Goal: Task Accomplishment & Management: Manage account settings

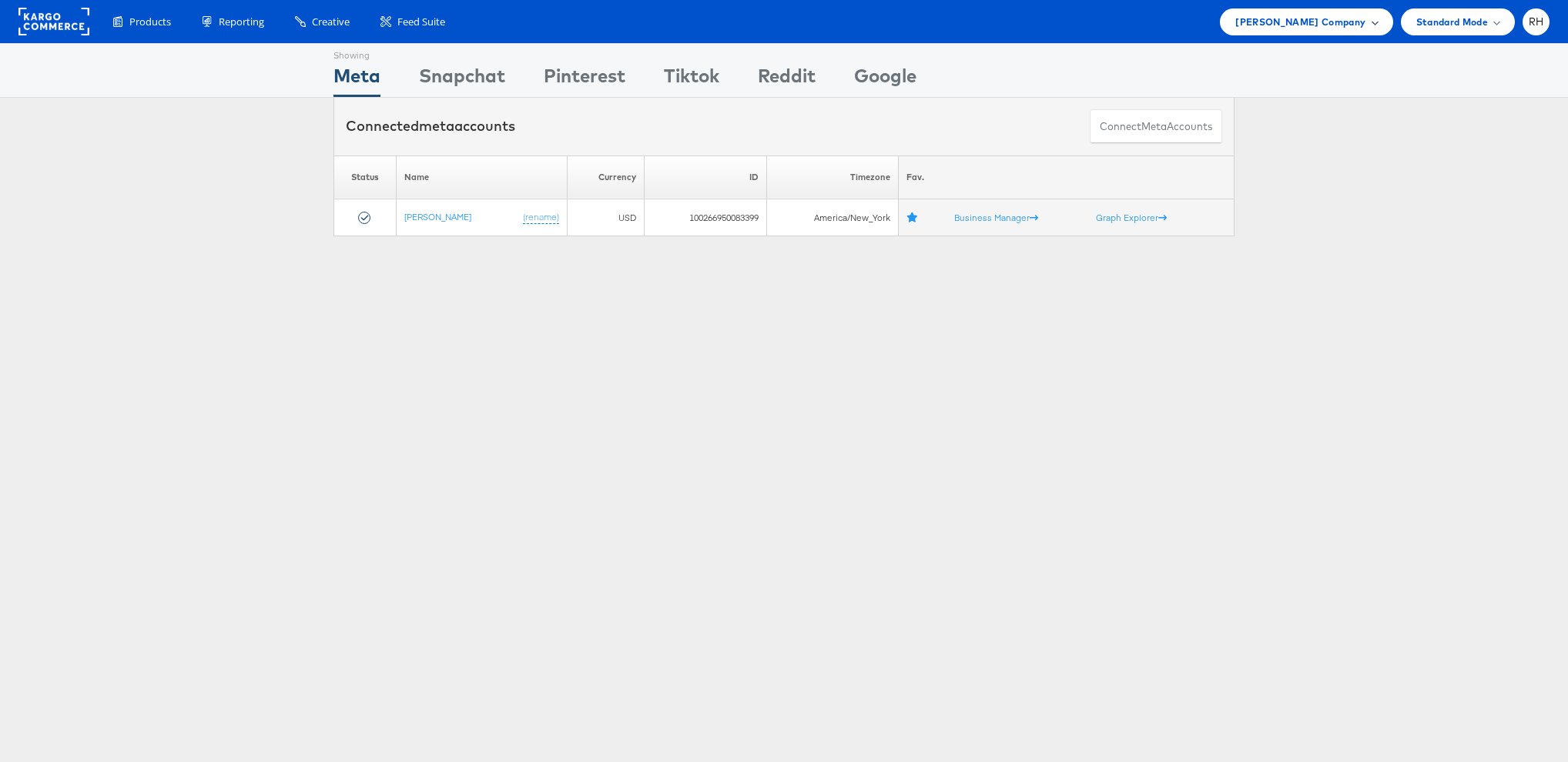
click at [1294, 24] on span "Steve Madden Company" at bounding box center [1300, 21] width 130 height 16
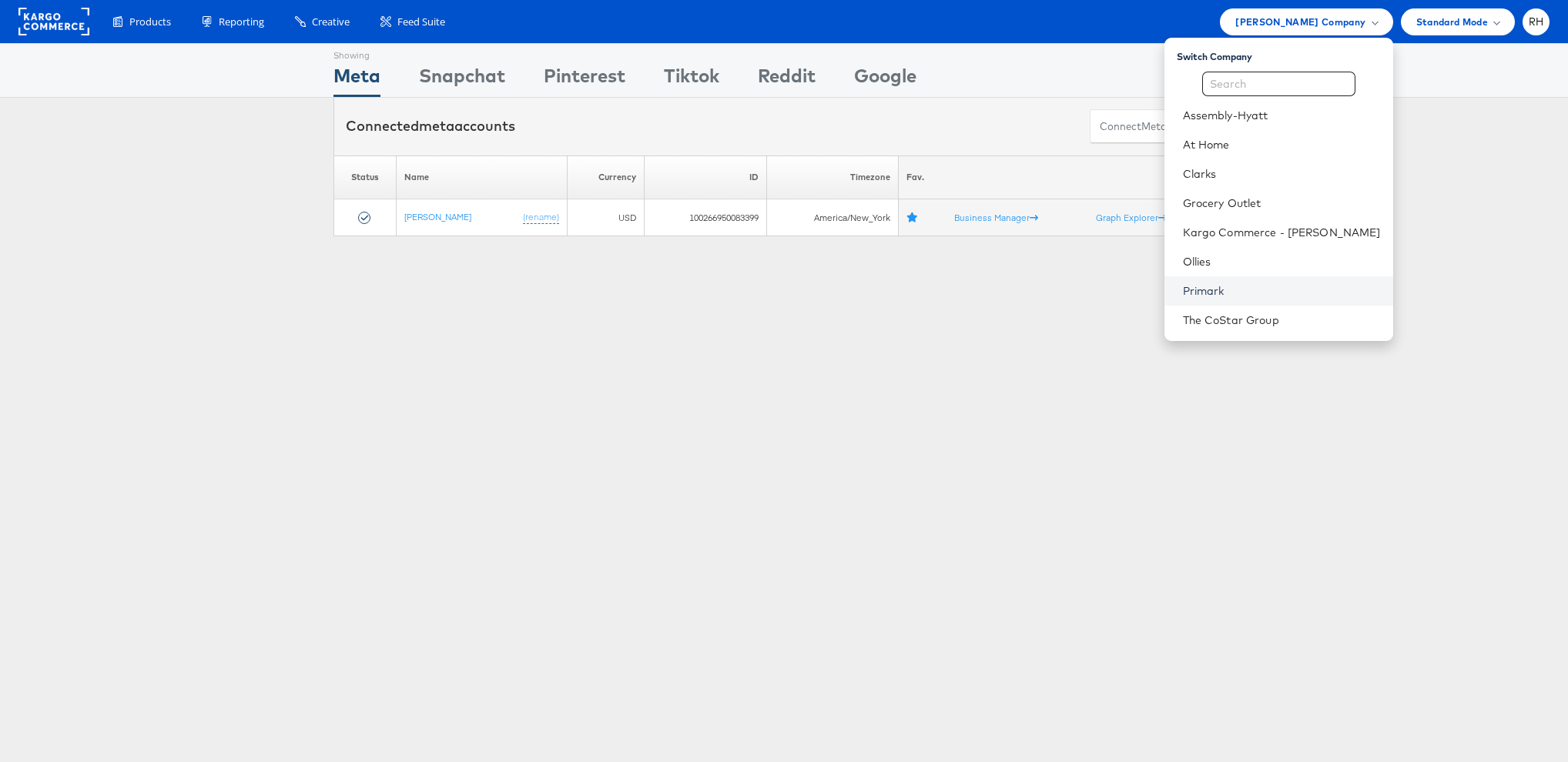
click at [1290, 292] on link "Primark" at bounding box center [1281, 291] width 198 height 15
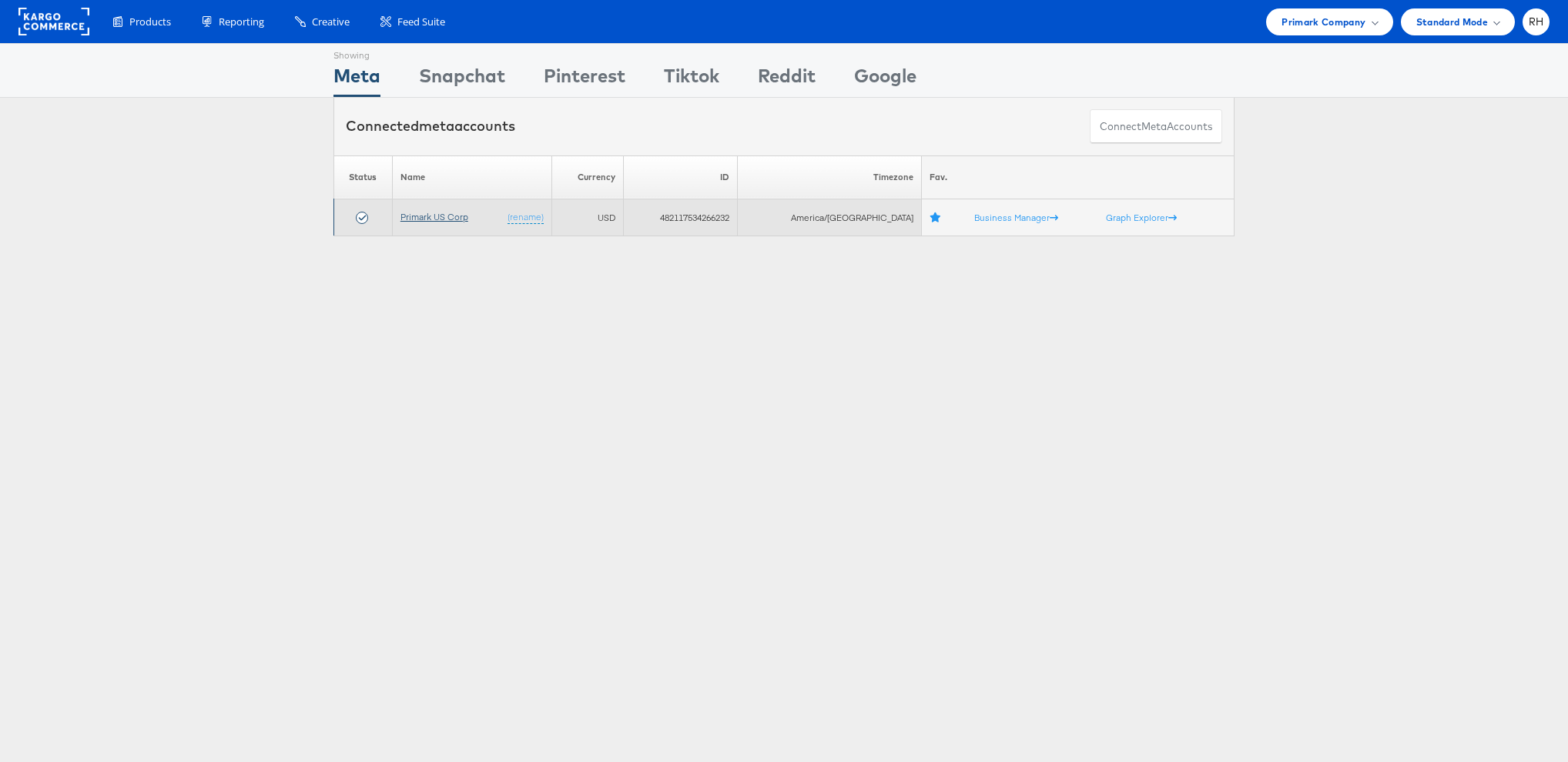
click at [431, 215] on link "Primark US Corp" at bounding box center [434, 217] width 68 height 12
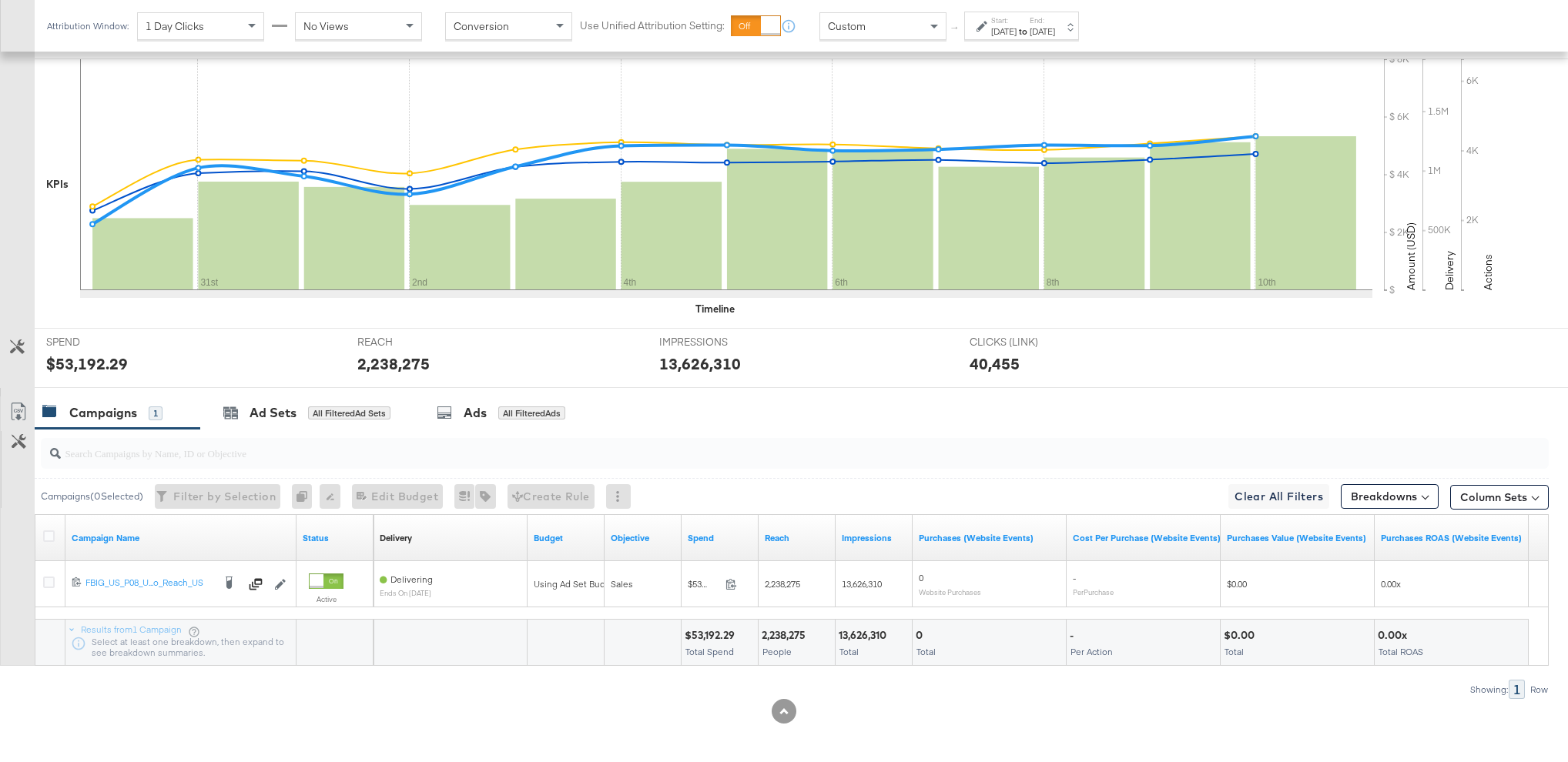
scroll to position [350, 0]
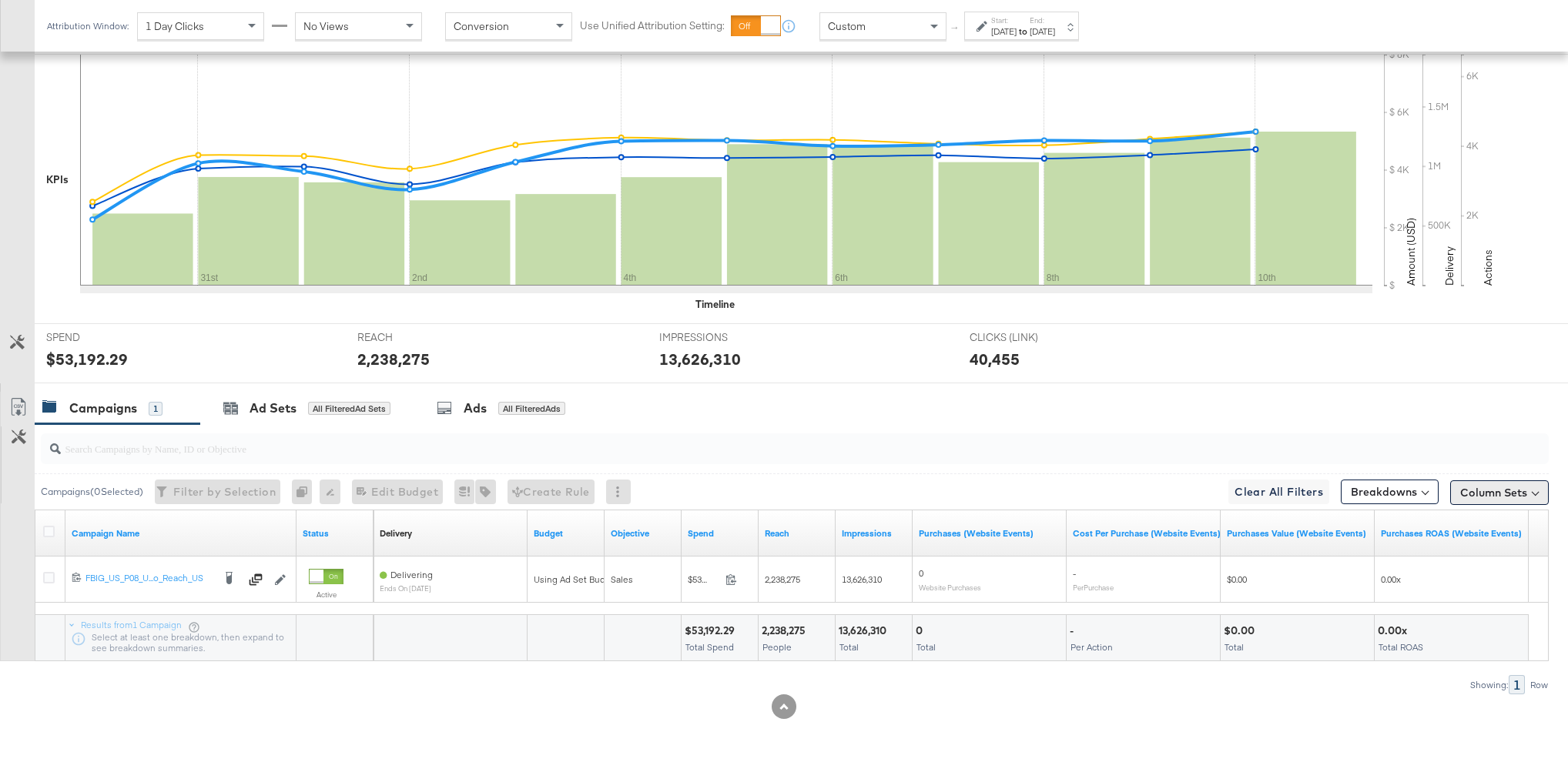
click at [1467, 486] on button "Column Sets" at bounding box center [1499, 492] width 98 height 25
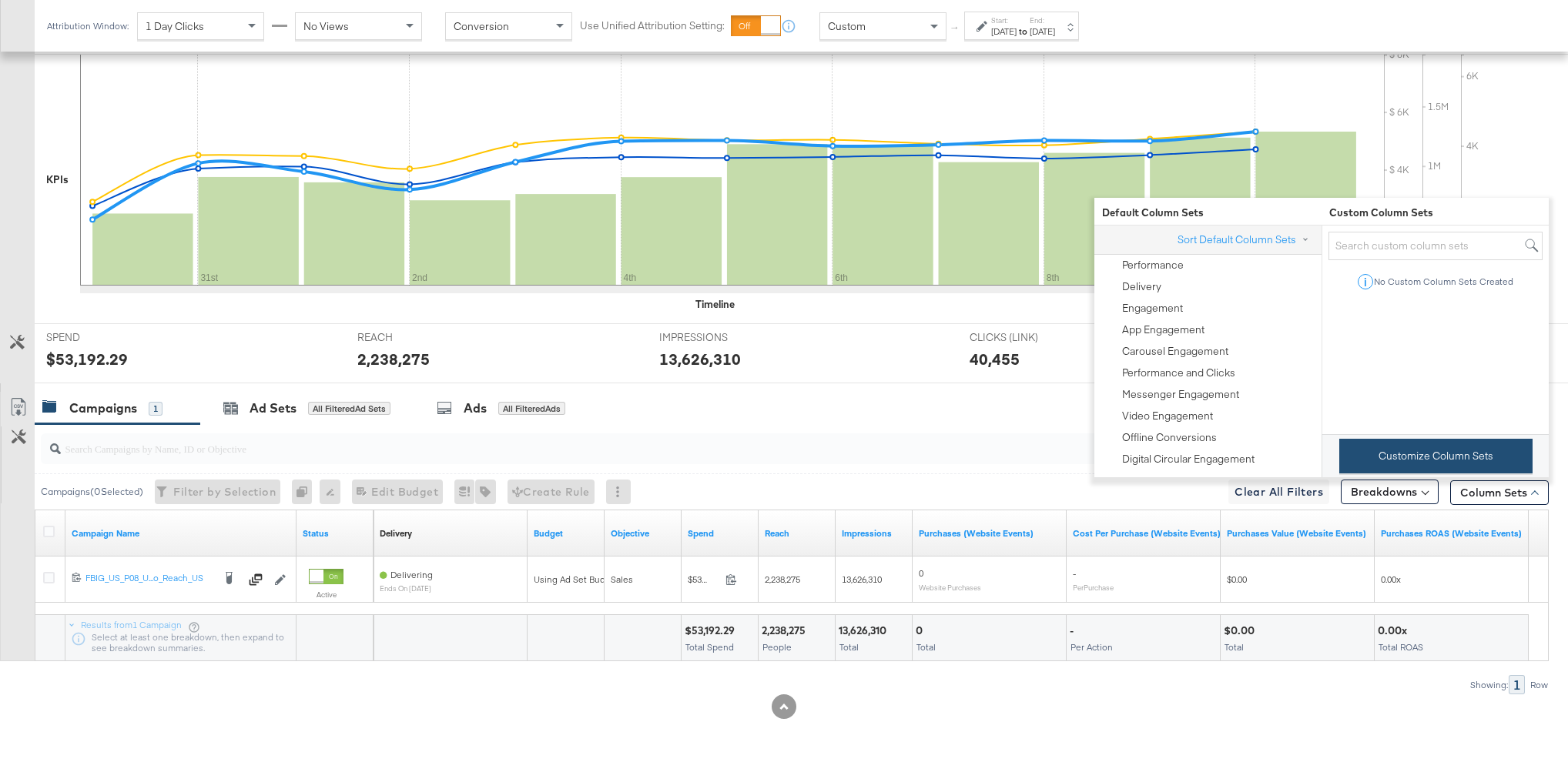
click at [1437, 451] on button "Customize Column Sets" at bounding box center [1436, 456] width 193 height 35
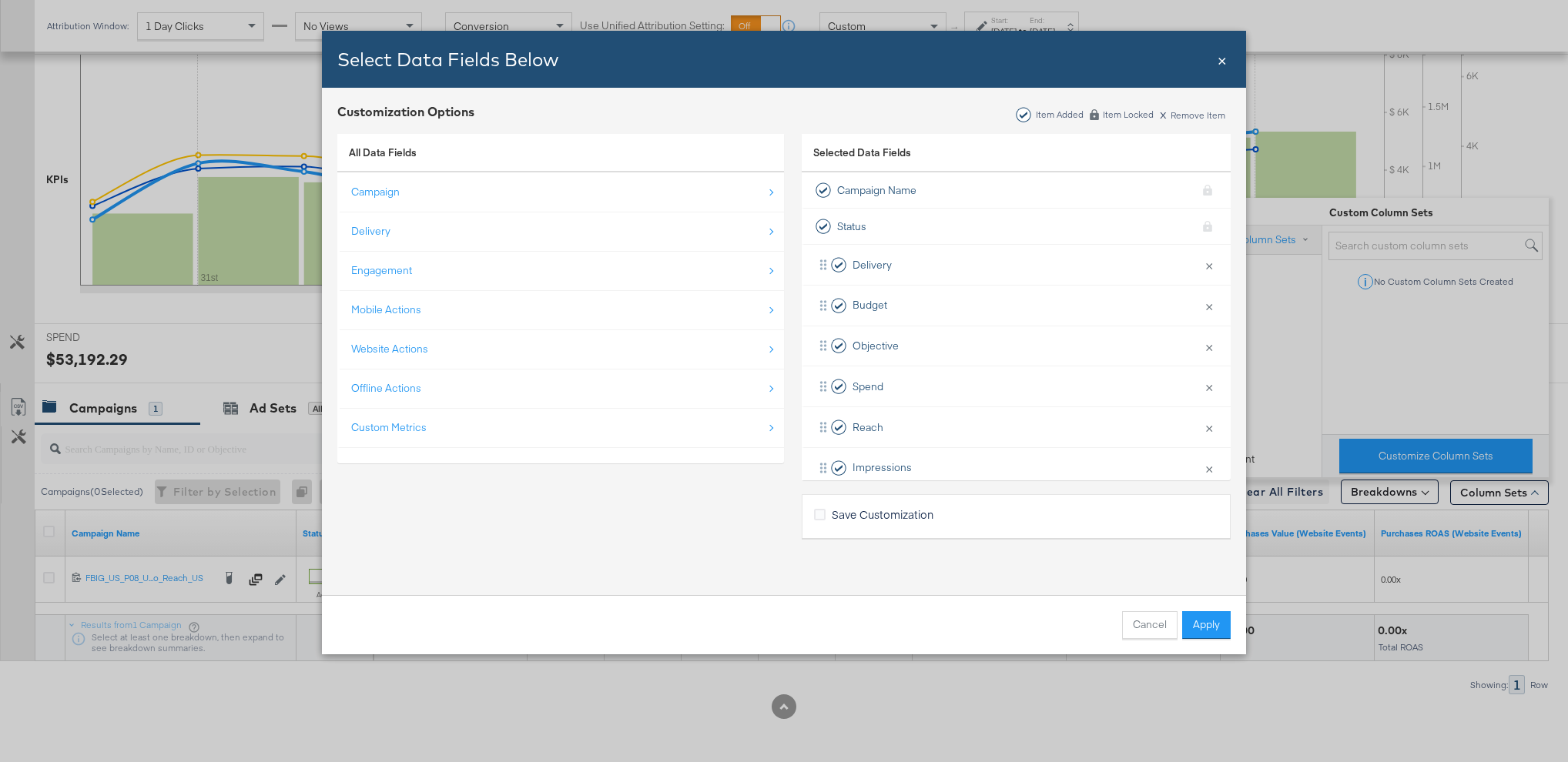
click at [897, 513] on span "Save Customization" at bounding box center [882, 514] width 102 height 15
click at [0, 0] on input "Save Customization" at bounding box center [0, 0] width 0 height 0
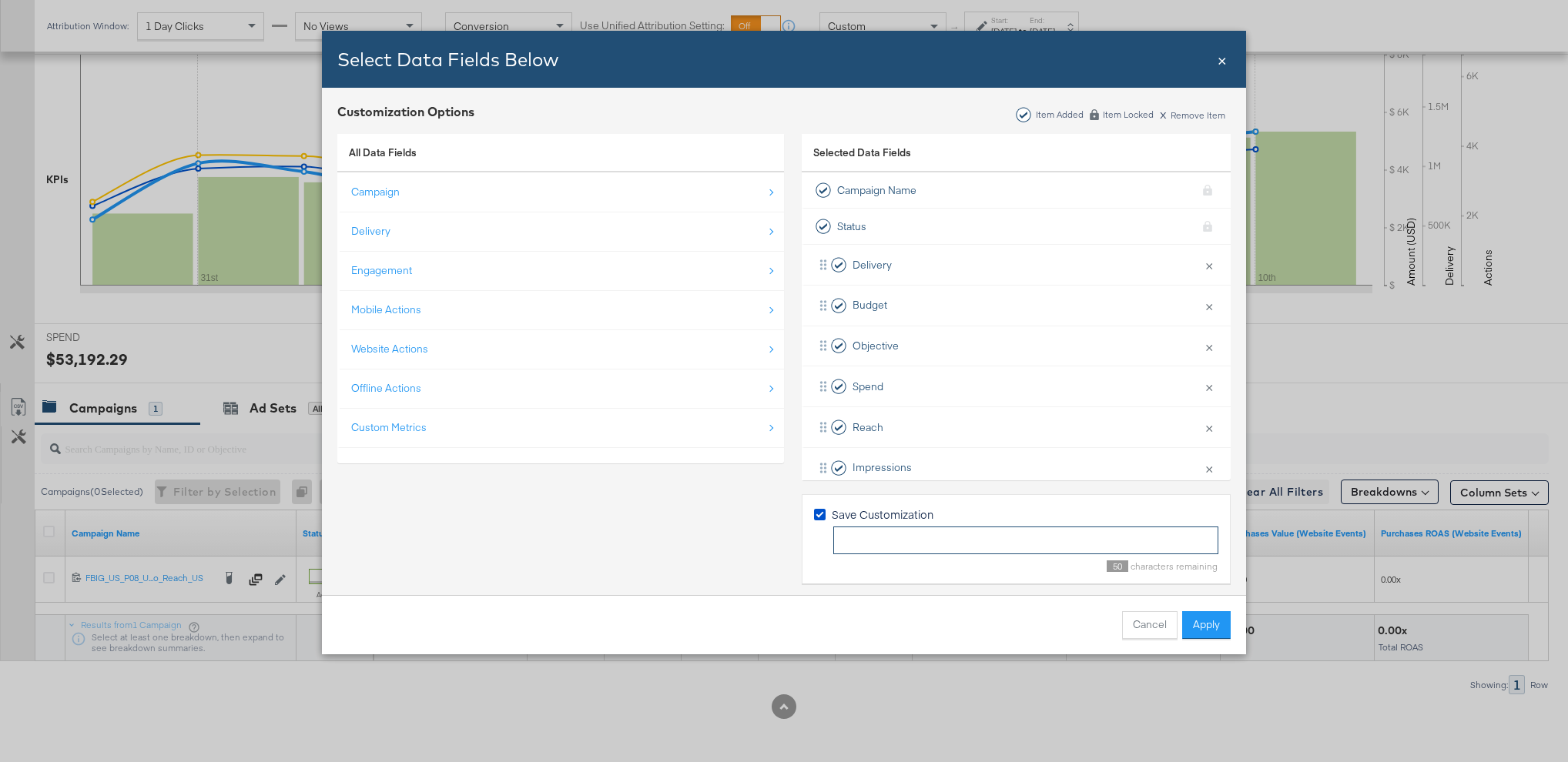
click at [944, 534] on input "Bulk Add Locations Modal" at bounding box center [1026, 541] width 385 height 29
type input "RHK - [DATE]"
click at [1212, 628] on button "Apply" at bounding box center [1206, 625] width 48 height 28
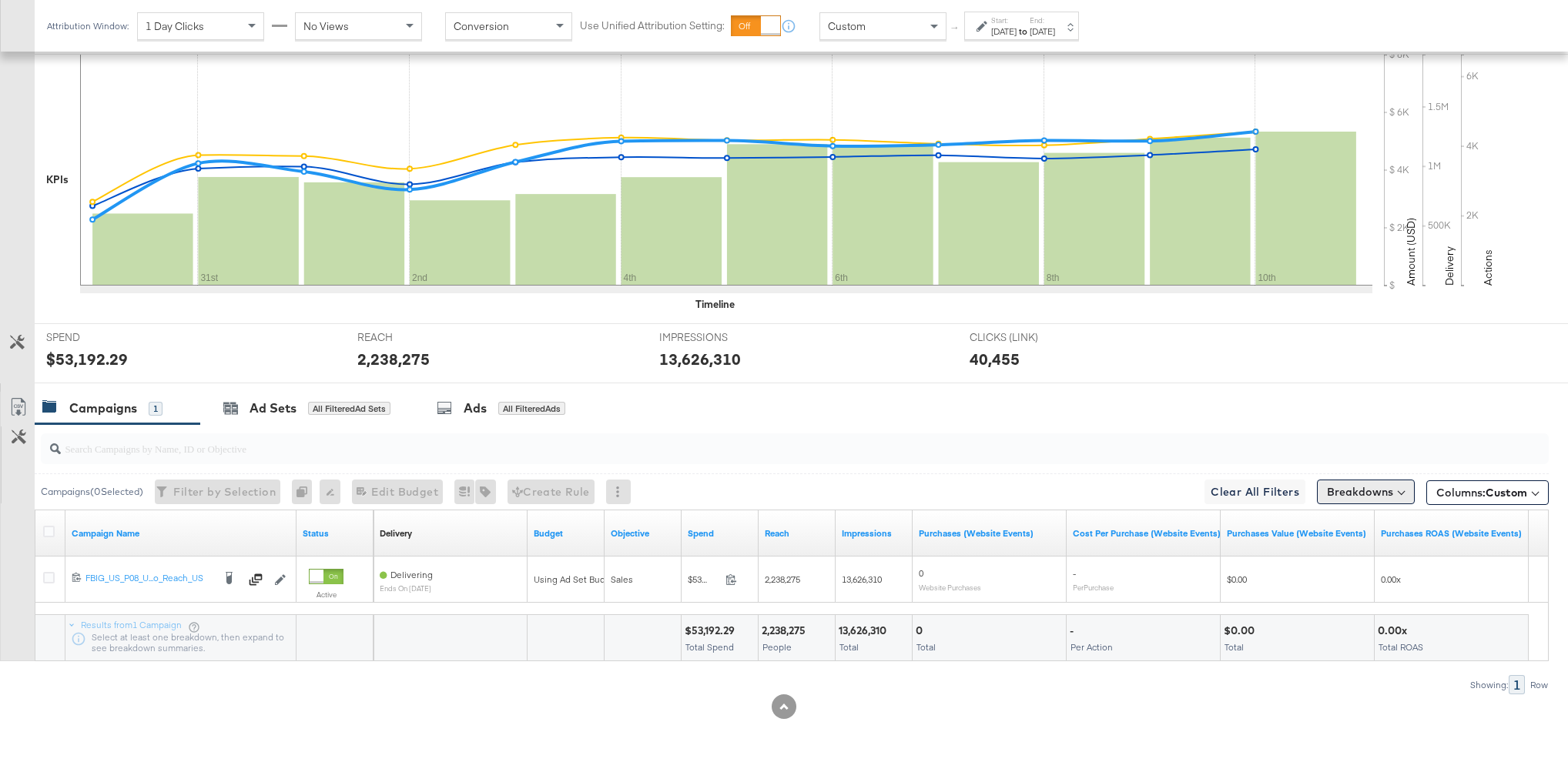
click at [1378, 495] on button "Breakdowns" at bounding box center [1365, 491] width 98 height 25
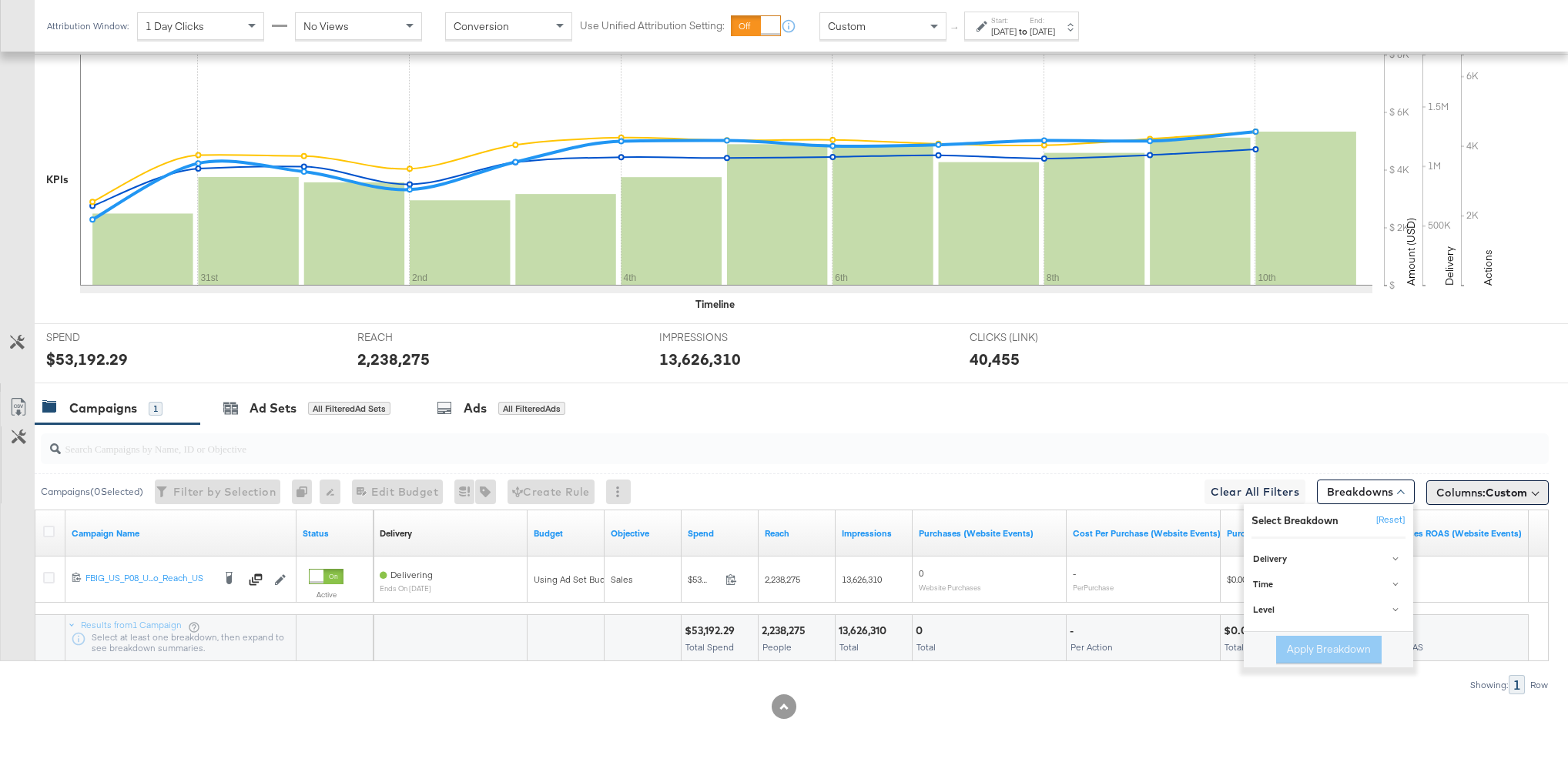
click at [1452, 496] on span "Columns: Custom" at bounding box center [1481, 493] width 91 height 15
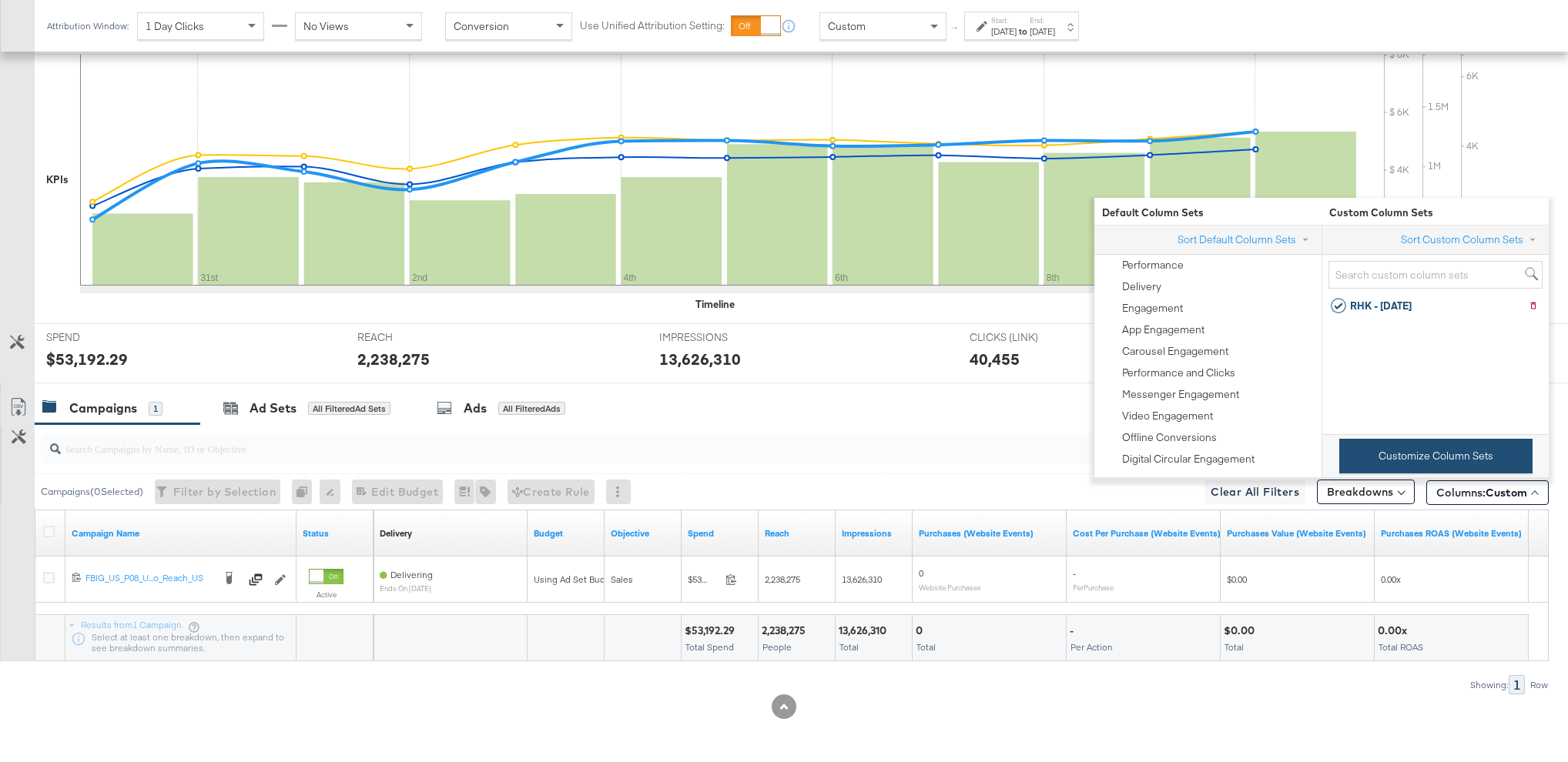
click at [1410, 459] on button "Customize Column Sets" at bounding box center [1436, 456] width 193 height 35
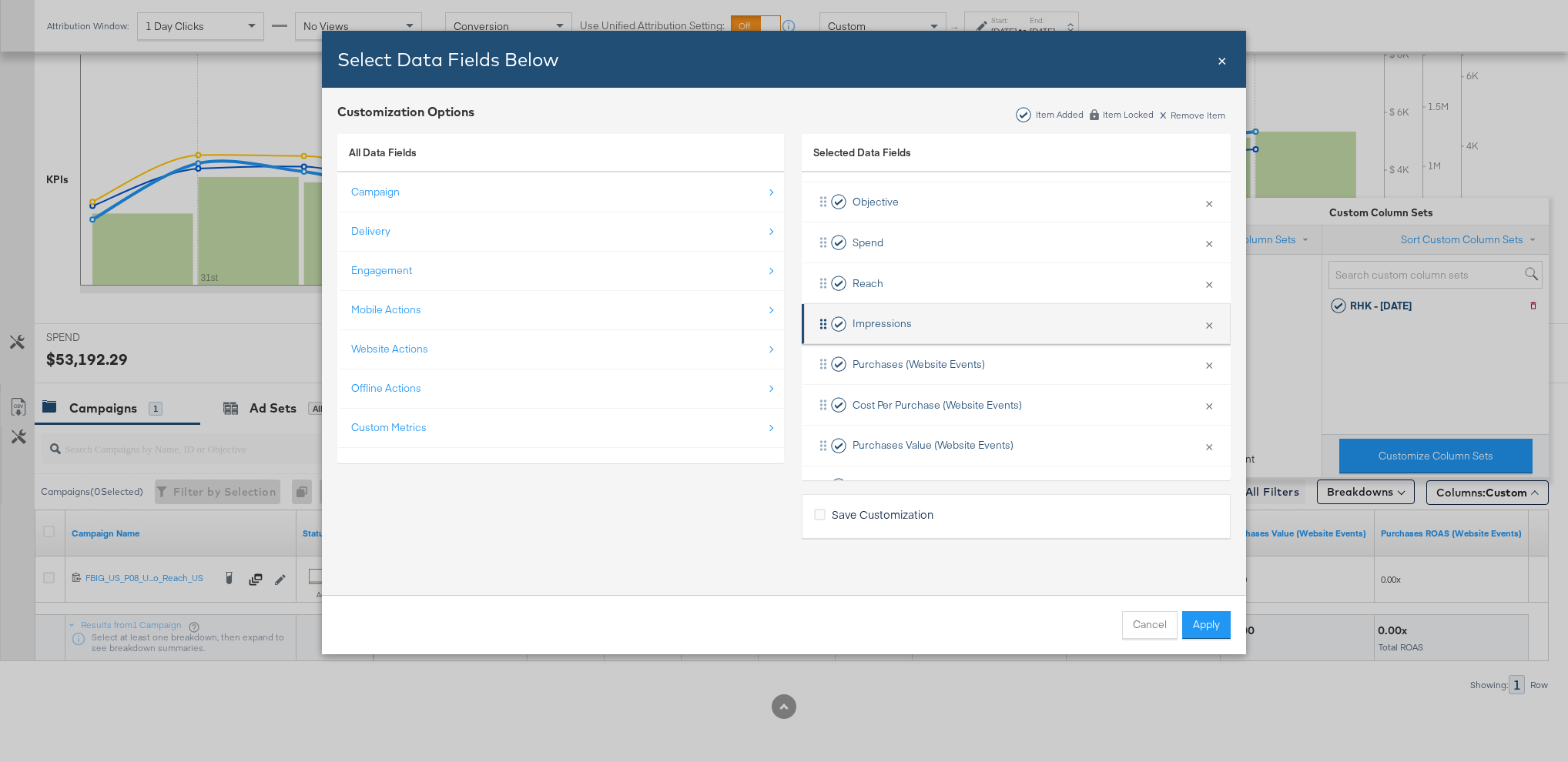
scroll to position [179, 0]
click at [1203, 333] on button "×" at bounding box center [1209, 328] width 20 height 32
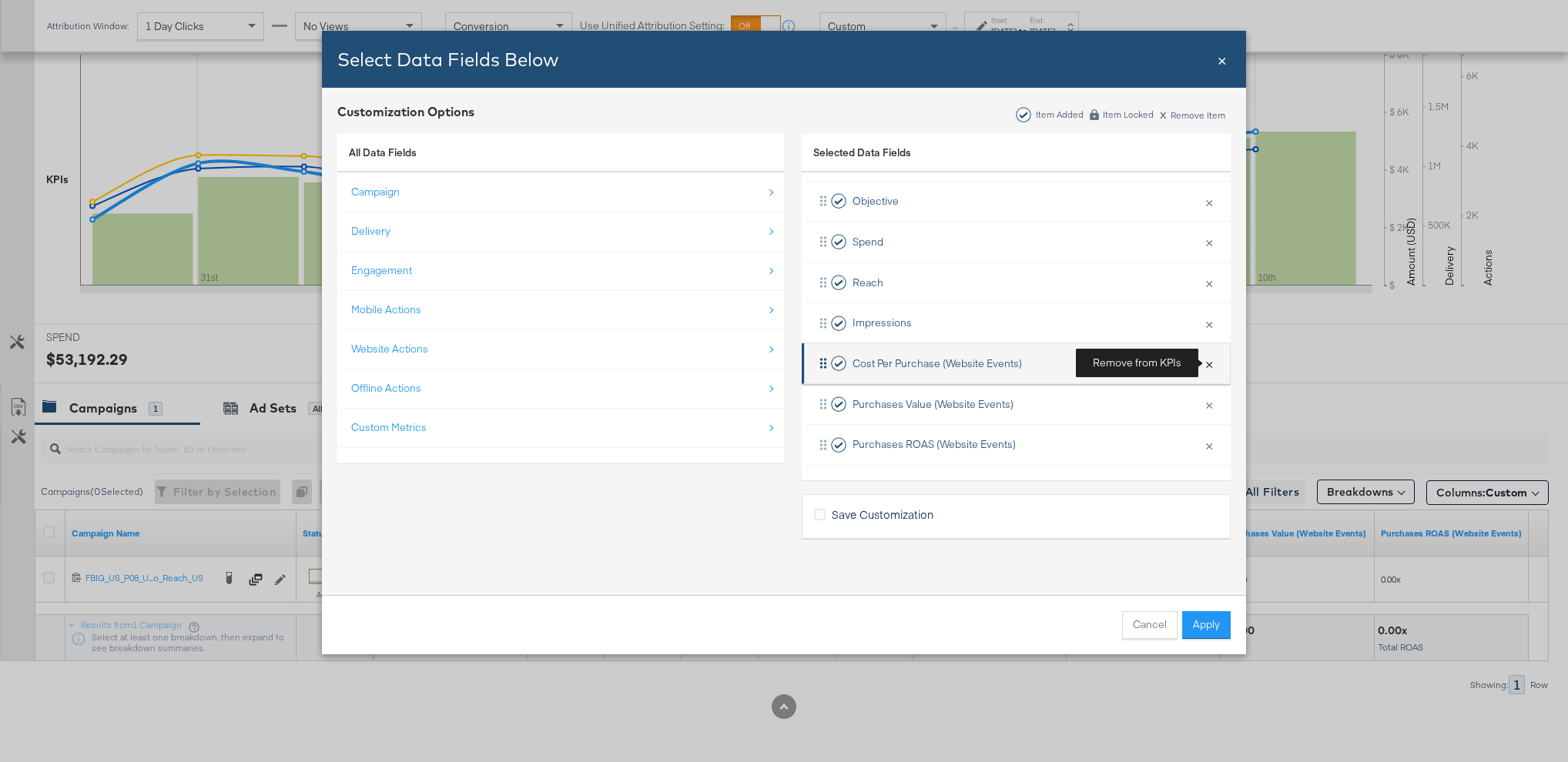
click at [1208, 363] on button "×" at bounding box center [1209, 363] width 20 height 32
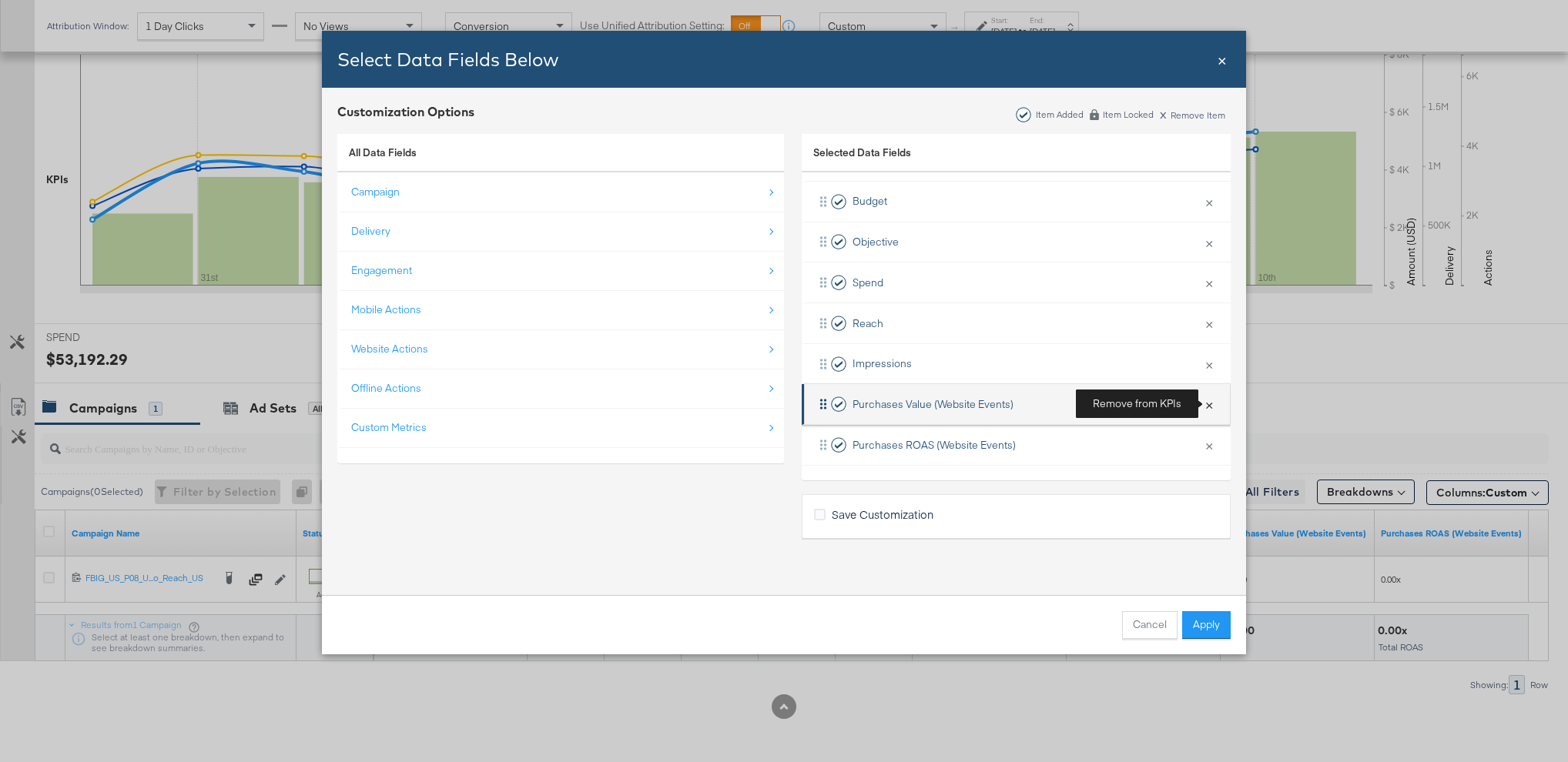
click at [1208, 404] on button "×" at bounding box center [1209, 404] width 20 height 32
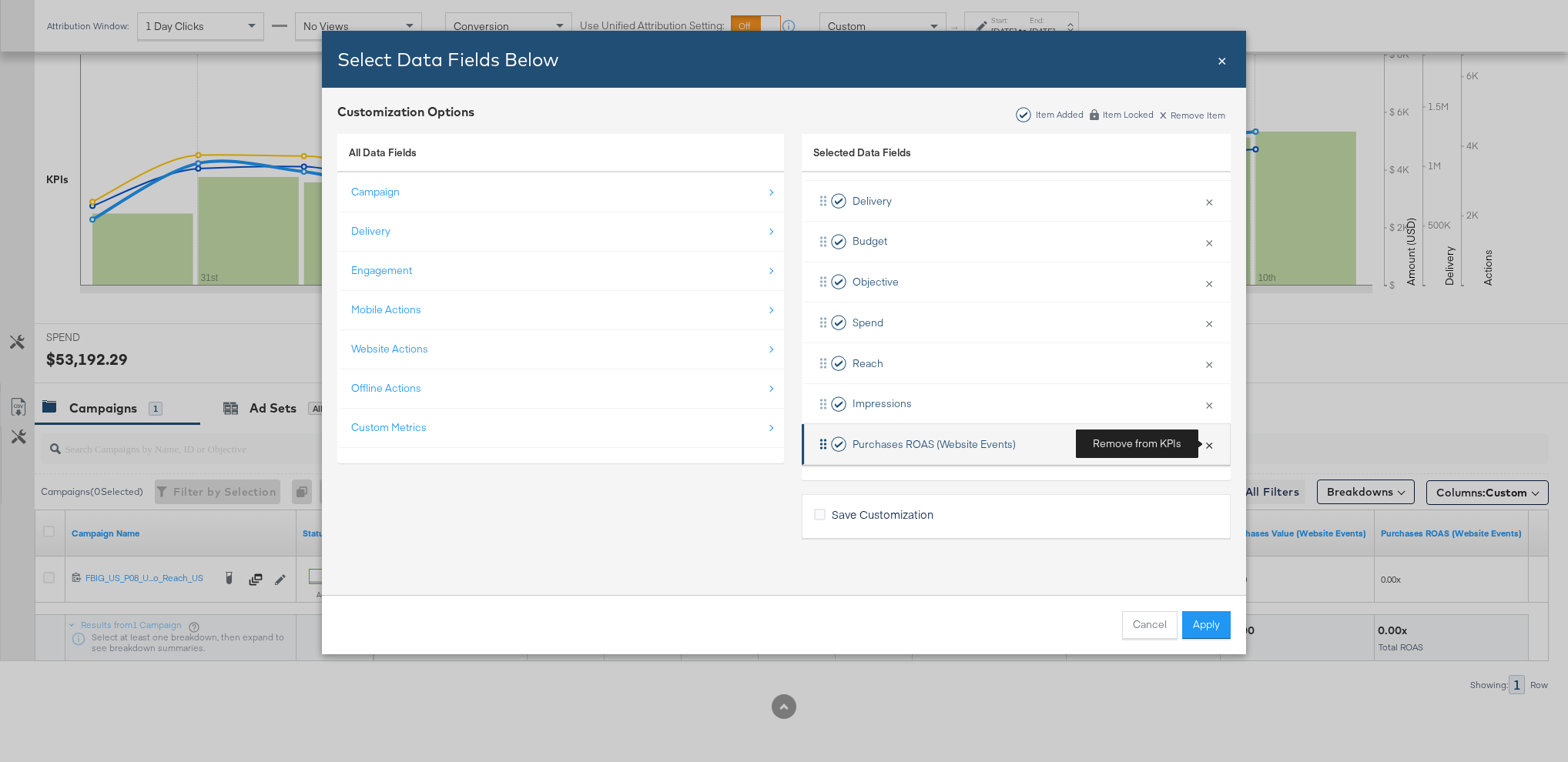
click at [1210, 445] on button "×" at bounding box center [1209, 445] width 20 height 32
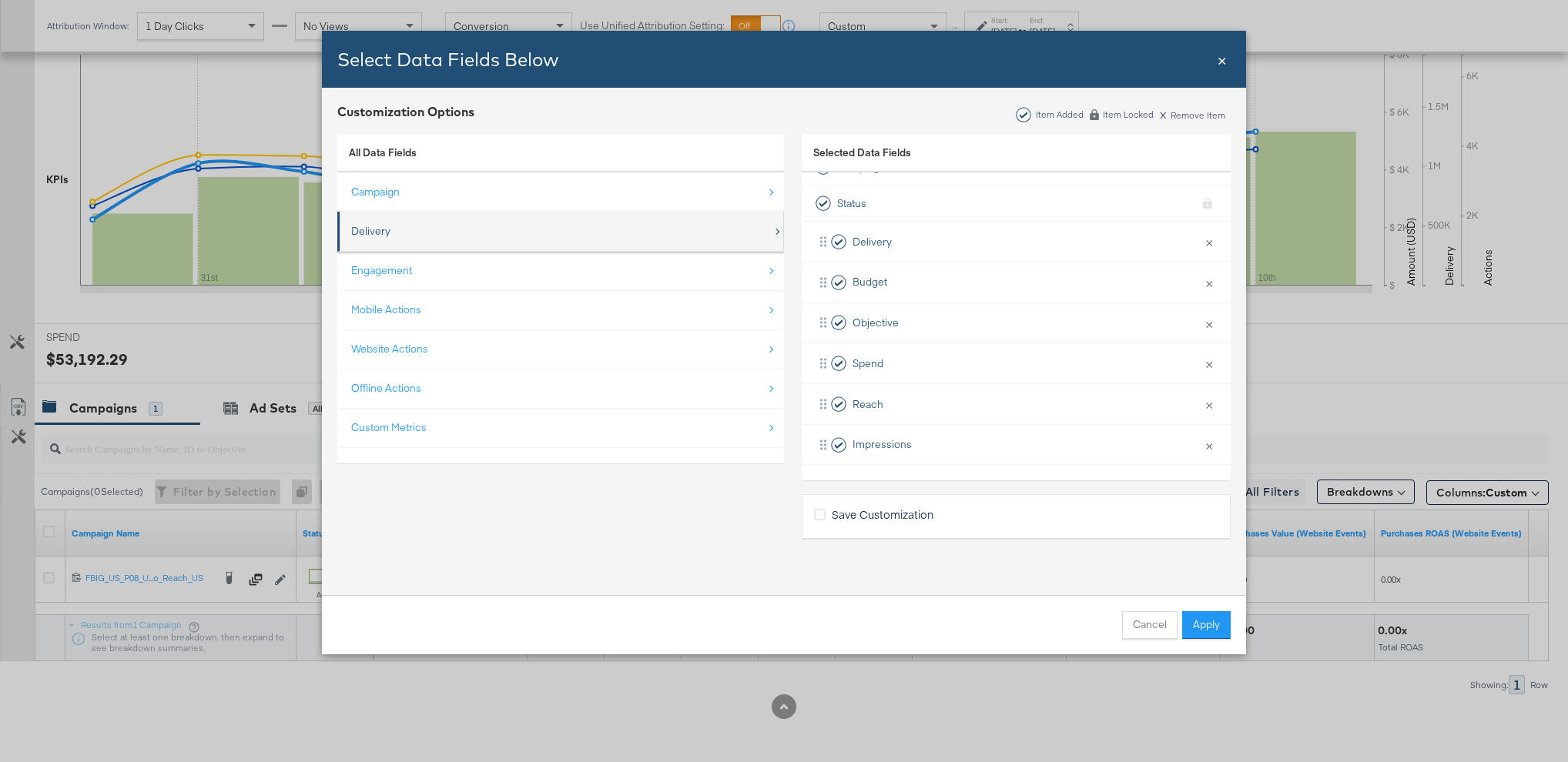
click at [680, 239] on div "Delivery" at bounding box center [562, 231] width 421 height 31
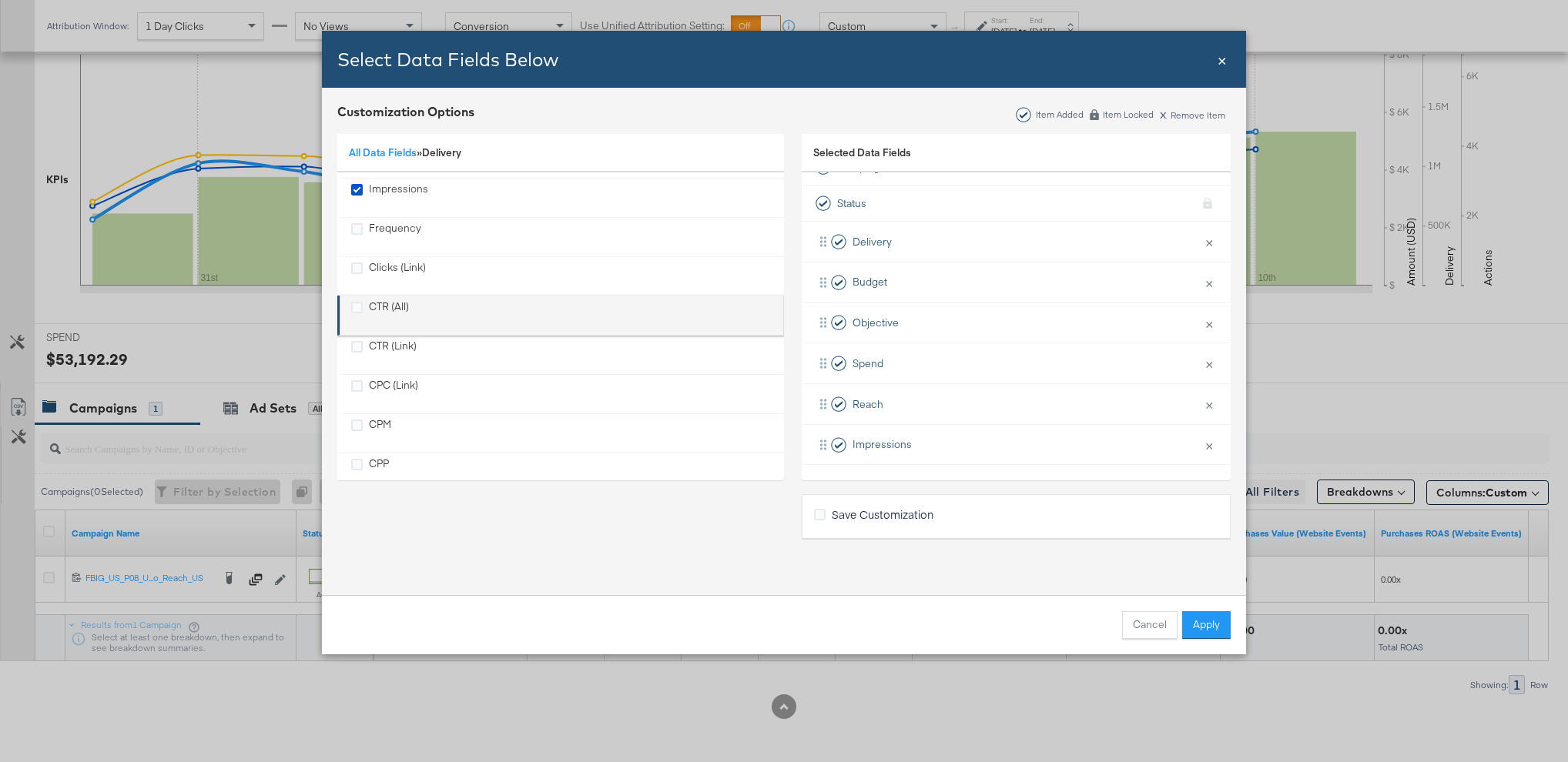
scroll to position [76, 0]
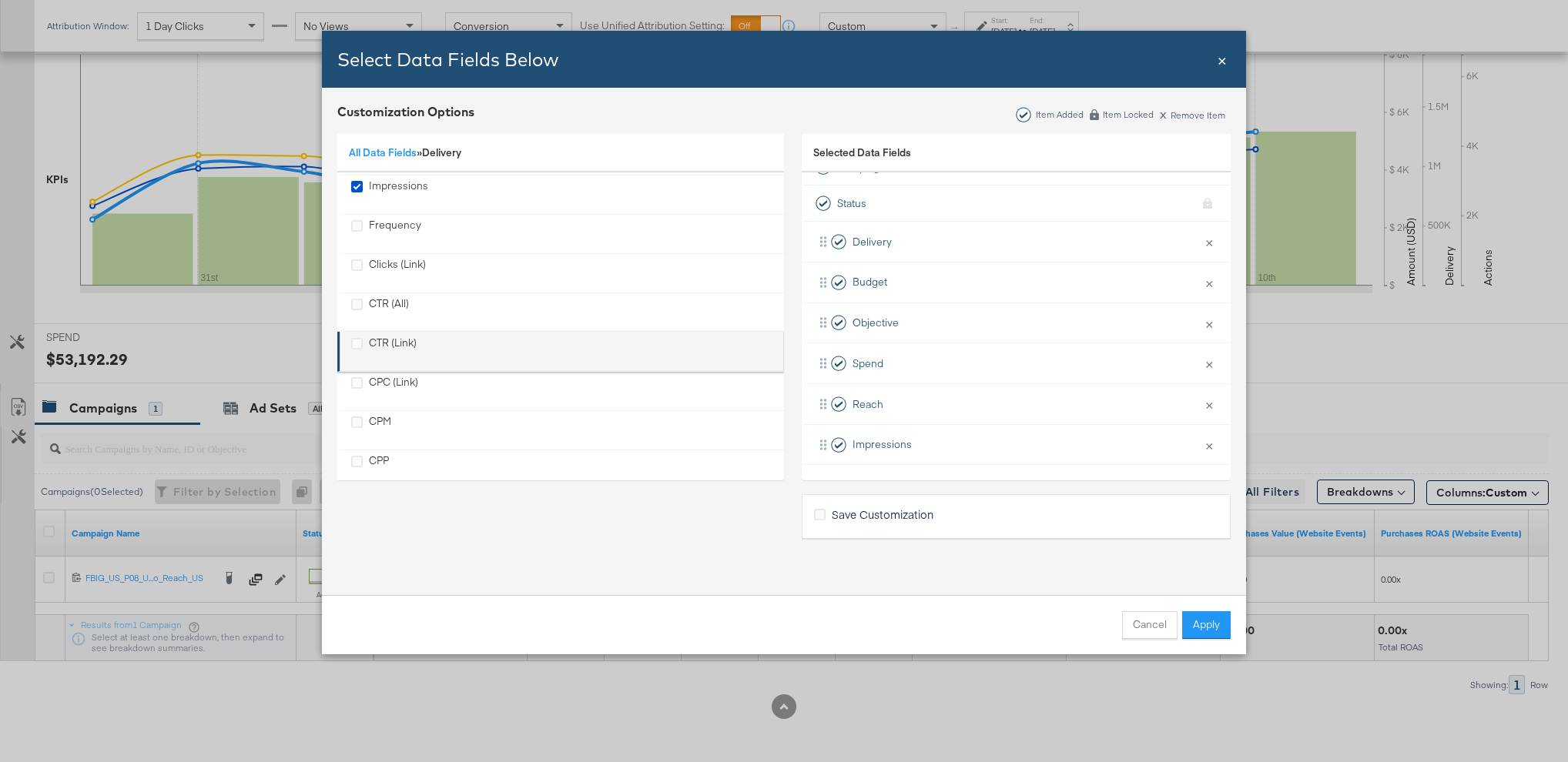
click at [391, 338] on div "CTR (Link)" at bounding box center [393, 351] width 48 height 31
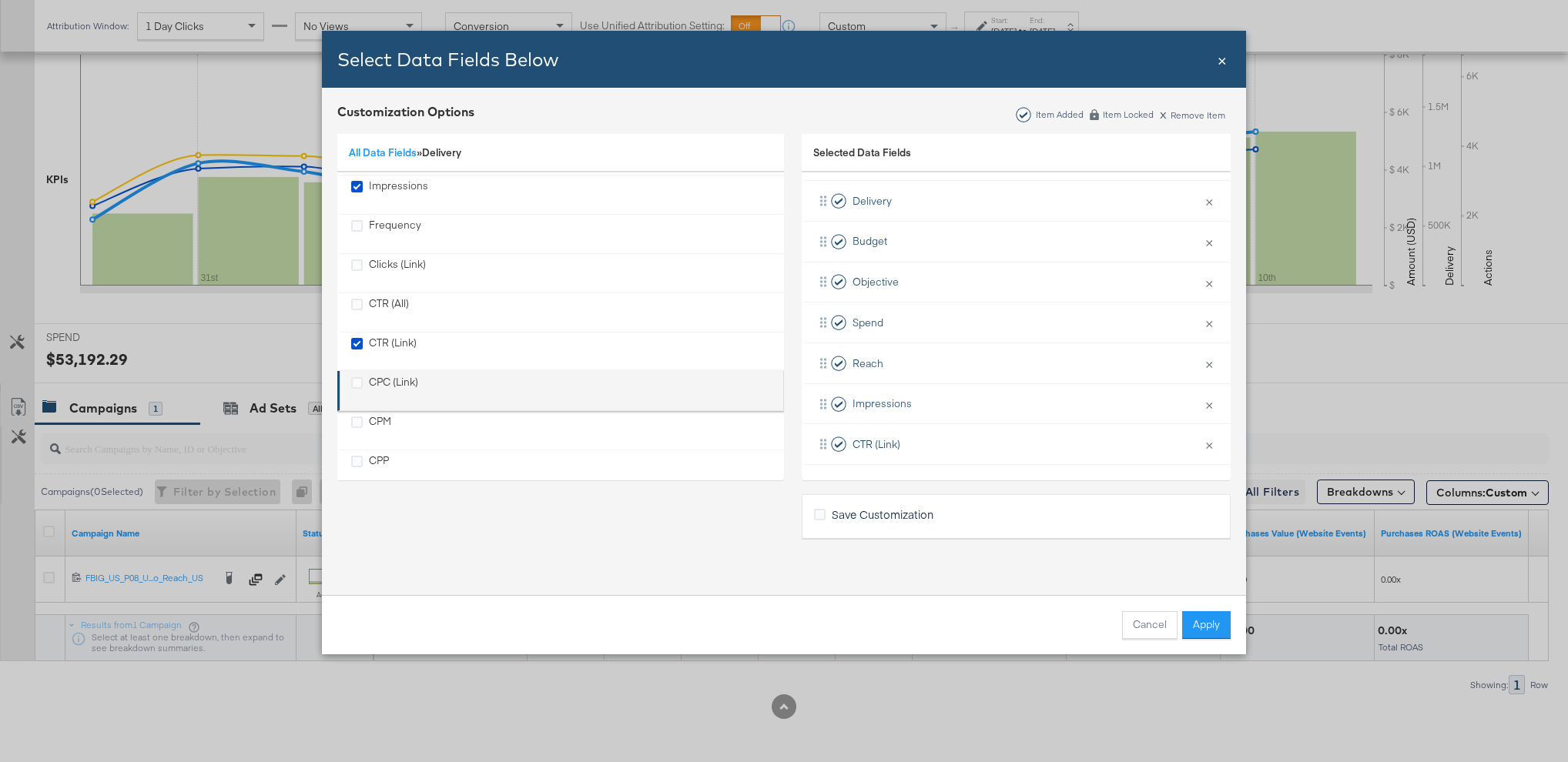
click at [381, 378] on div "CPC (Link)" at bounding box center [394, 390] width 49 height 31
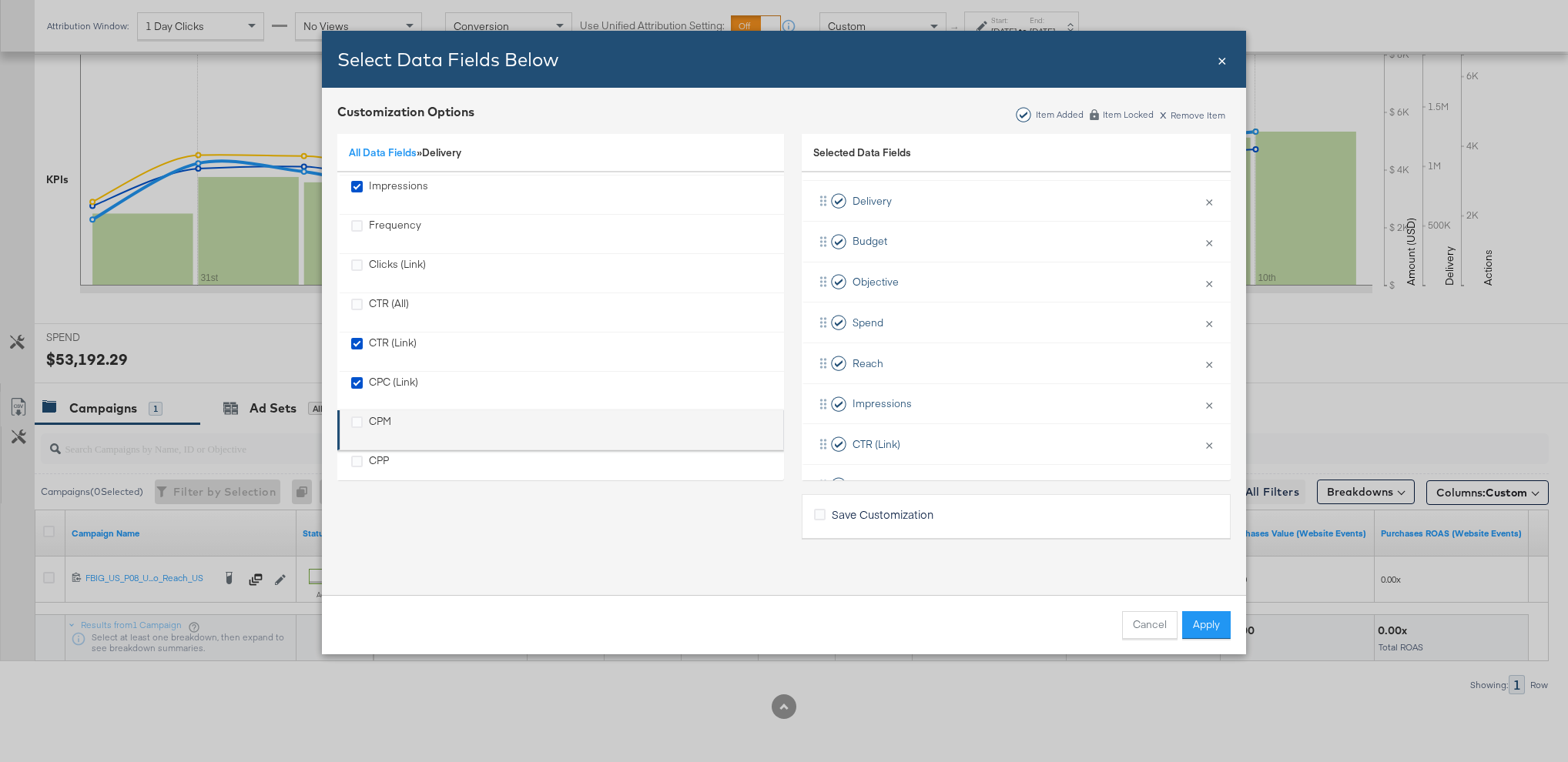
click at [379, 426] on div "CPM" at bounding box center [380, 429] width 22 height 31
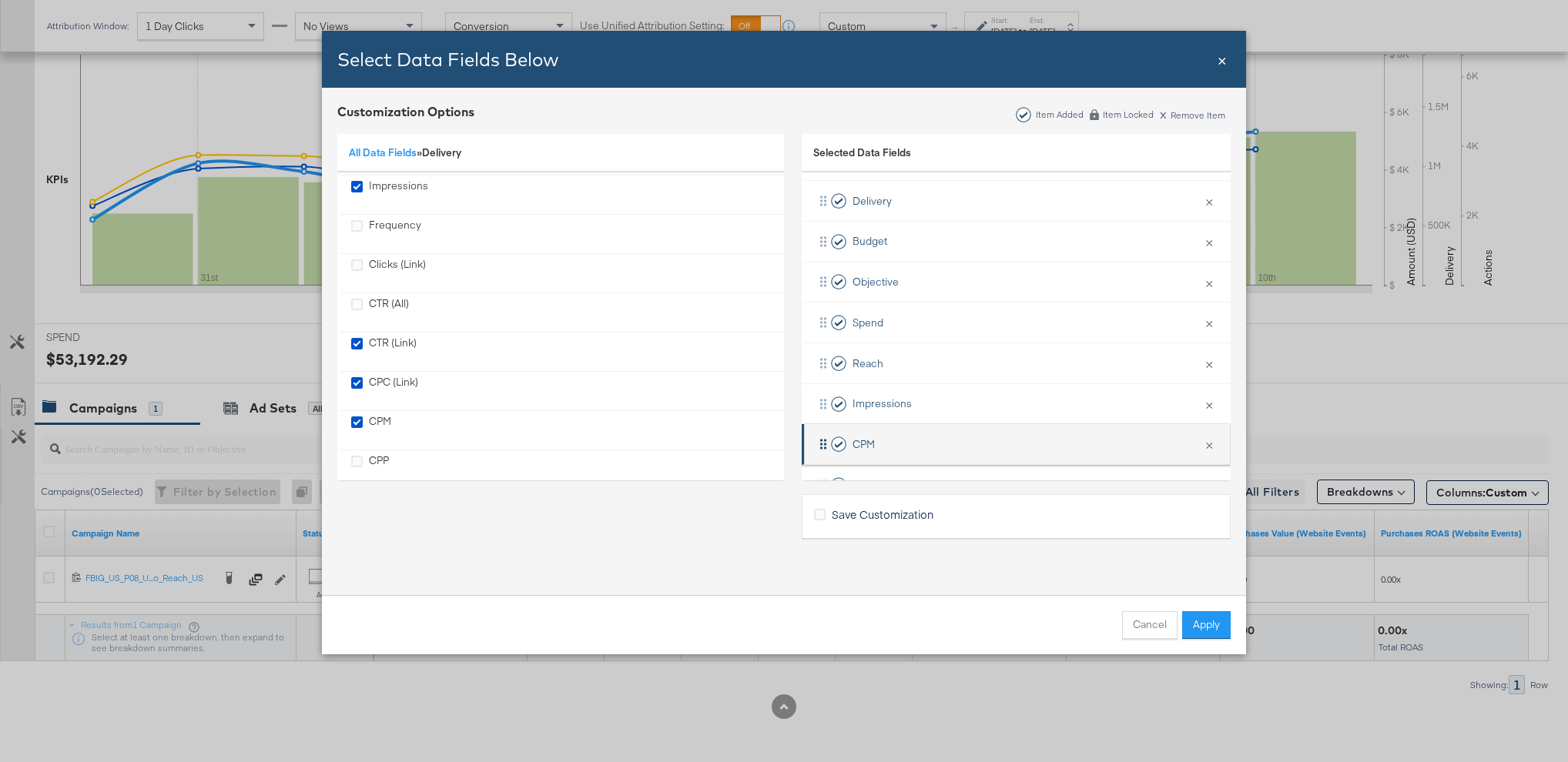
scroll to position [145, 0]
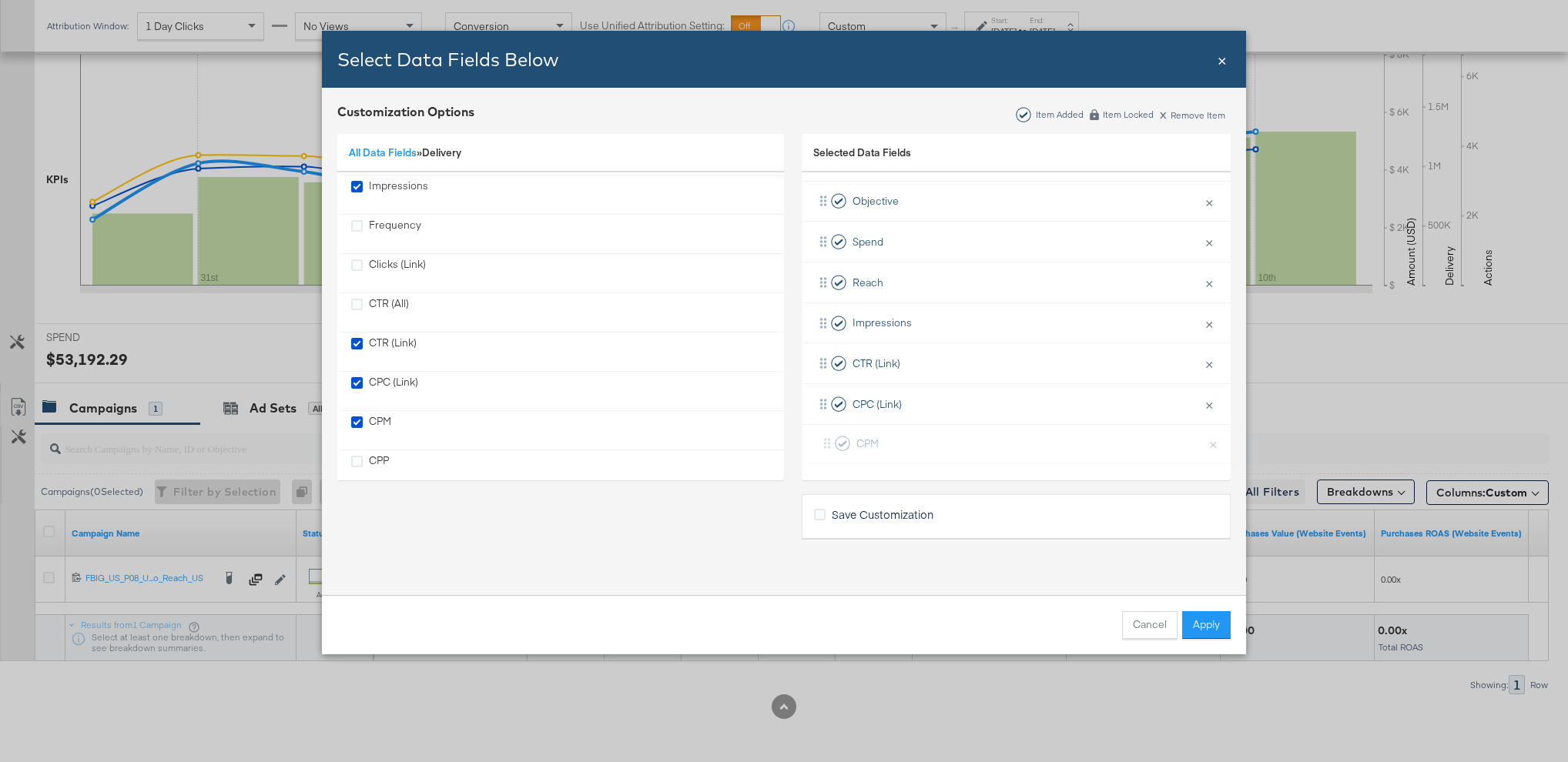
drag, startPoint x: 815, startPoint y: 361, endPoint x: 820, endPoint y: 448, distance: 87.1
click at [820, 448] on div "Delivery × Remove from KPIs Budget × Remove from KPIs Objective × Remove from K…" at bounding box center [1016, 283] width 428 height 365
click at [820, 520] on label "Save Customization" at bounding box center [876, 514] width 126 height 16
click at [0, 0] on input "Save Customization" at bounding box center [0, 0] width 0 height 0
click at [1189, 616] on button "Apply" at bounding box center [1206, 625] width 48 height 28
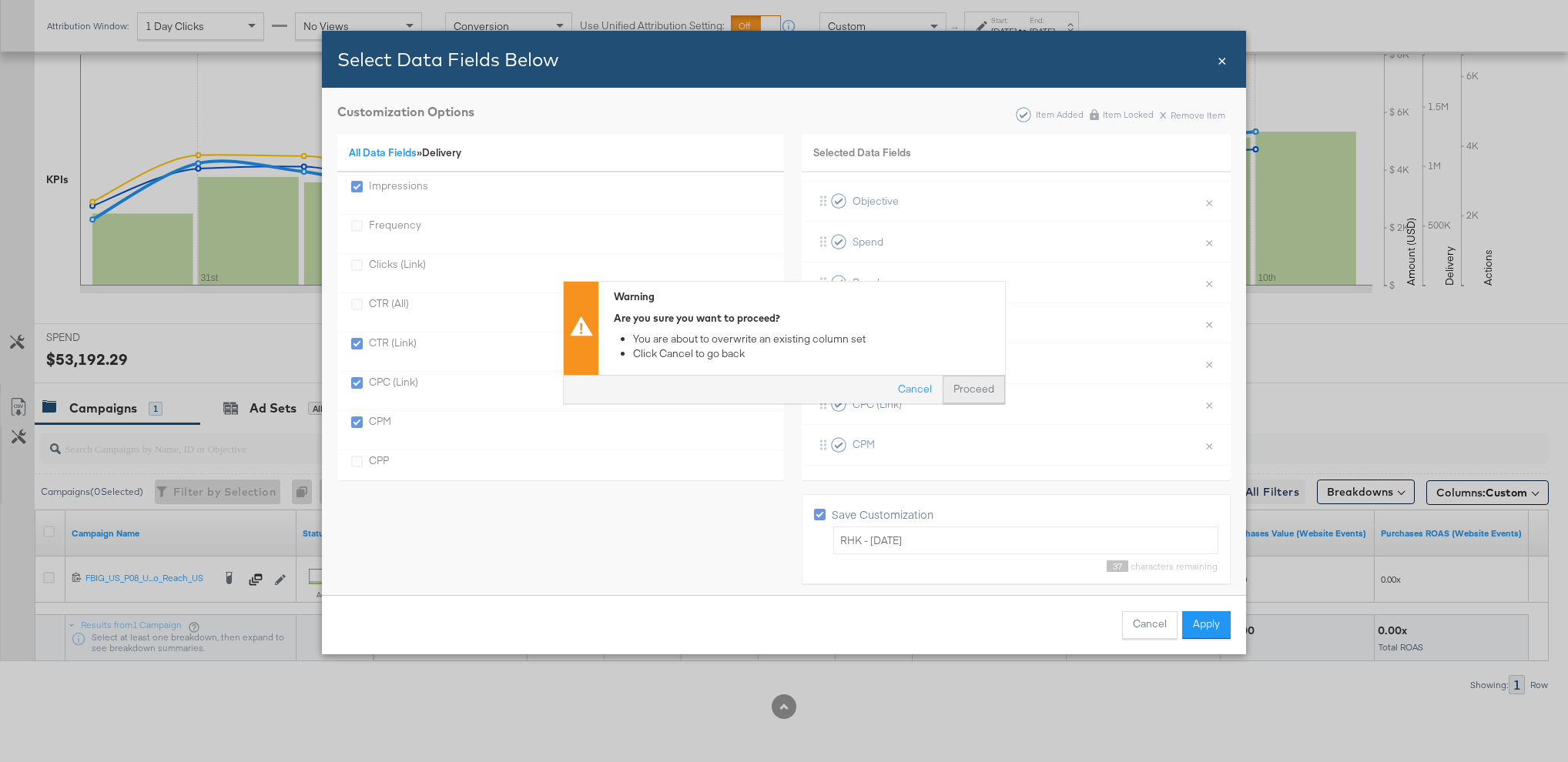
click at [994, 391] on button "Proceed" at bounding box center [974, 390] width 63 height 28
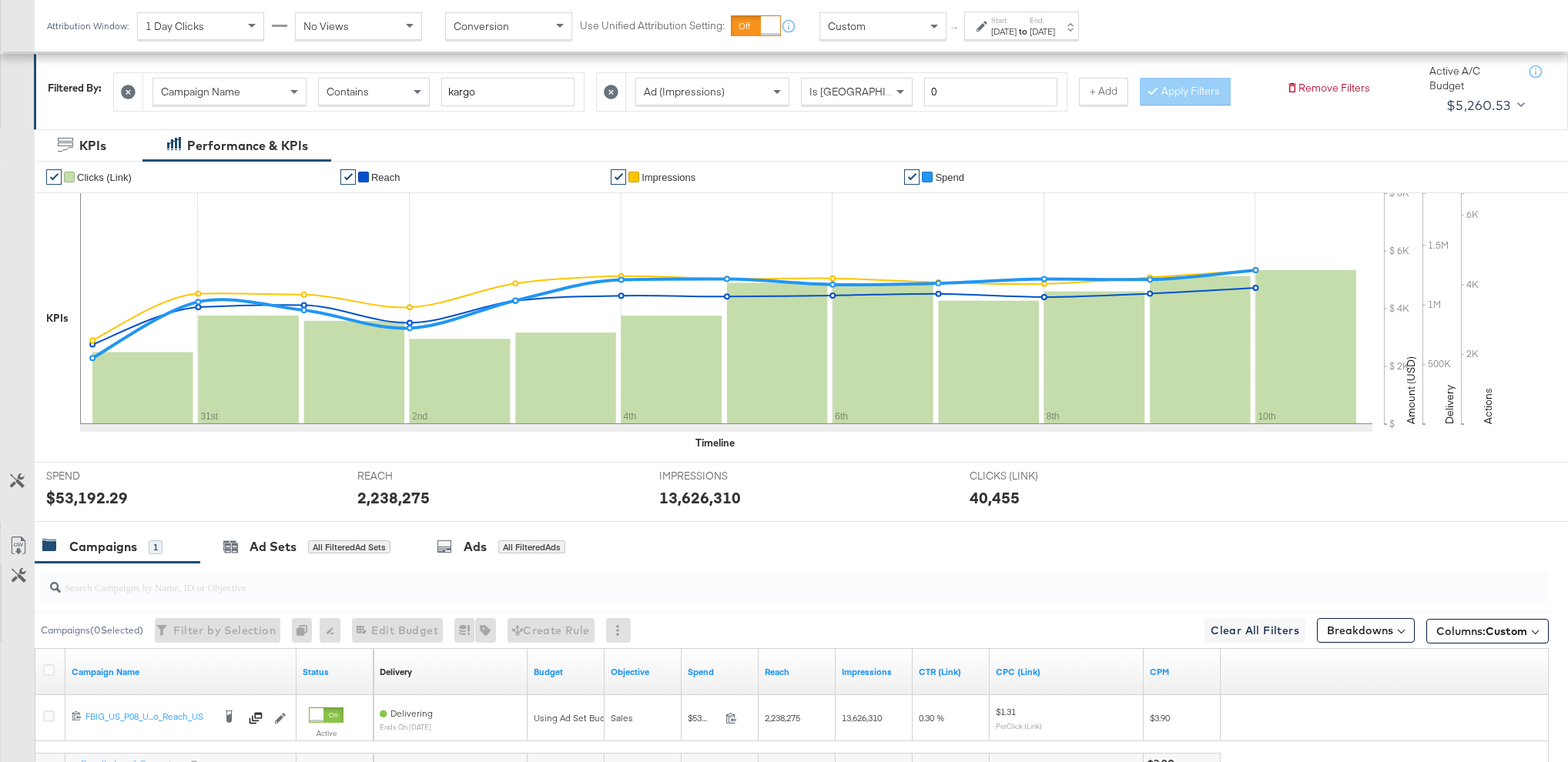
scroll to position [350, 0]
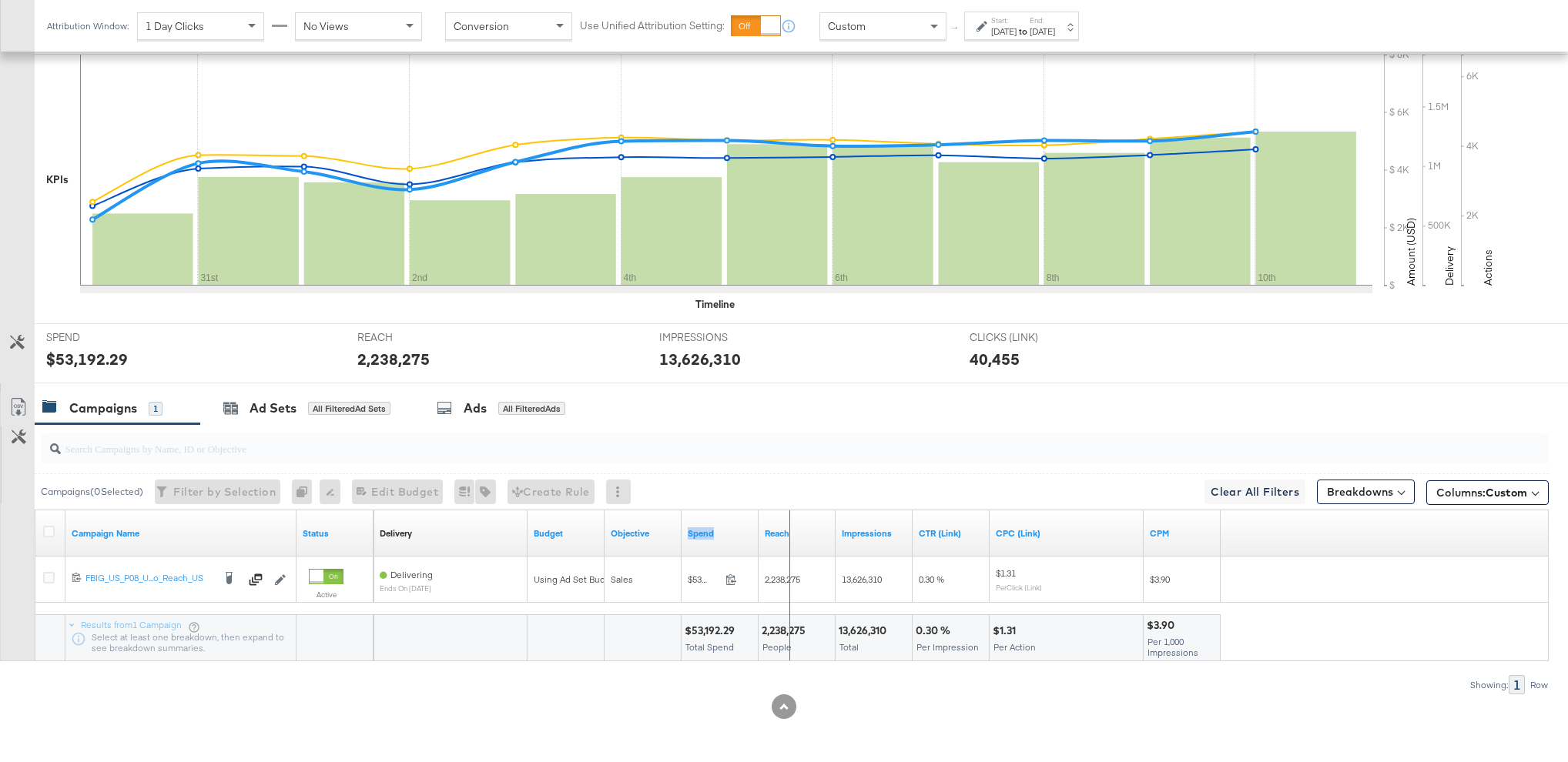
drag, startPoint x: 754, startPoint y: 518, endPoint x: 786, endPoint y: 518, distance: 32.0
click at [786, 518] on div "Delivery Sorting Unavailable Budget Objective Spend Reach Impressions CTR (Link…" at bounding box center [797, 534] width 847 height 46
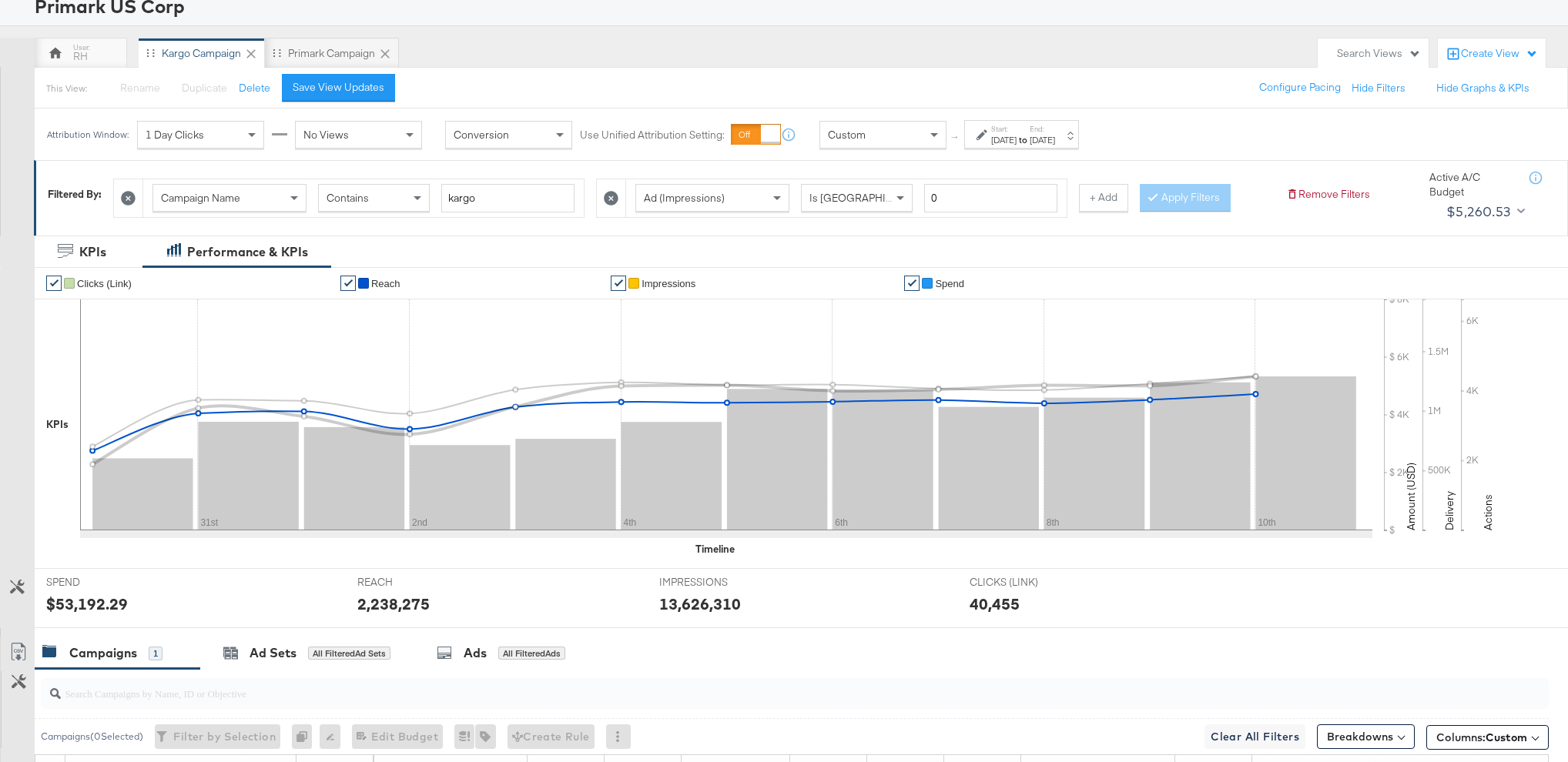
scroll to position [5, 0]
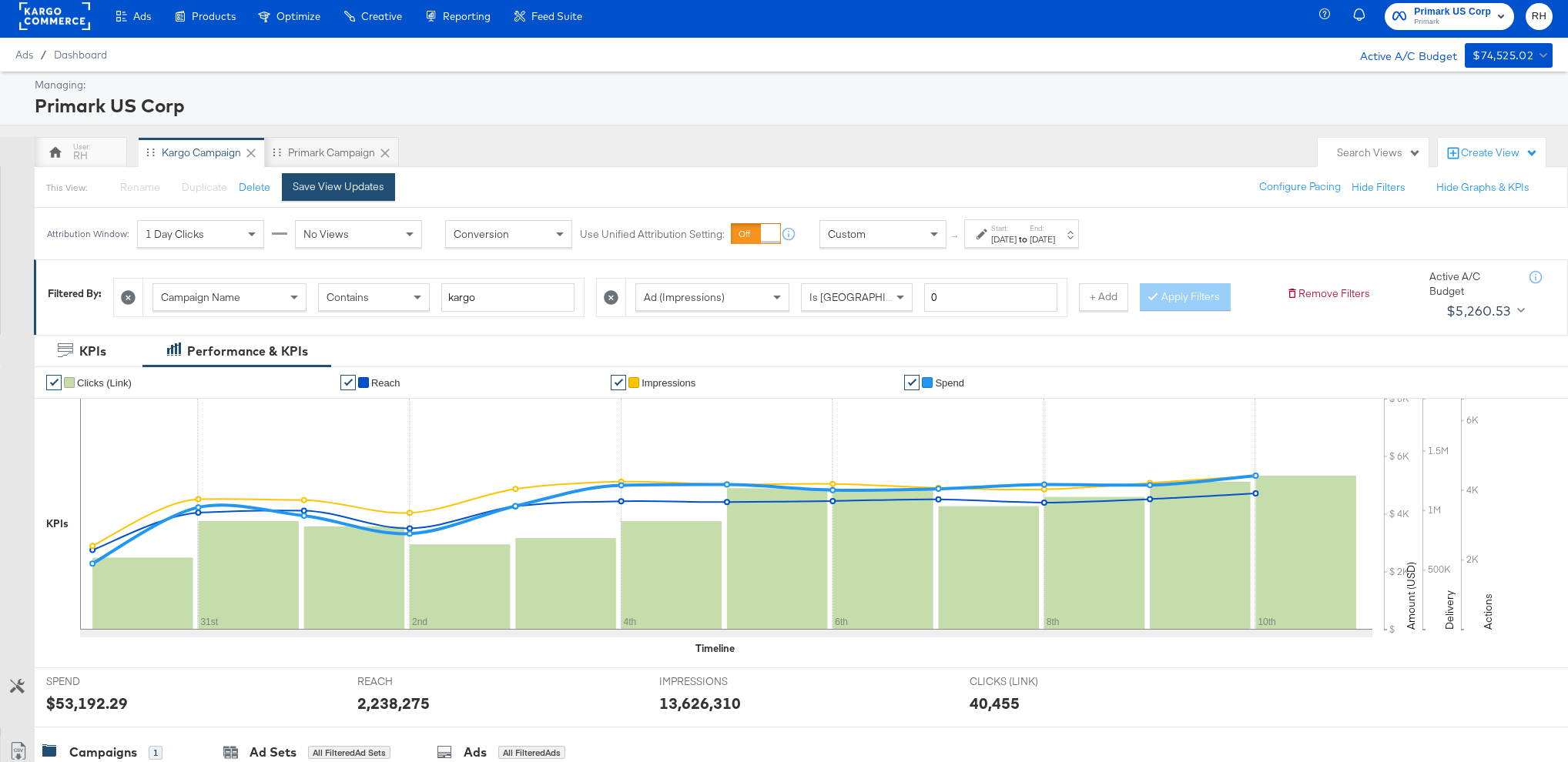
click at [341, 180] on div "Save View Updates" at bounding box center [339, 186] width 92 height 14
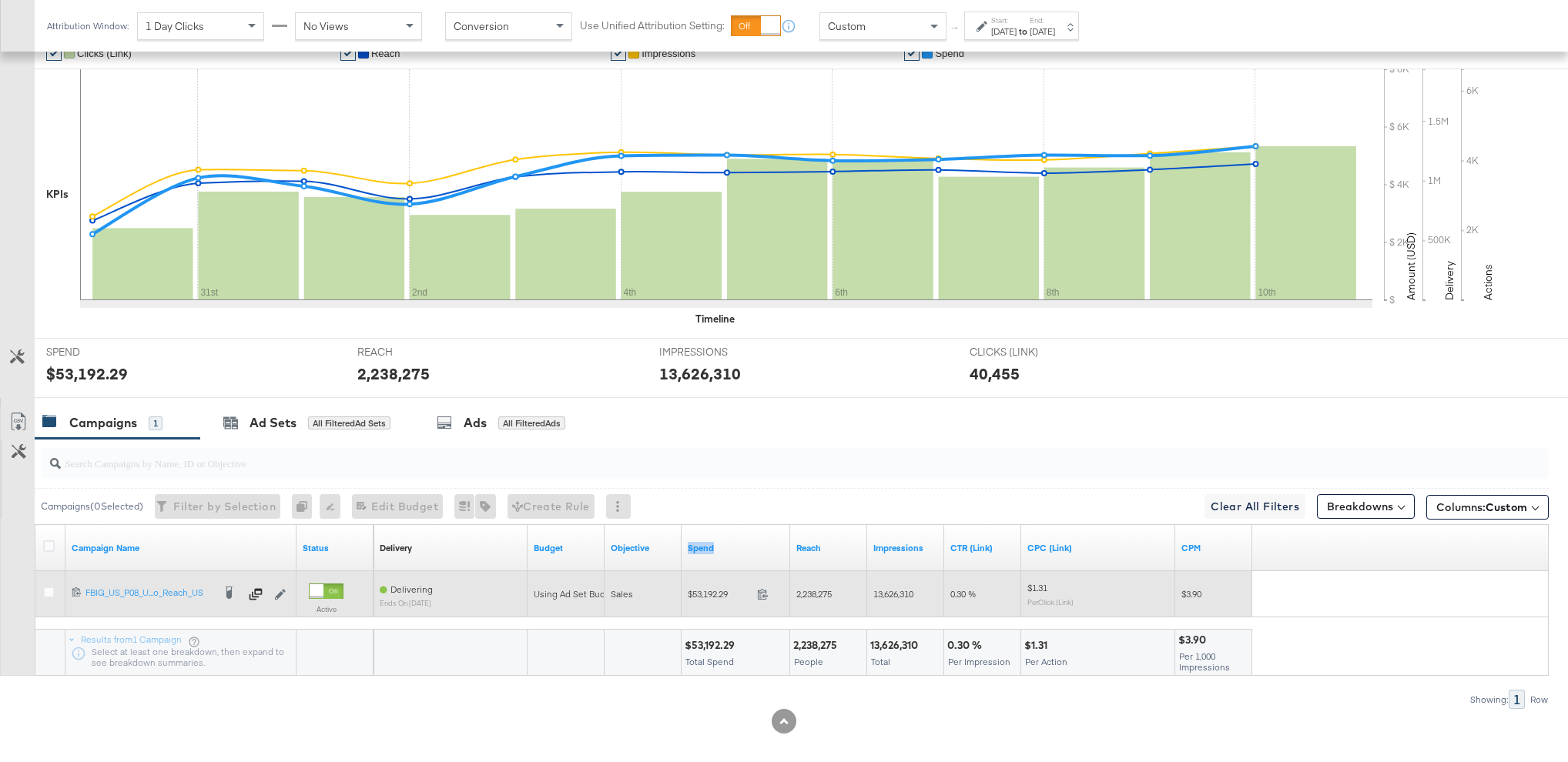
scroll to position [350, 0]
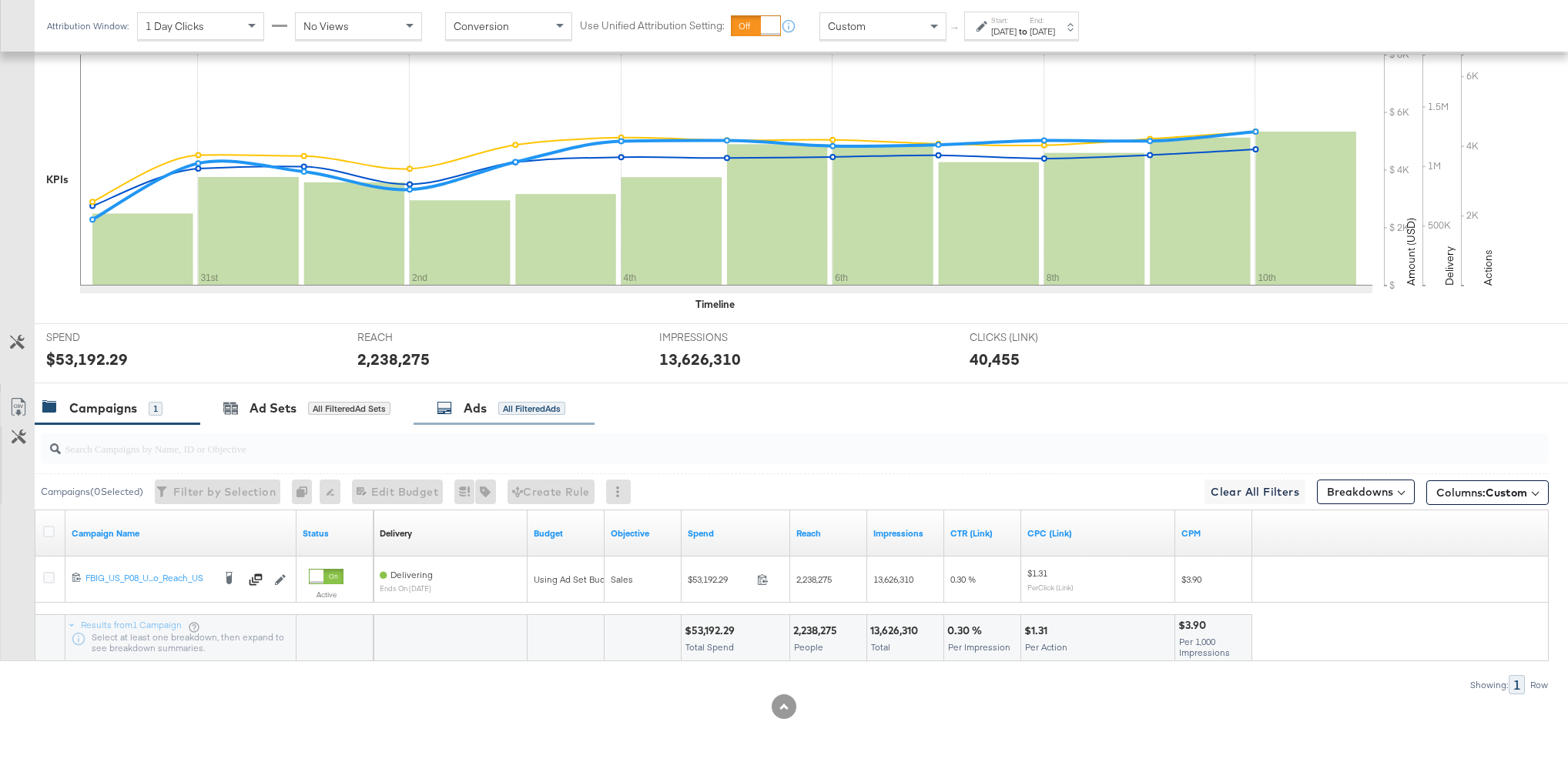
click at [468, 412] on div "Ads" at bounding box center [474, 408] width 23 height 18
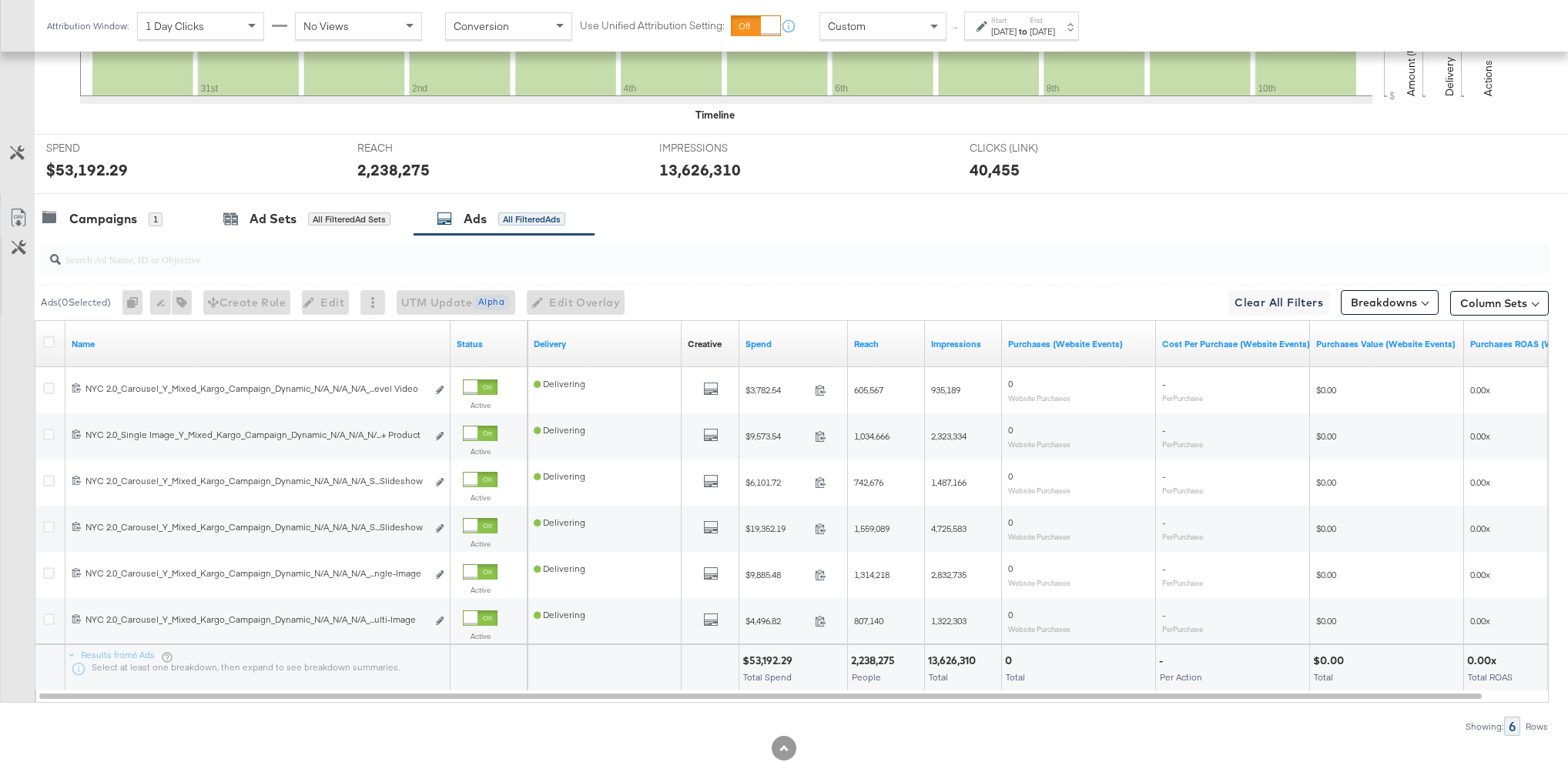
scroll to position [580, 0]
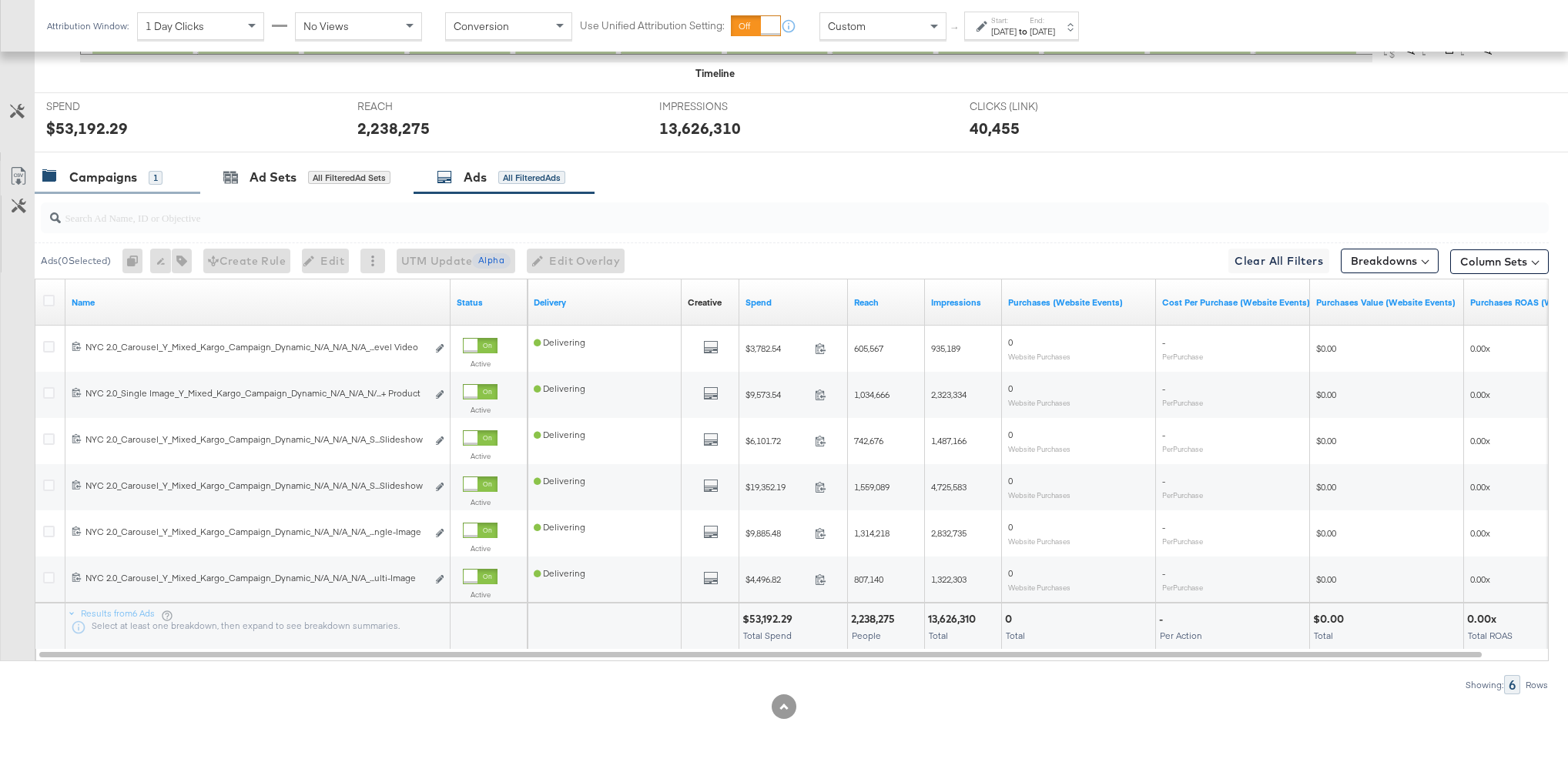
click at [90, 188] on div "Campaigns 1" at bounding box center [117, 177] width 165 height 33
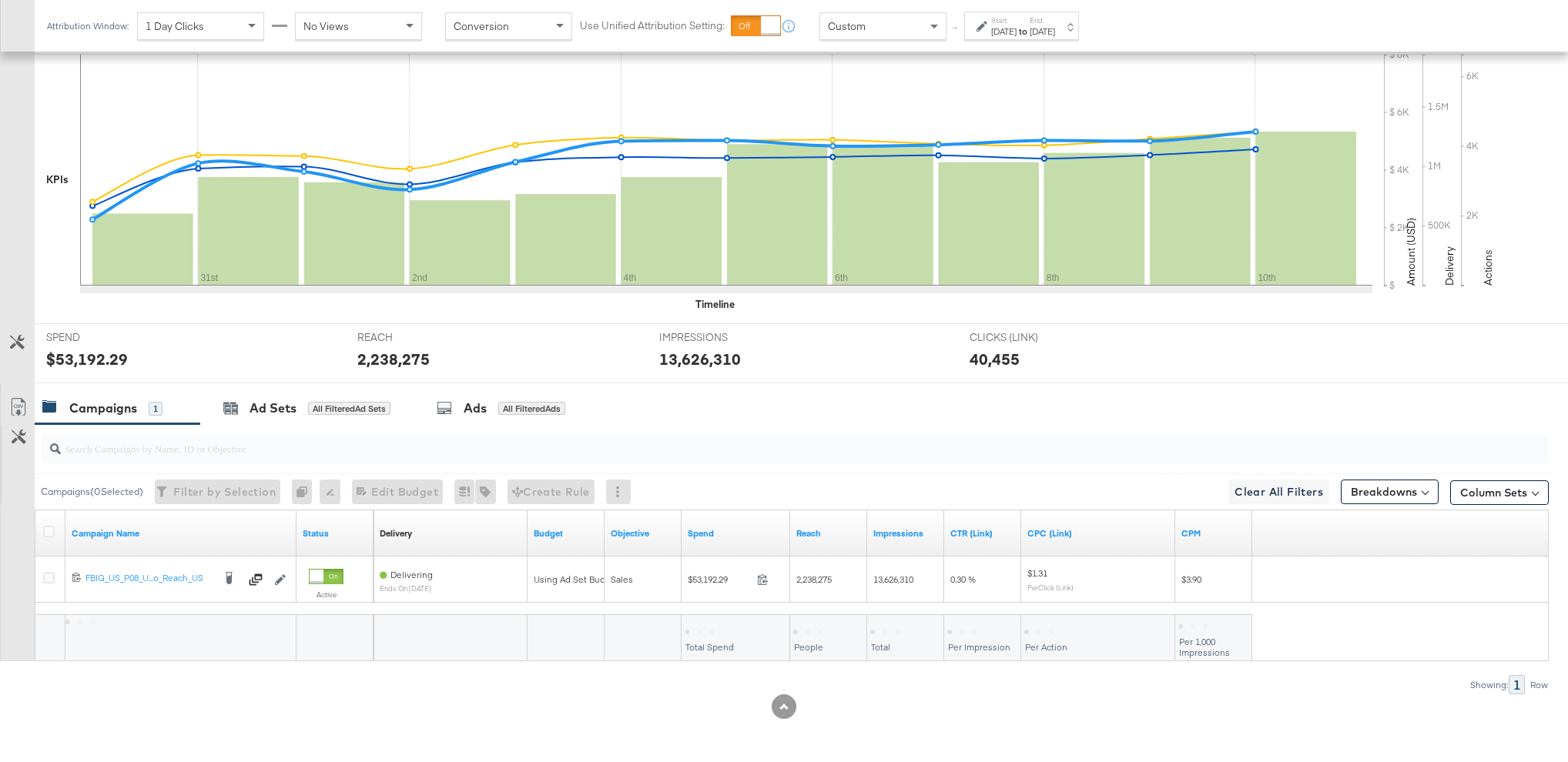
scroll to position [350, 0]
drag, startPoint x: 1173, startPoint y: 528, endPoint x: 1127, endPoint y: 528, distance: 46.0
click at [1127, 528] on div "CPC (Link)" at bounding box center [1097, 534] width 154 height 46
click at [1118, 692] on div "Showing: 1 Row" at bounding box center [774, 685] width 1548 height 20
click at [1492, 490] on span "Custom" at bounding box center [1505, 493] width 42 height 14
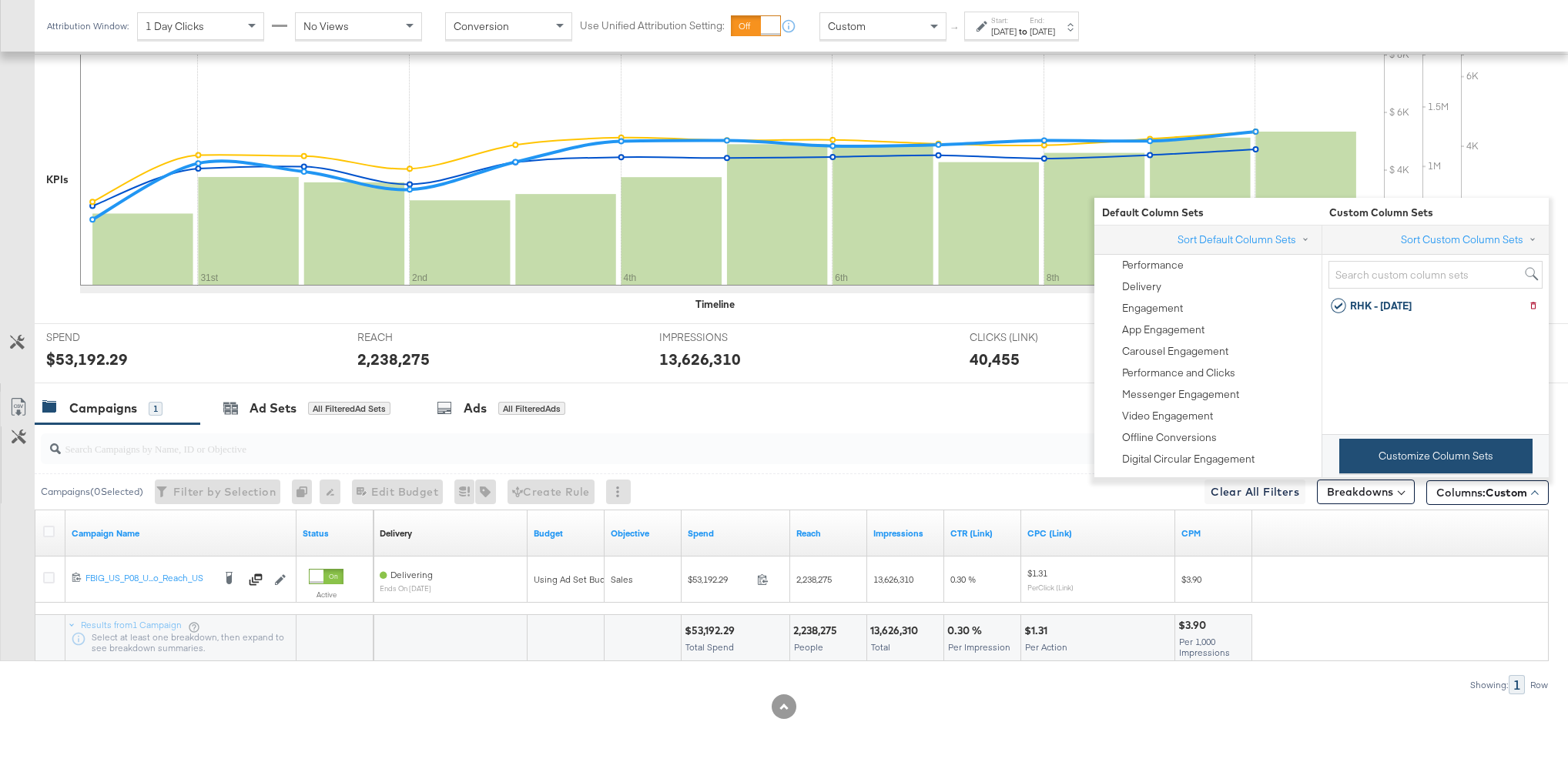
click at [1453, 455] on button "Customize Column Sets" at bounding box center [1436, 456] width 193 height 35
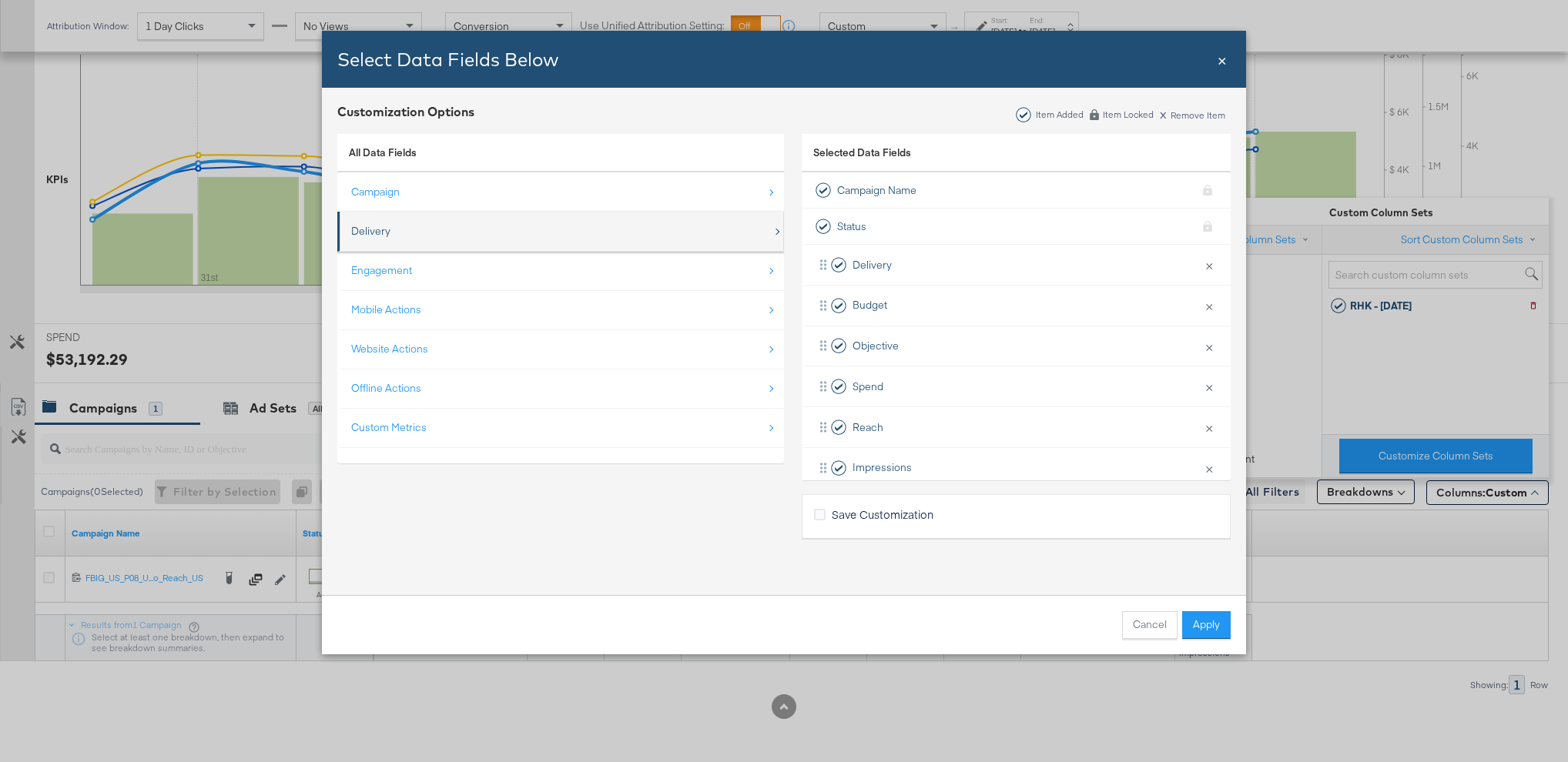
click at [545, 245] on div "Delivery" at bounding box center [562, 231] width 421 height 31
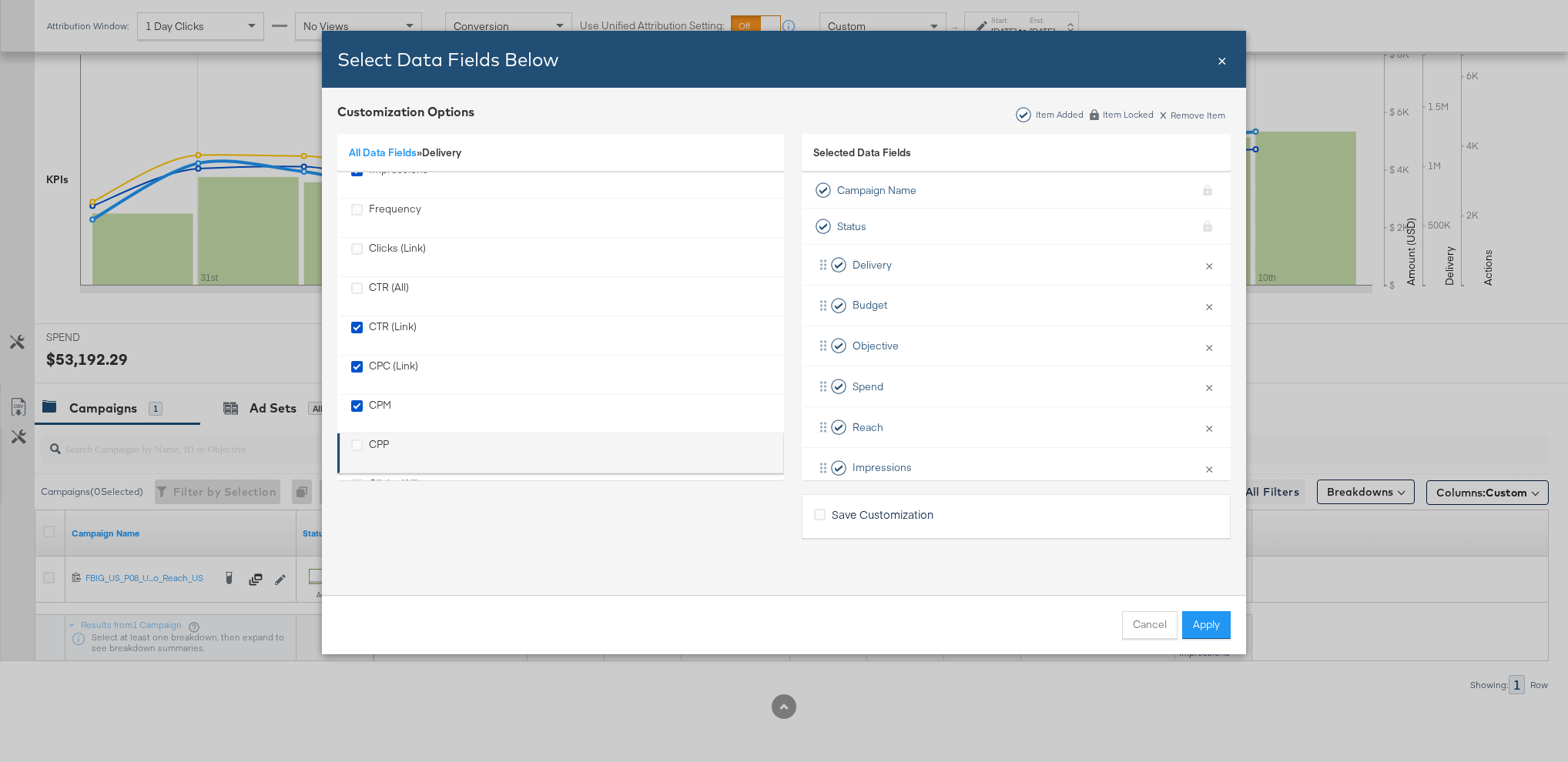
scroll to position [0, 0]
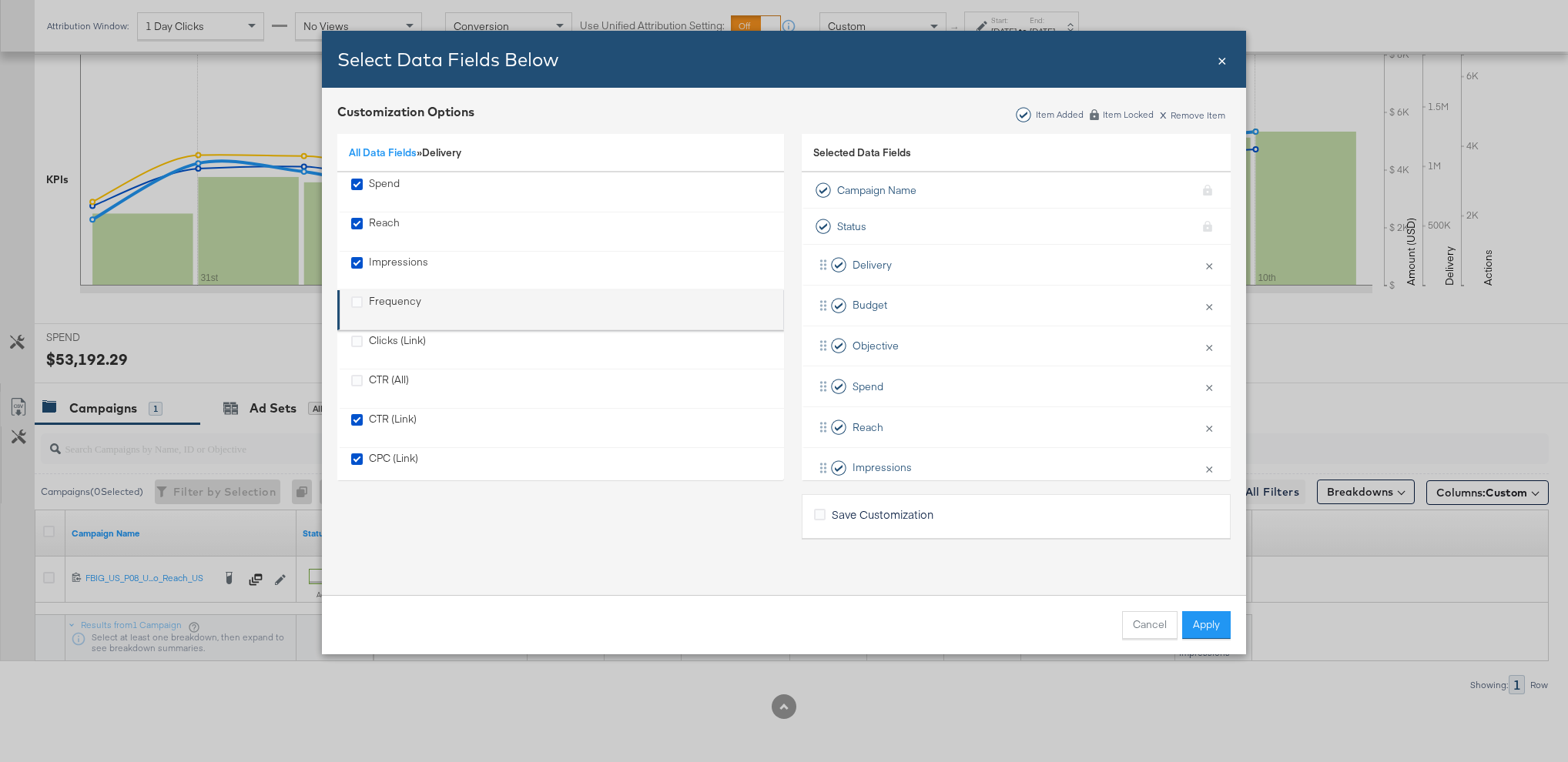
click at [463, 305] on div "Frequency" at bounding box center [562, 310] width 421 height 31
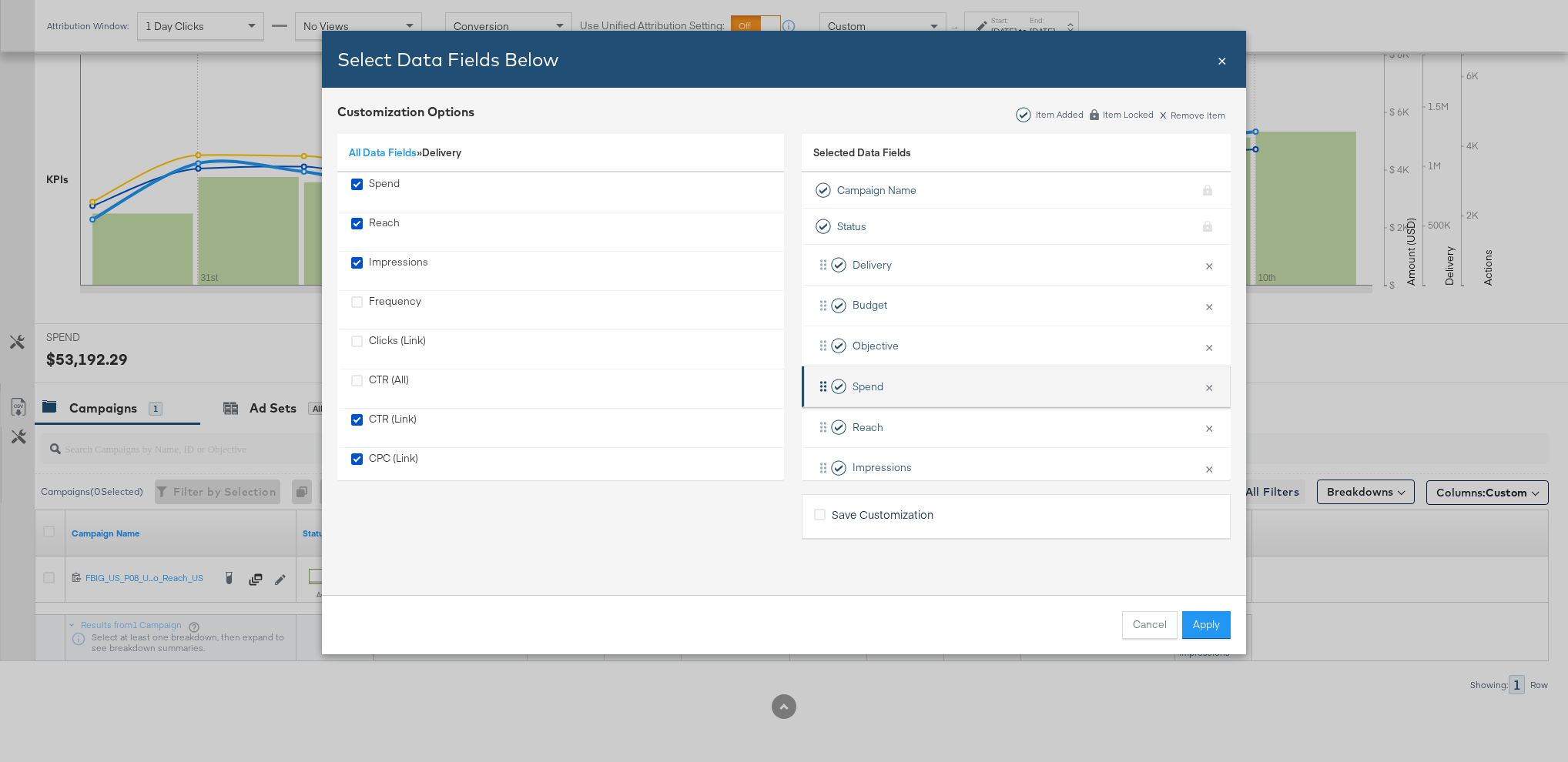
scroll to position [145, 0]
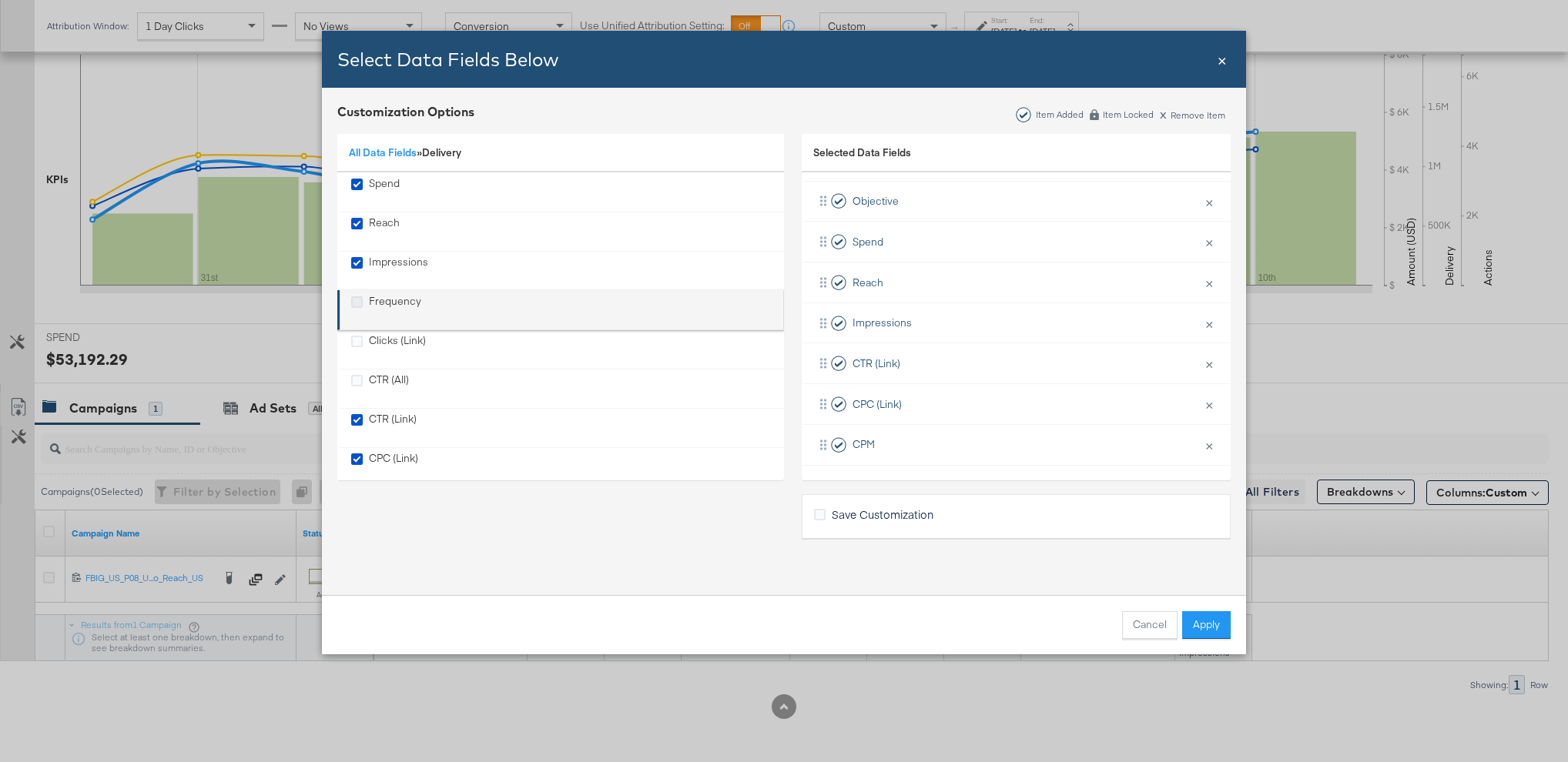
click at [356, 304] on icon "Frequency" at bounding box center [357, 302] width 12 height 12
click at [0, 0] on input "Frequency" at bounding box center [0, 0] width 0 height 0
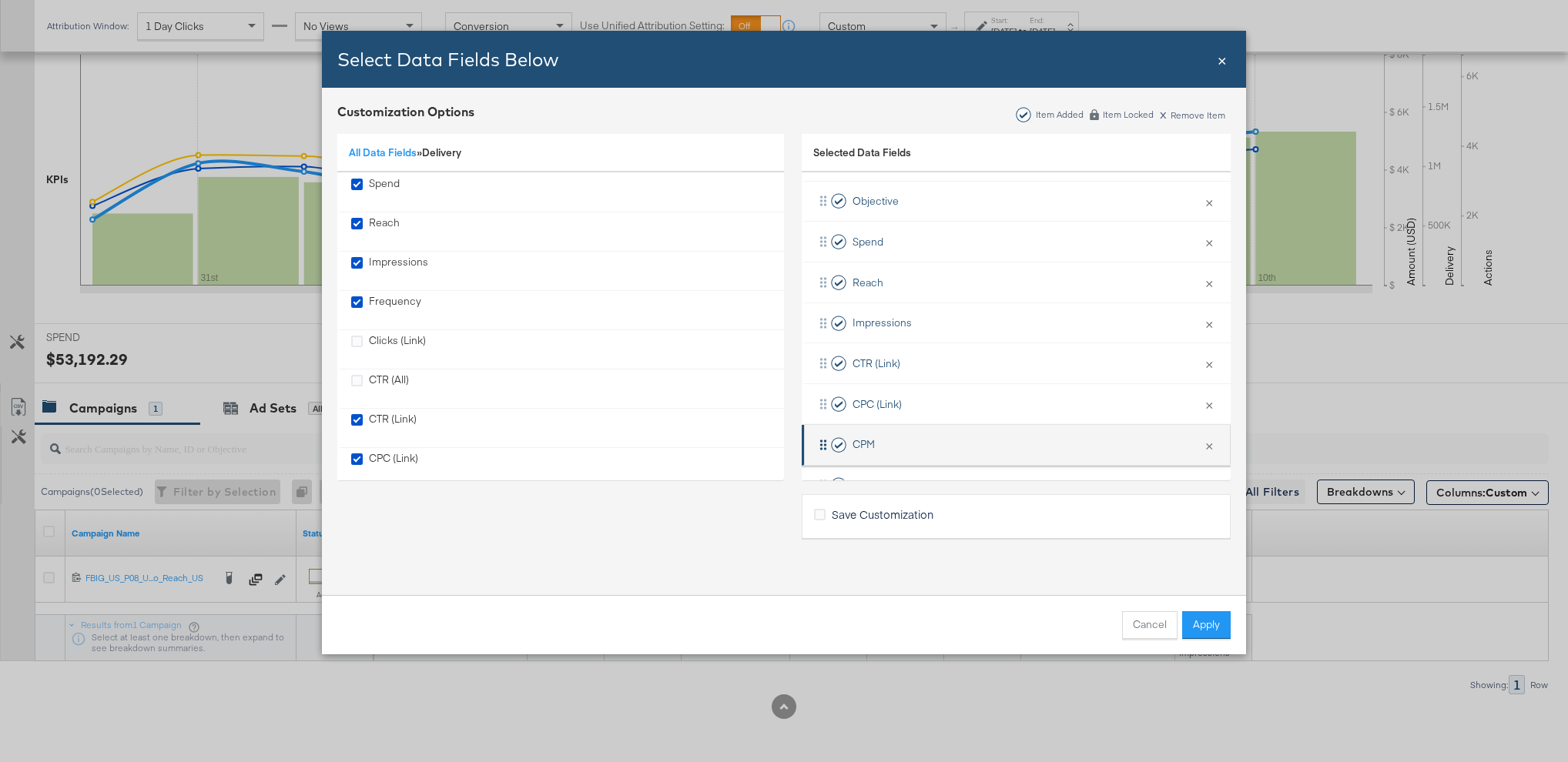
scroll to position [186, 0]
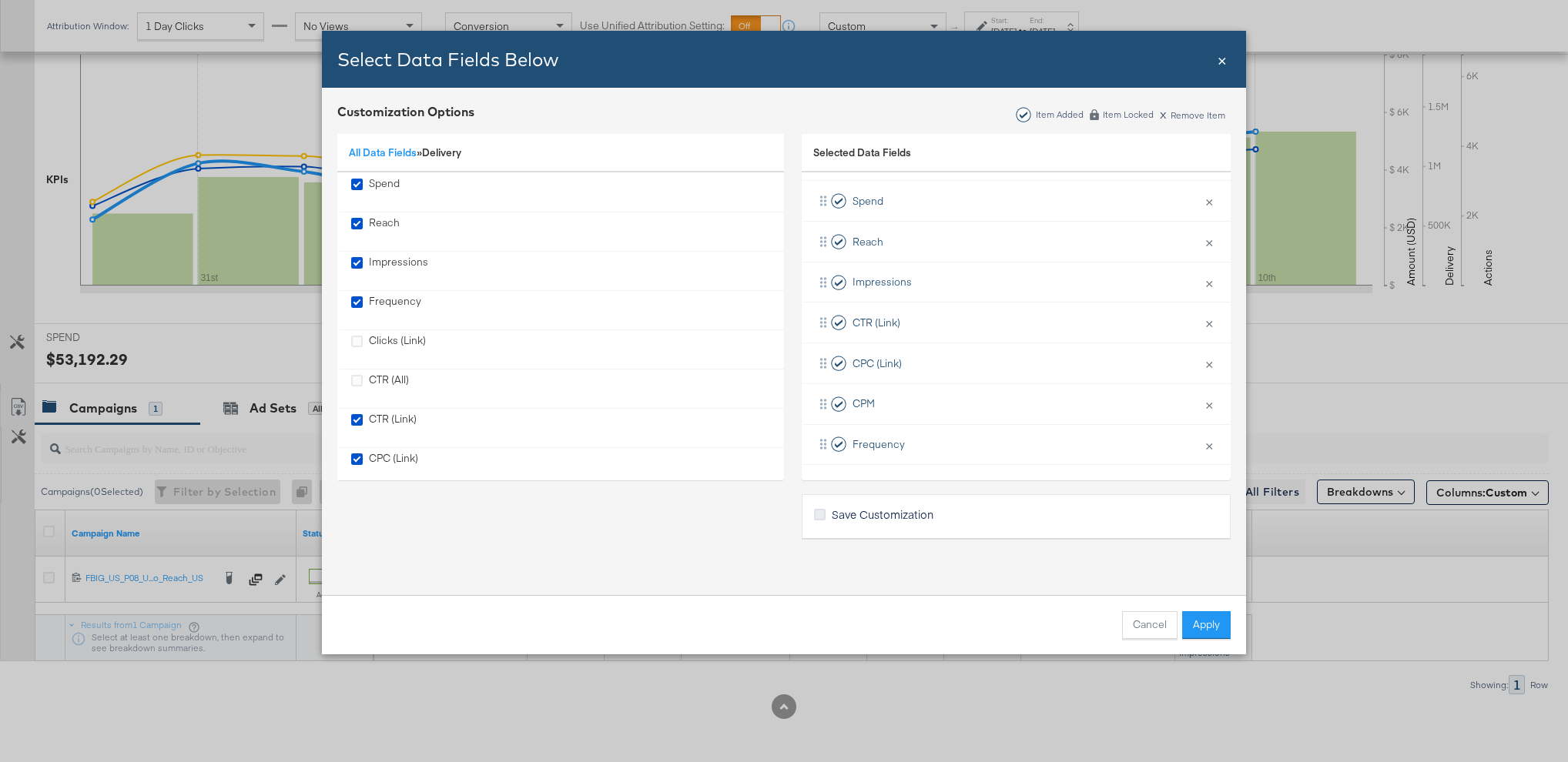
click at [820, 518] on icon "Bulk Add Locations Modal" at bounding box center [820, 515] width 12 height 12
click at [0, 0] on input "Save Customization" at bounding box center [0, 0] width 0 height 0
click at [1206, 621] on button "Apply" at bounding box center [1206, 625] width 48 height 28
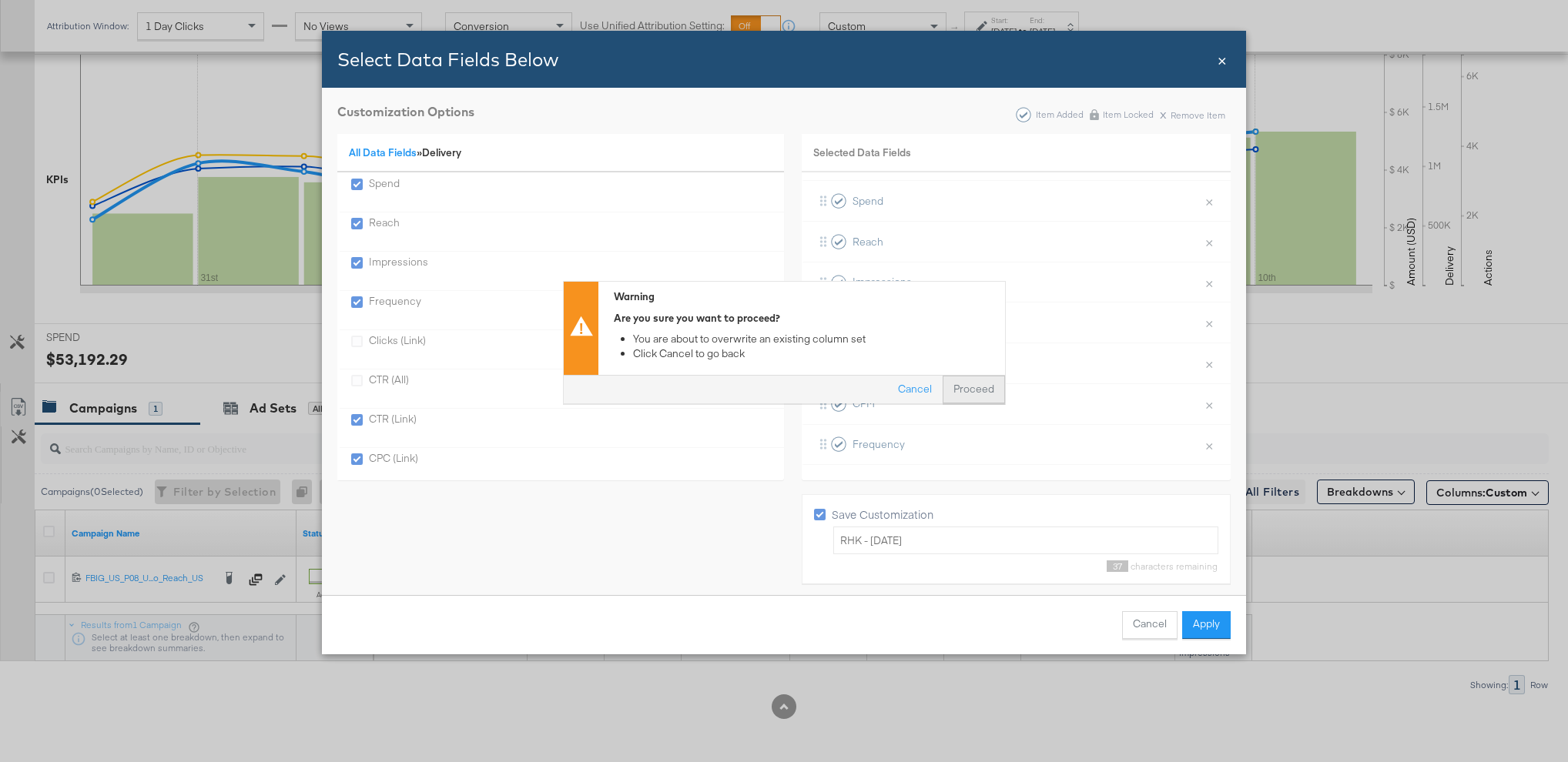
click at [965, 391] on button "Proceed" at bounding box center [974, 390] width 63 height 28
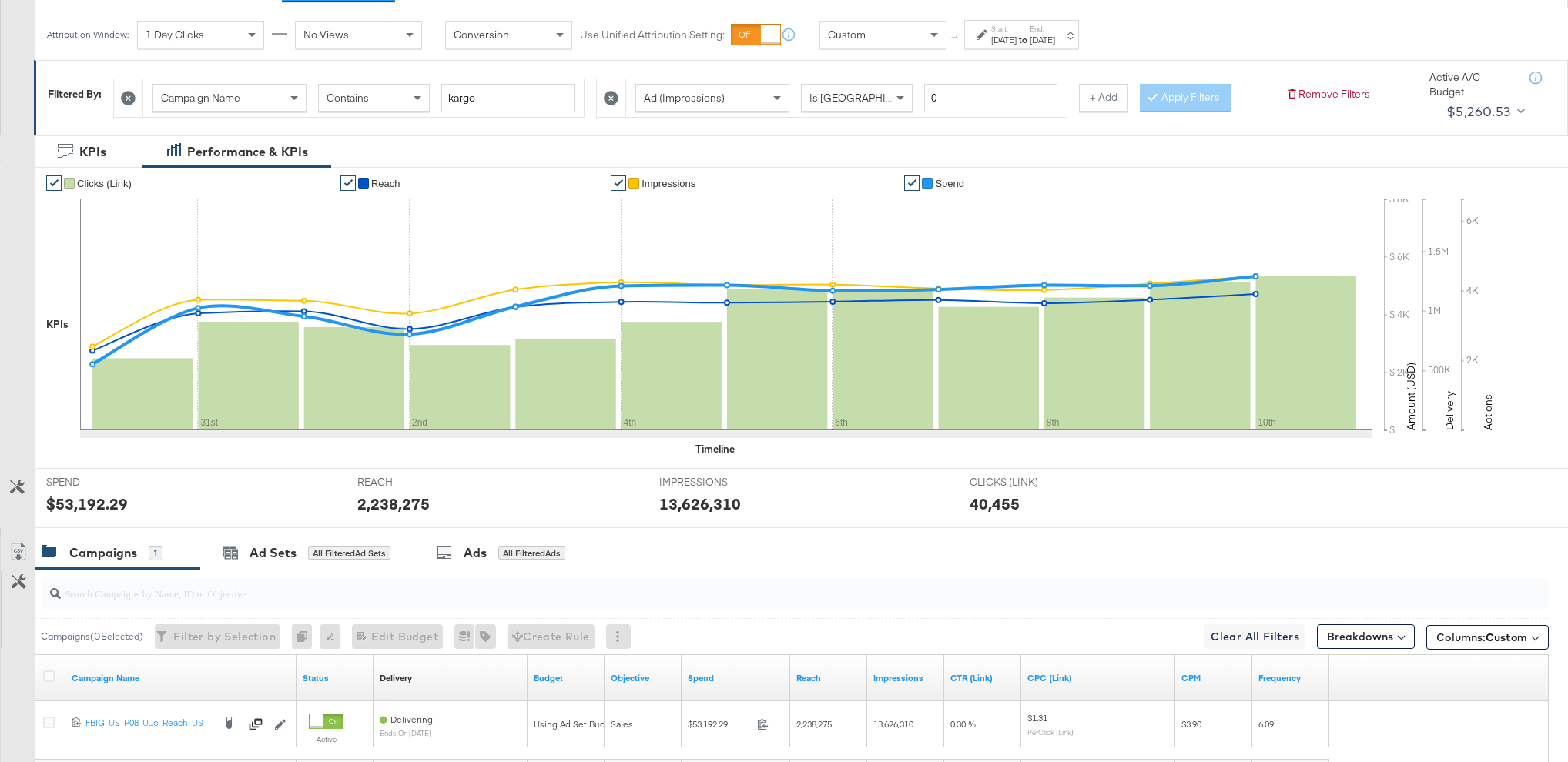
scroll to position [0, 0]
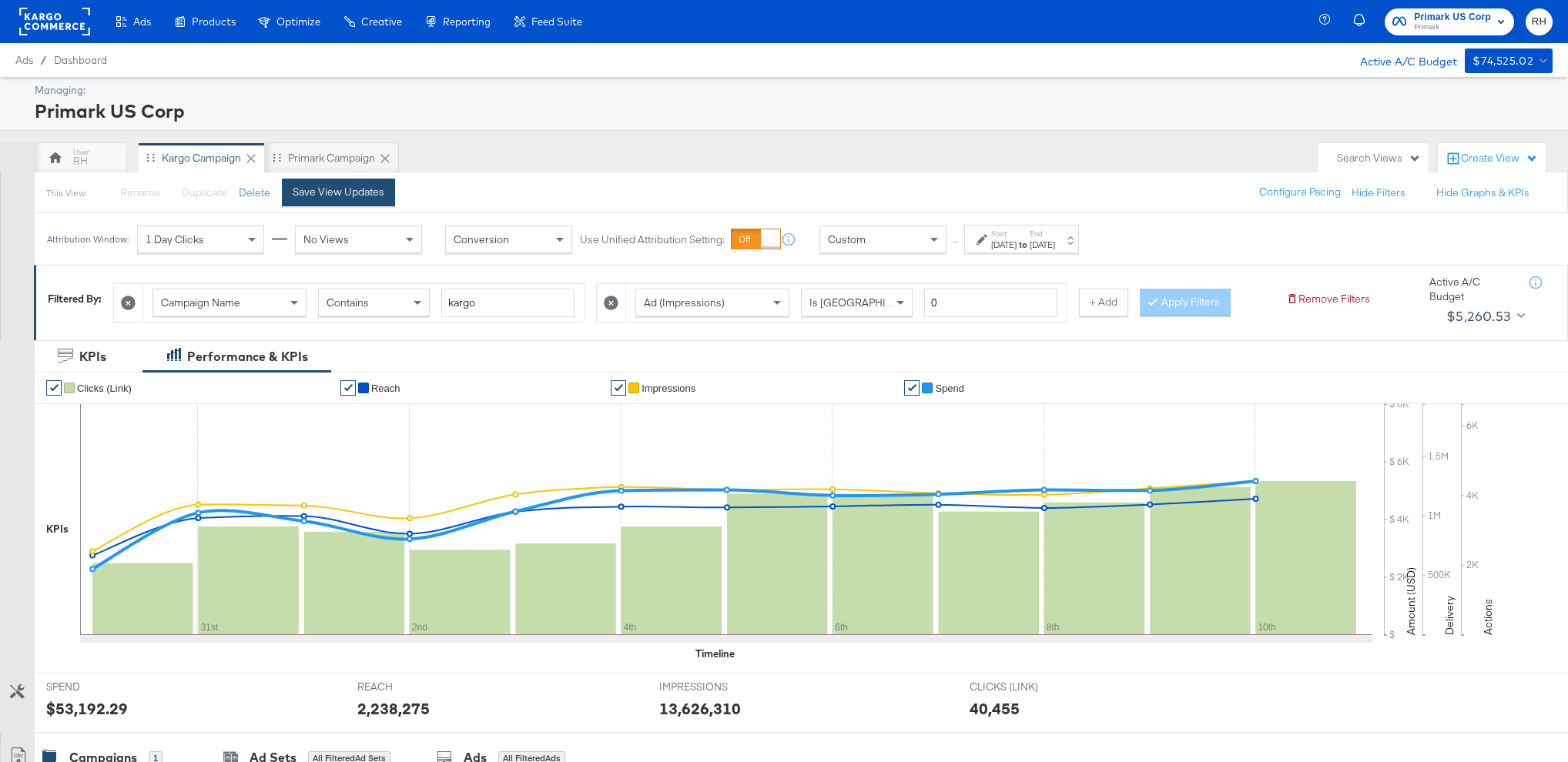
click at [349, 198] on div "Save View Updates" at bounding box center [339, 192] width 92 height 14
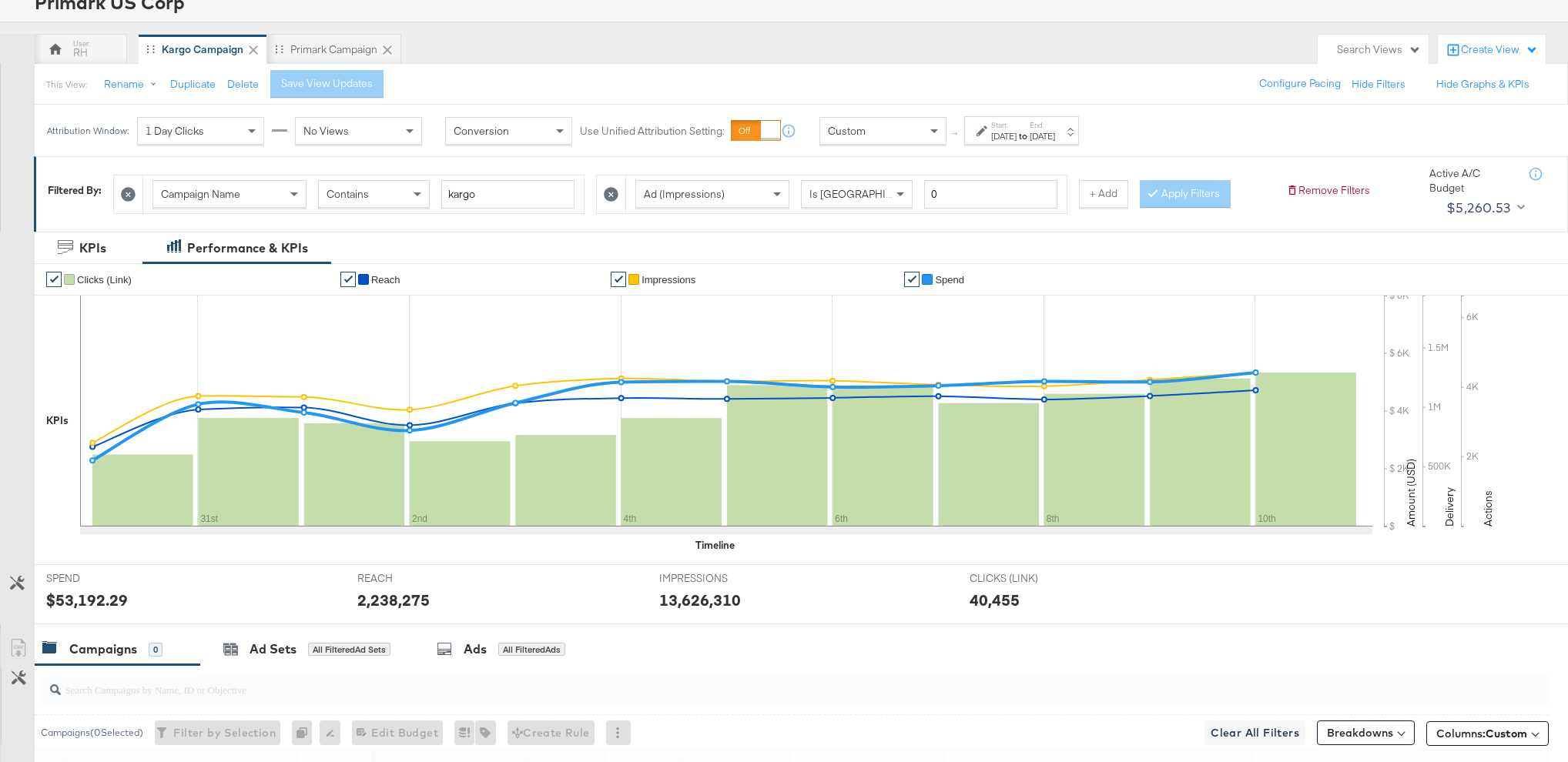
scroll to position [350, 0]
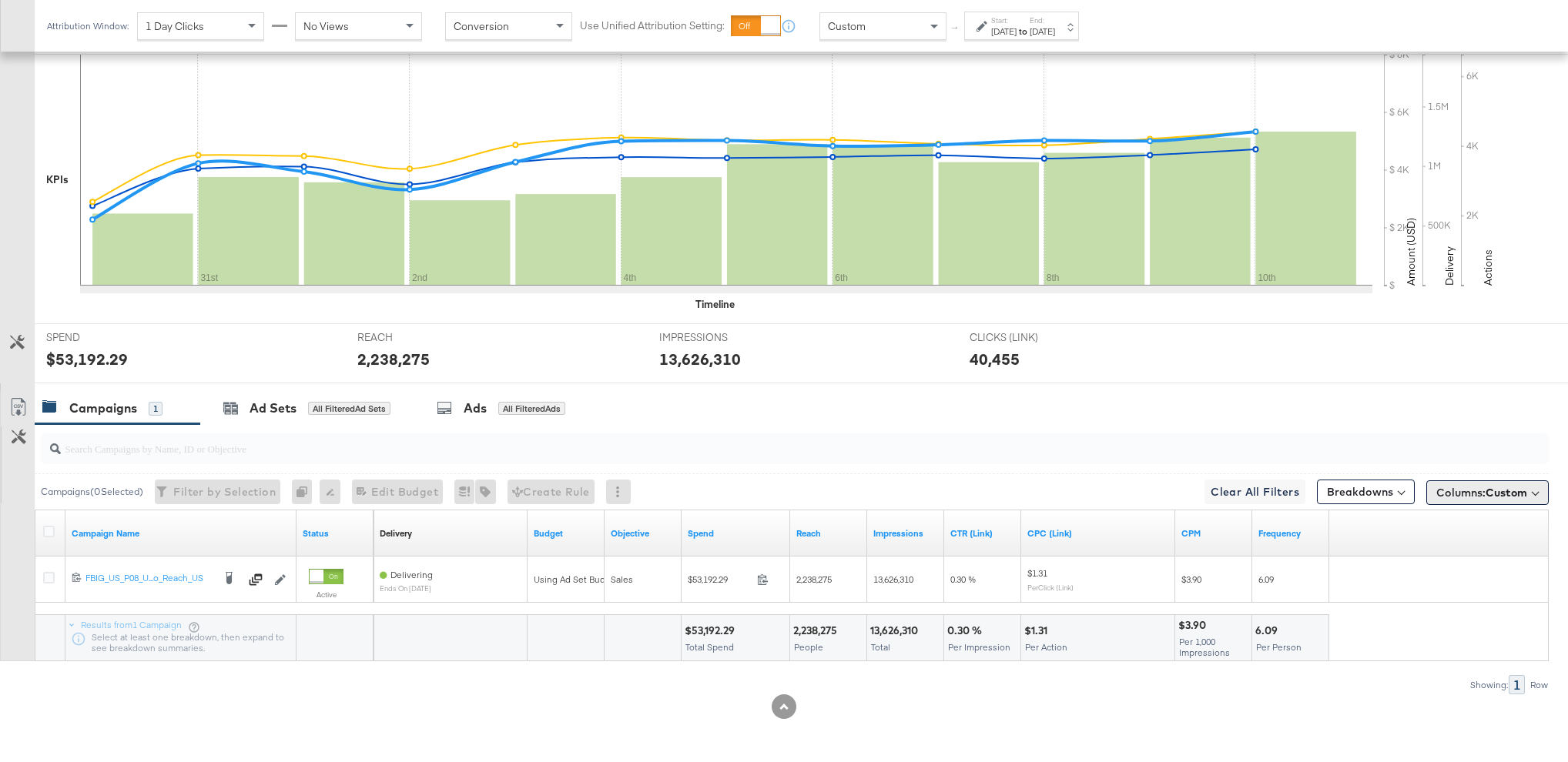
click at [1443, 490] on span "Columns: Custom" at bounding box center [1481, 493] width 91 height 15
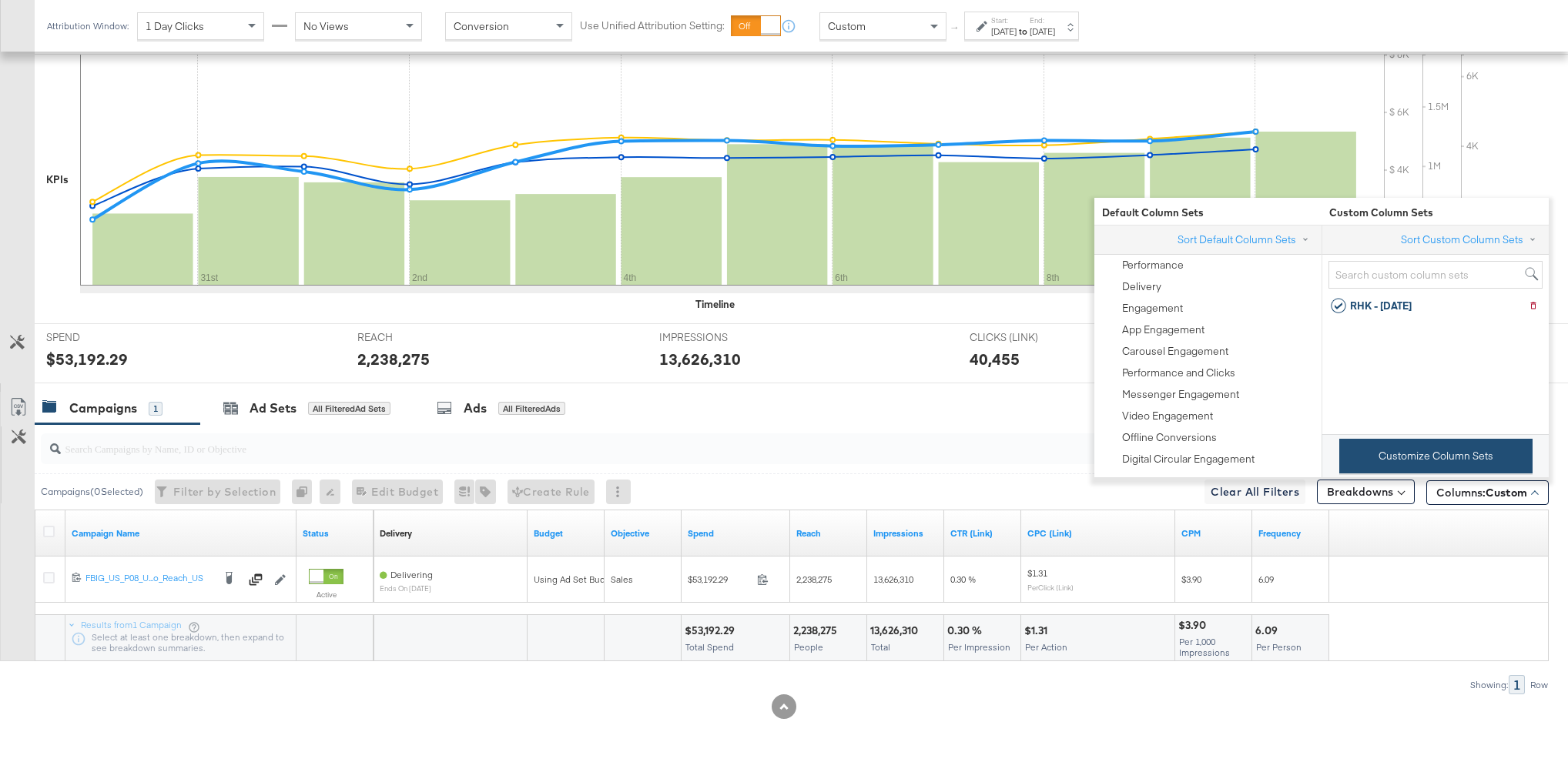
click at [1435, 453] on button "Customize Column Sets" at bounding box center [1436, 456] width 193 height 35
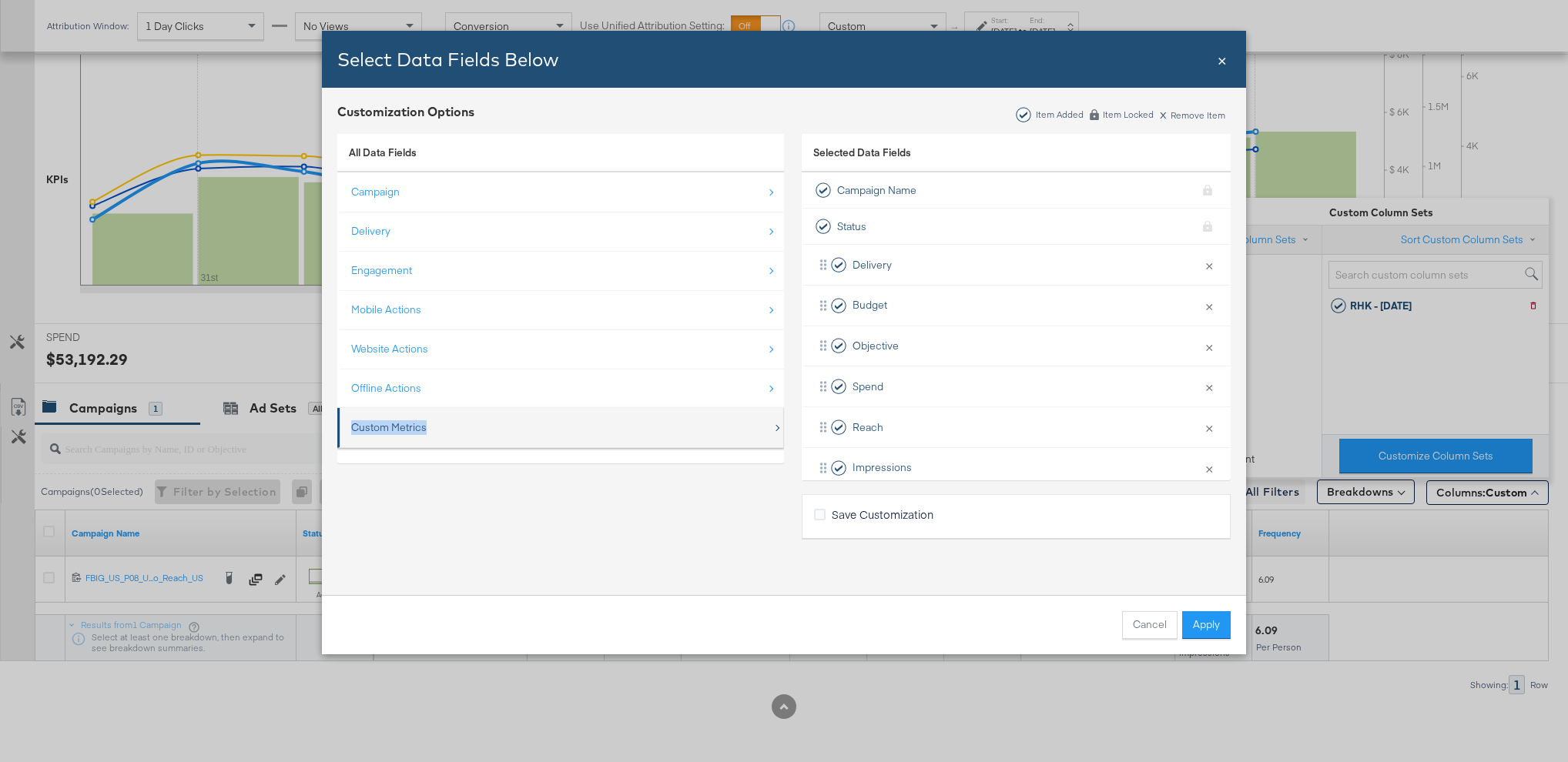
click at [428, 420] on div "Custom Metrics" at bounding box center [562, 427] width 421 height 31
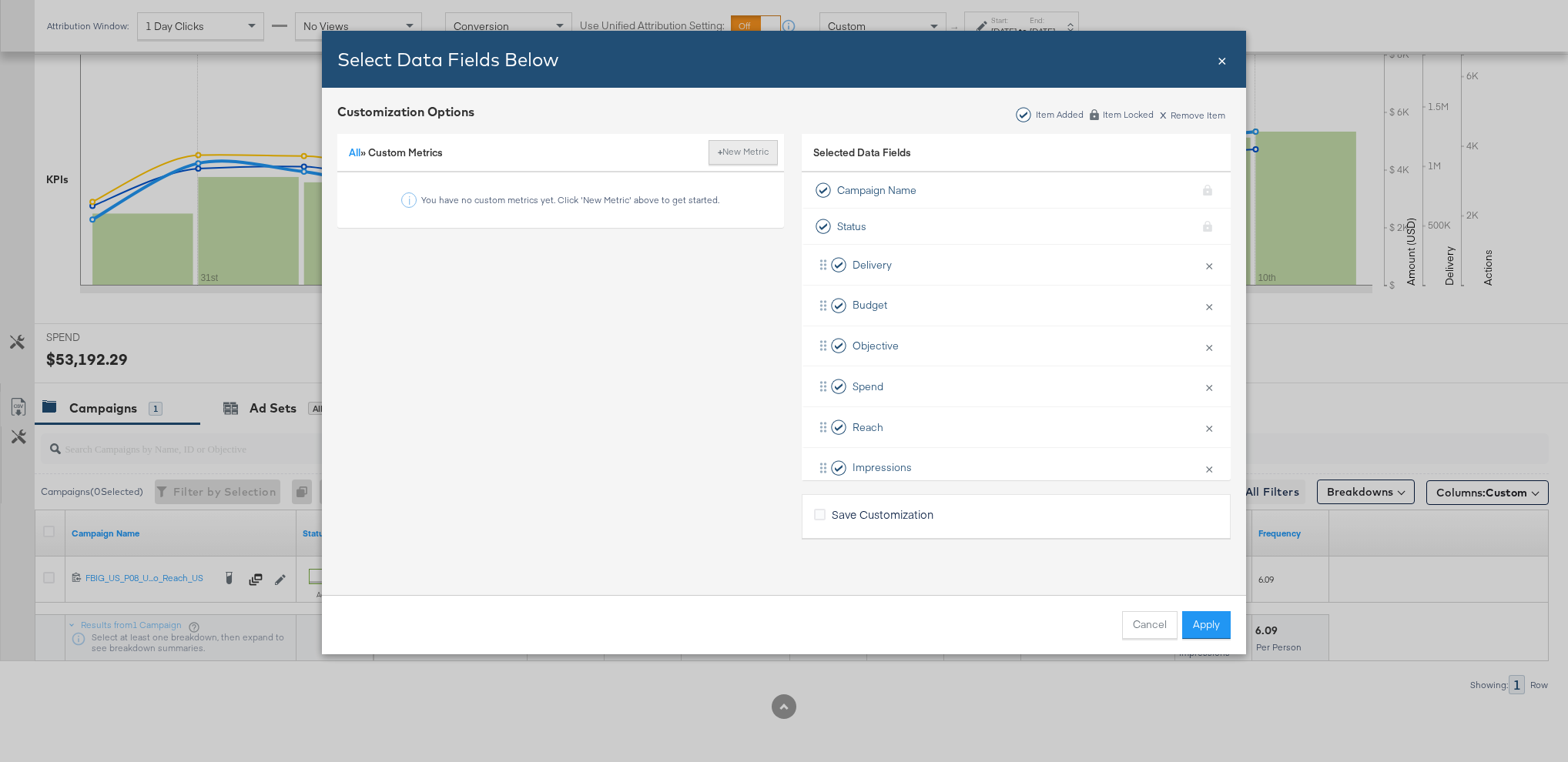
click at [766, 148] on button "+ New Metric" at bounding box center [743, 152] width 70 height 25
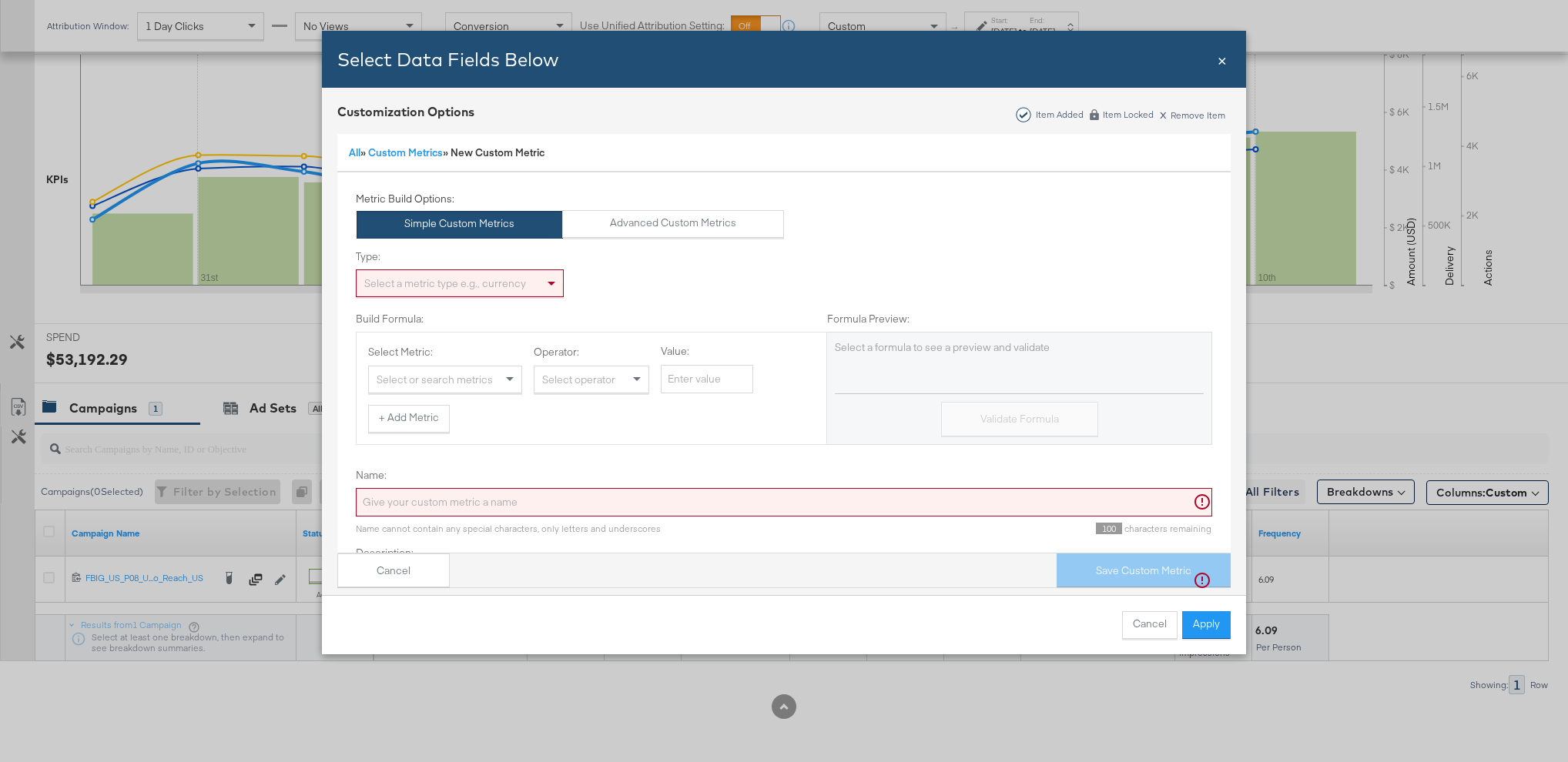
click at [495, 283] on div "Select a metric type e.g., currency" at bounding box center [459, 283] width 206 height 26
click at [513, 289] on div "Delivery" at bounding box center [459, 283] width 206 height 26
click at [448, 376] on div "Select or search metrics" at bounding box center [445, 379] width 153 height 26
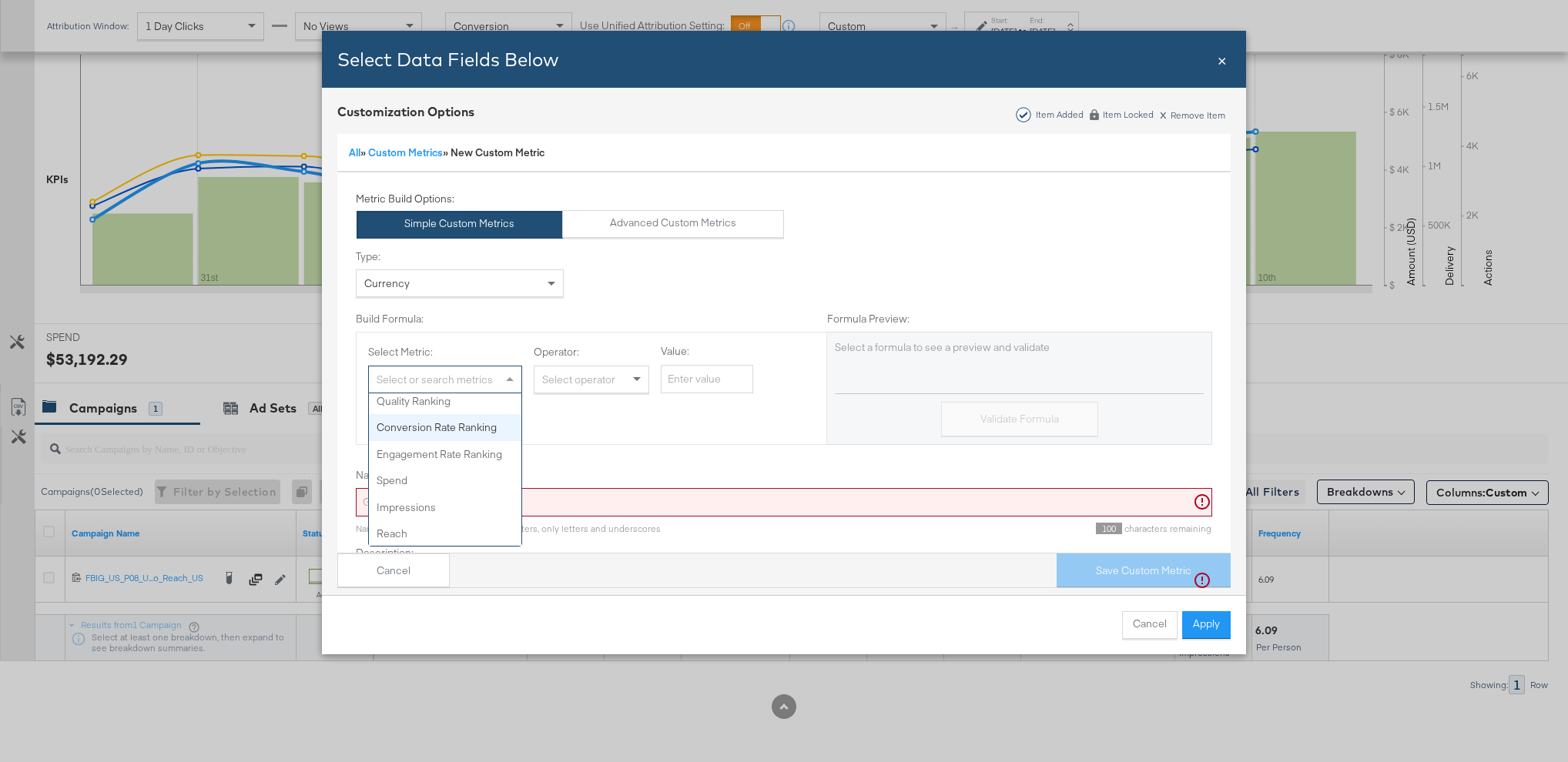
scroll to position [12, 0]
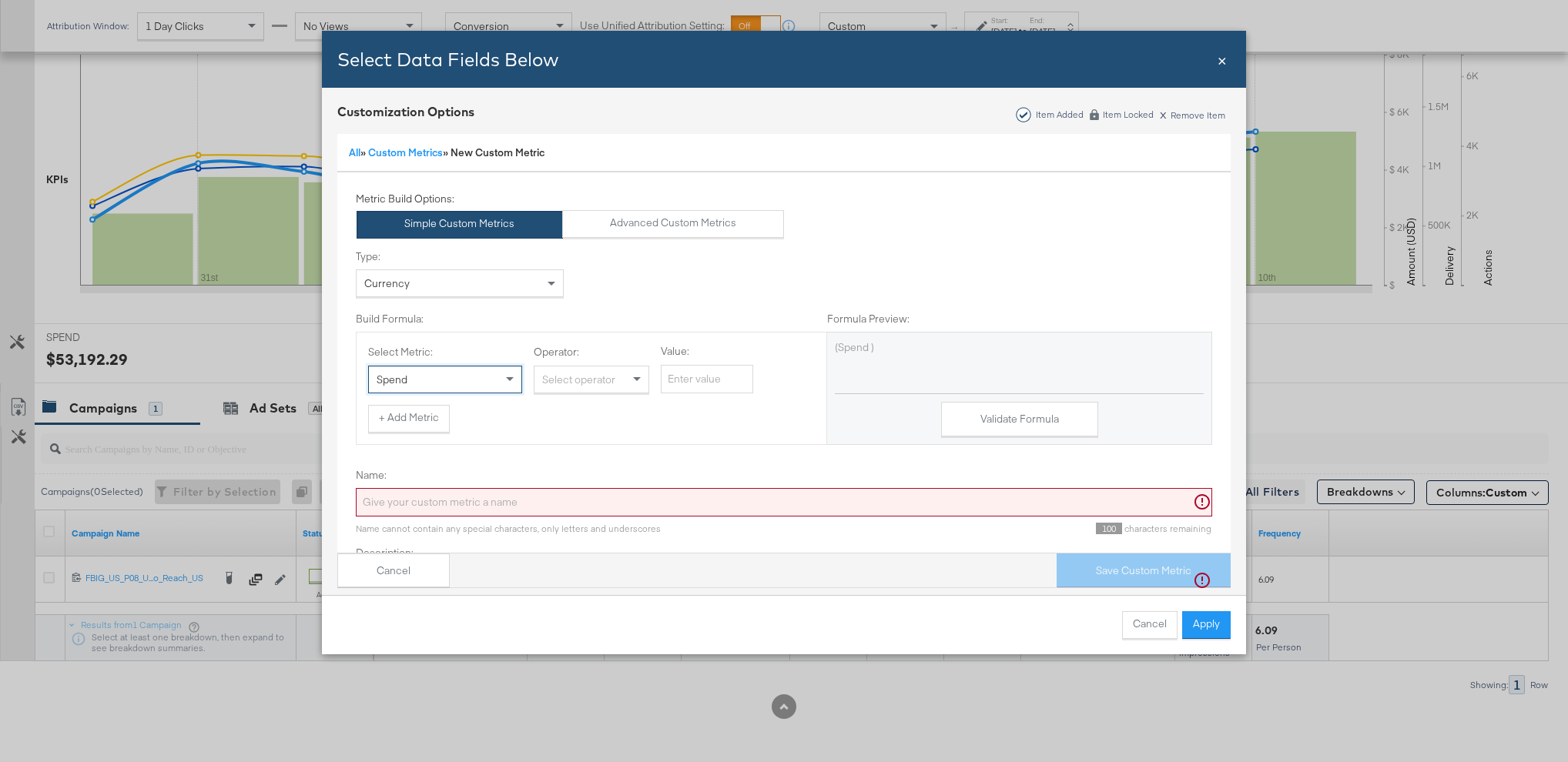
click at [564, 379] on div "Select operator" at bounding box center [591, 379] width 114 height 26
click at [435, 423] on button "+ Add Metric" at bounding box center [409, 418] width 81 height 28
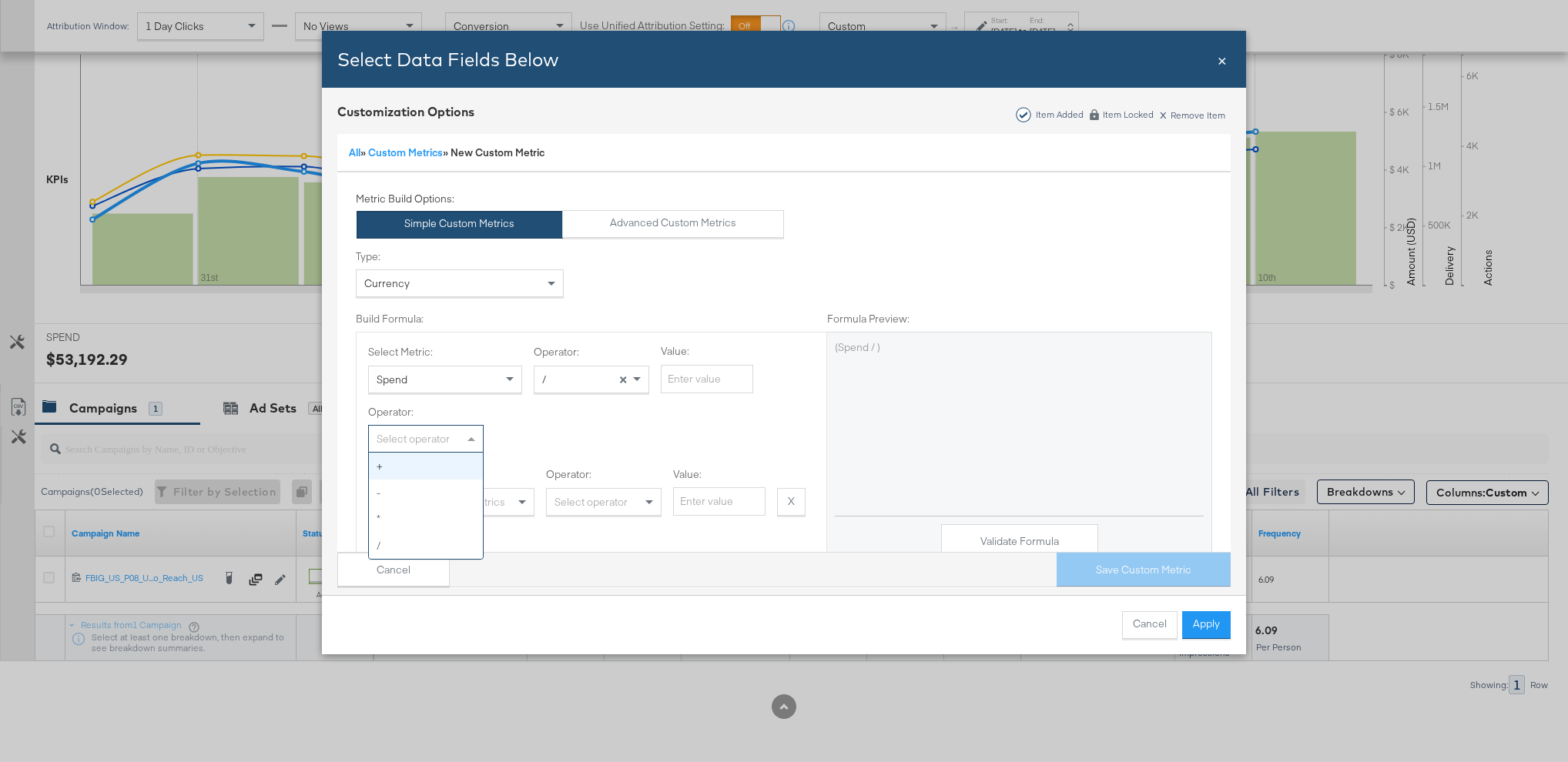
click at [450, 444] on div "Select operator" at bounding box center [426, 439] width 114 height 26
click at [449, 498] on div "Select or search metrics" at bounding box center [457, 501] width 153 height 26
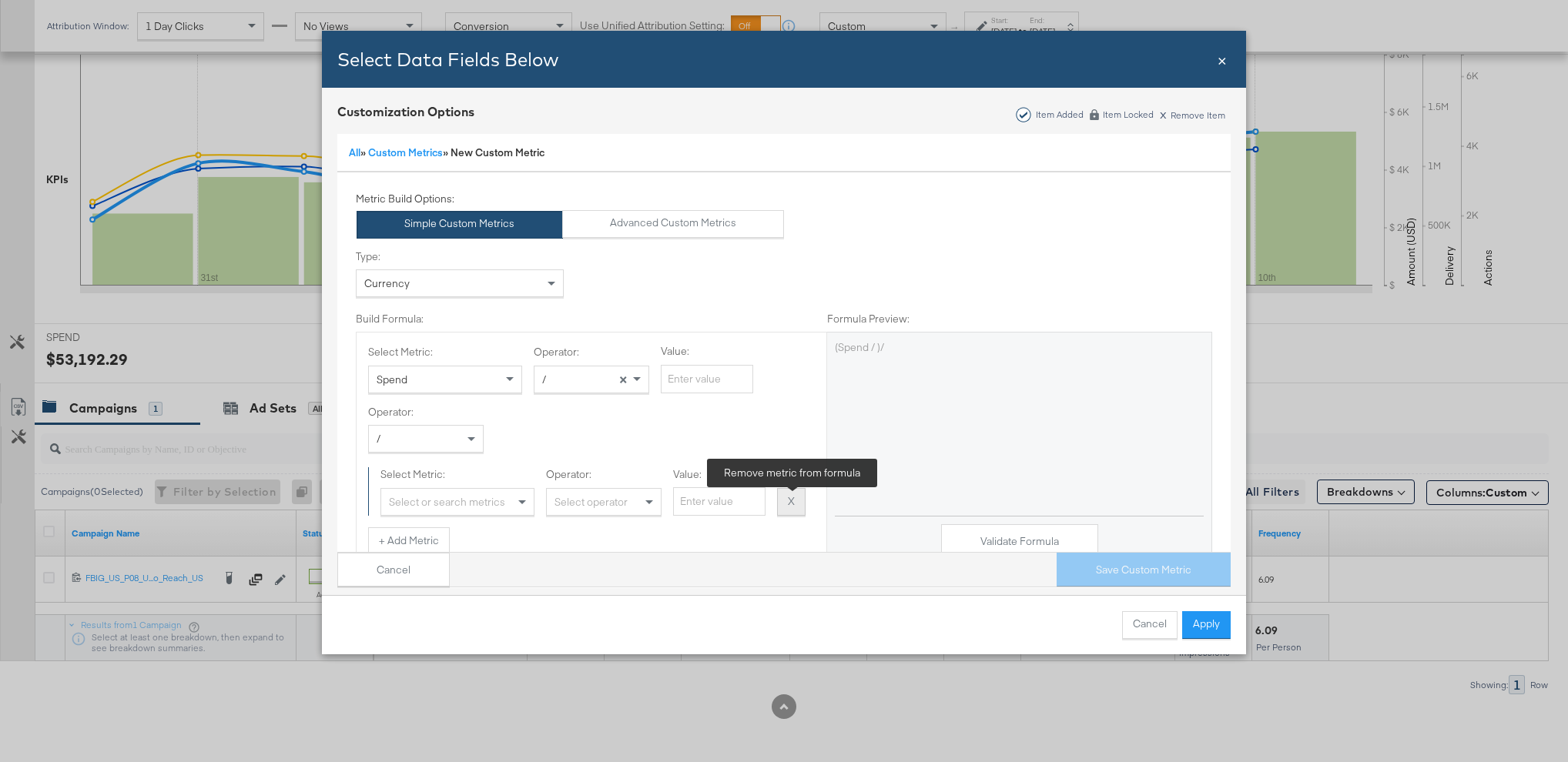
click at [791, 496] on button "X" at bounding box center [792, 501] width 29 height 28
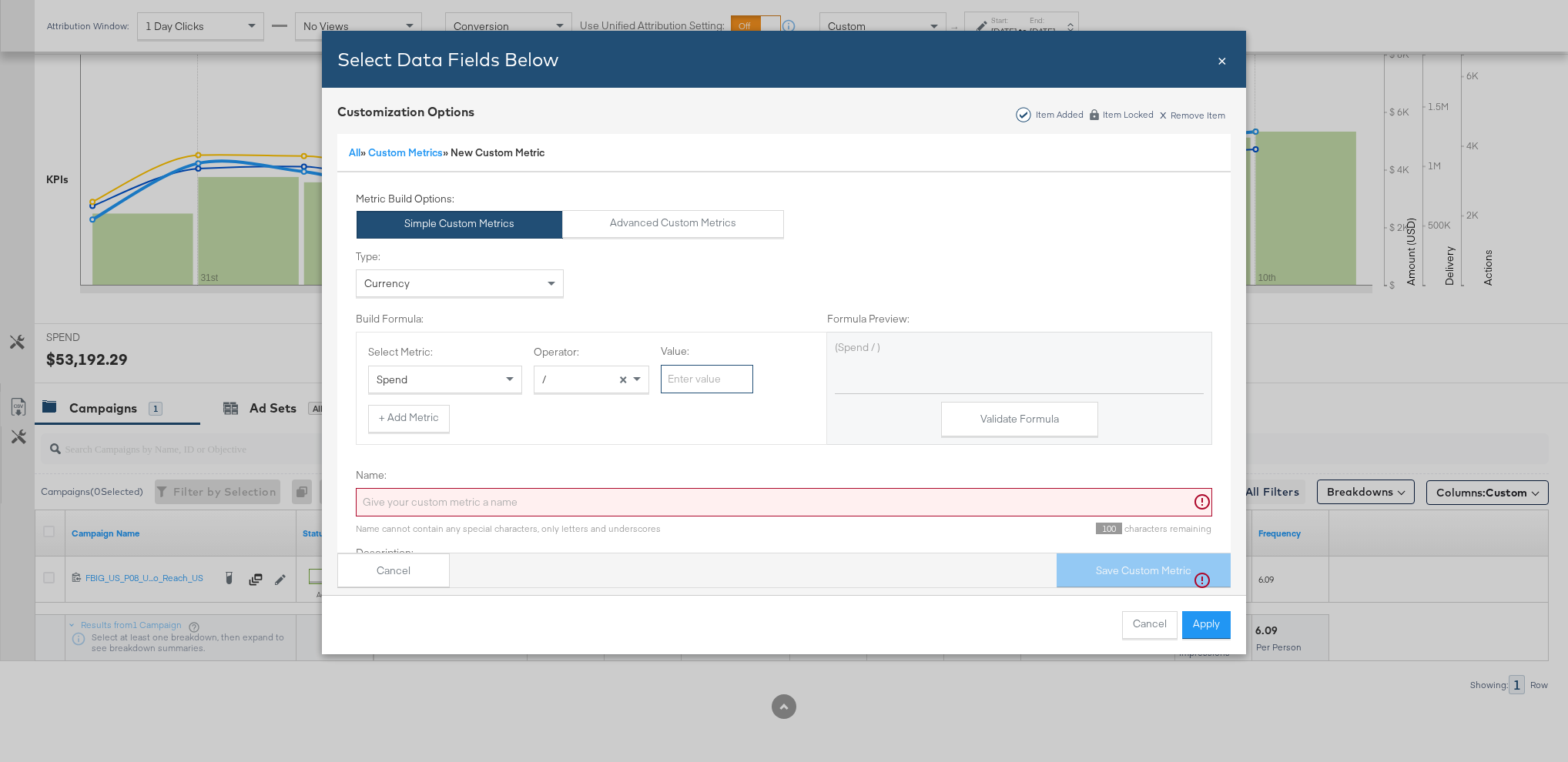
click at [712, 380] on input "Value:" at bounding box center [707, 379] width 92 height 29
click at [408, 427] on button "+ Add Metric" at bounding box center [409, 418] width 81 height 28
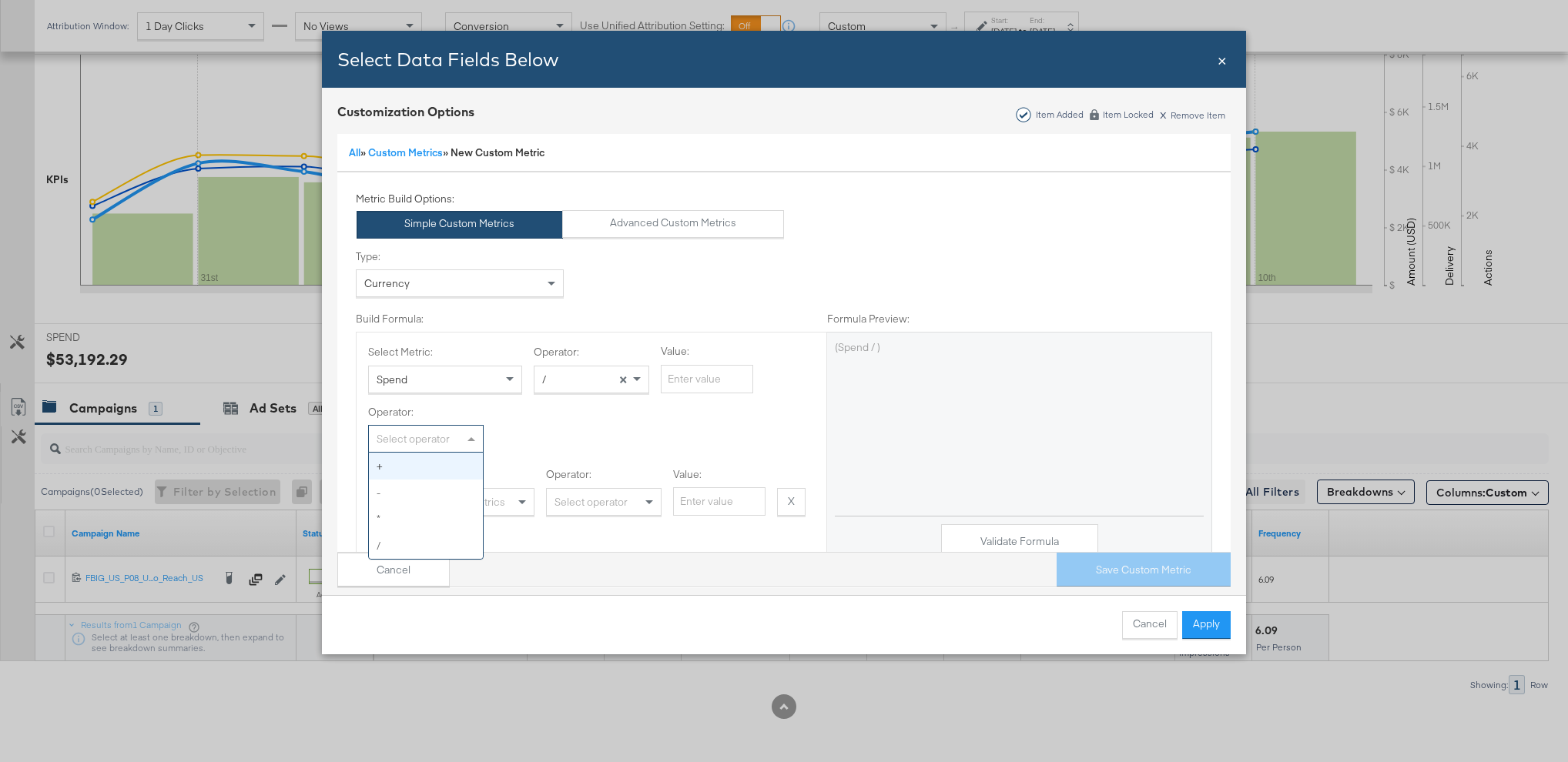
click at [417, 443] on div "Select operator" at bounding box center [426, 439] width 114 height 26
click at [542, 429] on div "Operator: Select operator + - * / Select Metric: Select or search metrics Opera…" at bounding box center [591, 460] width 446 height 111
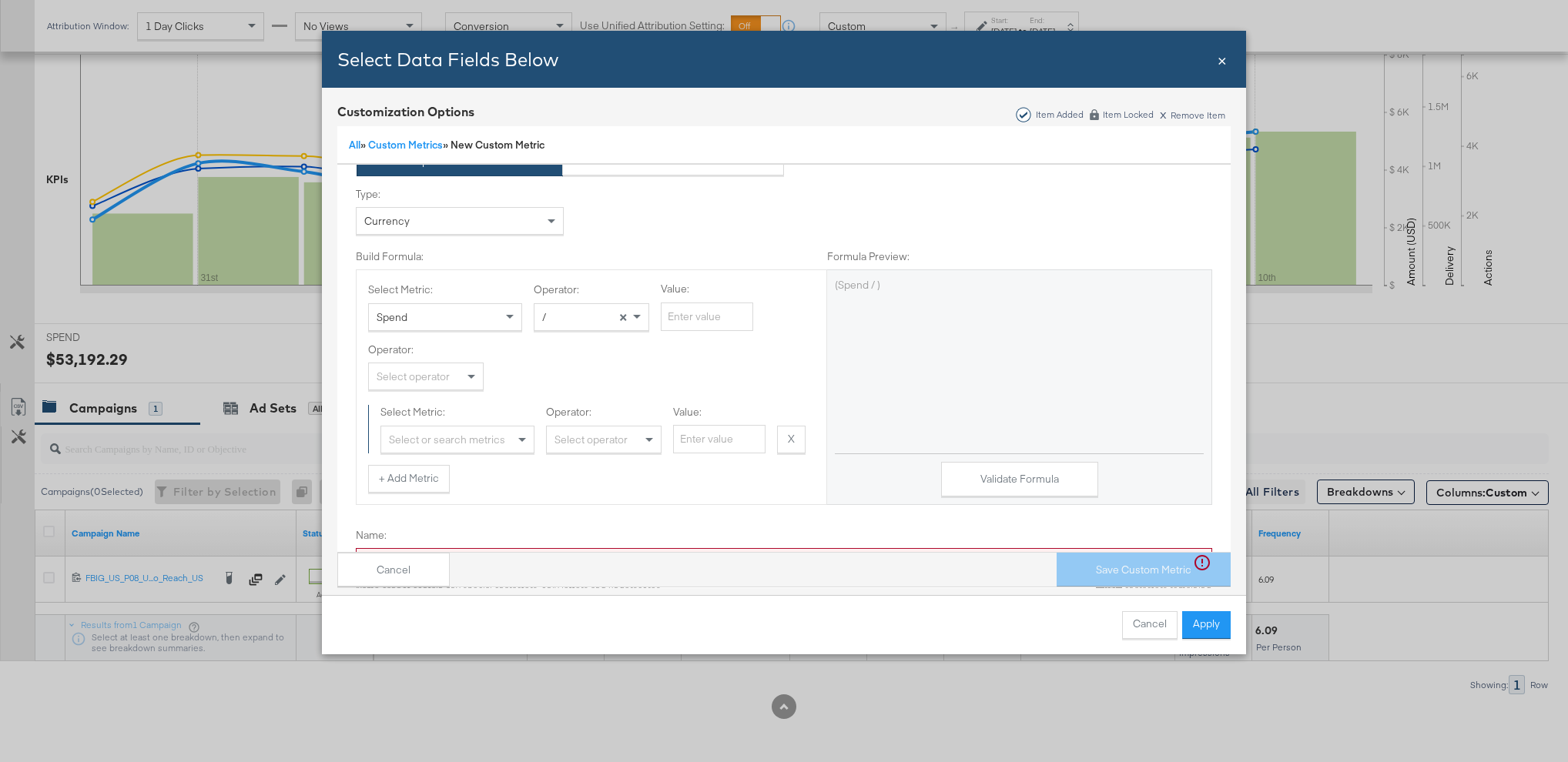
scroll to position [64, 0]
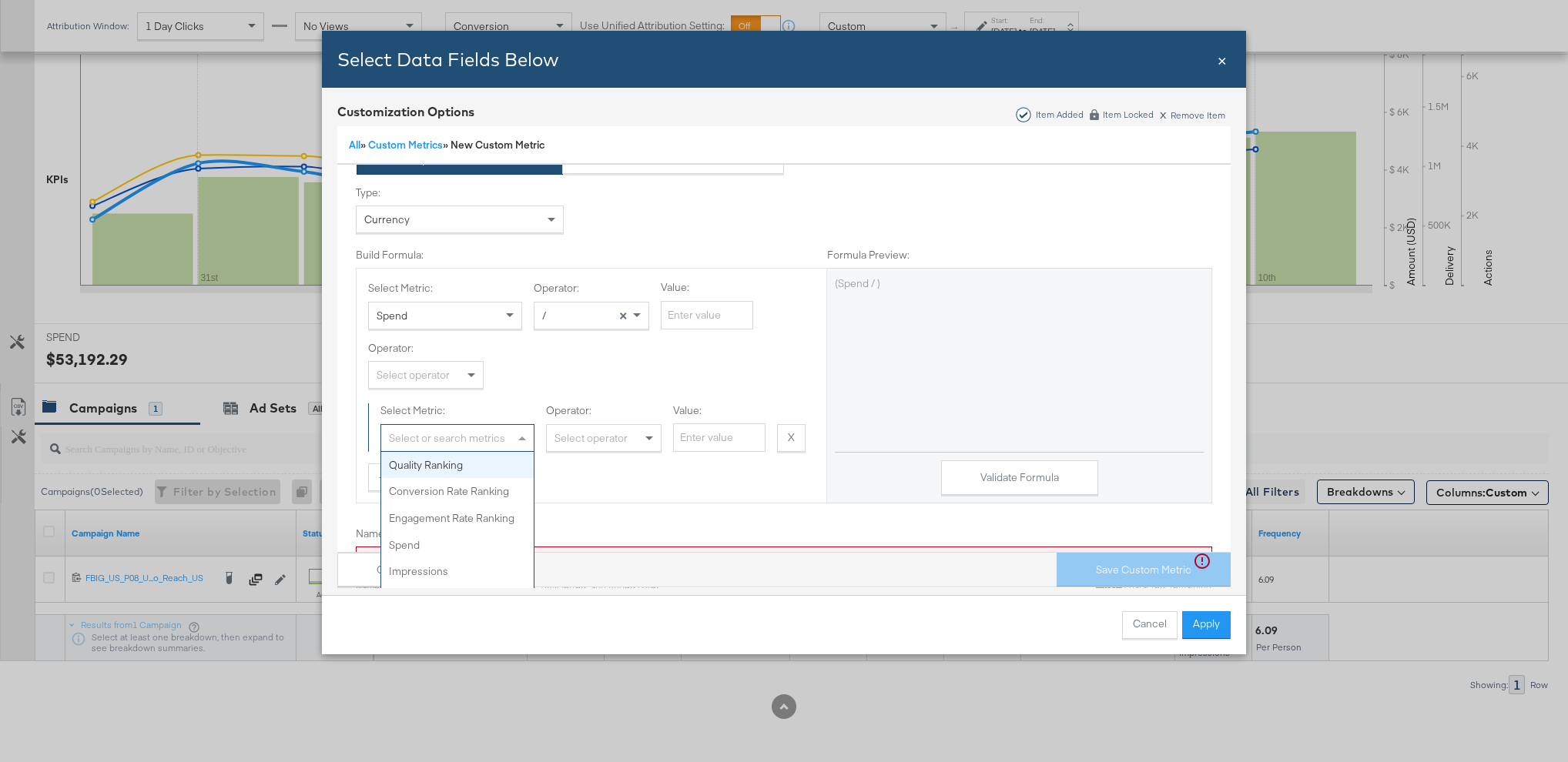
click at [486, 436] on div "Select or search metrics" at bounding box center [457, 438] width 153 height 26
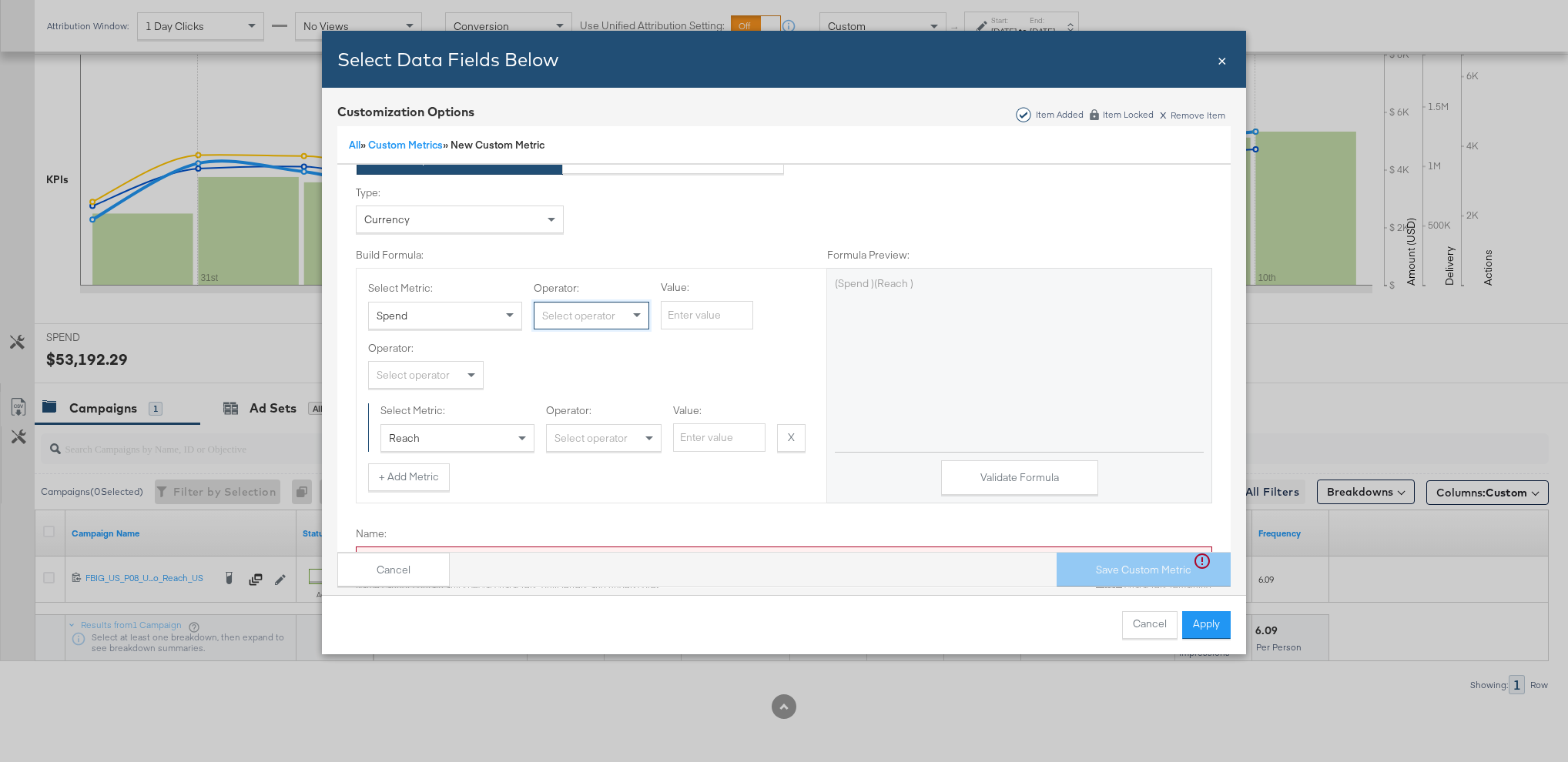
click at [462, 372] on div "Select operator" at bounding box center [426, 374] width 114 height 26
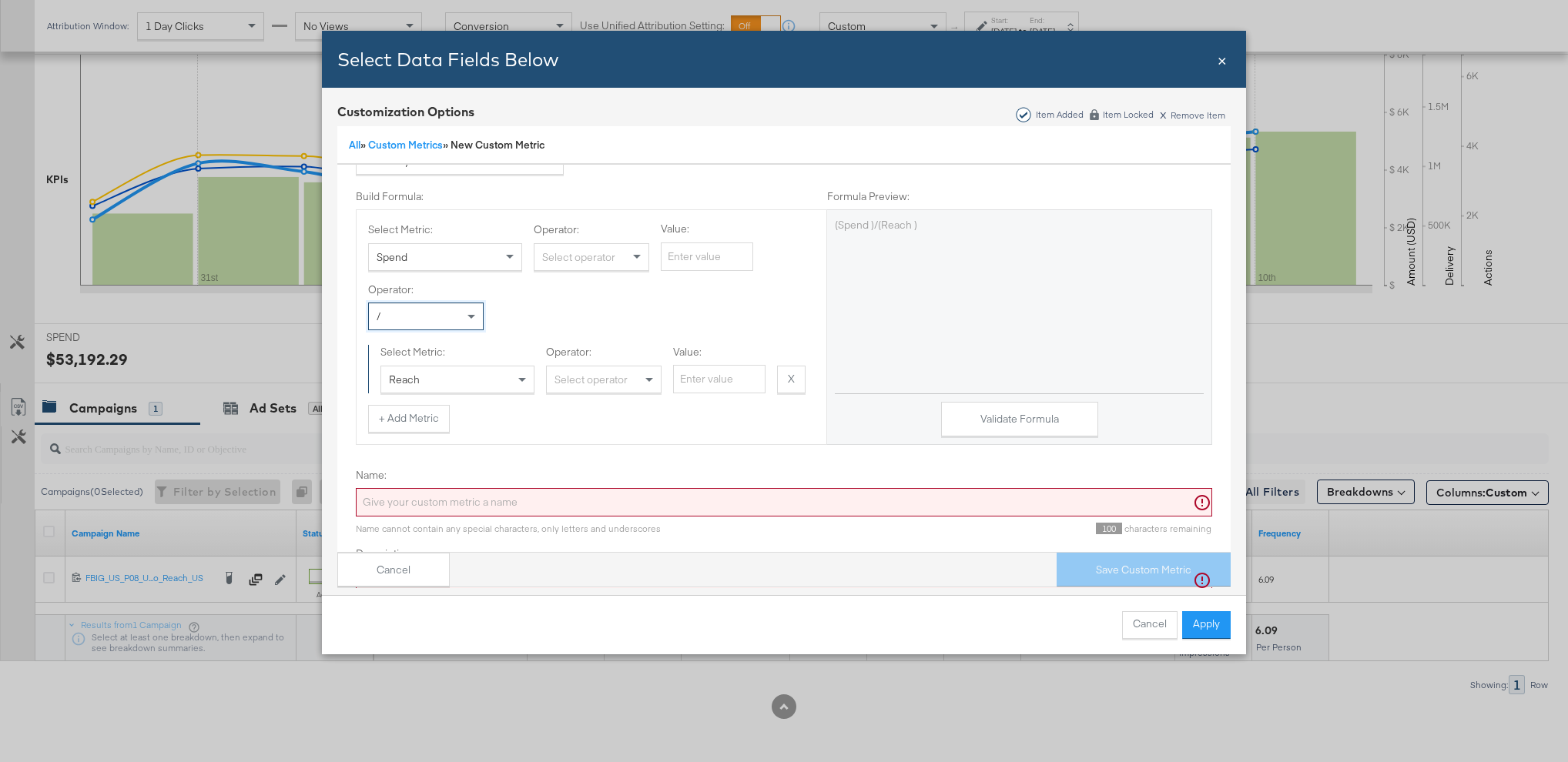
scroll to position [162, 0]
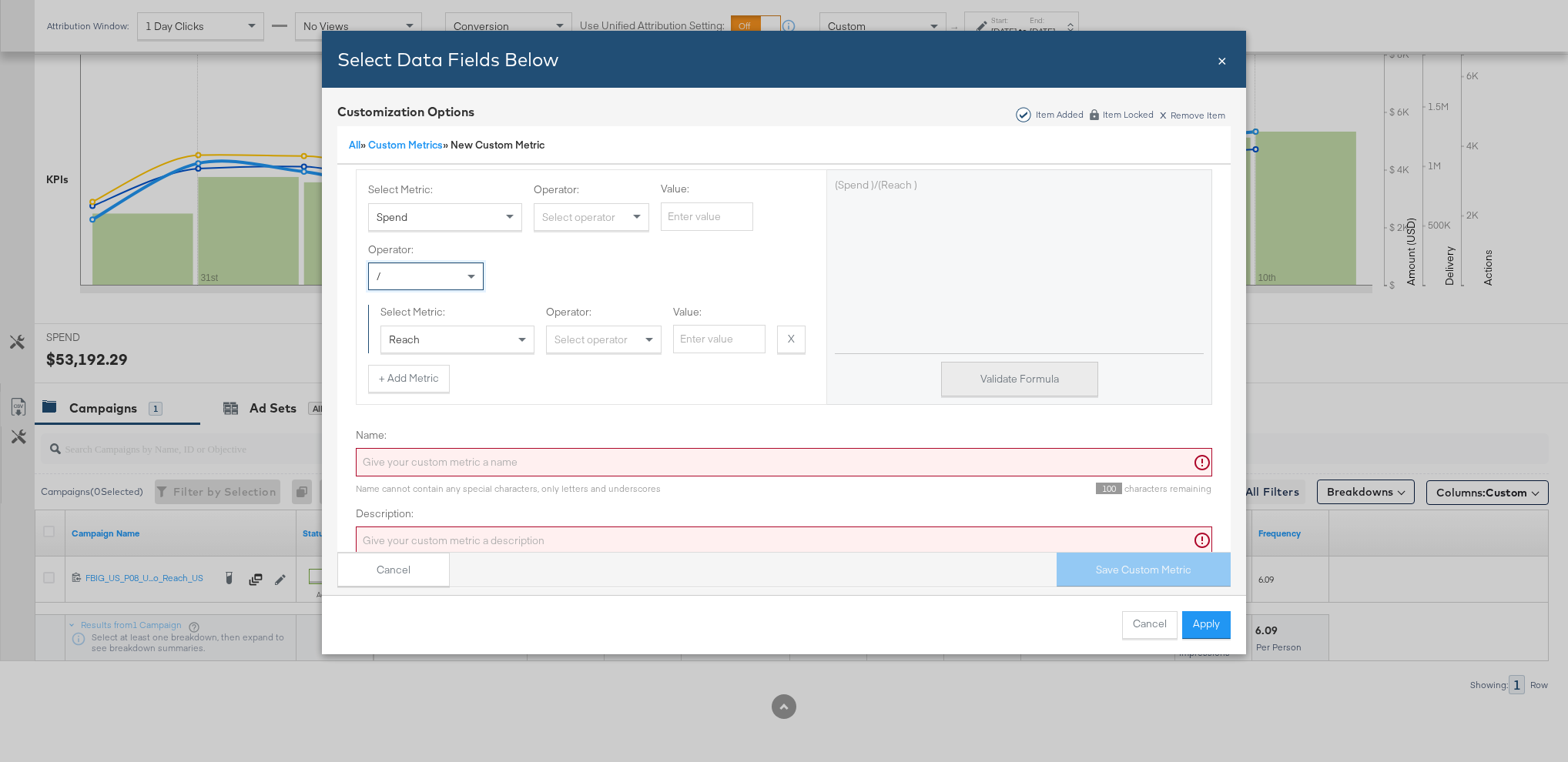
click at [998, 361] on button "Validate Formula" at bounding box center [1019, 378] width 157 height 35
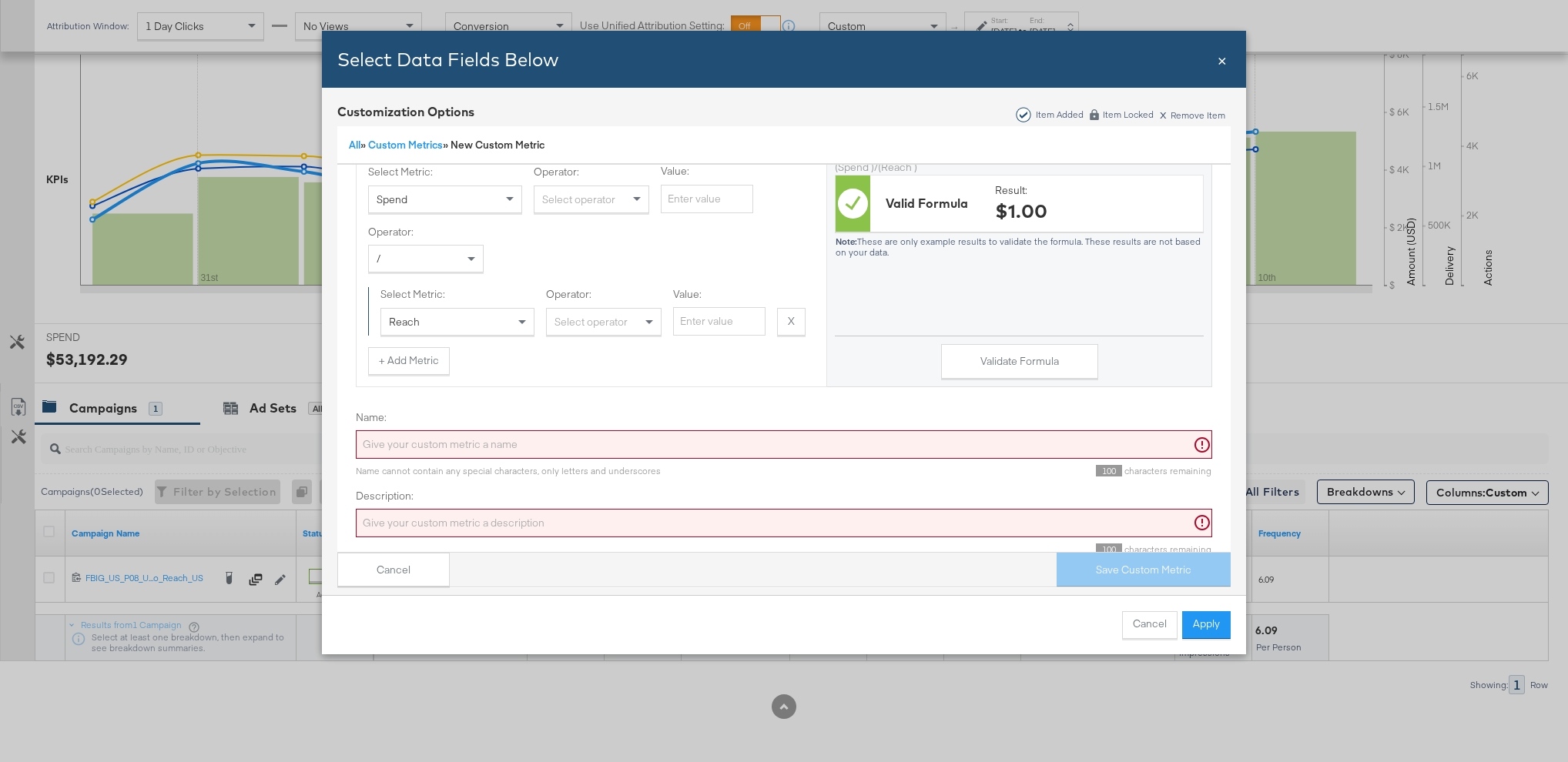
scroll to position [205, 0]
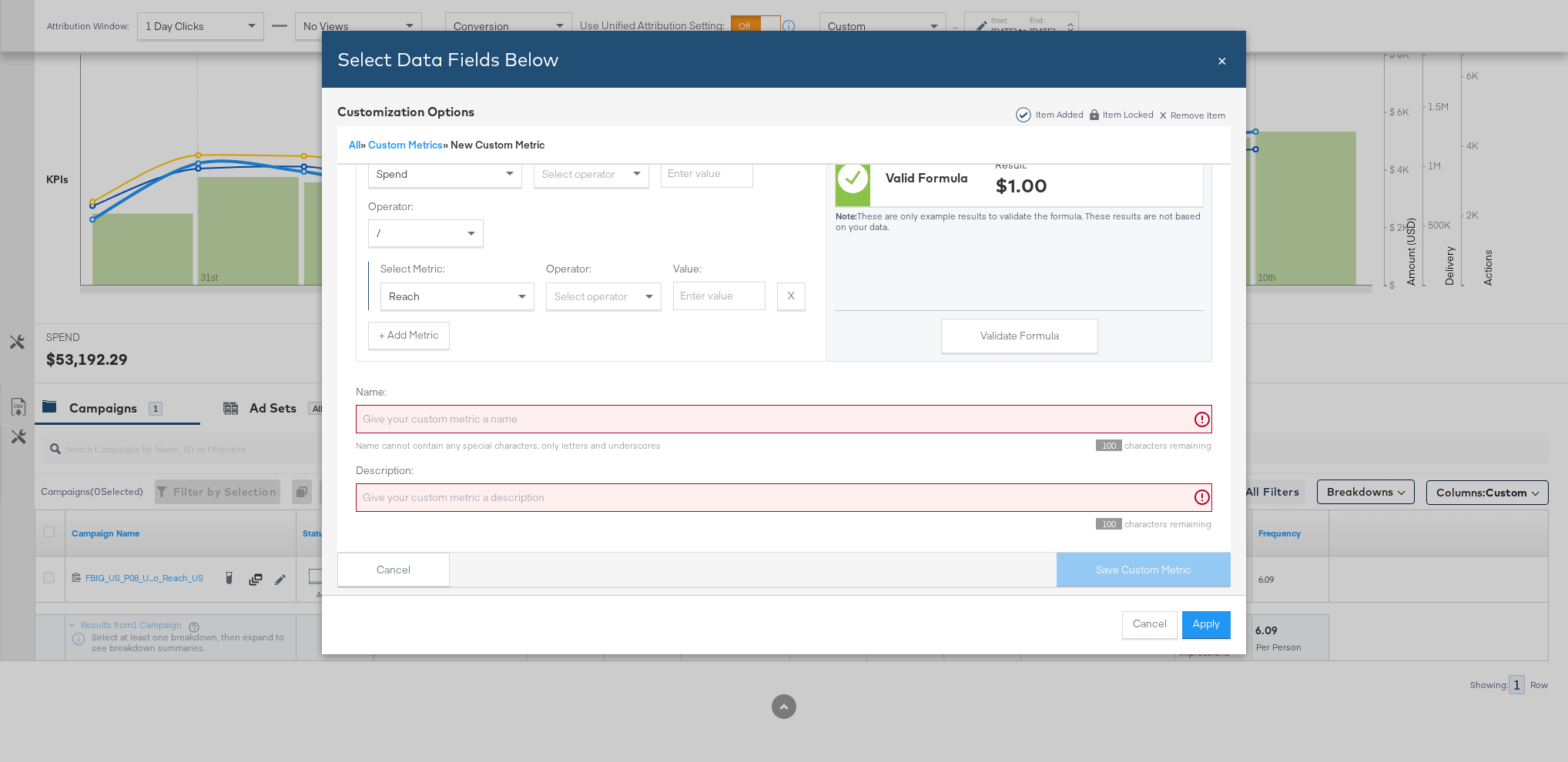
click at [636, 429] on input "Name:" at bounding box center [783, 419] width 856 height 29
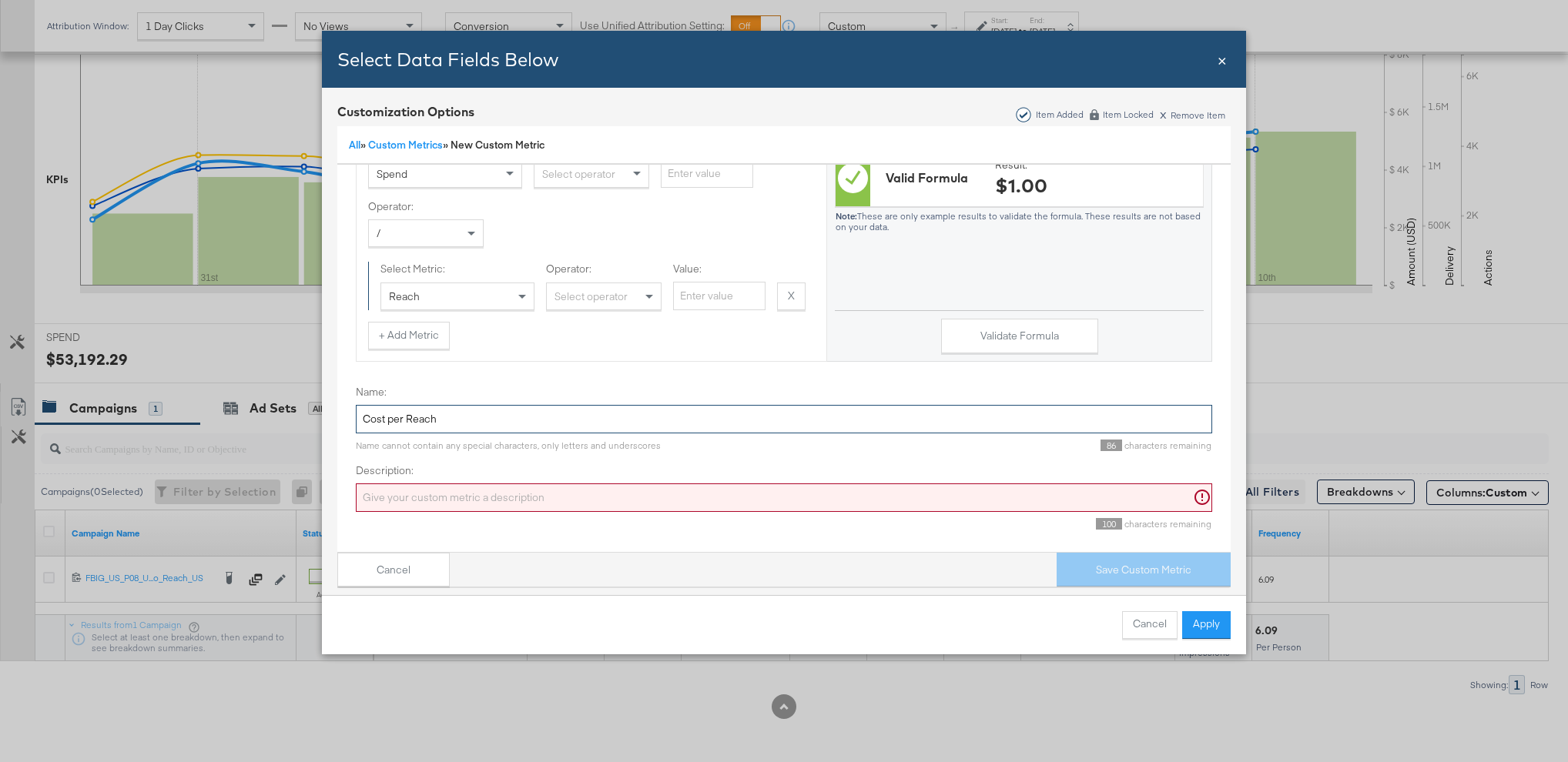
type input "Cost per Reach"
click at [507, 495] on input "Description:" at bounding box center [783, 498] width 856 height 29
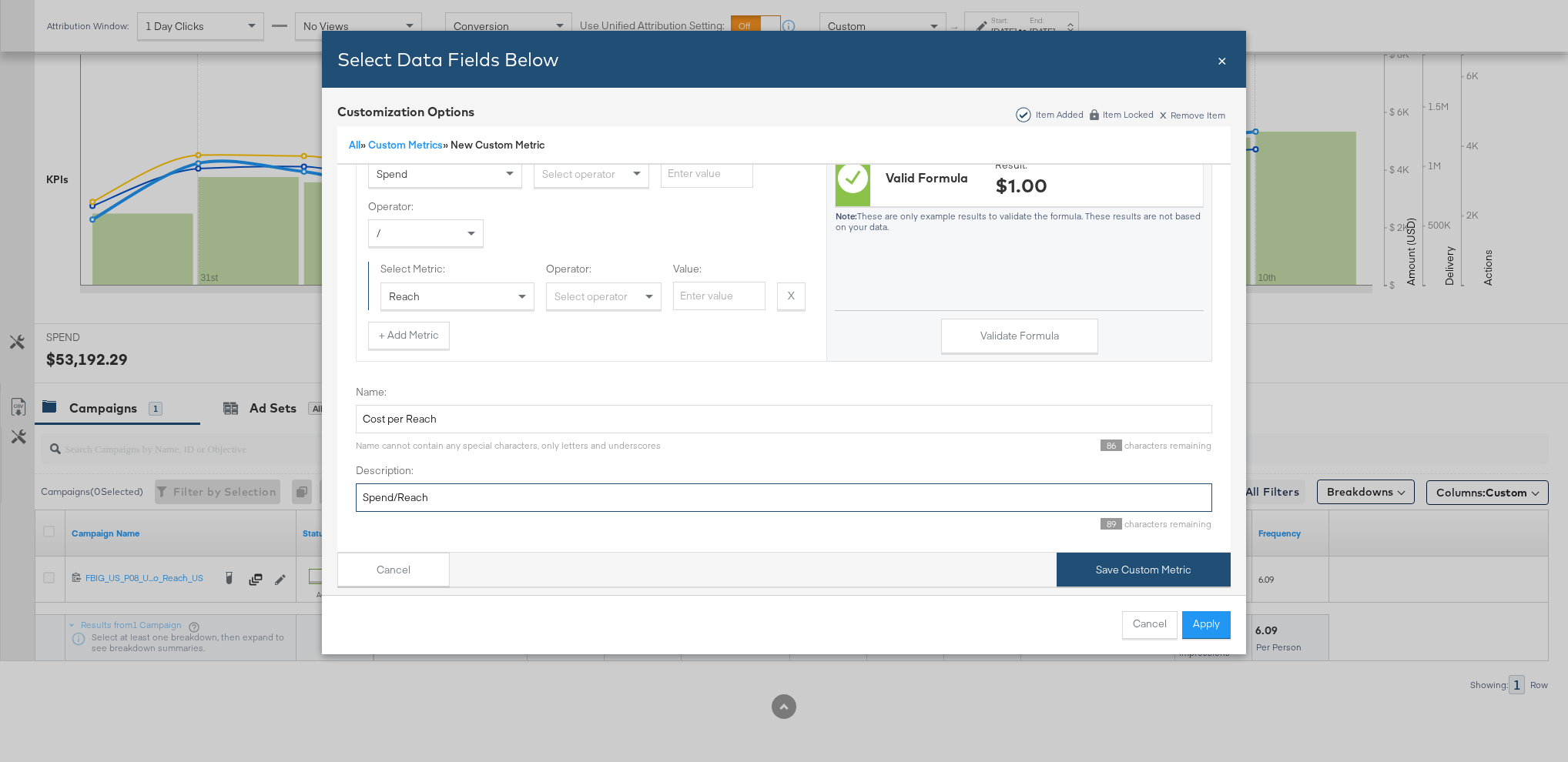
type input "Spend/Reach"
click at [1071, 572] on button "Save Custom Metric" at bounding box center [1143, 570] width 174 height 35
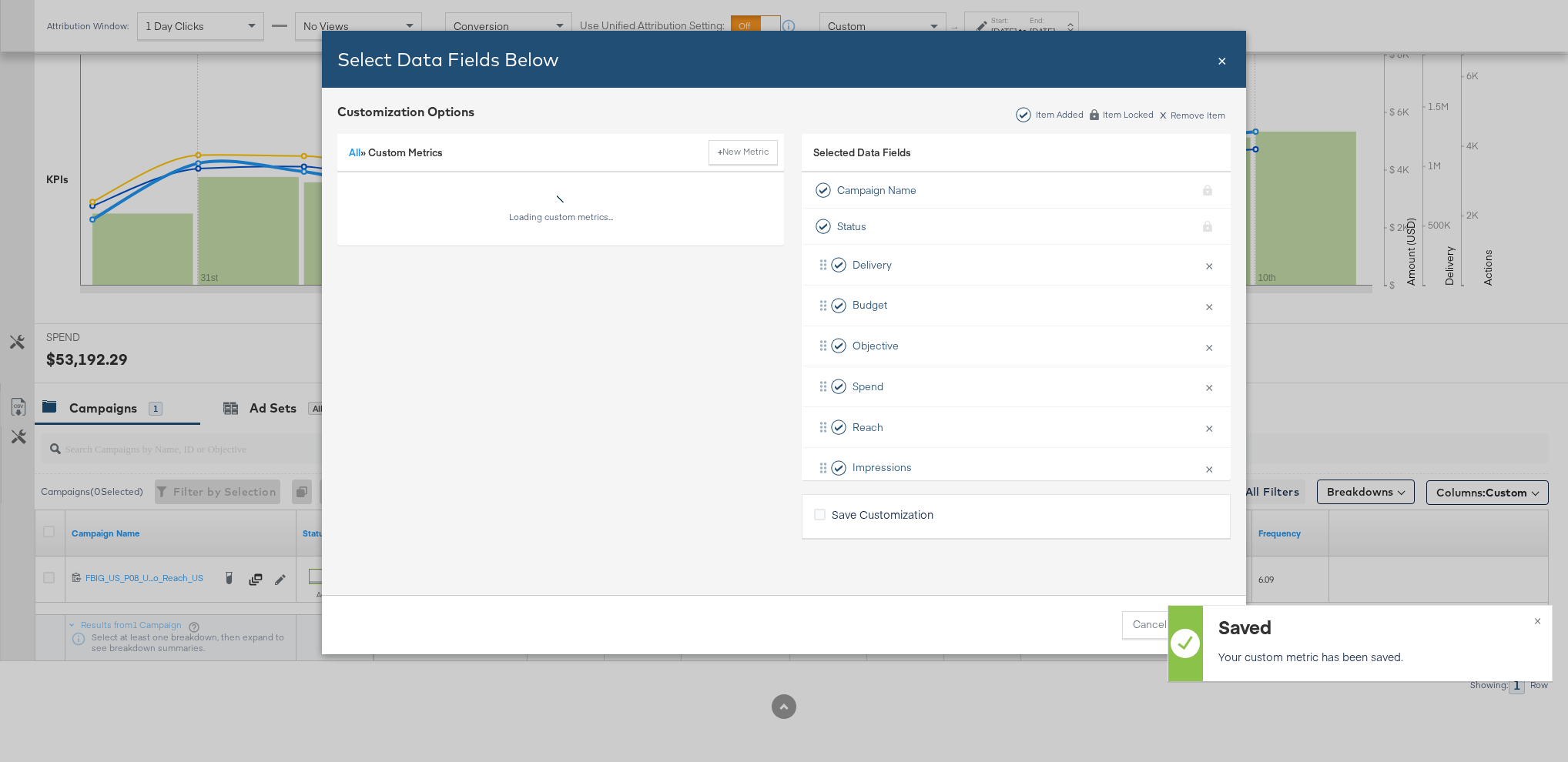
scroll to position [0, 0]
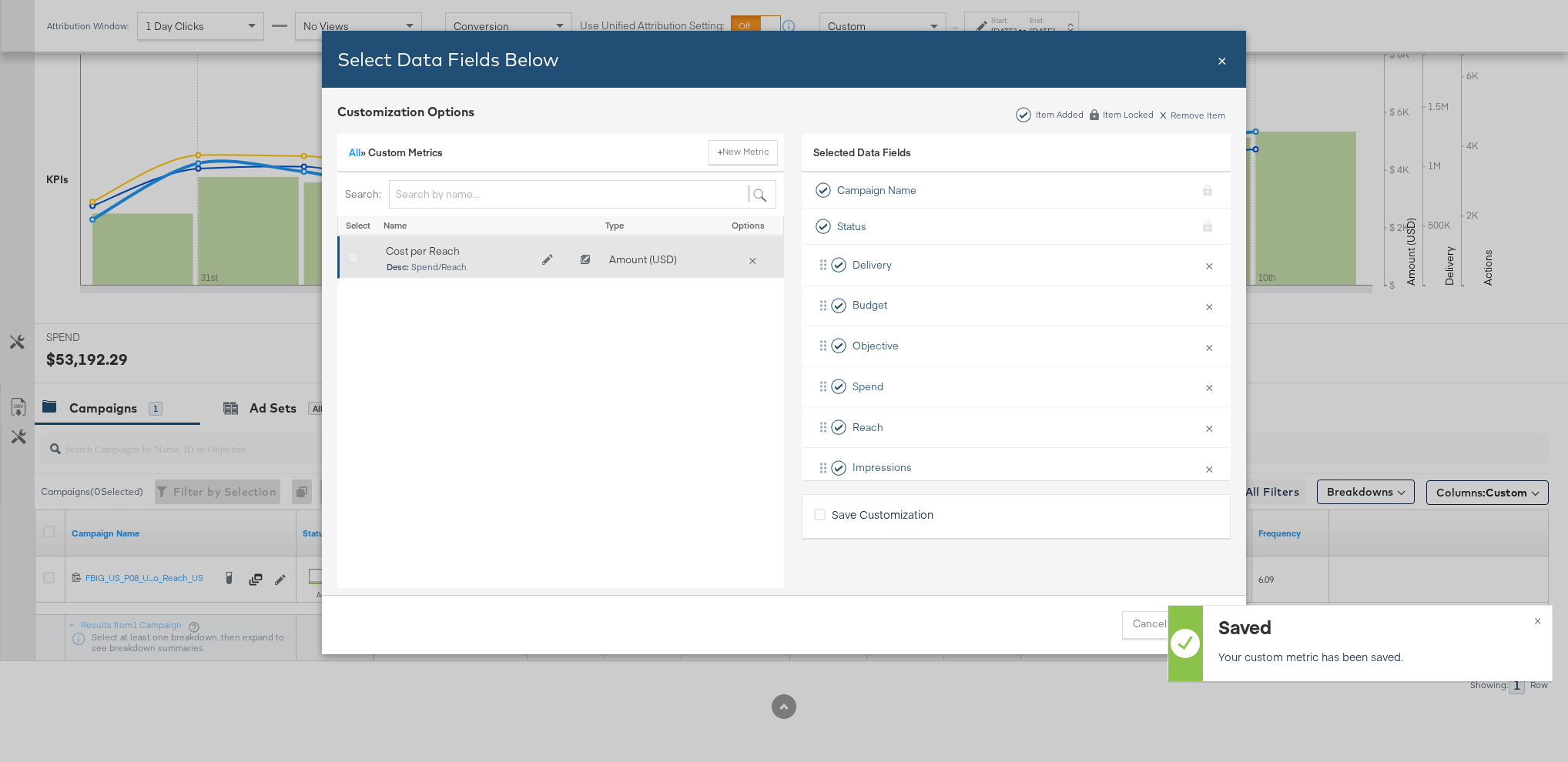
click at [350, 259] on icon "Bulk Add Locations Modal" at bounding box center [353, 259] width 12 height 12
click at [0, 0] on input "Bulk Add Locations Modal" at bounding box center [0, 0] width 0 height 0
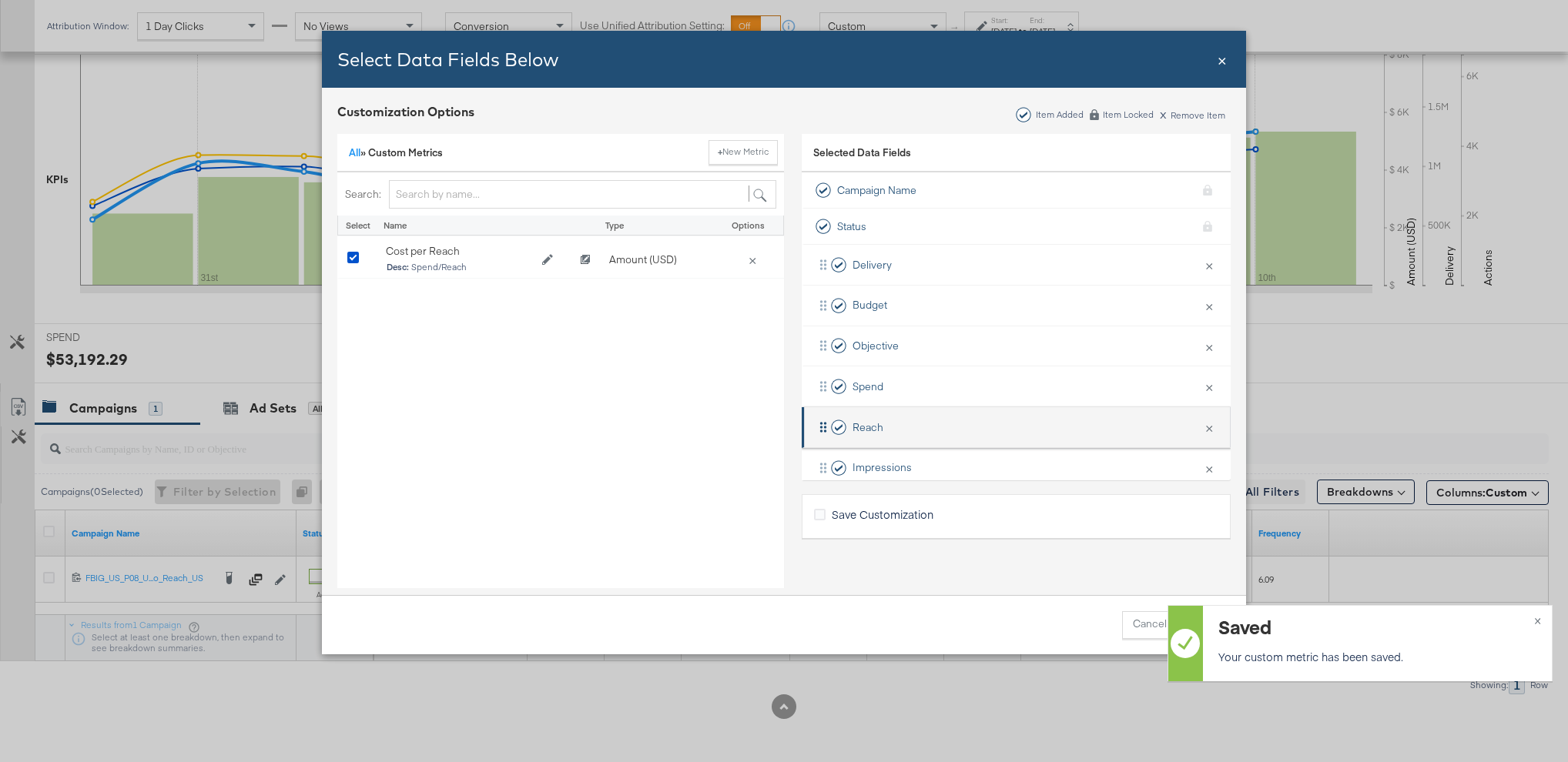
scroll to position [227, 0]
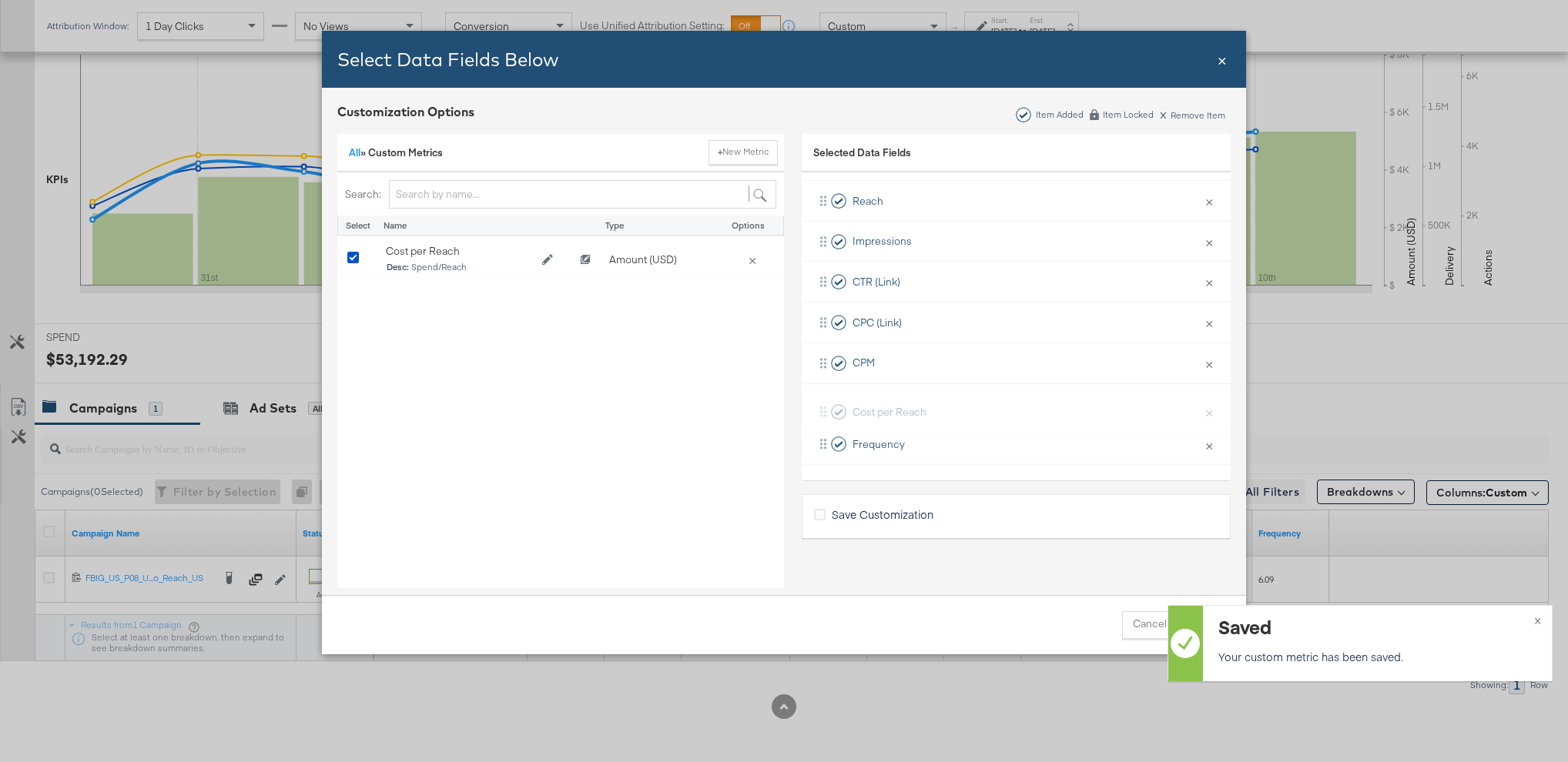
drag, startPoint x: 820, startPoint y: 443, endPoint x: 820, endPoint y: 405, distance: 38.0
click at [820, 405] on div "Delivery × Remove from KPIs Budget × Remove from KPIs Objective × Remove from K…" at bounding box center [1016, 242] width 428 height 446
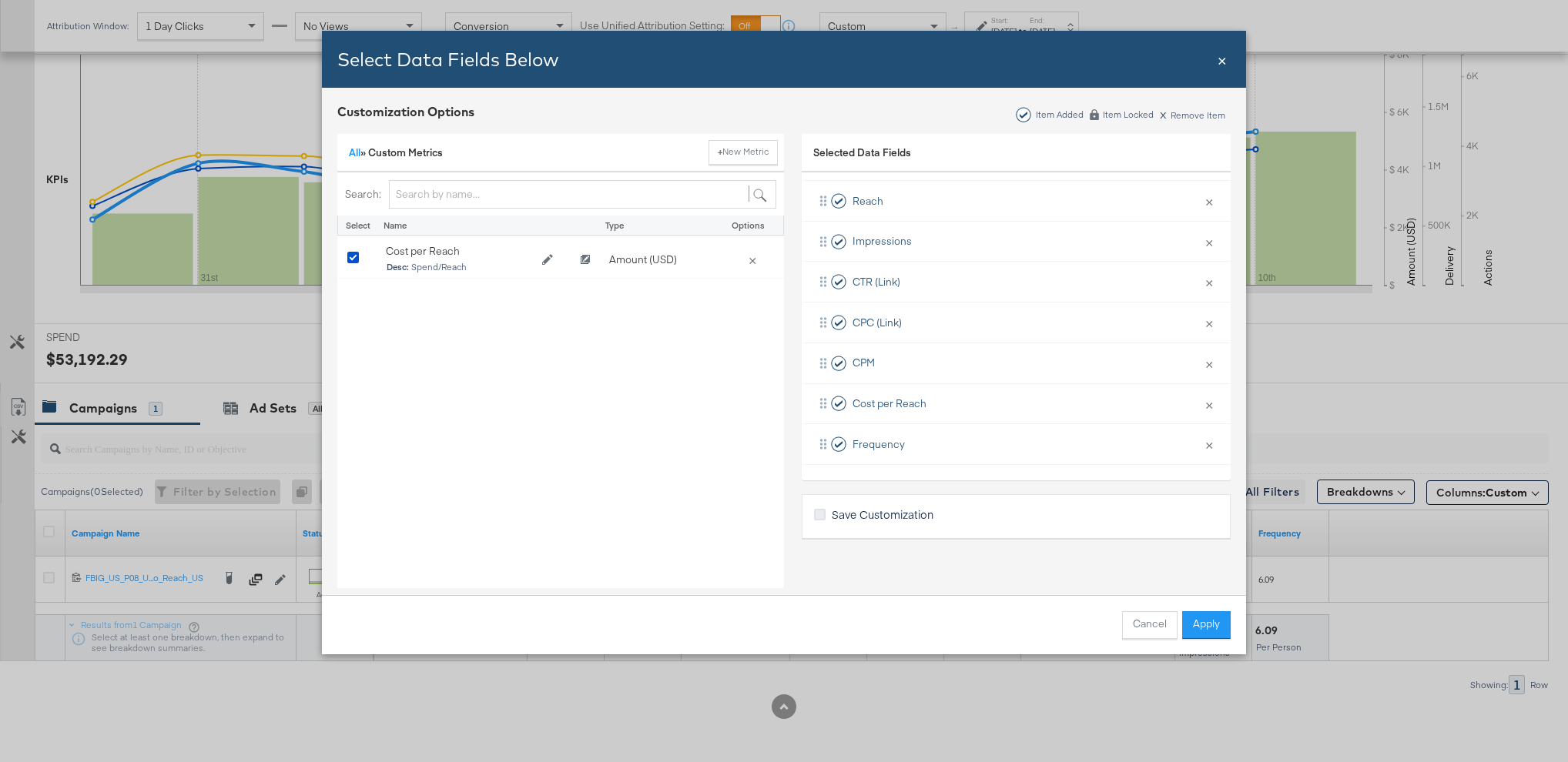
click at [818, 518] on icon "Bulk Add Locations Modal" at bounding box center [820, 515] width 12 height 12
click at [0, 0] on input "Save Customization" at bounding box center [0, 0] width 0 height 0
click at [1196, 619] on button "Apply" at bounding box center [1206, 625] width 48 height 28
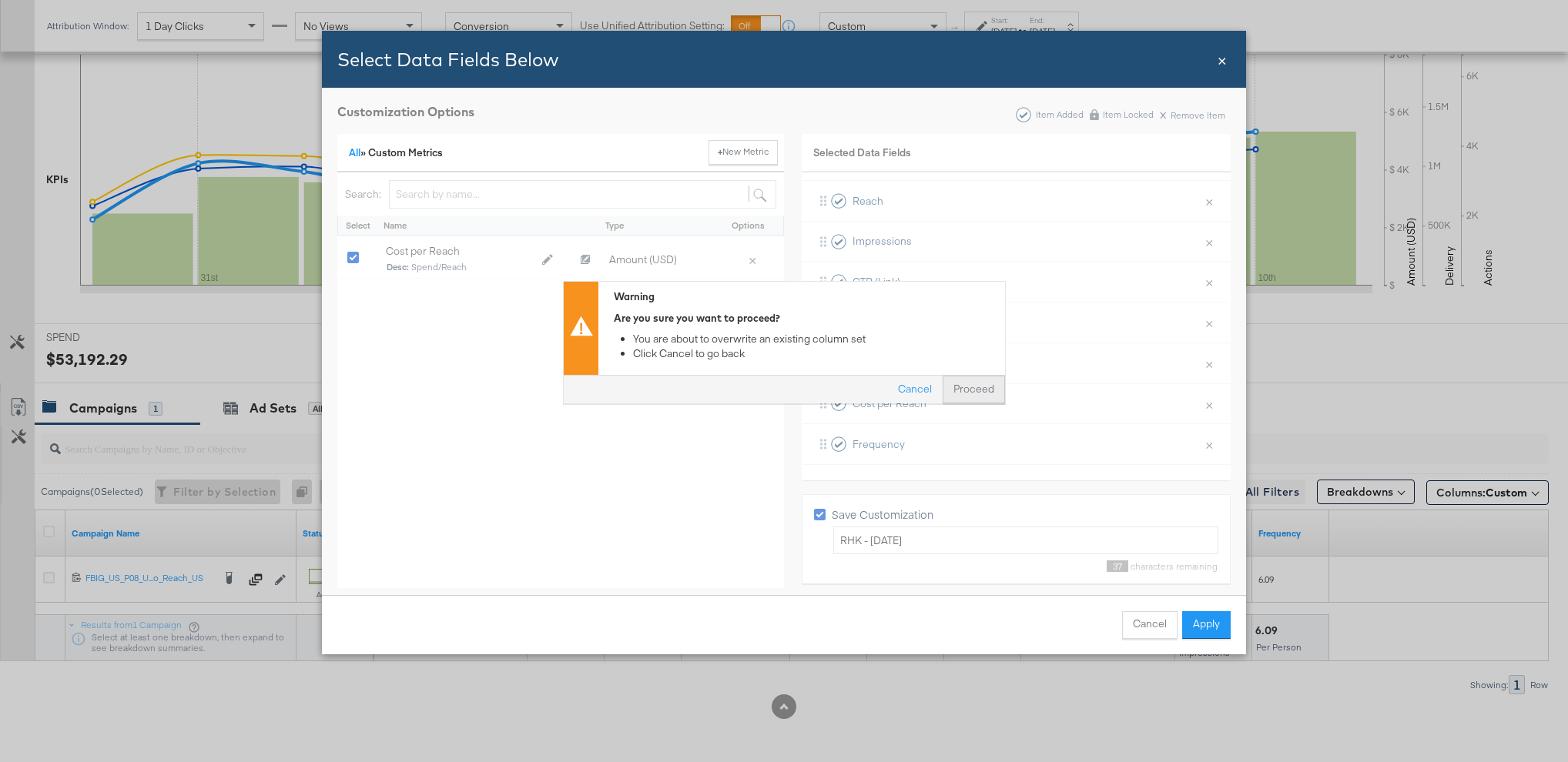
click at [990, 395] on button "Proceed" at bounding box center [974, 390] width 63 height 28
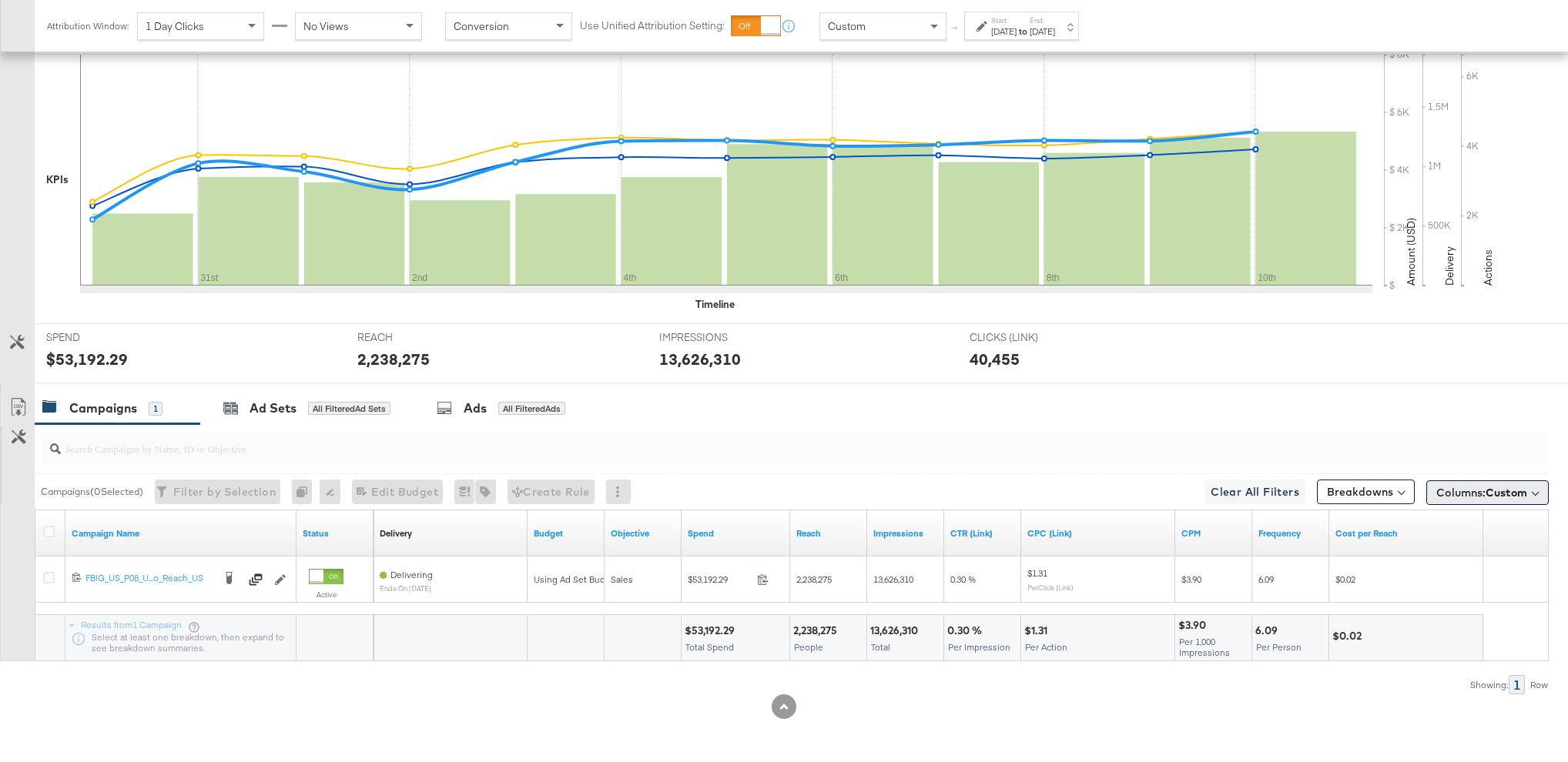
click at [1476, 495] on span "Columns: Custom" at bounding box center [1481, 493] width 91 height 15
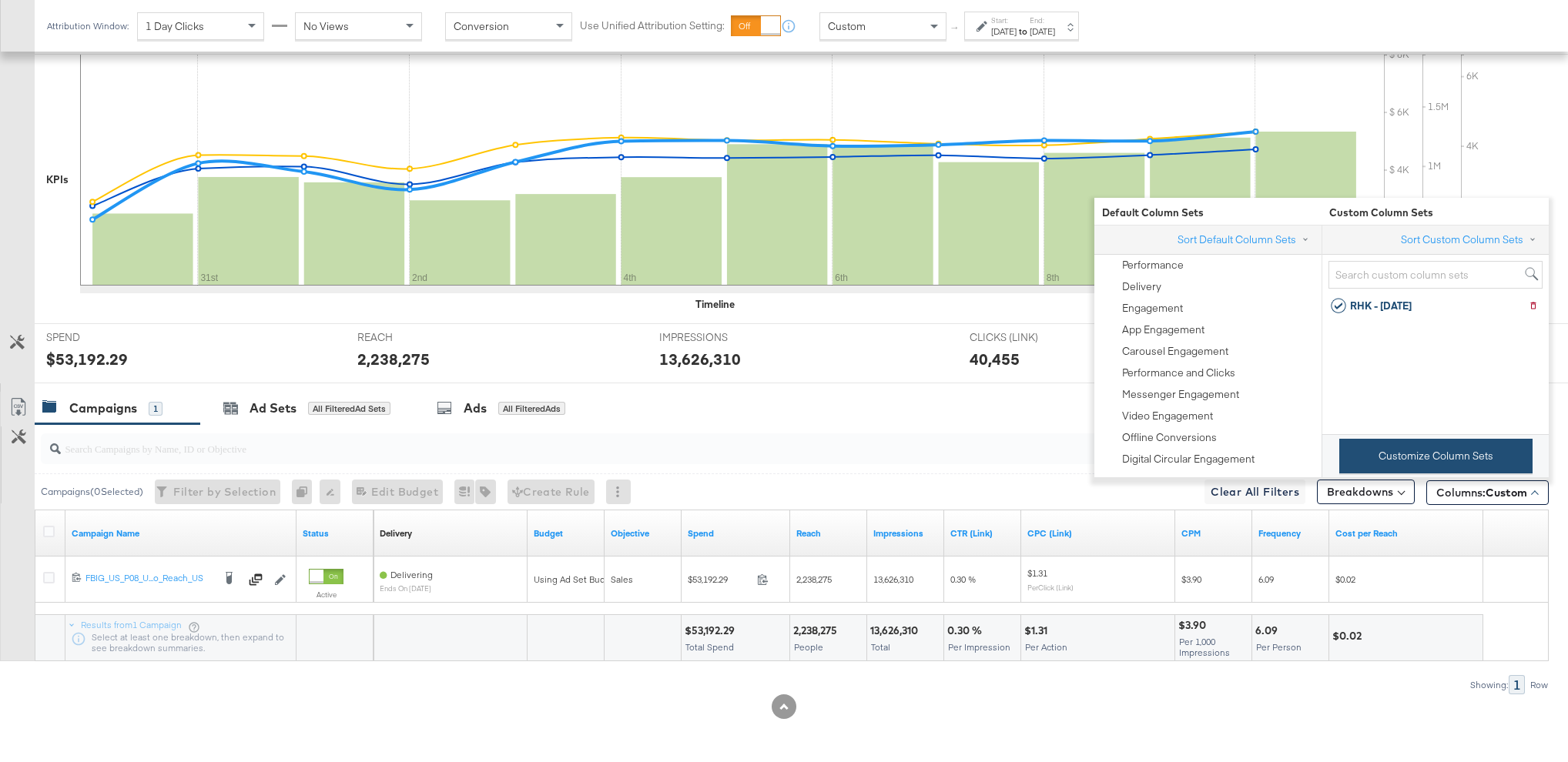
click at [1469, 456] on button "Customize Column Sets" at bounding box center [1436, 456] width 193 height 35
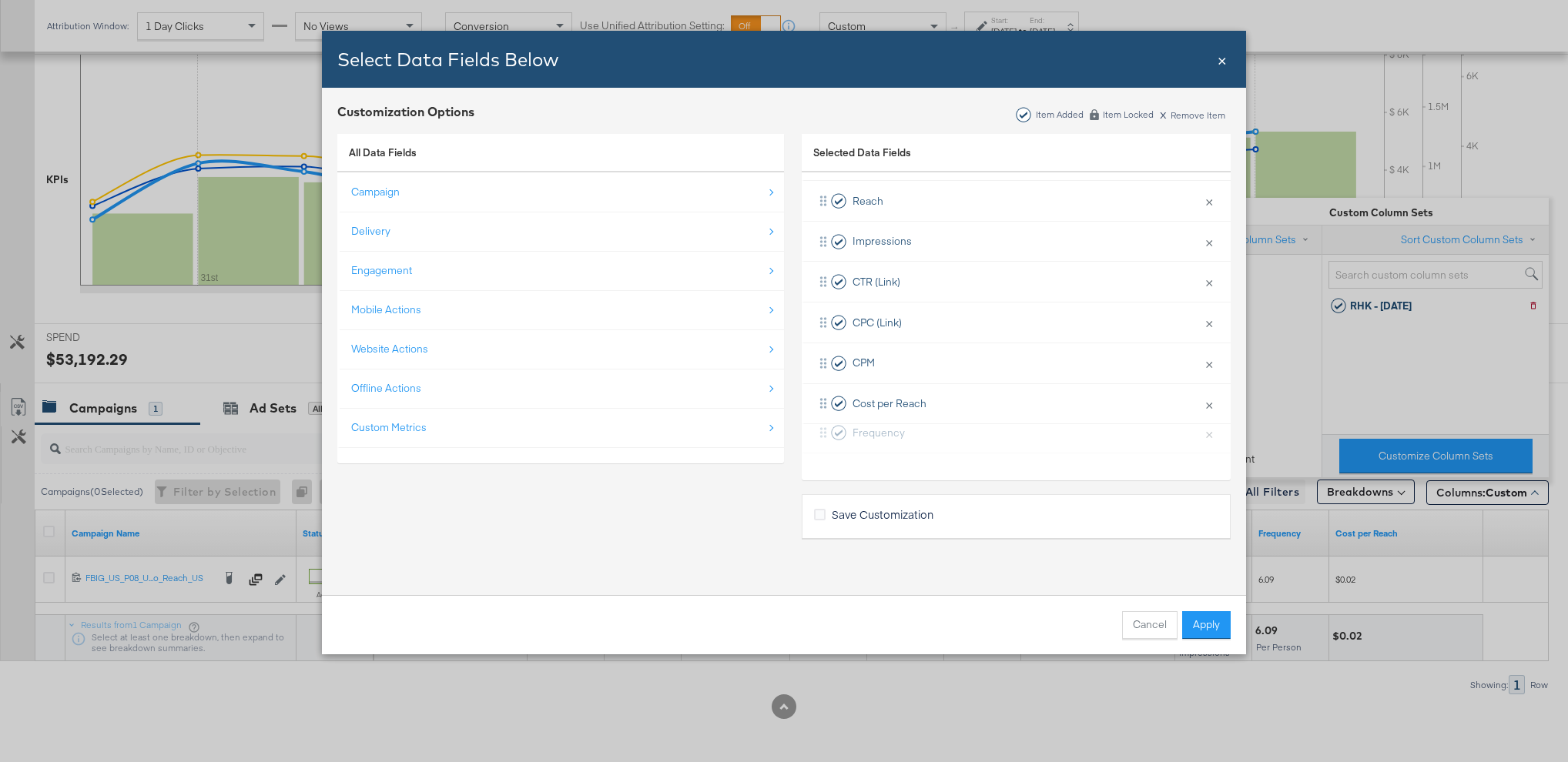
drag, startPoint x: 818, startPoint y: 400, endPoint x: 818, endPoint y: 435, distance: 35.0
click at [818, 435] on div "Delivery × Remove from KPIs Budget × Remove from KPIs Objective × Remove from K…" at bounding box center [1016, 242] width 428 height 446
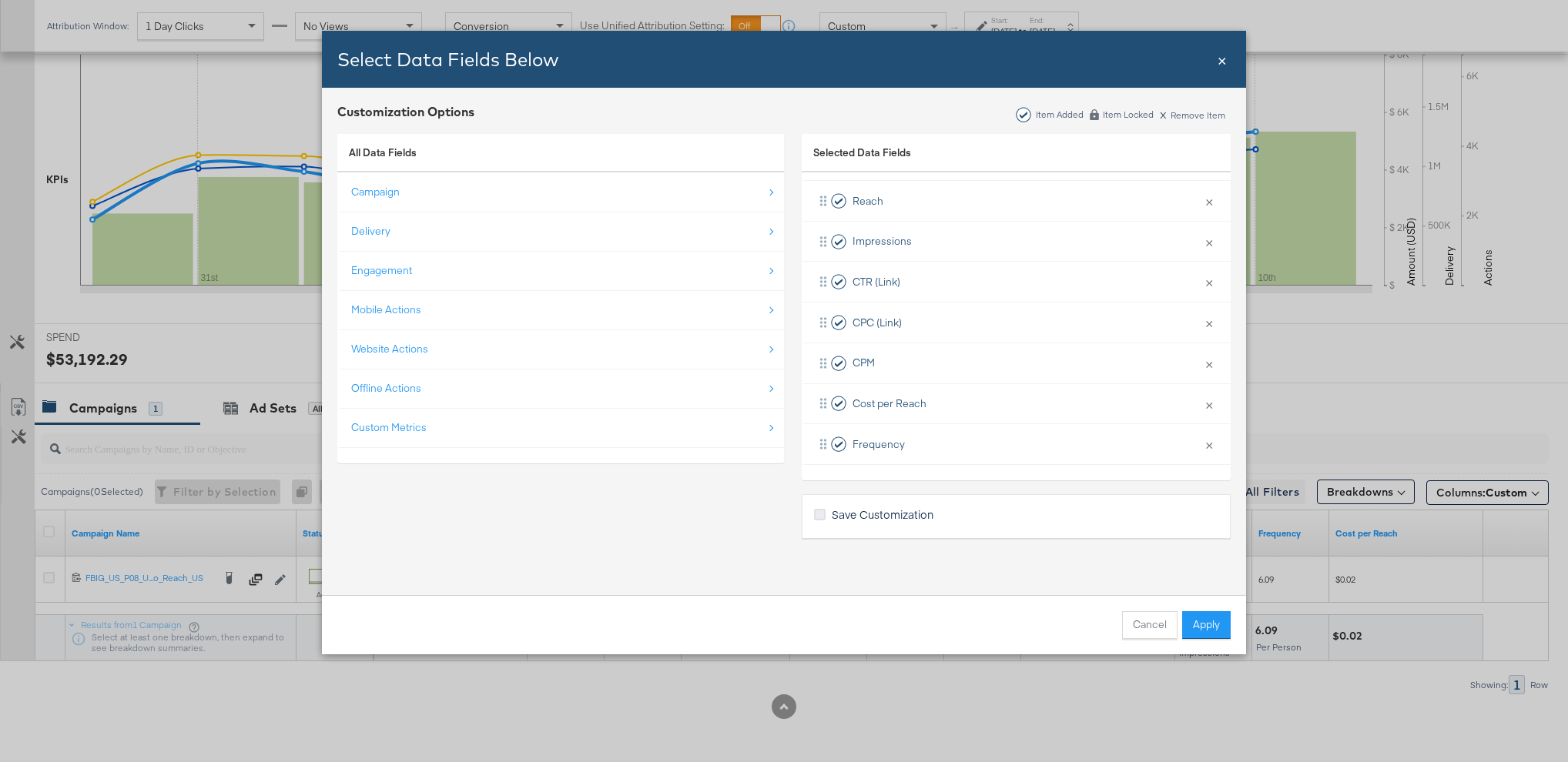
click at [820, 510] on icon "Bulk Add Locations Modal" at bounding box center [820, 515] width 12 height 12
click at [0, 0] on input "Save Customization" at bounding box center [0, 0] width 0 height 0
click at [1206, 621] on button "Apply" at bounding box center [1206, 625] width 48 height 28
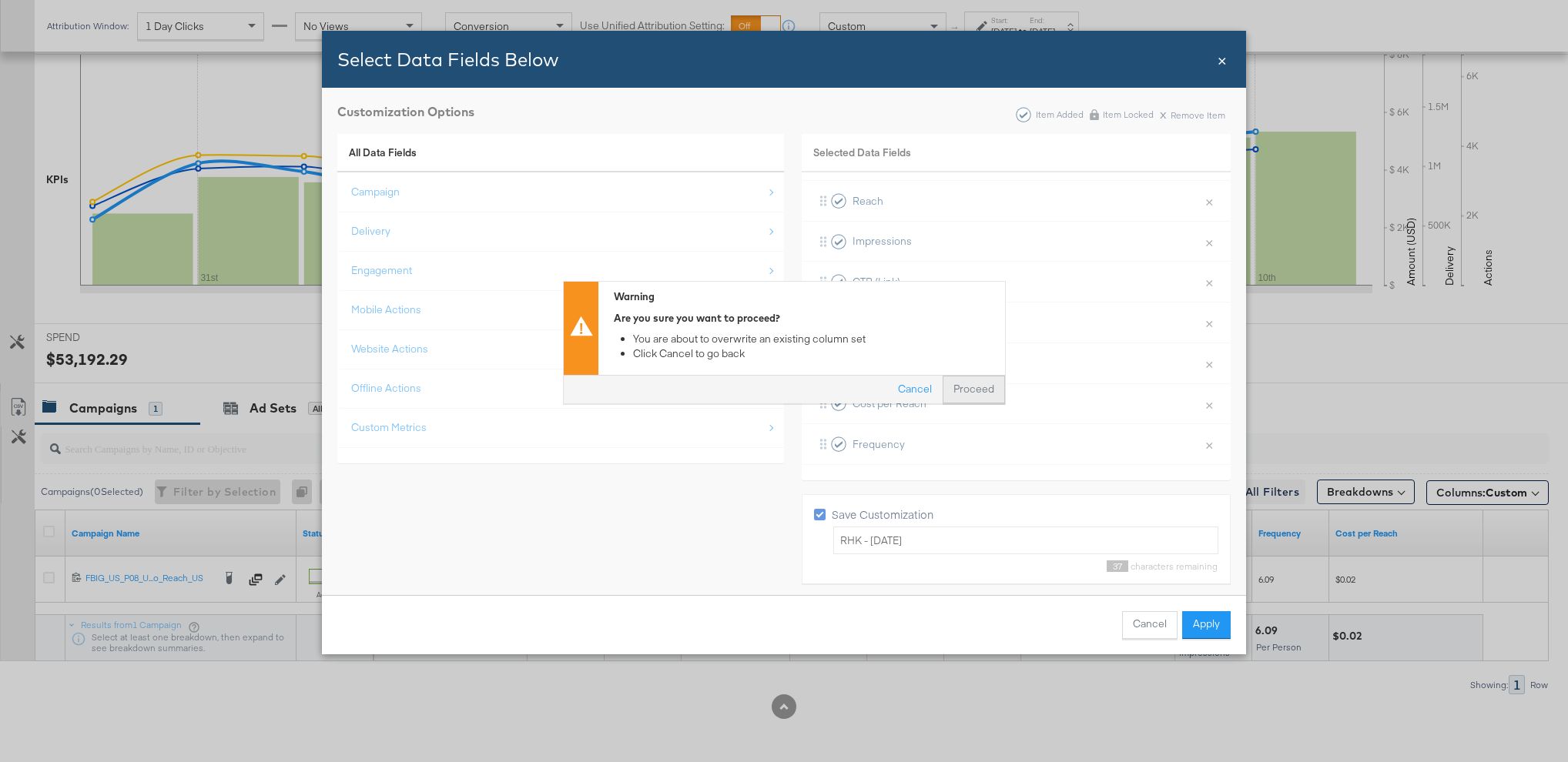
click at [992, 396] on button "Proceed" at bounding box center [974, 390] width 63 height 28
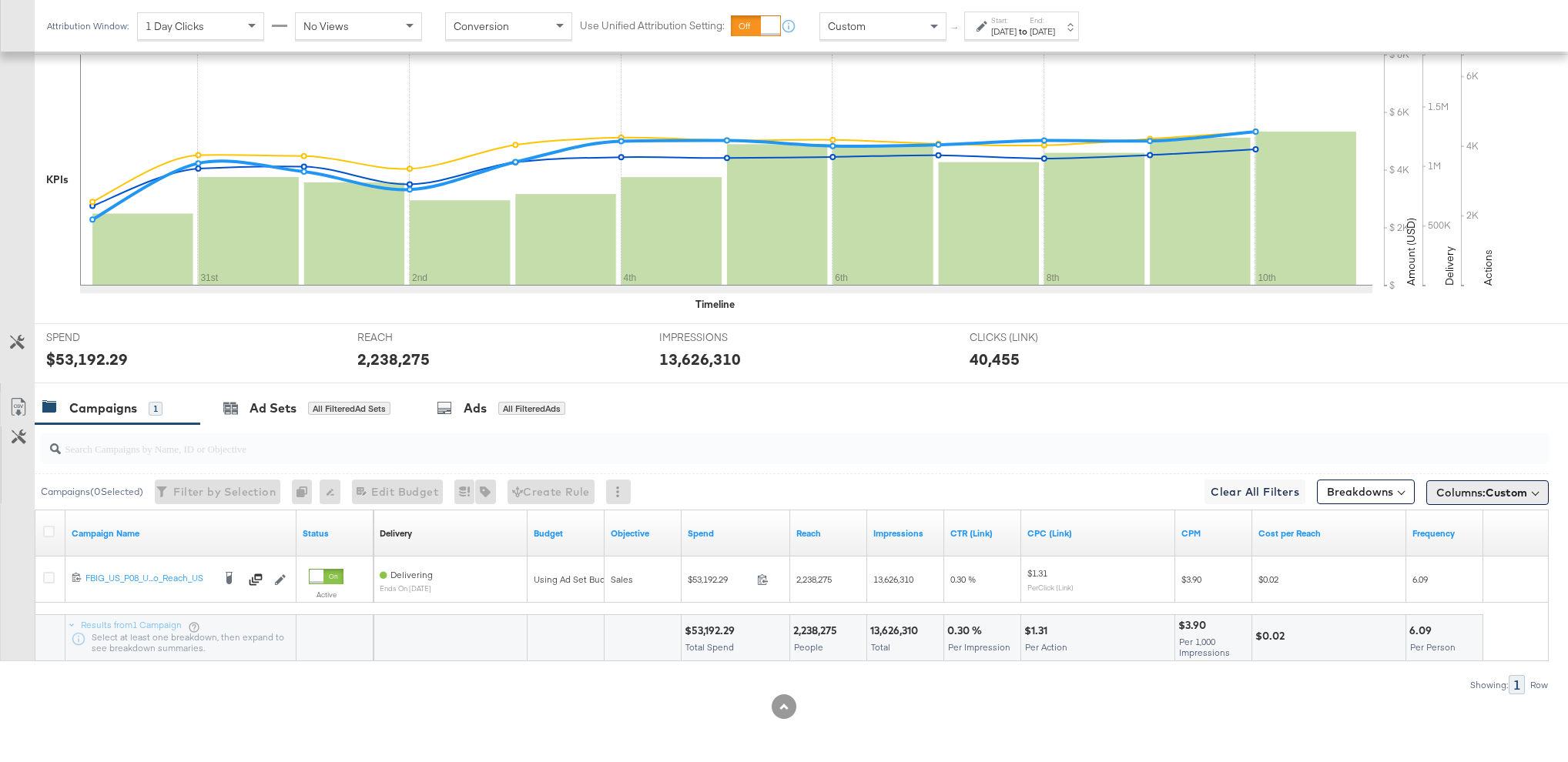
click at [1446, 495] on span "Columns: Custom" at bounding box center [1481, 493] width 91 height 15
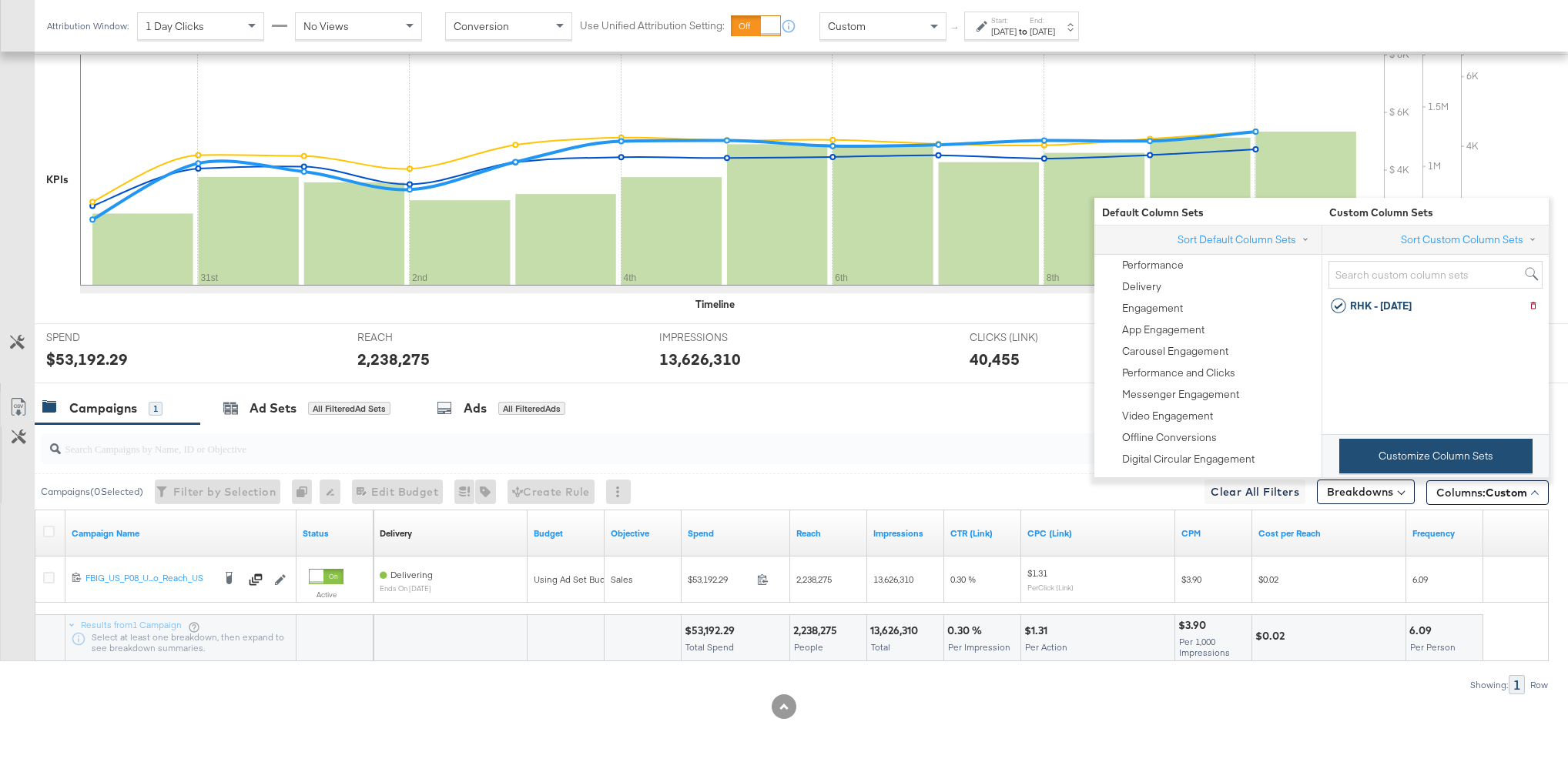
click at [1436, 461] on button "Customize Column Sets" at bounding box center [1436, 456] width 193 height 35
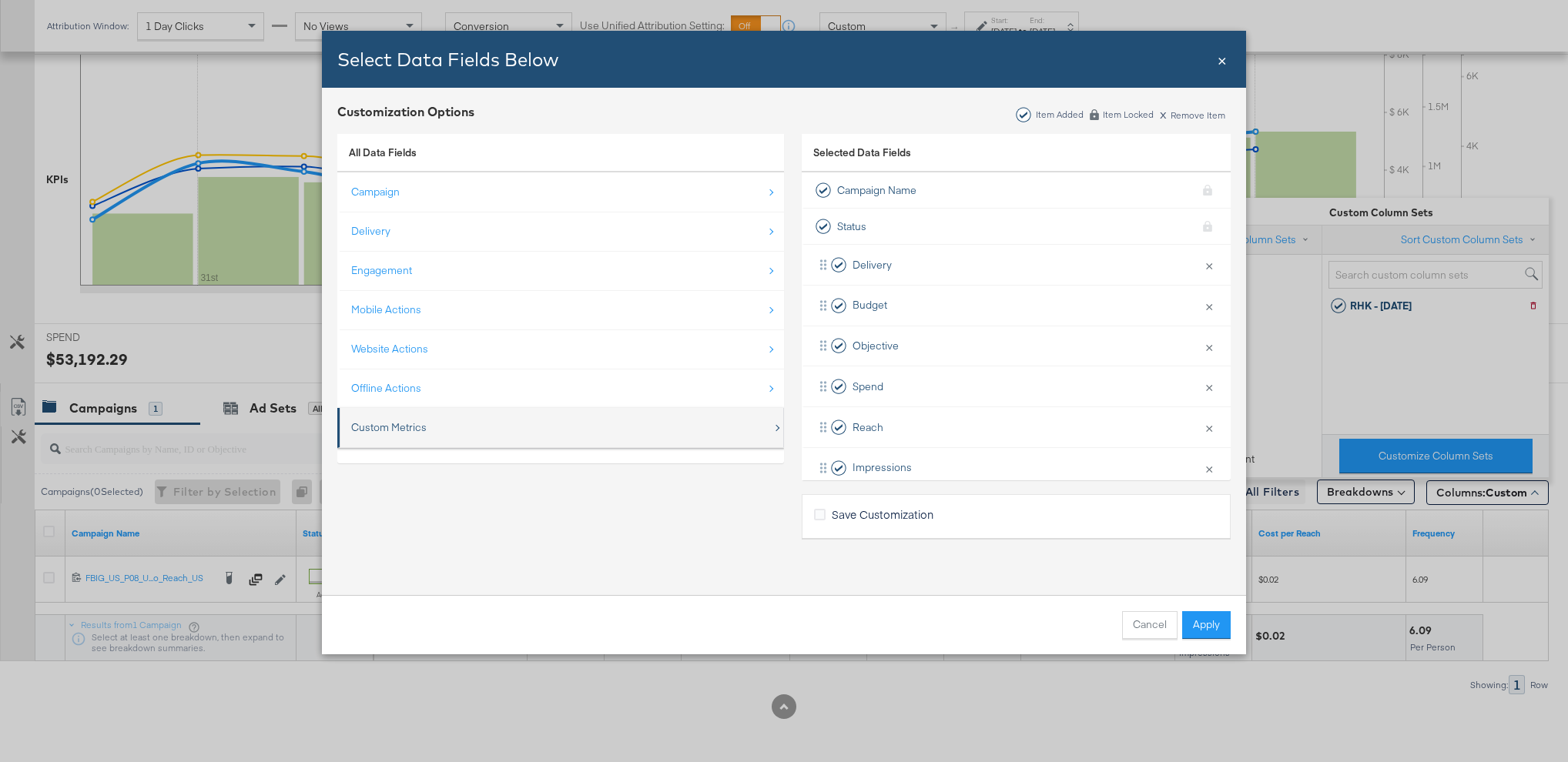
click at [585, 437] on div "Custom Metrics" at bounding box center [562, 427] width 421 height 31
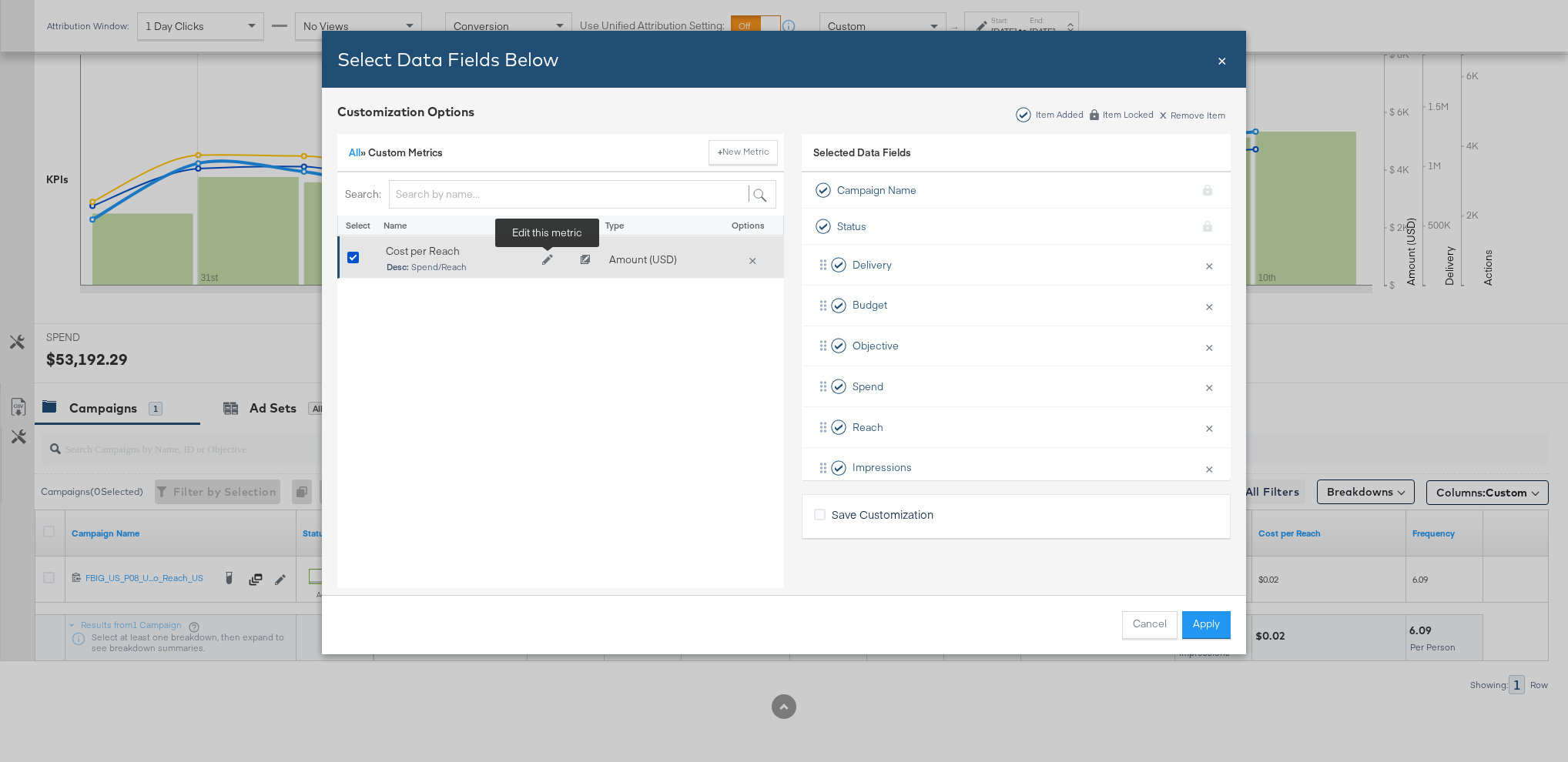
click at [549, 261] on icon "Edit Cost per Reach" at bounding box center [547, 259] width 11 height 11
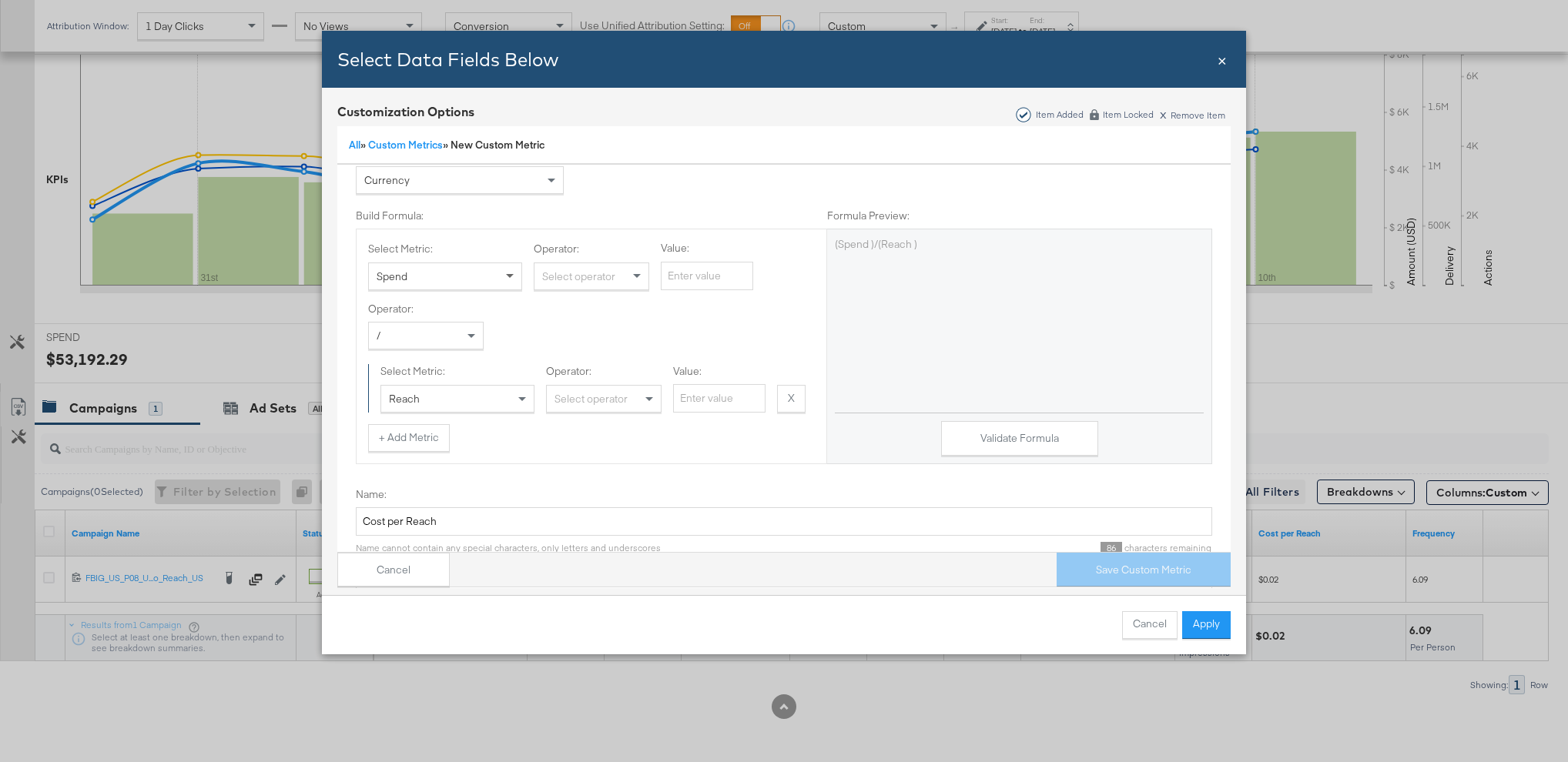
scroll to position [134, 0]
click at [472, 250] on div "Spend" at bounding box center [445, 245] width 153 height 26
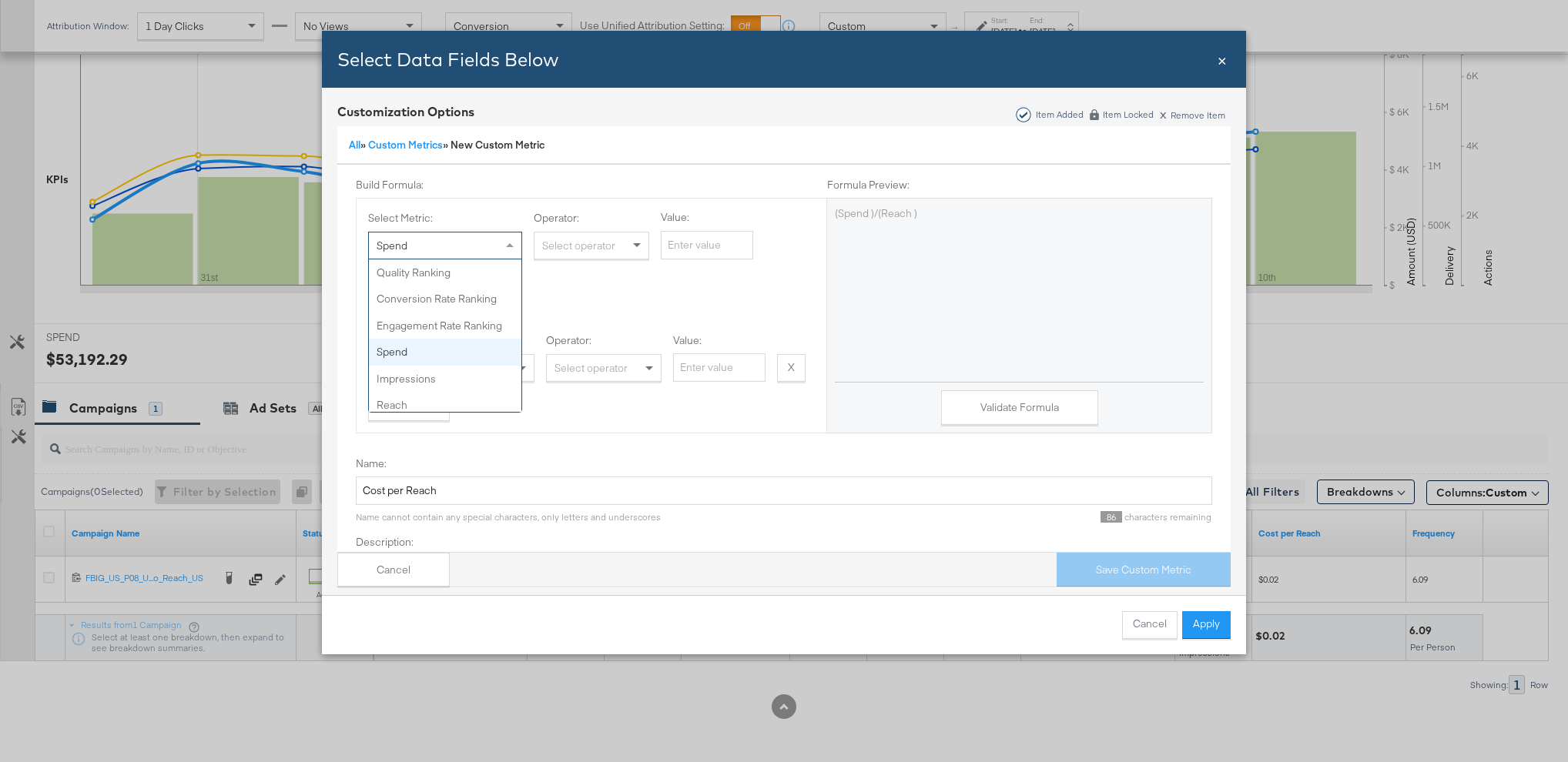
scroll to position [80, 0]
click at [445, 367] on div "Reach" at bounding box center [457, 367] width 153 height 26
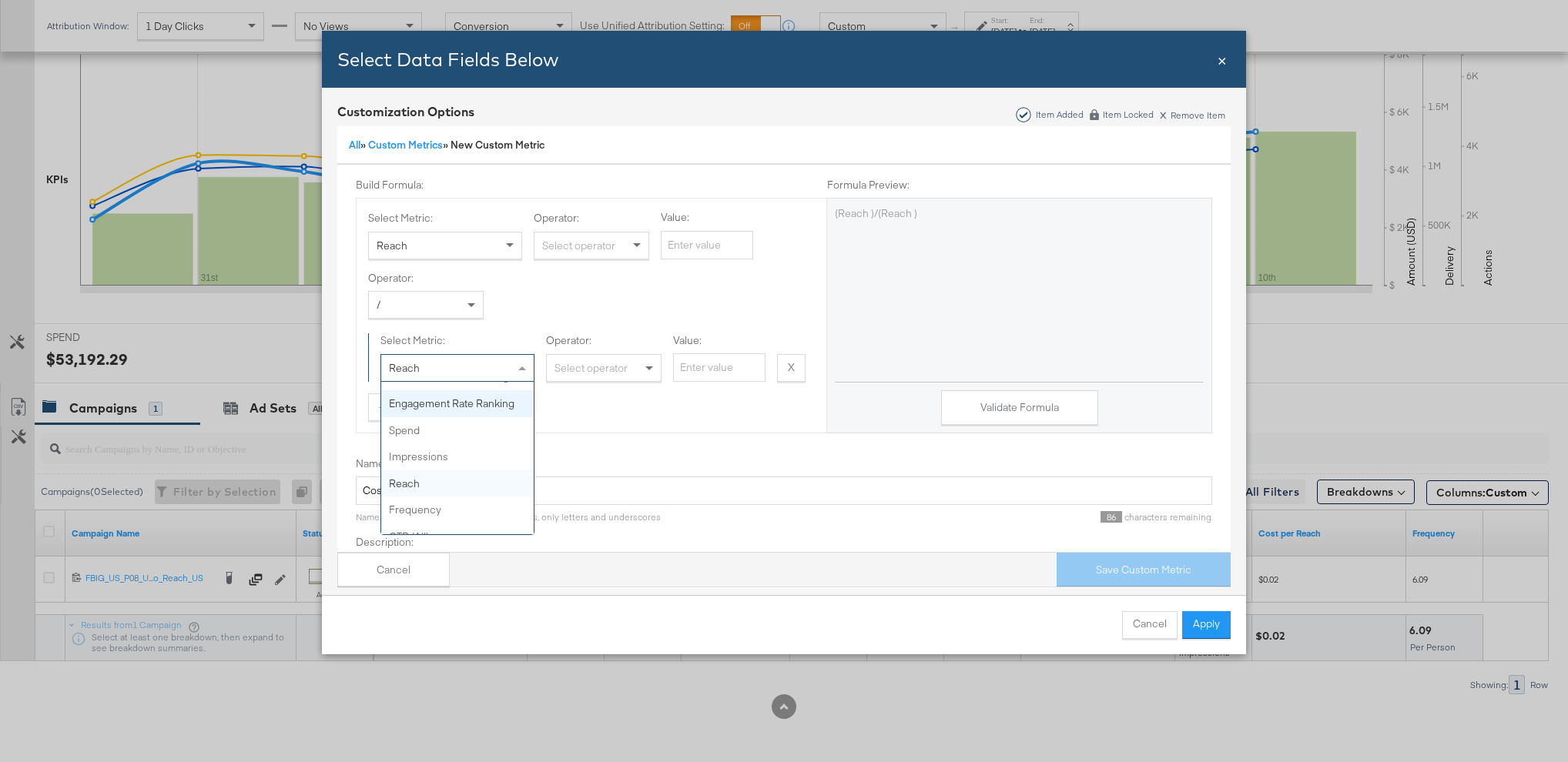
scroll to position [20, 0]
click at [1000, 408] on button "Validate Formula" at bounding box center [1019, 407] width 157 height 35
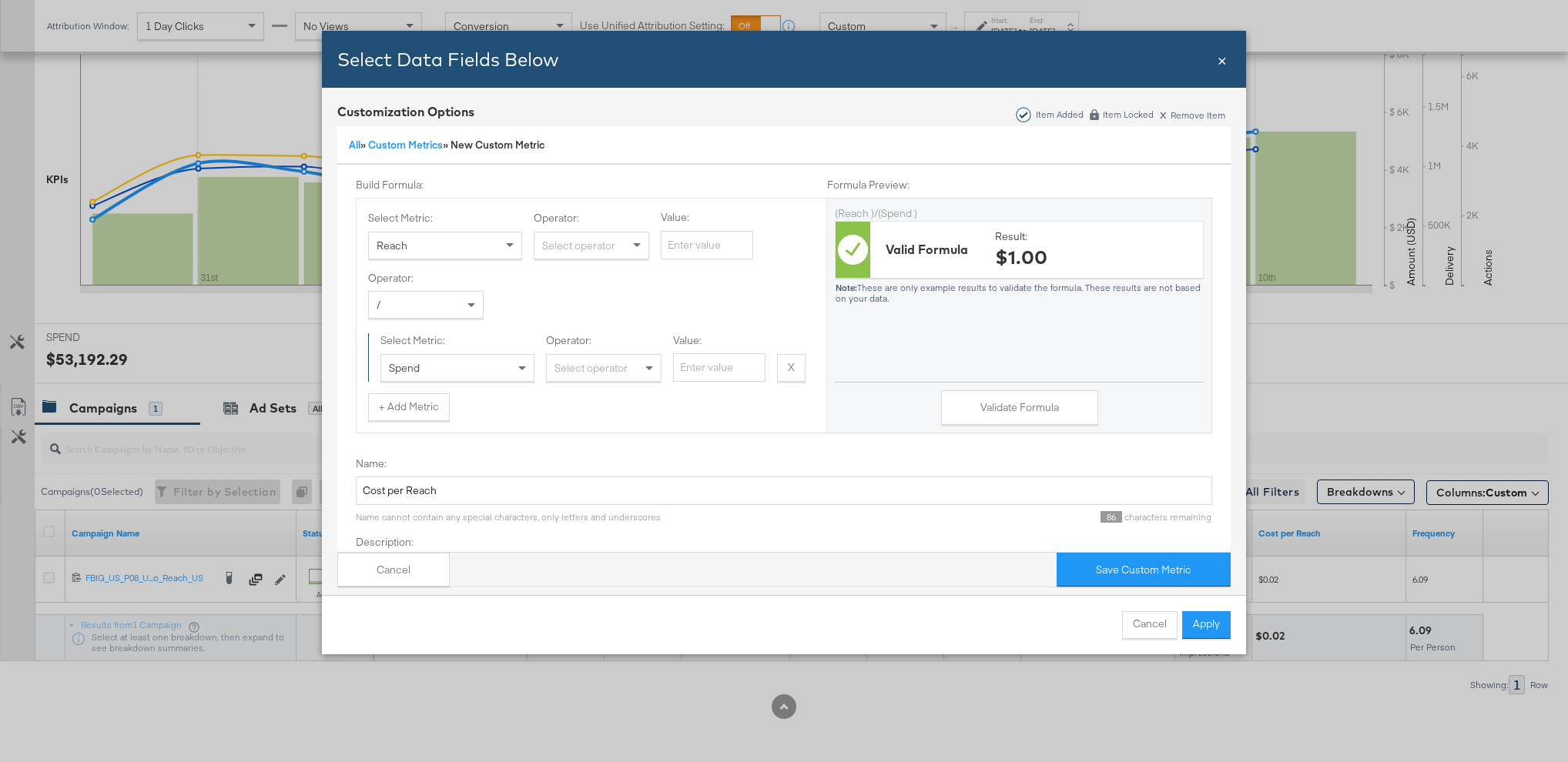
scroll to position [205, 0]
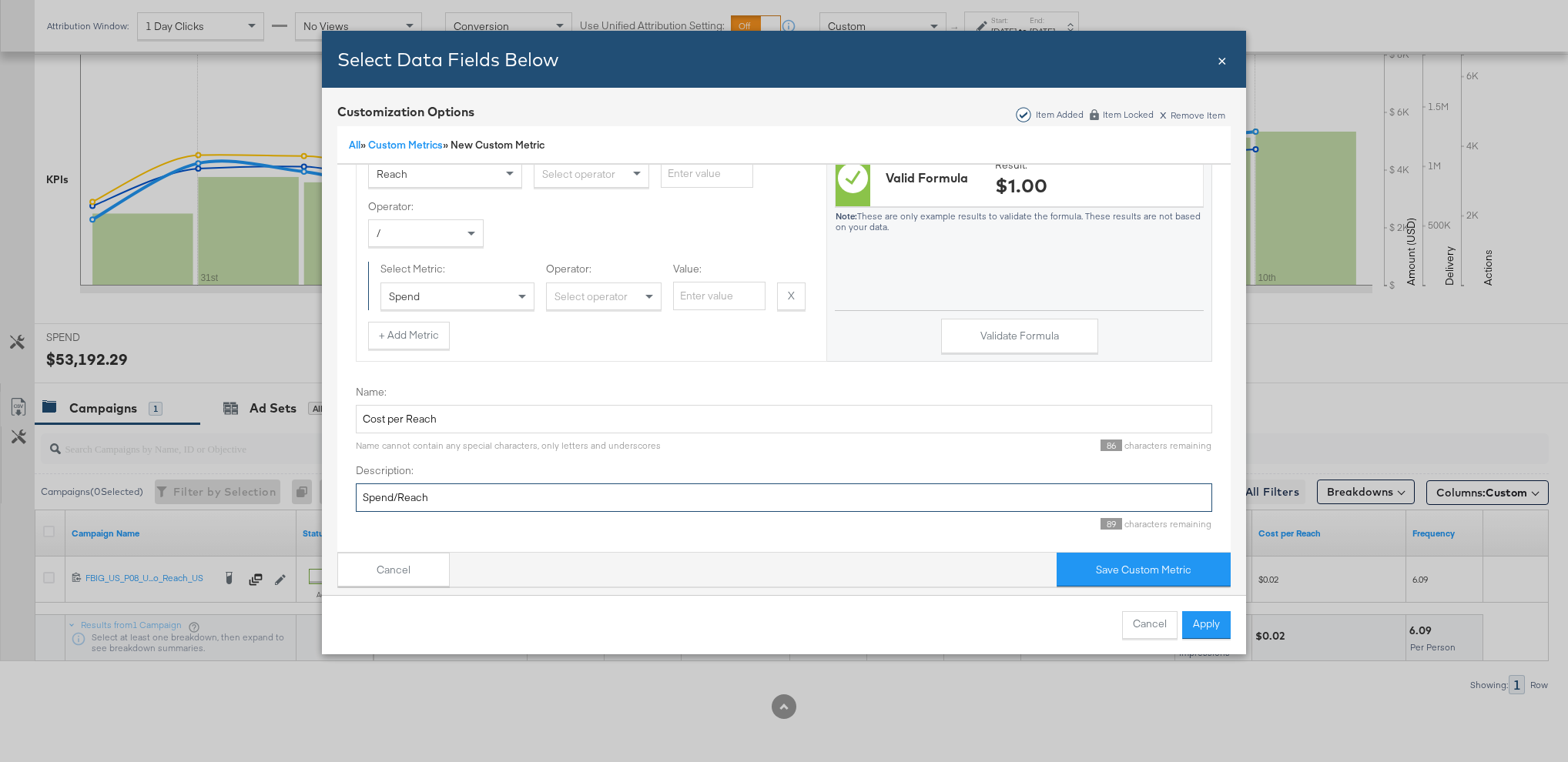
click at [498, 498] on input "Spend/Reach" at bounding box center [783, 498] width 856 height 29
type input "Reach / Spend"
click at [1089, 557] on button "Save Custom Metric" at bounding box center [1143, 570] width 174 height 35
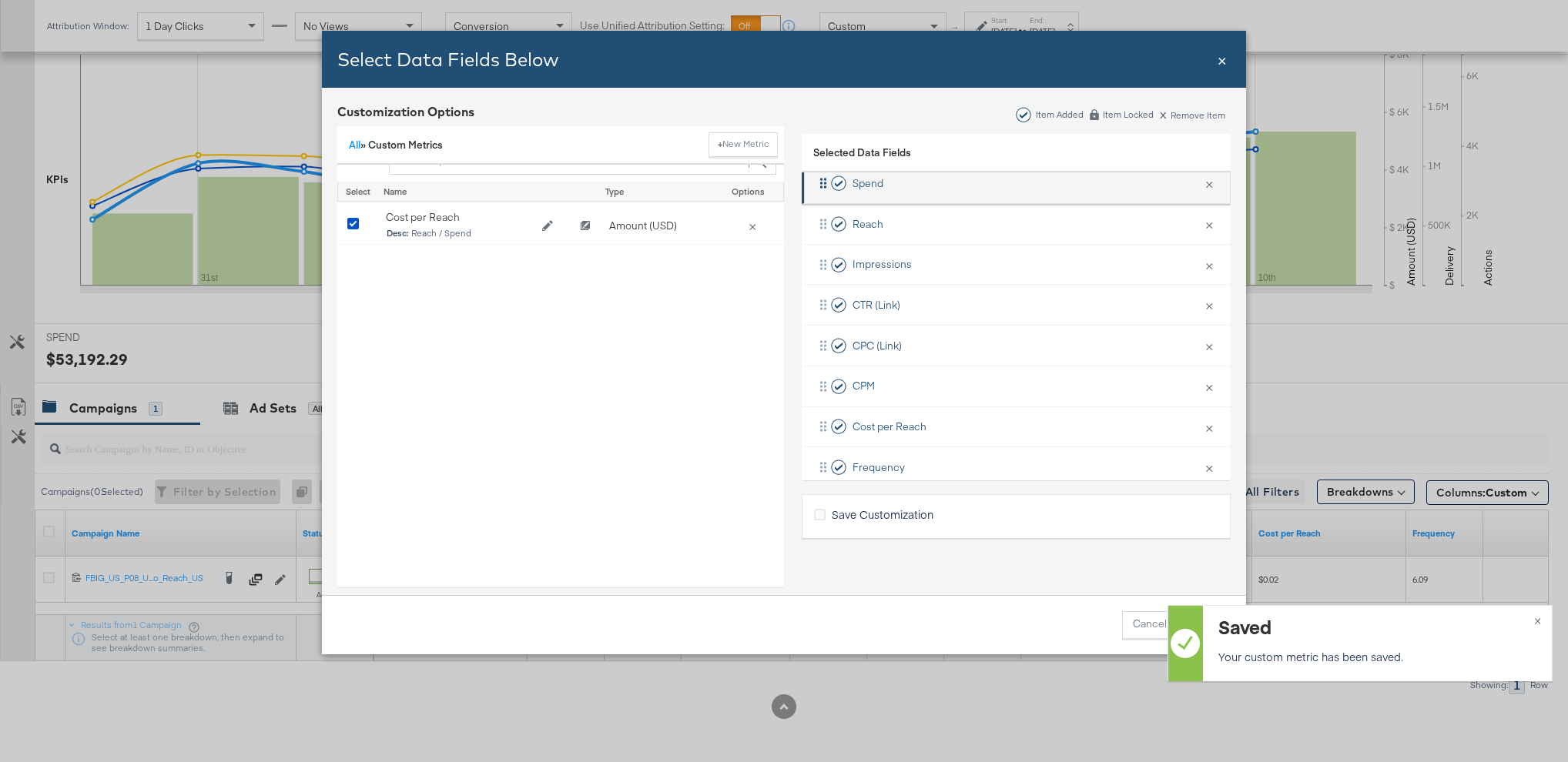
scroll to position [227, 0]
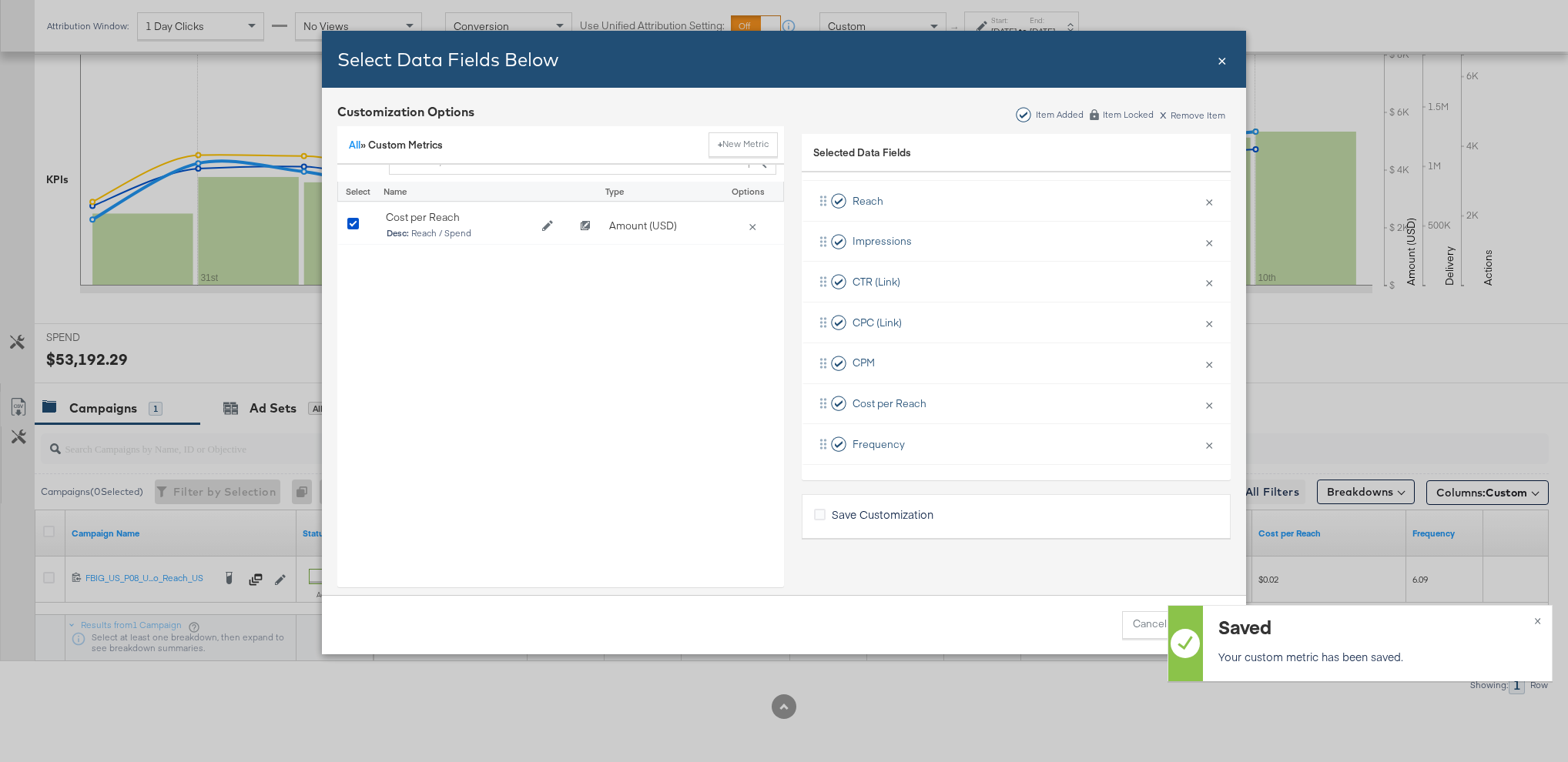
click at [844, 509] on span "Save Customization" at bounding box center [882, 514] width 102 height 15
click at [0, 0] on input "Save Customization" at bounding box center [0, 0] width 0 height 0
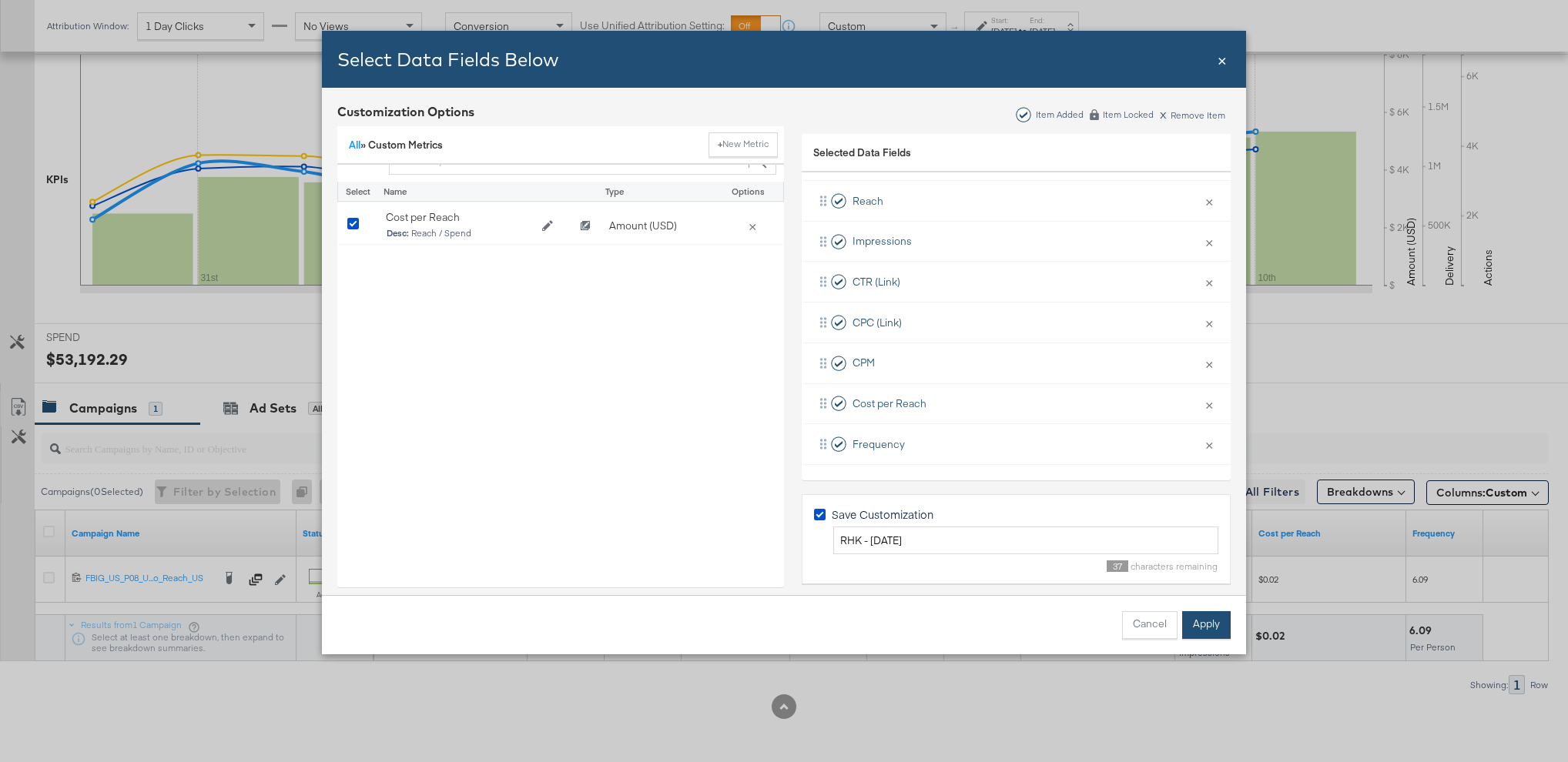
click at [1209, 627] on button "Apply" at bounding box center [1206, 625] width 48 height 28
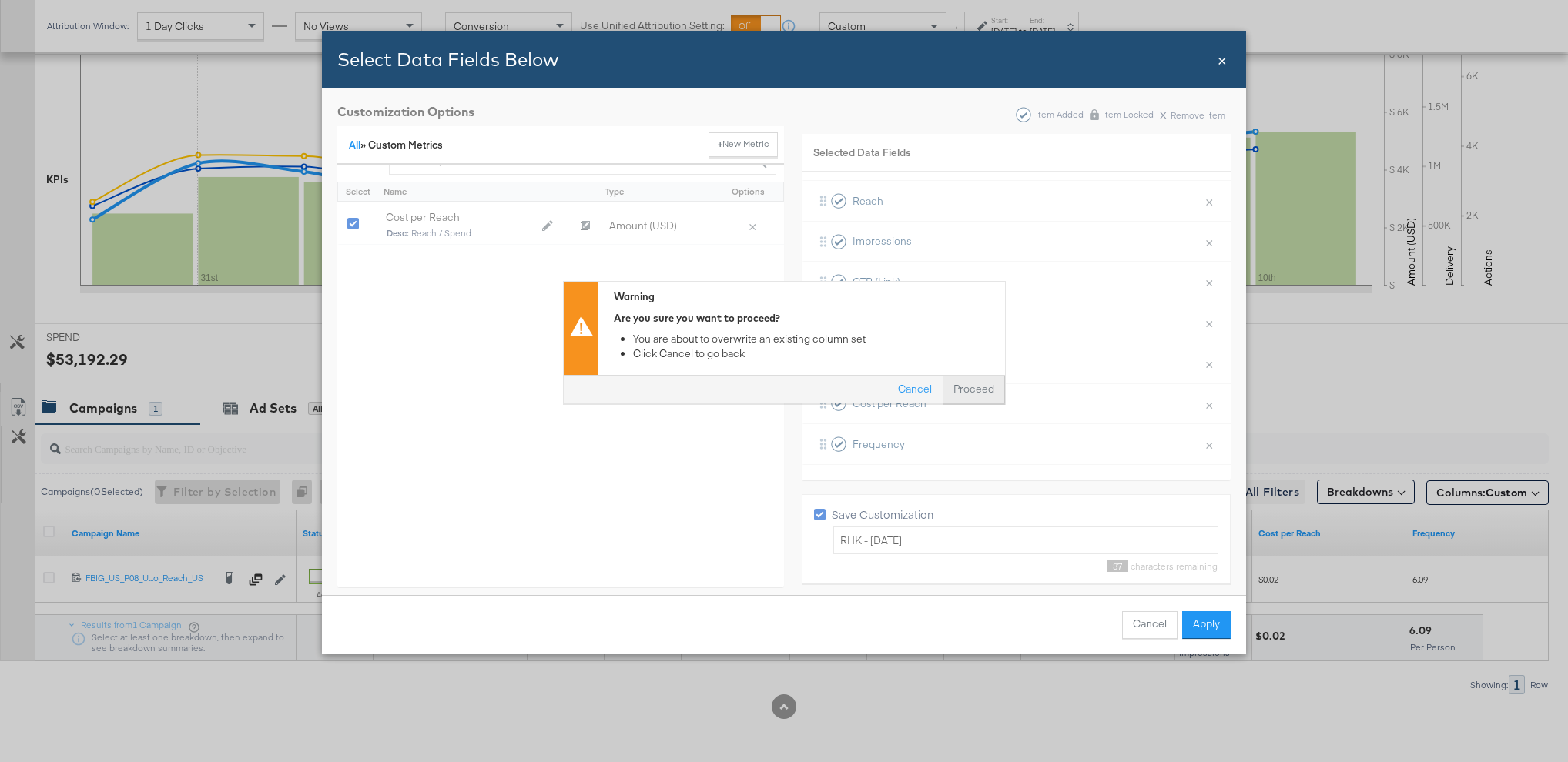
click at [966, 386] on button "Proceed" at bounding box center [974, 390] width 63 height 28
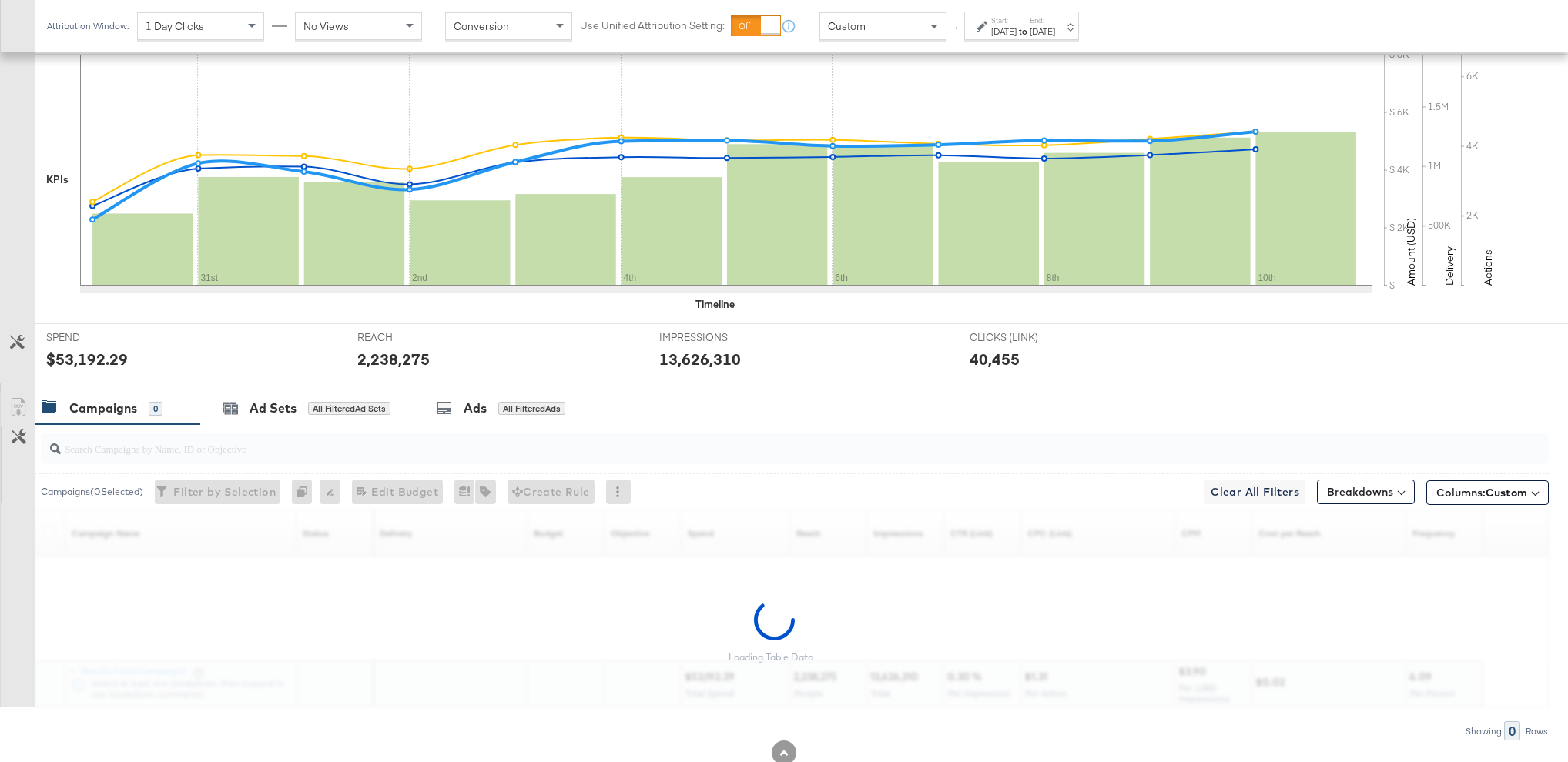
scroll to position [0, 0]
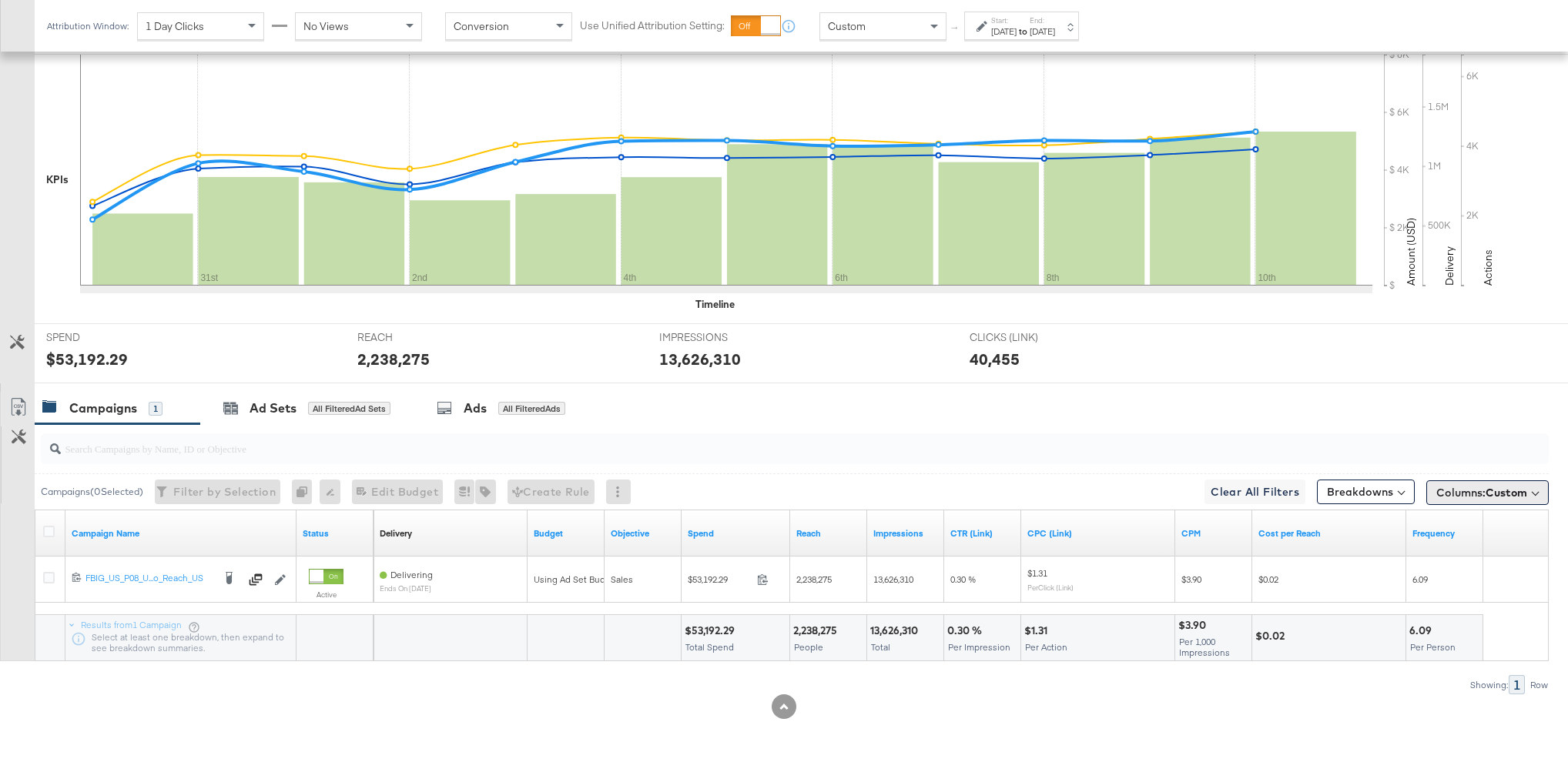
click at [1479, 493] on span "Columns: Custom" at bounding box center [1481, 493] width 91 height 15
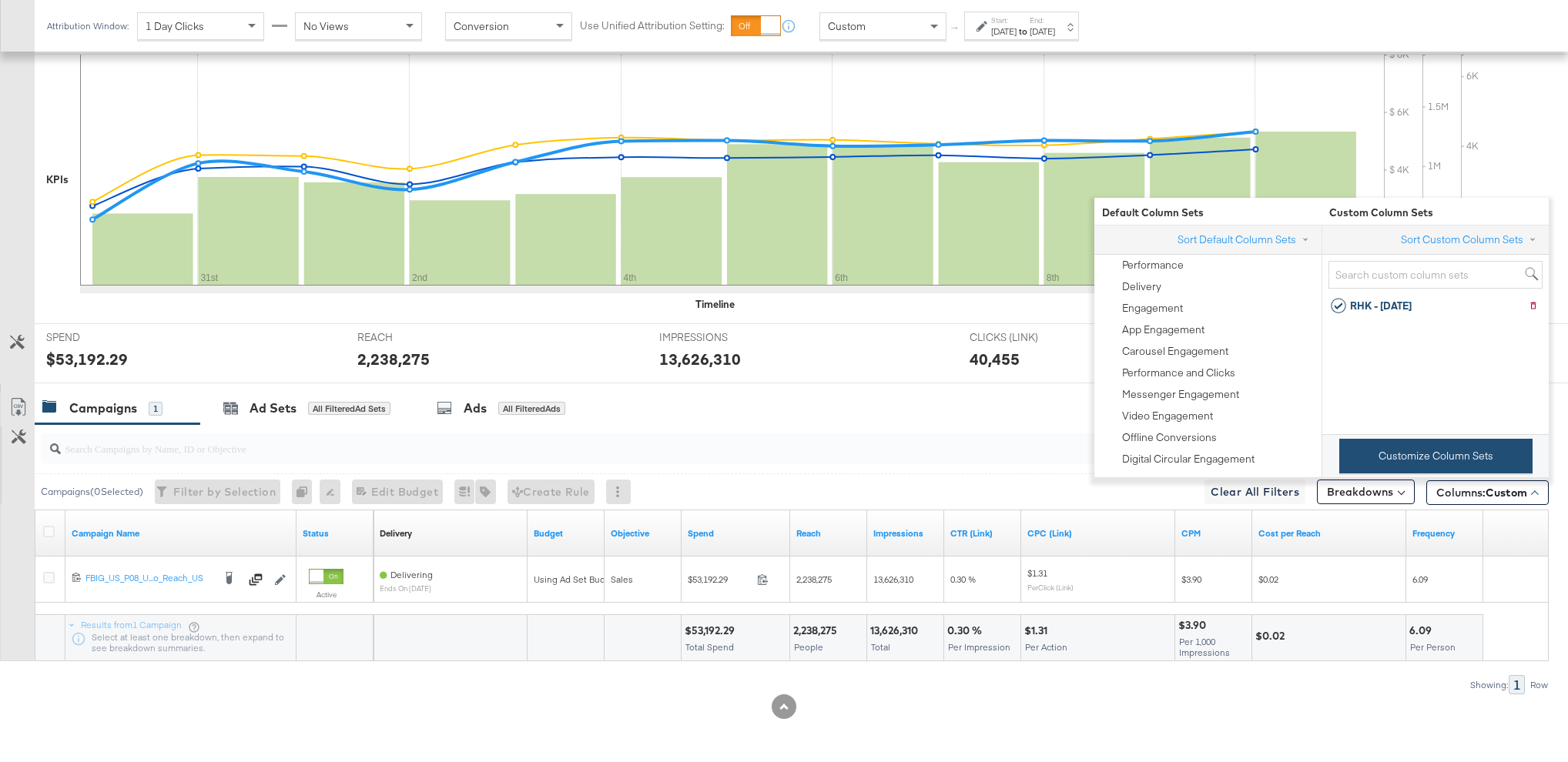
click at [1448, 457] on button "Customize Column Sets" at bounding box center [1436, 456] width 193 height 35
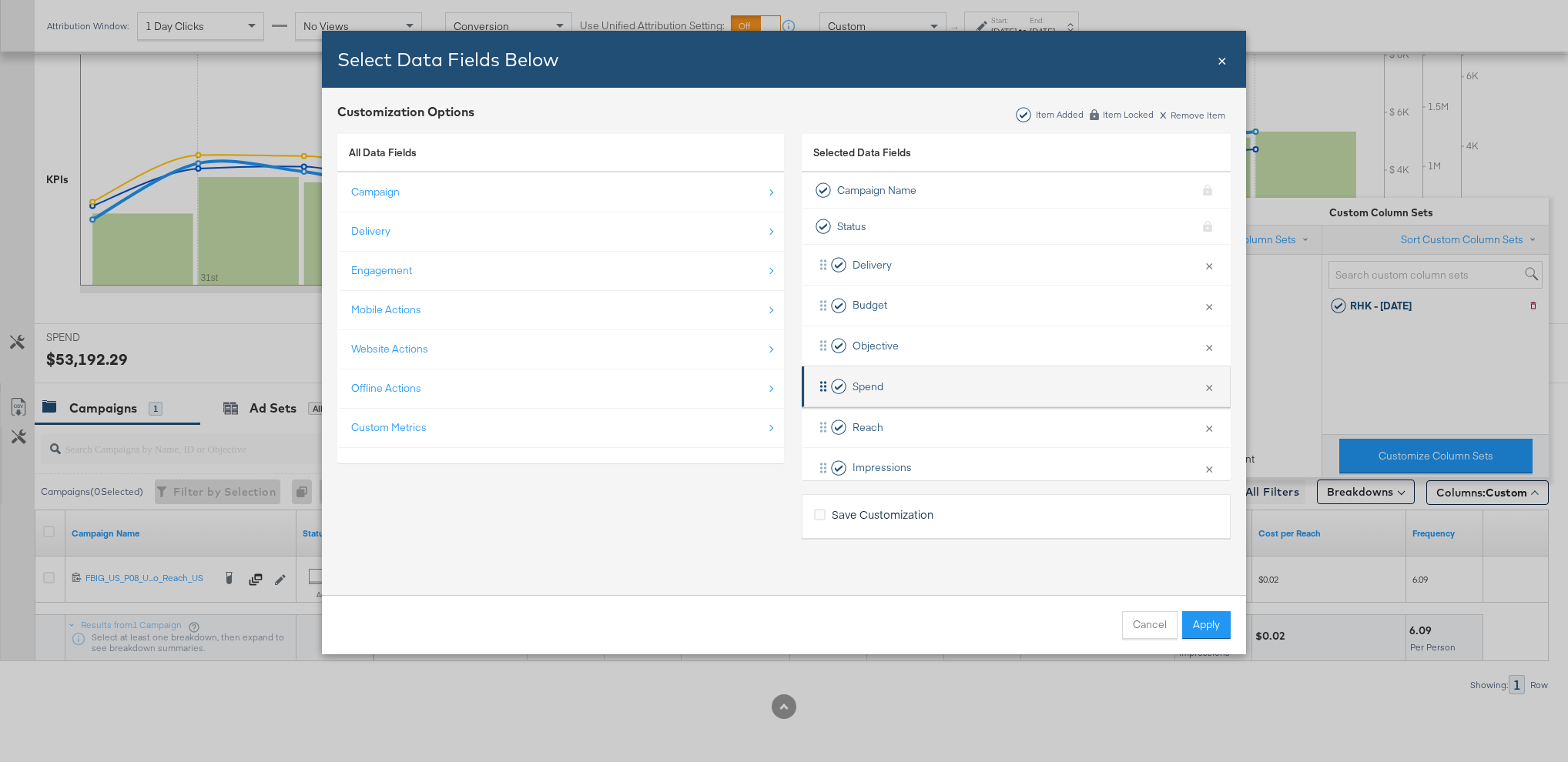
scroll to position [227, 0]
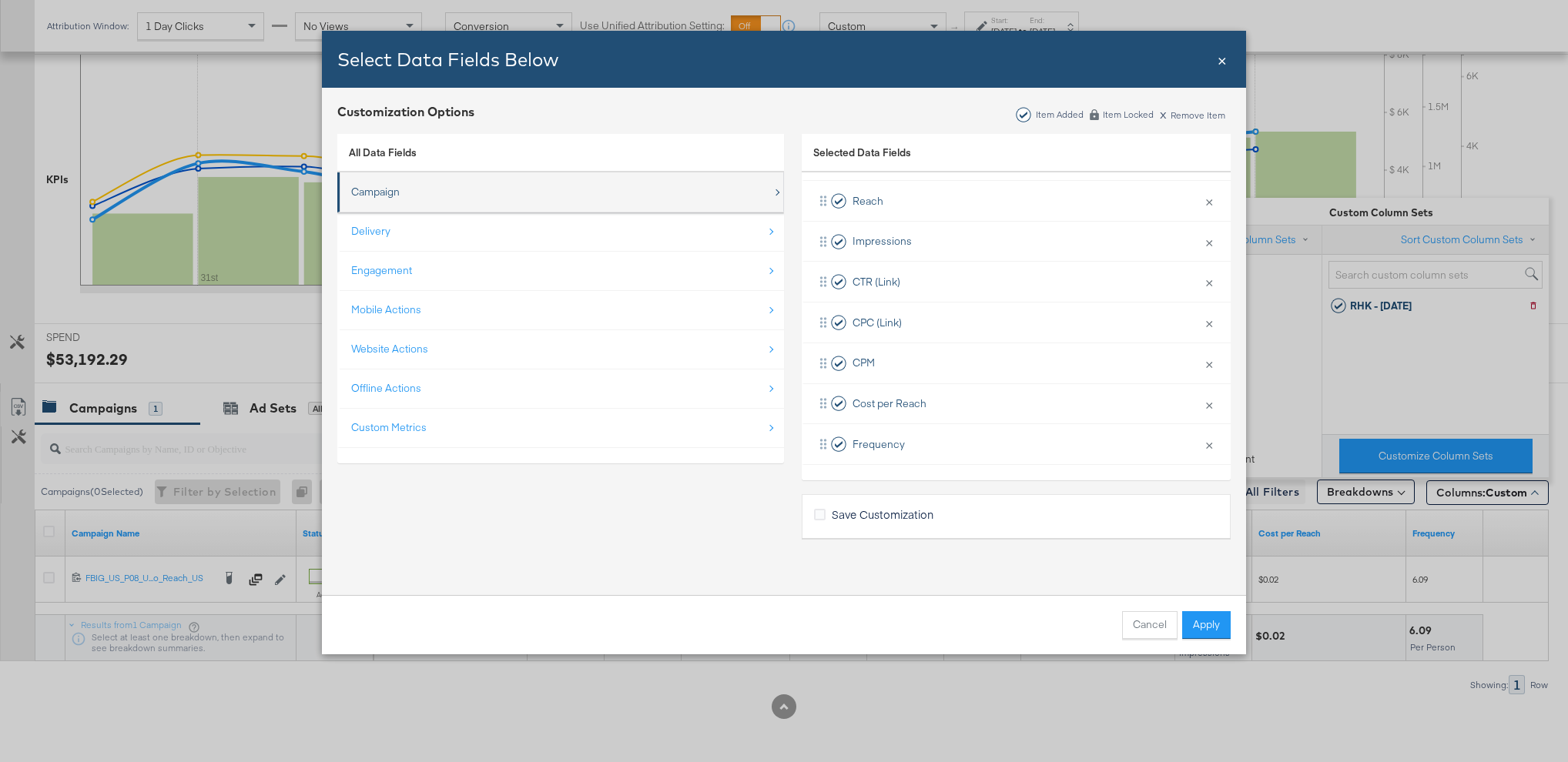
click at [471, 195] on div "Campaign" at bounding box center [562, 192] width 421 height 31
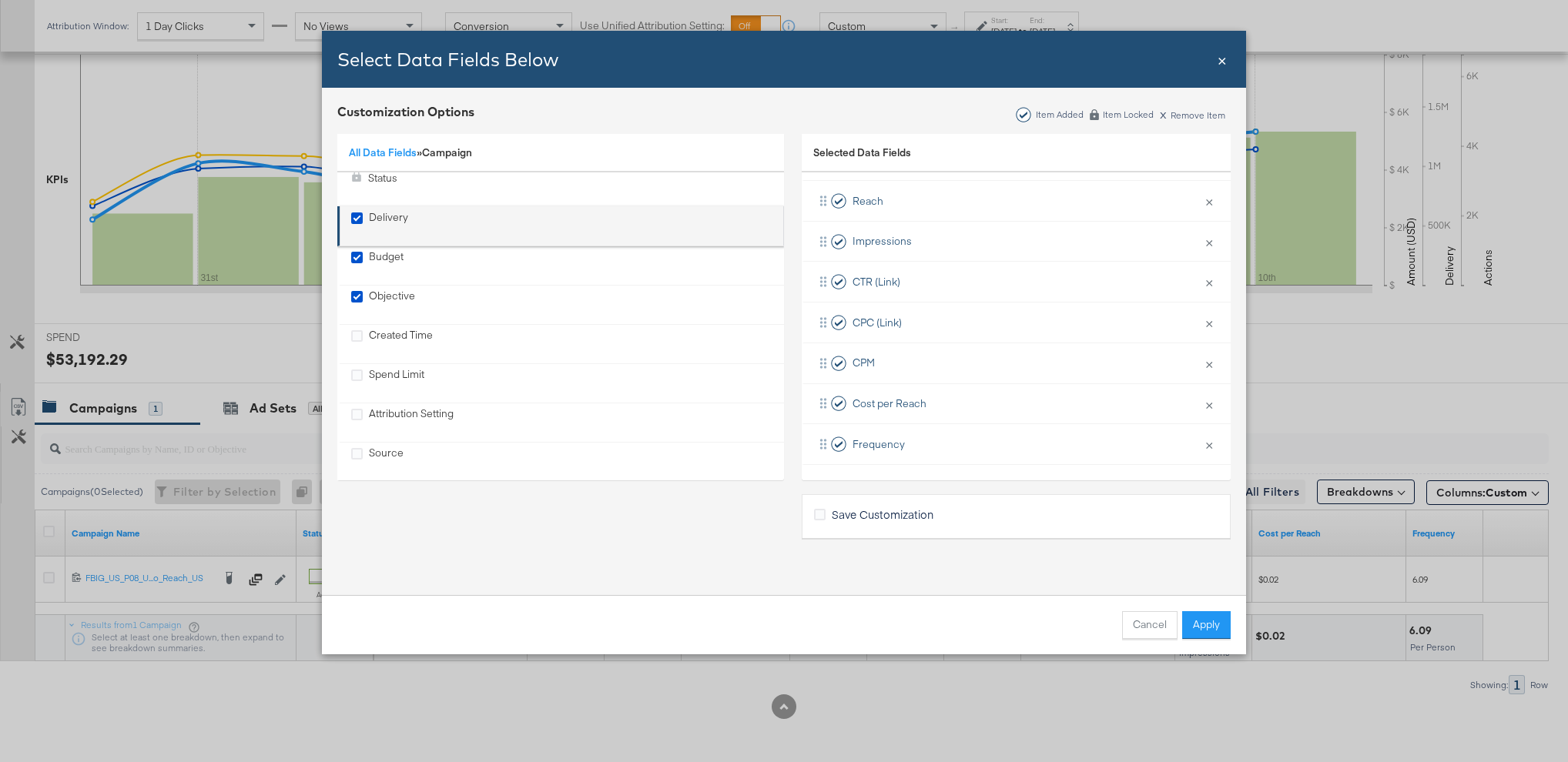
scroll to position [101, 0]
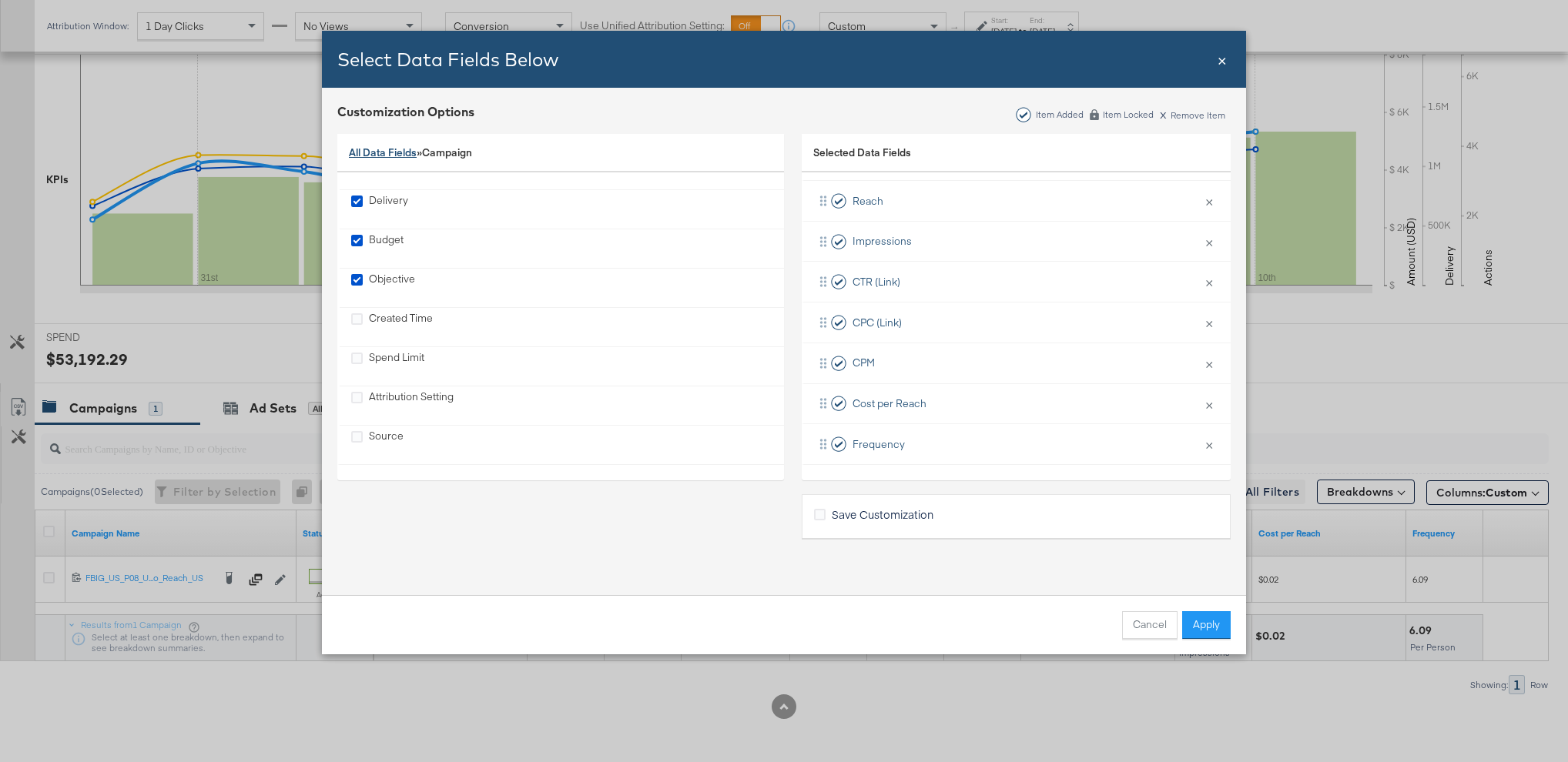
click at [386, 149] on link "All Data Fields" at bounding box center [383, 153] width 68 height 14
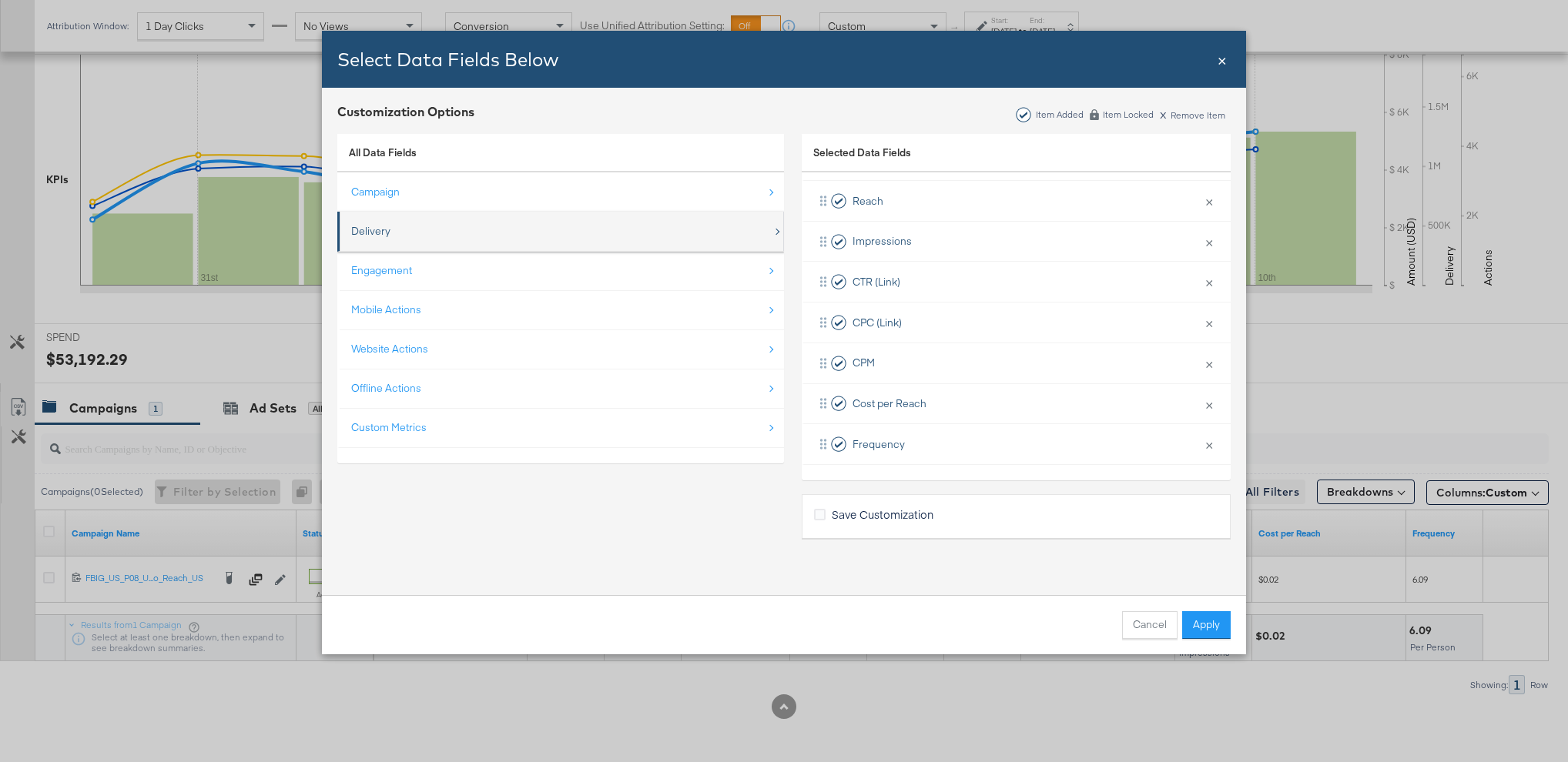
click at [415, 227] on div "Delivery" at bounding box center [562, 231] width 421 height 31
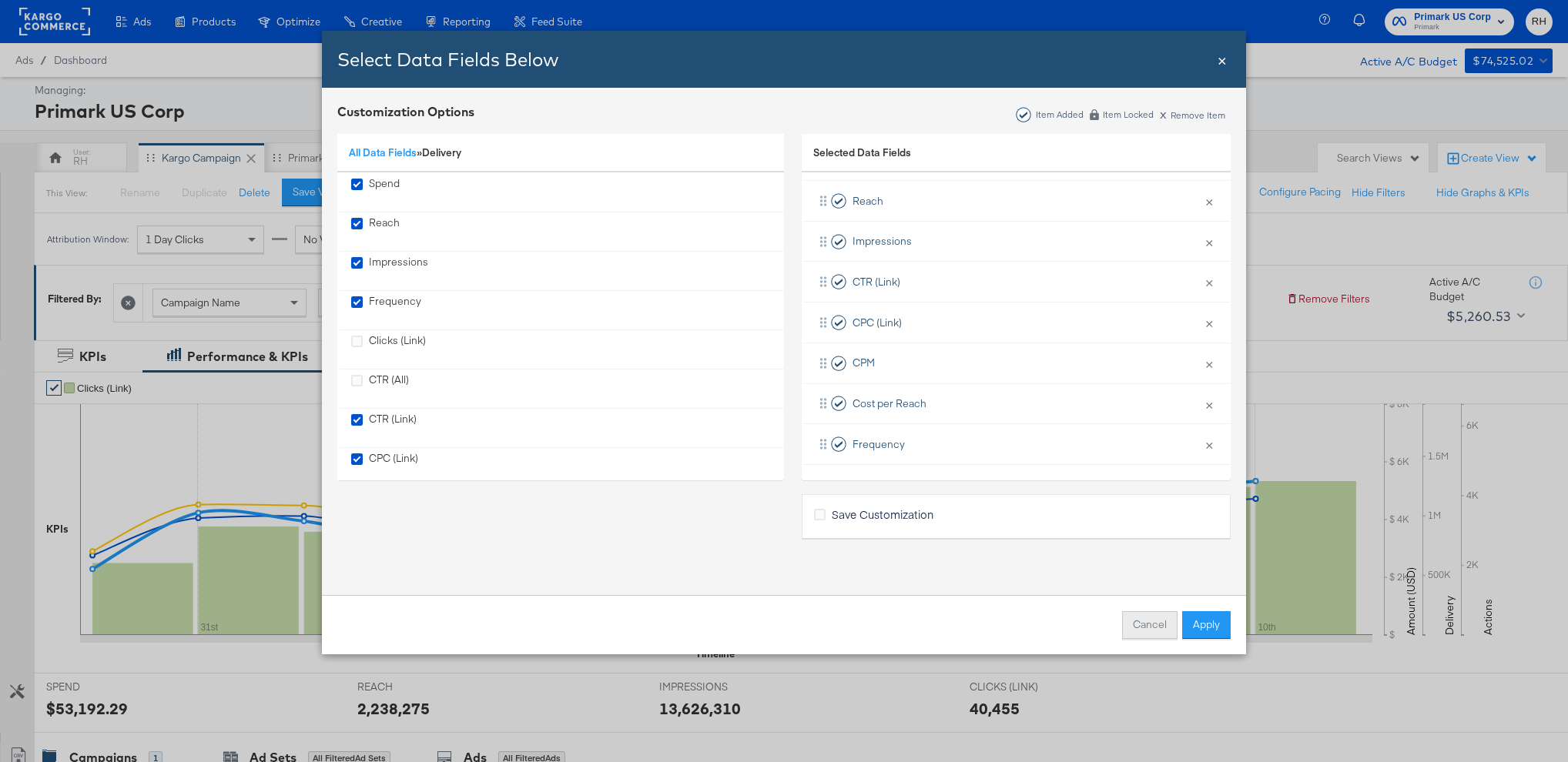
click at [1137, 630] on button "Cancel" at bounding box center [1149, 625] width 55 height 28
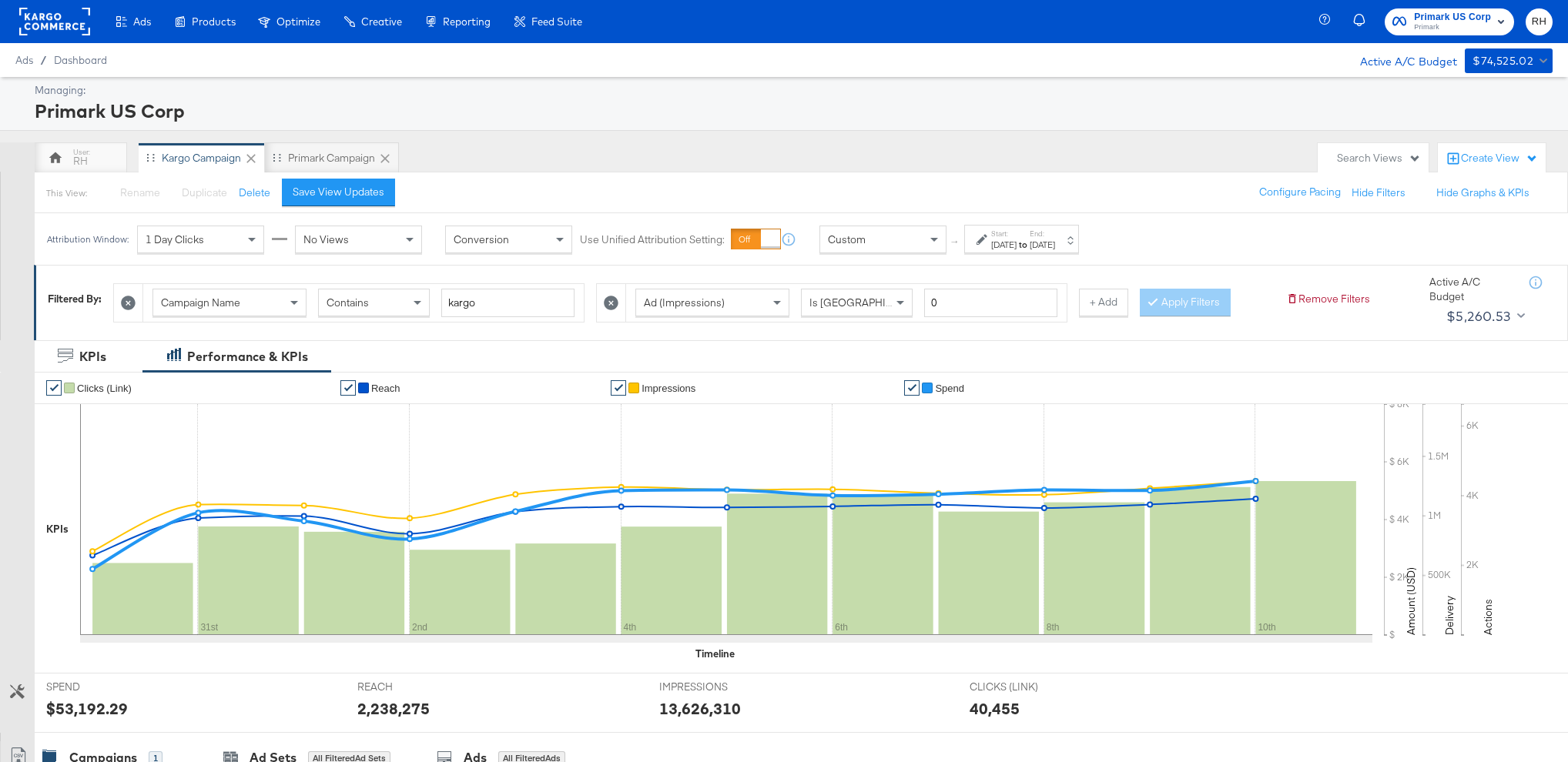
scroll to position [350, 0]
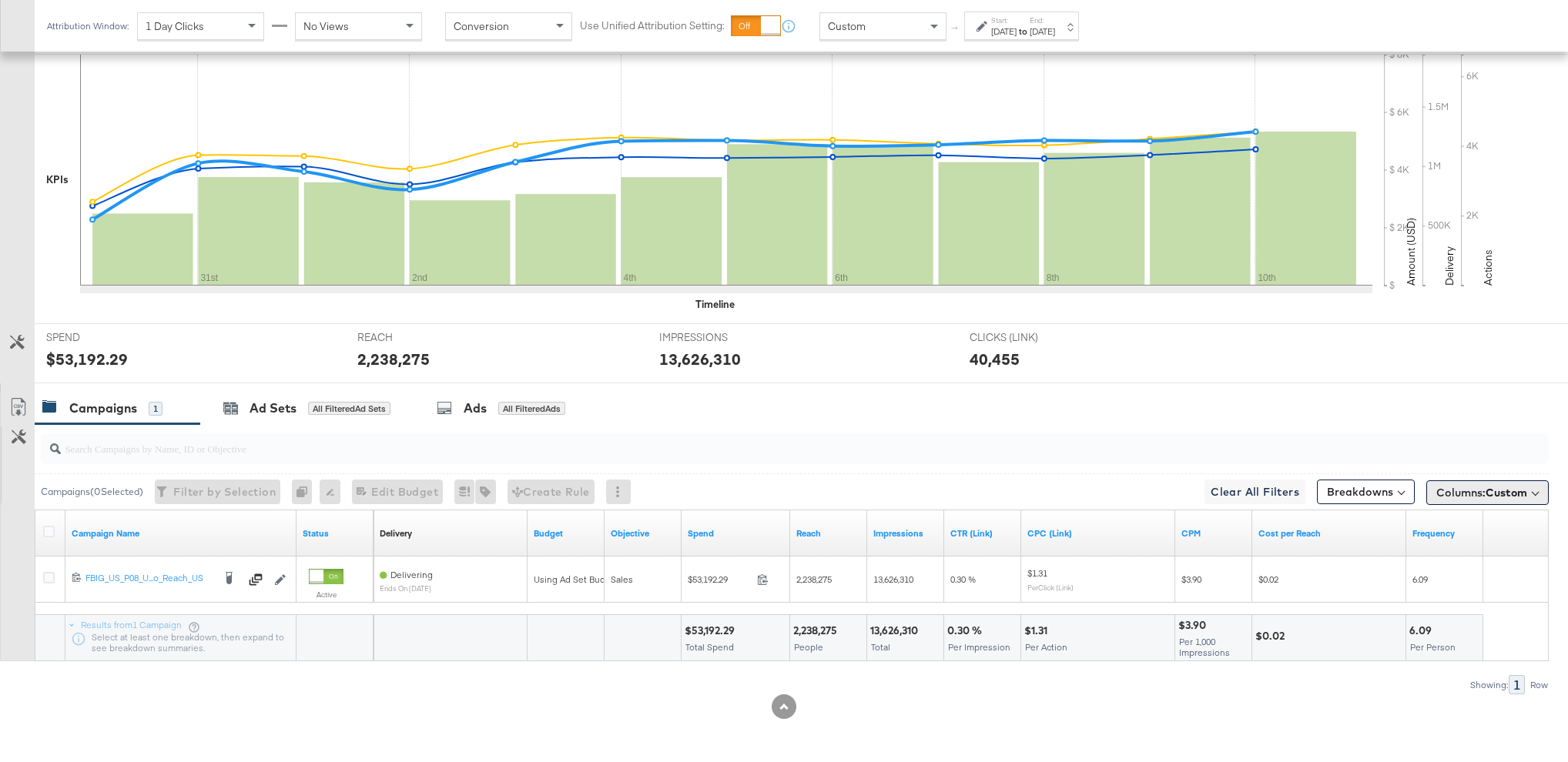
click at [1474, 492] on span "Columns: Custom" at bounding box center [1481, 493] width 91 height 15
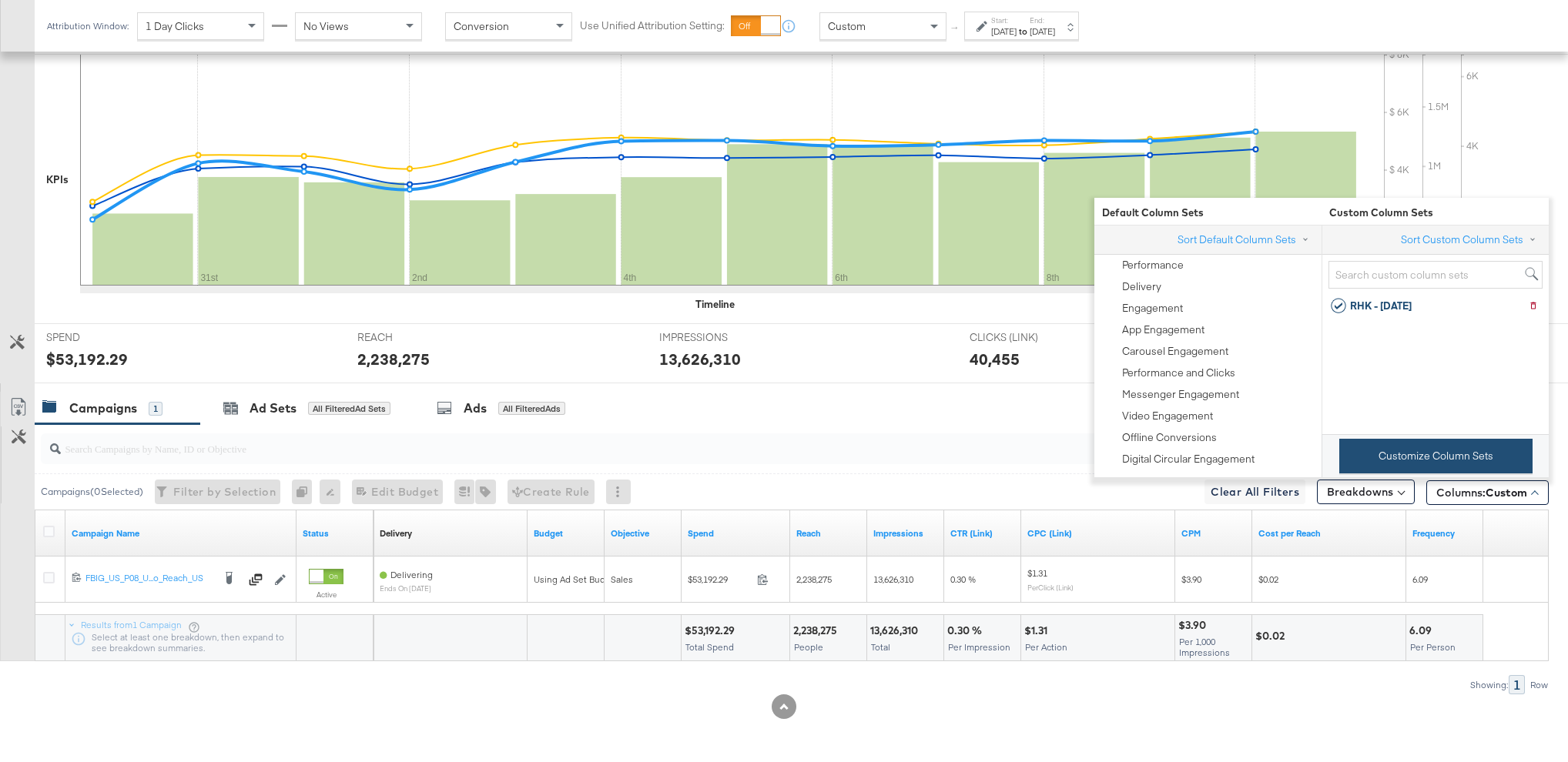
click at [1425, 447] on button "Customize Column Sets" at bounding box center [1436, 456] width 193 height 35
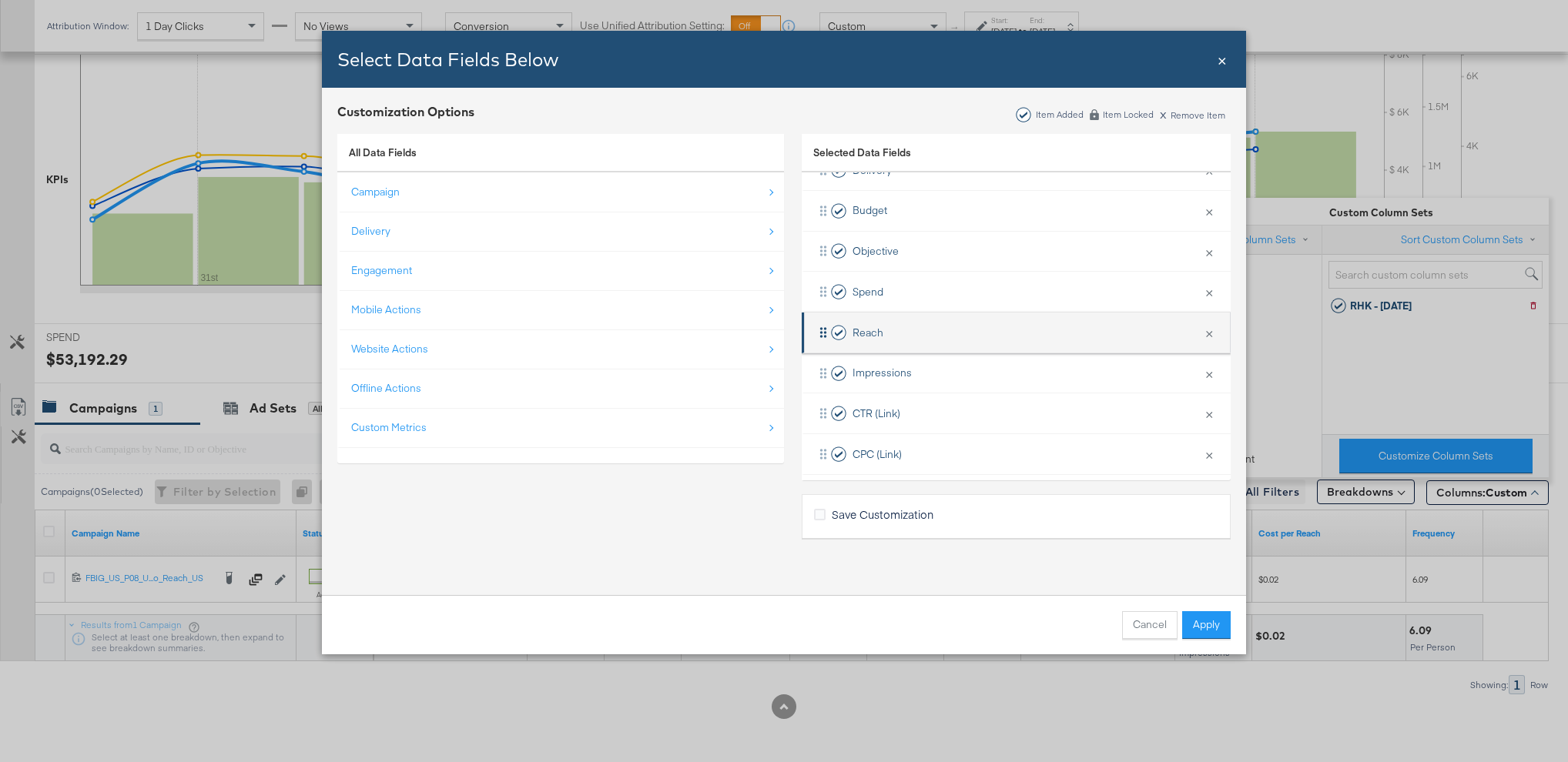
scroll to position [227, 0]
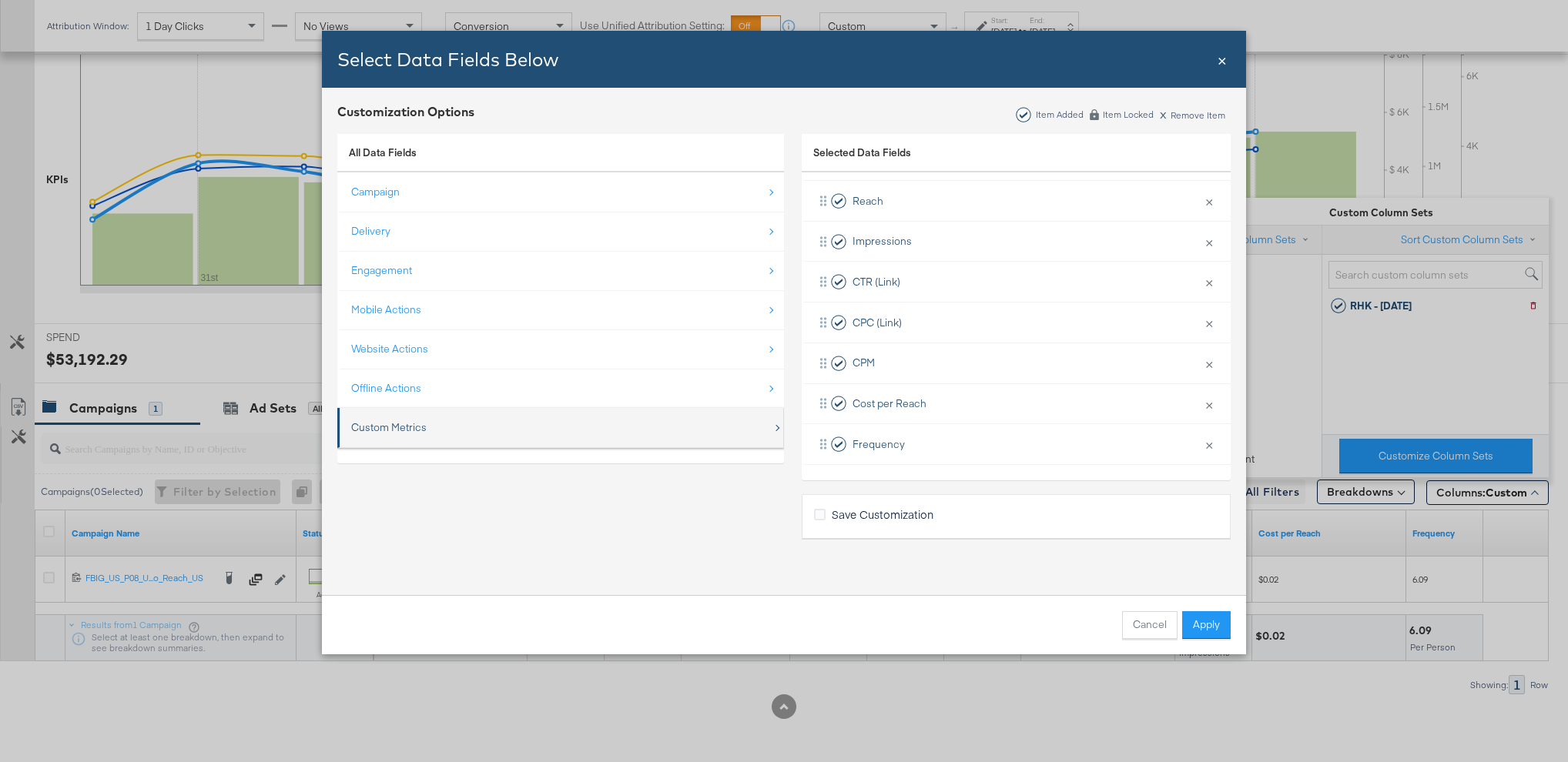
click at [479, 434] on div "Custom Metrics" at bounding box center [562, 427] width 421 height 31
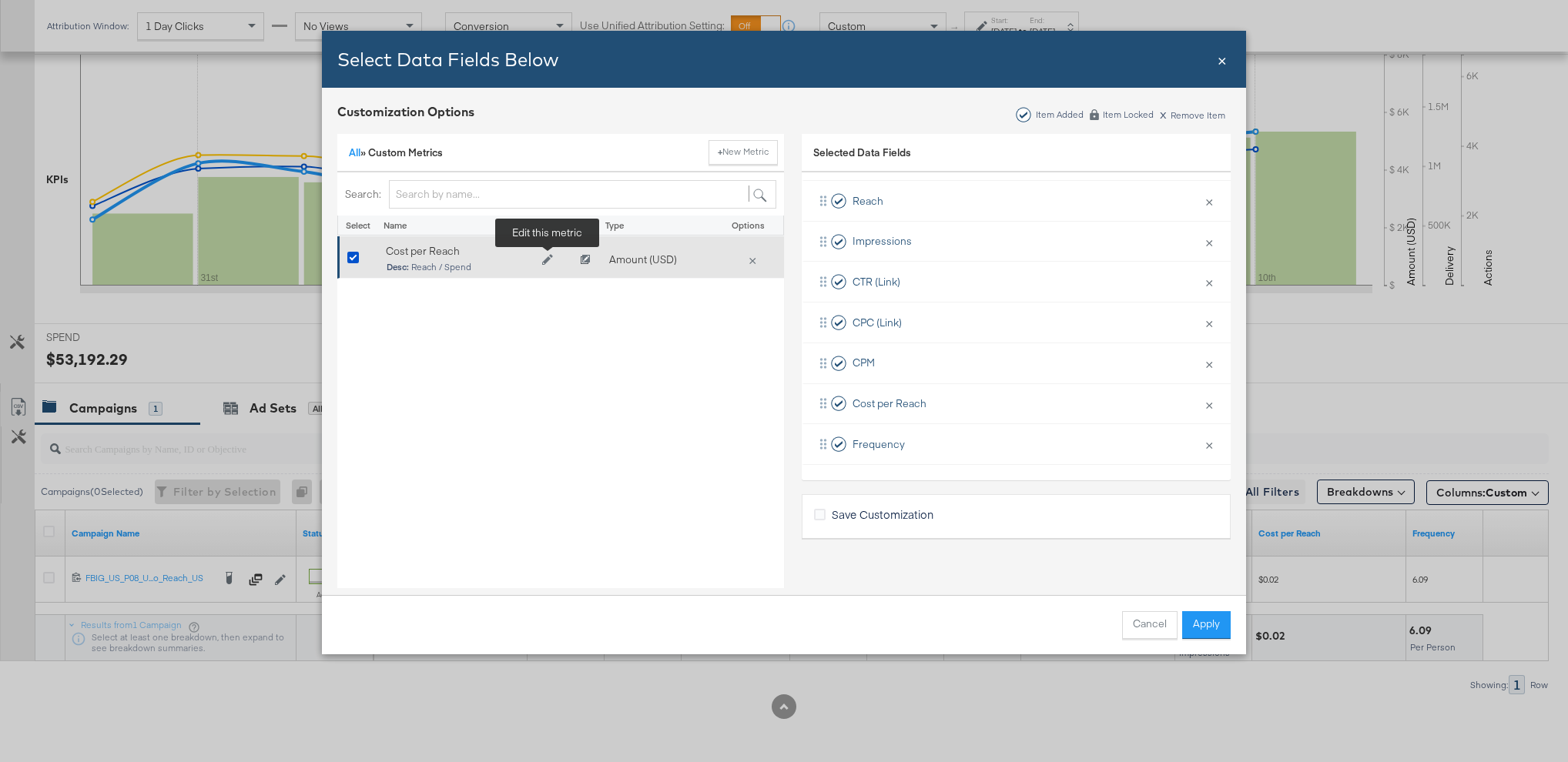
click at [552, 263] on icon "Edit Cost per Reach" at bounding box center [547, 259] width 11 height 11
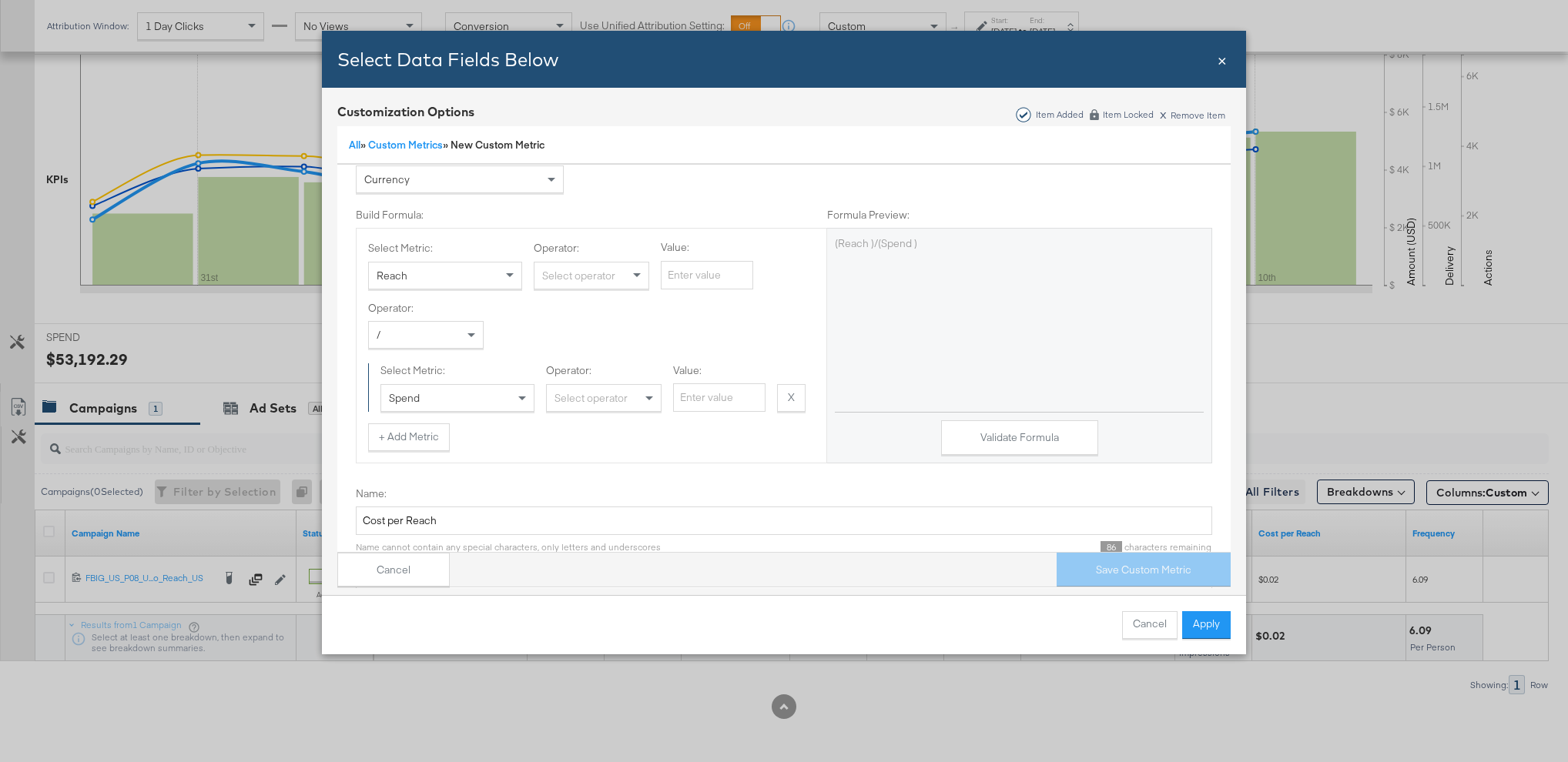
scroll to position [205, 0]
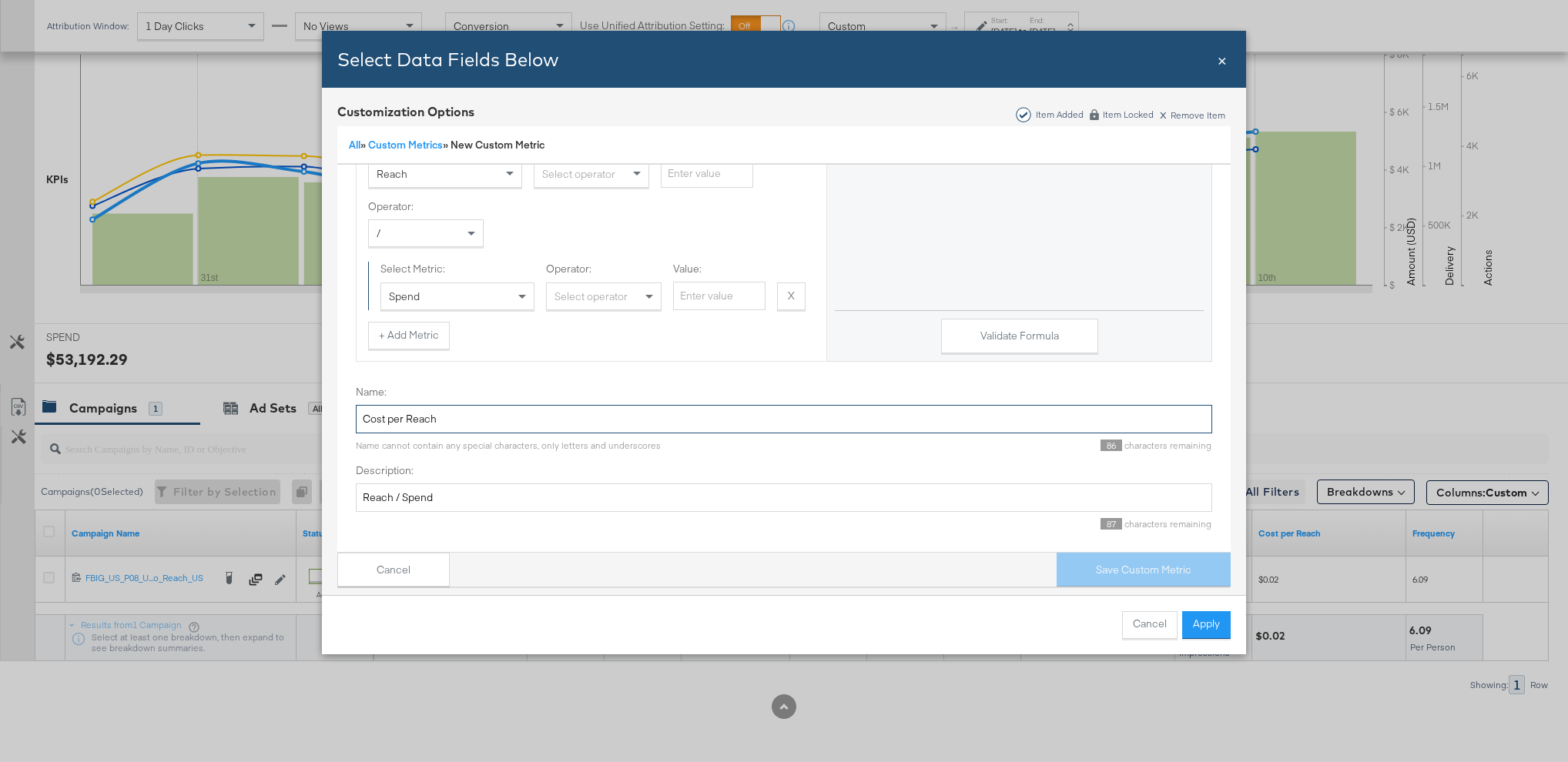
click at [445, 420] on input "Cost per Reach" at bounding box center [783, 419] width 856 height 29
type input "Cost per Result"
click at [445, 497] on input "Reach / Spend" at bounding box center [783, 498] width 856 height 29
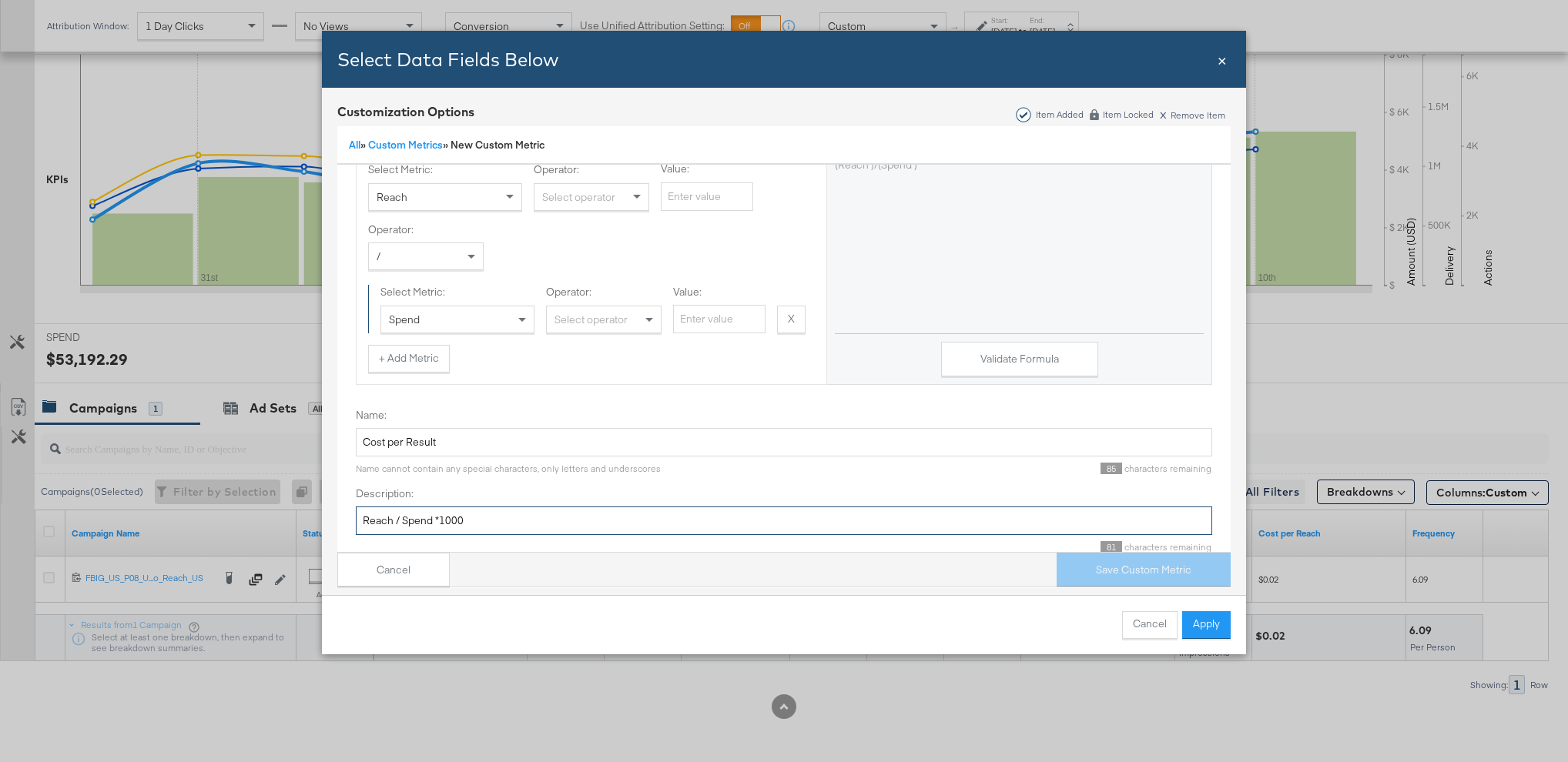
scroll to position [180, 0]
type input "Reach / Spend *1000"
click at [411, 363] on button "+ Add Metric" at bounding box center [409, 361] width 81 height 28
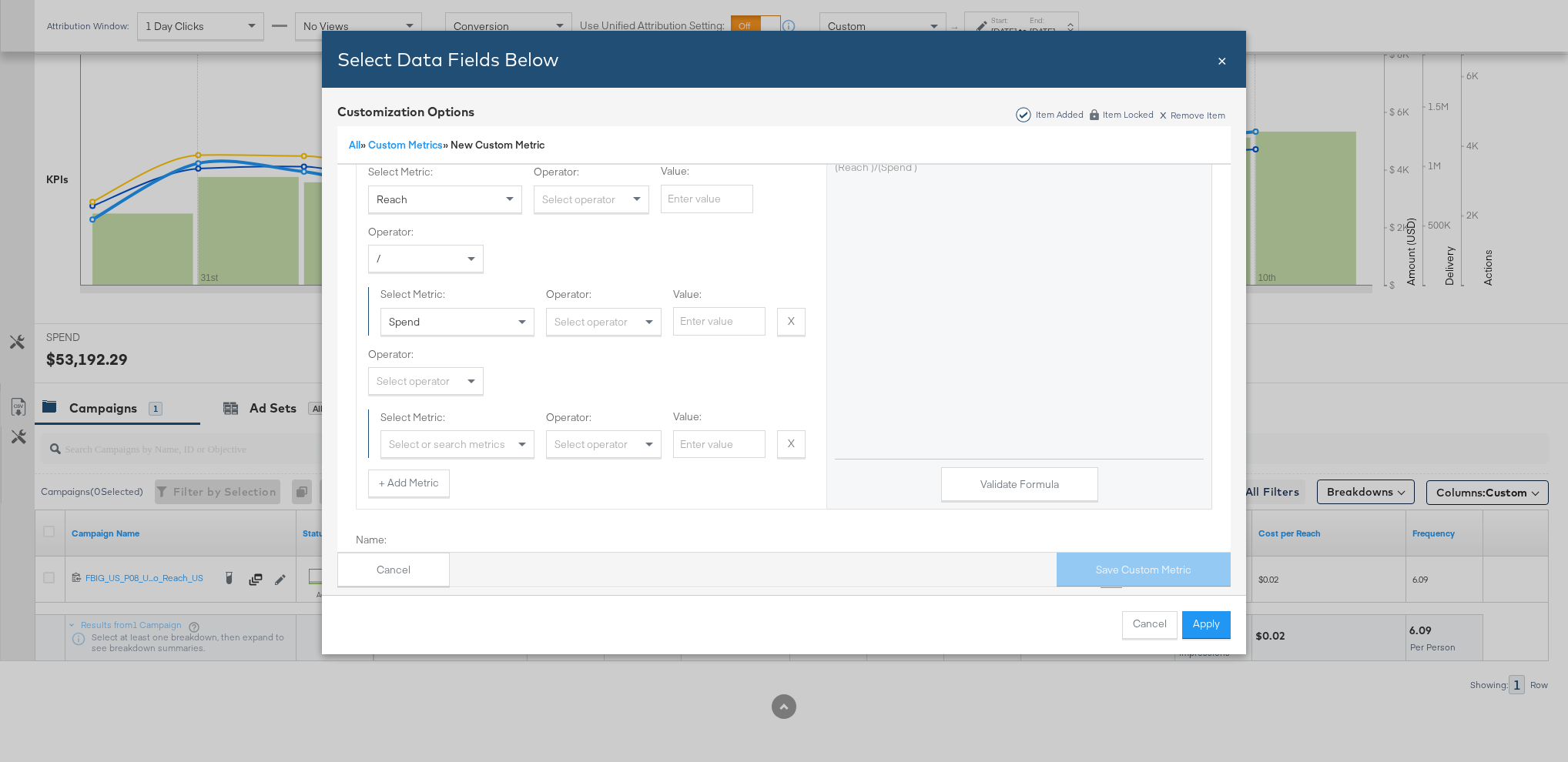
click at [409, 381] on div "Select operator" at bounding box center [426, 381] width 114 height 26
click at [429, 446] on div "Select or search metrics" at bounding box center [457, 444] width 153 height 26
click at [526, 398] on div "Operator: * Select Metric: Select or search metrics Quality Ranking Conversion …" at bounding box center [591, 402] width 446 height 111
click at [787, 438] on button "X" at bounding box center [792, 444] width 29 height 28
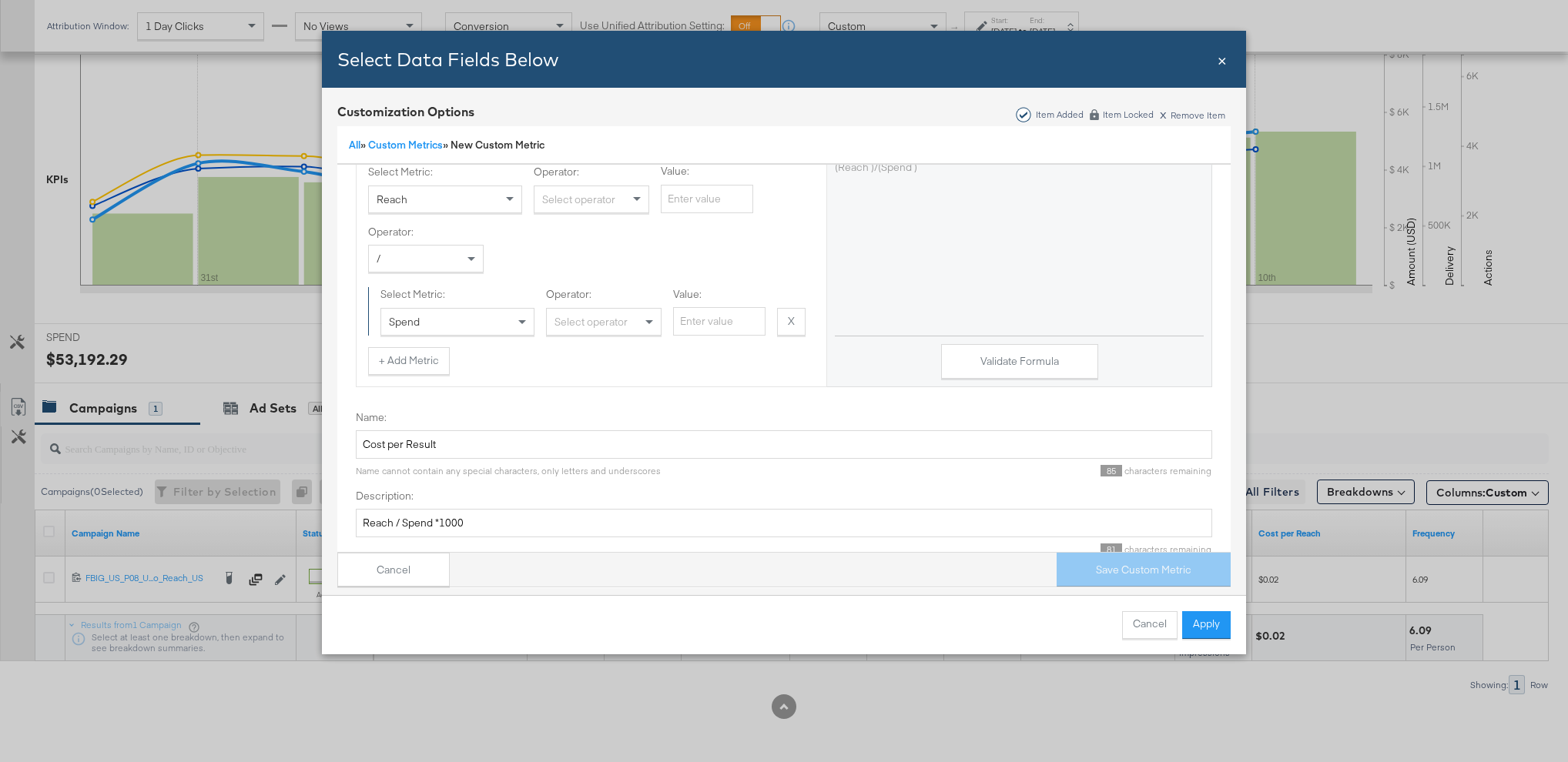
click at [580, 324] on div "Select operator" at bounding box center [603, 322] width 114 height 26
click at [696, 322] on input "Value:" at bounding box center [719, 322] width 92 height 29
type input "1000"
click at [1048, 355] on button "Validate Formula" at bounding box center [1019, 361] width 157 height 35
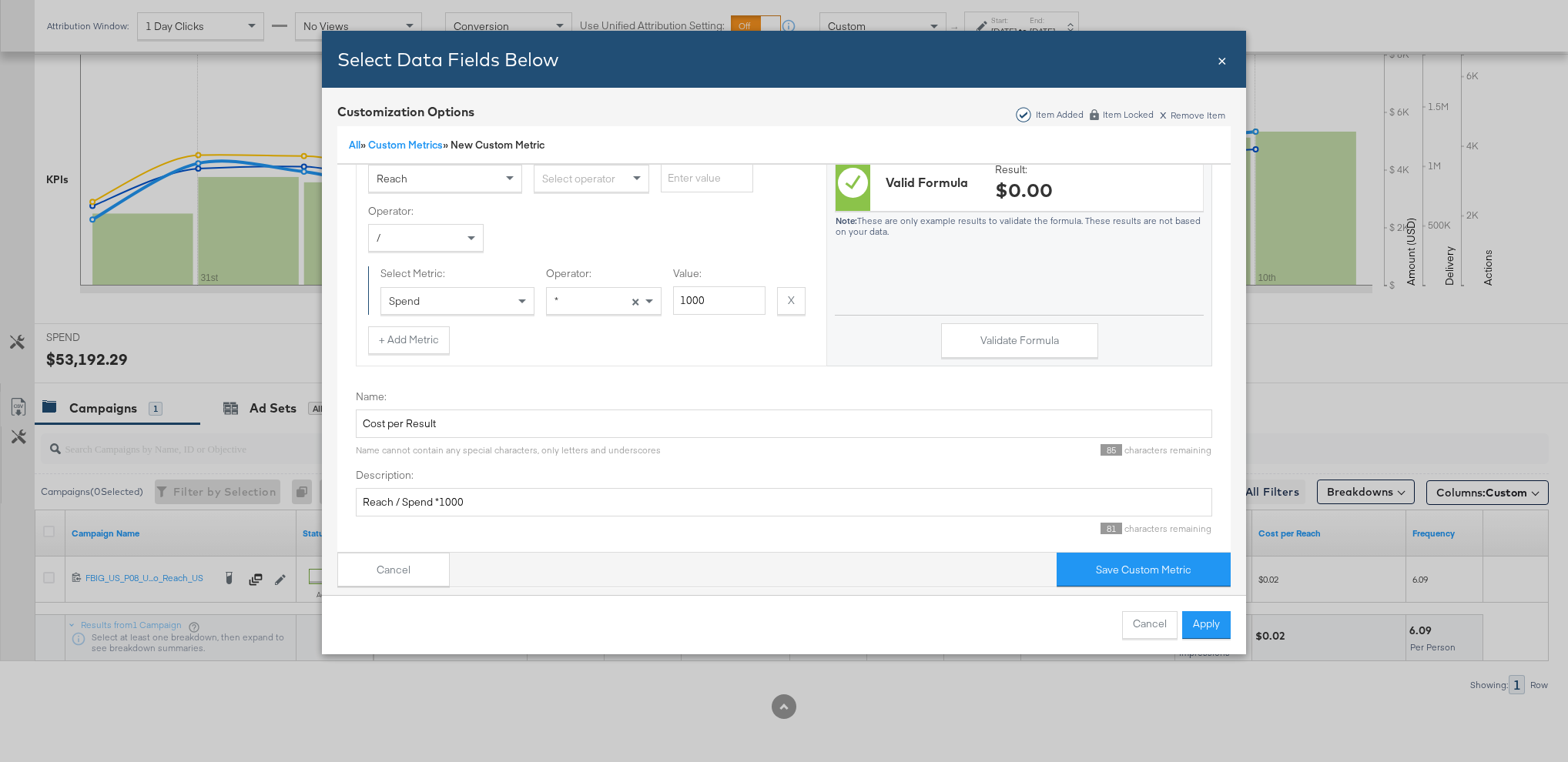
scroll to position [205, 0]
click at [1071, 564] on button "Save Custom Metric" at bounding box center [1143, 570] width 174 height 35
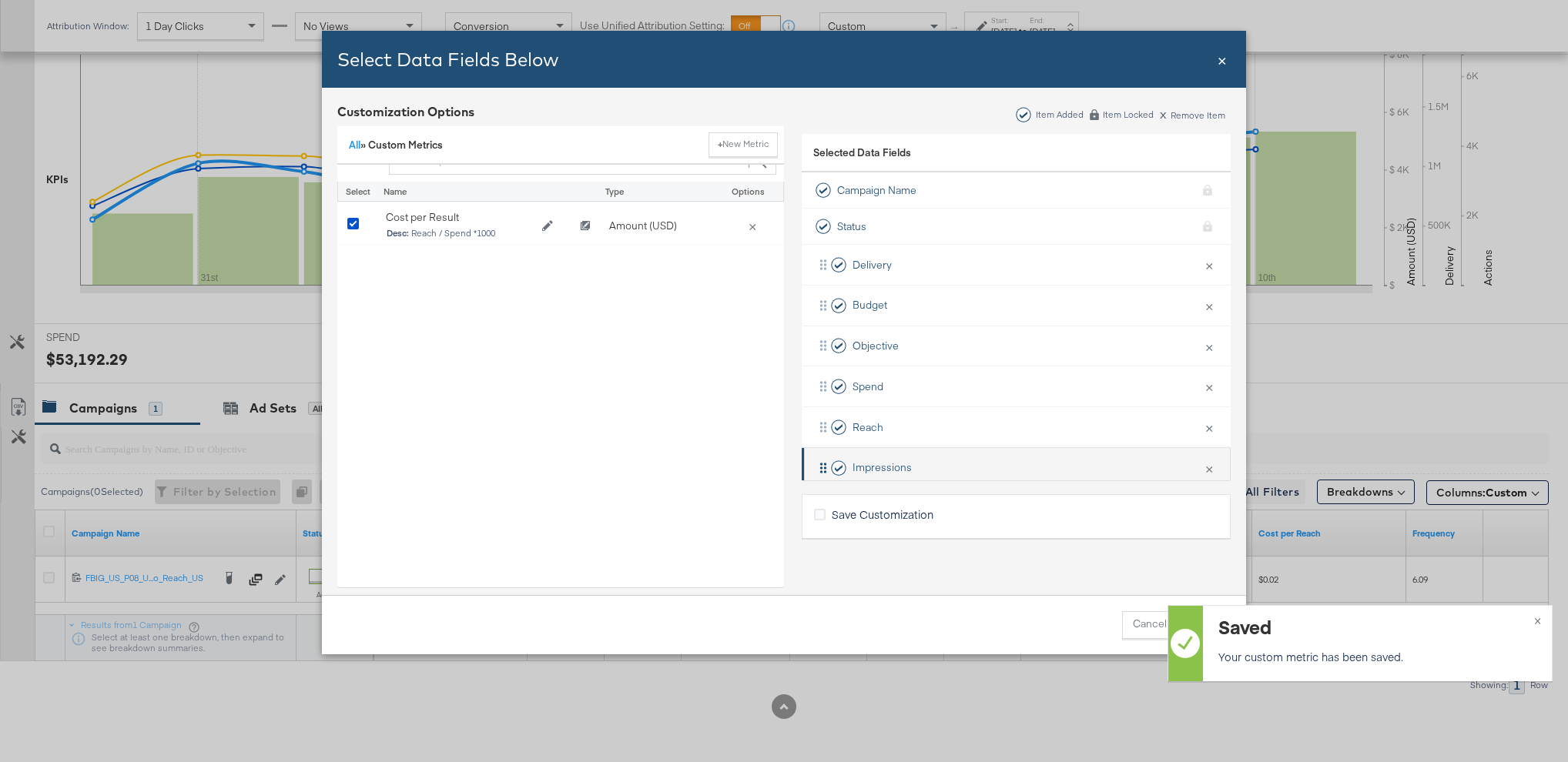
scroll to position [227, 0]
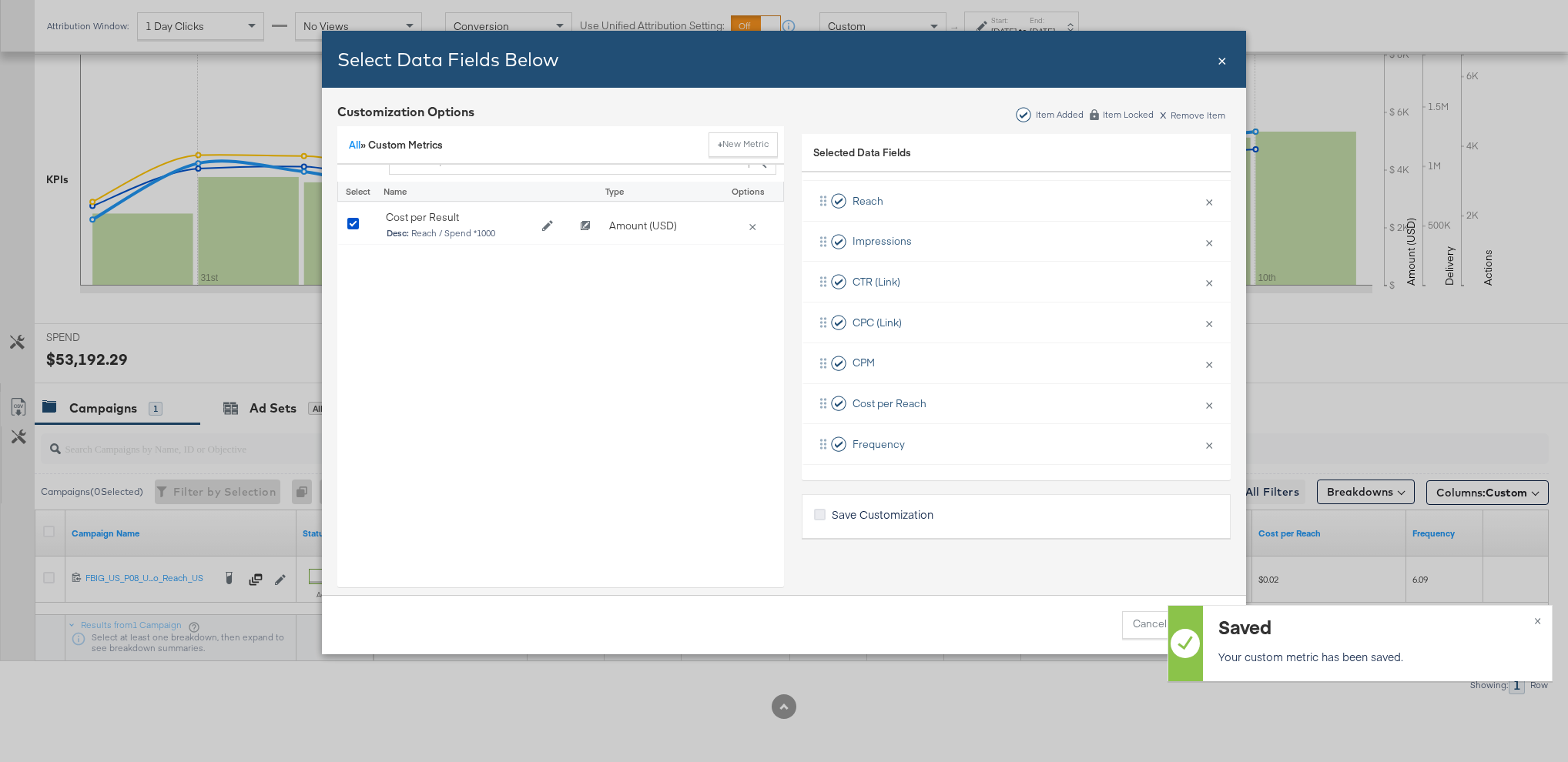
click at [818, 512] on icon "Bulk Add Locations Modal" at bounding box center [820, 515] width 12 height 12
click at [0, 0] on input "Save Customization" at bounding box center [0, 0] width 0 height 0
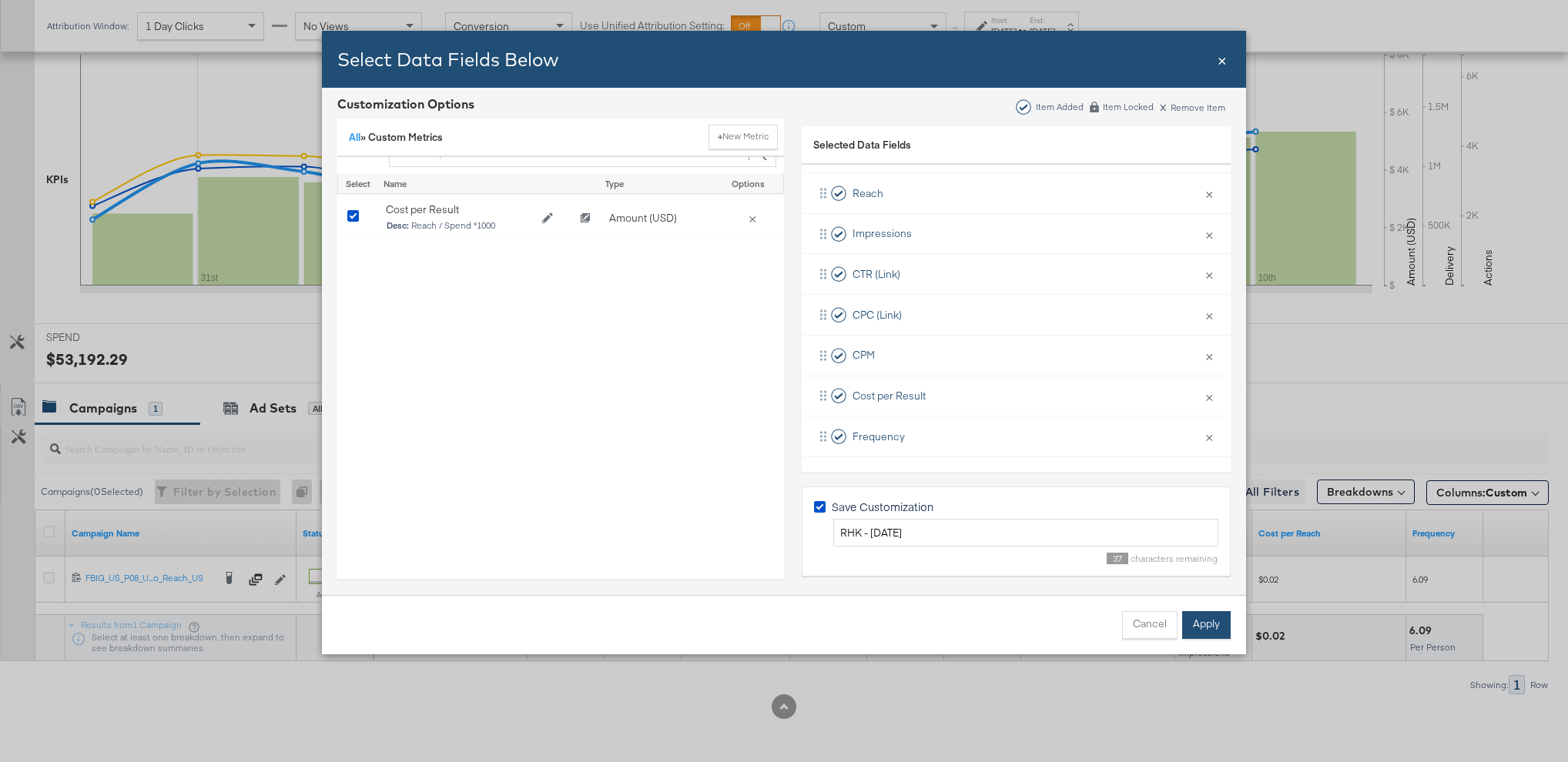
click at [1204, 629] on button "Apply" at bounding box center [1206, 625] width 48 height 28
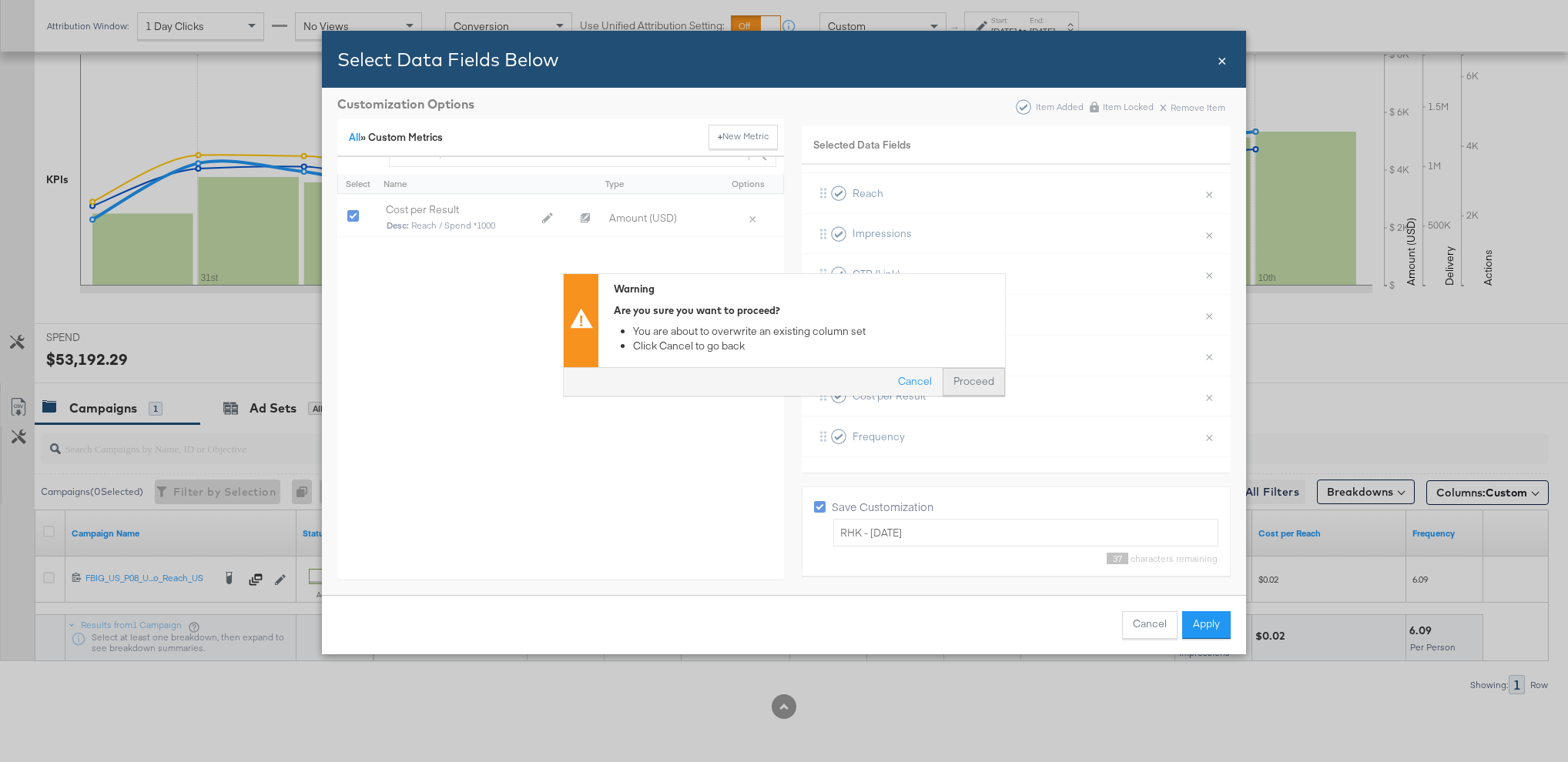
click at [960, 384] on button "Proceed" at bounding box center [974, 383] width 63 height 28
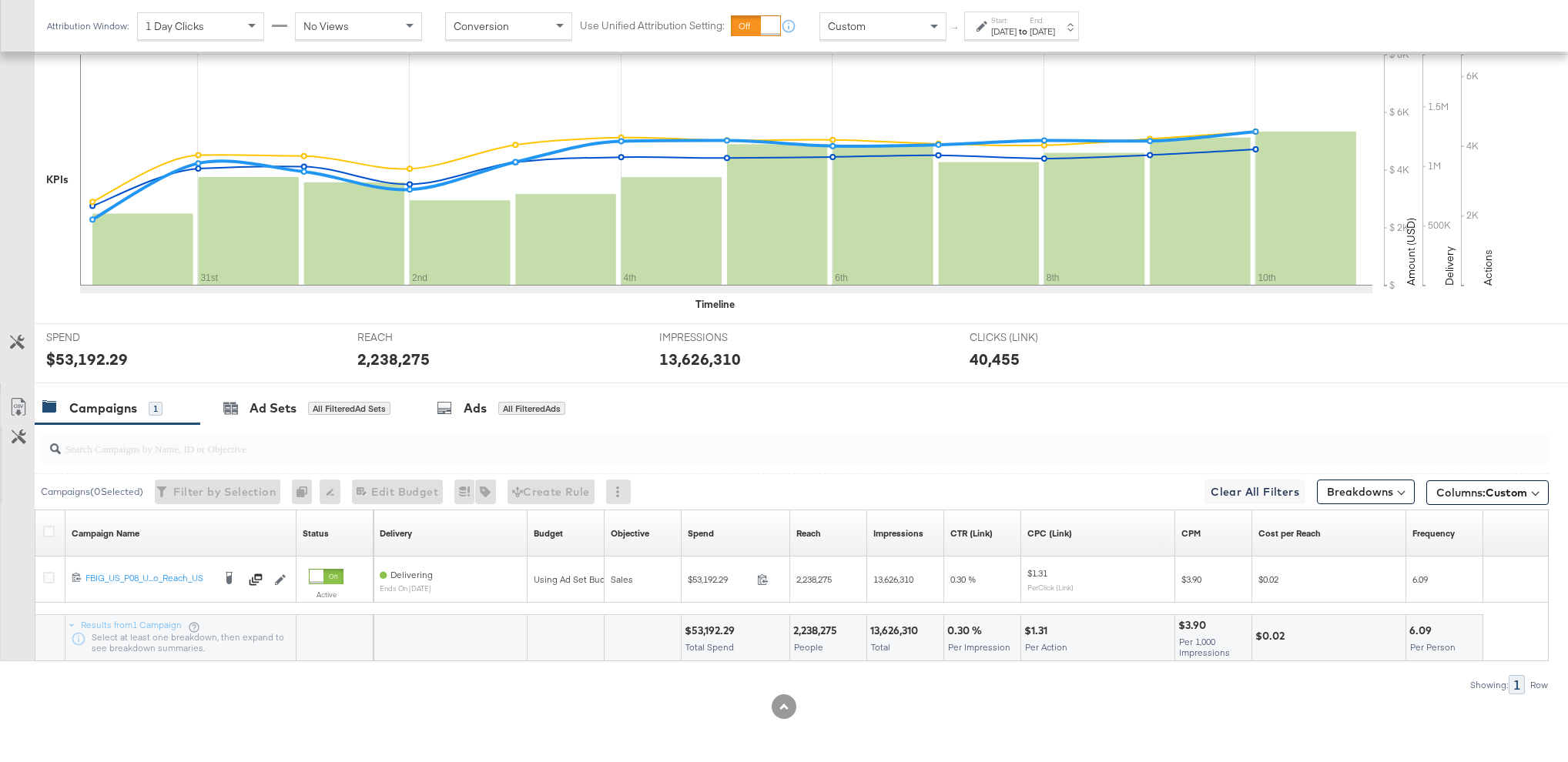
scroll to position [0, 0]
click at [1452, 496] on span "Columns: Custom" at bounding box center [1481, 493] width 91 height 15
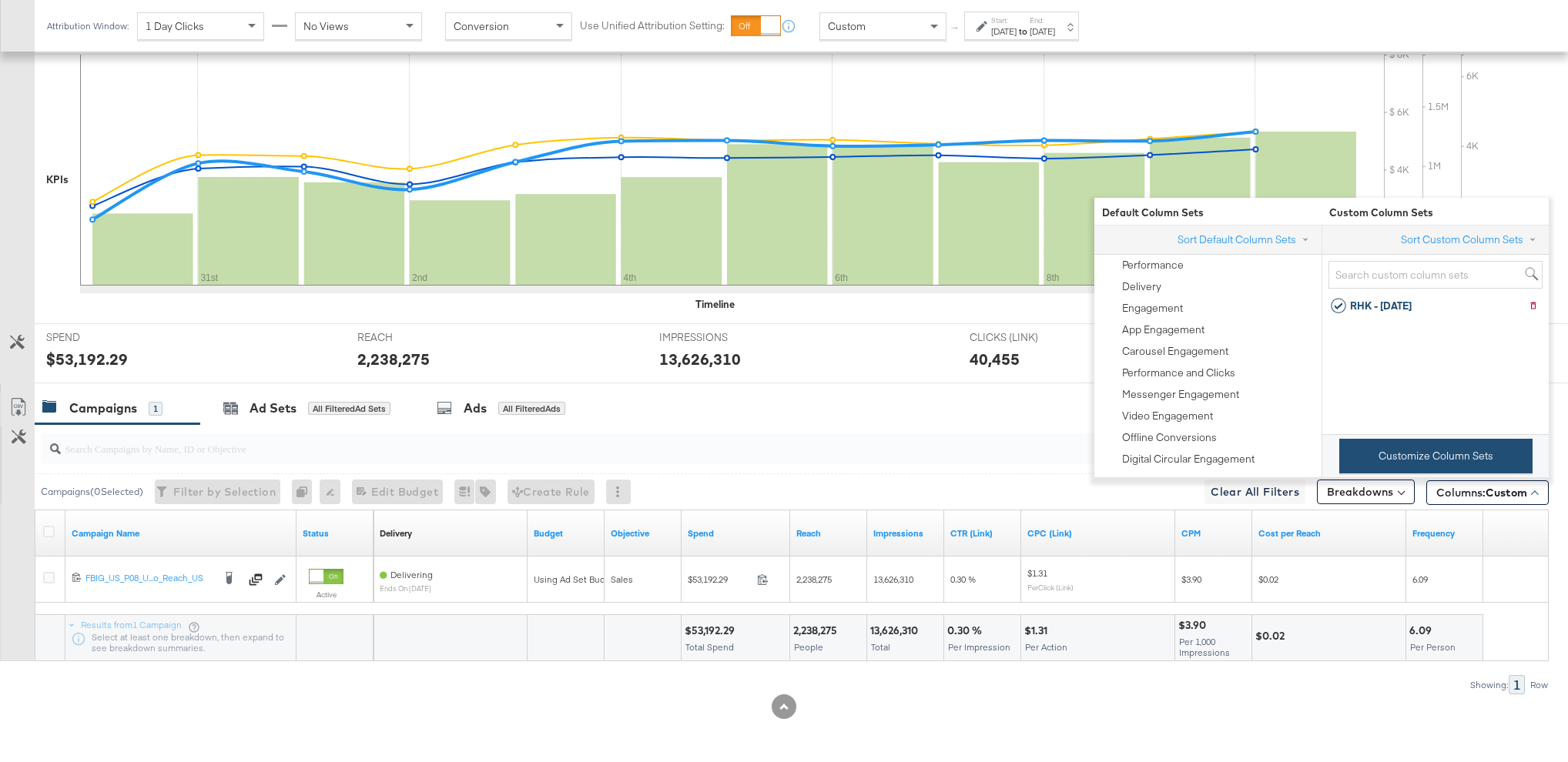
click at [1426, 451] on button "Customize Column Sets" at bounding box center [1436, 456] width 193 height 35
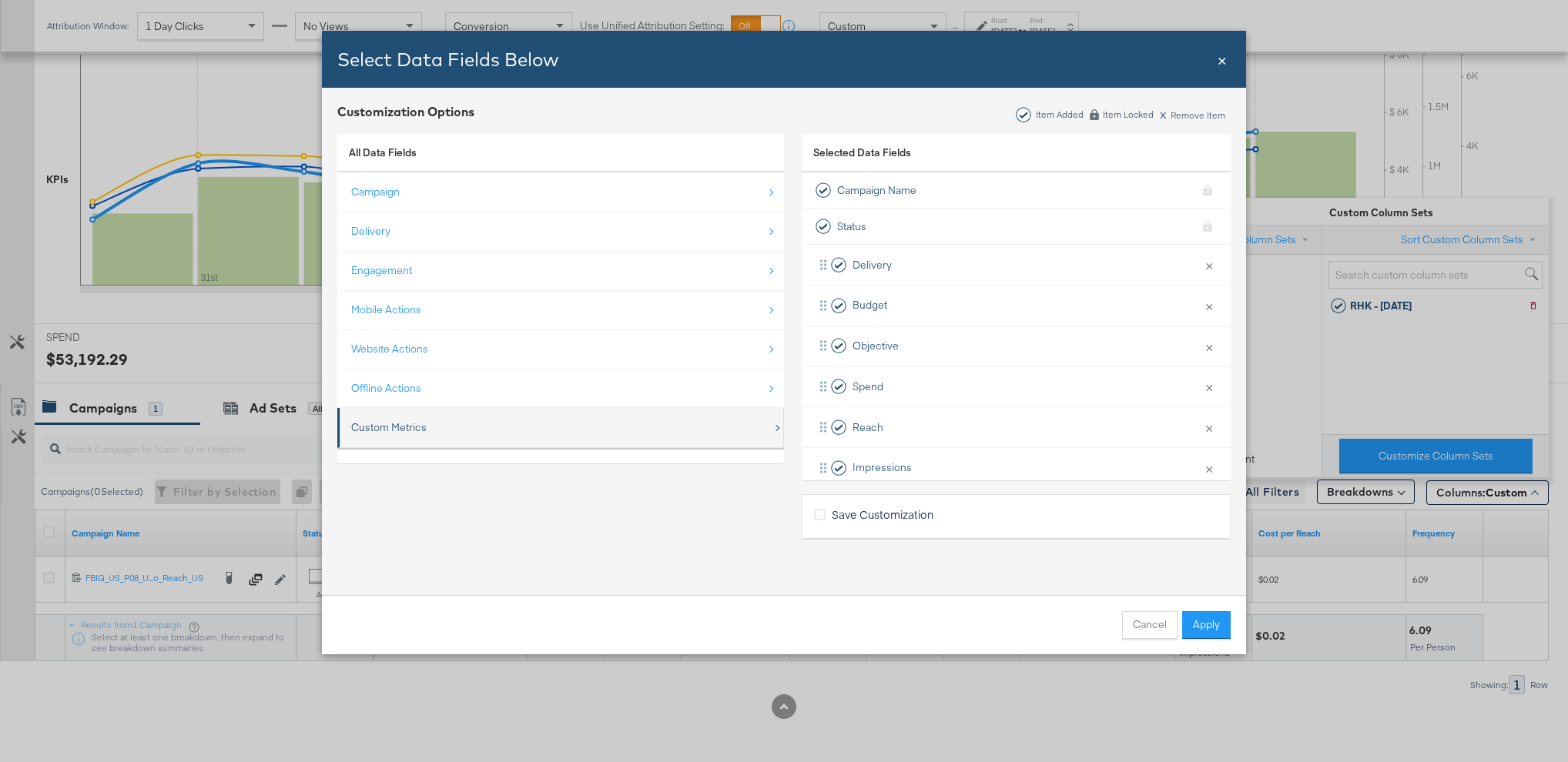
click at [566, 437] on div "Custom Metrics" at bounding box center [562, 427] width 421 height 31
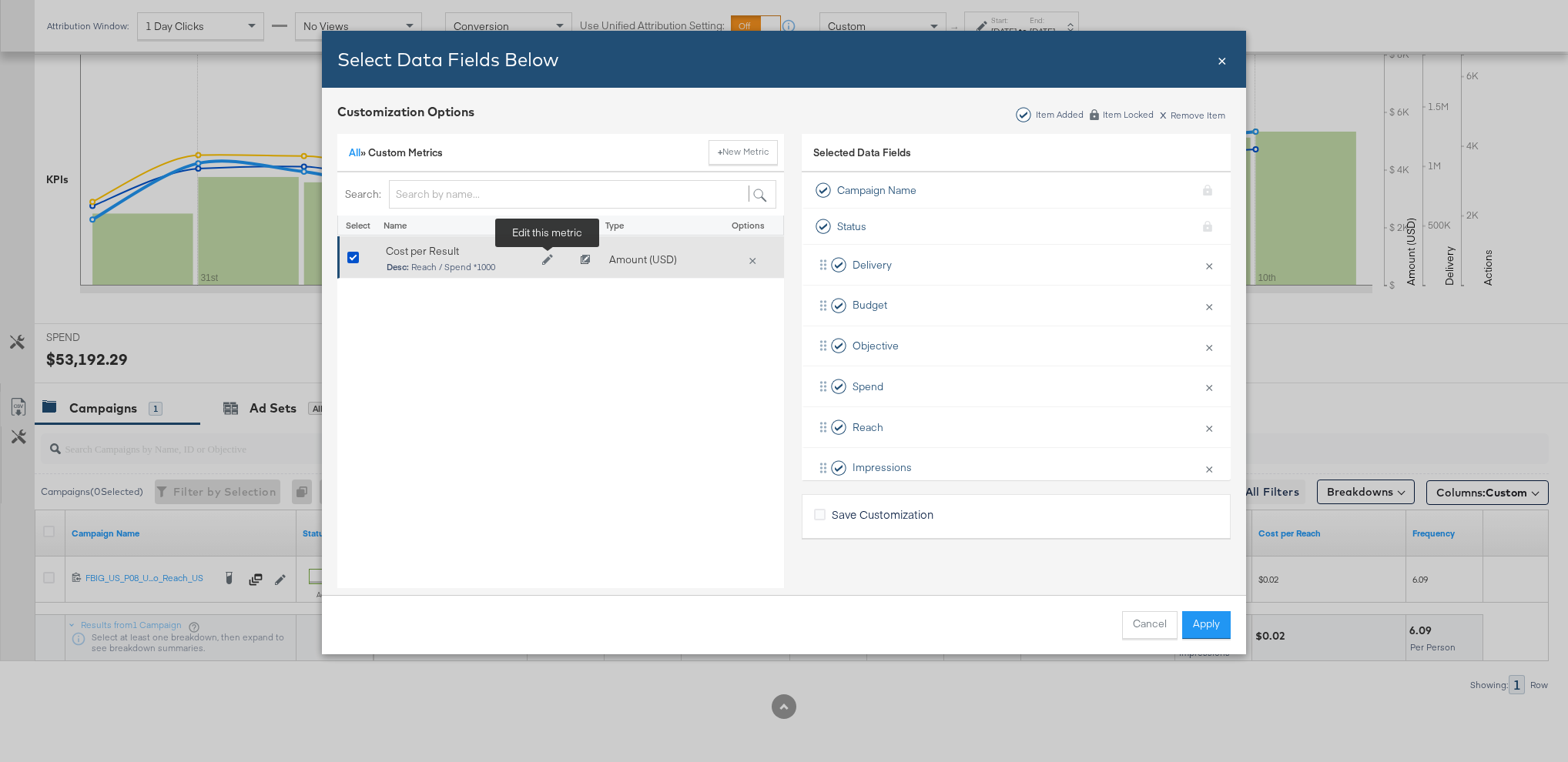
click at [549, 257] on icon "Edit Cost per Result" at bounding box center [547, 259] width 11 height 11
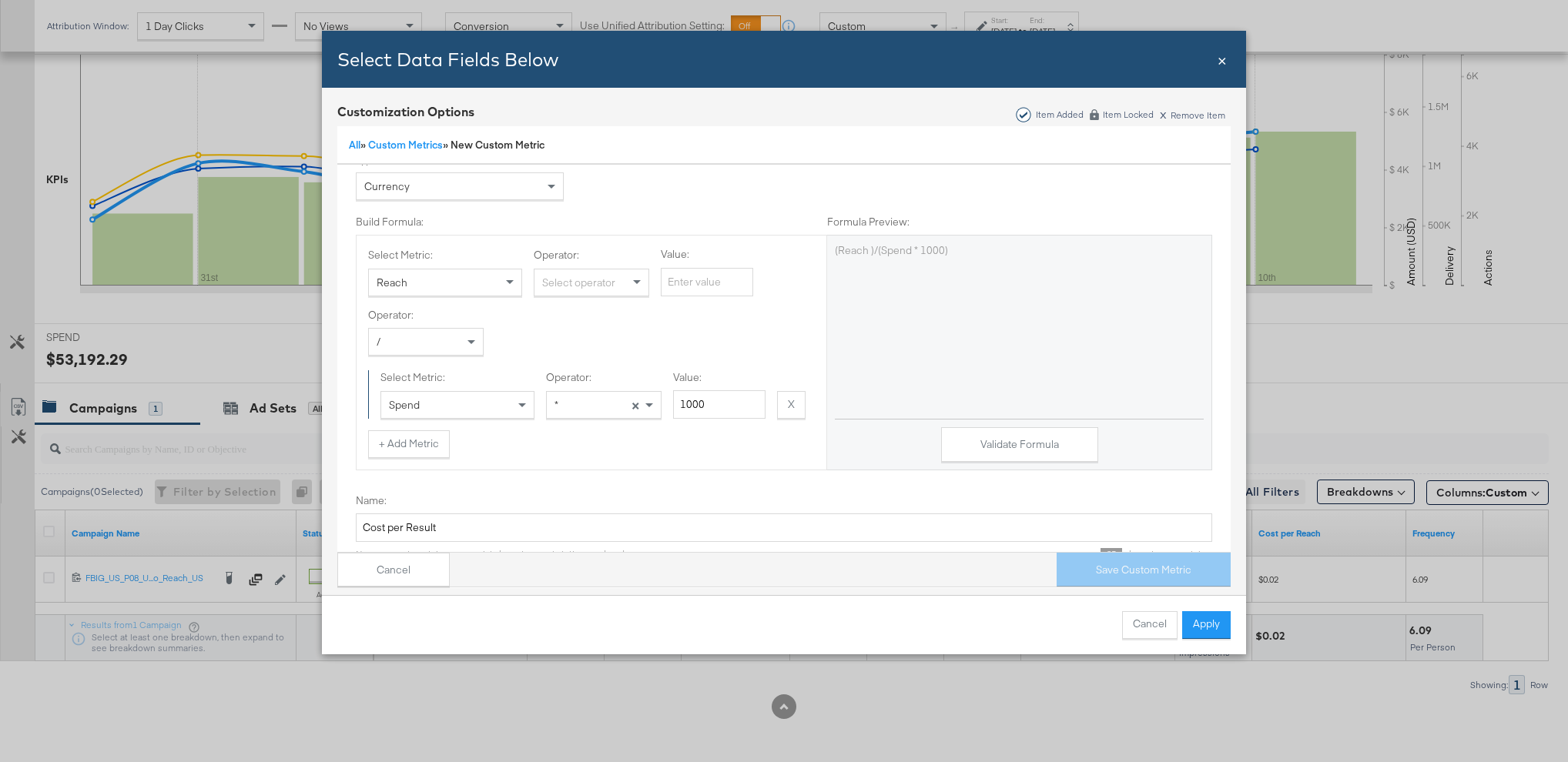
scroll to position [99, 0]
click at [426, 276] on div "Reach" at bounding box center [445, 280] width 153 height 26
click at [421, 403] on div "Spend" at bounding box center [457, 402] width 153 height 26
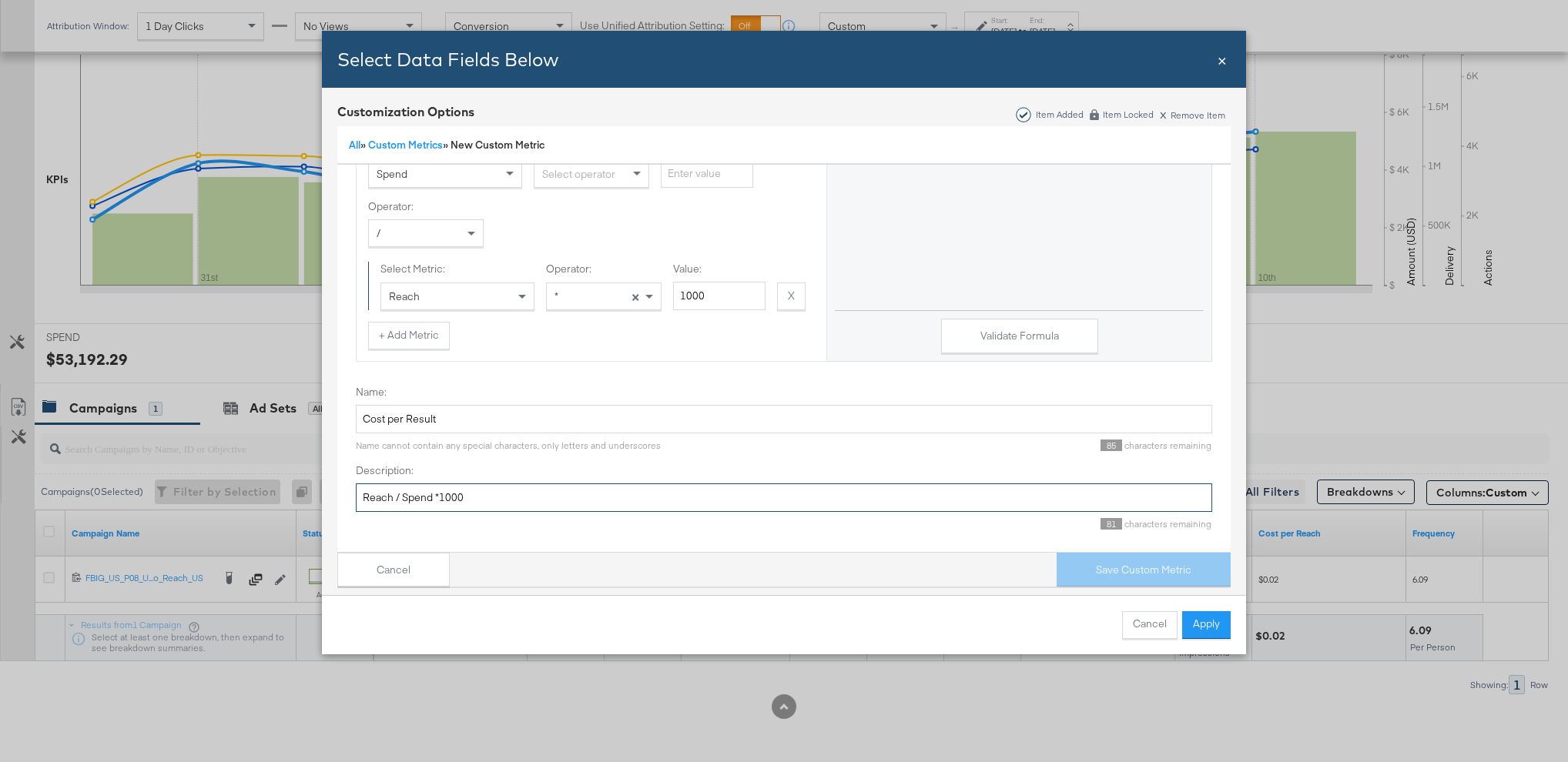
drag, startPoint x: 394, startPoint y: 498, endPoint x: 328, endPoint y: 498, distance: 66.0
click at [328, 498] on div "Customization Options Item Added Item Locked x Remove Item All » Custom Metrics…" at bounding box center [783, 345] width 924 height 515
click at [403, 497] on input "Spend / Spend *1000" at bounding box center [783, 498] width 856 height 29
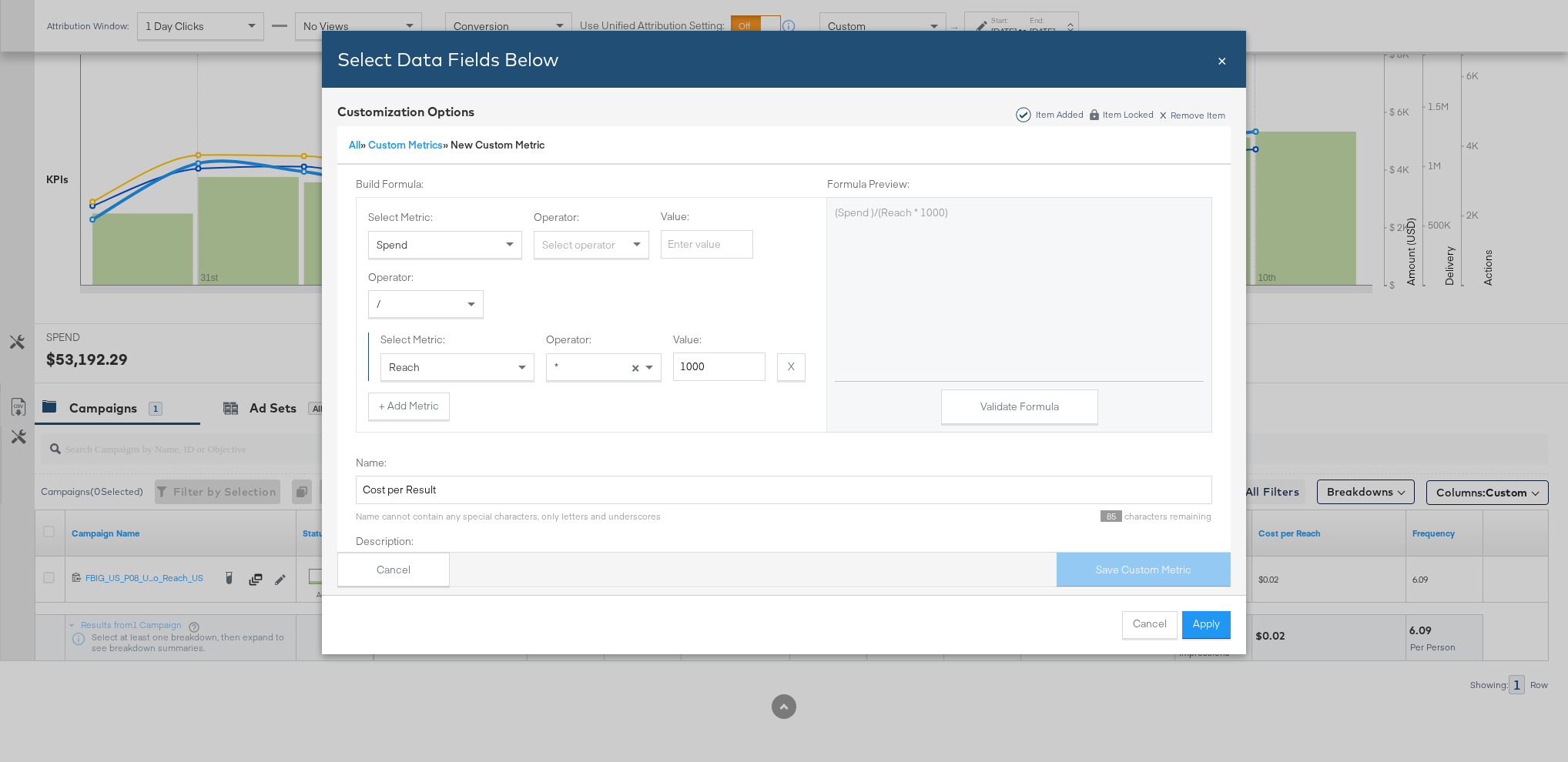
scroll to position [129, 0]
type input "Spend / Reach *1000"
click at [585, 255] on div "Select operator" at bounding box center [591, 250] width 114 height 26
click at [698, 376] on input "1000" at bounding box center [719, 373] width 92 height 29
click at [400, 415] on button "+ Add Metric" at bounding box center [409, 412] width 81 height 28
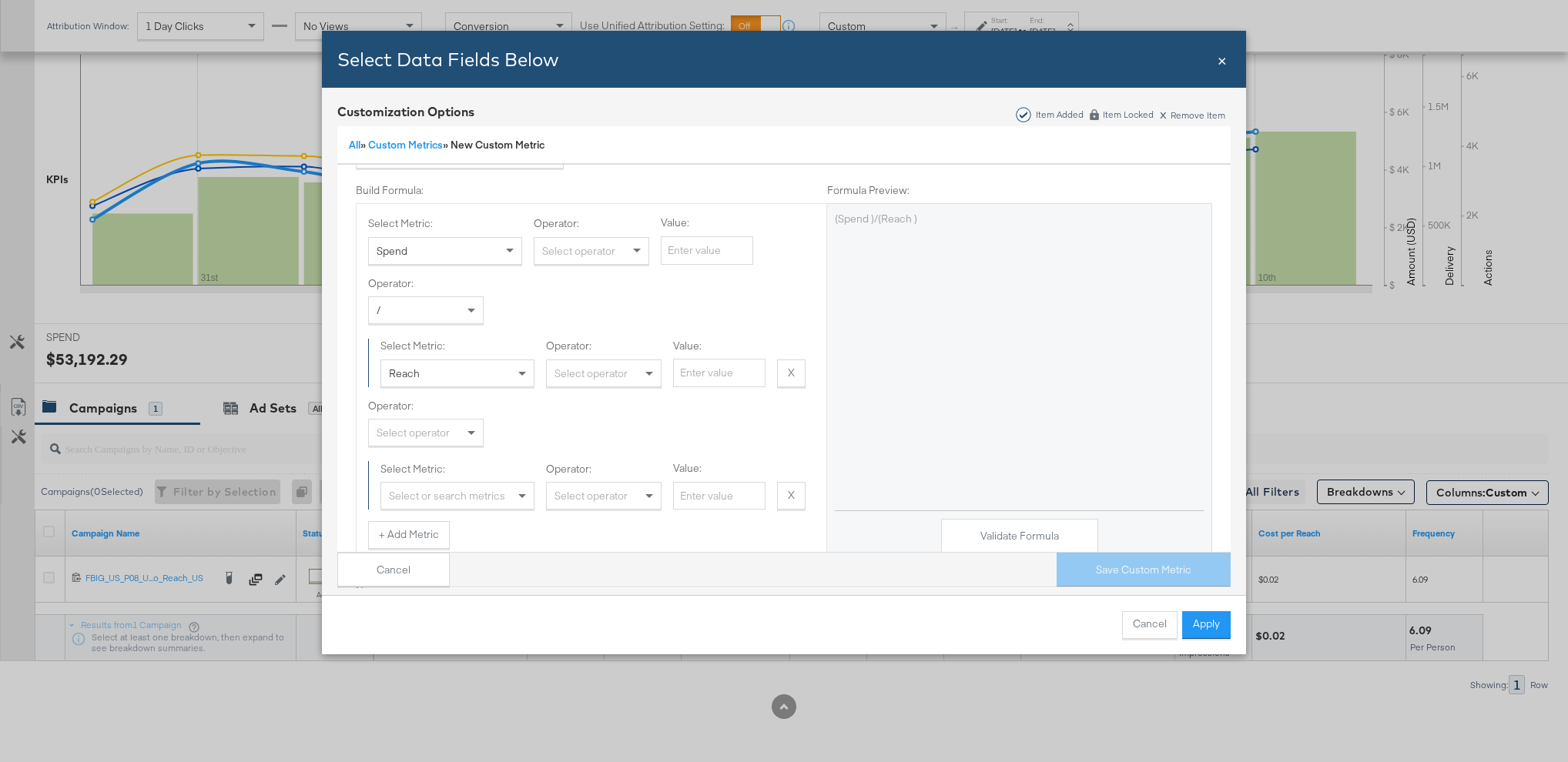
click at [408, 436] on div "Select operator" at bounding box center [426, 433] width 114 height 26
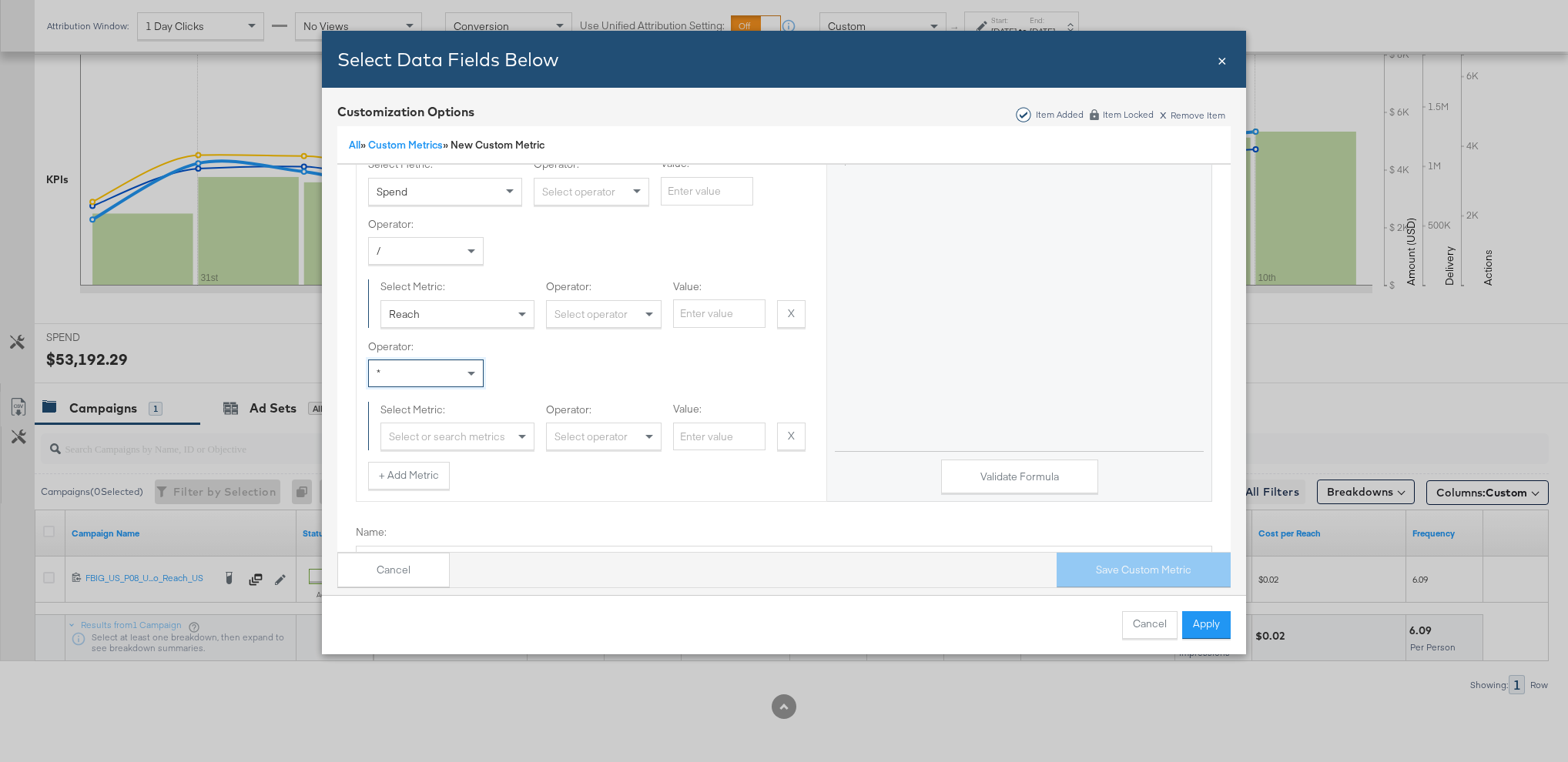
scroll to position [191, 0]
click at [512, 431] on div "Select or search metrics" at bounding box center [457, 433] width 153 height 26
click at [685, 429] on input "Value:" at bounding box center [719, 434] width 92 height 29
type input "1000"
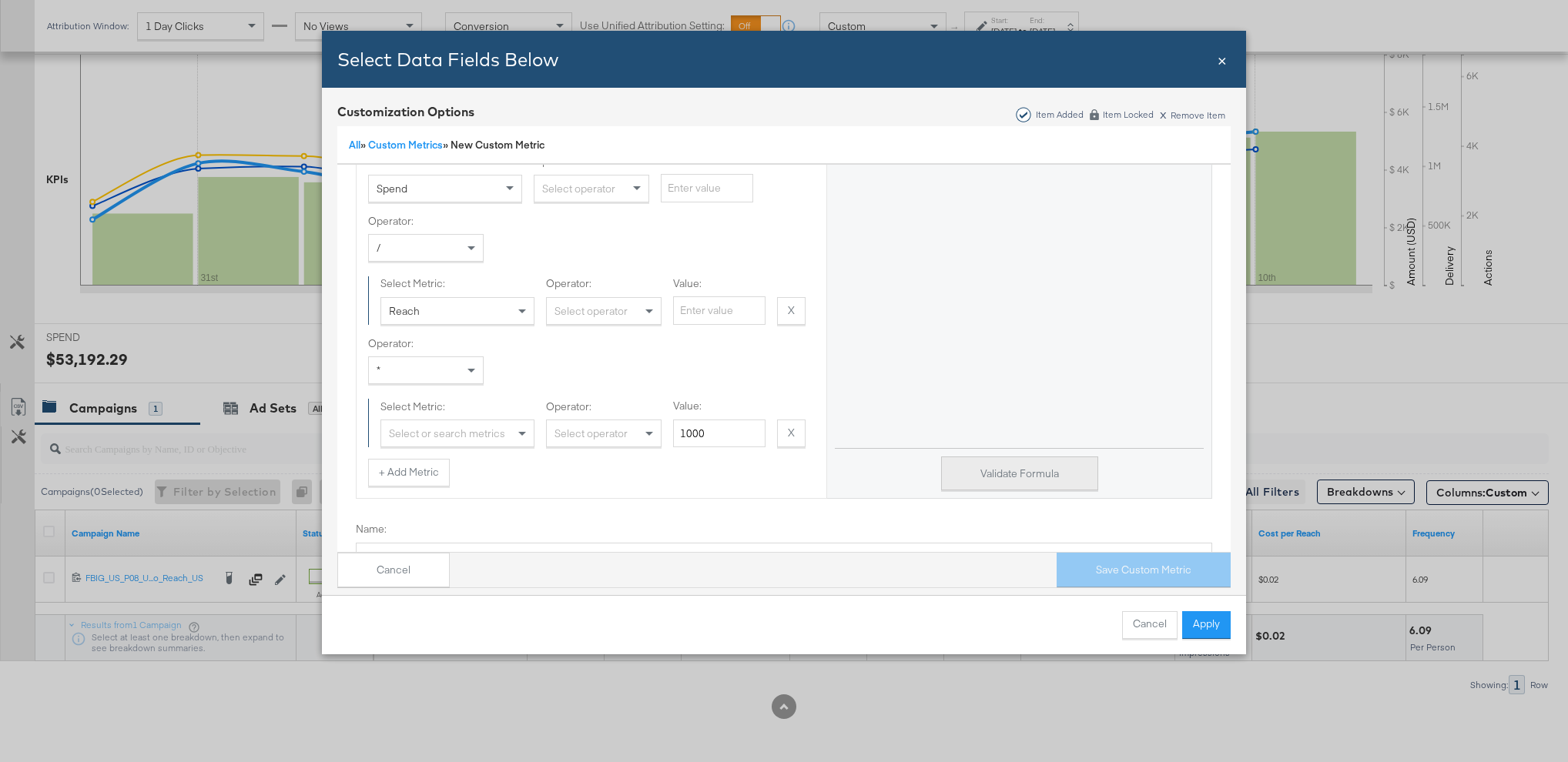
click at [962, 469] on button "Validate Formula" at bounding box center [1019, 473] width 157 height 35
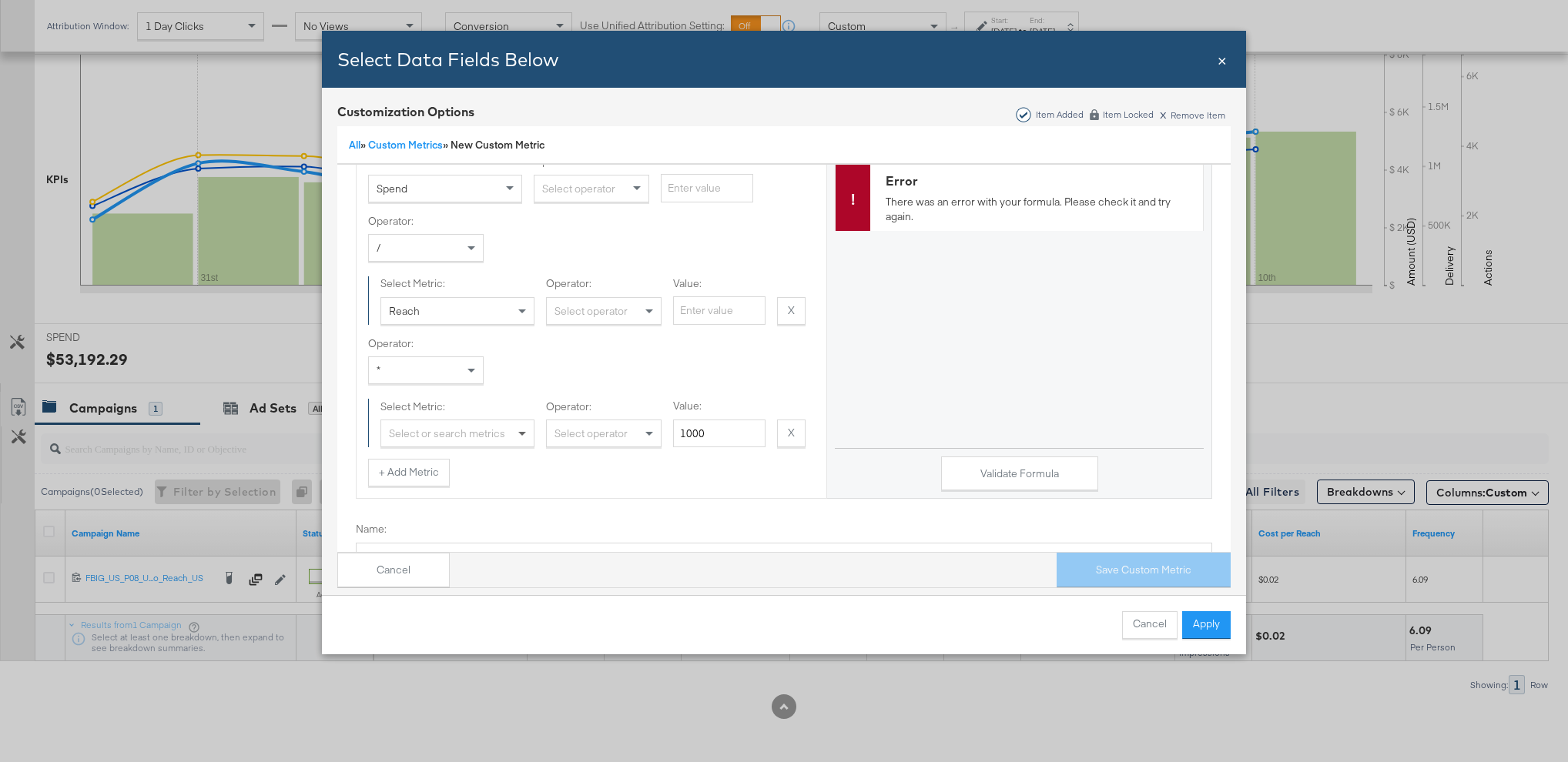
scroll to position [220, 0]
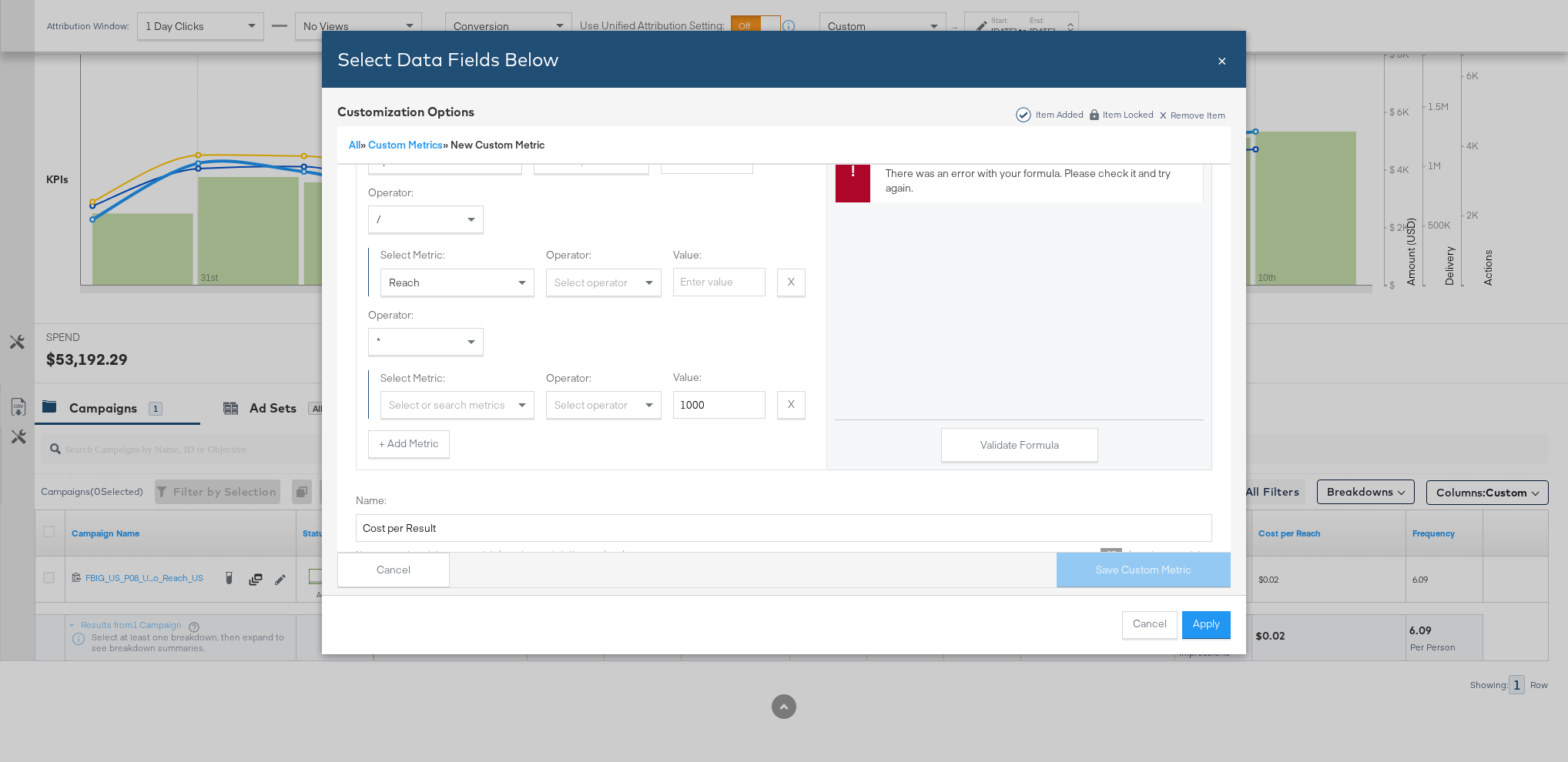
click at [477, 413] on div "Select or search metrics" at bounding box center [457, 405] width 153 height 26
click at [595, 345] on div "Operator: * Select Metric: Select or search metrics Operator: Select operator V…" at bounding box center [591, 363] width 446 height 111
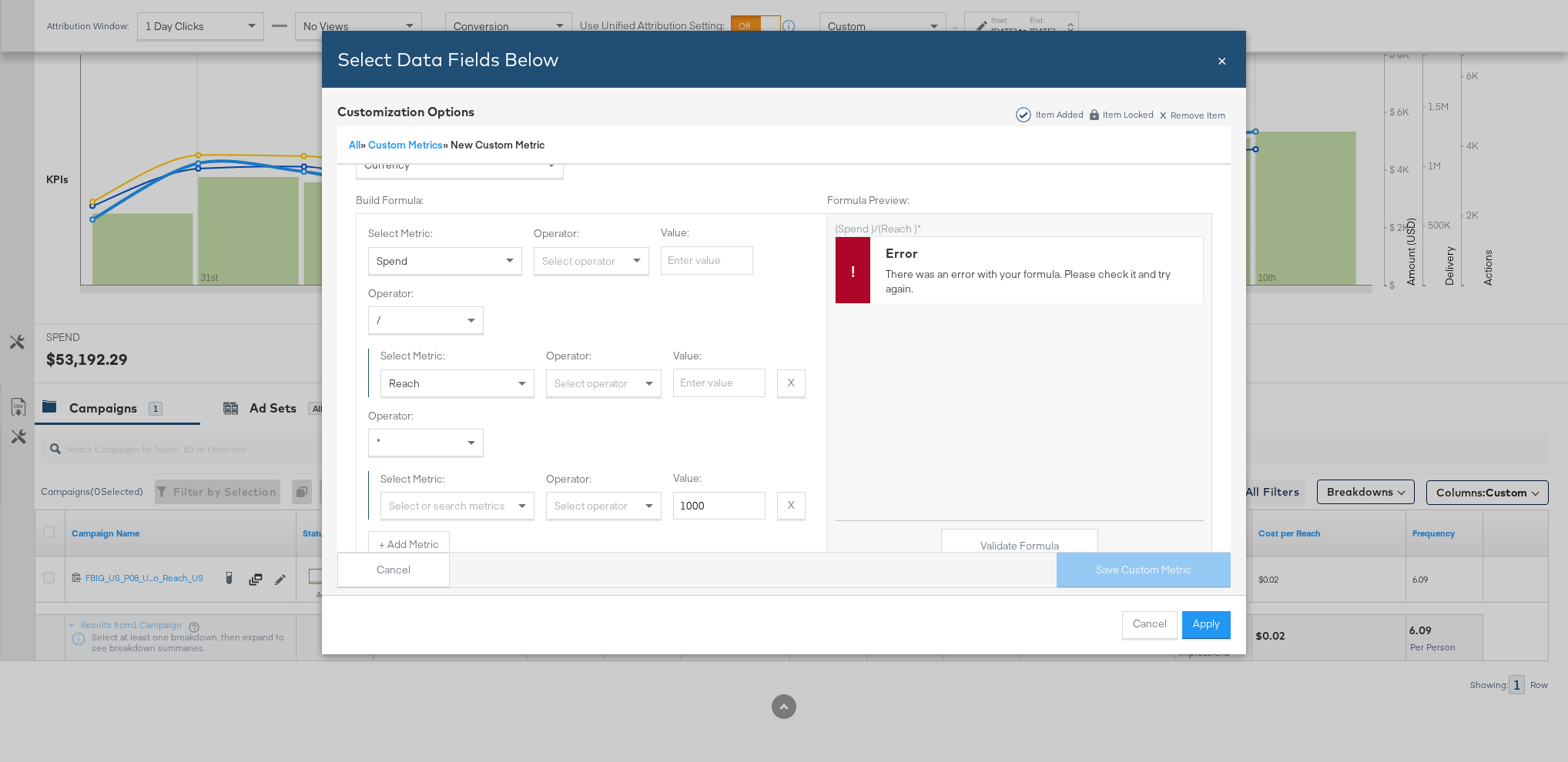
scroll to position [151, 0]
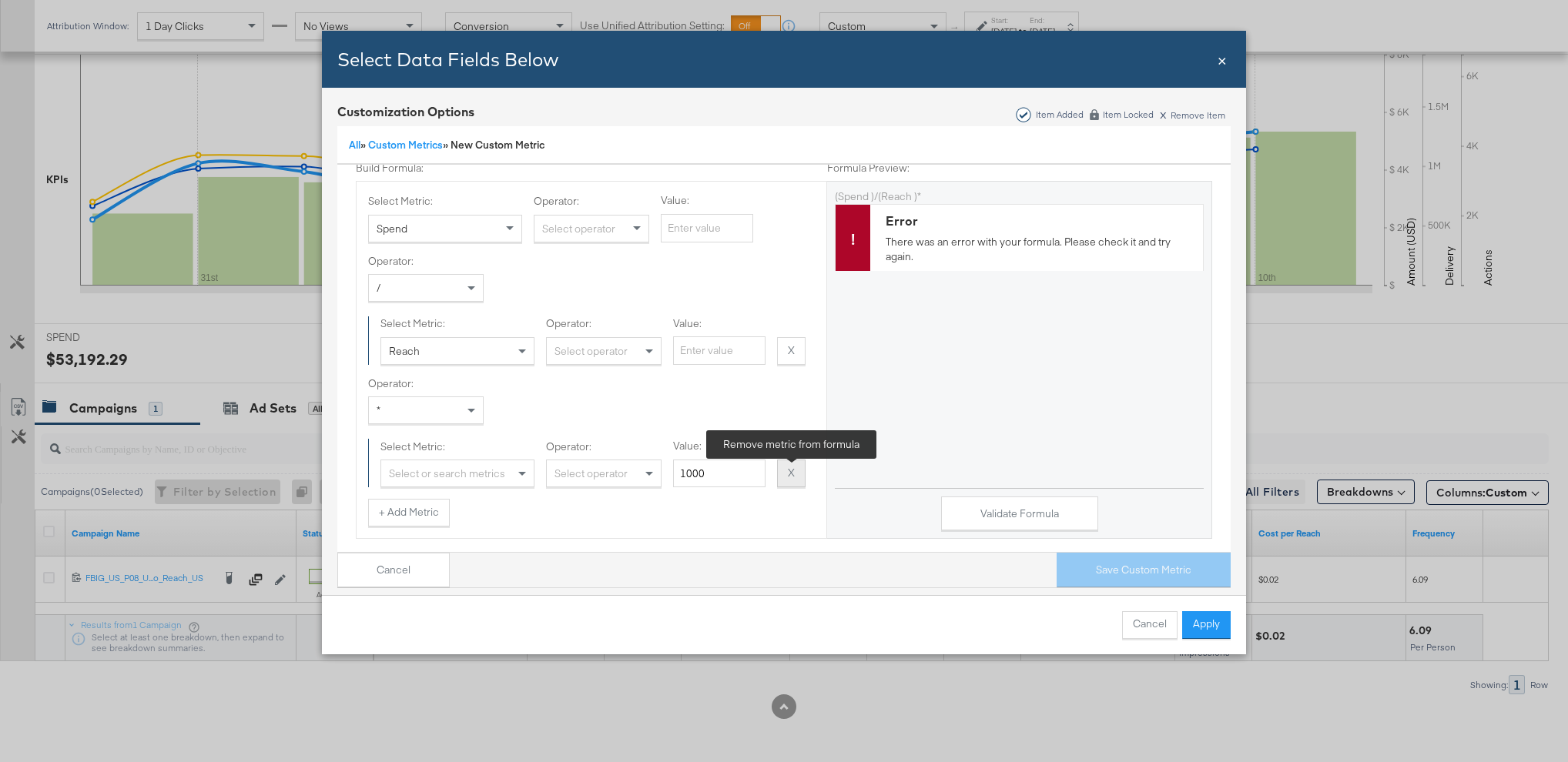
click at [788, 479] on button "X" at bounding box center [792, 473] width 29 height 28
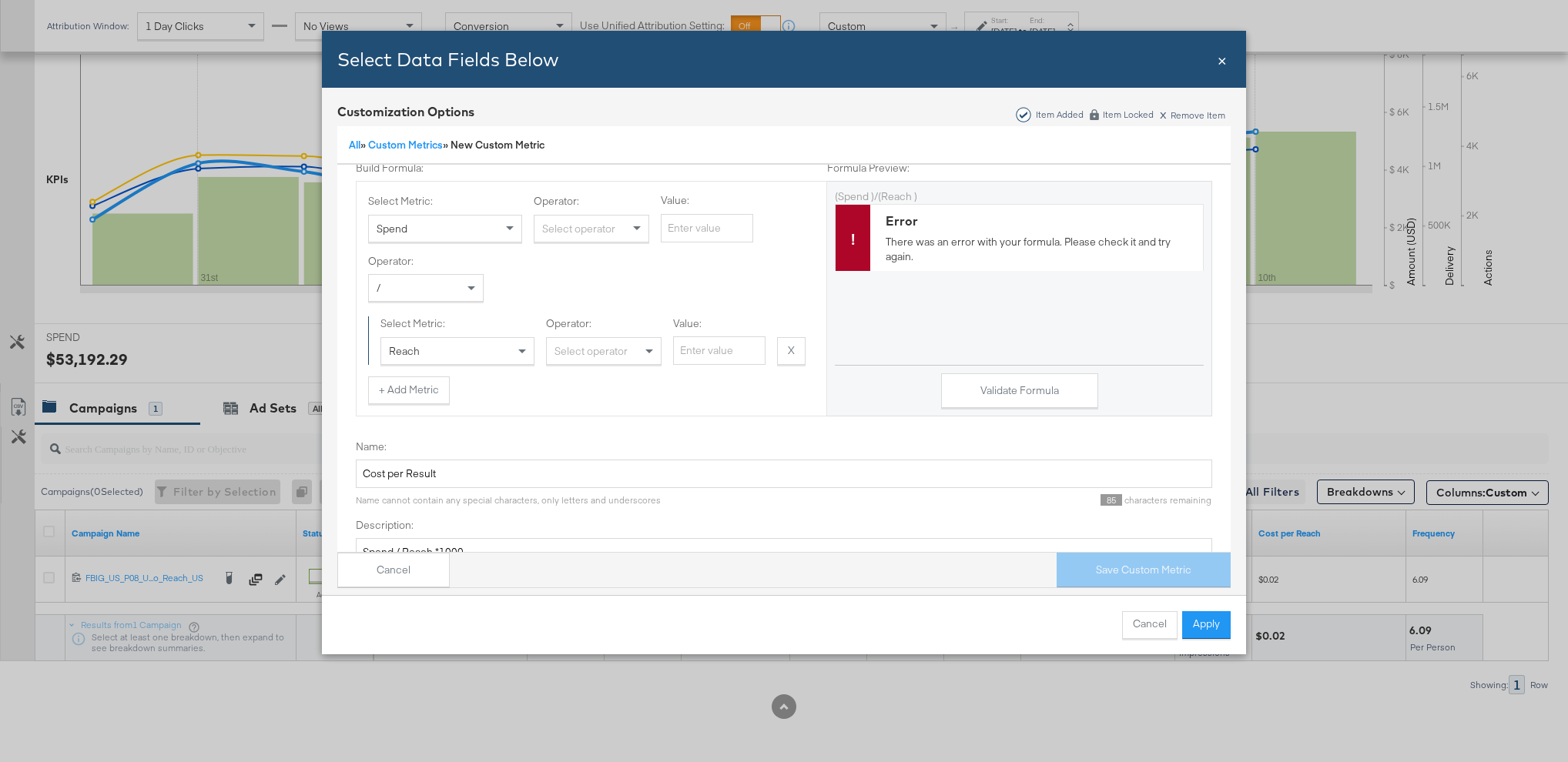
click at [603, 367] on div "Select Metric: Spend Operator: Select operator Value: Operator: / Select Metric…" at bounding box center [591, 299] width 470 height 210
click at [602, 354] on div "Select operator" at bounding box center [603, 350] width 114 height 26
click at [691, 354] on input "Value:" at bounding box center [719, 351] width 92 height 29
type input "1000"
click at [1025, 378] on button "Validate Formula" at bounding box center [1019, 390] width 157 height 35
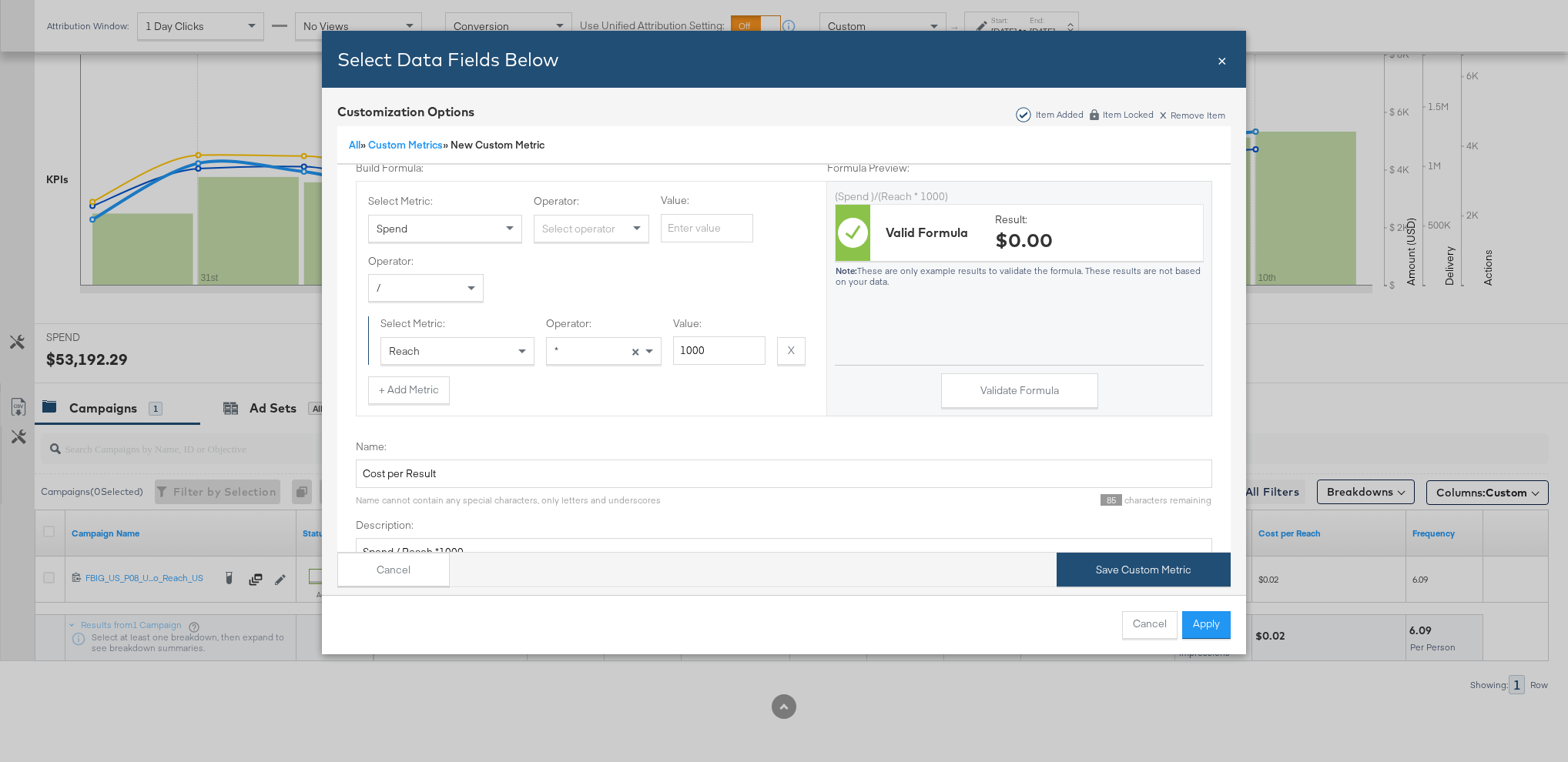
click at [1078, 557] on button "Save Custom Metric" at bounding box center [1143, 570] width 174 height 35
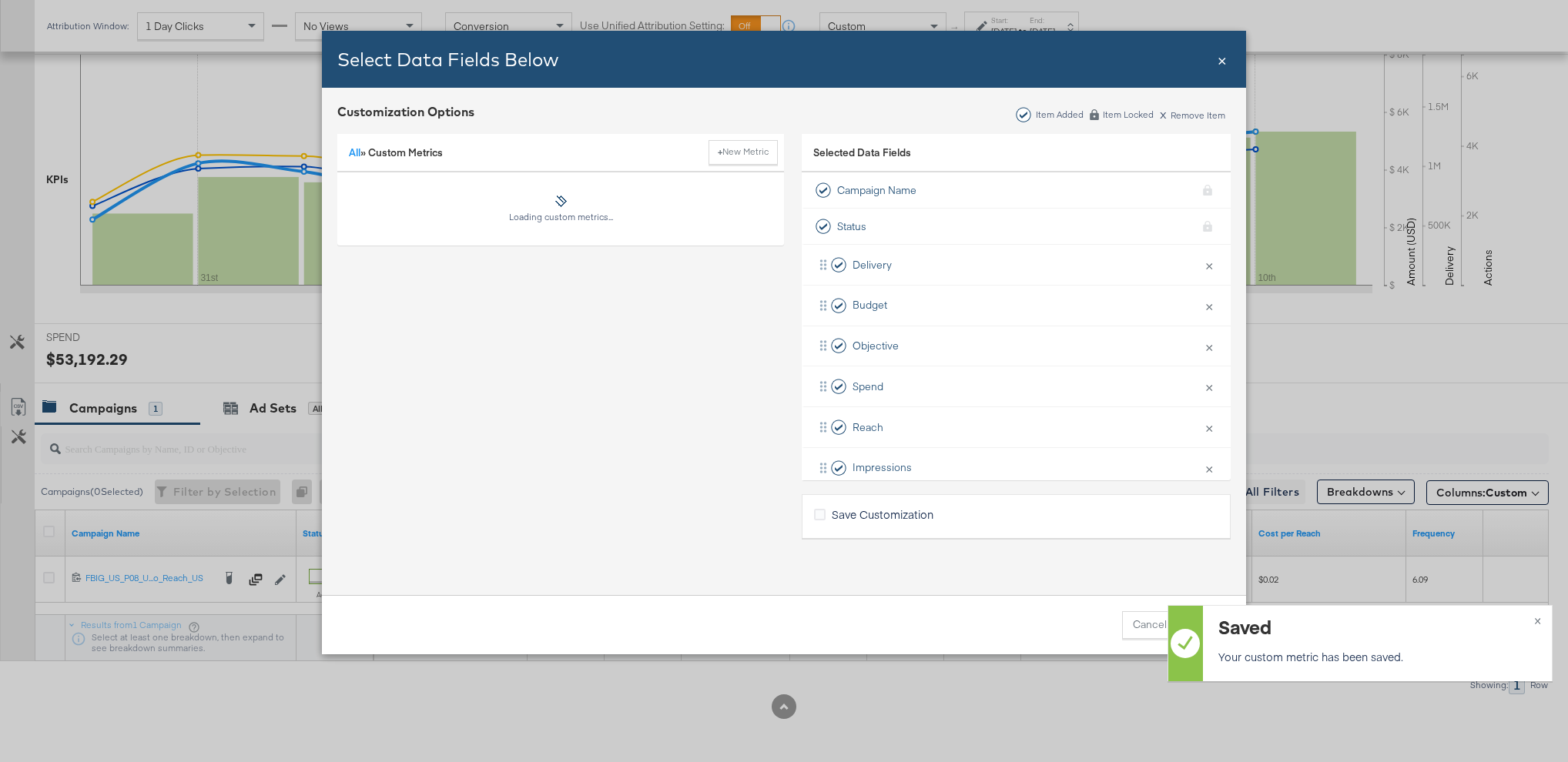
scroll to position [0, 0]
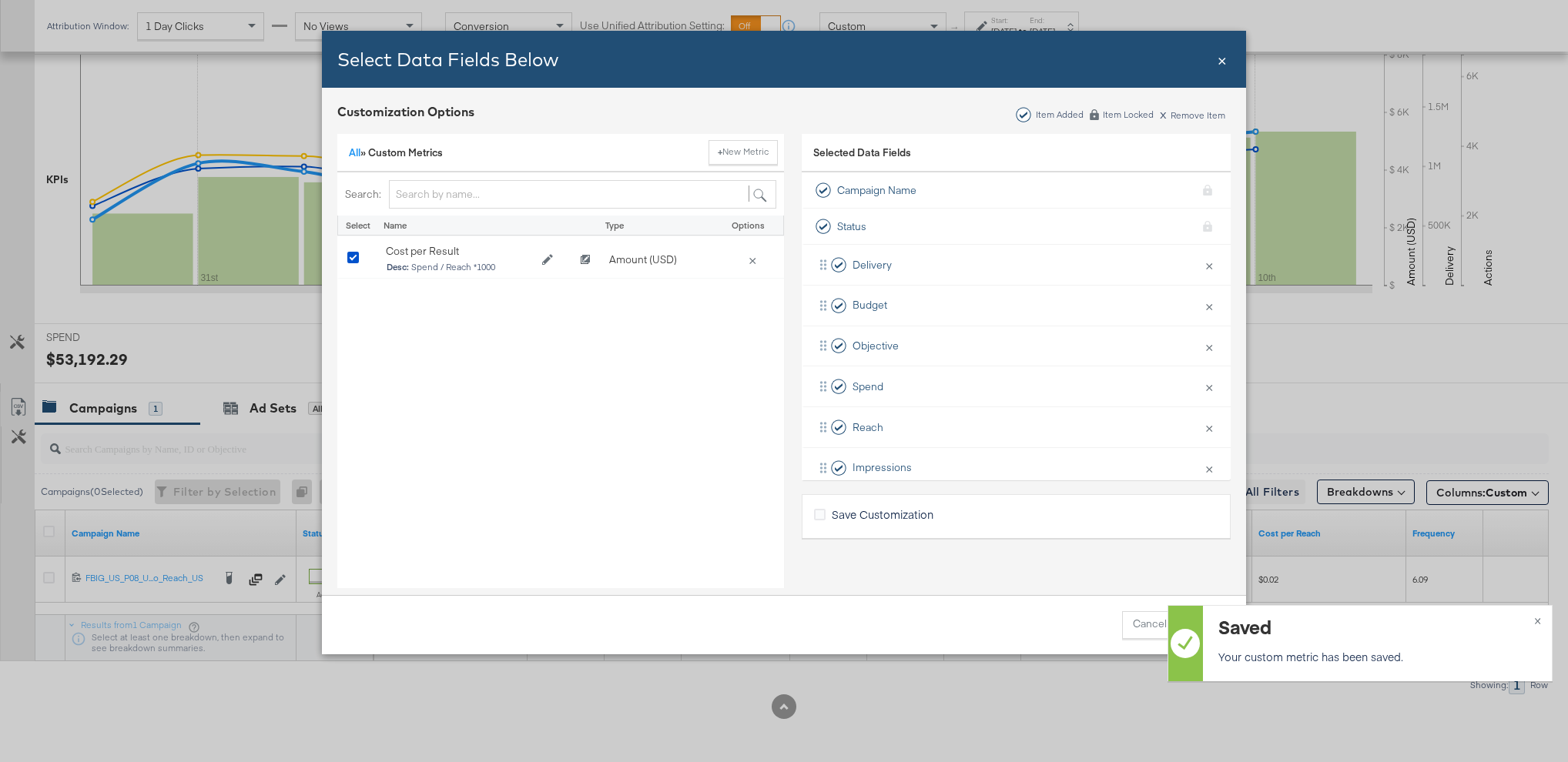
click at [882, 510] on span "Save Customization" at bounding box center [882, 514] width 102 height 15
click at [0, 0] on input "Save Customization" at bounding box center [0, 0] width 0 height 0
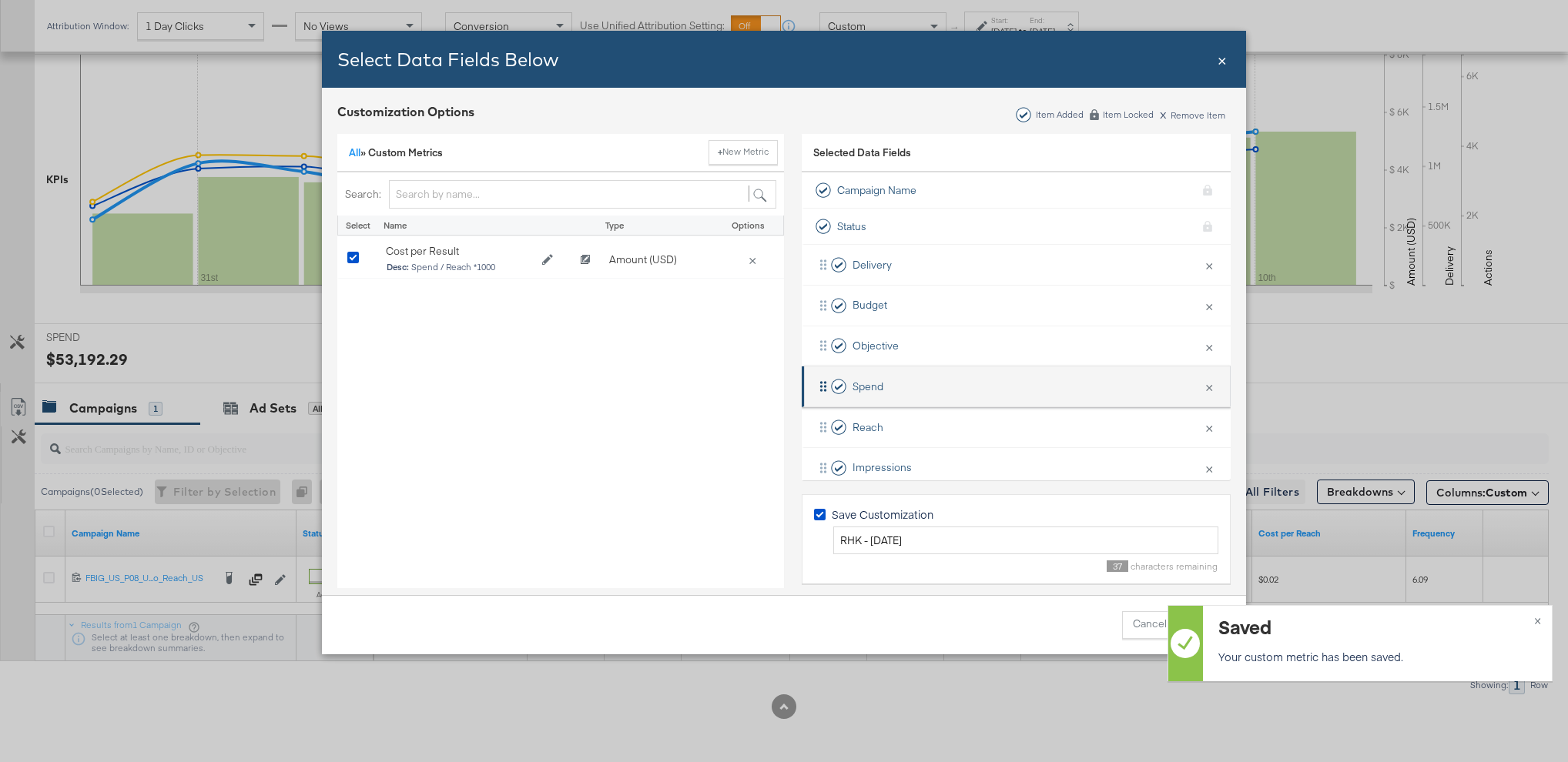
scroll to position [227, 0]
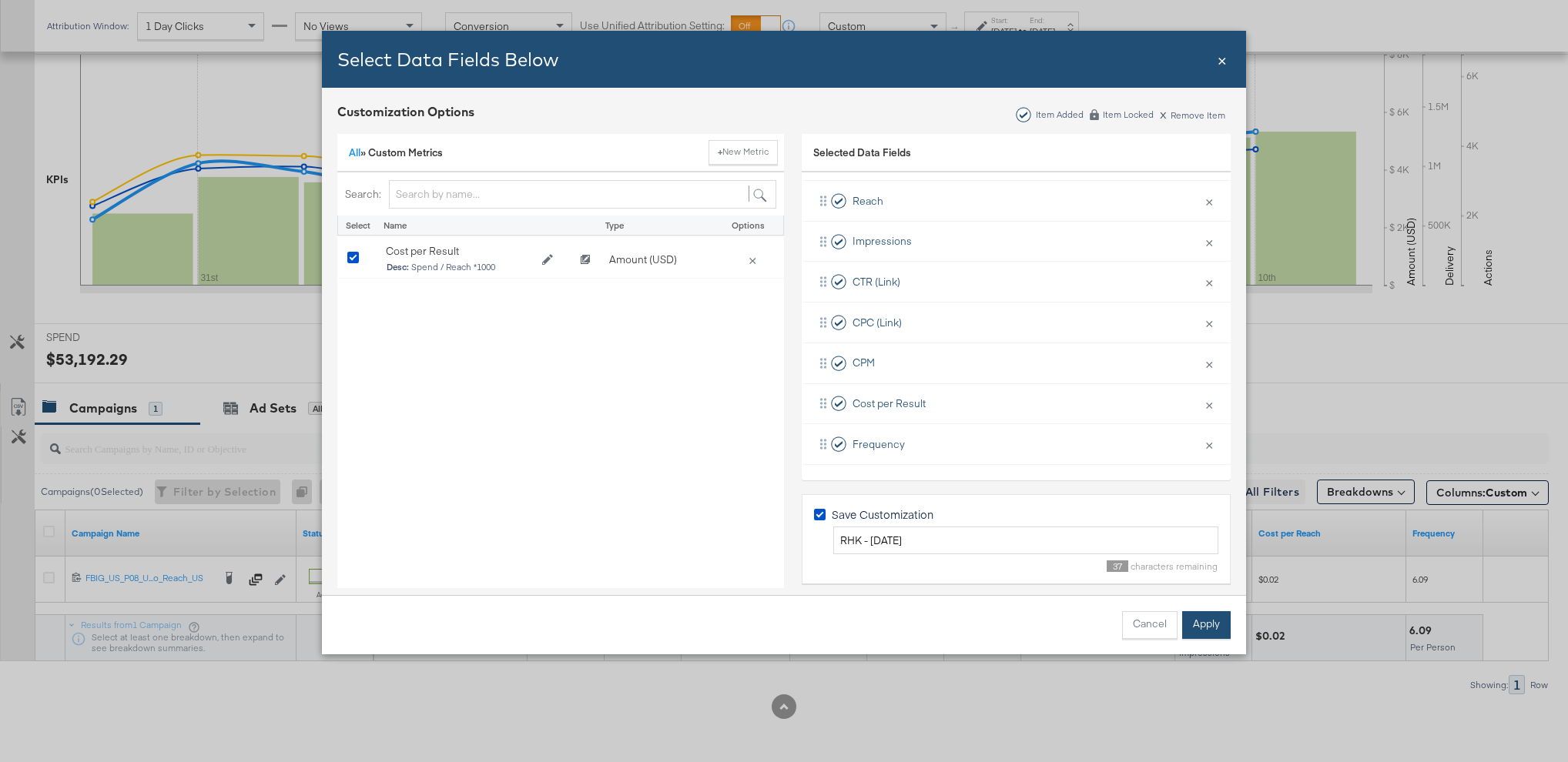
click at [1210, 621] on button "Apply" at bounding box center [1206, 625] width 48 height 28
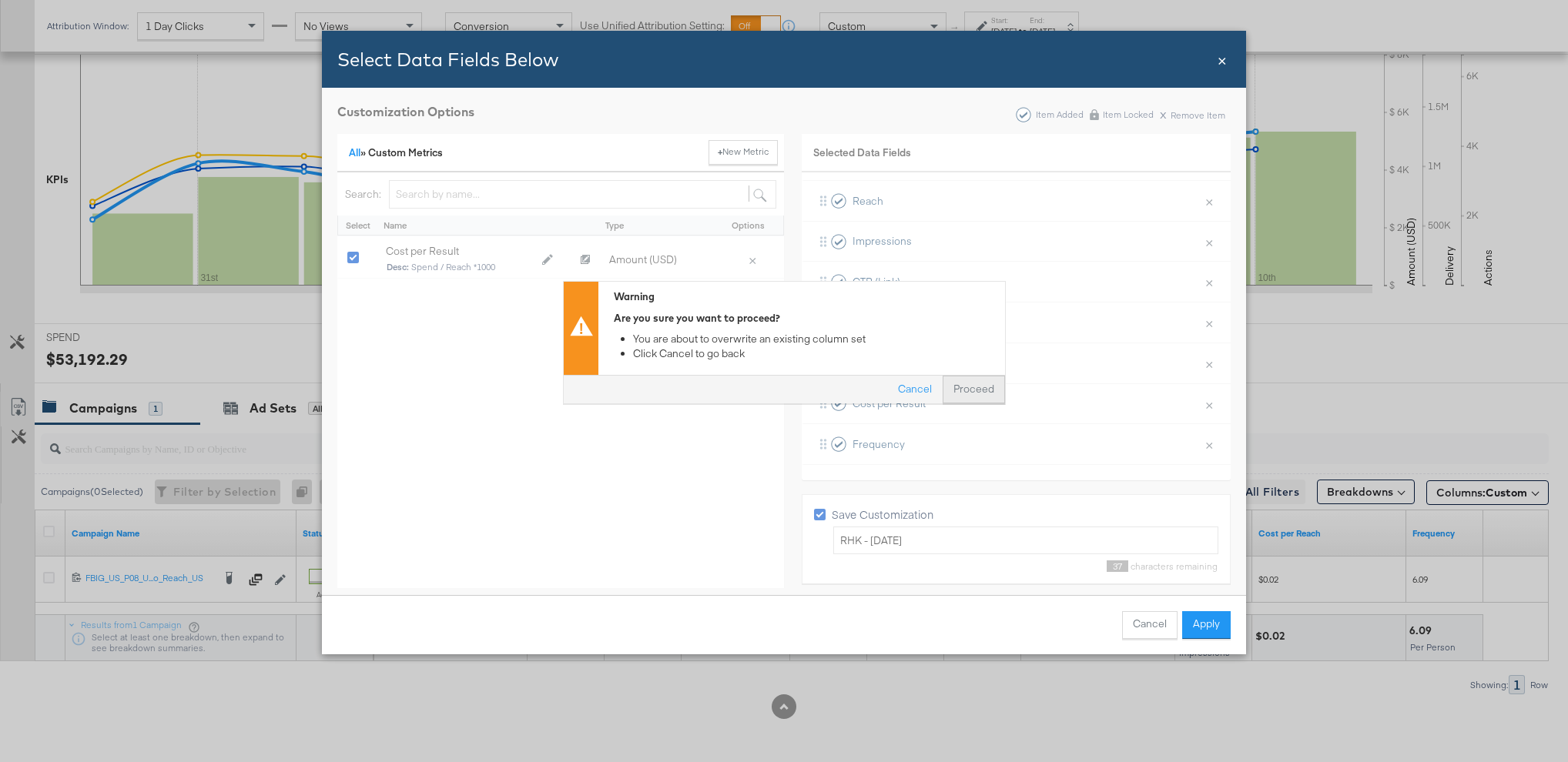
click at [980, 378] on button "Proceed" at bounding box center [974, 390] width 63 height 28
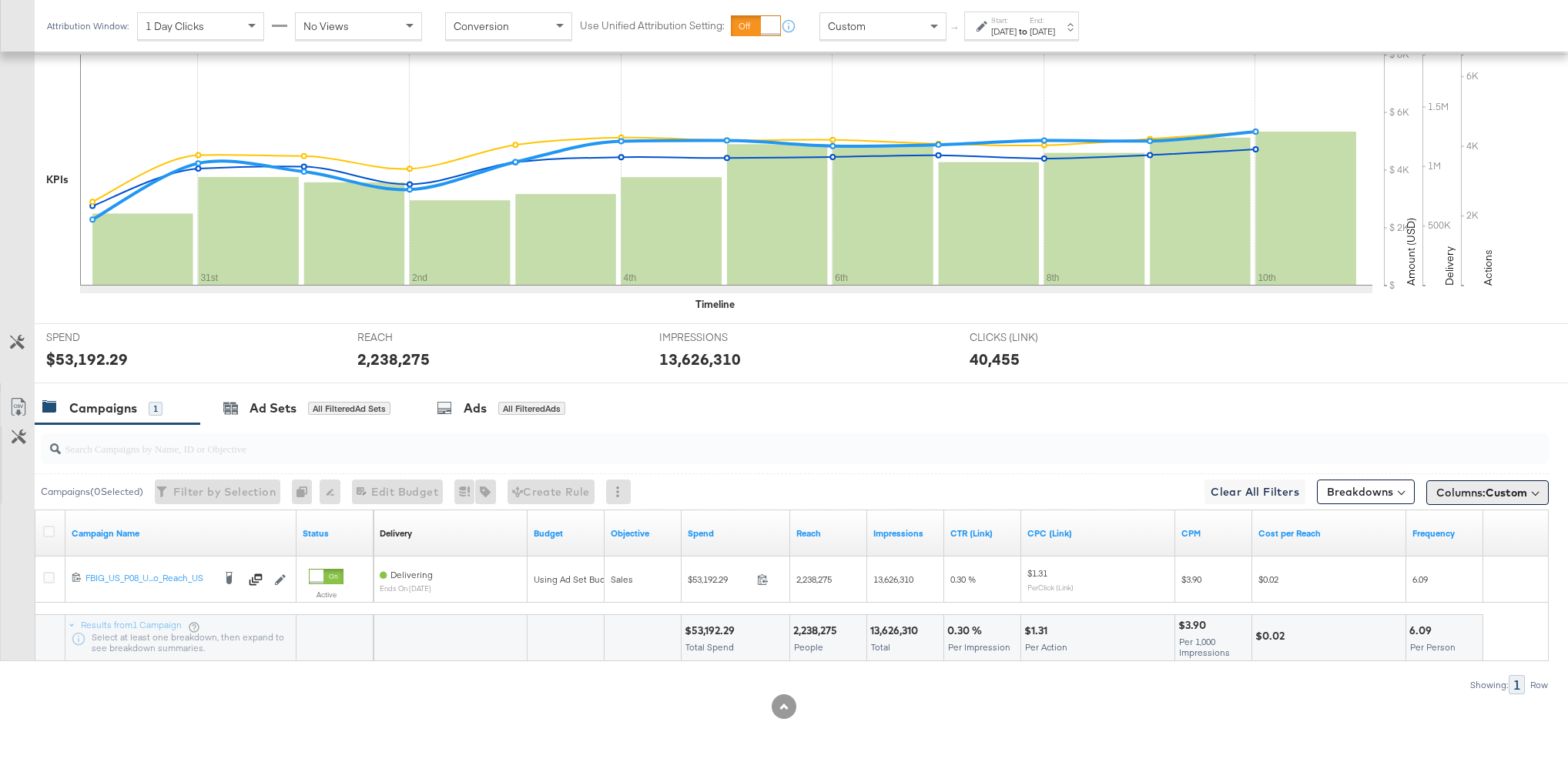
click at [1441, 501] on button "Columns: Custom" at bounding box center [1487, 492] width 122 height 25
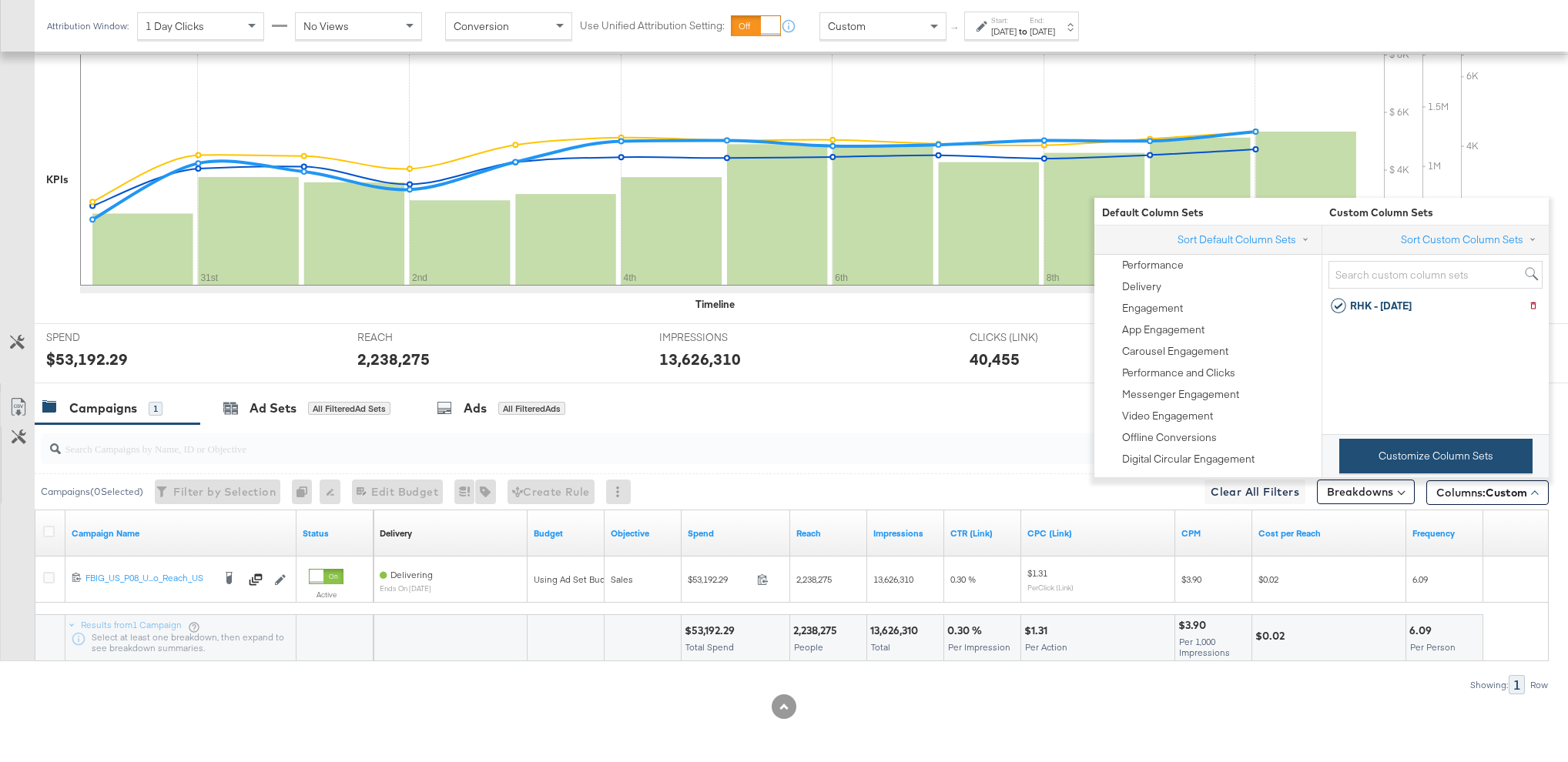
click at [1439, 459] on button "Customize Column Sets" at bounding box center [1436, 456] width 193 height 35
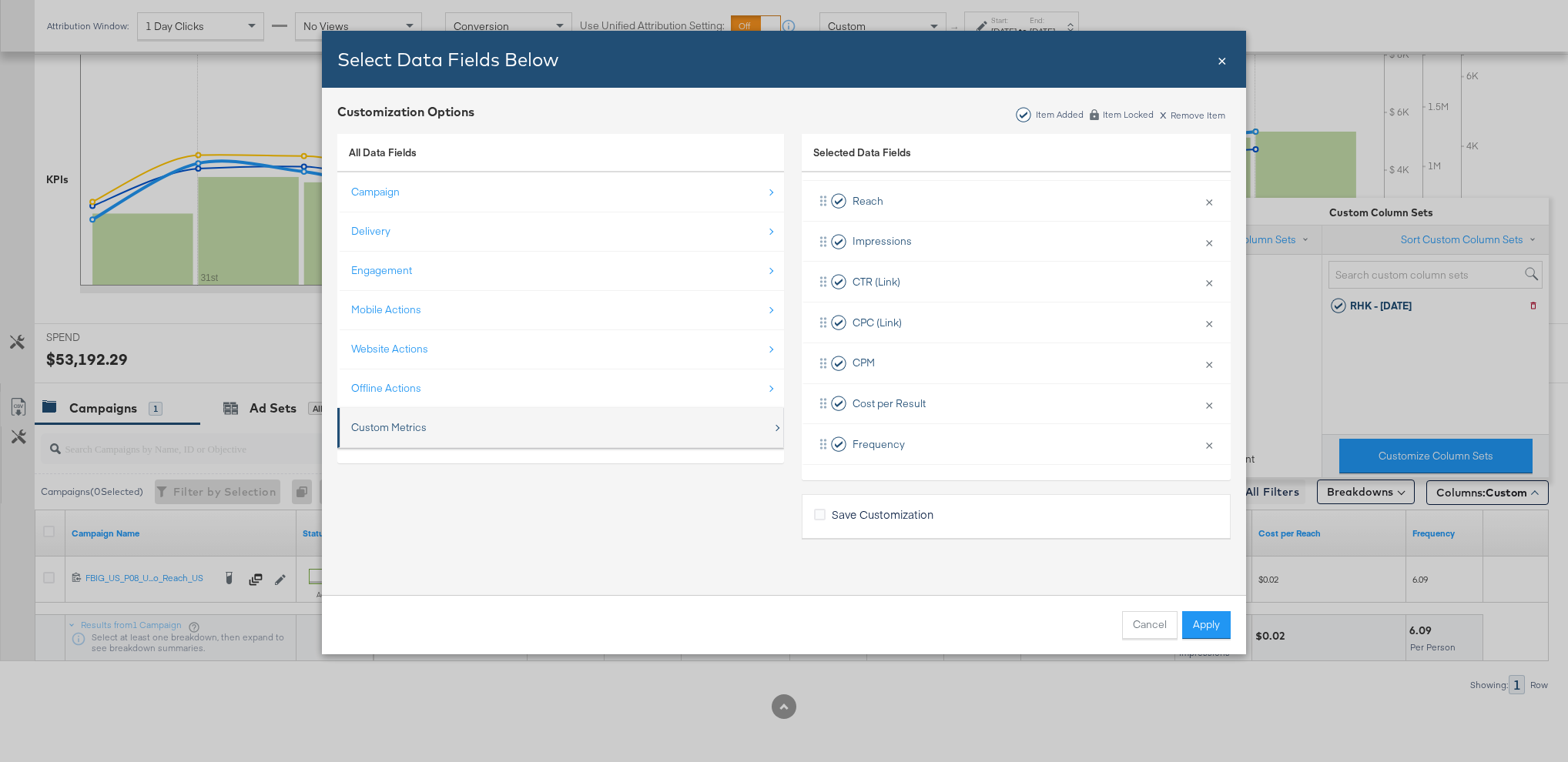
click at [546, 421] on div "Custom Metrics" at bounding box center [562, 427] width 421 height 31
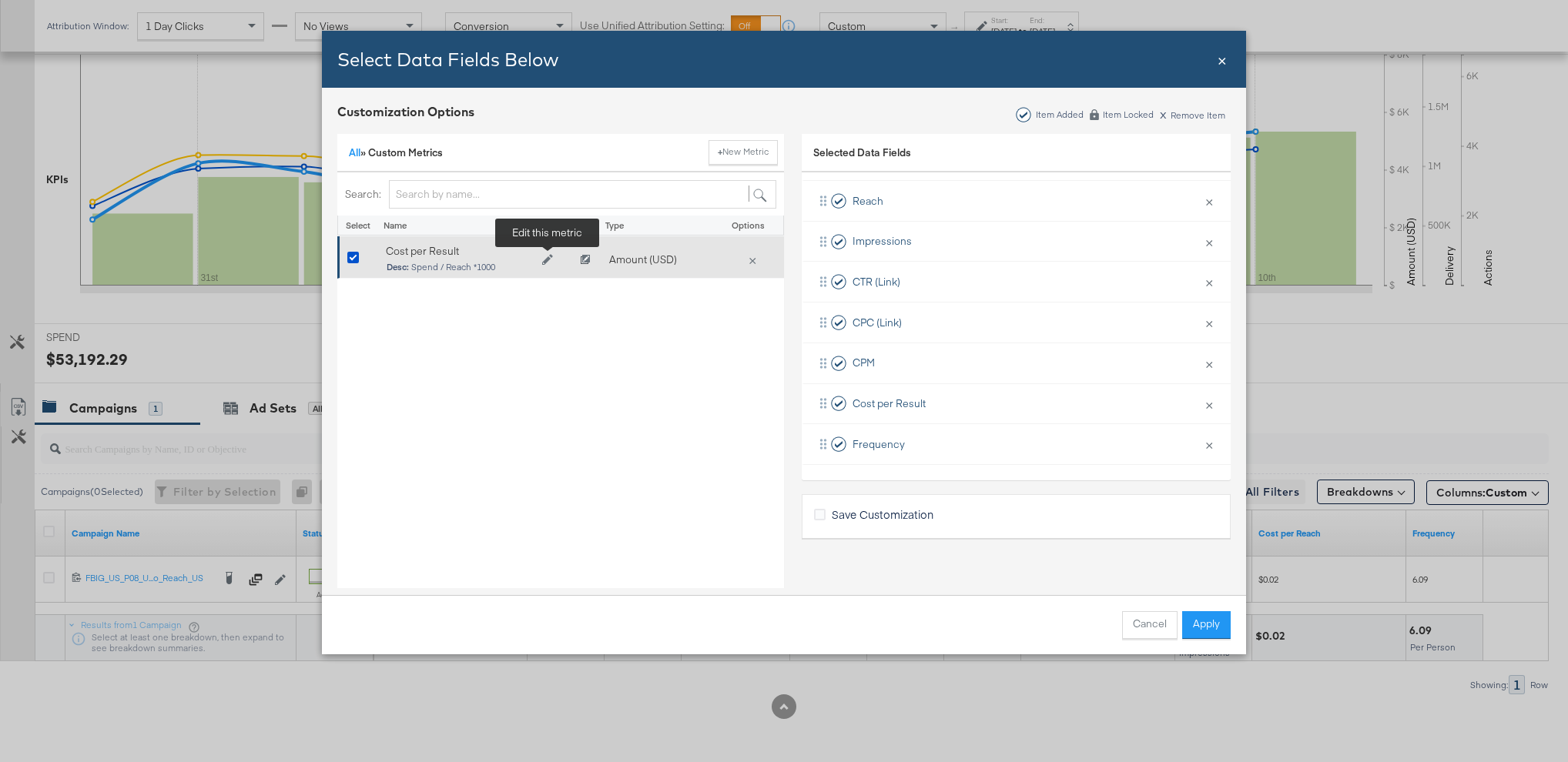
click at [545, 260] on icon "Edit Cost per Result" at bounding box center [547, 259] width 11 height 11
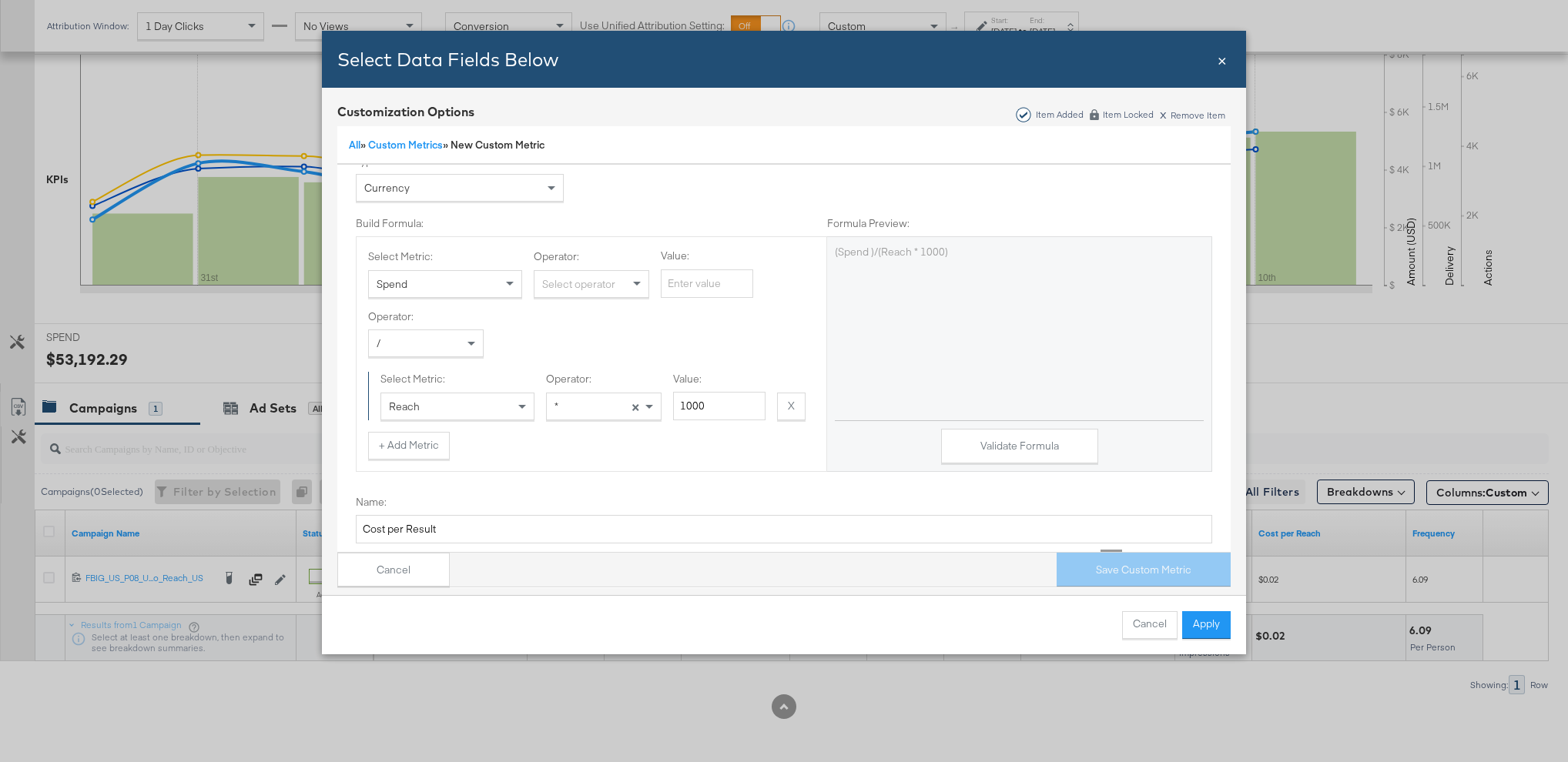
scroll to position [93, 0]
drag, startPoint x: 726, startPoint y: 414, endPoint x: 672, endPoint y: 414, distance: 54.0
click at [673, 414] on input "1000" at bounding box center [719, 409] width 92 height 29
click at [400, 446] on button "+ Add Metric" at bounding box center [409, 448] width 81 height 28
click at [395, 468] on div "Select operator" at bounding box center [426, 468] width 114 height 26
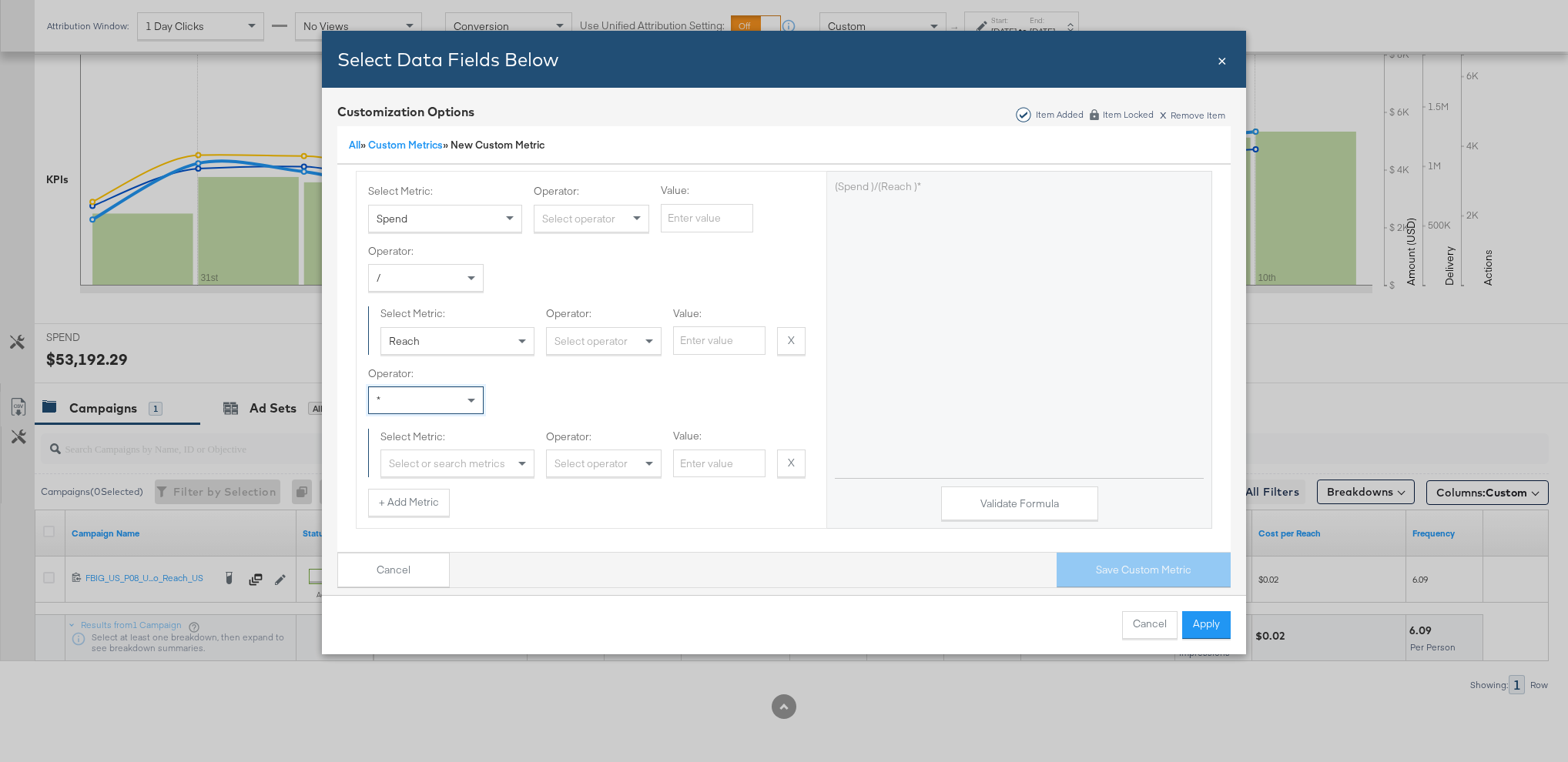
scroll to position [162, 0]
click at [692, 456] on input "Value:" at bounding box center [719, 462] width 92 height 29
type input "1000"
click at [782, 423] on div "Operator: * Select Metric: Select or search metrics Operator: Select operator V…" at bounding box center [591, 420] width 446 height 111
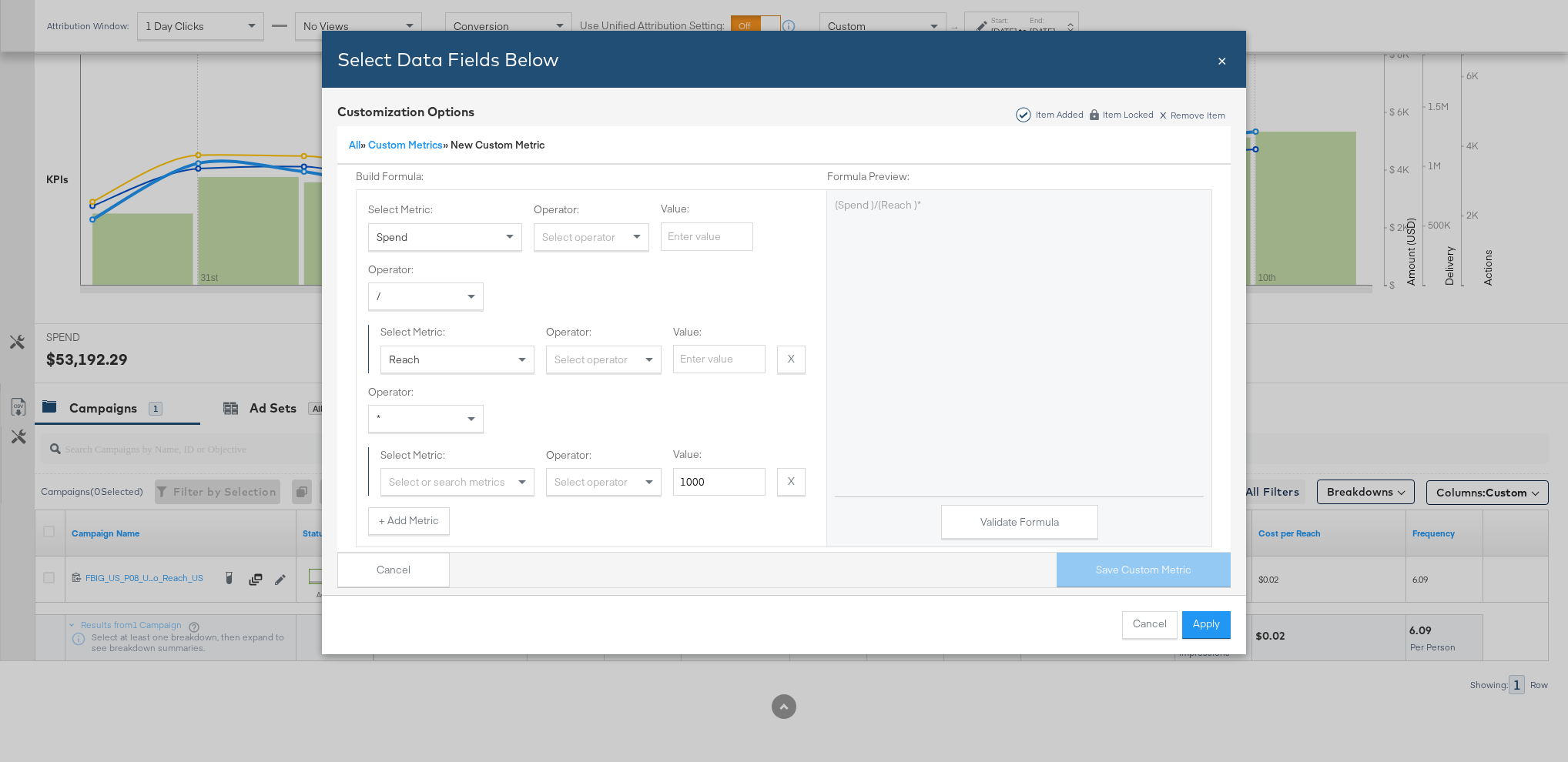
click at [493, 481] on div "Select or search metrics" at bounding box center [457, 482] width 153 height 26
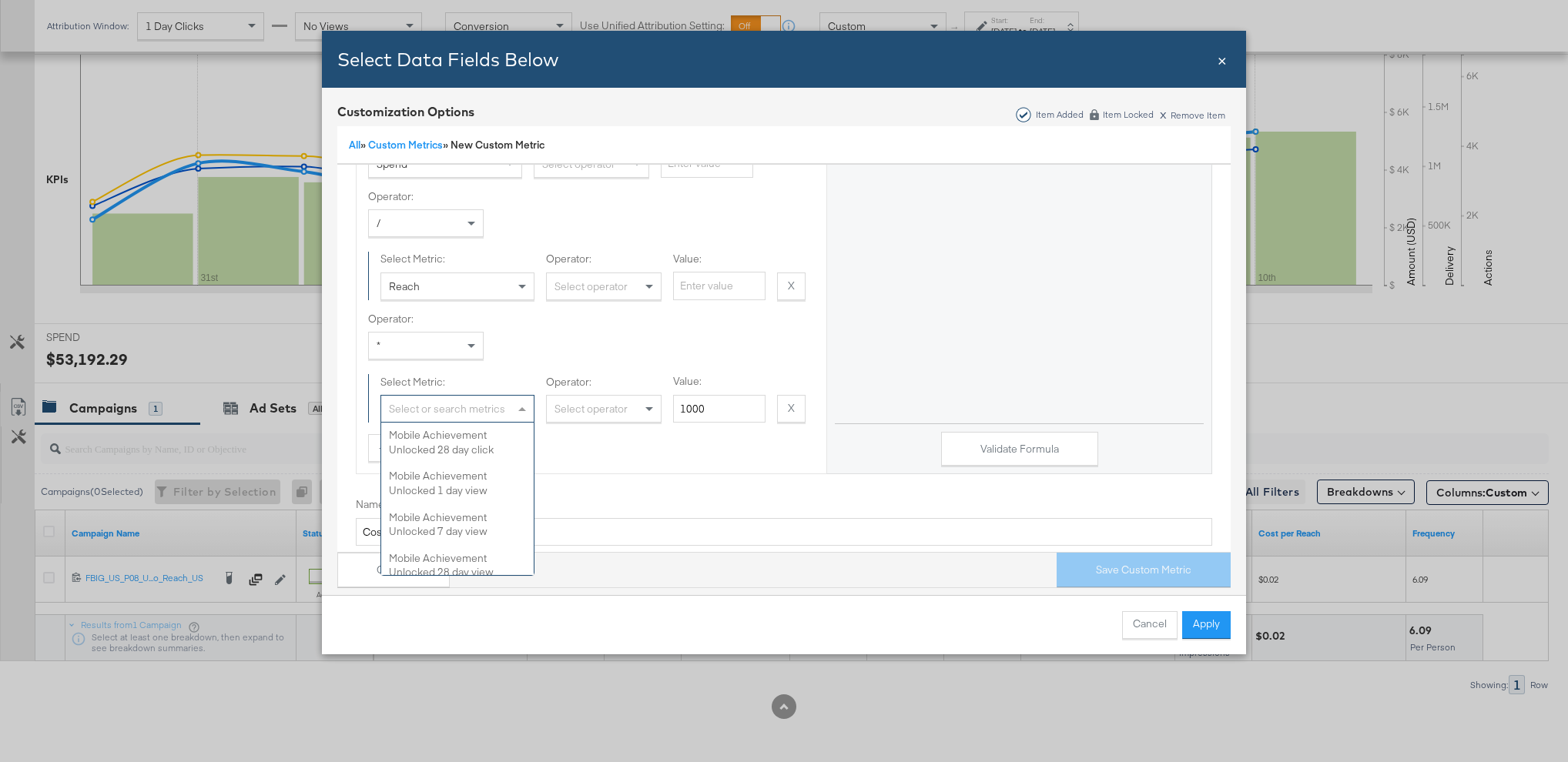
scroll to position [0, 0]
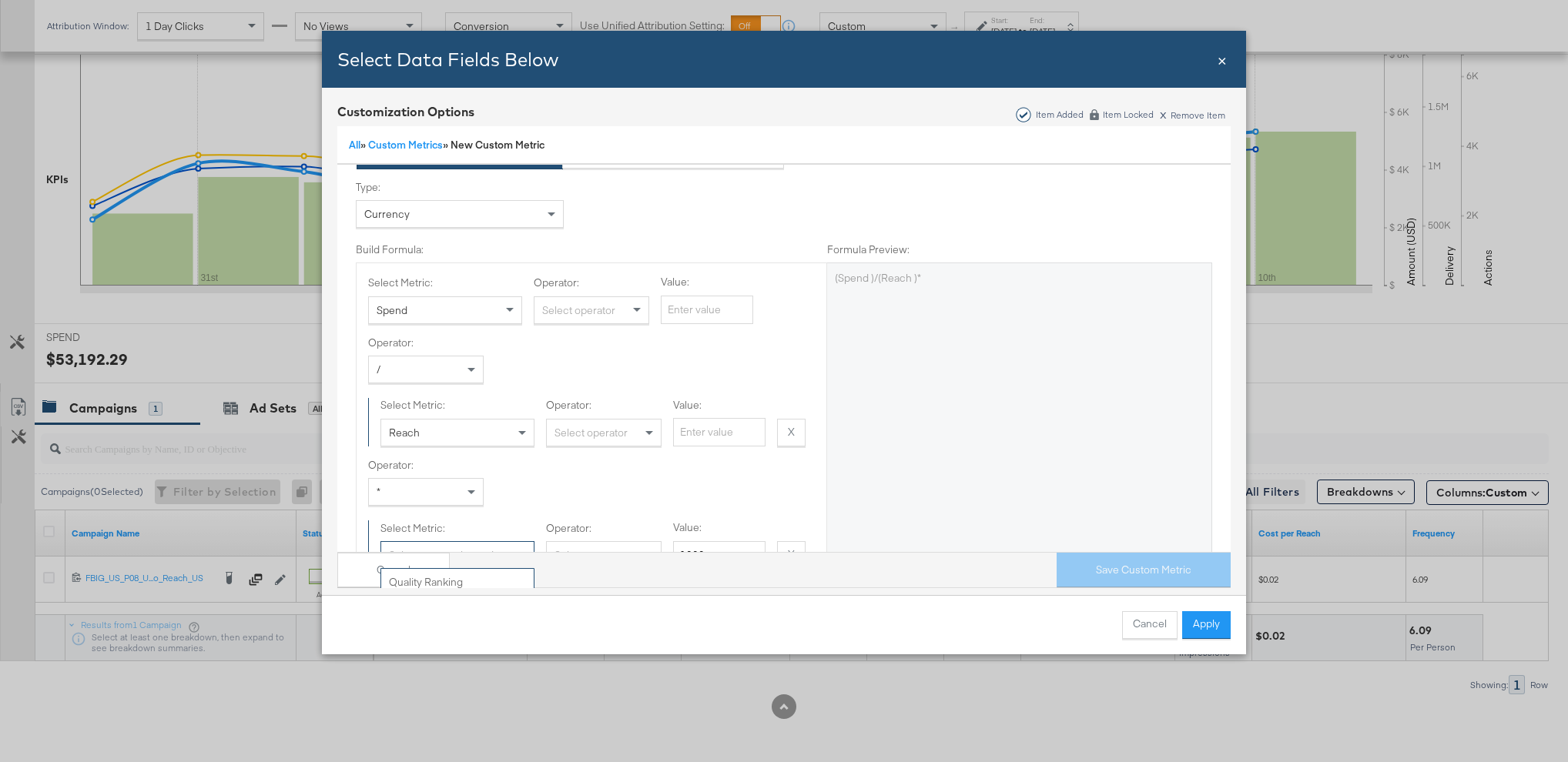
click at [568, 493] on div "Operator: * Select Metric: Select or search metrics Quality Ranking Conversion …" at bounding box center [591, 513] width 446 height 111
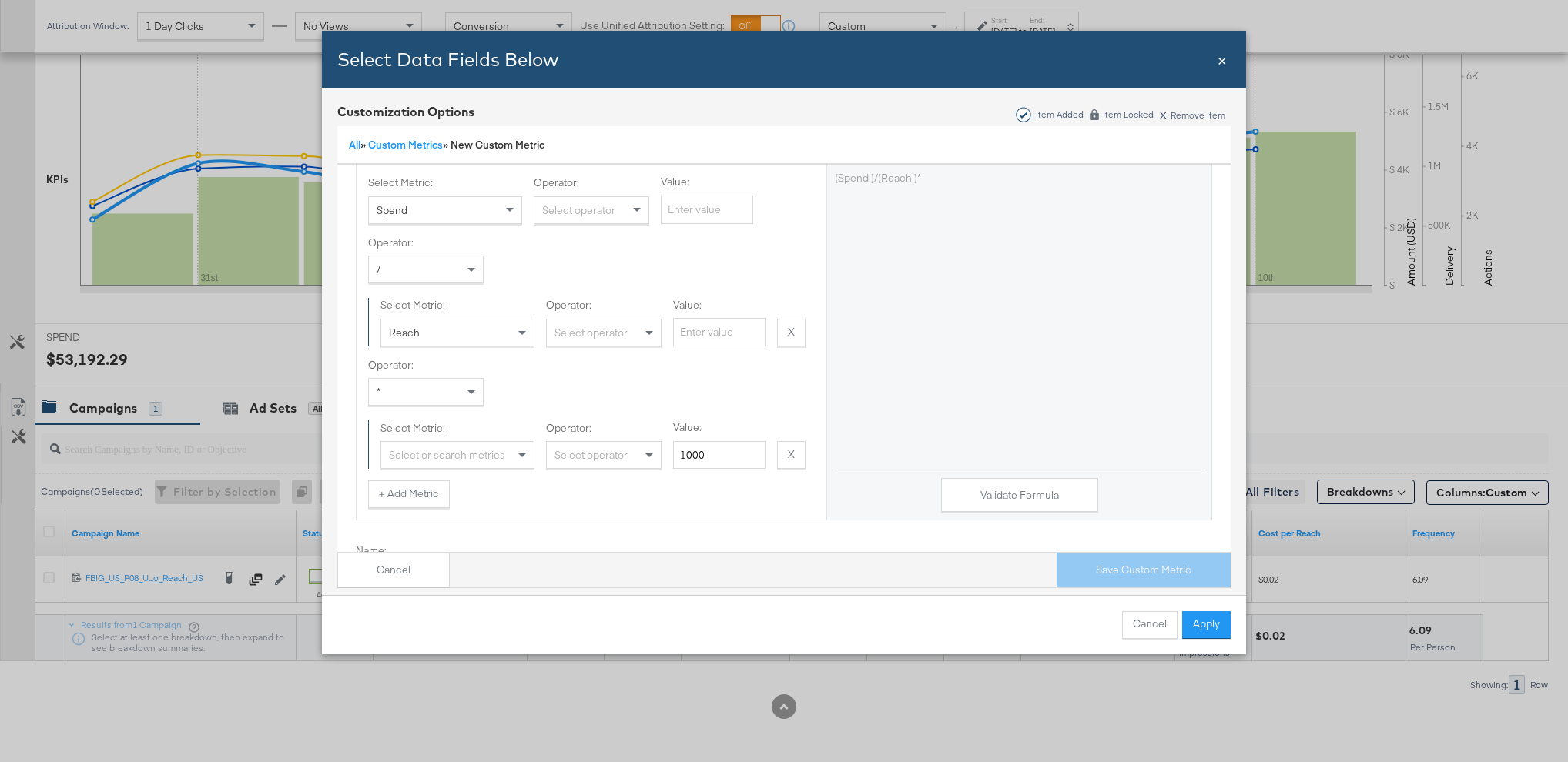
scroll to position [200, 0]
click at [569, 417] on div "Select operator" at bounding box center [603, 424] width 114 height 26
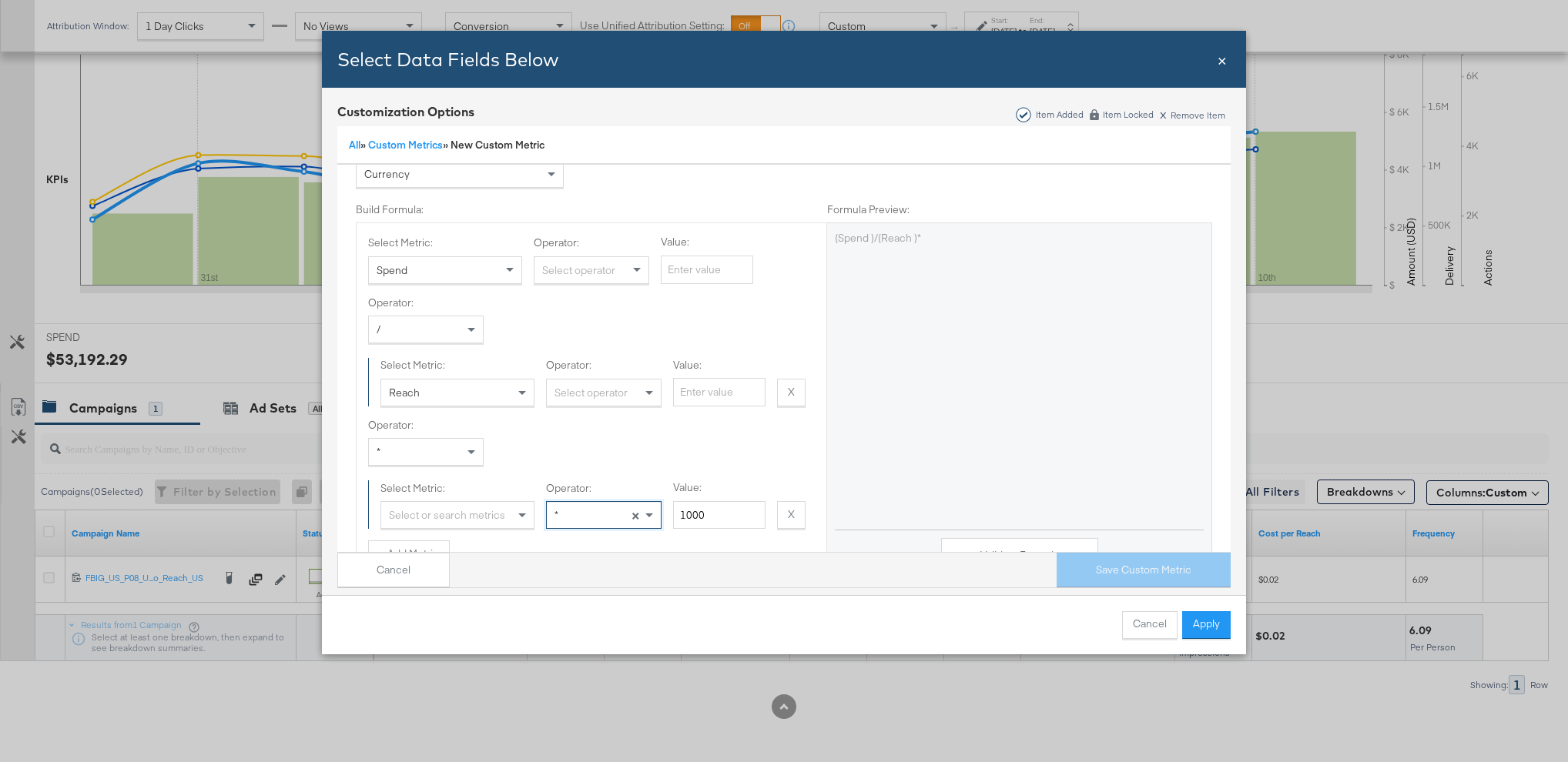
scroll to position [107, 0]
click at [553, 257] on div "Operator: Select operator" at bounding box center [591, 261] width 115 height 48
click at [559, 270] on div "Select operator" at bounding box center [591, 272] width 114 height 26
click at [669, 272] on input "Value:" at bounding box center [707, 272] width 92 height 29
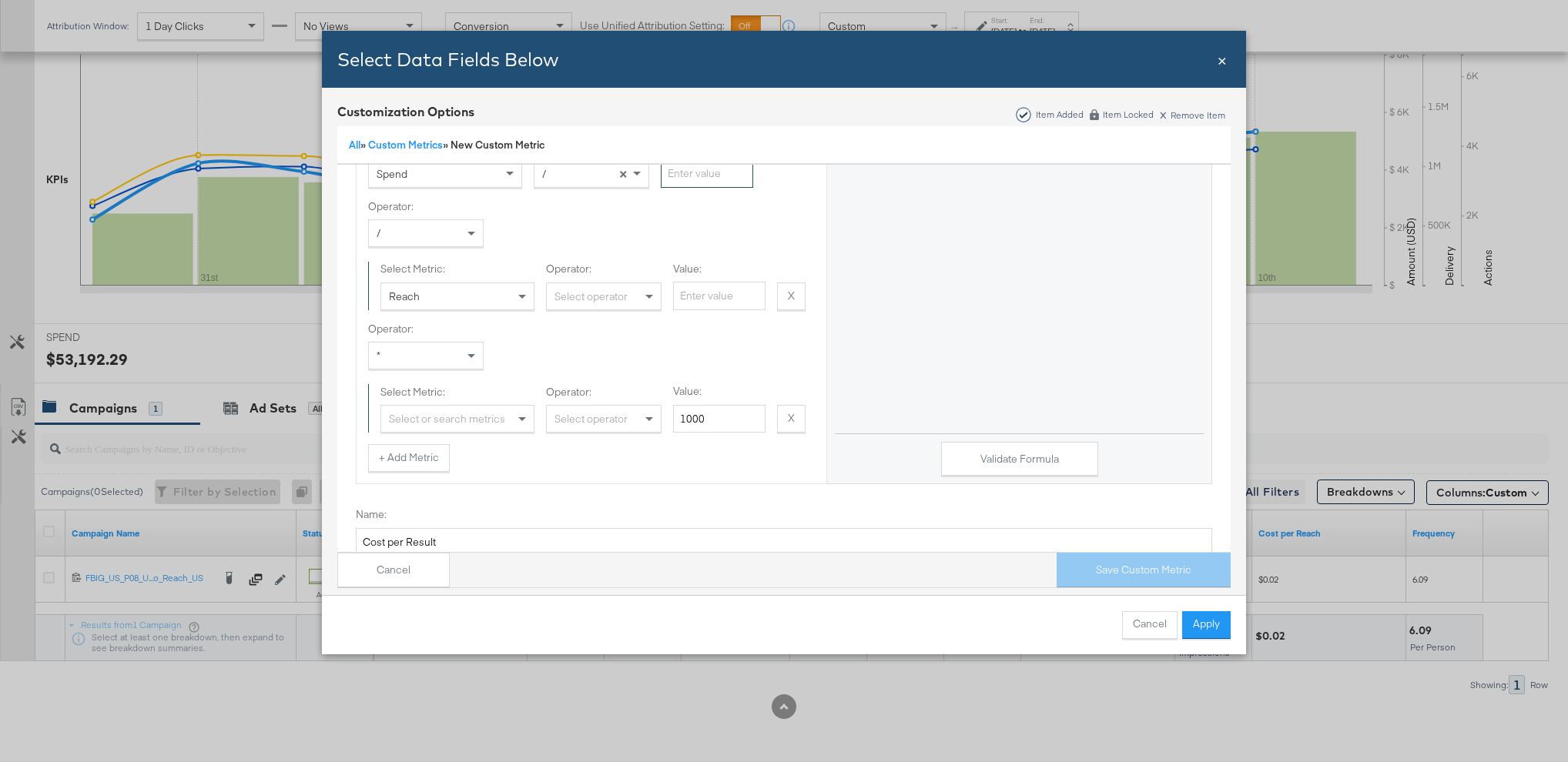
scroll to position [199, 0]
click at [1152, 619] on button "Cancel" at bounding box center [1149, 625] width 55 height 28
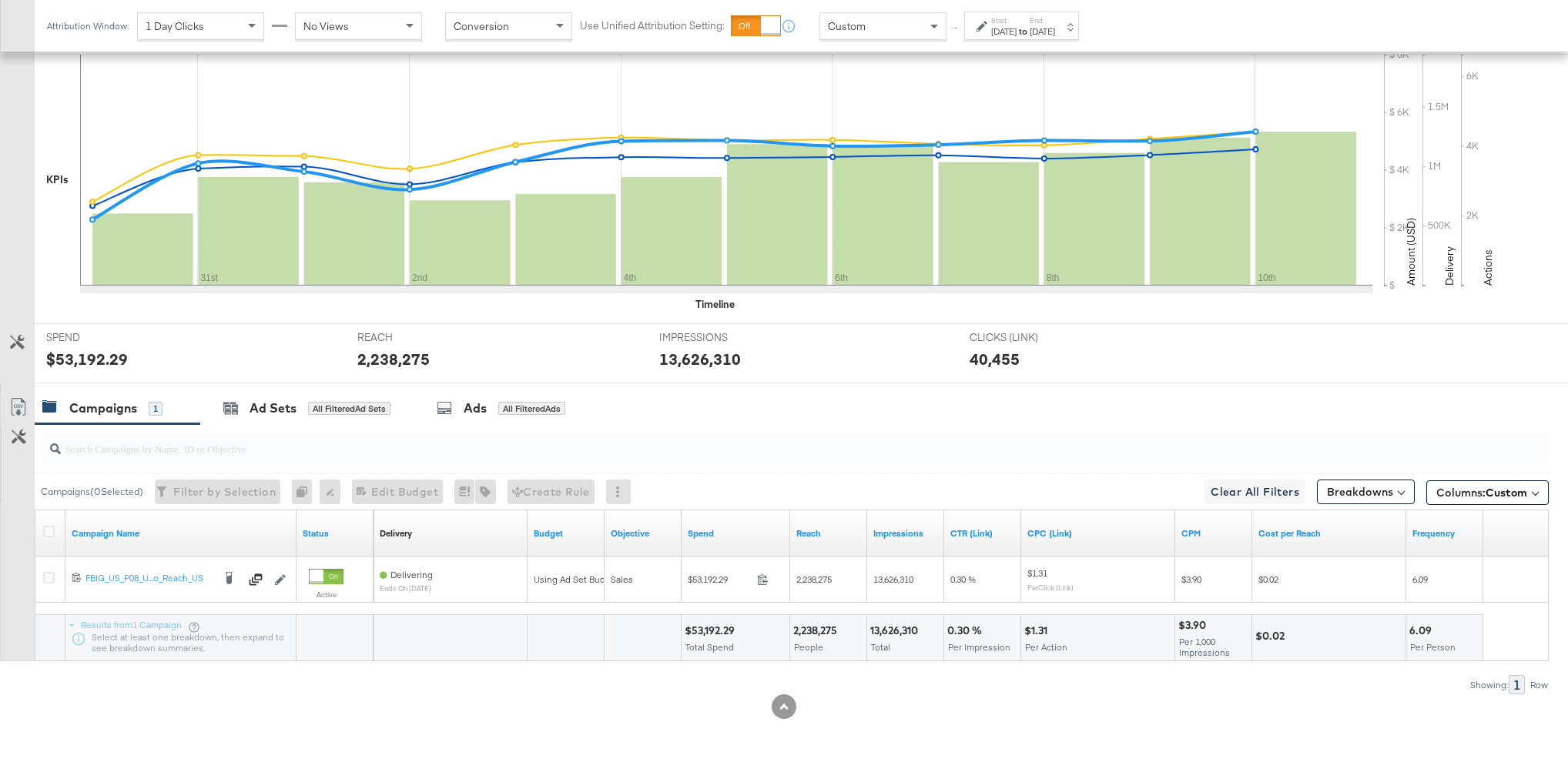
scroll to position [0, 0]
click at [1442, 490] on span "Columns: Custom" at bounding box center [1481, 493] width 91 height 15
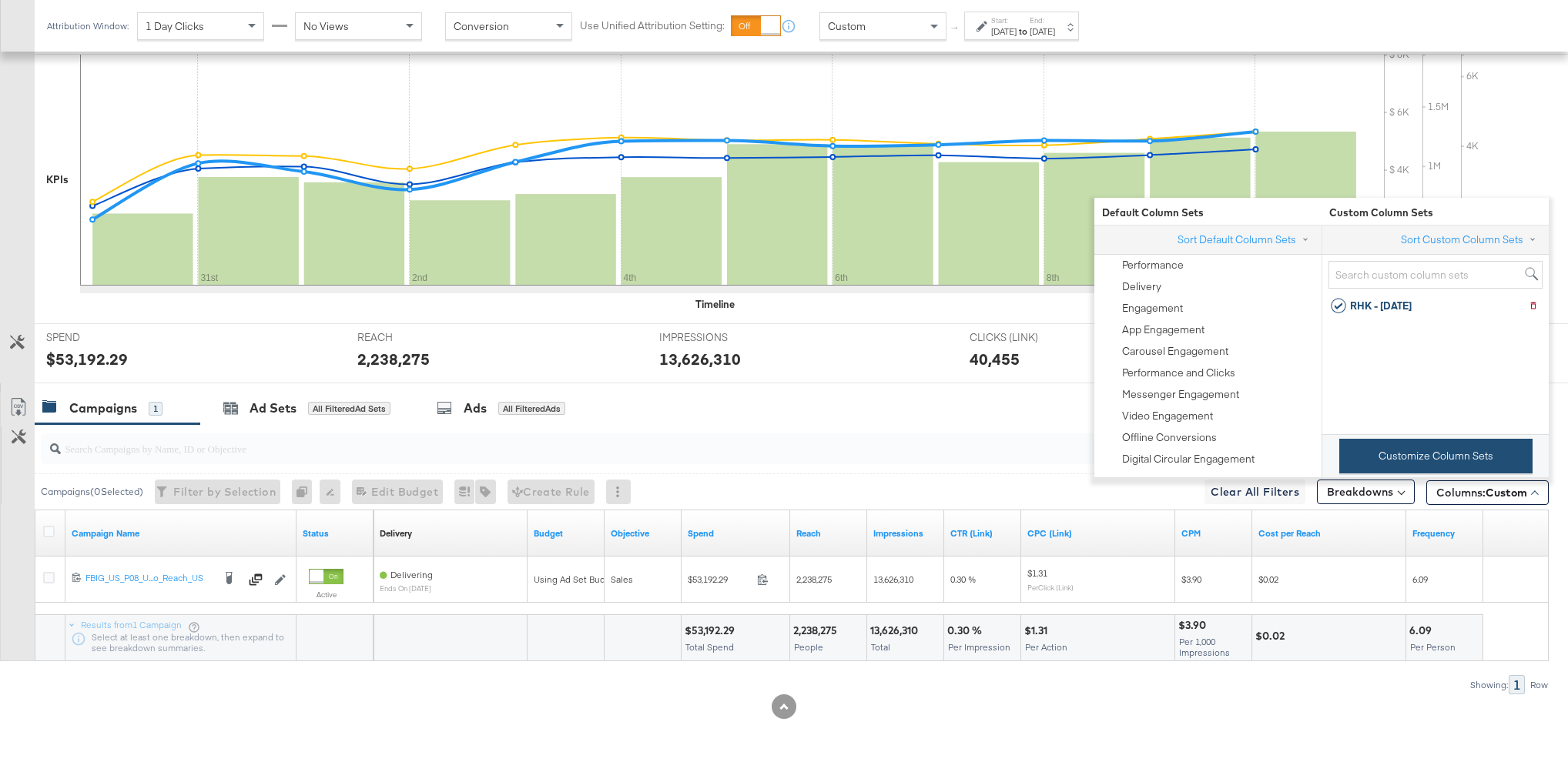
click at [1401, 458] on button "Customize Column Sets" at bounding box center [1436, 456] width 193 height 35
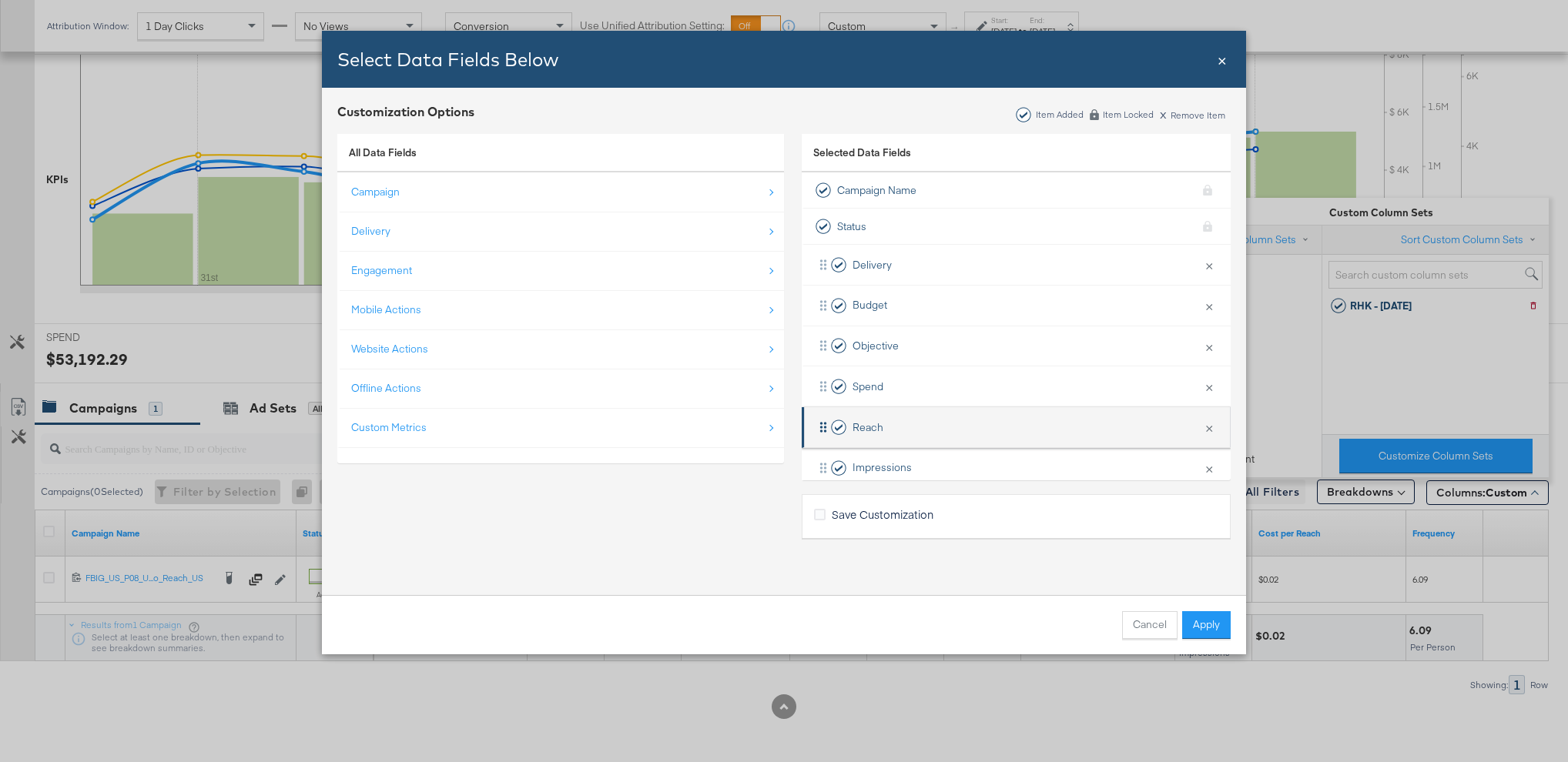
scroll to position [227, 0]
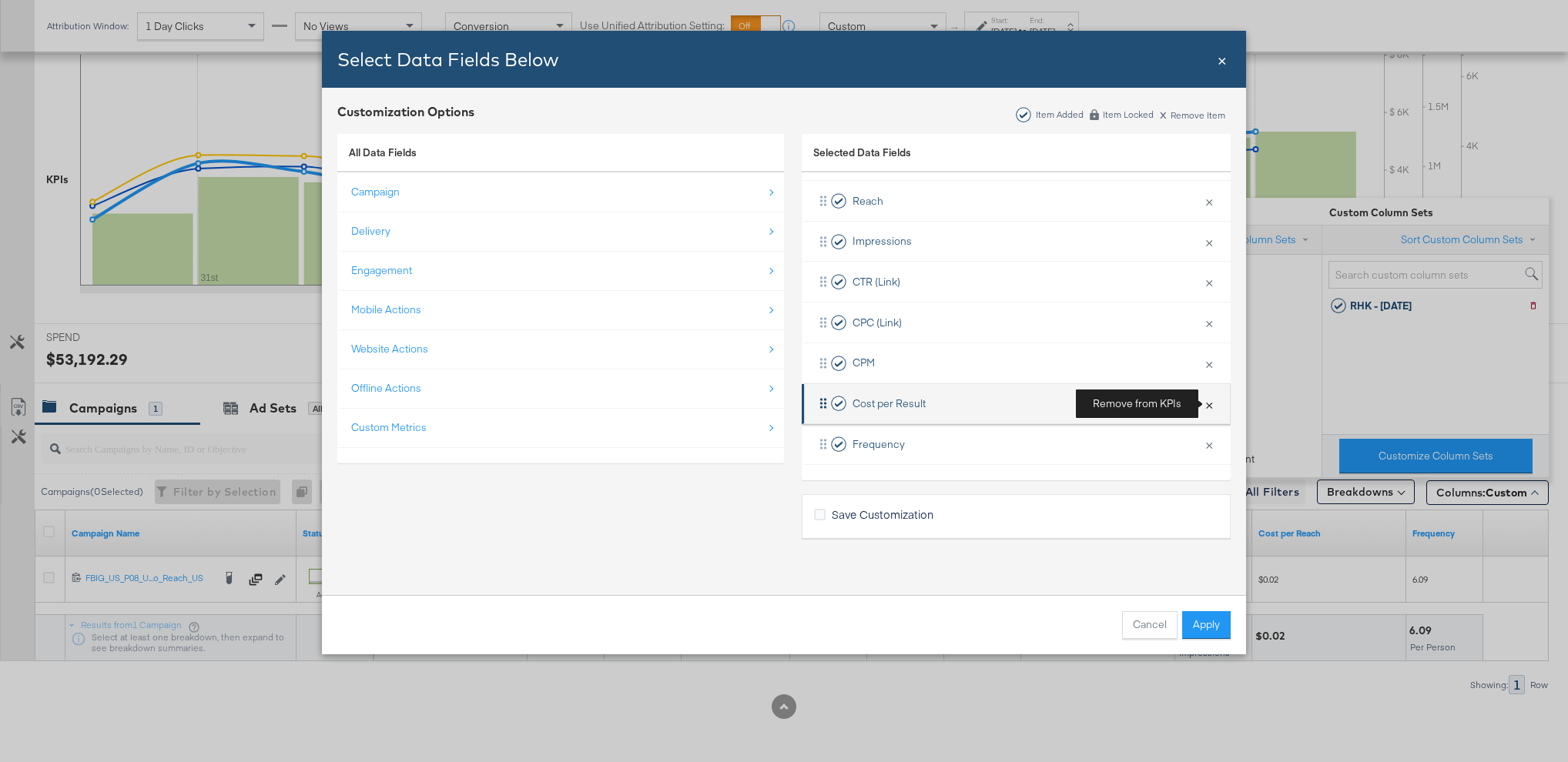
click at [1206, 407] on button "×" at bounding box center [1209, 404] width 20 height 32
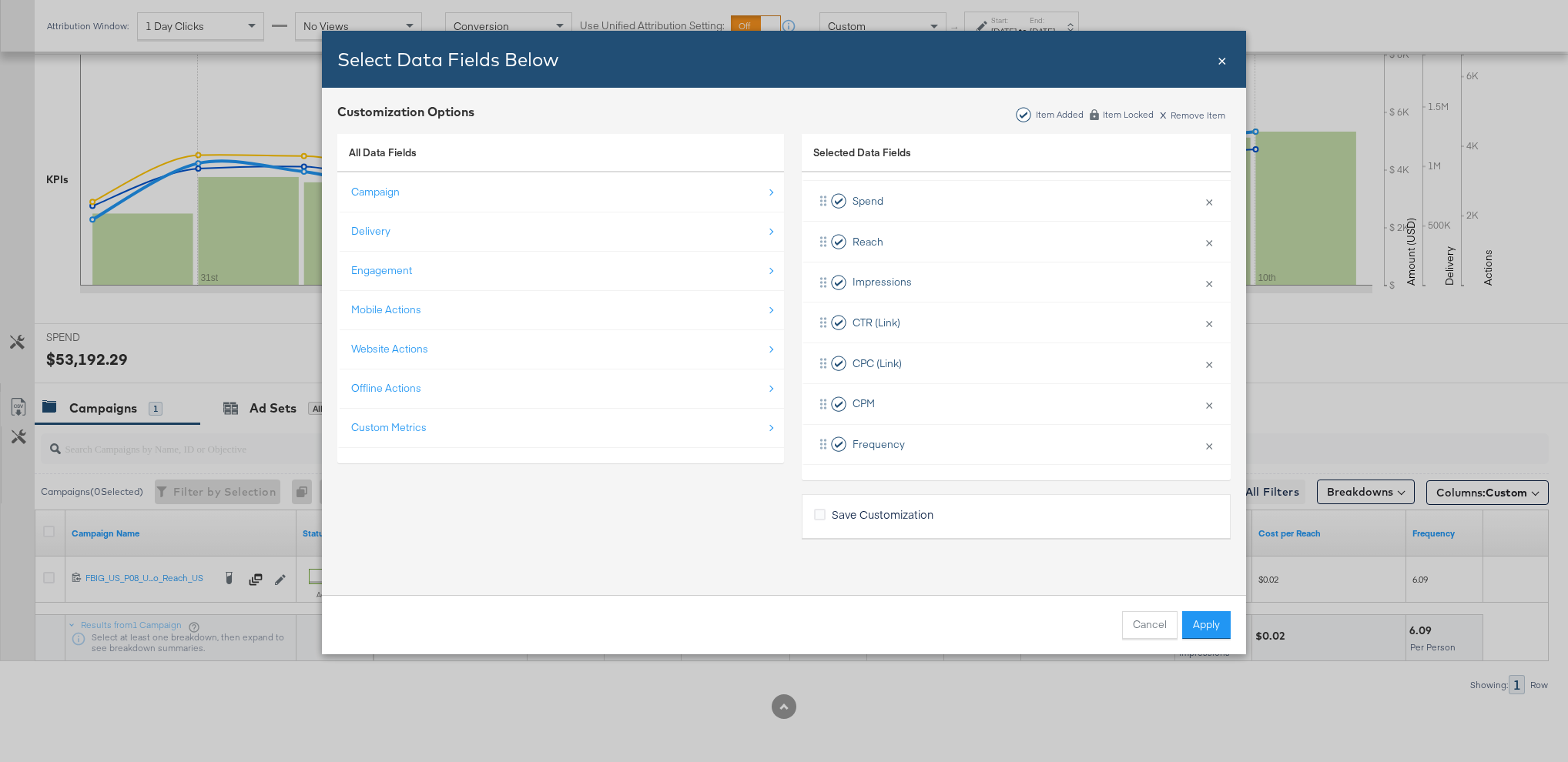
click at [827, 518] on label "Save Customization" at bounding box center [876, 514] width 126 height 16
click at [0, 0] on input "Save Customization" at bounding box center [0, 0] width 0 height 0
click at [1212, 636] on button "Apply" at bounding box center [1206, 625] width 48 height 28
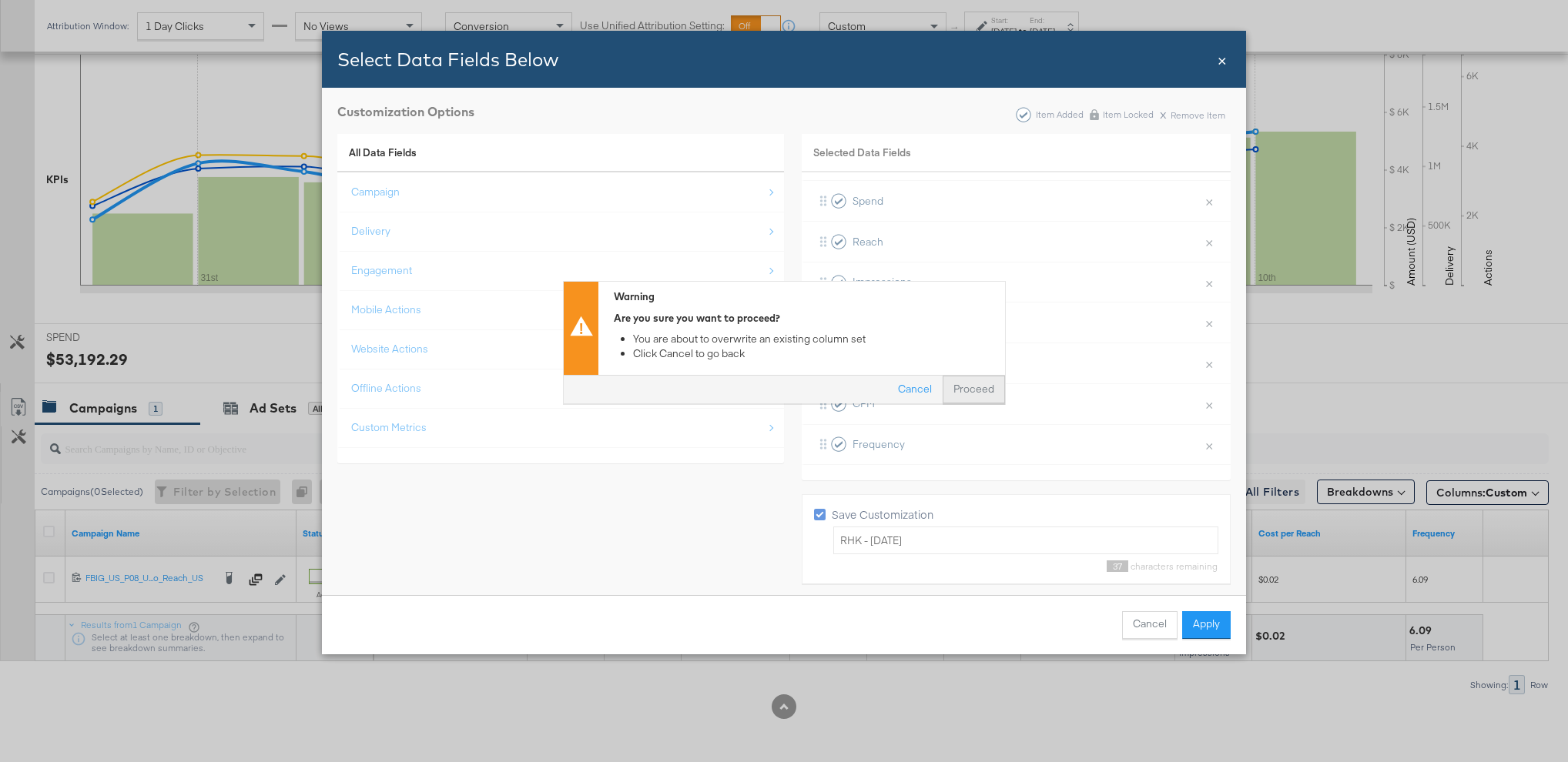
click at [967, 393] on button "Proceed" at bounding box center [974, 390] width 63 height 28
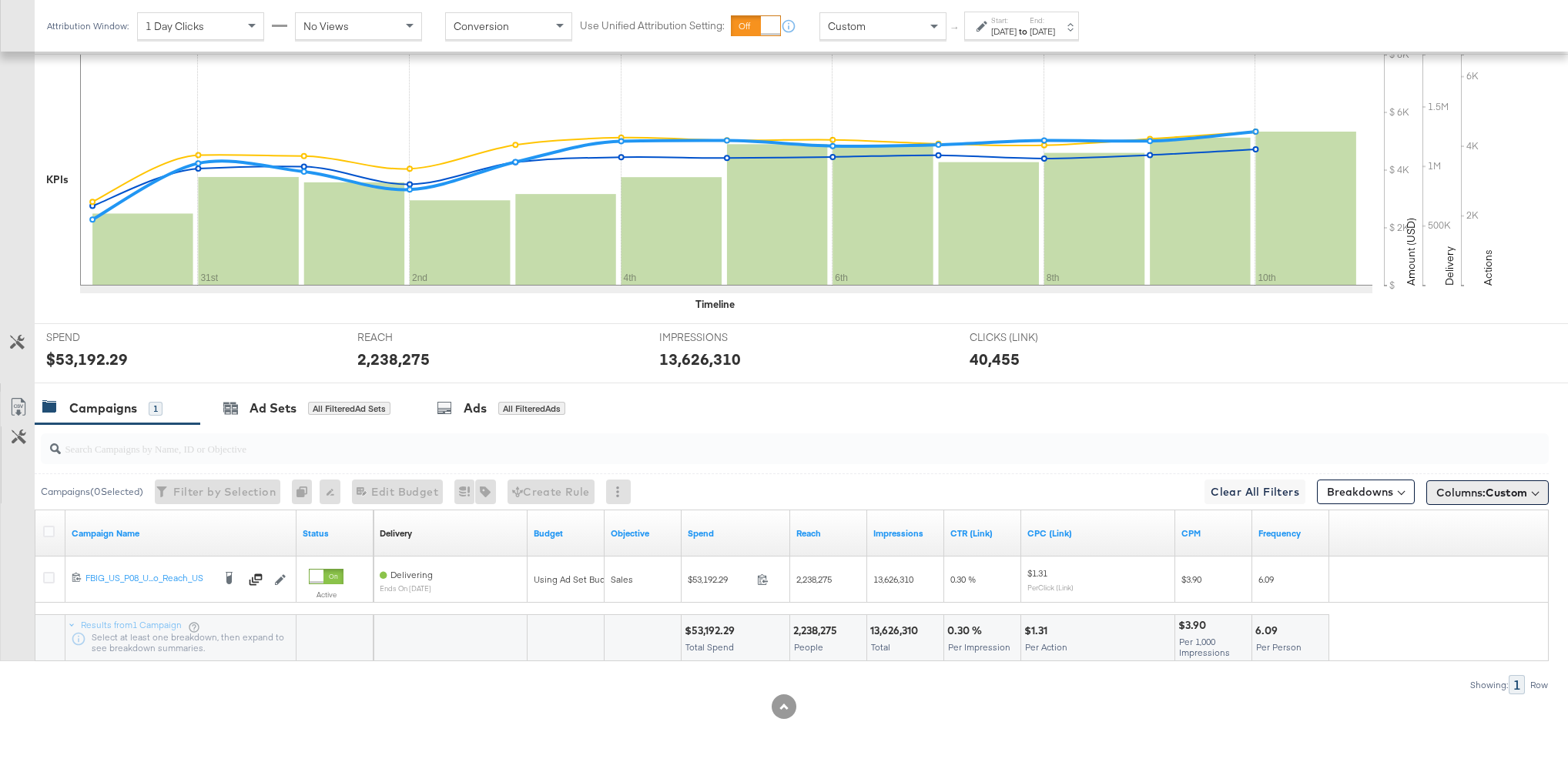
click at [1459, 490] on span "Columns: Custom" at bounding box center [1481, 493] width 91 height 15
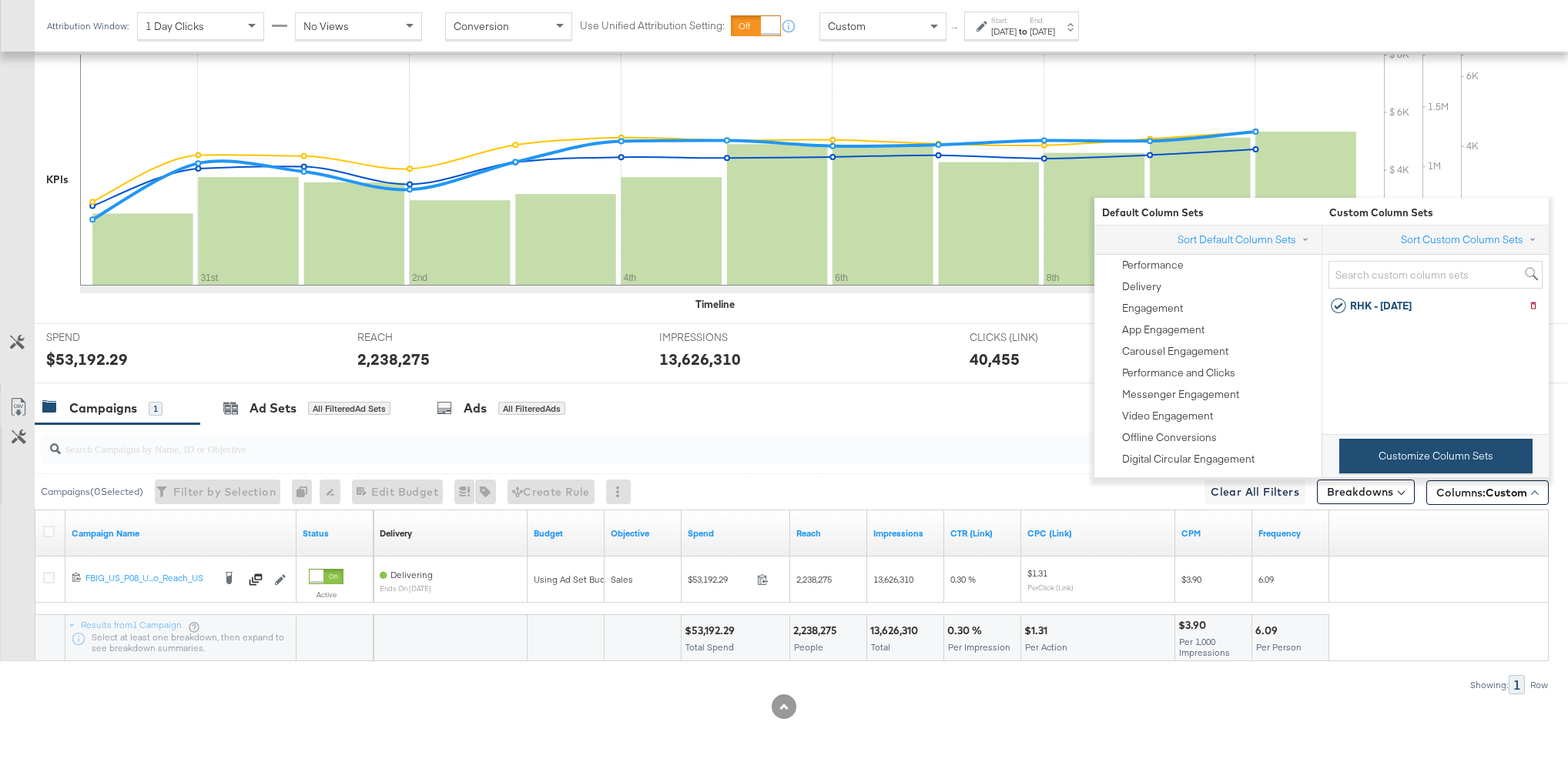
click at [1438, 459] on button "Customize Column Sets" at bounding box center [1436, 456] width 193 height 35
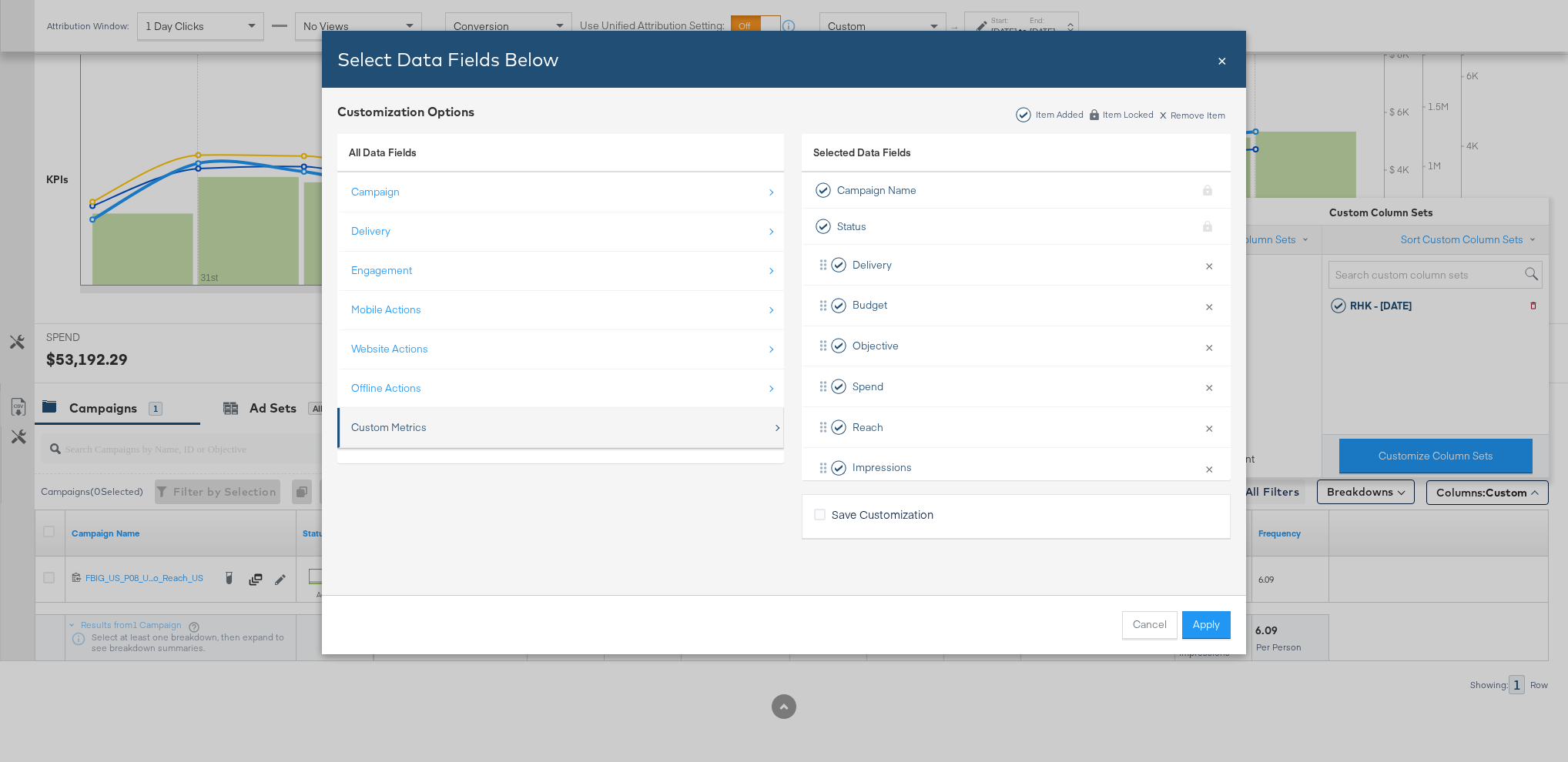
click at [473, 436] on div "Custom Metrics" at bounding box center [562, 427] width 421 height 31
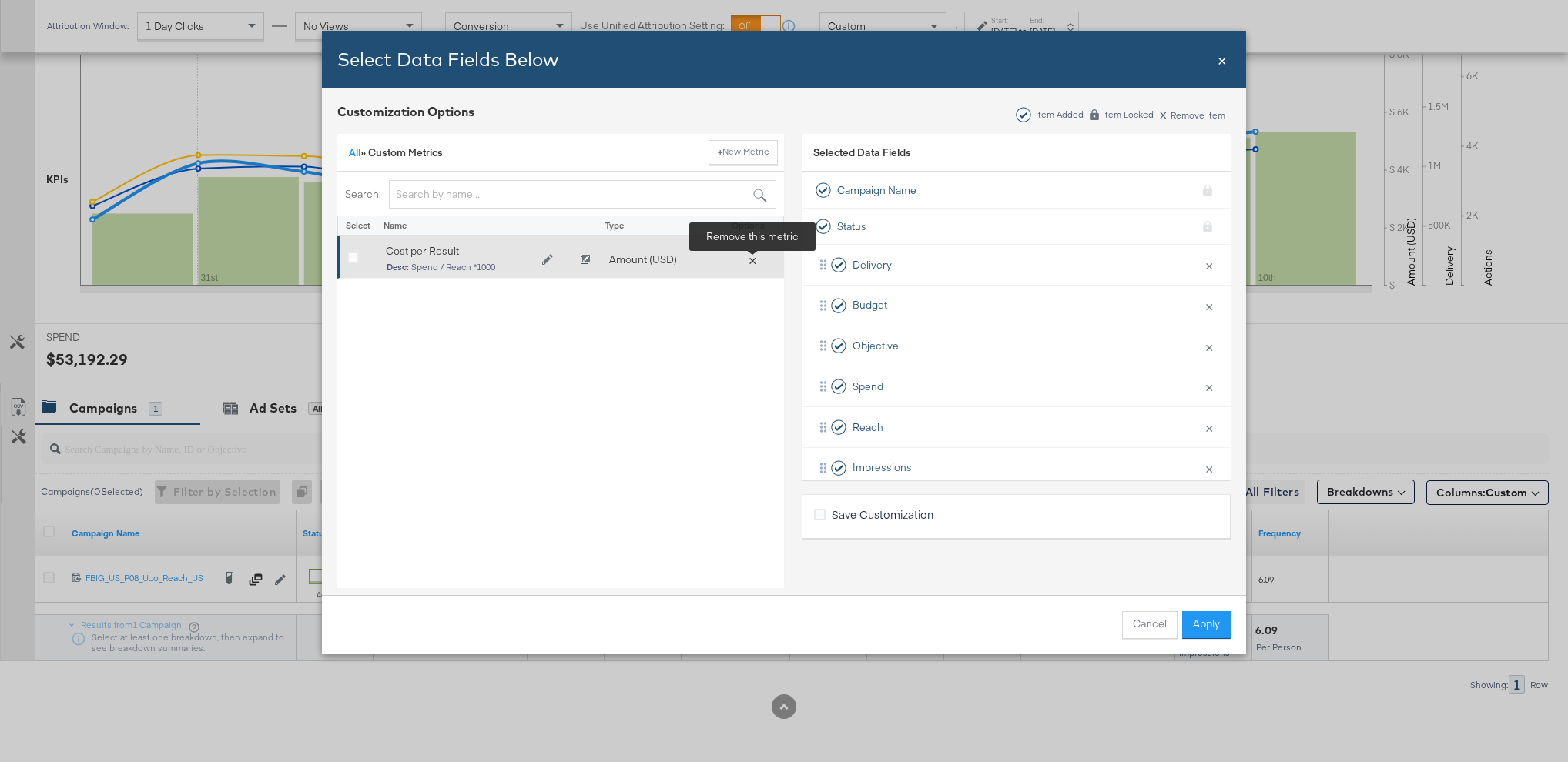
click at [748, 259] on button "×" at bounding box center [752, 260] width 21 height 14
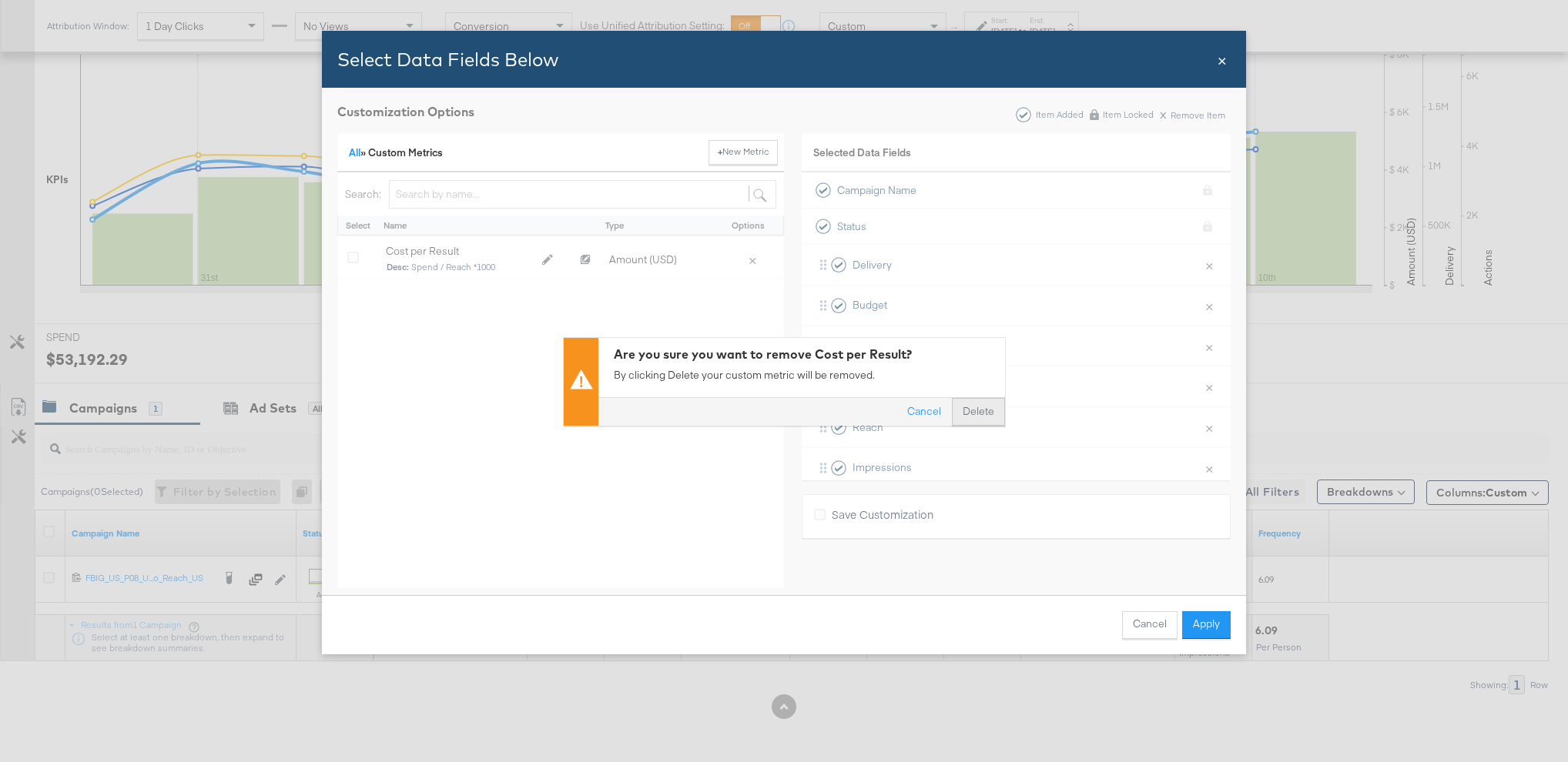
click at [974, 413] on button "Delete" at bounding box center [978, 411] width 53 height 28
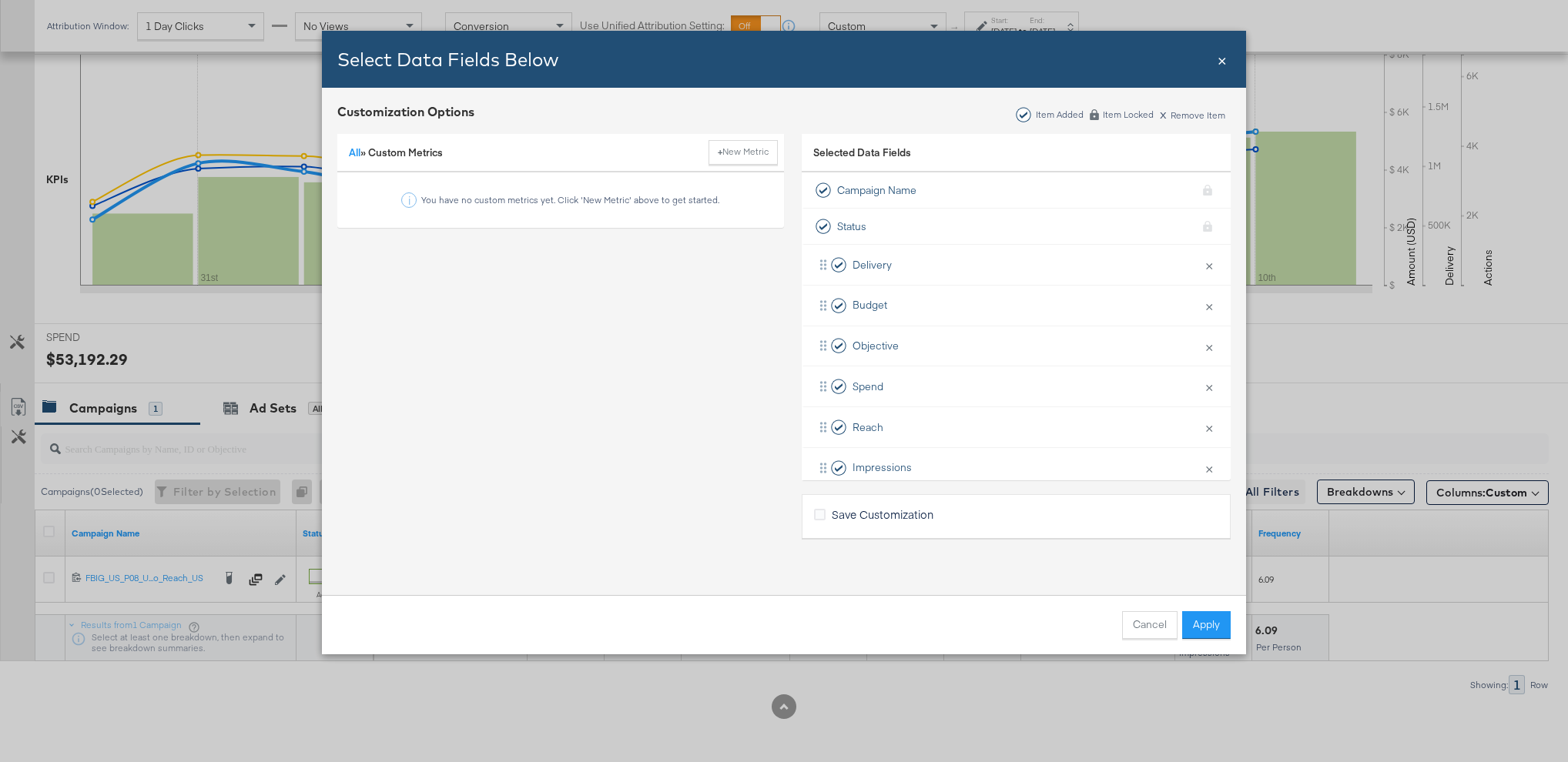
click at [1200, 641] on div "Cancel Apply" at bounding box center [783, 625] width 924 height 59
click at [1201, 630] on button "Apply" at bounding box center [1206, 625] width 48 height 28
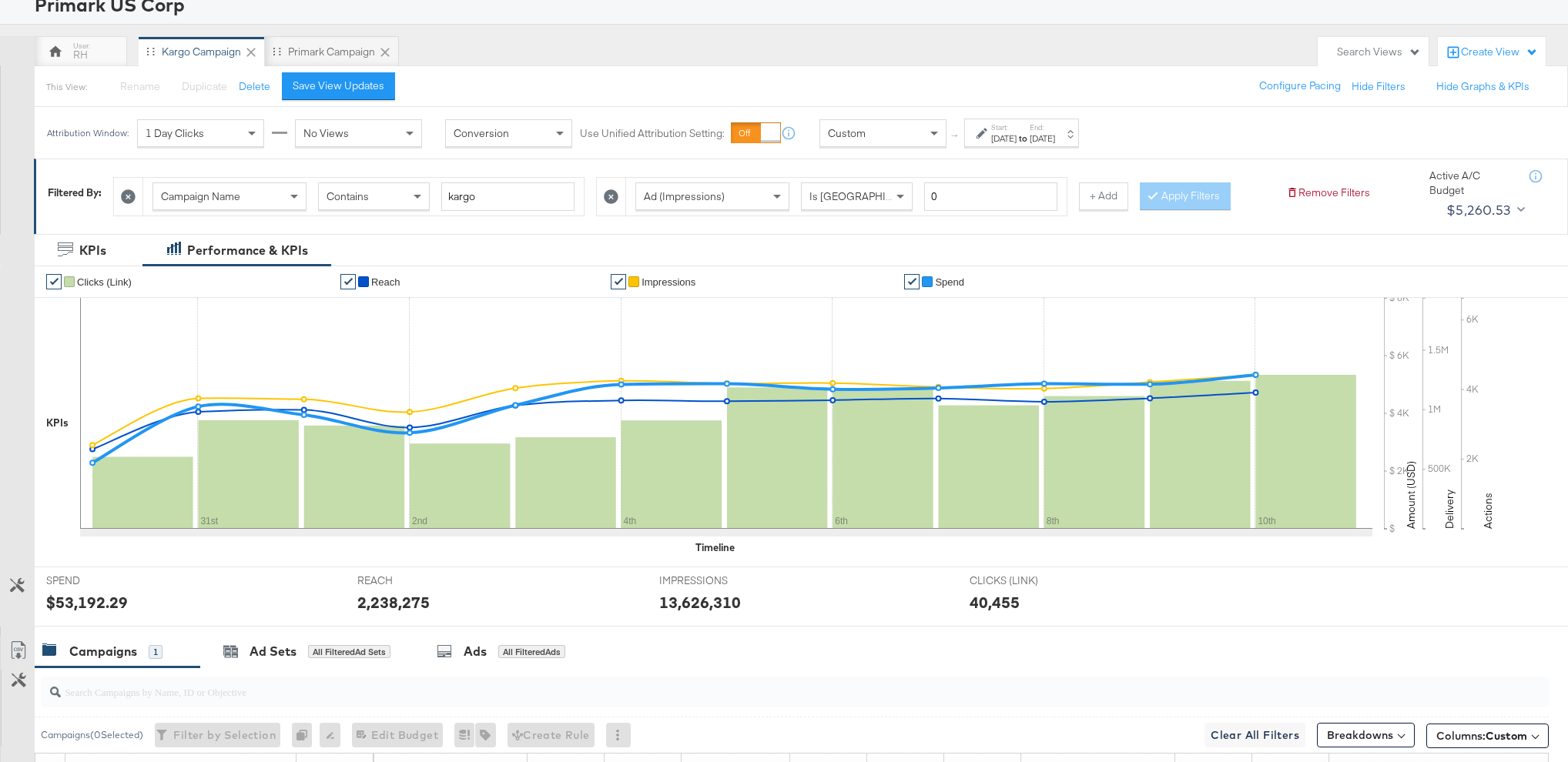
scroll to position [0, 0]
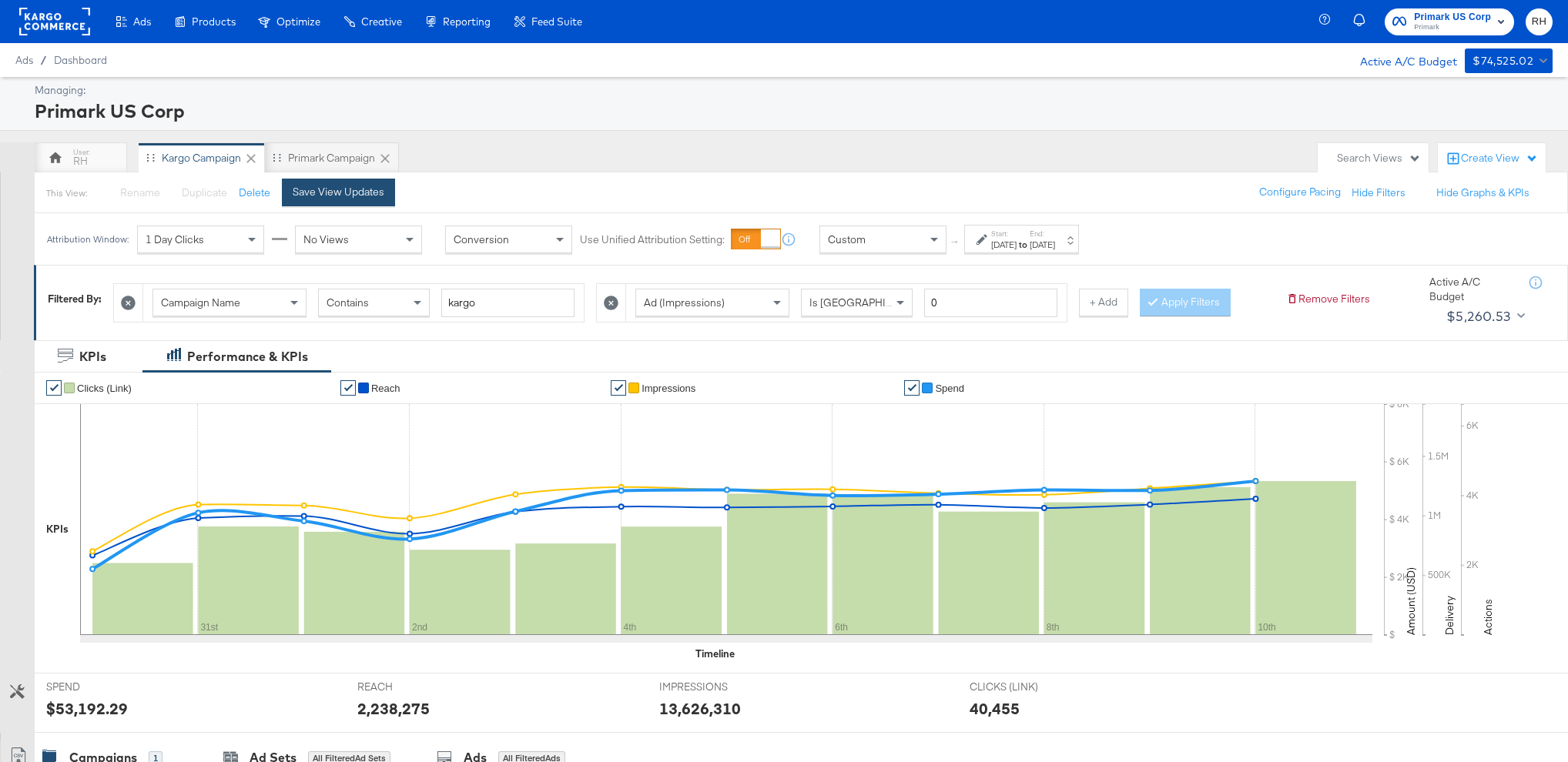
click at [287, 195] on button "Save View Updates" at bounding box center [338, 193] width 113 height 28
click at [314, 160] on div "Primark Campaign" at bounding box center [333, 158] width 87 height 14
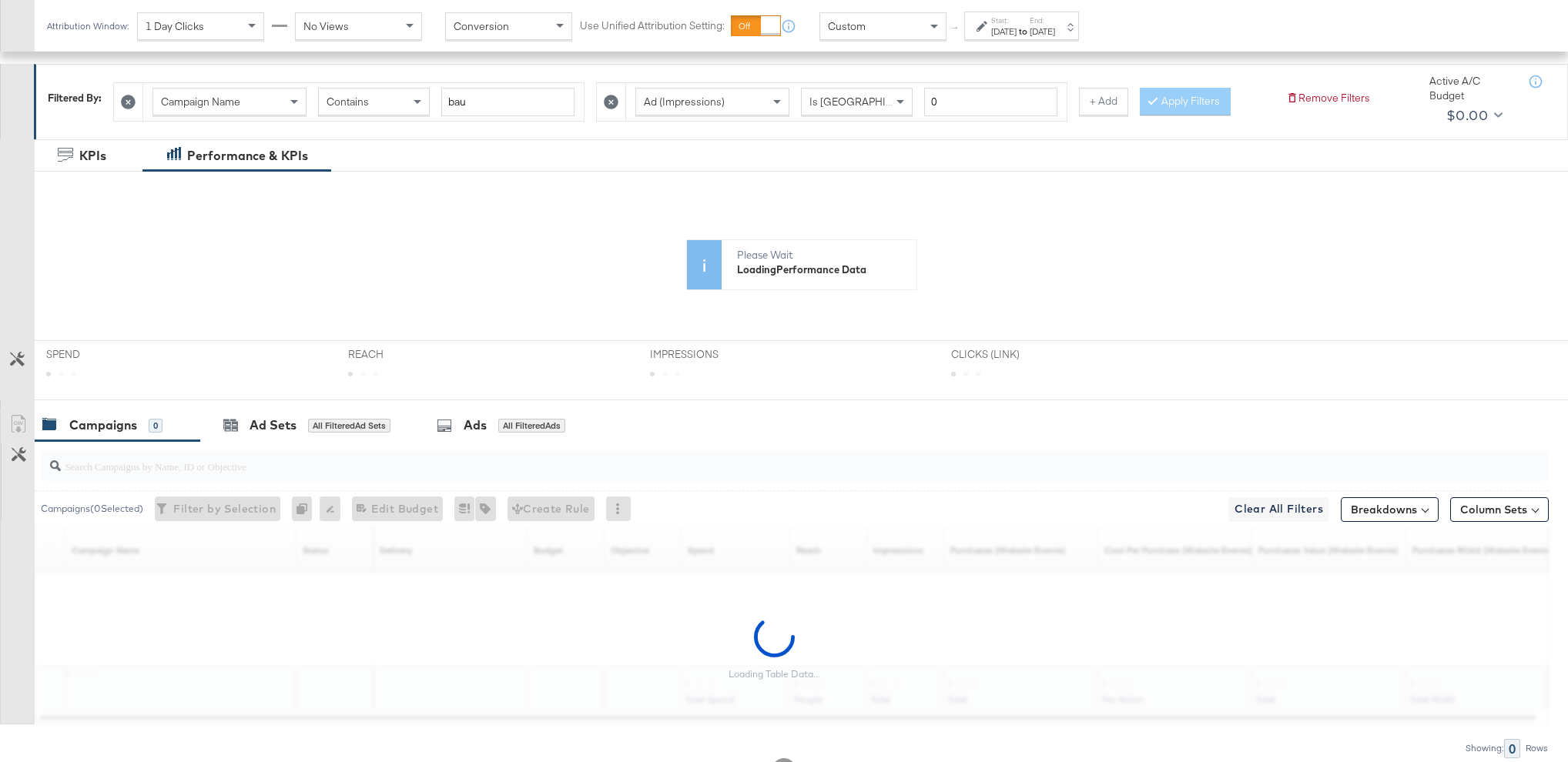
scroll to position [264, 0]
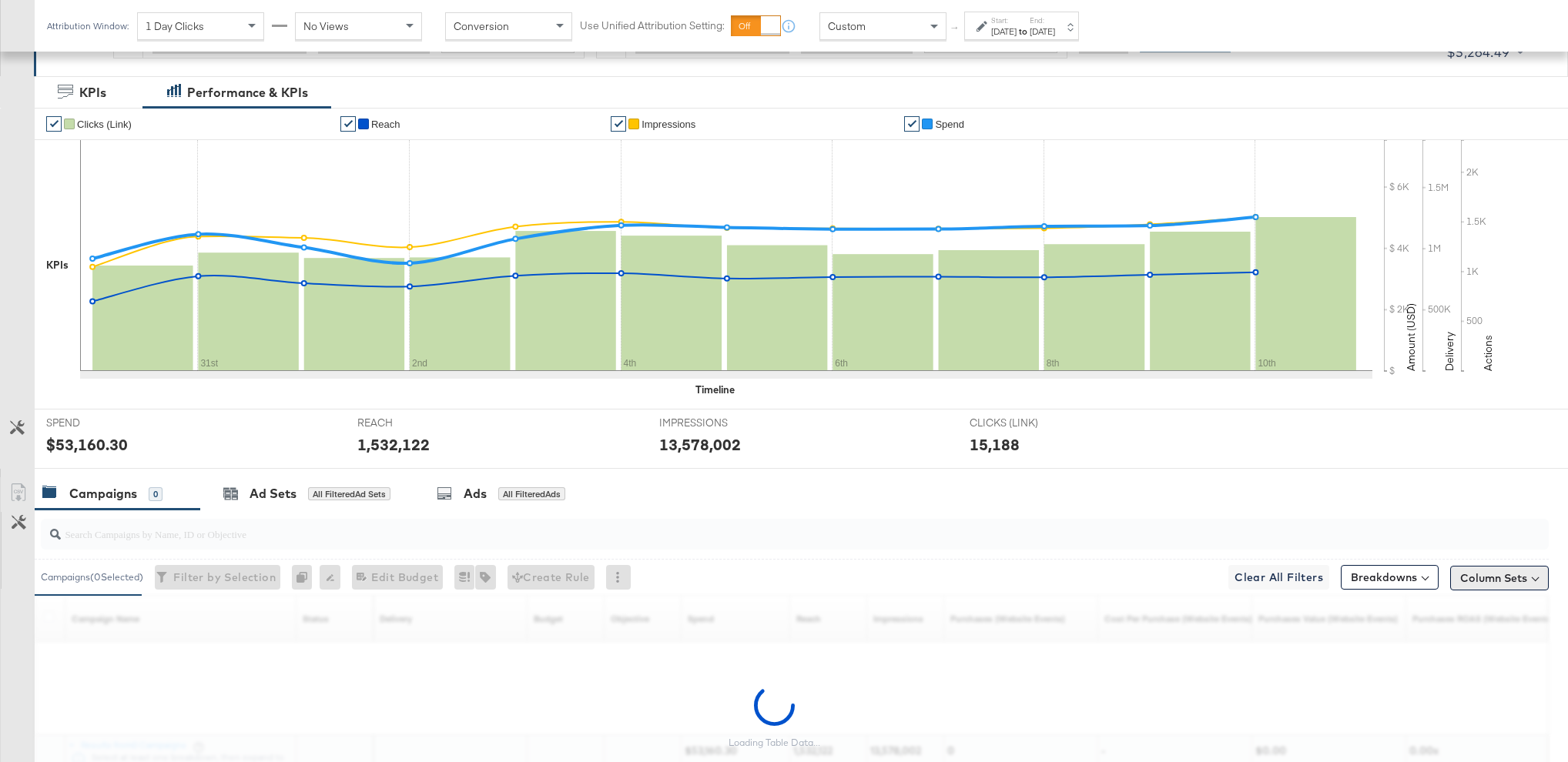
click at [1498, 445] on div "SPEND SPEND $53,160.30 REACH REACH 1,532,122 IMPRESSIONS IMPRESSIONS 13,578,002…" at bounding box center [801, 439] width 1533 height 60
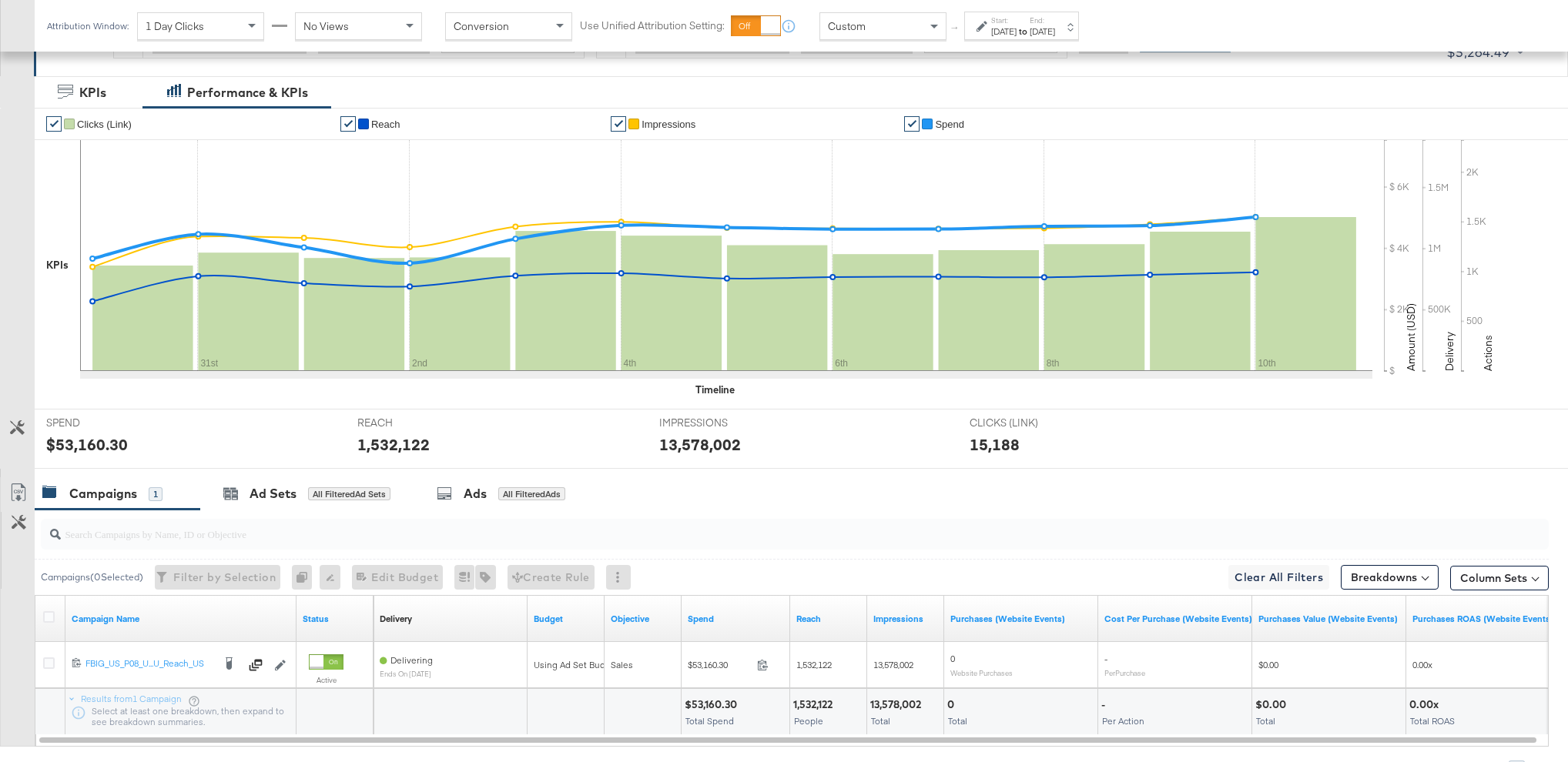
scroll to position [350, 0]
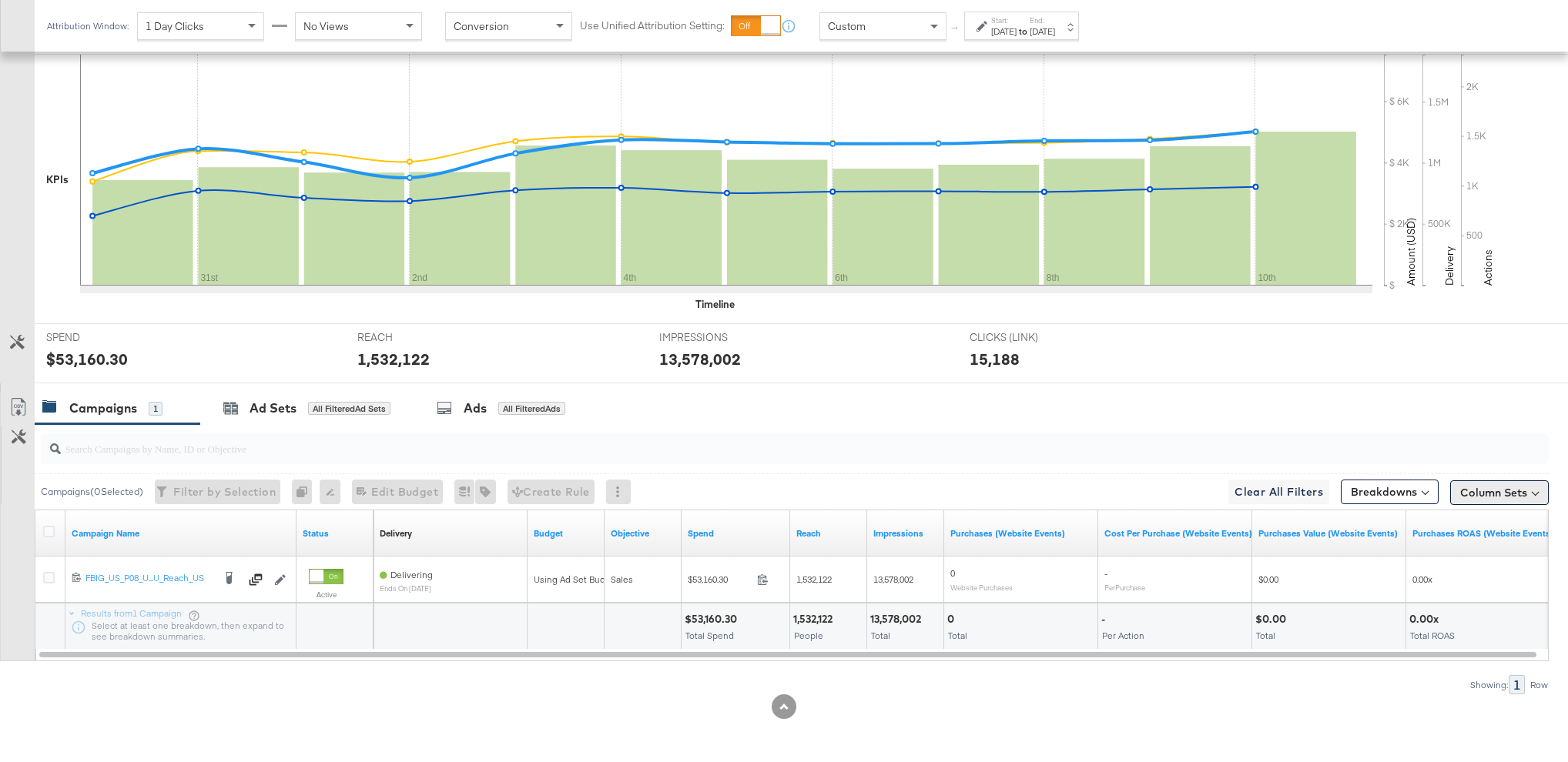
click at [1488, 491] on button "Column Sets" at bounding box center [1499, 492] width 98 height 25
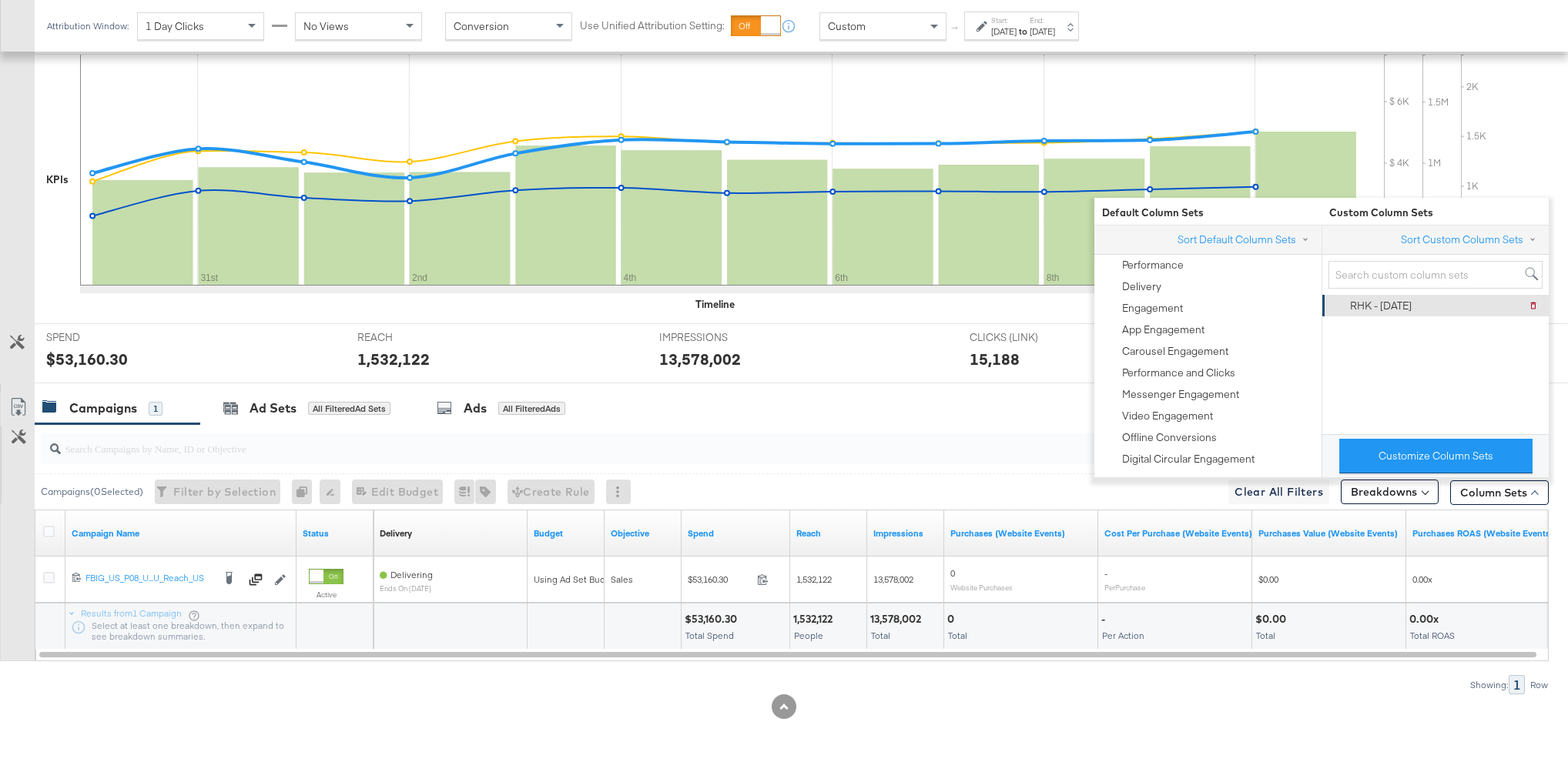
click at [1382, 311] on div "RHK - [DATE]" at bounding box center [1380, 305] width 62 height 14
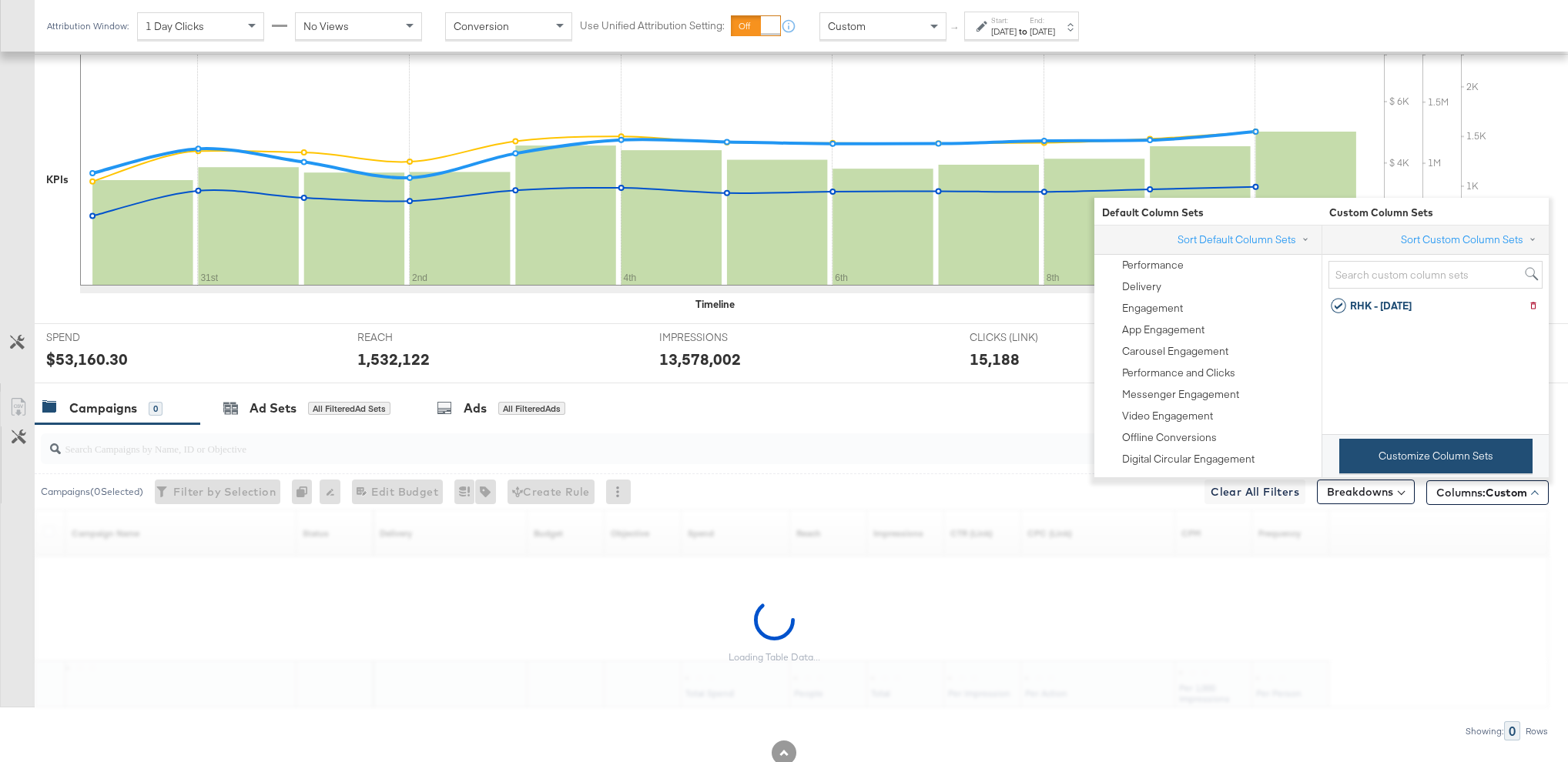
click at [1409, 457] on button "Customize Column Sets" at bounding box center [1436, 456] width 193 height 35
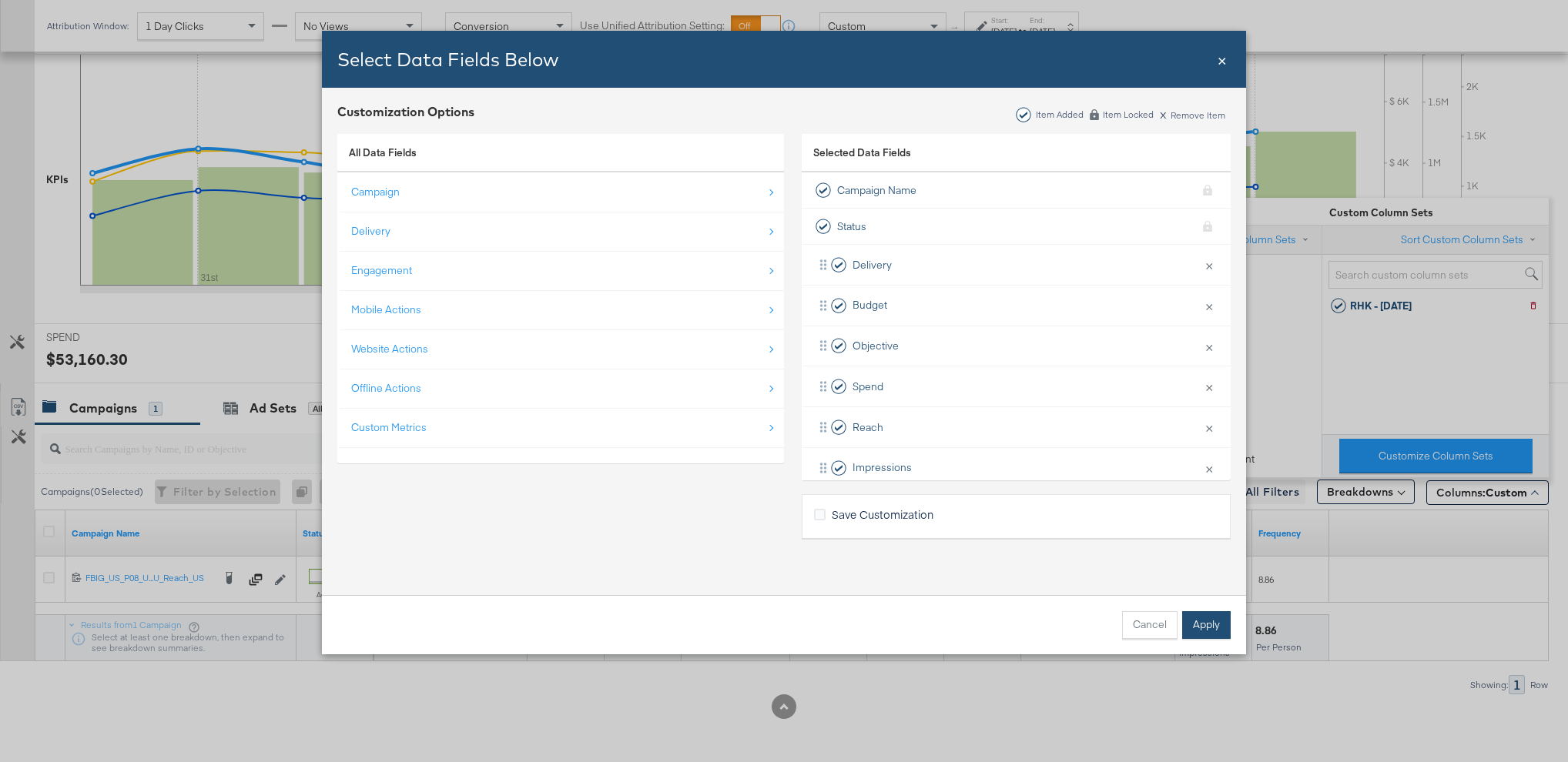
click at [1190, 627] on button "Apply" at bounding box center [1206, 625] width 48 height 28
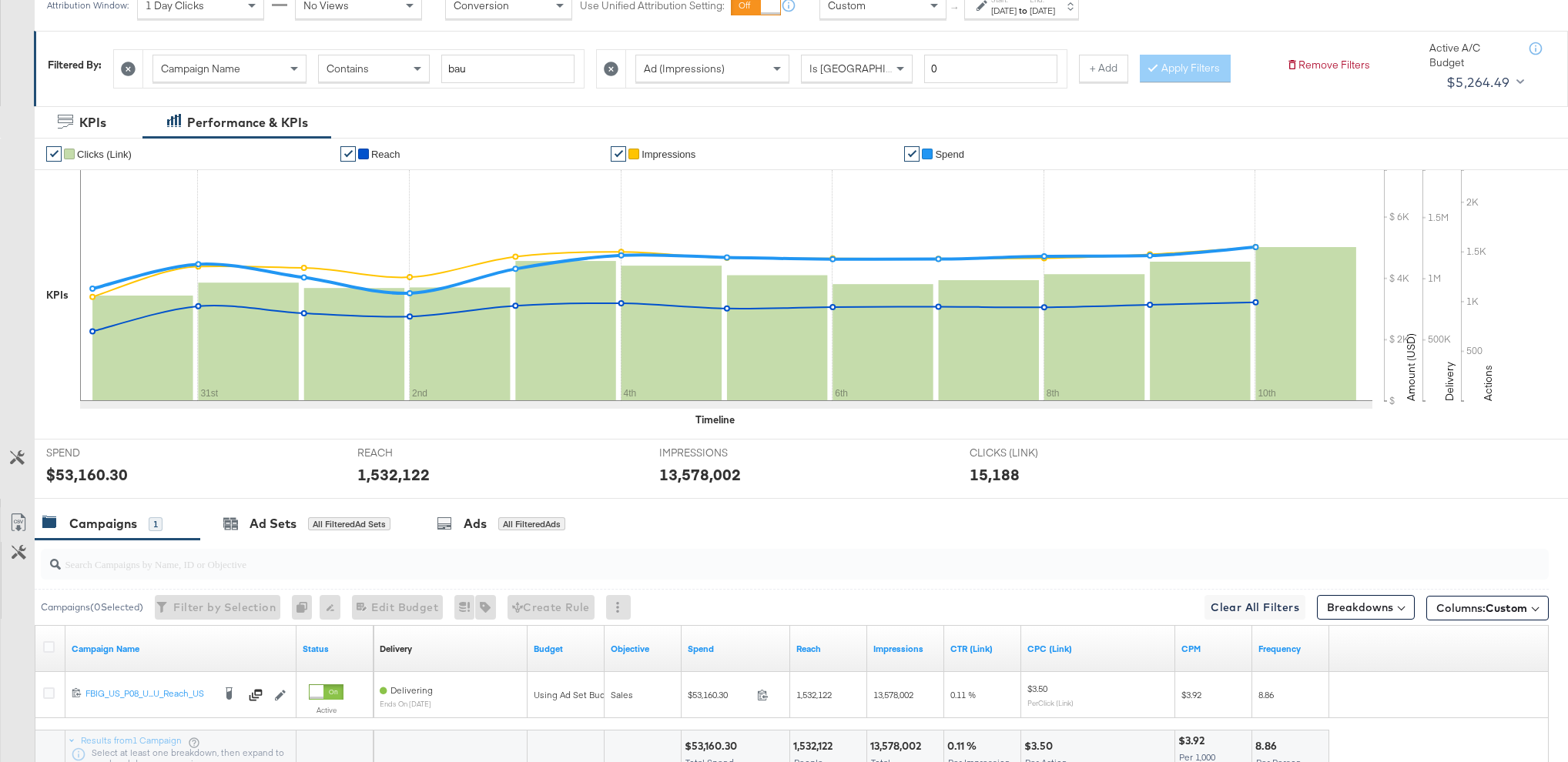
scroll to position [0, 0]
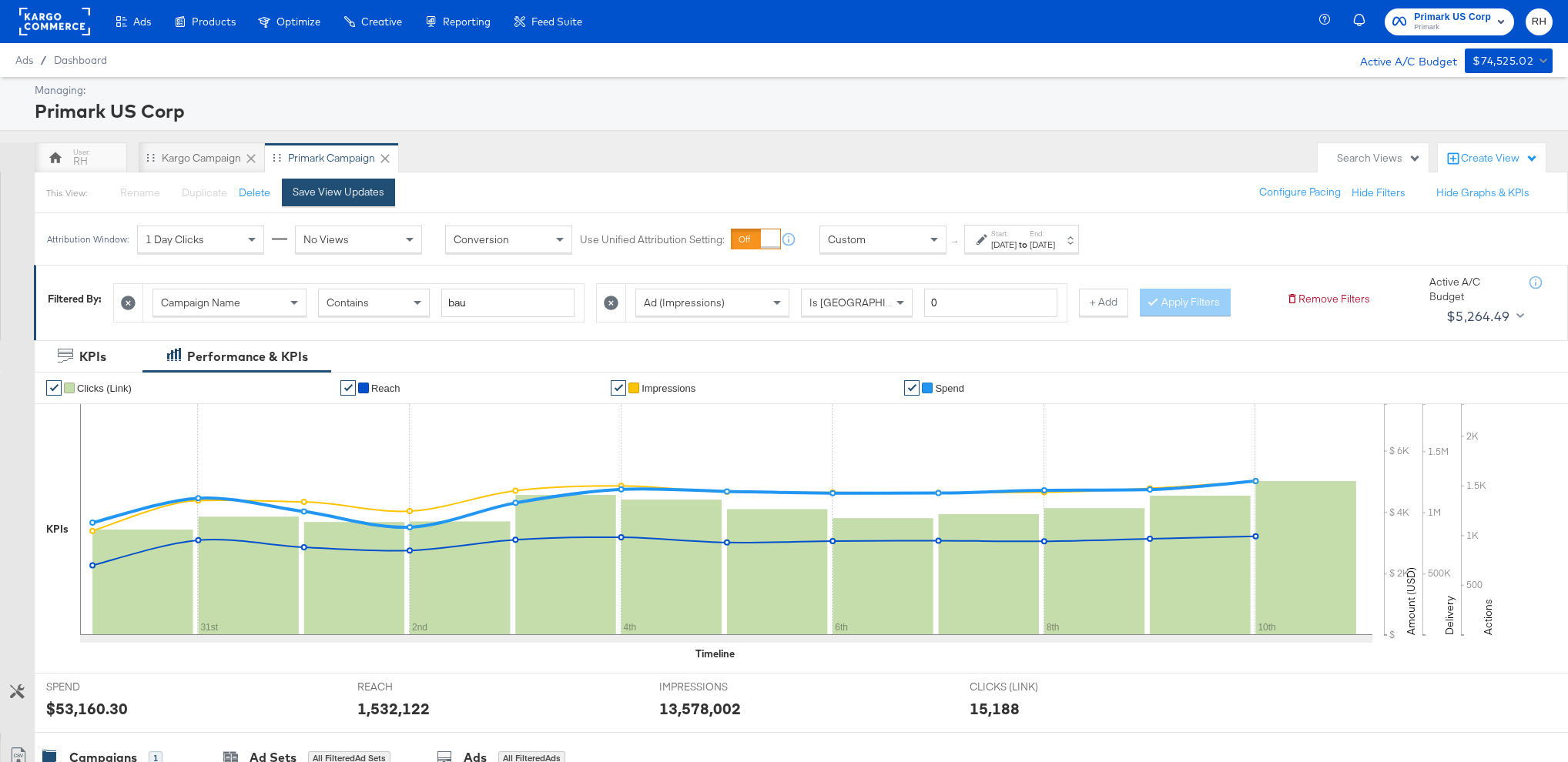
click at [378, 196] on div "Save View Updates" at bounding box center [339, 192] width 92 height 14
click at [188, 147] on div "Kargo Campaign" at bounding box center [201, 158] width 126 height 31
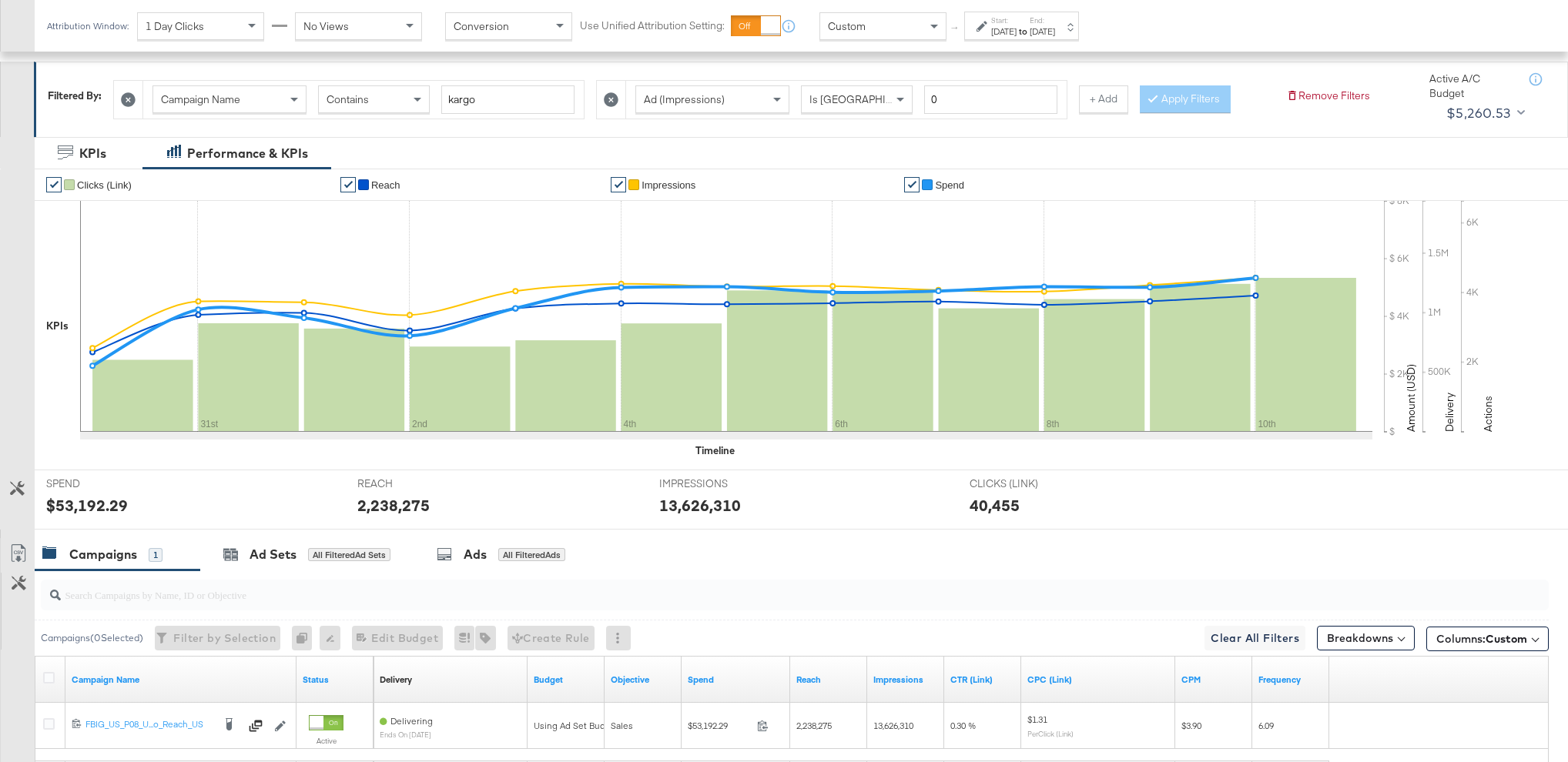
scroll to position [350, 0]
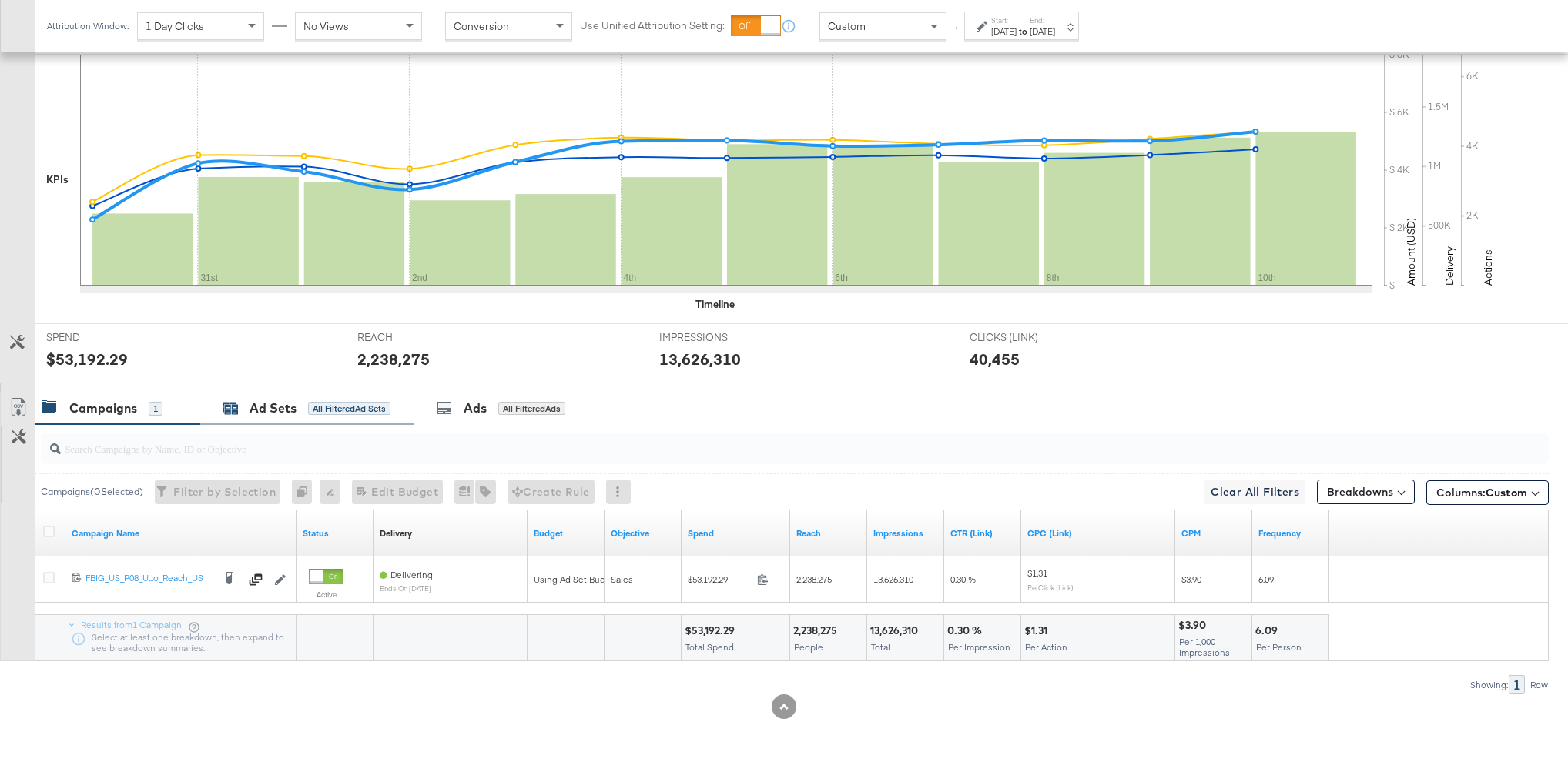
click at [312, 410] on div "All Filtered Ad Sets" at bounding box center [349, 409] width 82 height 14
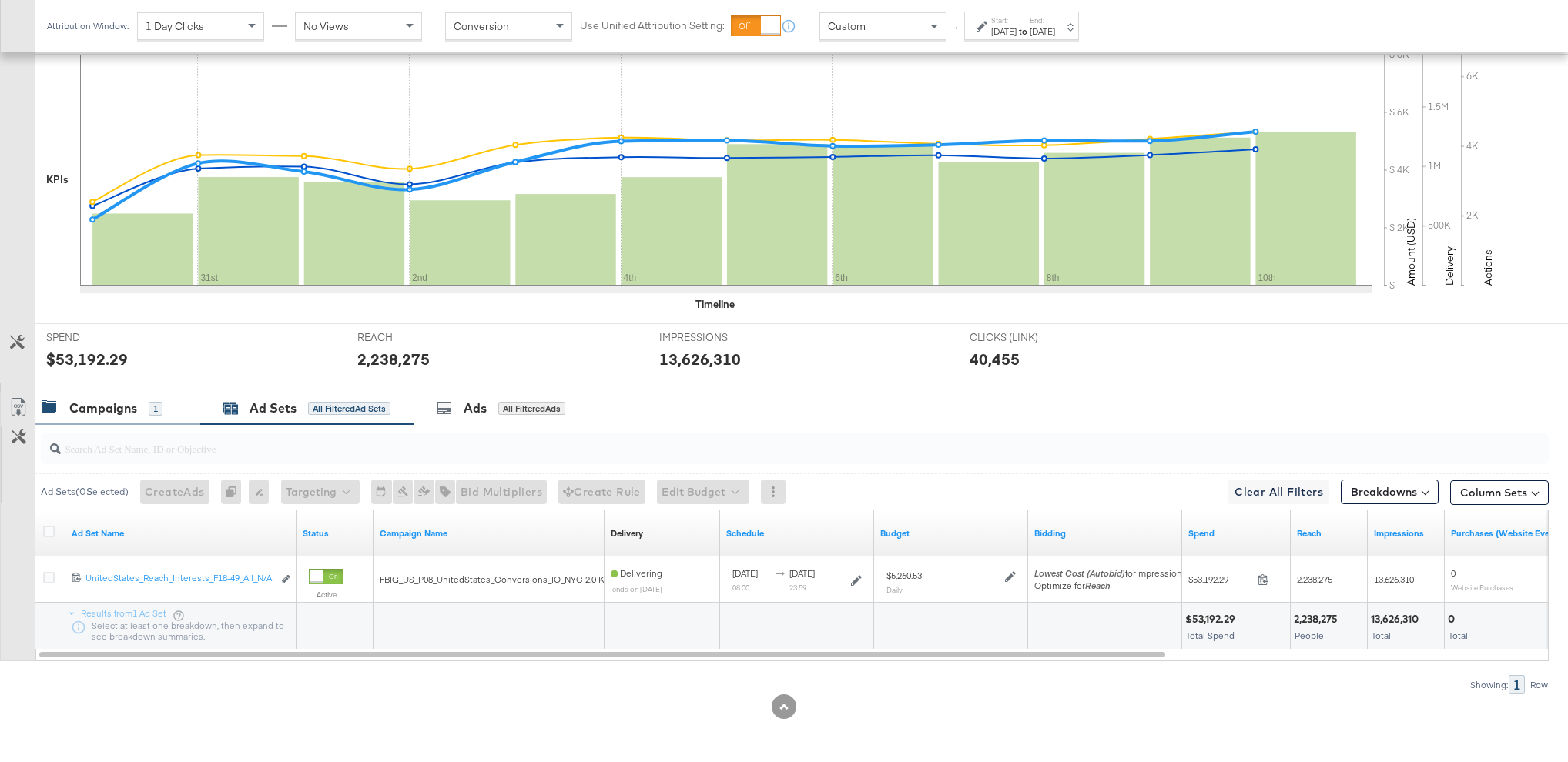
click at [135, 410] on div "Campaigns" at bounding box center [104, 408] width 68 height 18
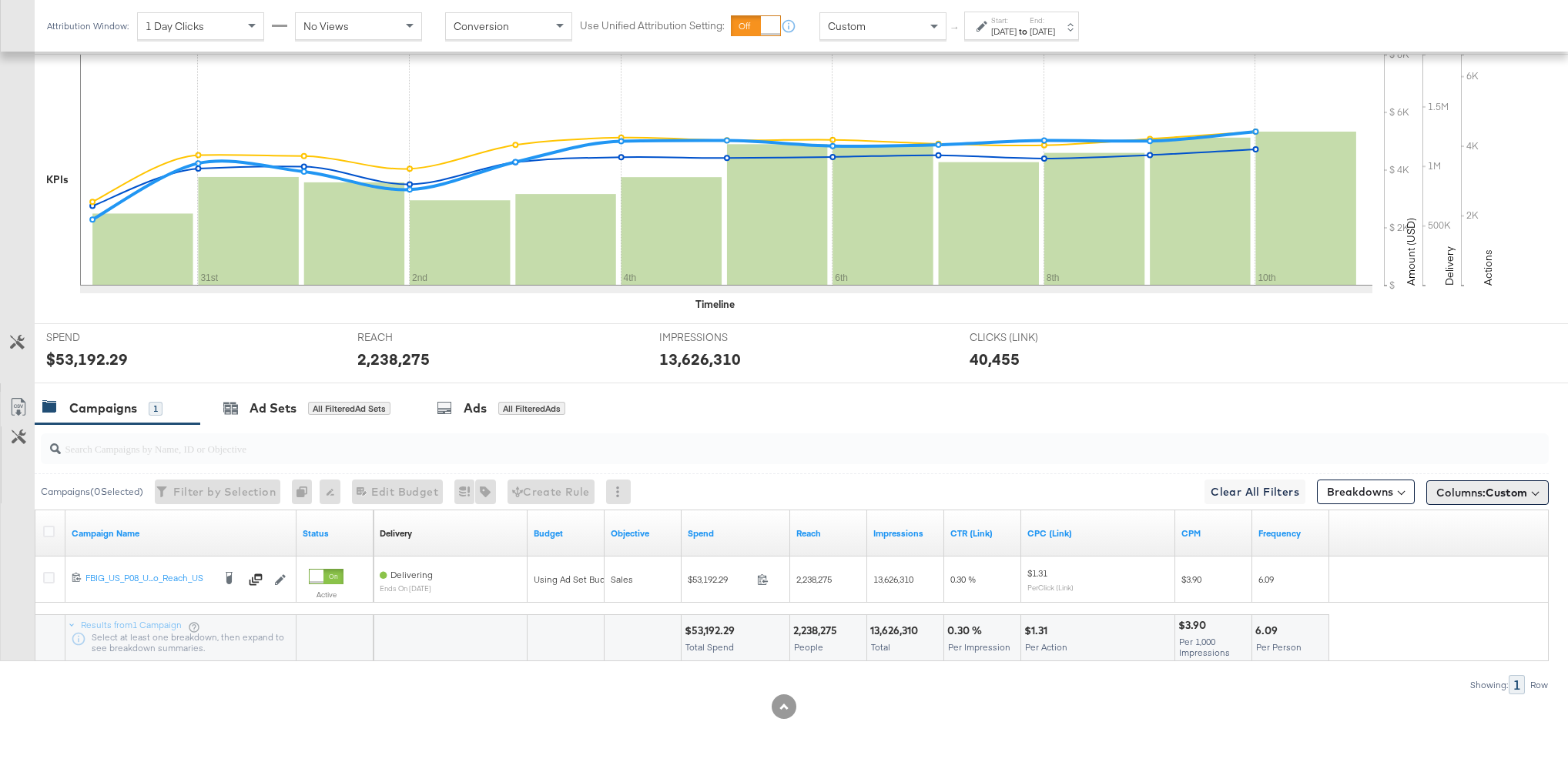
click at [1493, 496] on span "Custom" at bounding box center [1505, 493] width 42 height 14
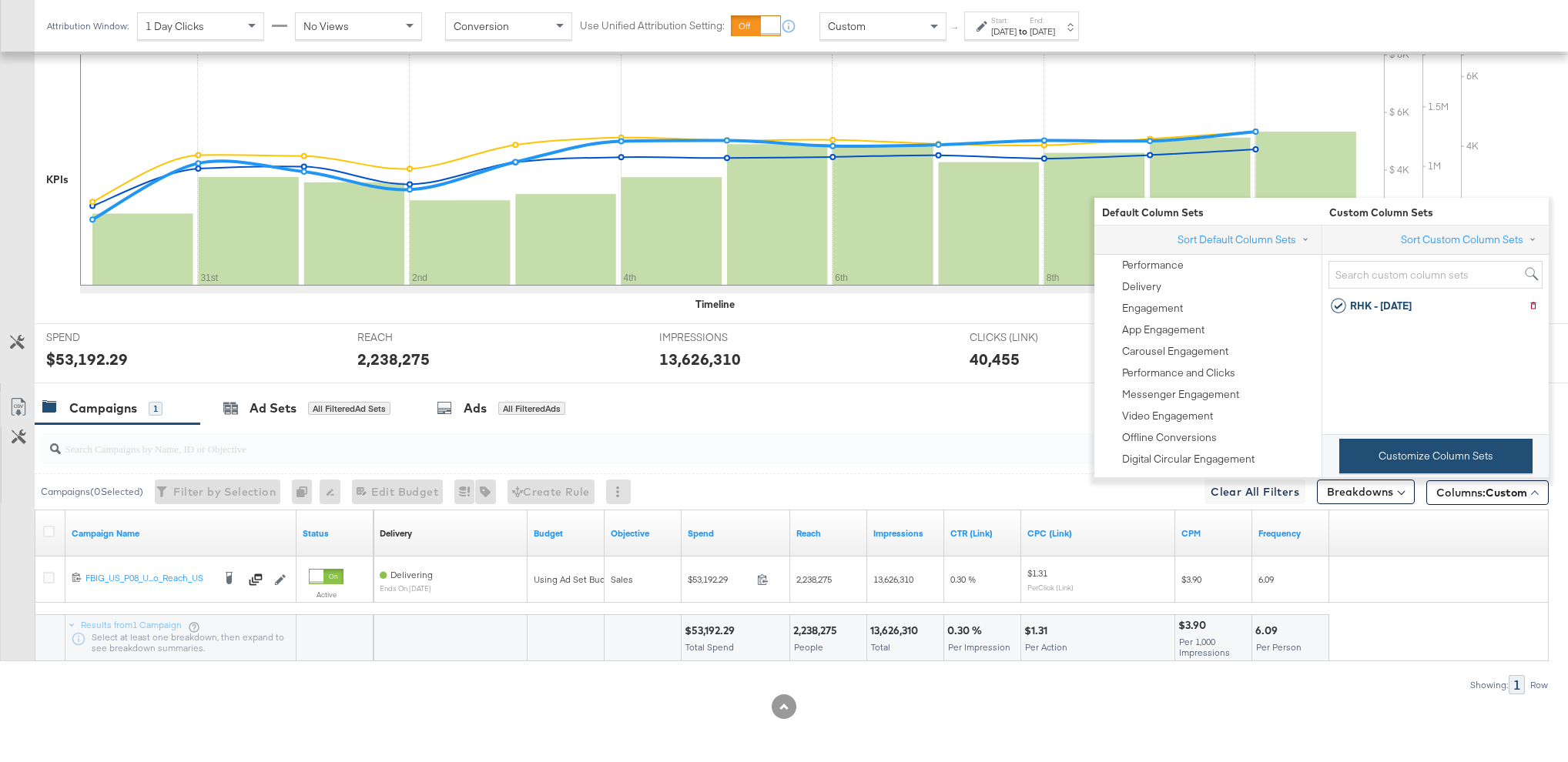
click at [1408, 461] on button "Customize Column Sets" at bounding box center [1436, 456] width 193 height 35
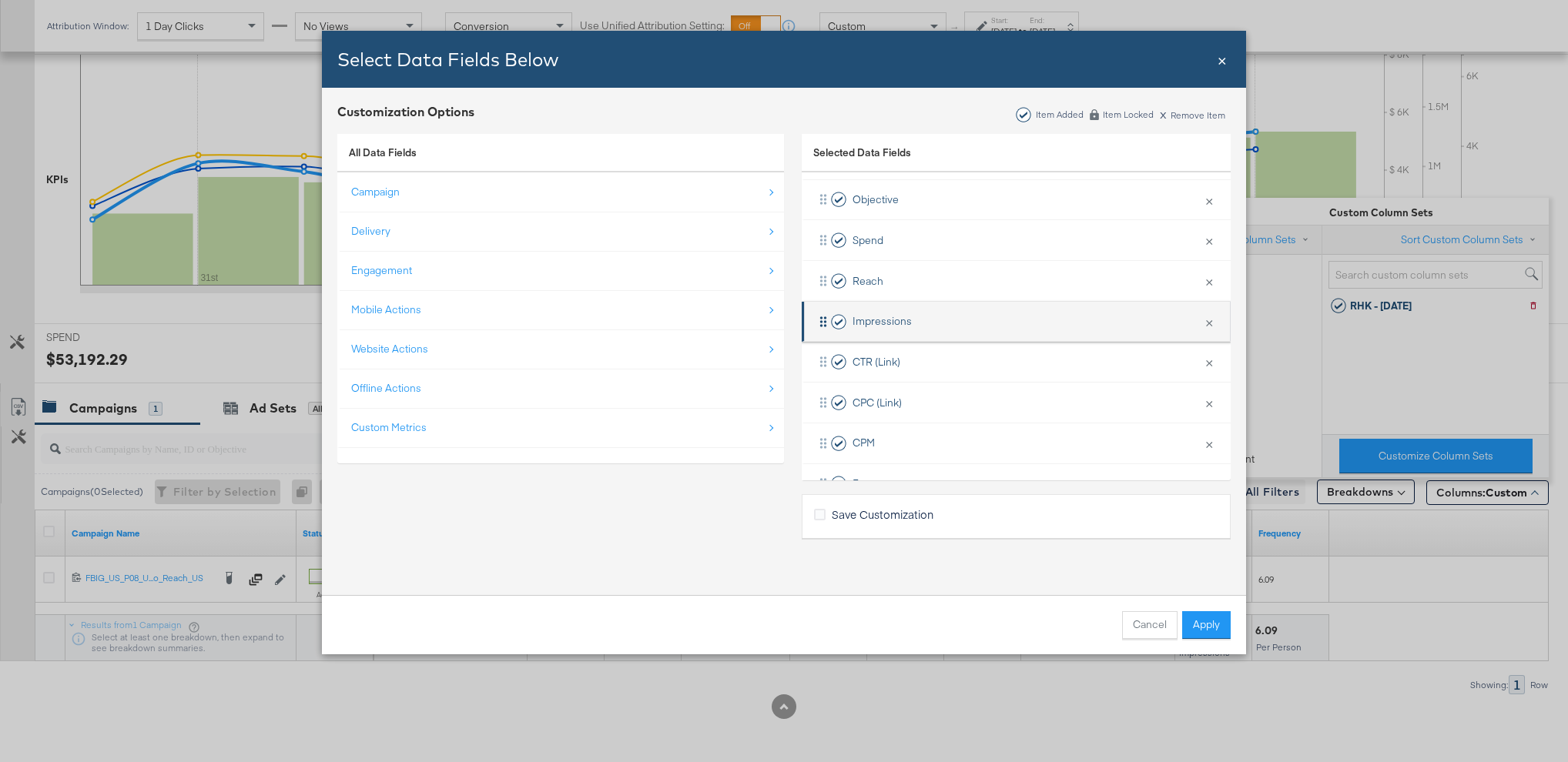
scroll to position [186, 0]
click at [1144, 618] on button "Cancel" at bounding box center [1149, 625] width 55 height 28
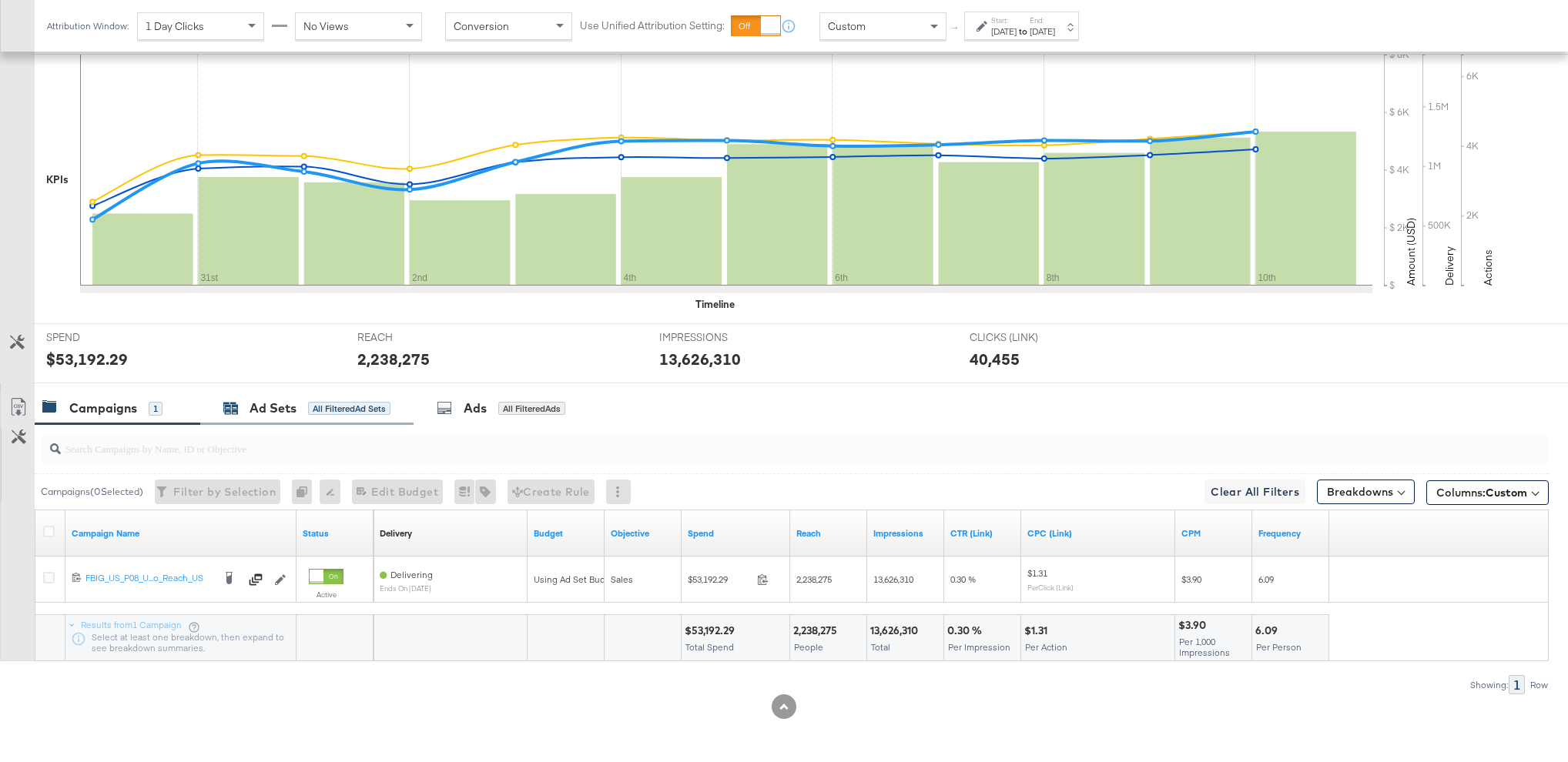
click at [308, 409] on div "All Filtered Ad Sets" at bounding box center [349, 409] width 82 height 14
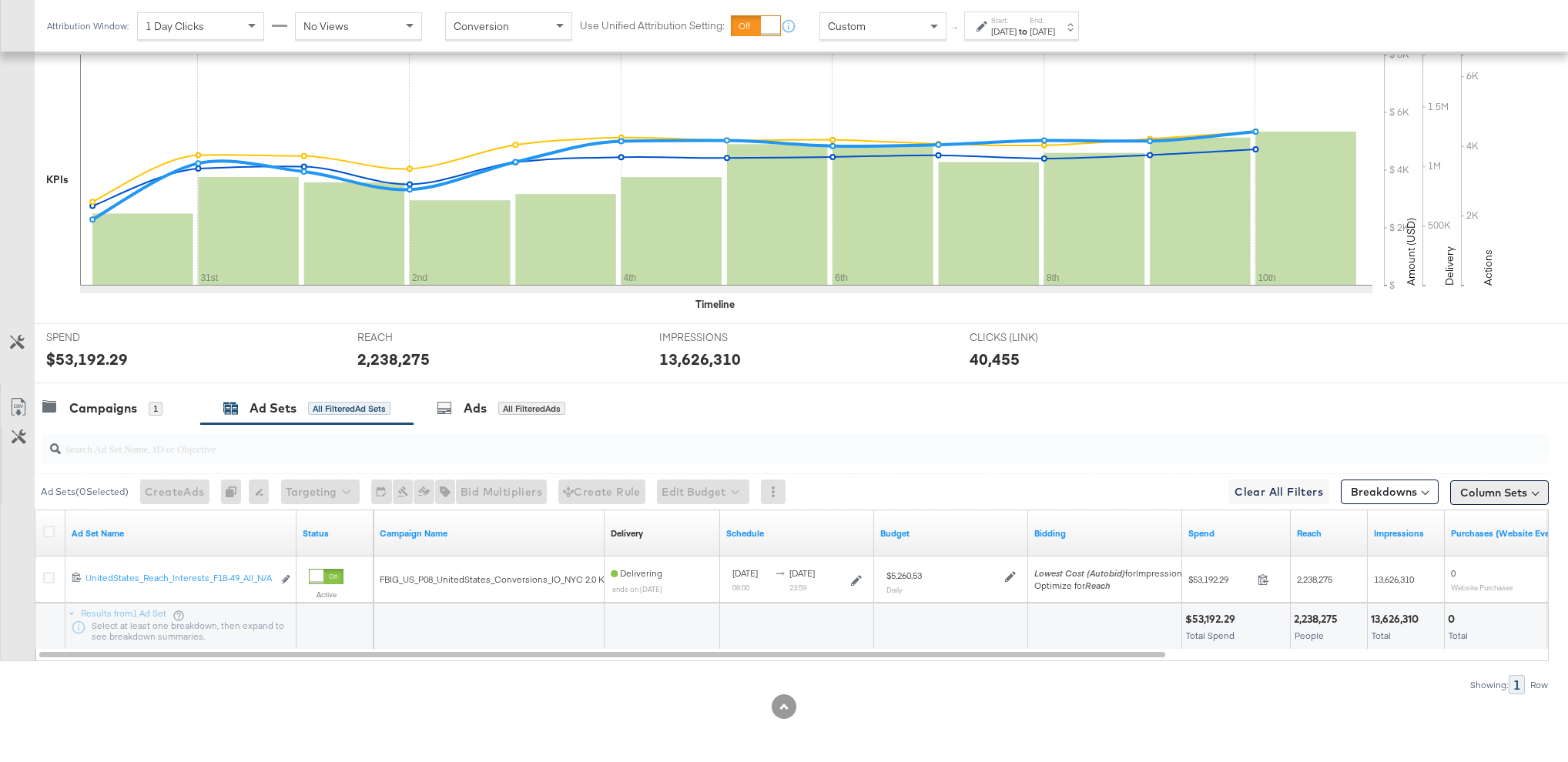
click at [1496, 497] on button "Column Sets" at bounding box center [1499, 492] width 98 height 25
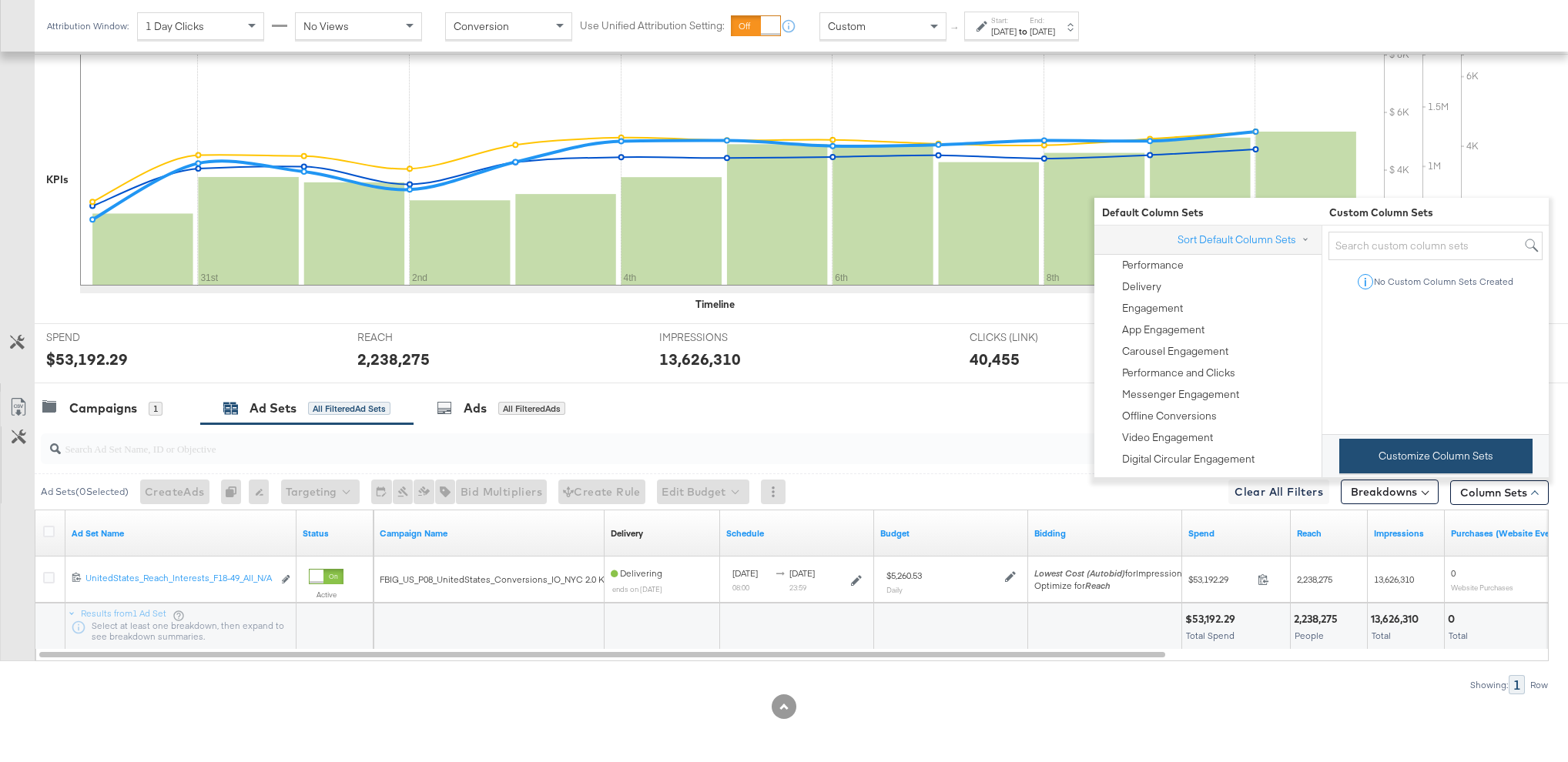
click at [1402, 453] on button "Customize Column Sets" at bounding box center [1436, 456] width 193 height 35
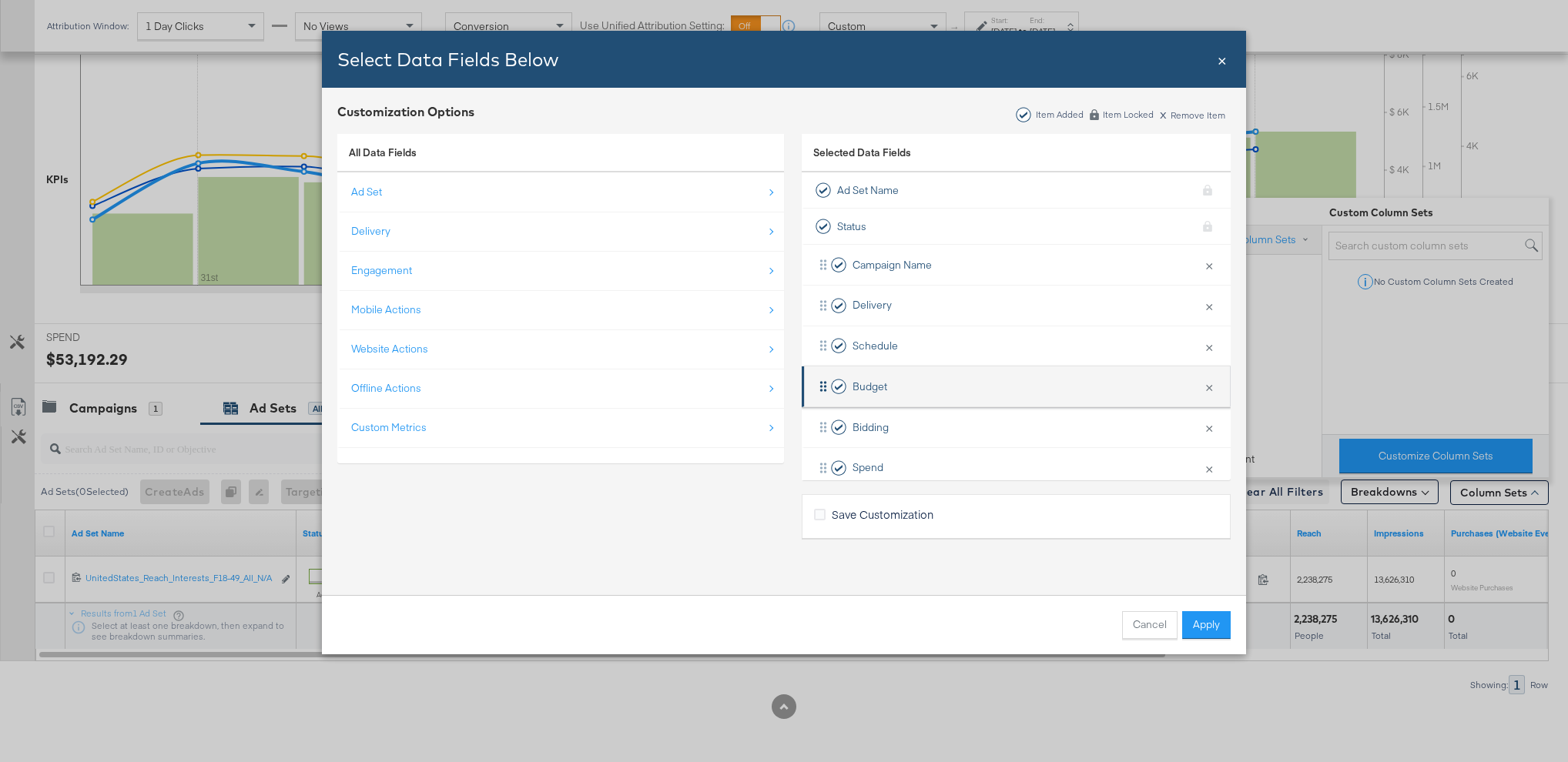
scroll to position [266, 0]
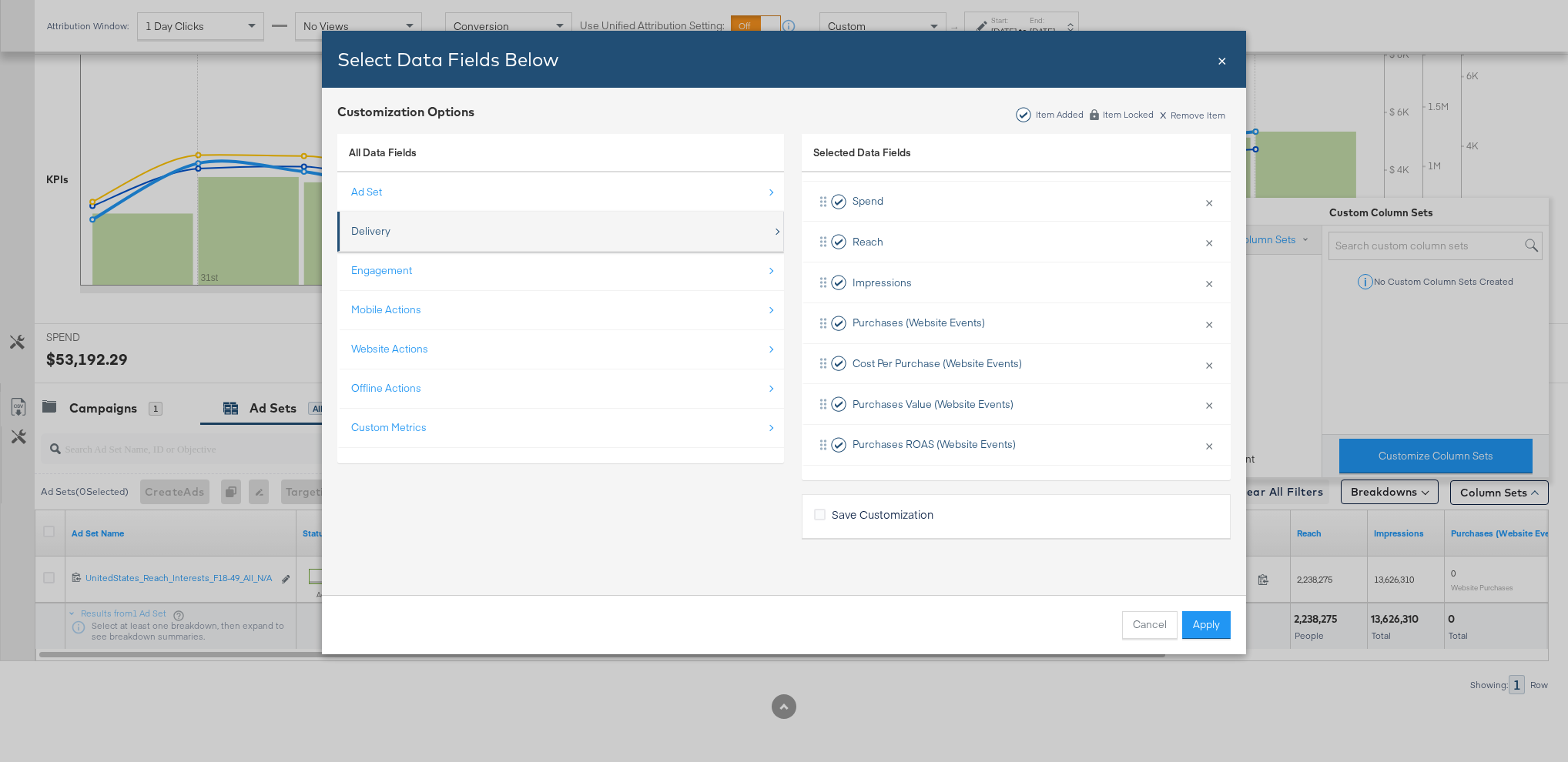
click at [437, 235] on div "Delivery" at bounding box center [562, 231] width 421 height 31
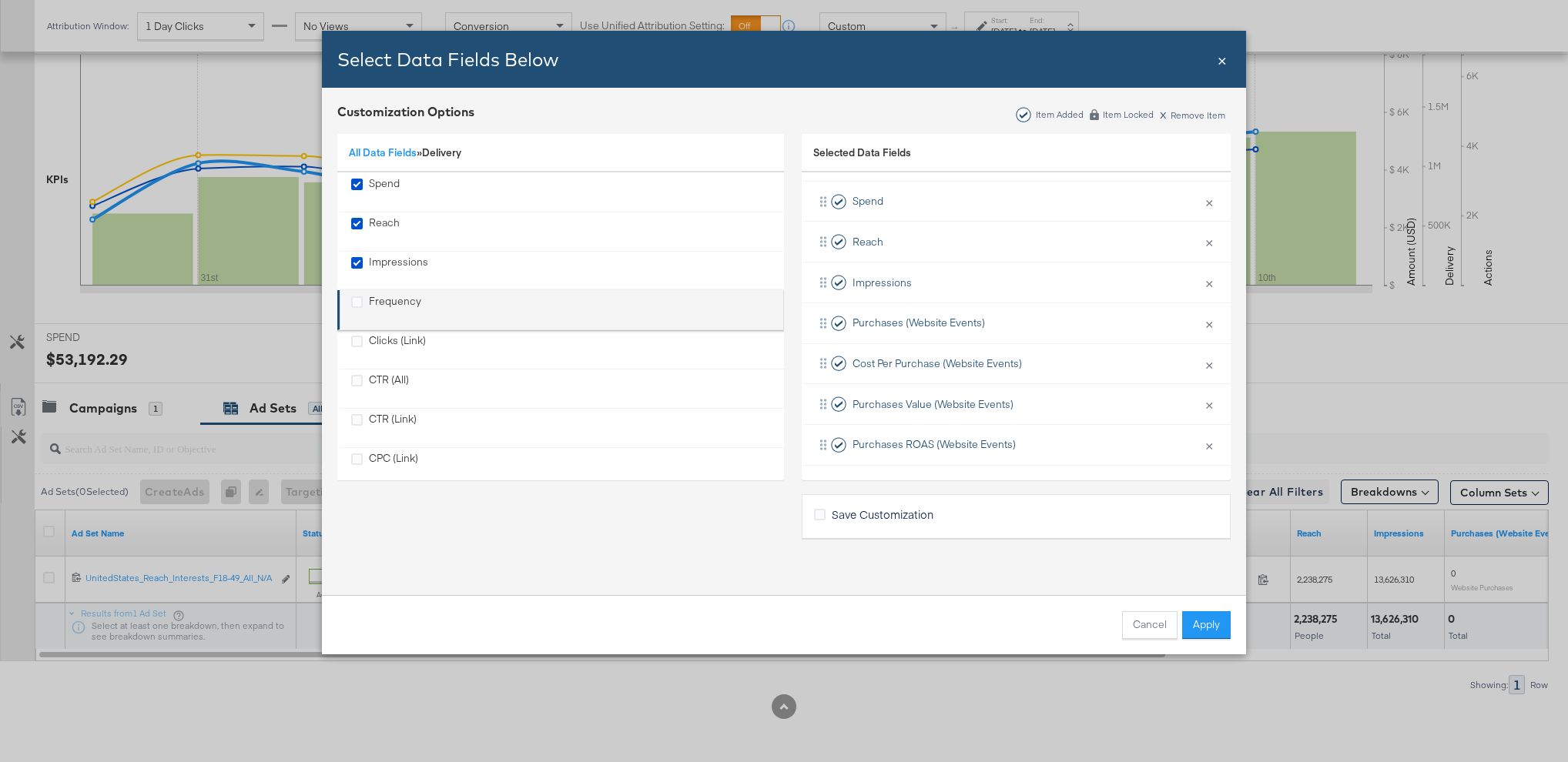
click at [450, 310] on div "Frequency" at bounding box center [562, 310] width 421 height 31
click at [359, 301] on icon "Frequency" at bounding box center [357, 302] width 12 height 12
click at [0, 0] on input "Frequency" at bounding box center [0, 0] width 0 height 0
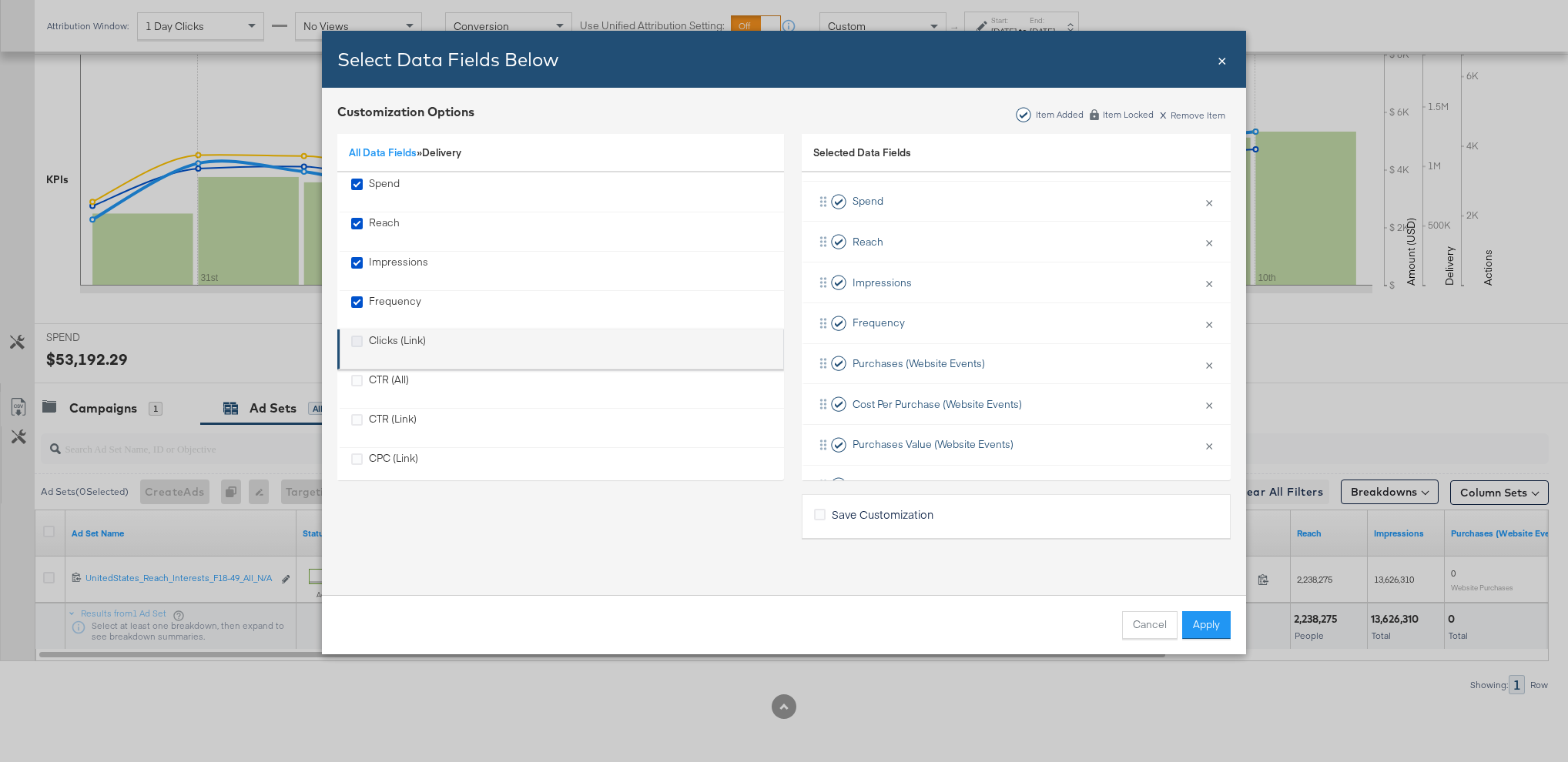
click at [356, 345] on icon "Clicks (Link)" at bounding box center [357, 342] width 12 height 12
click at [0, 0] on input "Clicks (Link)" at bounding box center [0, 0] width 0 height 0
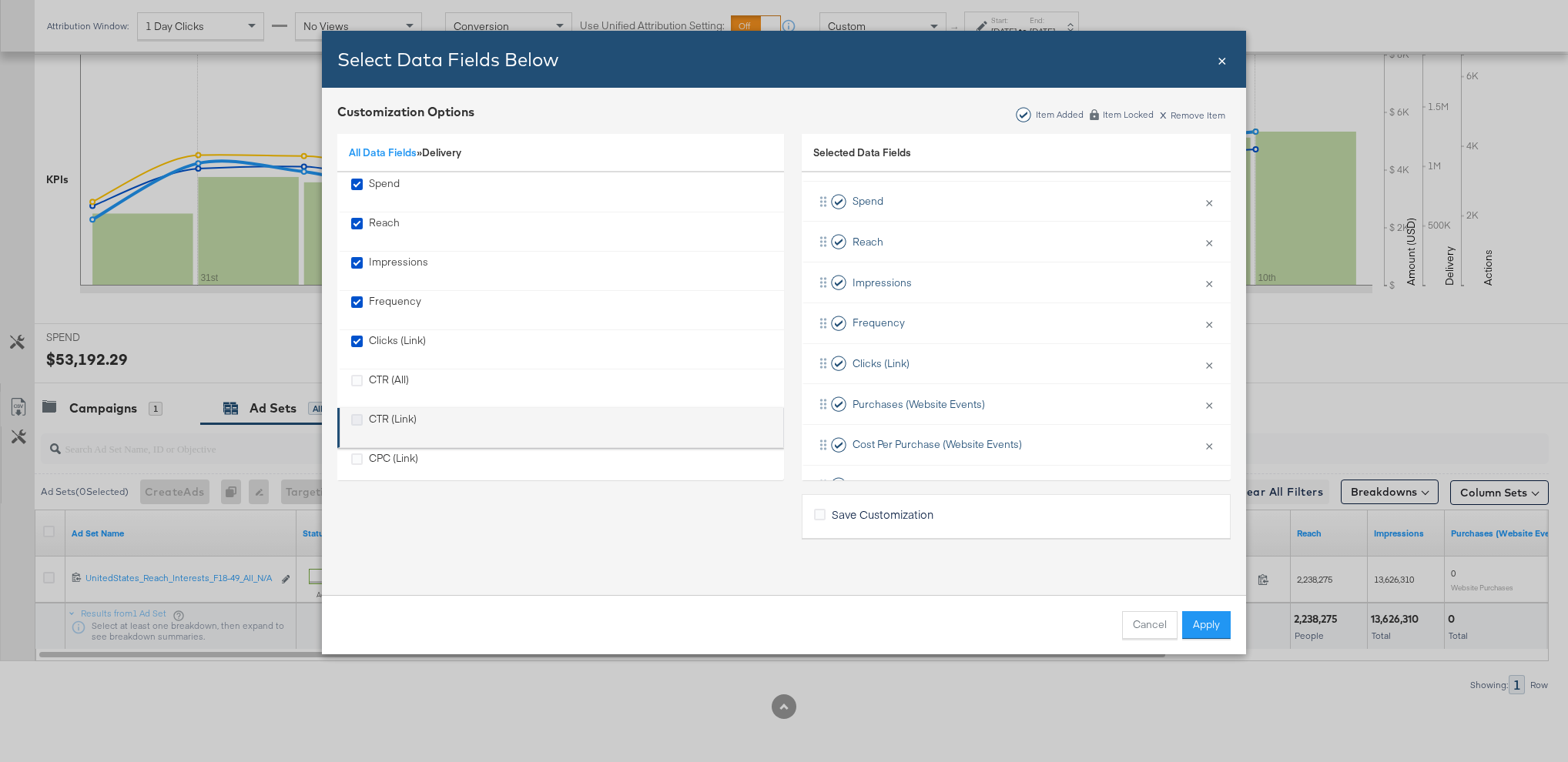
click at [356, 419] on icon "CTR (Link)" at bounding box center [357, 420] width 12 height 12
click at [0, 0] on input "CTR (Link)" at bounding box center [0, 0] width 0 height 0
click at [355, 459] on icon "CPC (Link)" at bounding box center [357, 459] width 12 height 12
click at [0, 0] on input "CPC (Link)" at bounding box center [0, 0] width 0 height 0
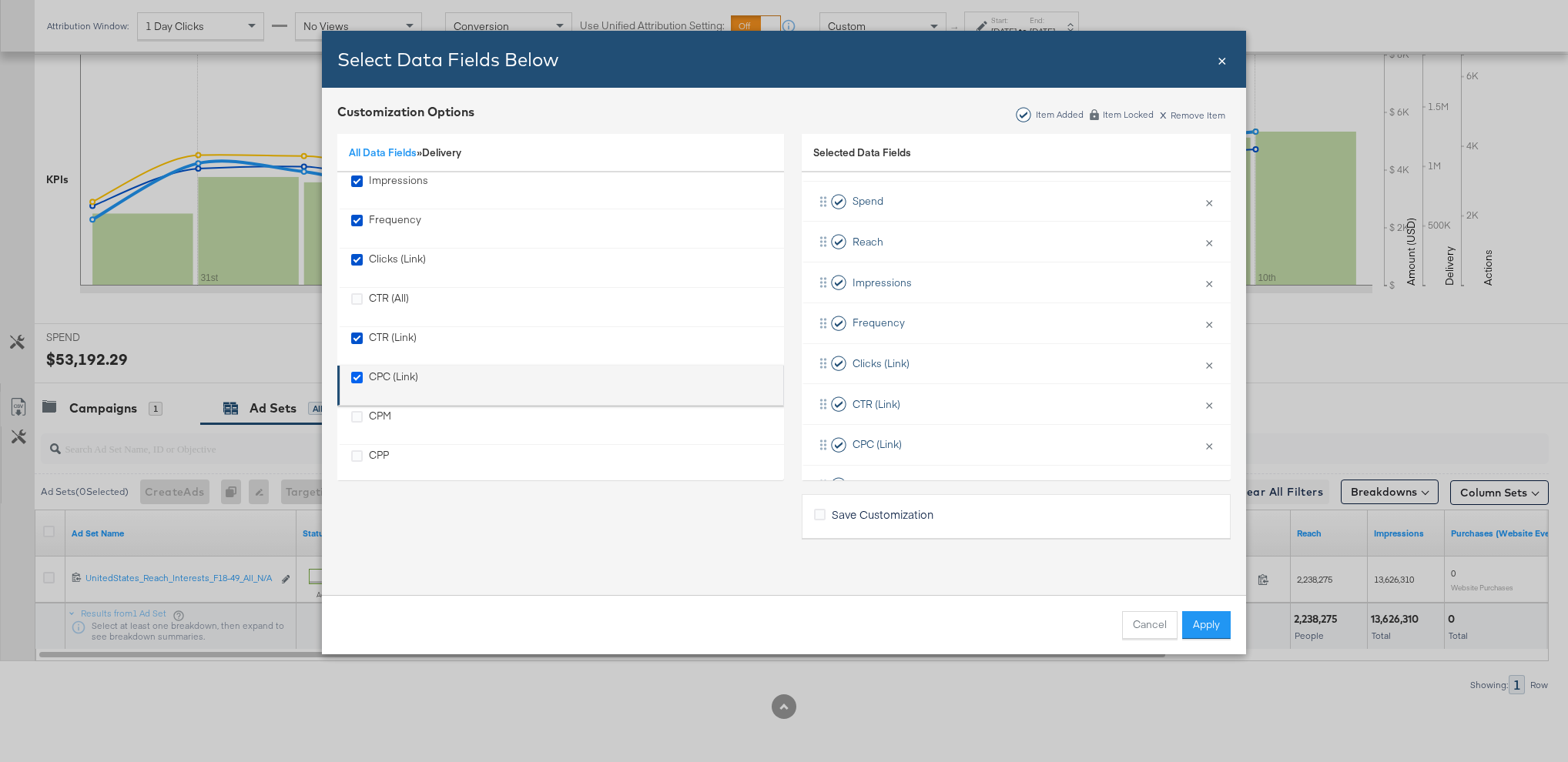
scroll to position [86, 0]
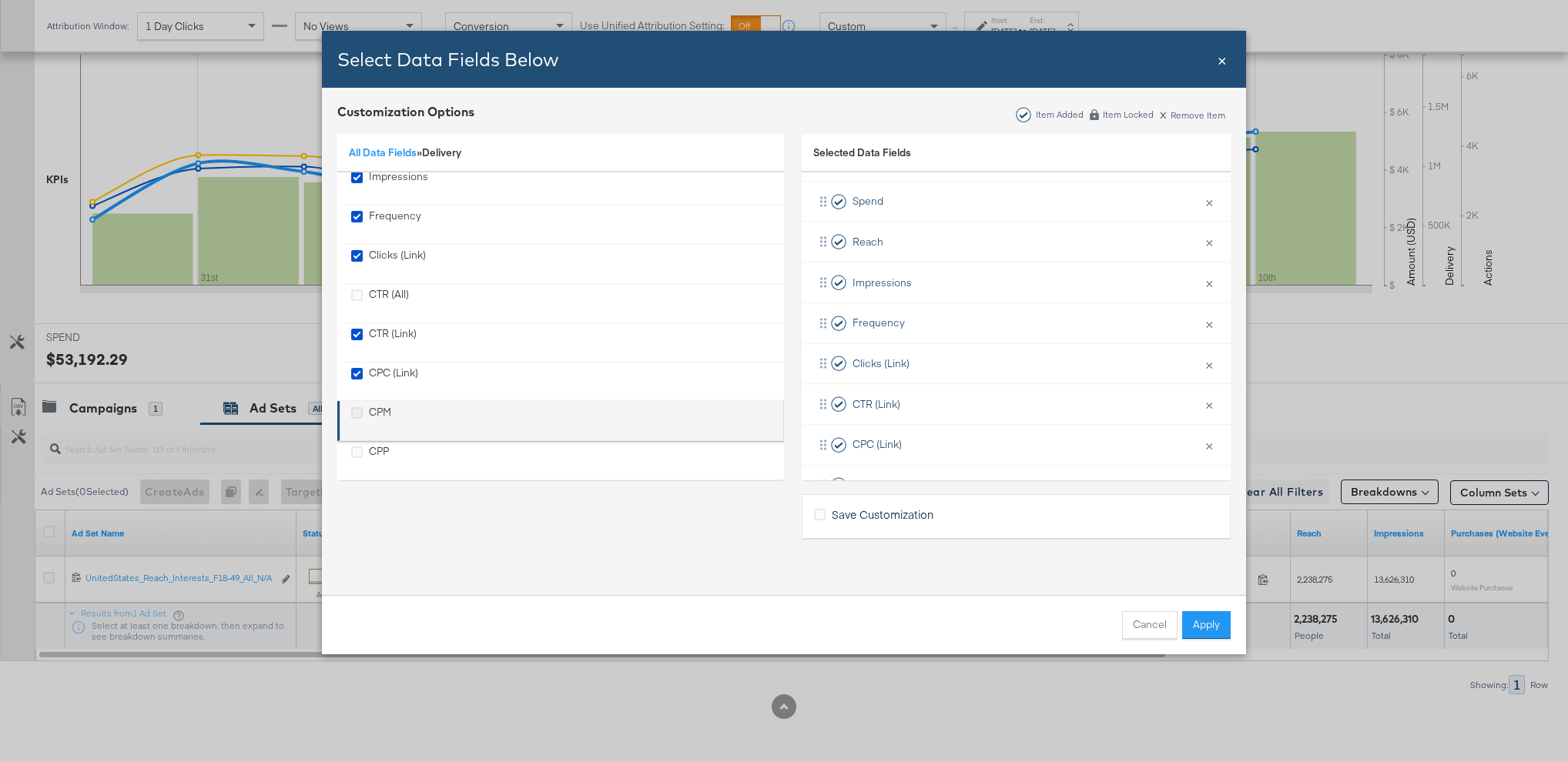
click at [356, 412] on icon "CPM" at bounding box center [357, 413] width 12 height 12
click at [0, 0] on input "CPM" at bounding box center [0, 0] width 0 height 0
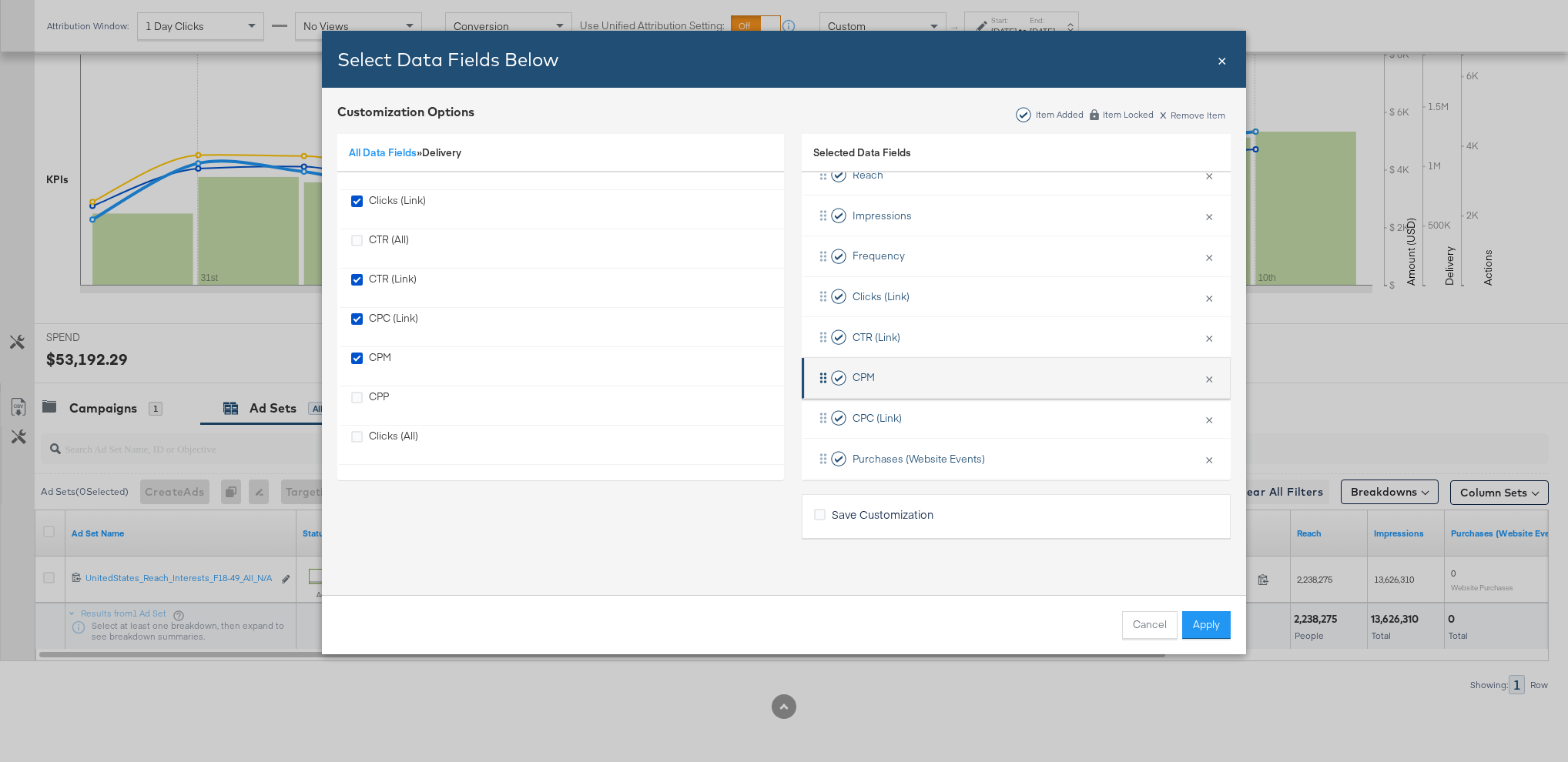
scroll to position [470, 0]
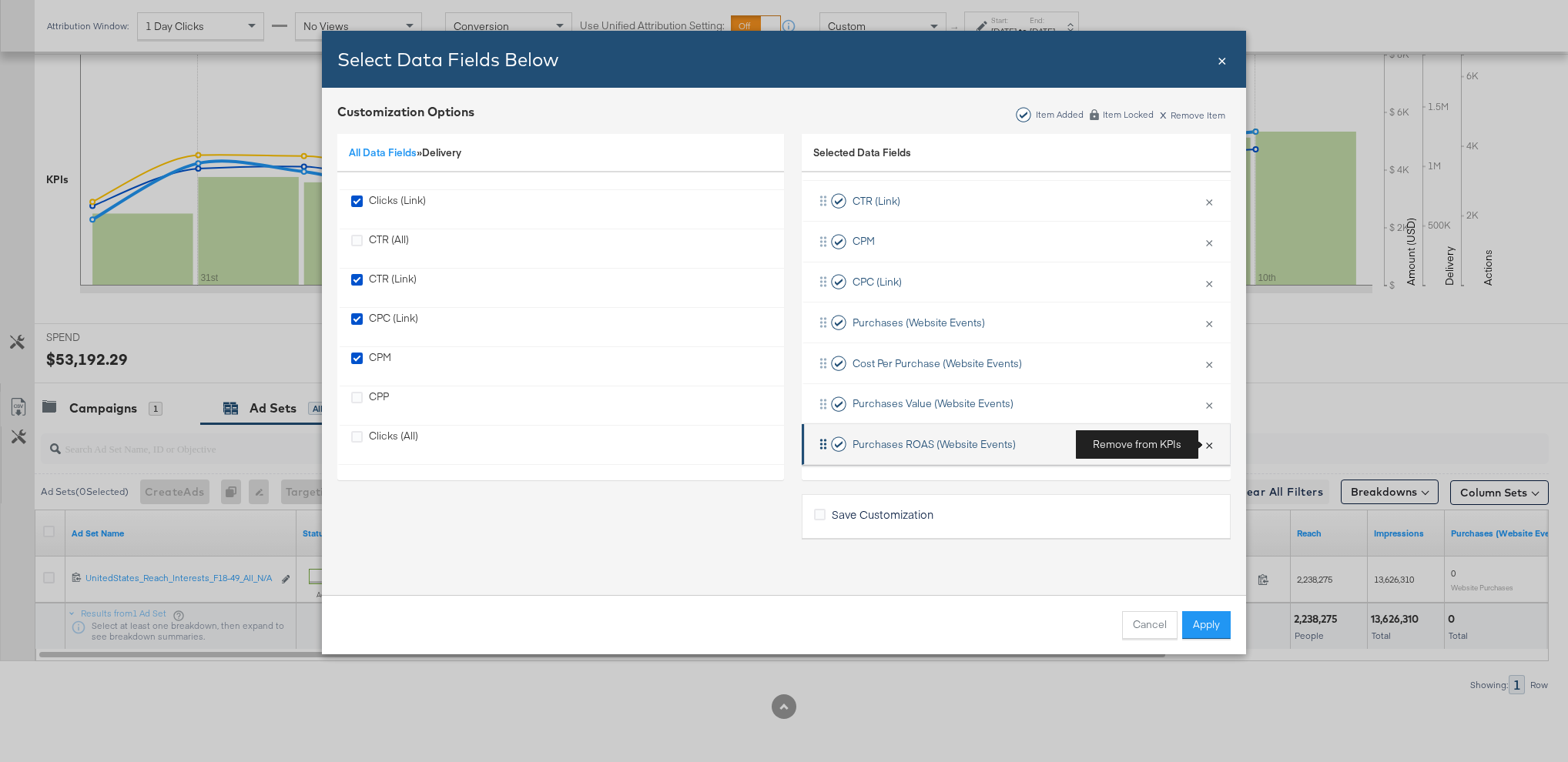
click at [1207, 445] on button "×" at bounding box center [1209, 445] width 20 height 32
click at [1207, 446] on button "×" at bounding box center [1209, 445] width 20 height 32
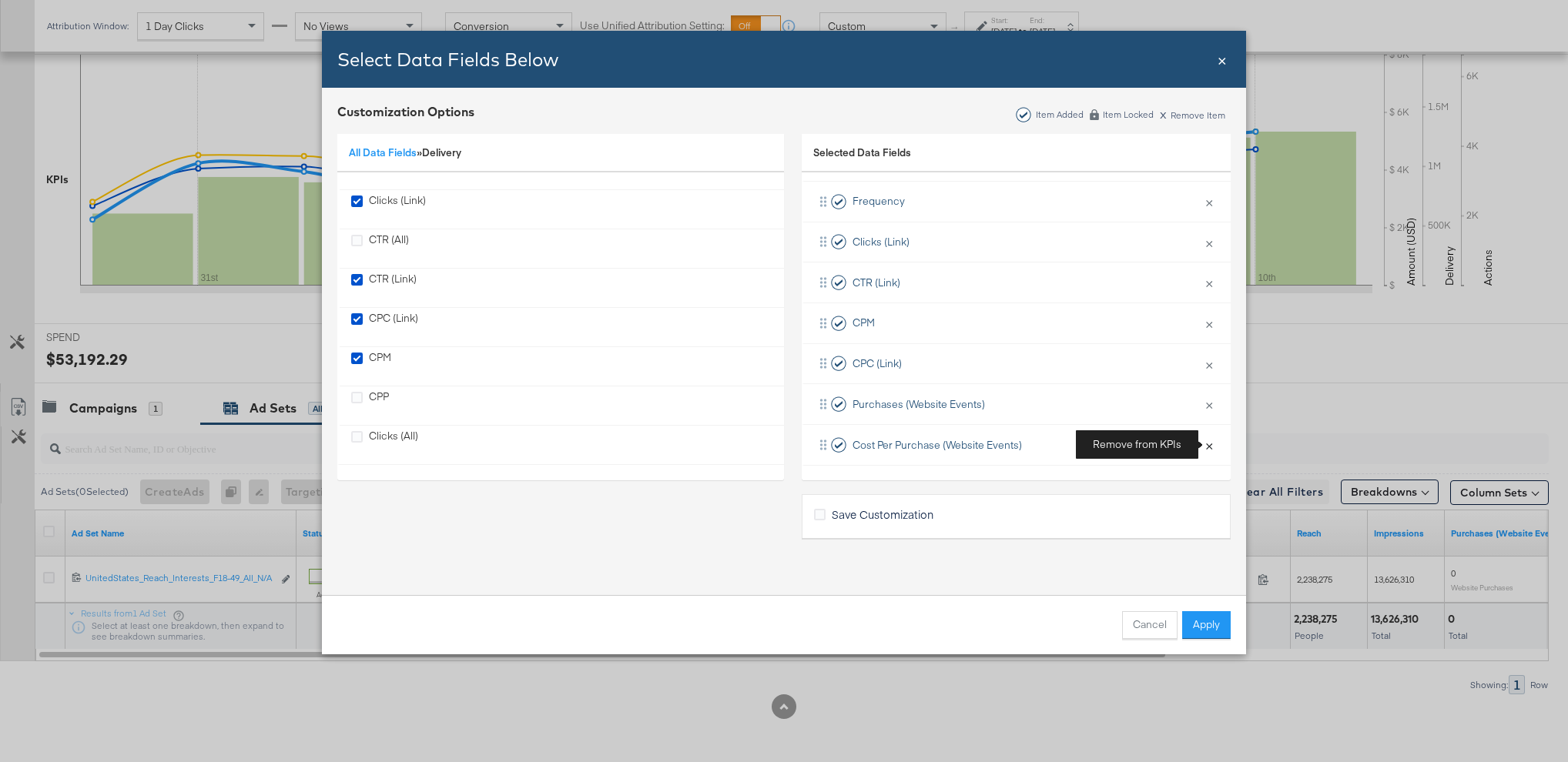
click at [1207, 446] on button "×" at bounding box center [1209, 445] width 20 height 32
click at [916, 513] on span "Save Customization" at bounding box center [882, 514] width 102 height 15
click at [0, 0] on input "Save Customization" at bounding box center [0, 0] width 0 height 0
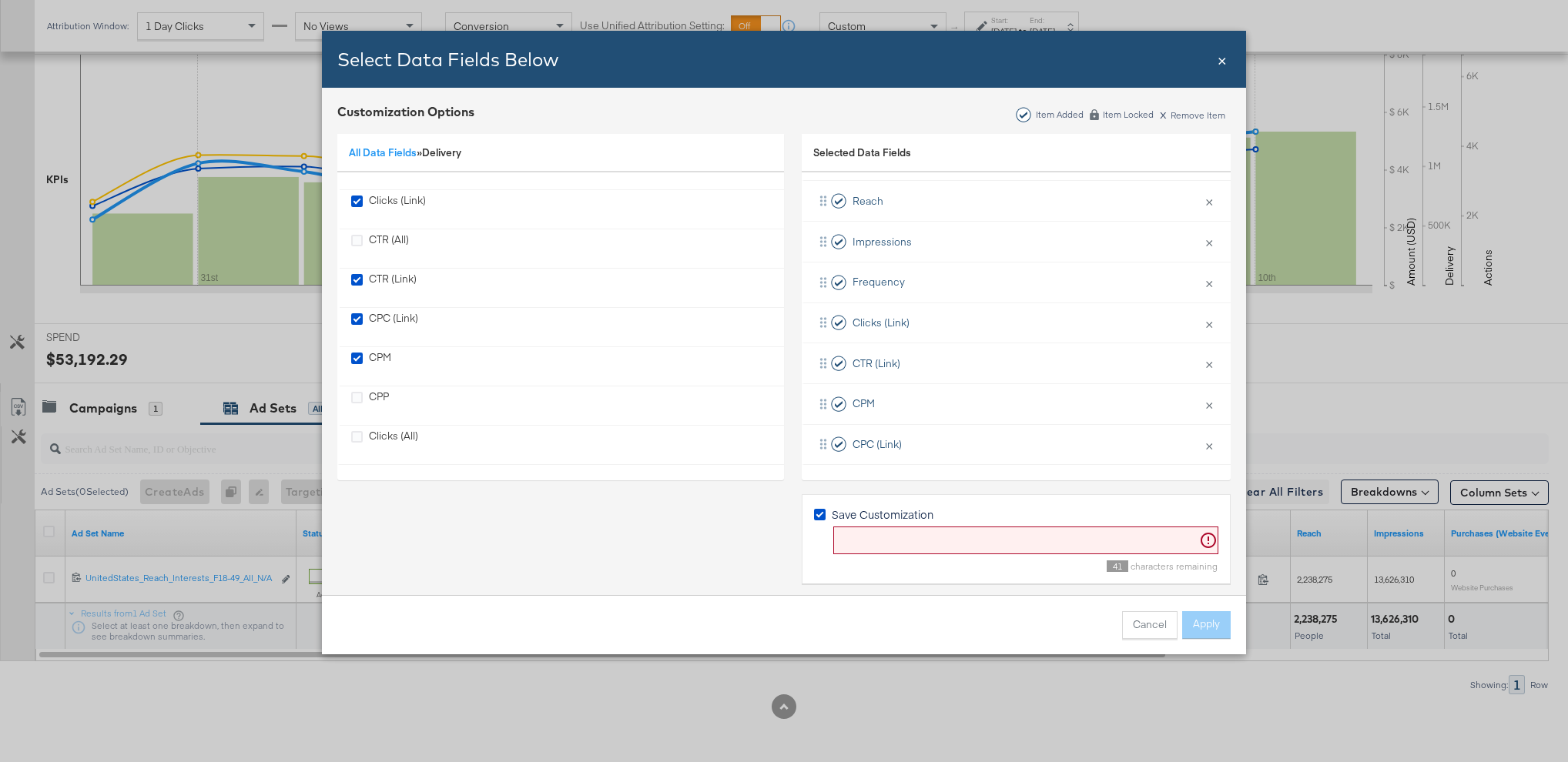
click at [919, 535] on input "Bulk Add Locations Modal" at bounding box center [1026, 541] width 385 height 29
type input "RHK - [DATE]"
click at [1205, 626] on button "Apply" at bounding box center [1206, 625] width 48 height 28
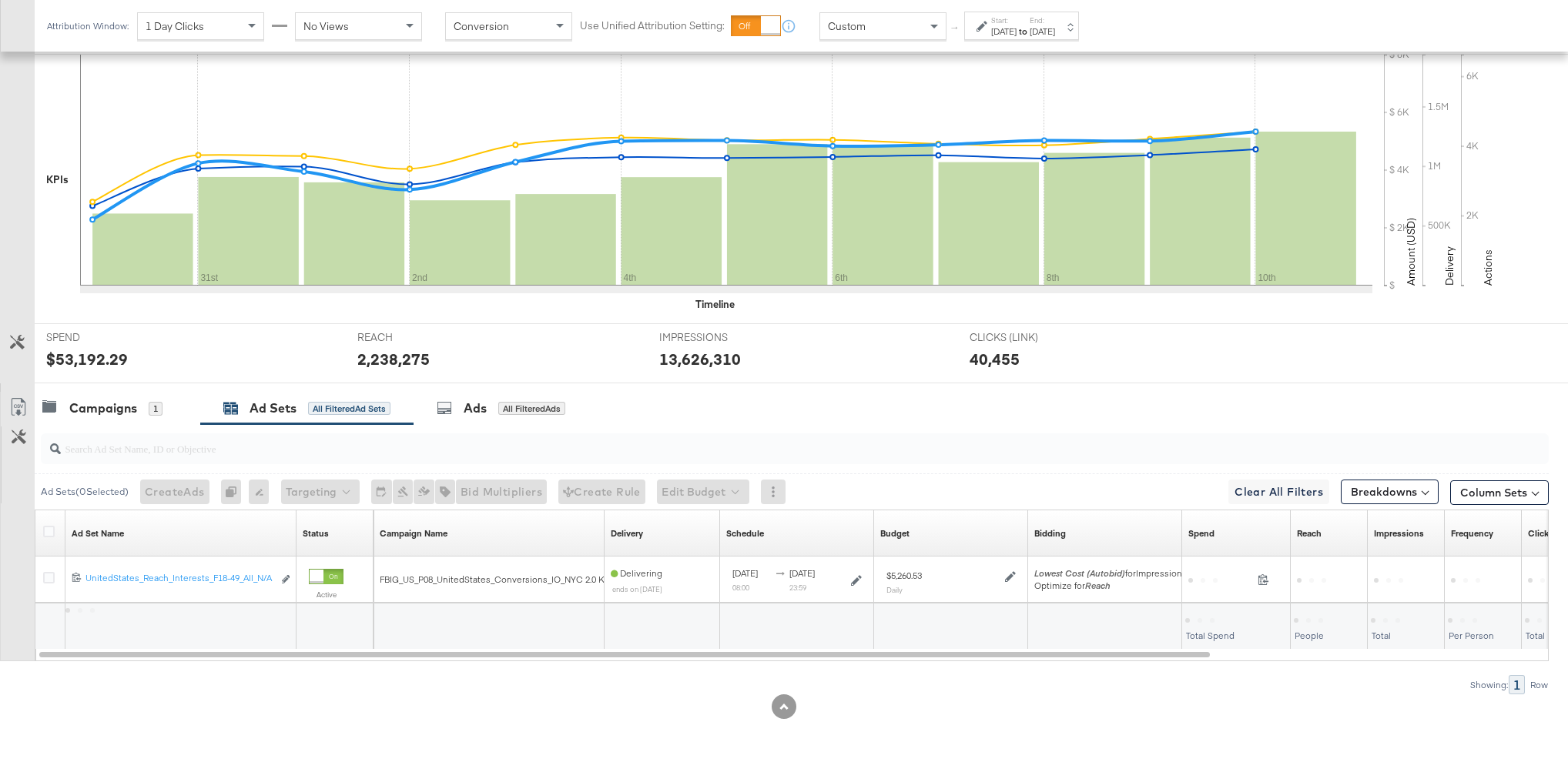
scroll to position [0, 0]
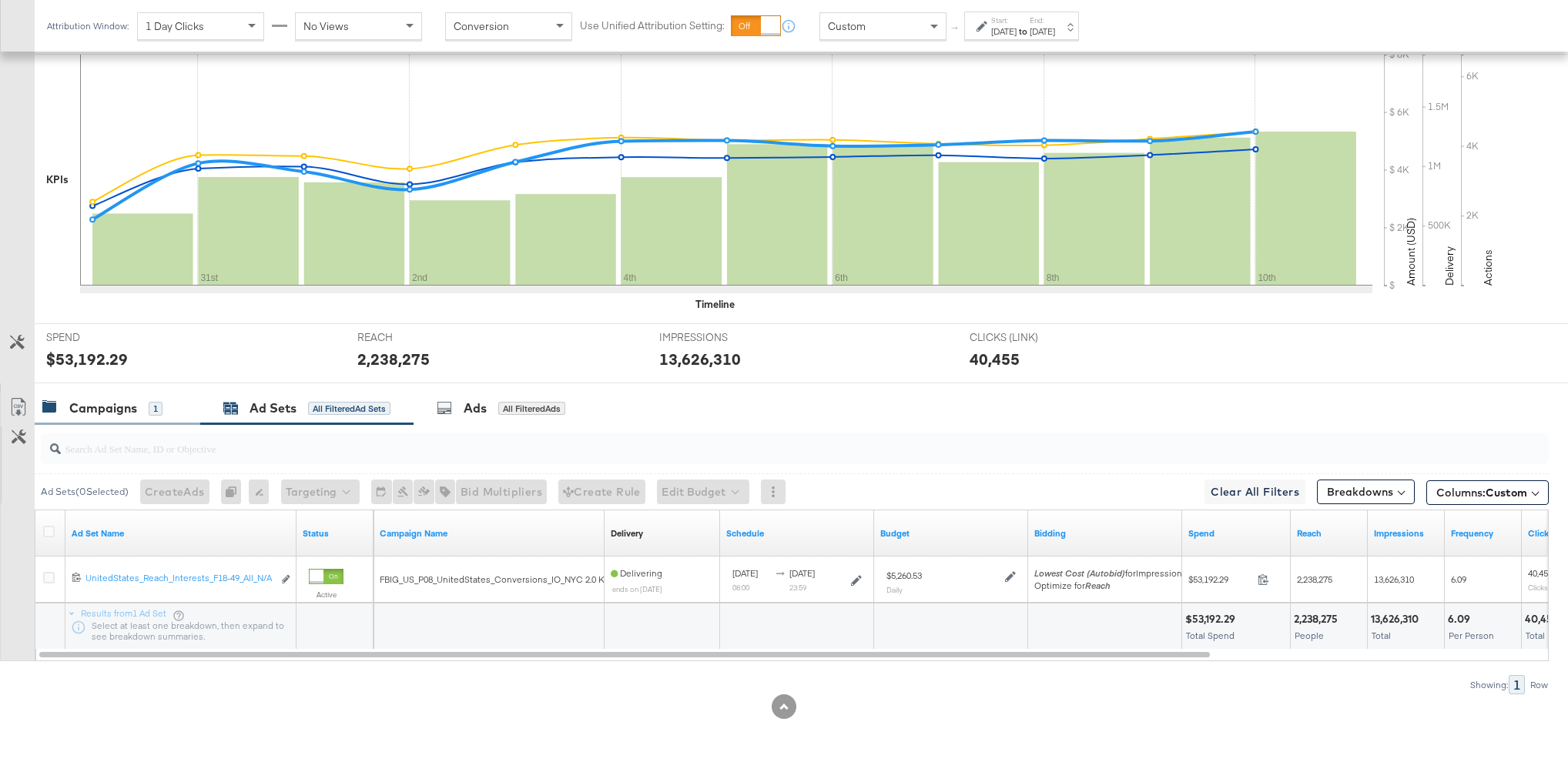
click at [144, 420] on div "Campaigns 1" at bounding box center [117, 408] width 165 height 33
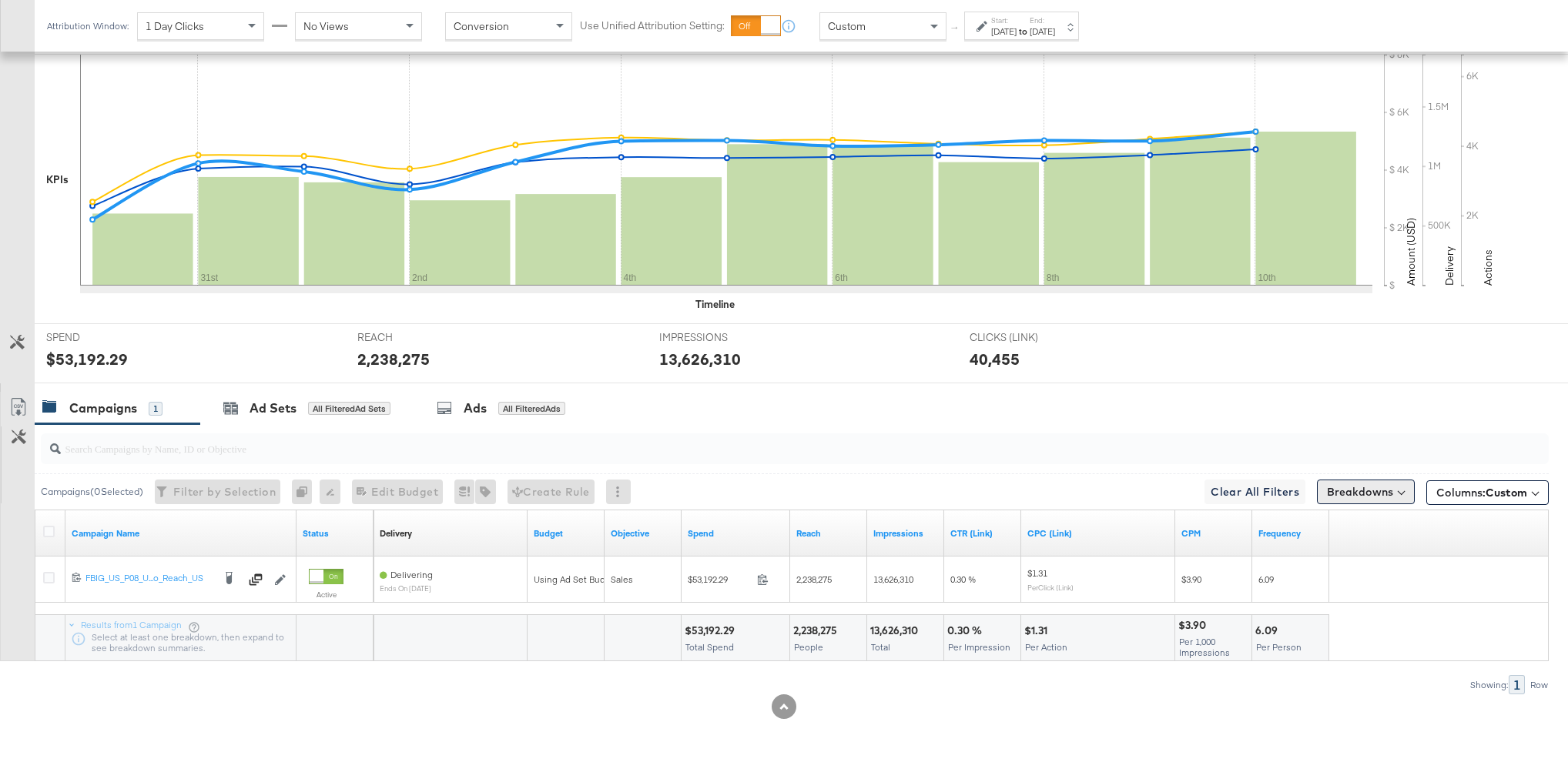
click at [1369, 492] on button "Breakdowns" at bounding box center [1365, 491] width 98 height 25
click at [1501, 489] on span "Custom" at bounding box center [1505, 493] width 42 height 14
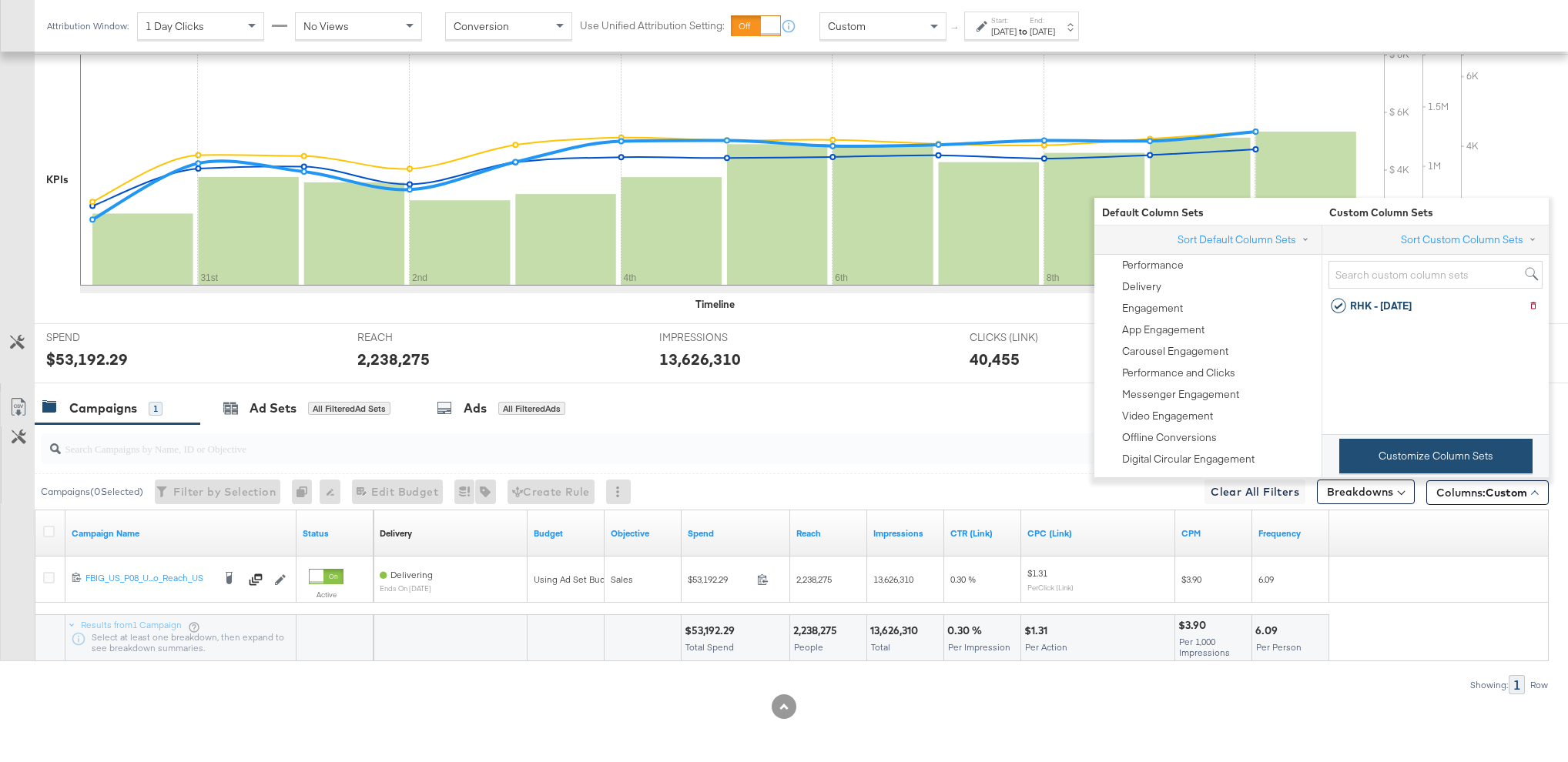
click at [1441, 442] on button "Customize Column Sets" at bounding box center [1436, 456] width 193 height 35
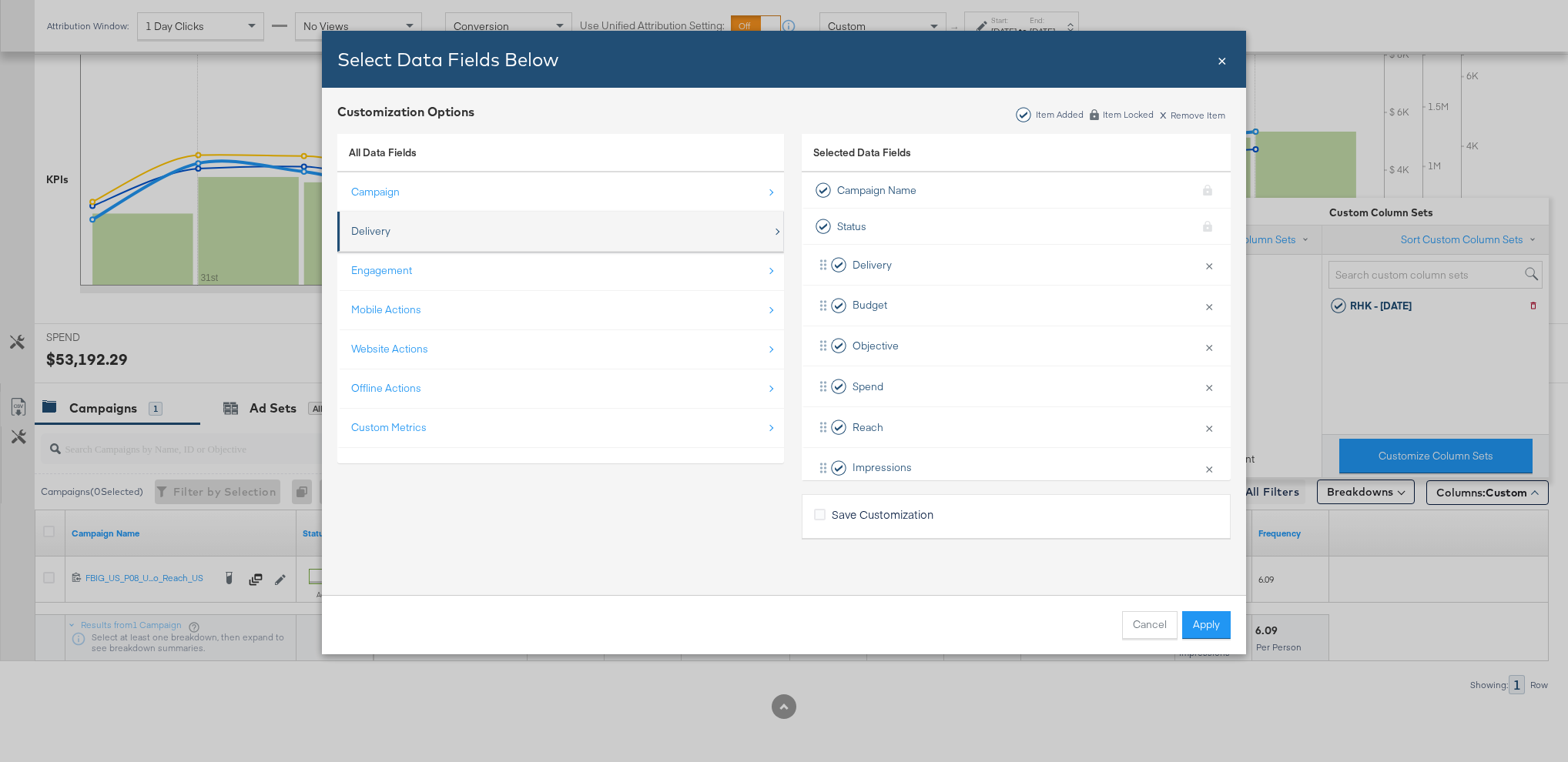
click at [439, 227] on div "Delivery" at bounding box center [562, 231] width 421 height 31
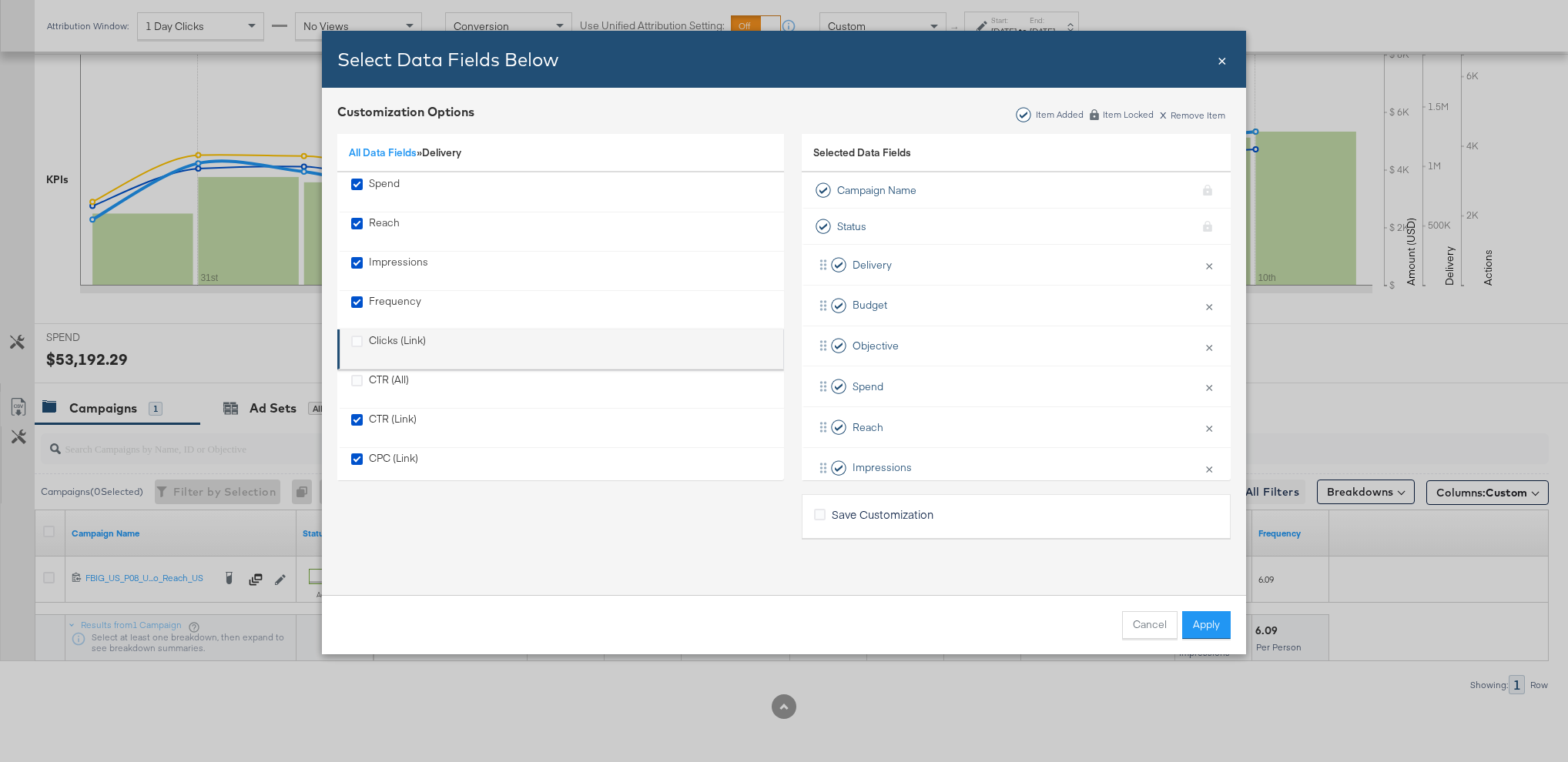
click at [395, 342] on div "Clicks (Link)" at bounding box center [397, 349] width 57 height 31
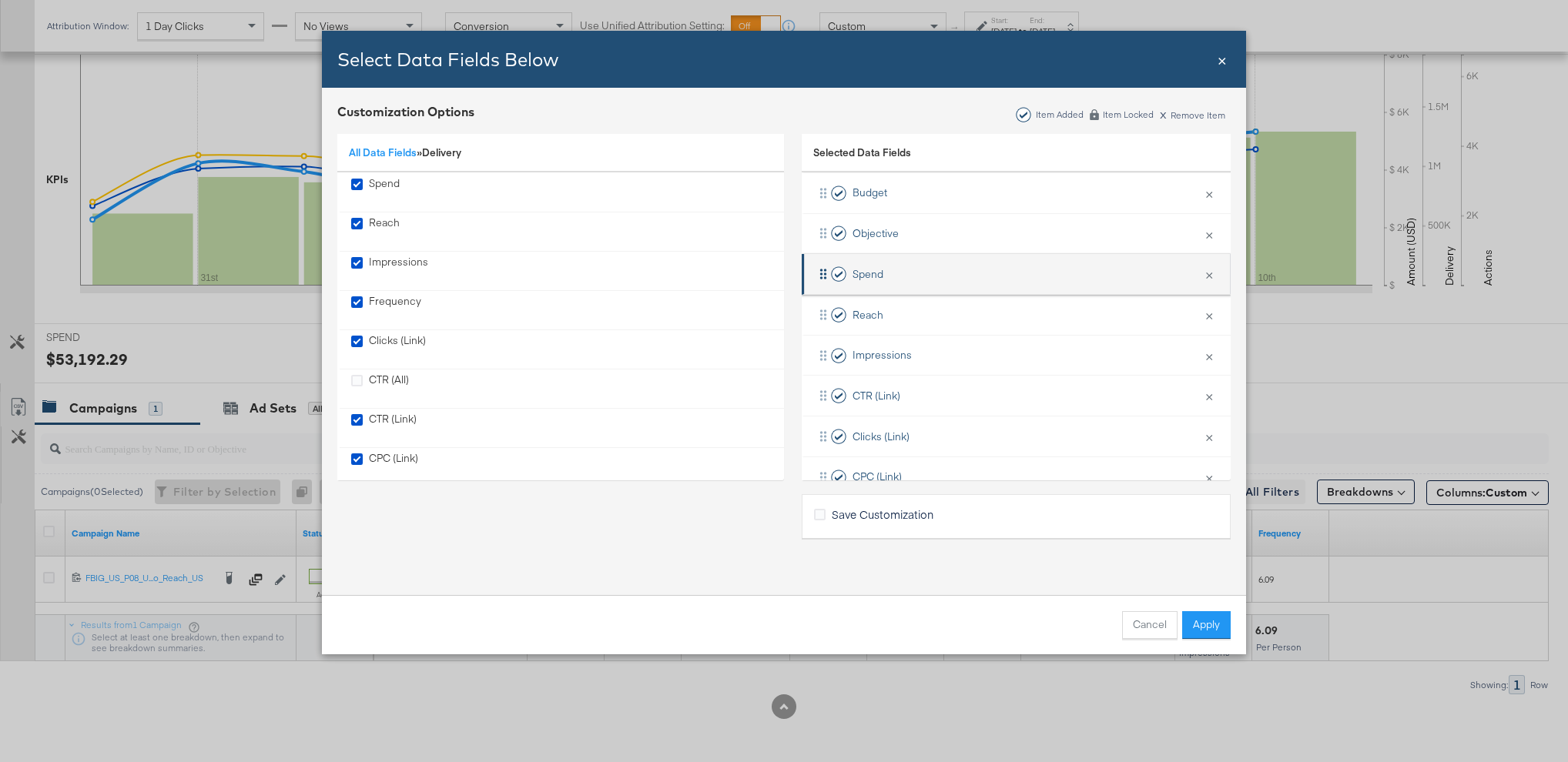
scroll to position [227, 0]
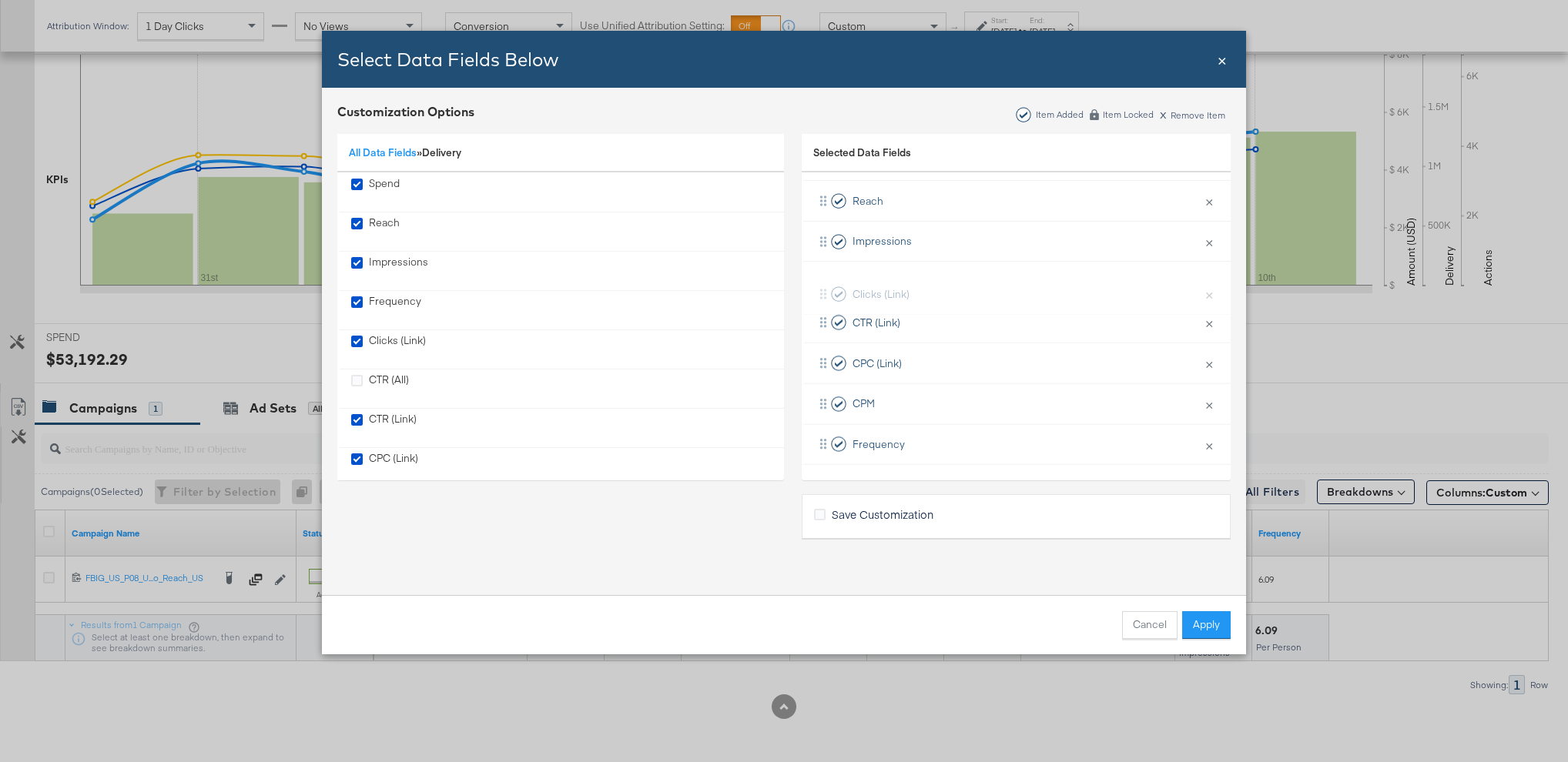
drag, startPoint x: 817, startPoint y: 321, endPoint x: 817, endPoint y: 287, distance: 34.0
click at [817, 287] on div "Delivery × Remove from KPIs Budget × Remove from KPIs Objective × Remove from K…" at bounding box center [1016, 242] width 428 height 446
click at [819, 514] on icon "Bulk Add Locations Modal" at bounding box center [820, 515] width 12 height 12
click at [0, 0] on input "Save Customization" at bounding box center [0, 0] width 0 height 0
click at [1212, 627] on button "Apply" at bounding box center [1206, 625] width 48 height 28
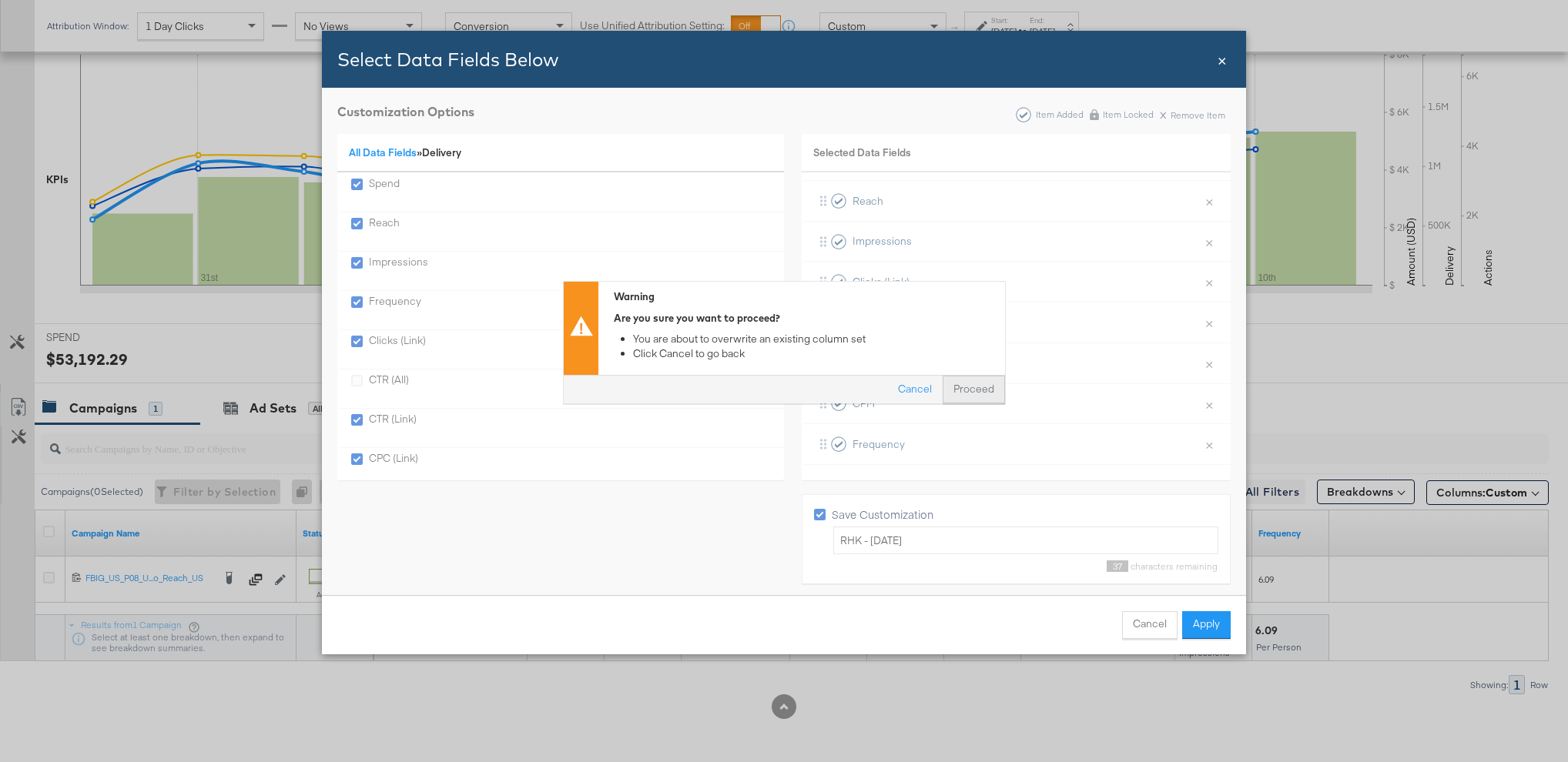
click at [974, 389] on button "Proceed" at bounding box center [974, 390] width 63 height 28
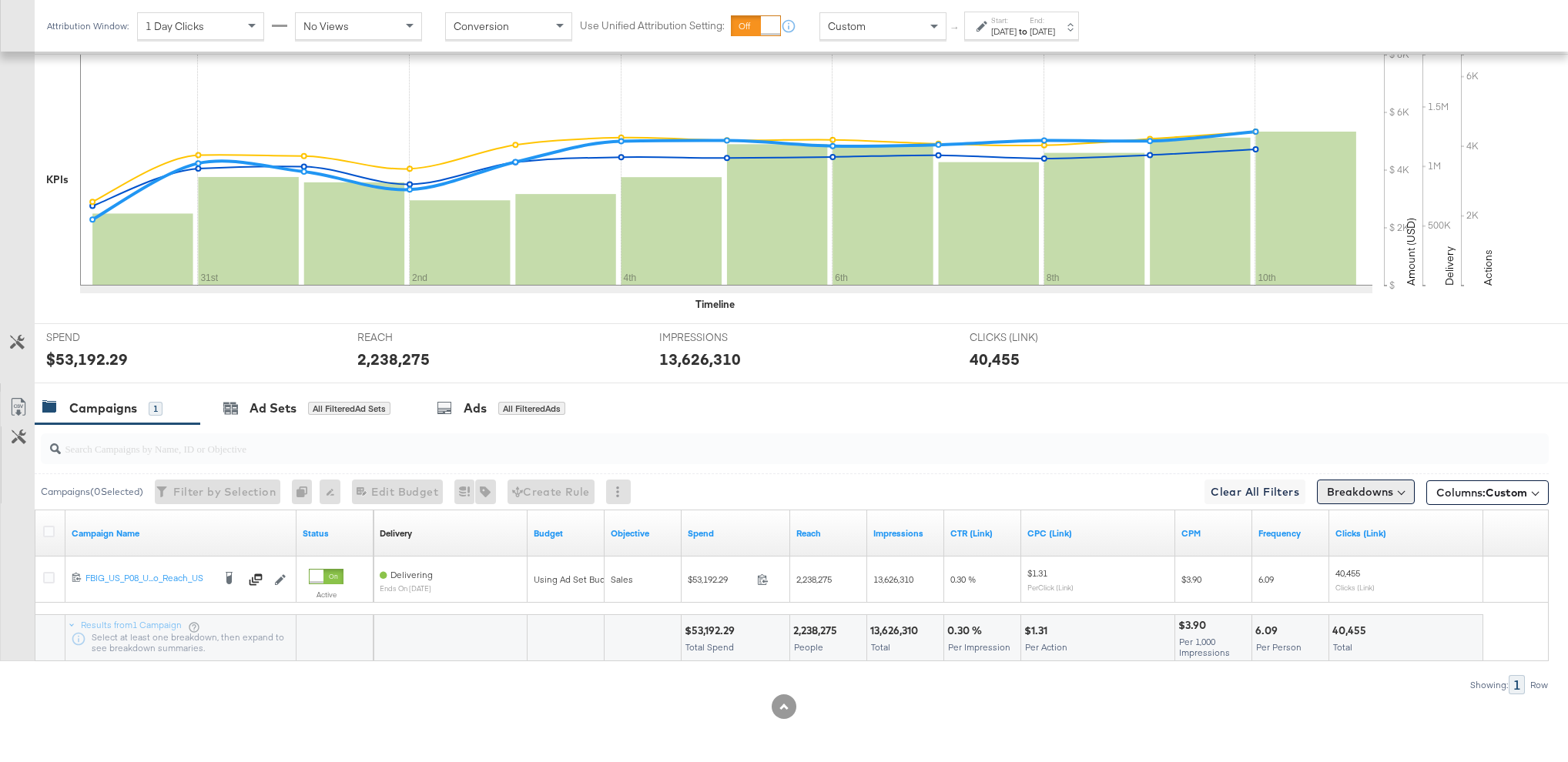
click at [1356, 496] on button "Breakdowns" at bounding box center [1365, 491] width 98 height 25
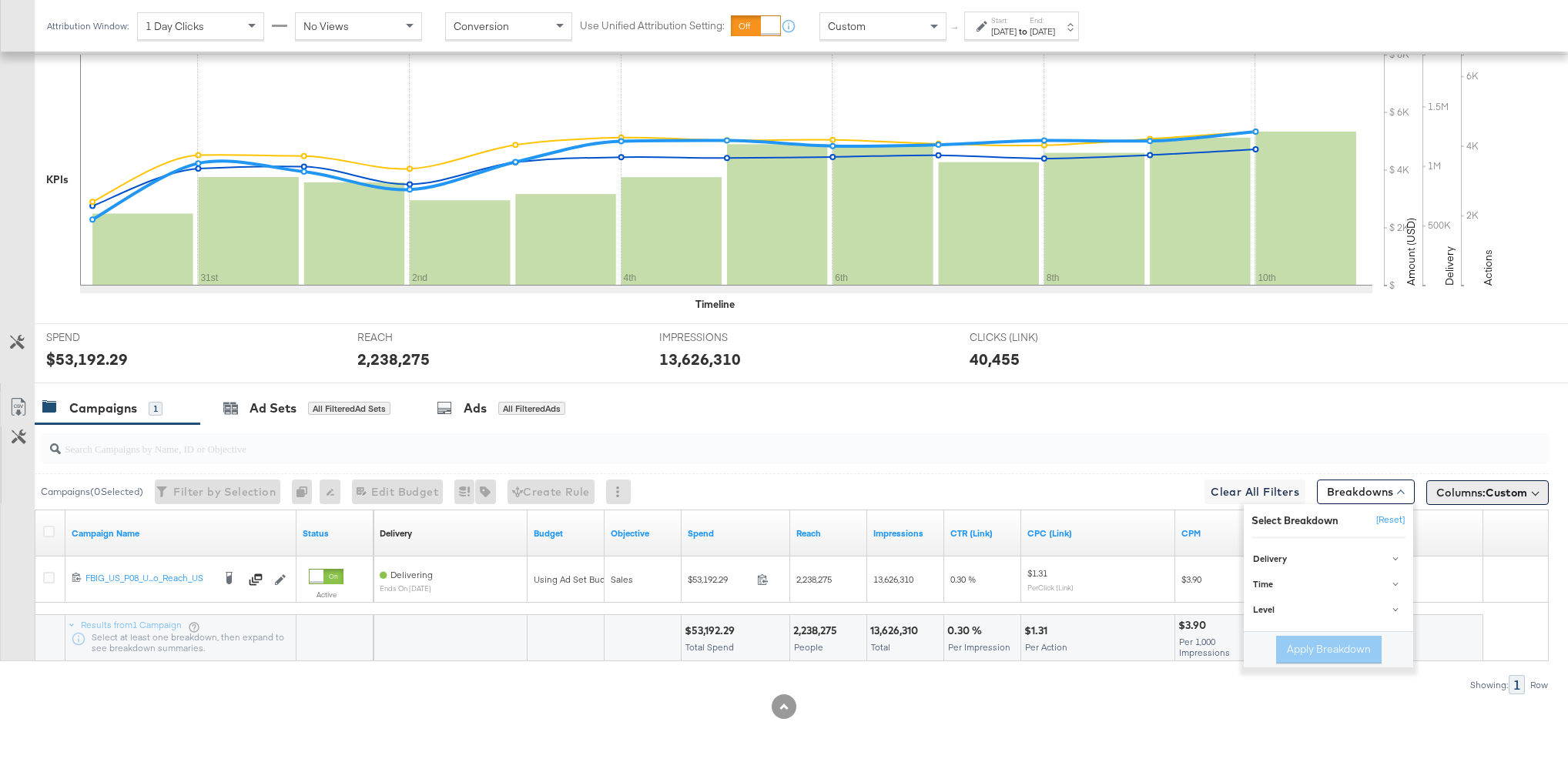
click at [1476, 493] on span "Columns: Custom" at bounding box center [1481, 493] width 91 height 15
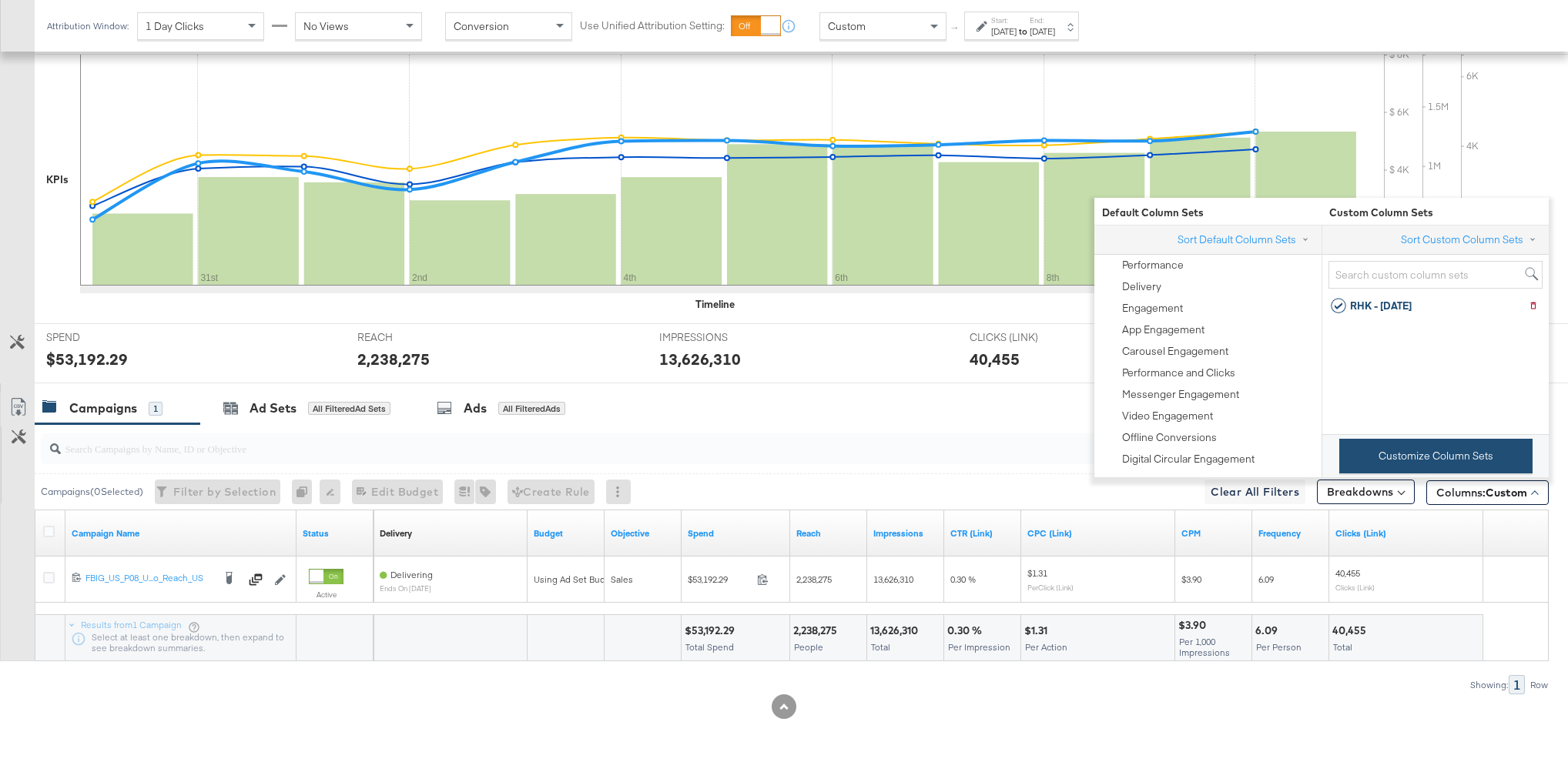
click at [1458, 443] on button "Customize Column Sets" at bounding box center [1436, 456] width 193 height 35
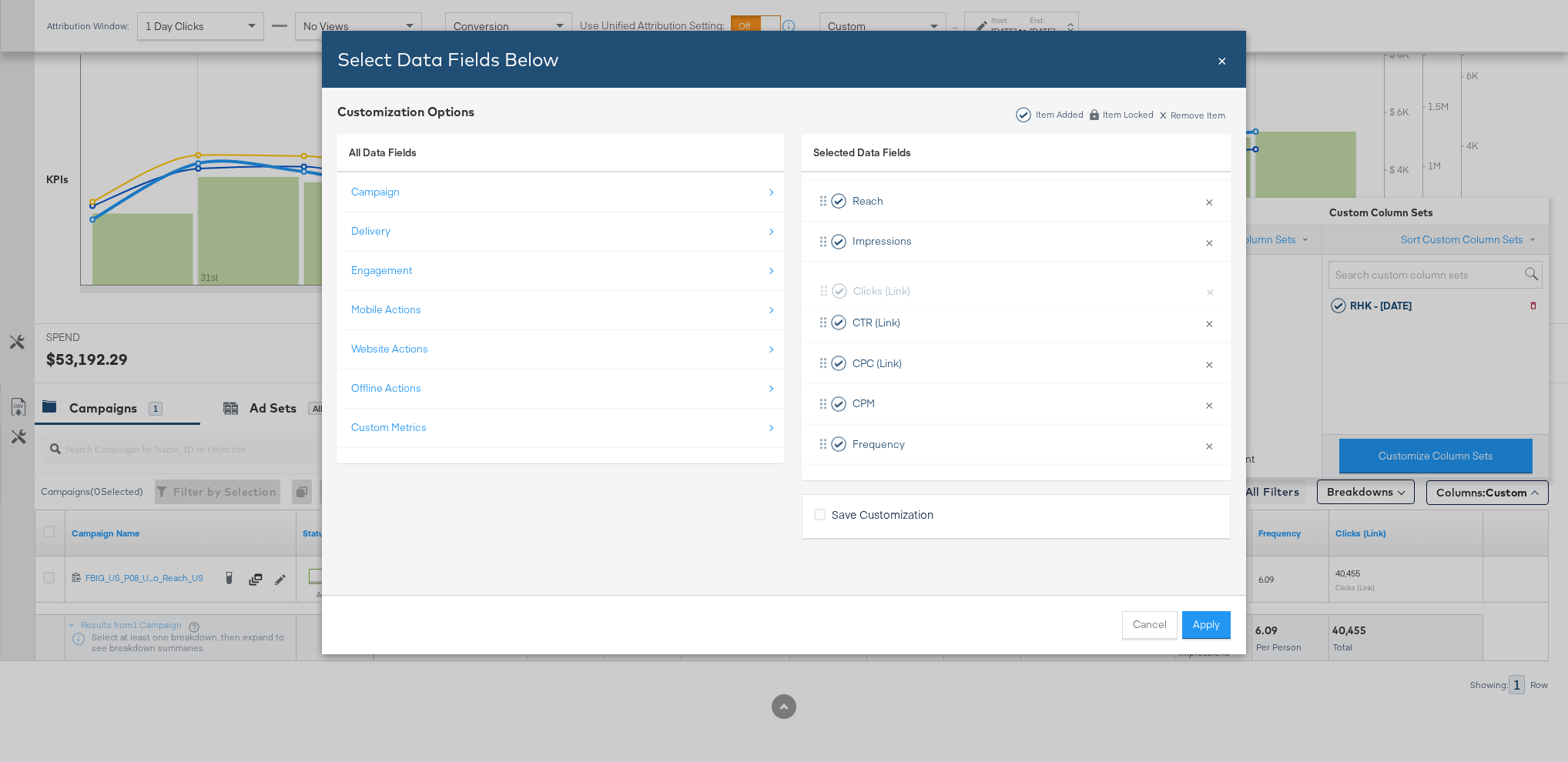
drag, startPoint x: 823, startPoint y: 437, endPoint x: 824, endPoint y: 274, distance: 163.0
click at [824, 274] on div "Delivery × Remove from KPIs Budget × Remove from KPIs Objective × Remove from K…" at bounding box center [1016, 242] width 428 height 446
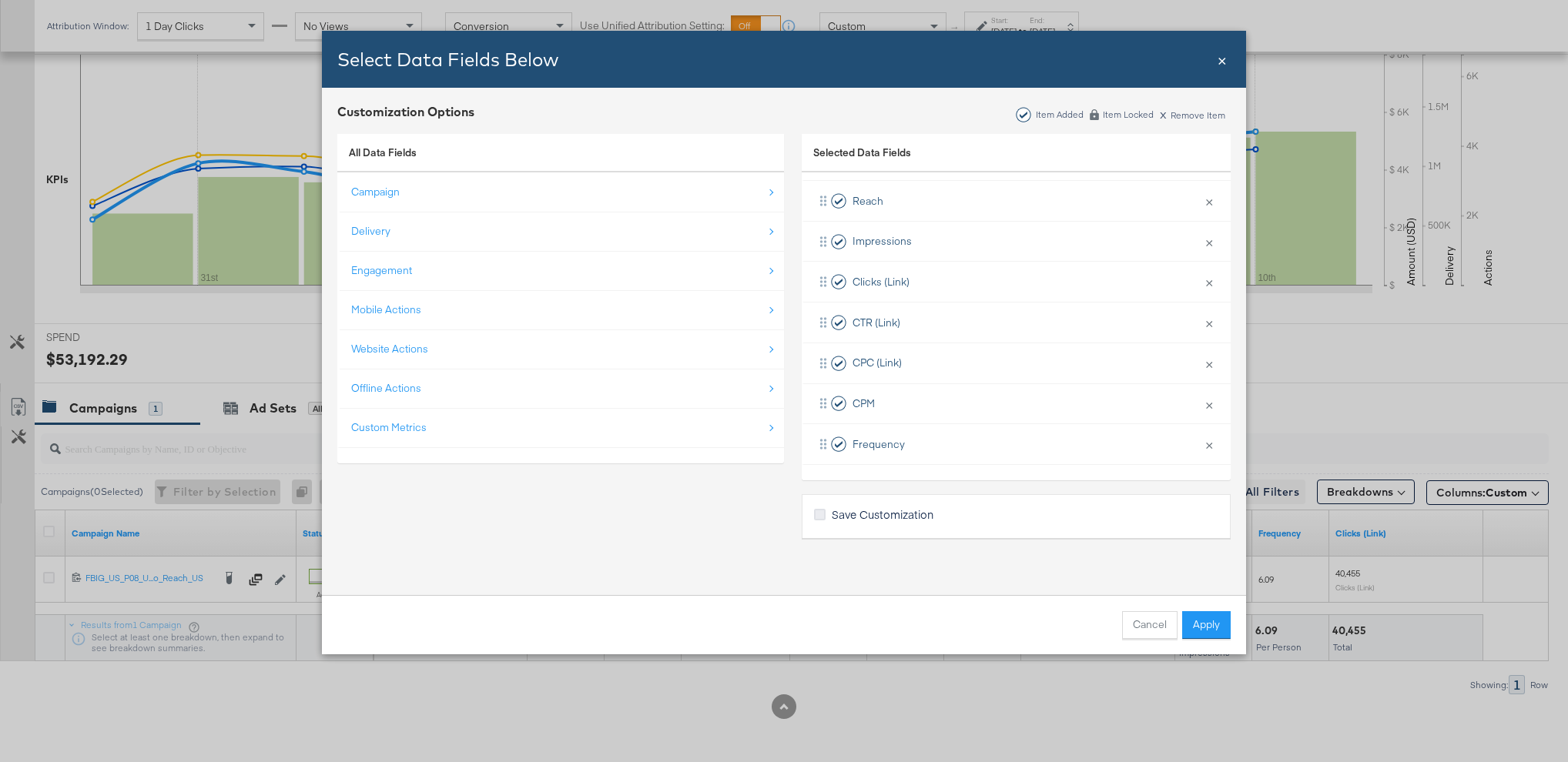
click at [820, 512] on icon "Bulk Add Locations Modal" at bounding box center [820, 515] width 12 height 12
click at [0, 0] on input "Save Customization" at bounding box center [0, 0] width 0 height 0
click at [1213, 625] on button "Apply" at bounding box center [1206, 625] width 48 height 28
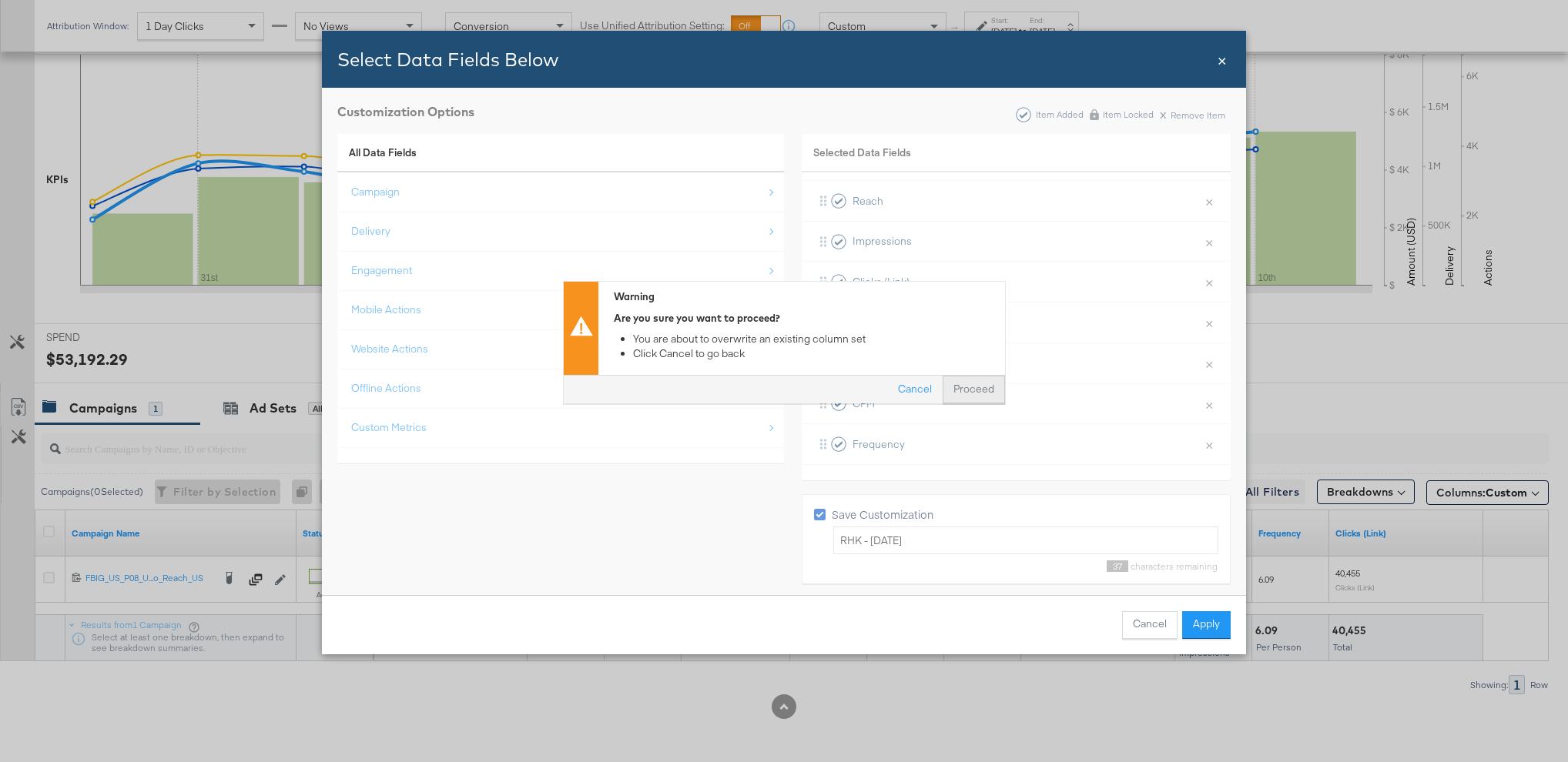
click at [961, 387] on button "Proceed" at bounding box center [974, 390] width 63 height 28
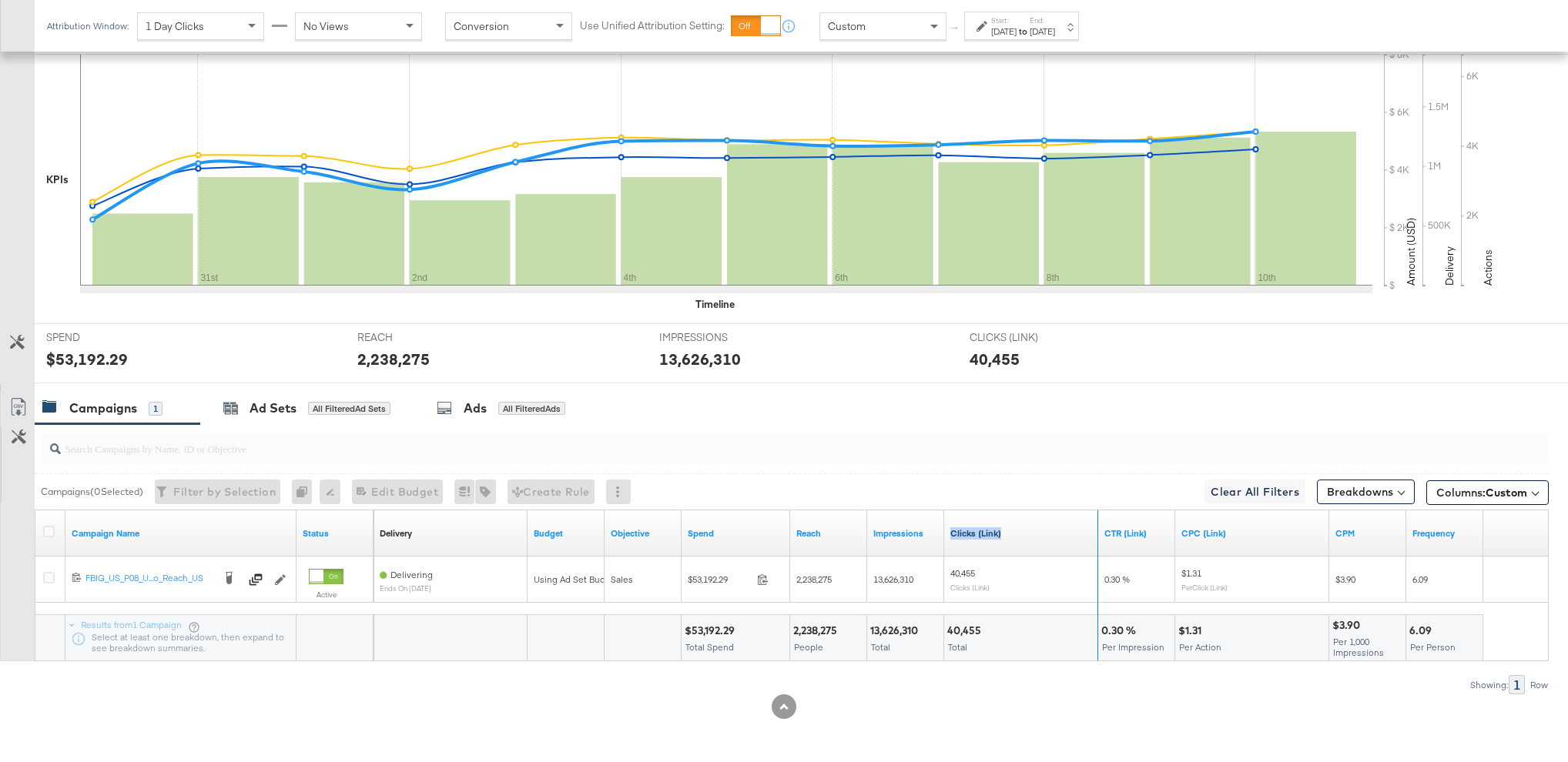
drag, startPoint x: 1094, startPoint y: 533, endPoint x: 1032, endPoint y: 533, distance: 62.0
click at [1032, 533] on div "Clicks (Link)" at bounding box center [1021, 534] width 154 height 46
click at [1511, 486] on span "Custom" at bounding box center [1505, 493] width 42 height 14
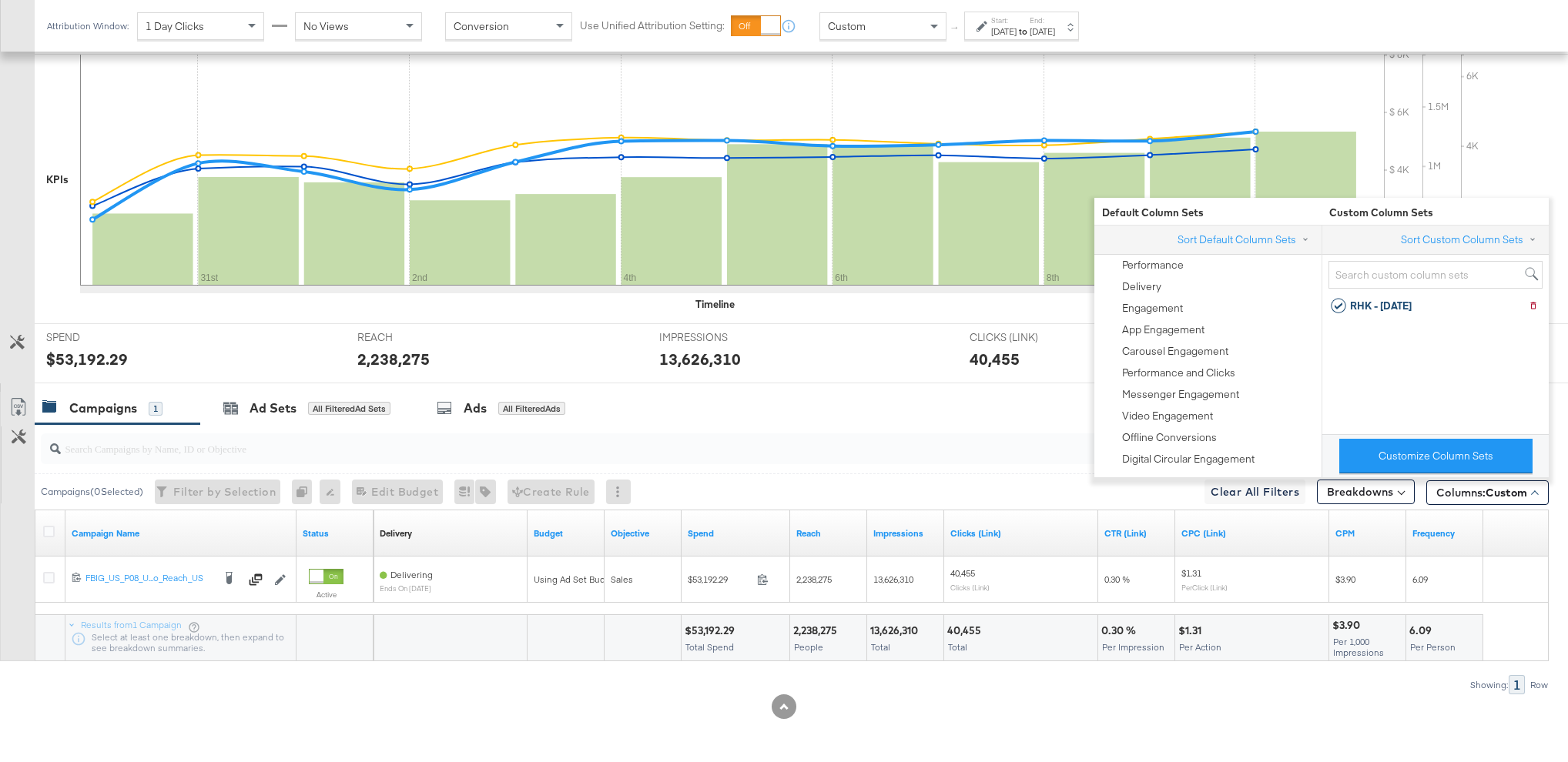
click at [978, 414] on div "Campaigns 1 Ad Sets All Filtered Ad Sets Ads All Filtered Ads" at bounding box center [801, 408] width 1533 height 33
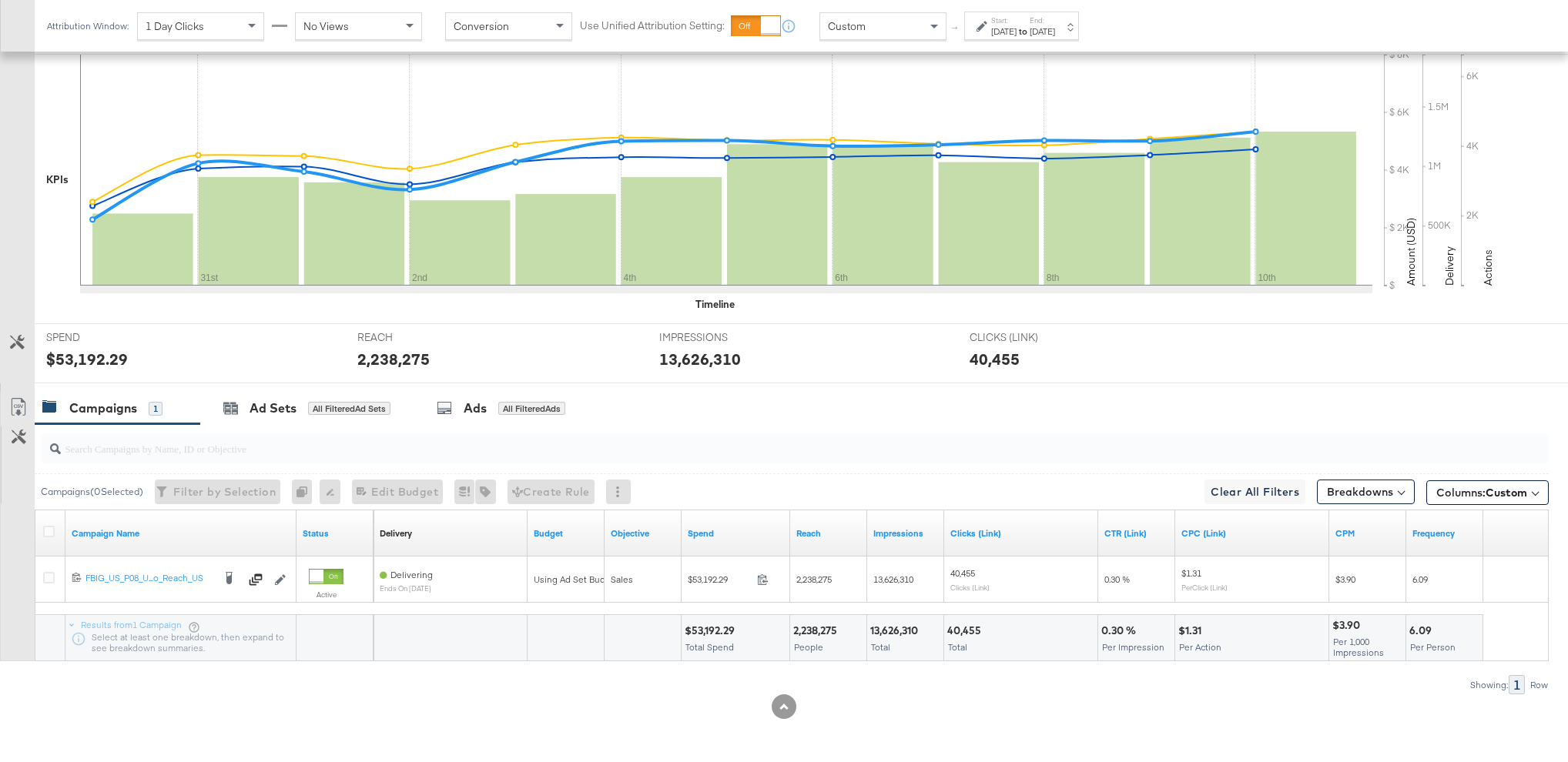
click at [361, 429] on input "search" at bounding box center [735, 442] width 1348 height 30
click at [332, 421] on div "Ad Sets All Filtered Ad Sets" at bounding box center [306, 408] width 213 height 33
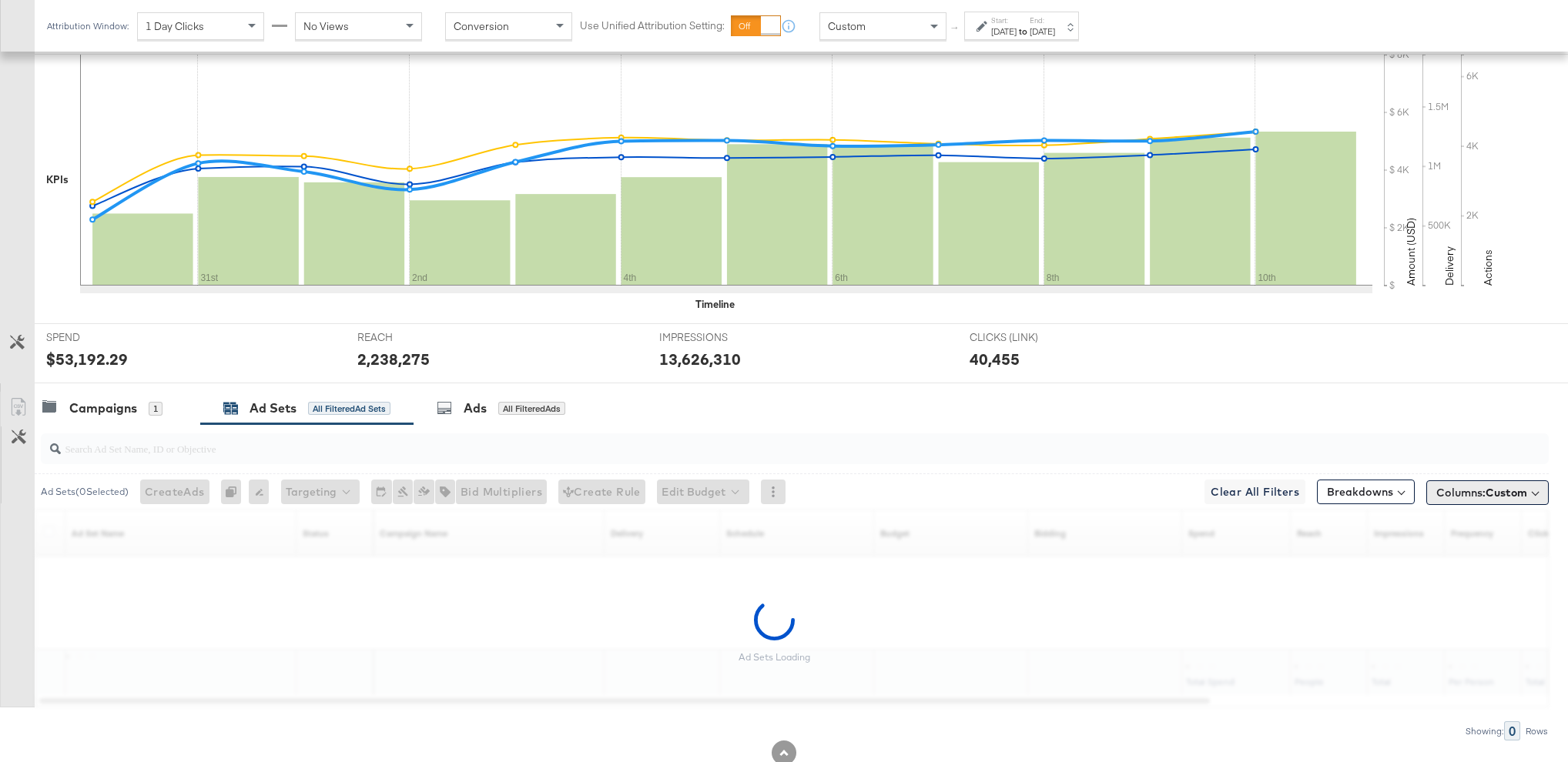
click at [1501, 500] on button "Columns: Custom" at bounding box center [1487, 492] width 122 height 25
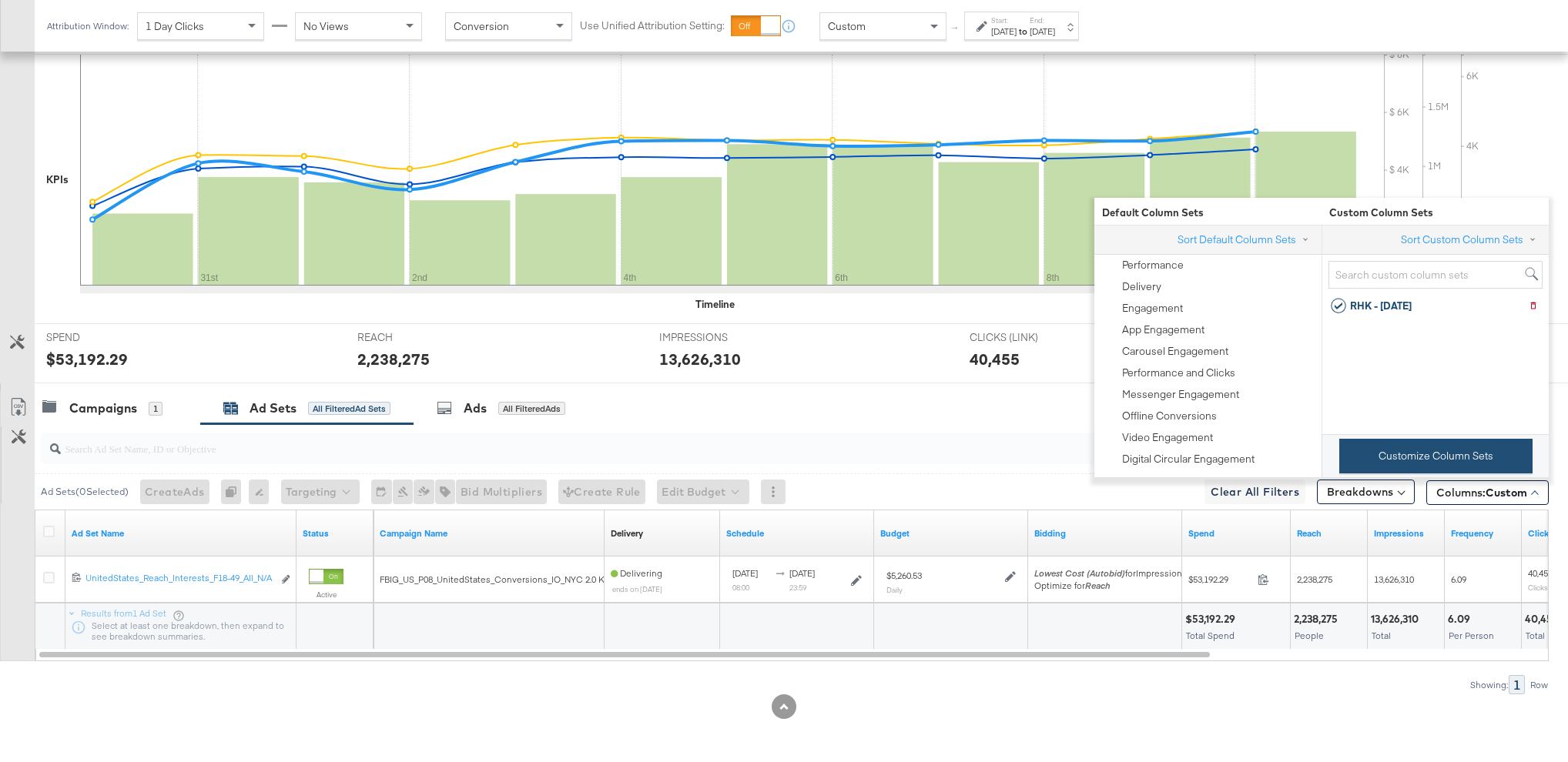
click at [1466, 451] on button "Customize Column Sets" at bounding box center [1436, 456] width 193 height 35
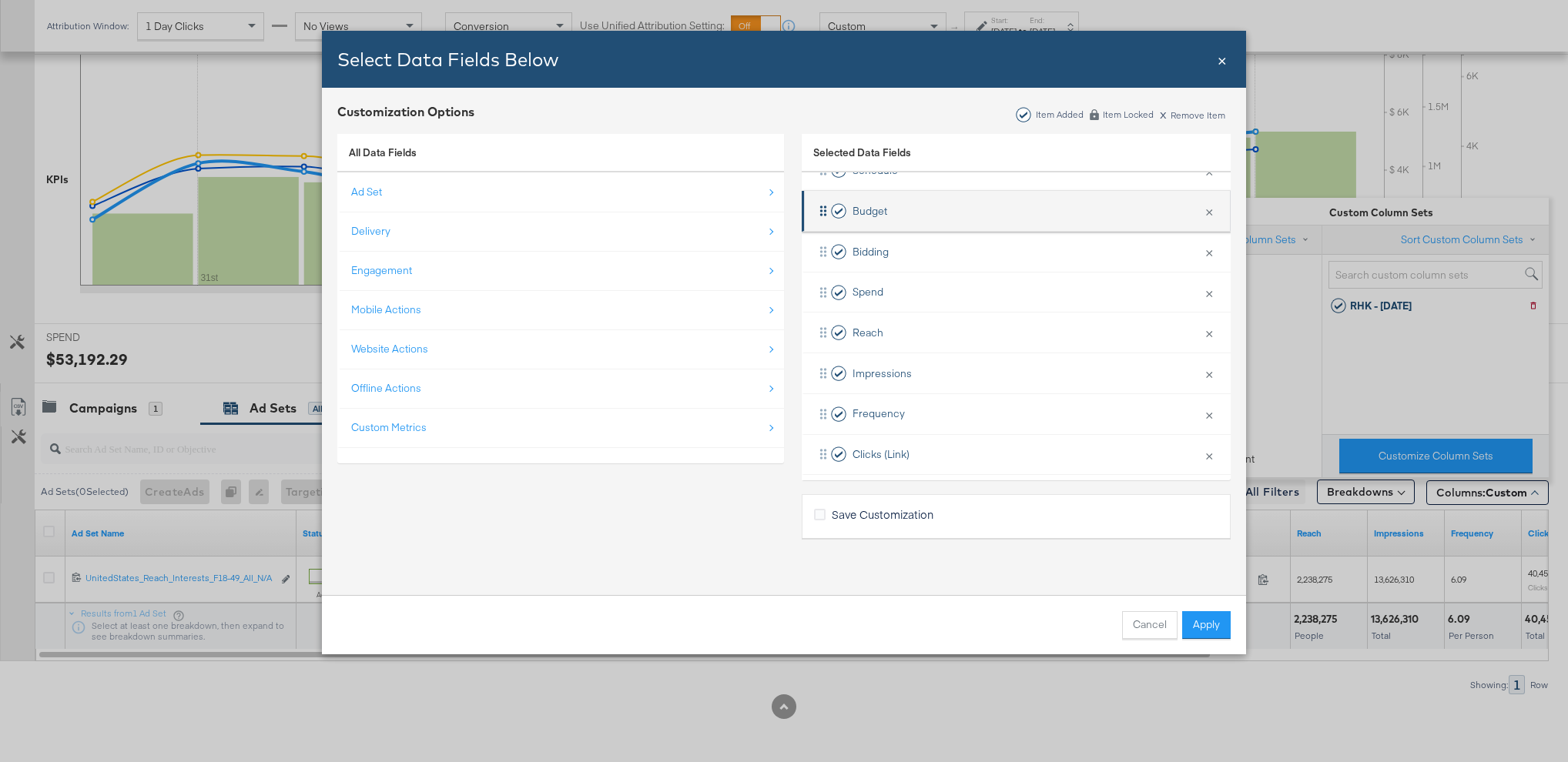
scroll to position [307, 0]
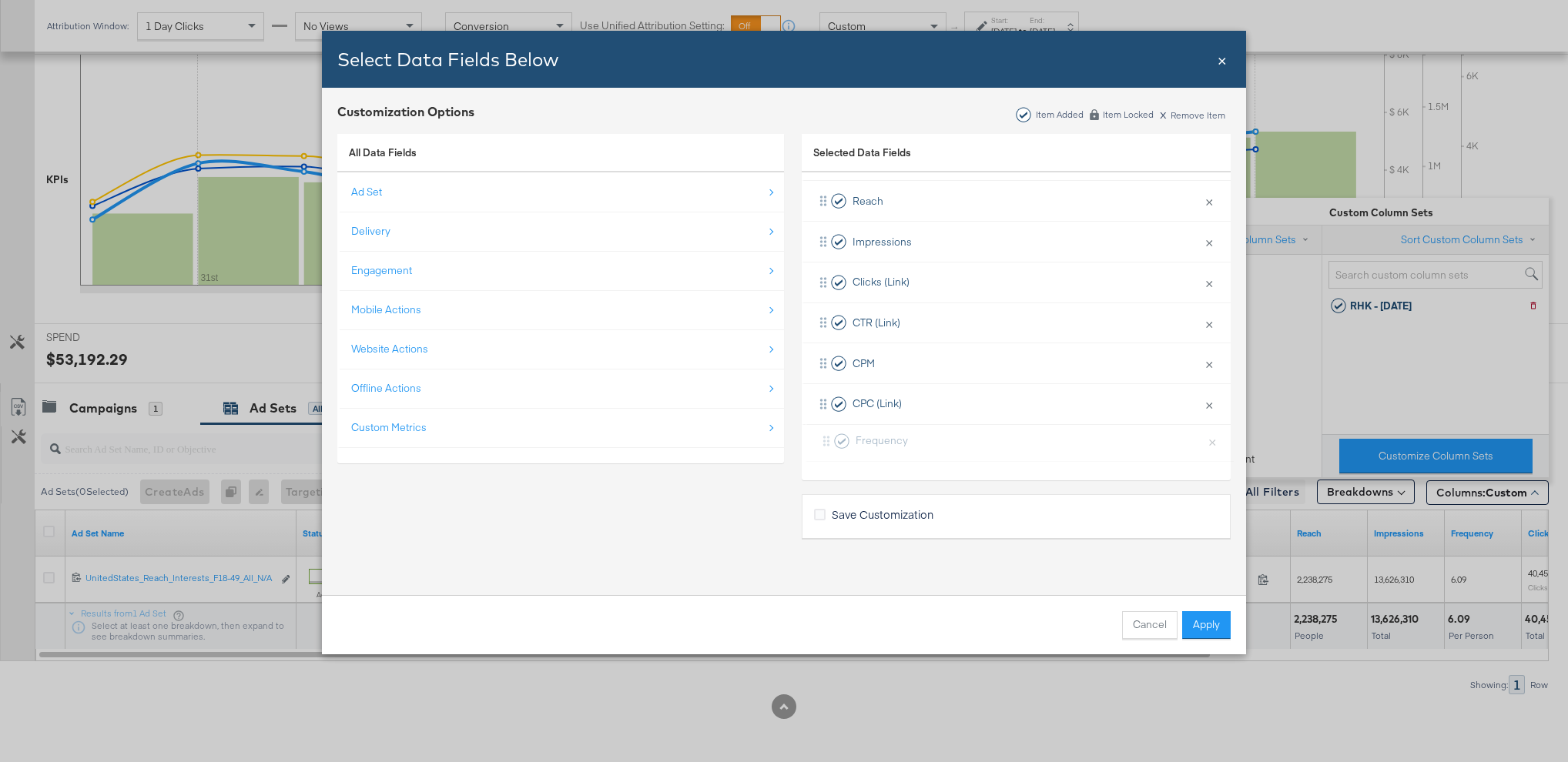
drag, startPoint x: 817, startPoint y: 278, endPoint x: 820, endPoint y: 452, distance: 174.0
click at [820, 452] on div "Campaign Name × Remove from KPIs Delivery × Remove from KPIs Schedule × Remove …" at bounding box center [1016, 201] width 428 height 528
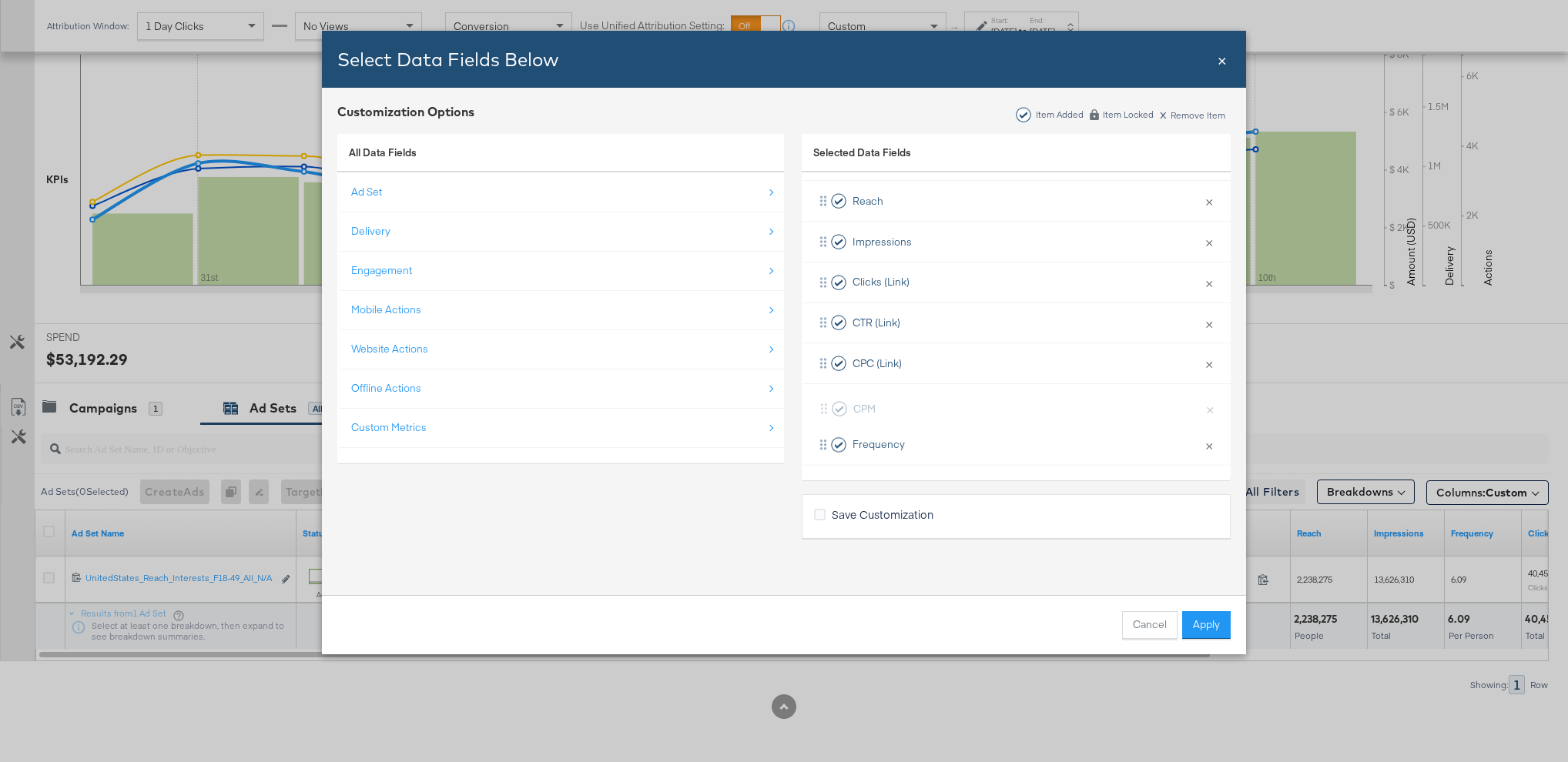
drag, startPoint x: 815, startPoint y: 359, endPoint x: 815, endPoint y: 408, distance: 49.0
click at [815, 408] on div "Campaign Name × Remove from KPIs Delivery × Remove from KPIs Schedule × Remove …" at bounding box center [1016, 201] width 428 height 528
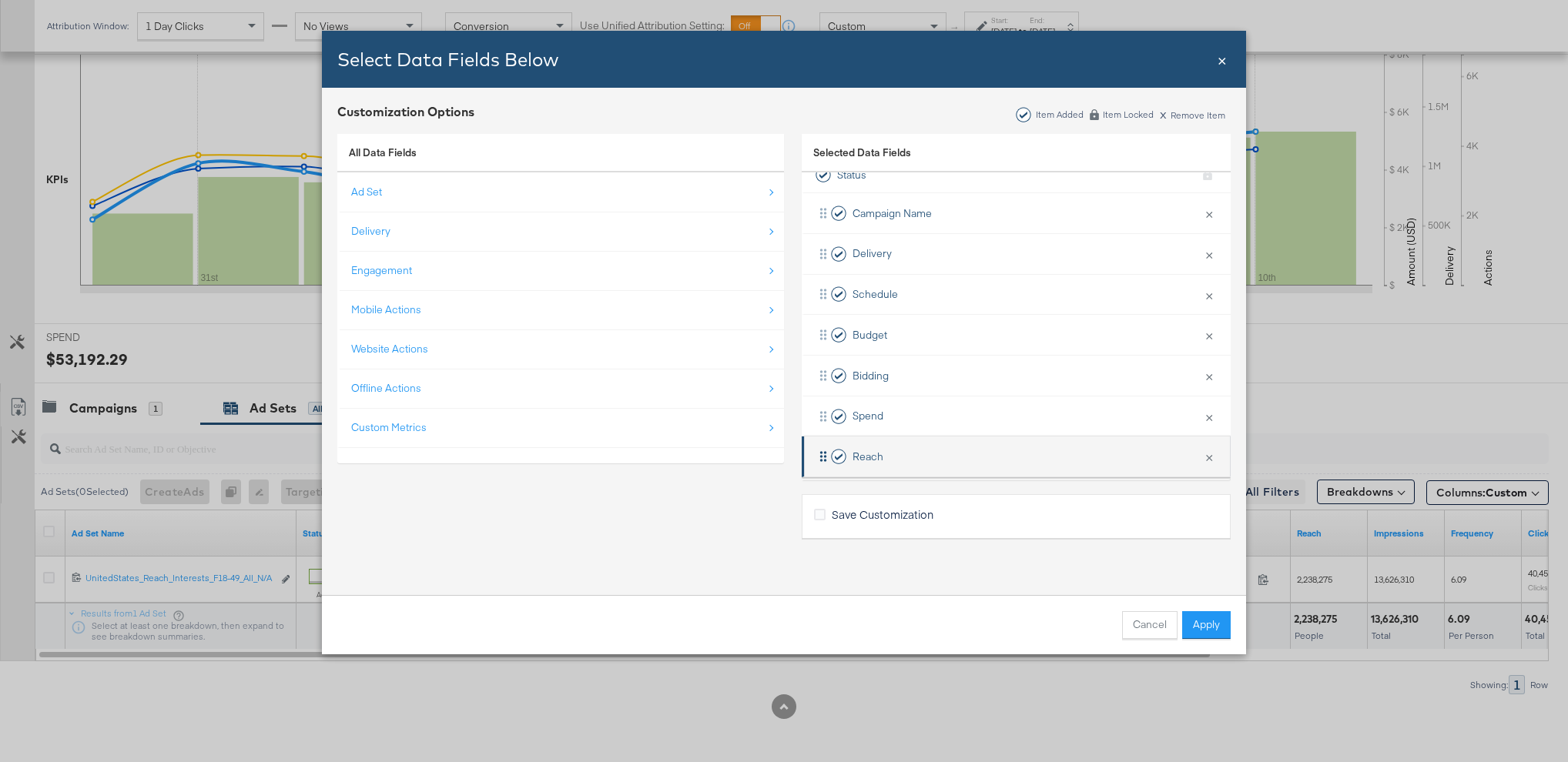
scroll to position [34, 0]
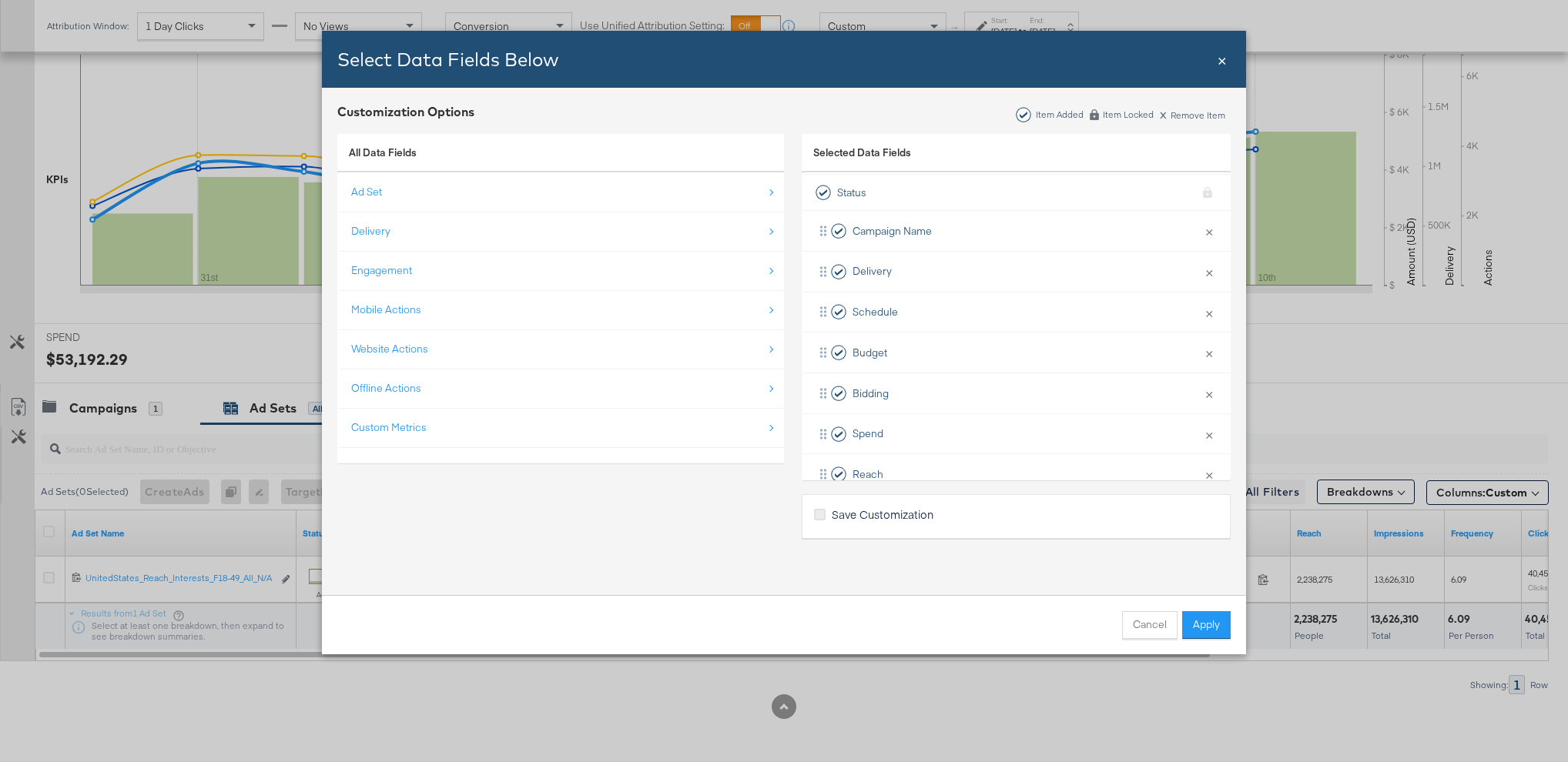
click at [819, 517] on icon "Bulk Add Locations Modal" at bounding box center [820, 515] width 12 height 12
click at [0, 0] on input "Save Customization" at bounding box center [0, 0] width 0 height 0
click at [1218, 635] on button "Apply" at bounding box center [1206, 625] width 48 height 28
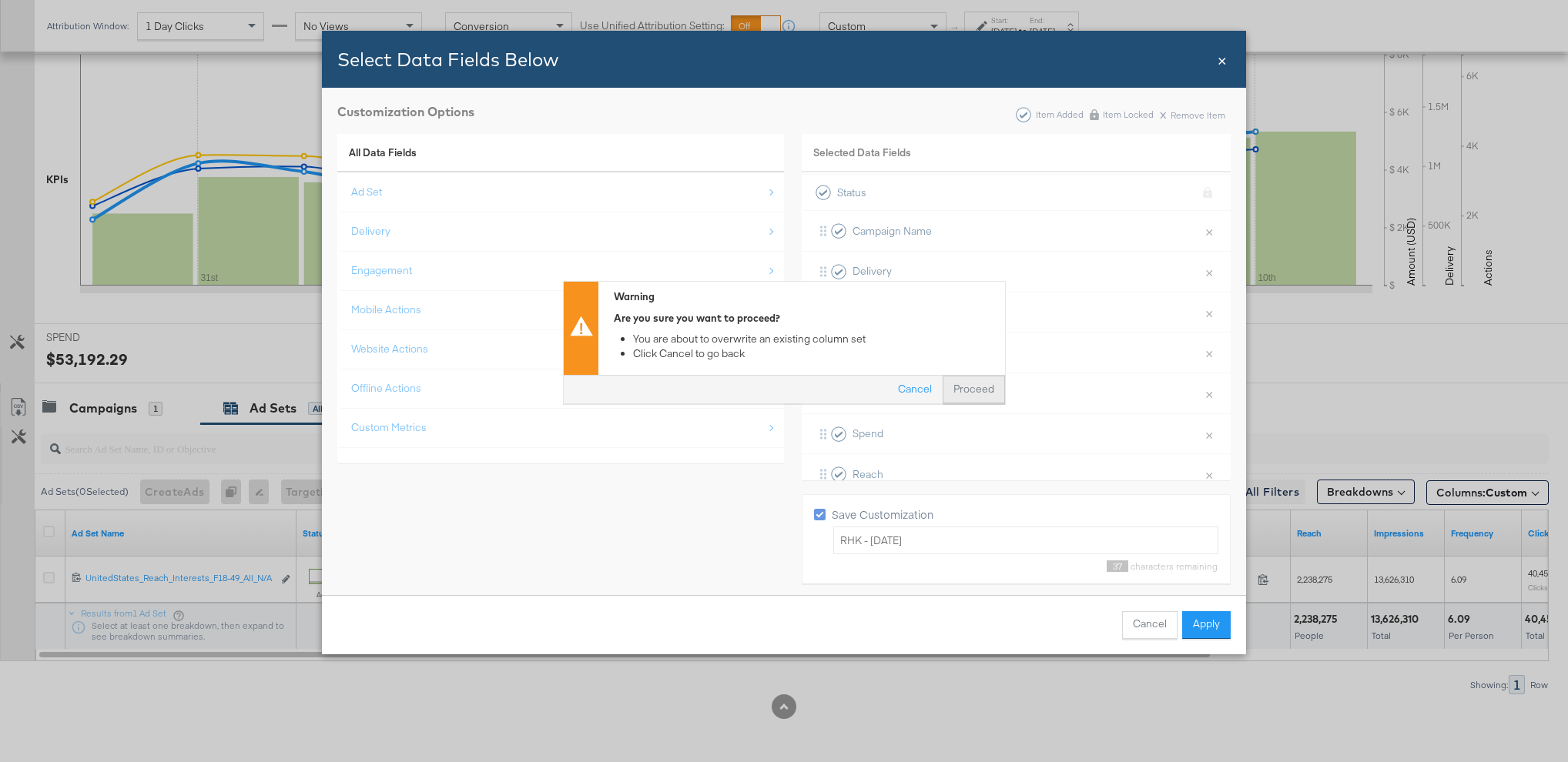
click at [976, 389] on button "Proceed" at bounding box center [974, 390] width 63 height 28
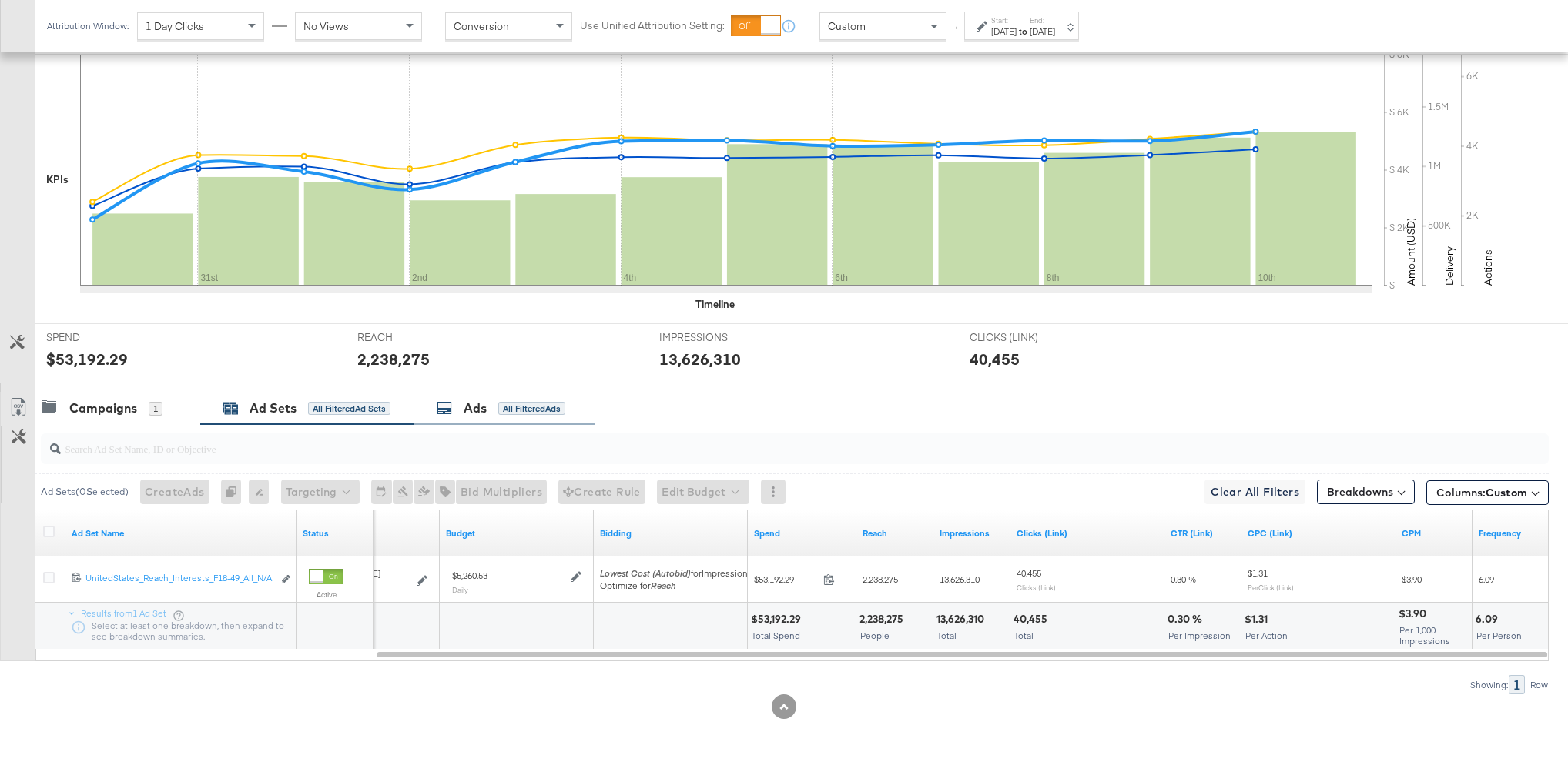
click at [513, 412] on div "All Filtered Ads" at bounding box center [531, 409] width 67 height 14
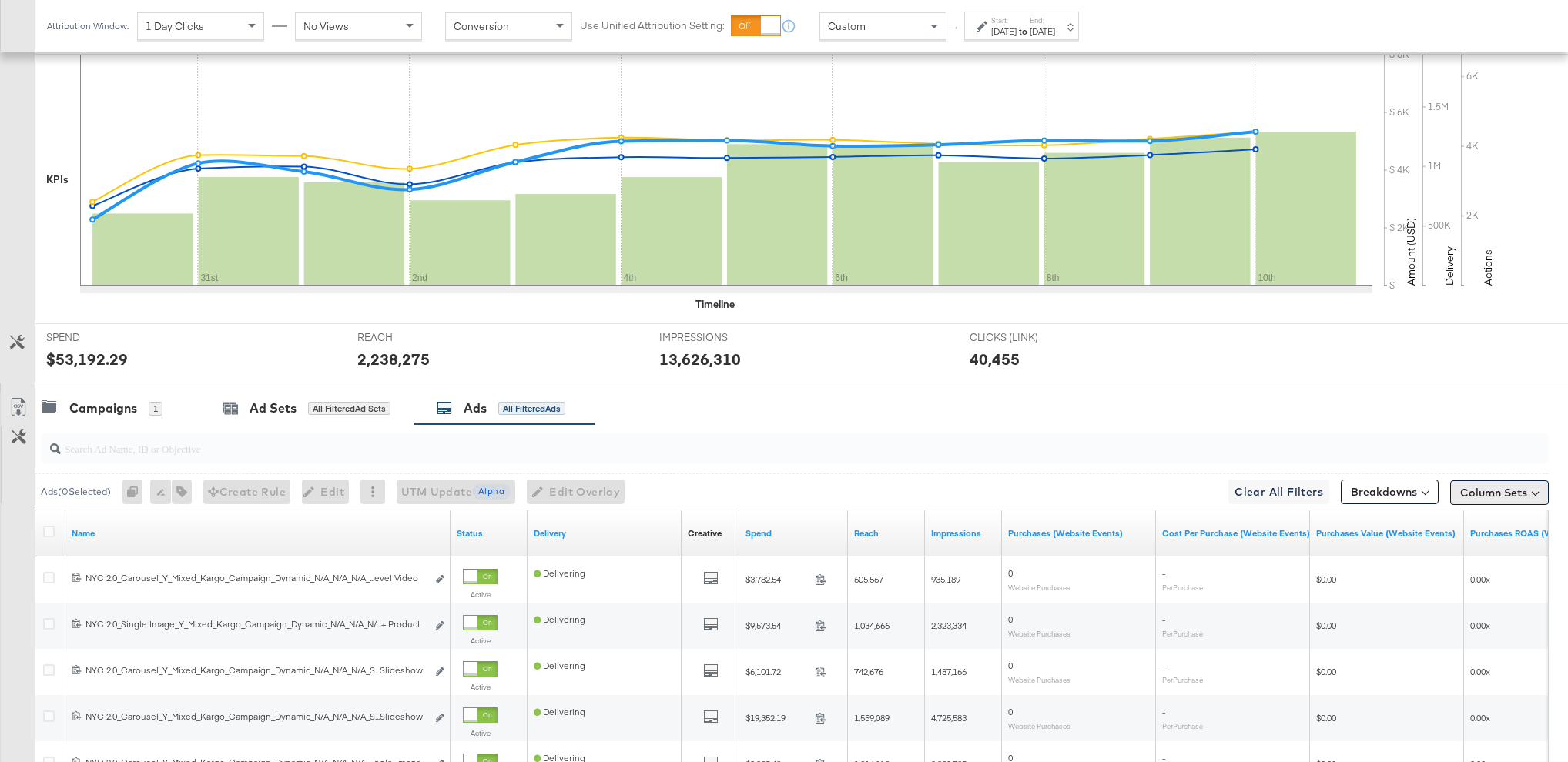
click at [1469, 493] on button "Column Sets" at bounding box center [1499, 492] width 98 height 25
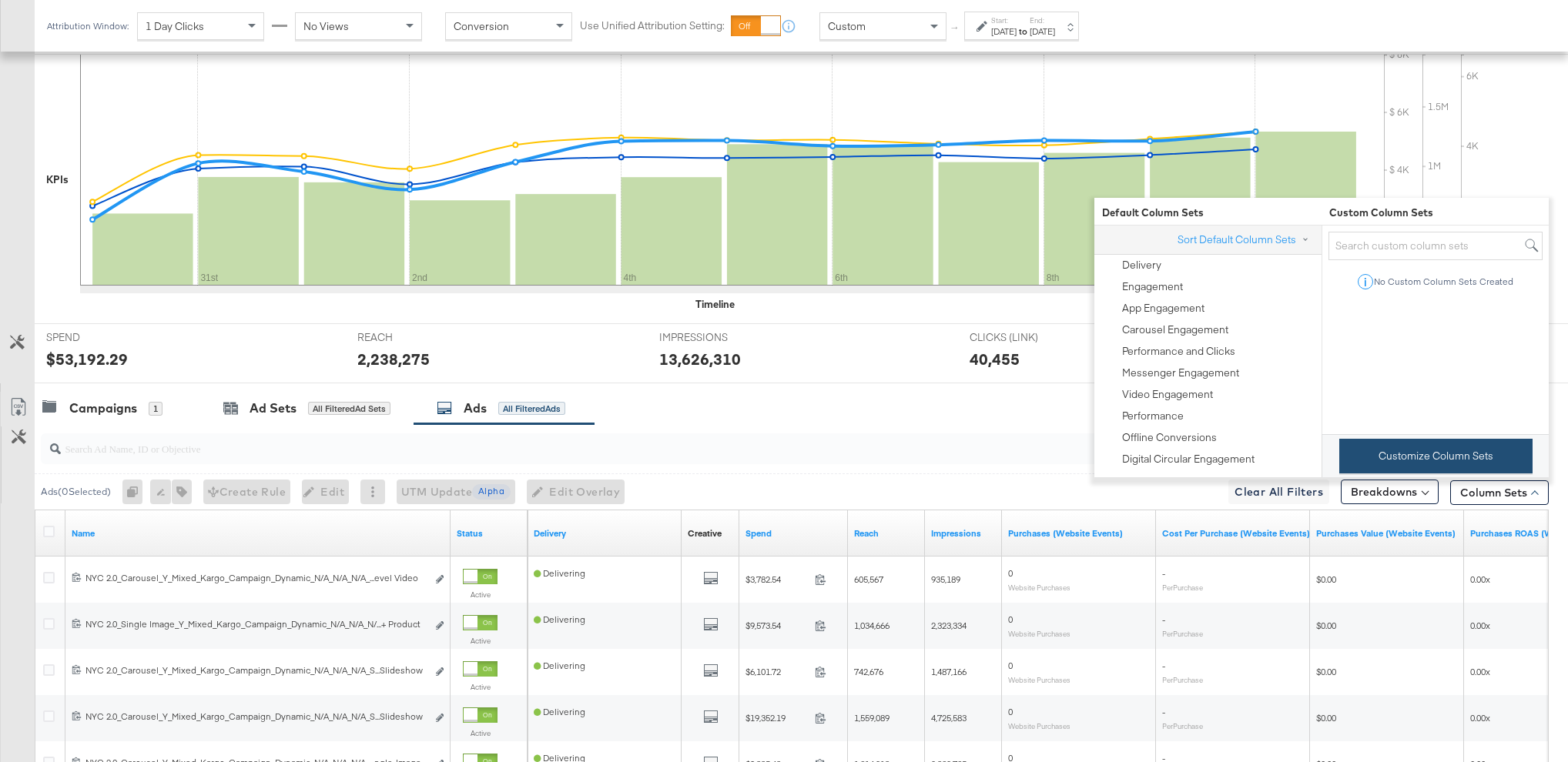
click at [1457, 453] on button "Customize Column Sets" at bounding box center [1436, 456] width 193 height 35
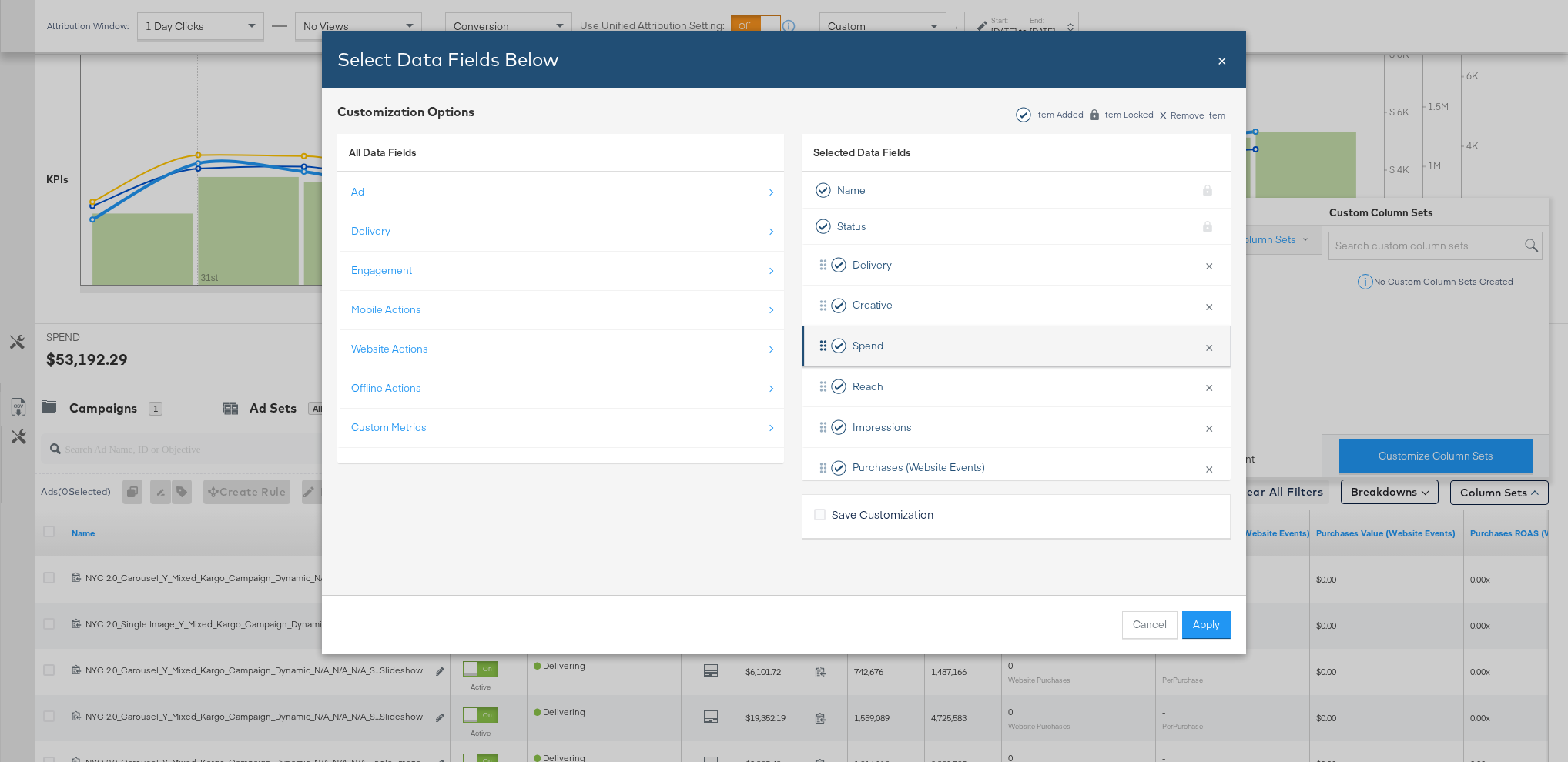
scroll to position [145, 0]
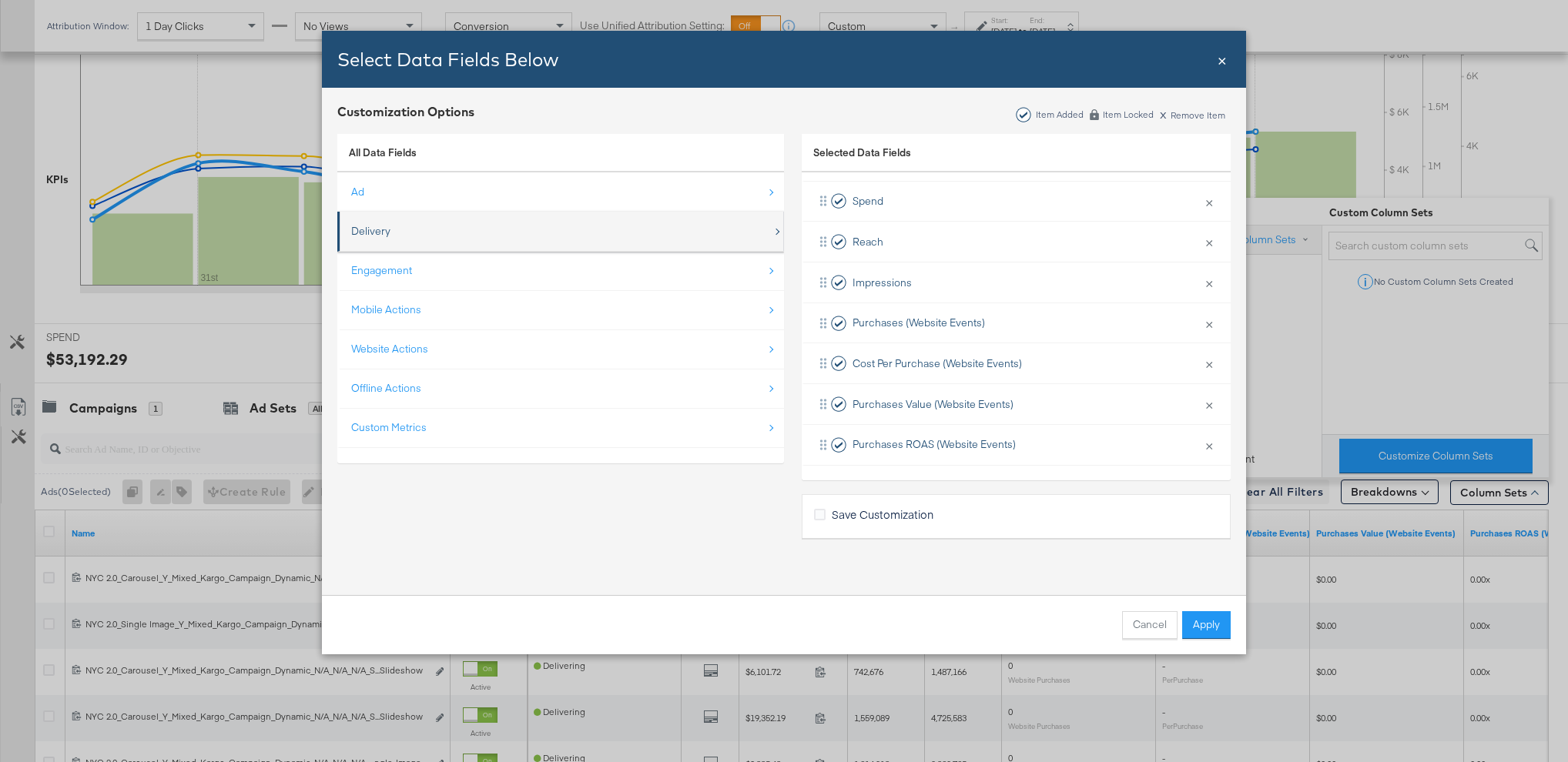
click at [398, 229] on div "Delivery" at bounding box center [562, 231] width 421 height 31
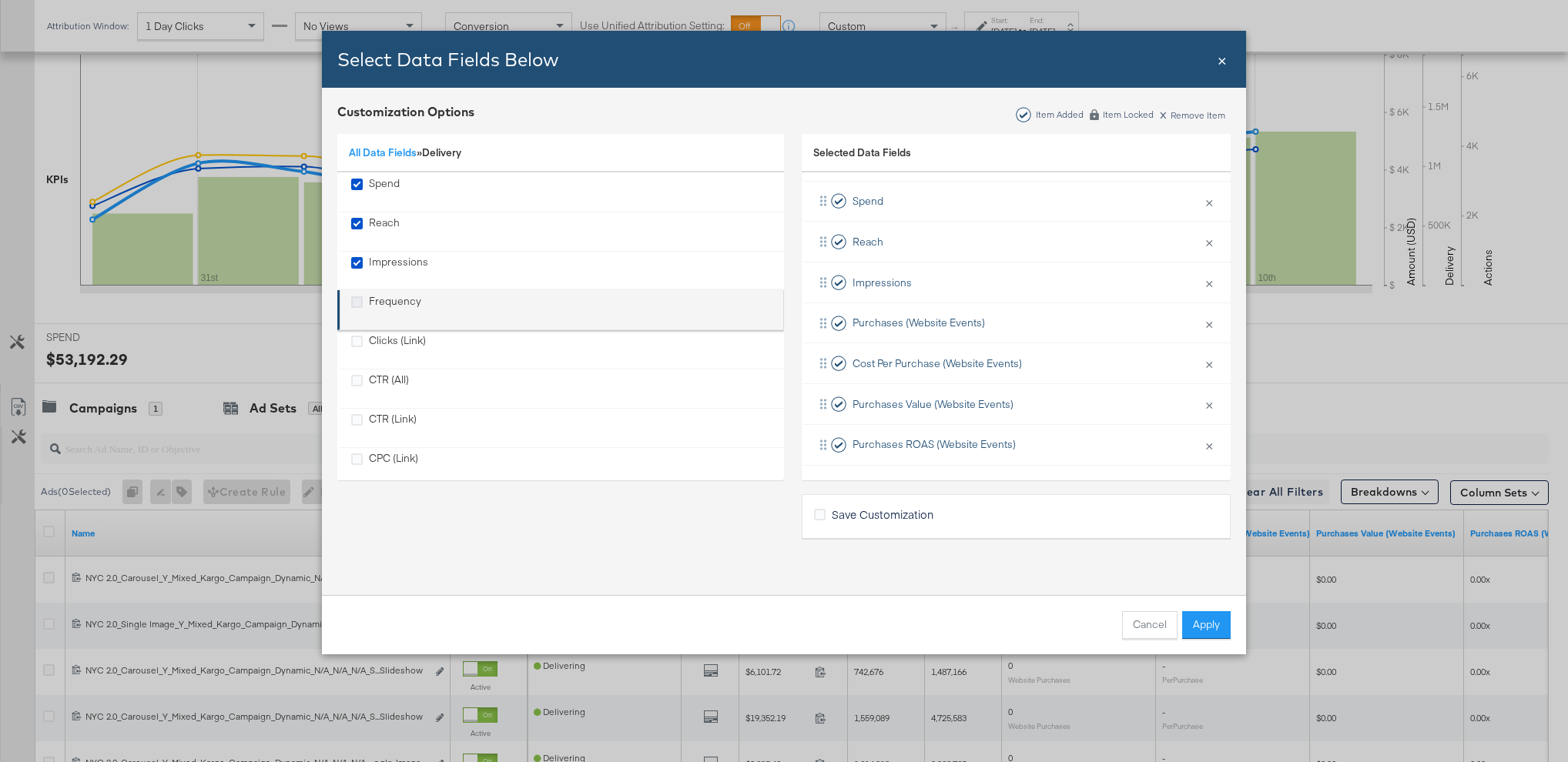
click at [352, 305] on icon "Frequency" at bounding box center [357, 302] width 12 height 12
click at [0, 0] on input "Frequency" at bounding box center [0, 0] width 0 height 0
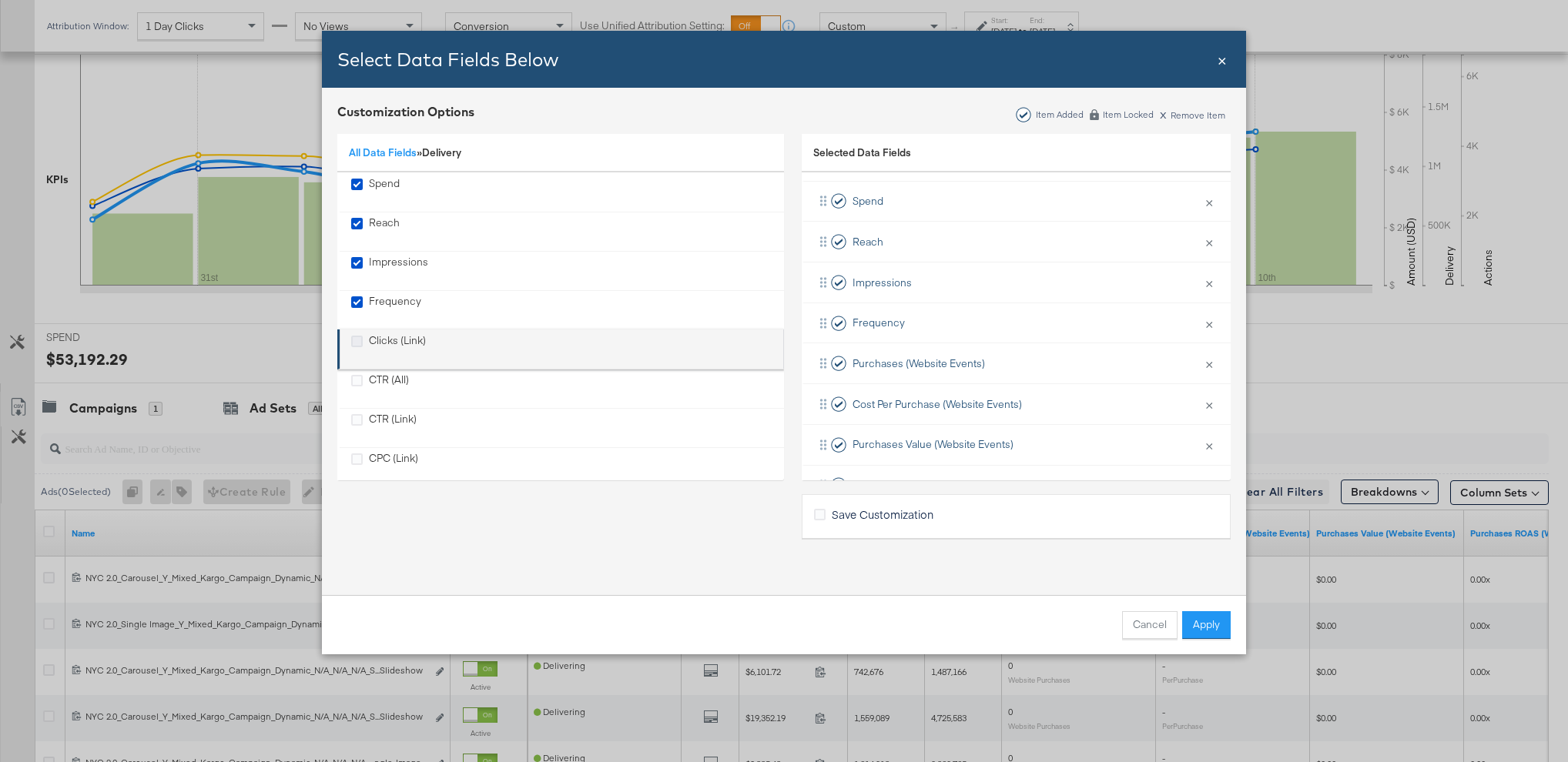
click at [358, 339] on icon "Clicks (Link)" at bounding box center [357, 342] width 12 height 12
click at [0, 0] on input "Clicks (Link)" at bounding box center [0, 0] width 0 height 0
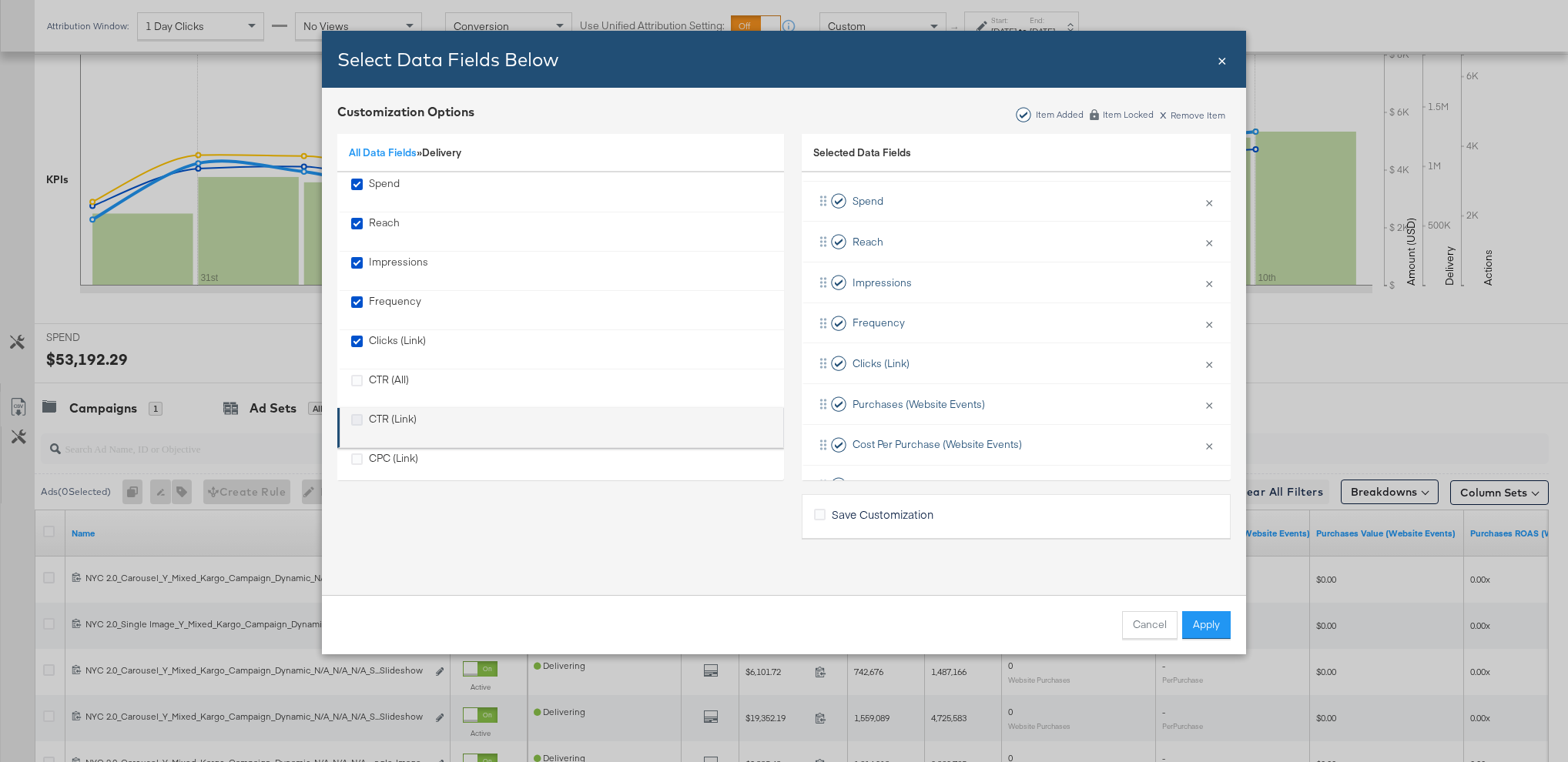
click at [356, 417] on icon "CTR (Link)" at bounding box center [357, 420] width 12 height 12
click at [0, 0] on input "CTR (Link)" at bounding box center [0, 0] width 0 height 0
click at [357, 425] on icon "CPC (Link)" at bounding box center [357, 423] width 12 height 12
click at [0, 0] on input "CPC (Link)" at bounding box center [0, 0] width 0 height 0
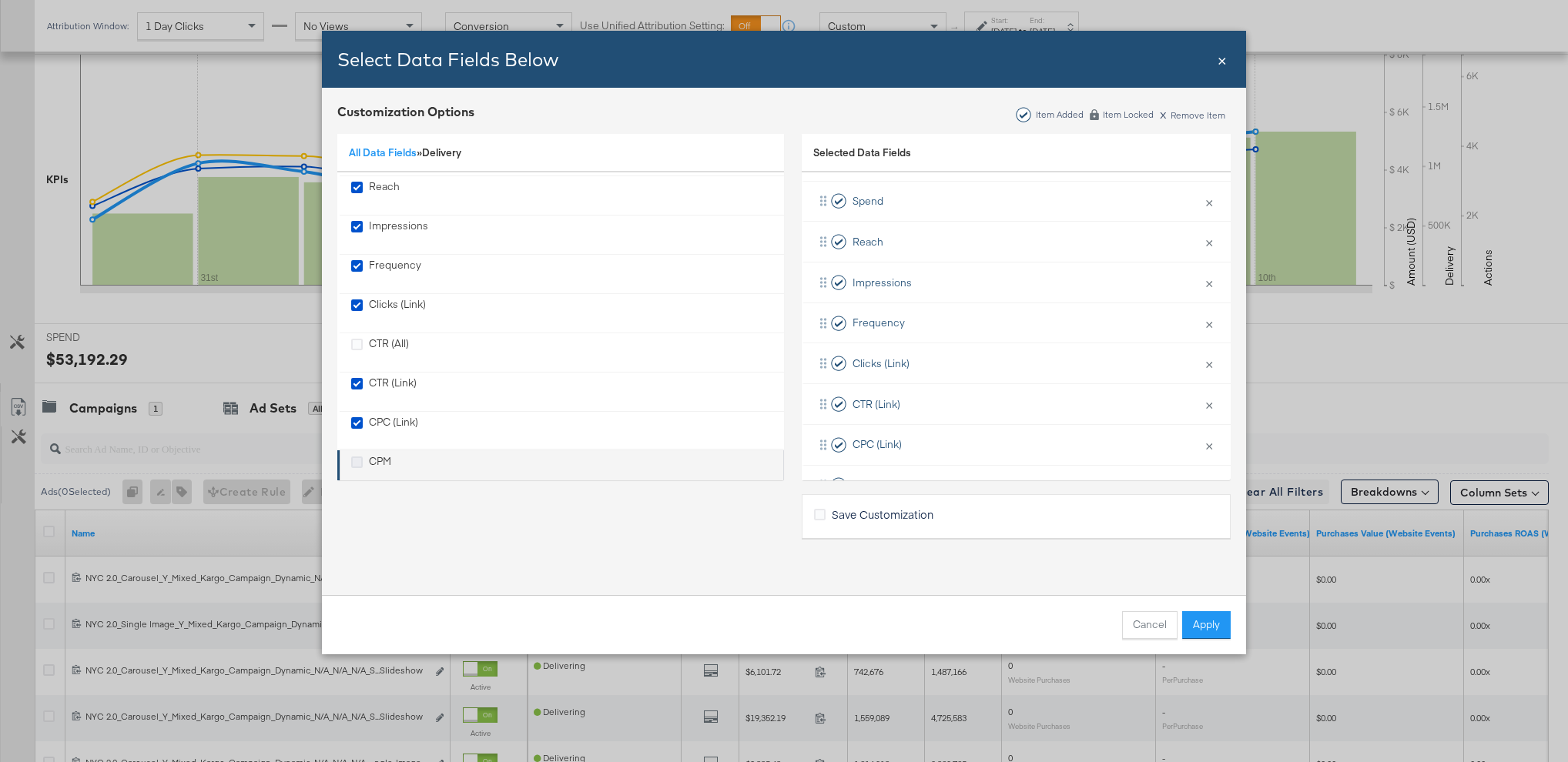
click at [356, 460] on icon "CPM" at bounding box center [357, 462] width 12 height 12
click at [0, 0] on input "CPM" at bounding box center [0, 0] width 0 height 0
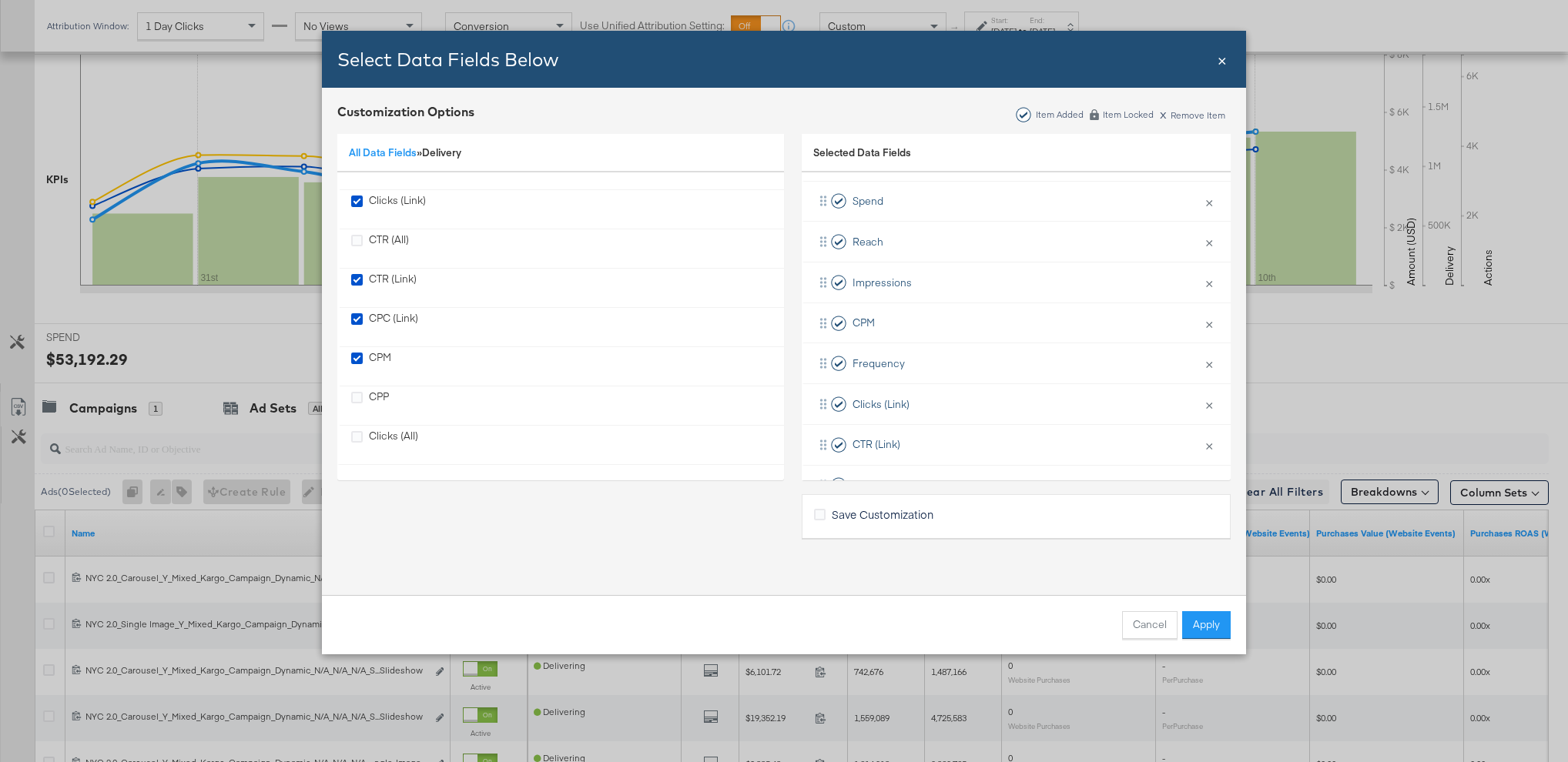
click at [851, 517] on span "Save Customization" at bounding box center [882, 514] width 102 height 15
click at [0, 0] on input "Save Customization" at bounding box center [0, 0] width 0 height 0
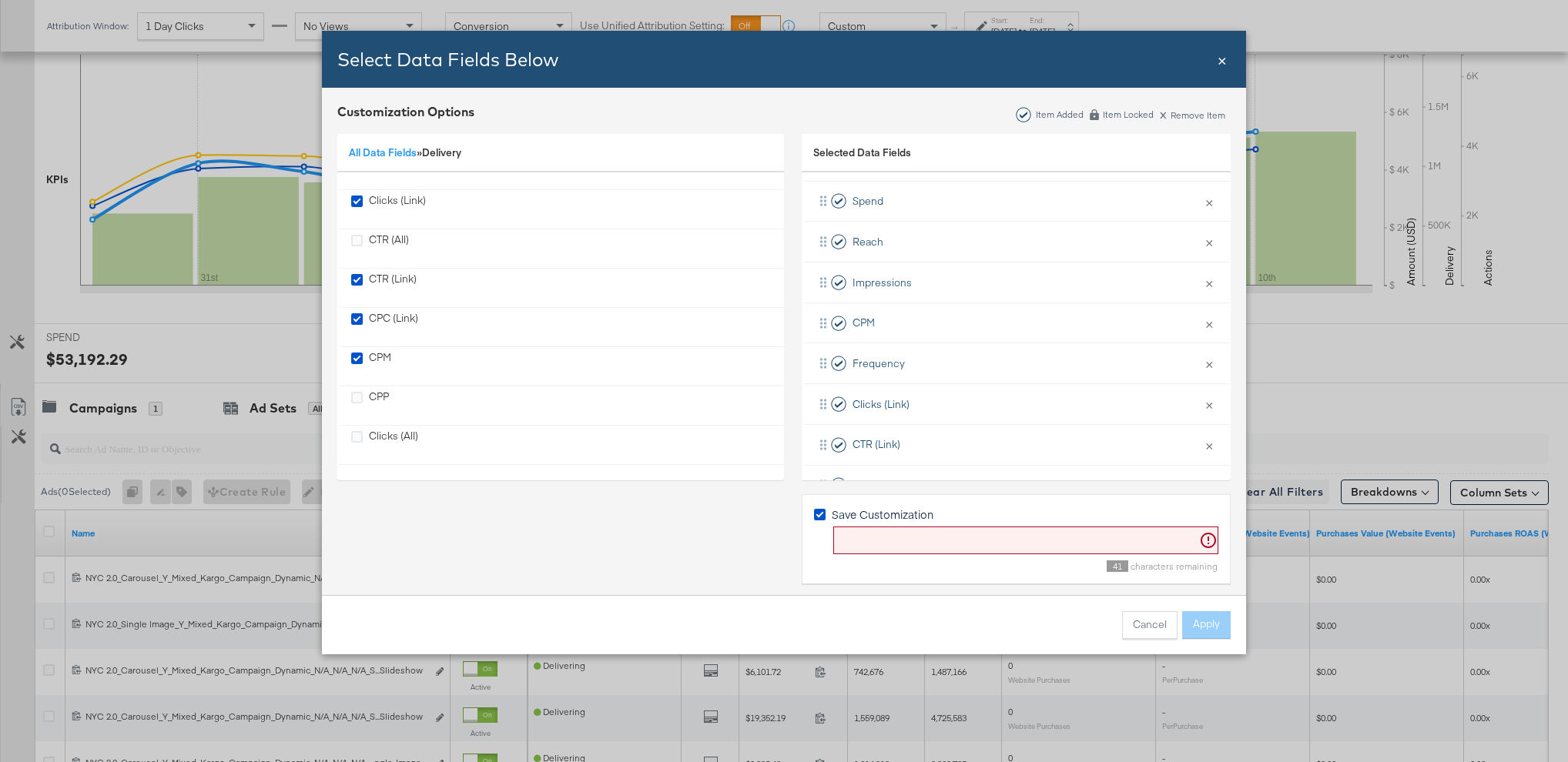
click at [916, 542] on input "Bulk Add Locations Modal" at bounding box center [1026, 541] width 385 height 29
type input "RHK - [DATE]"
click at [1208, 620] on button "Apply" at bounding box center [1206, 625] width 48 height 28
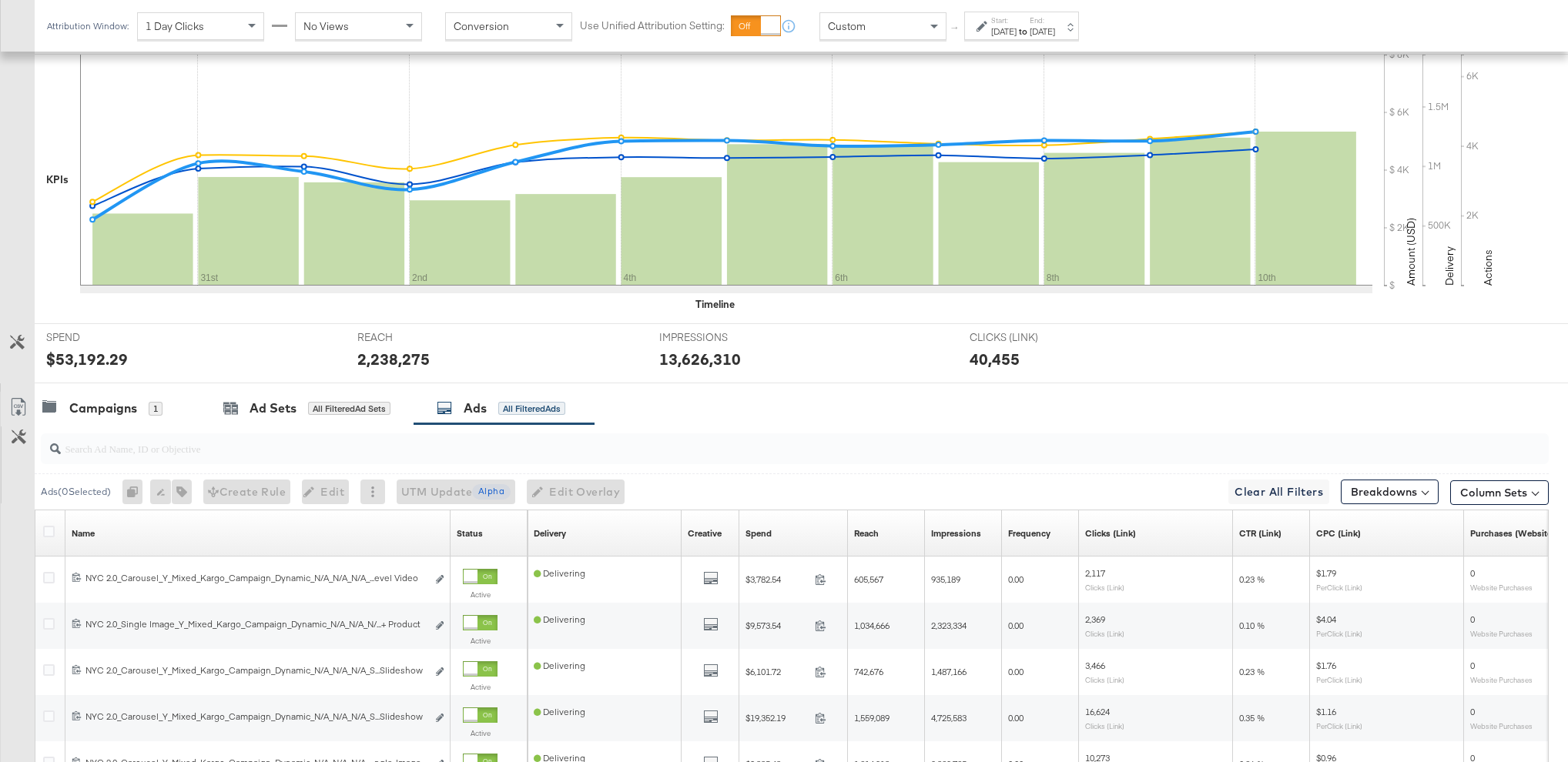
scroll to position [0, 0]
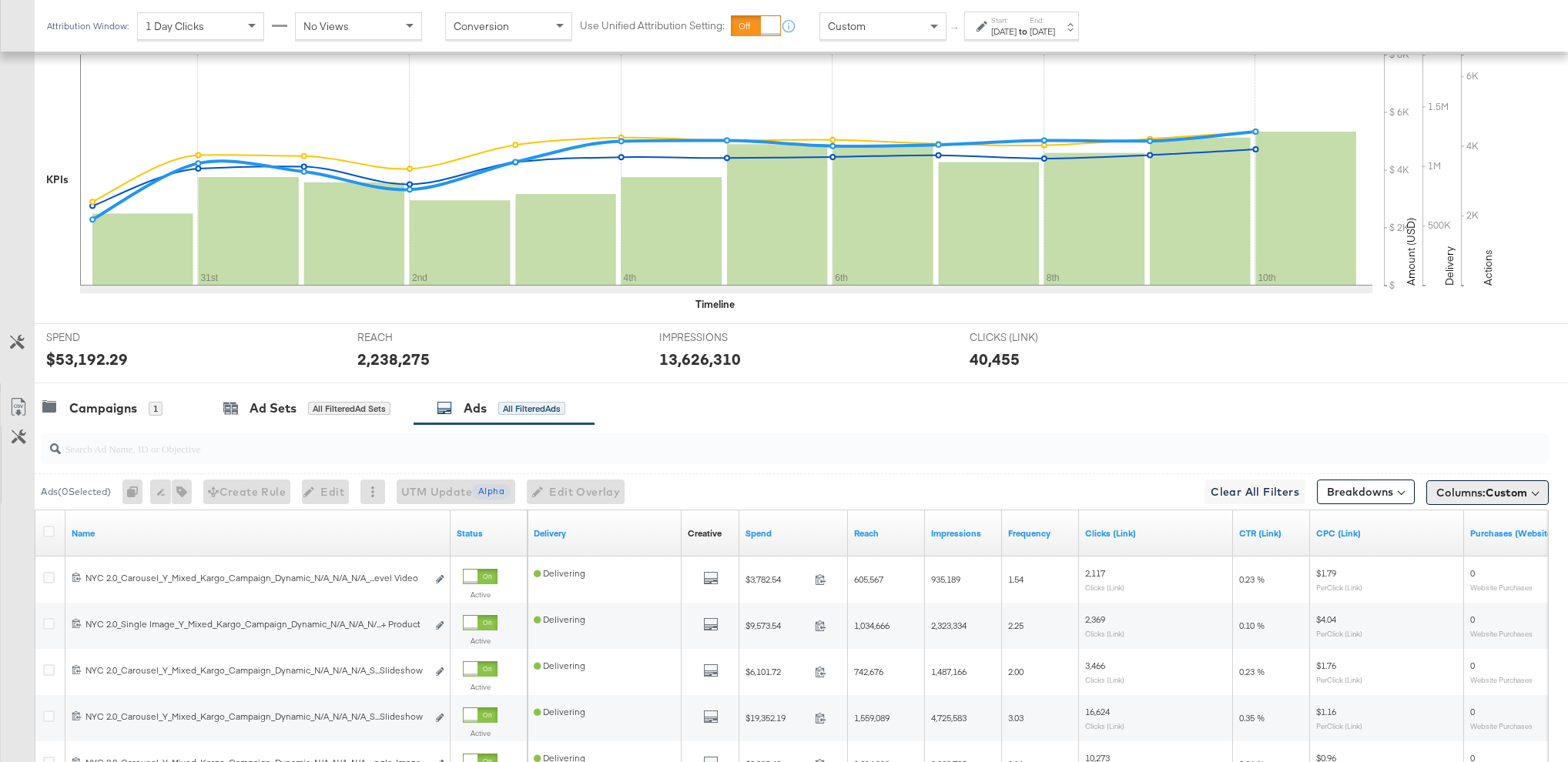
click at [1452, 495] on span "Columns: Custom" at bounding box center [1481, 493] width 91 height 15
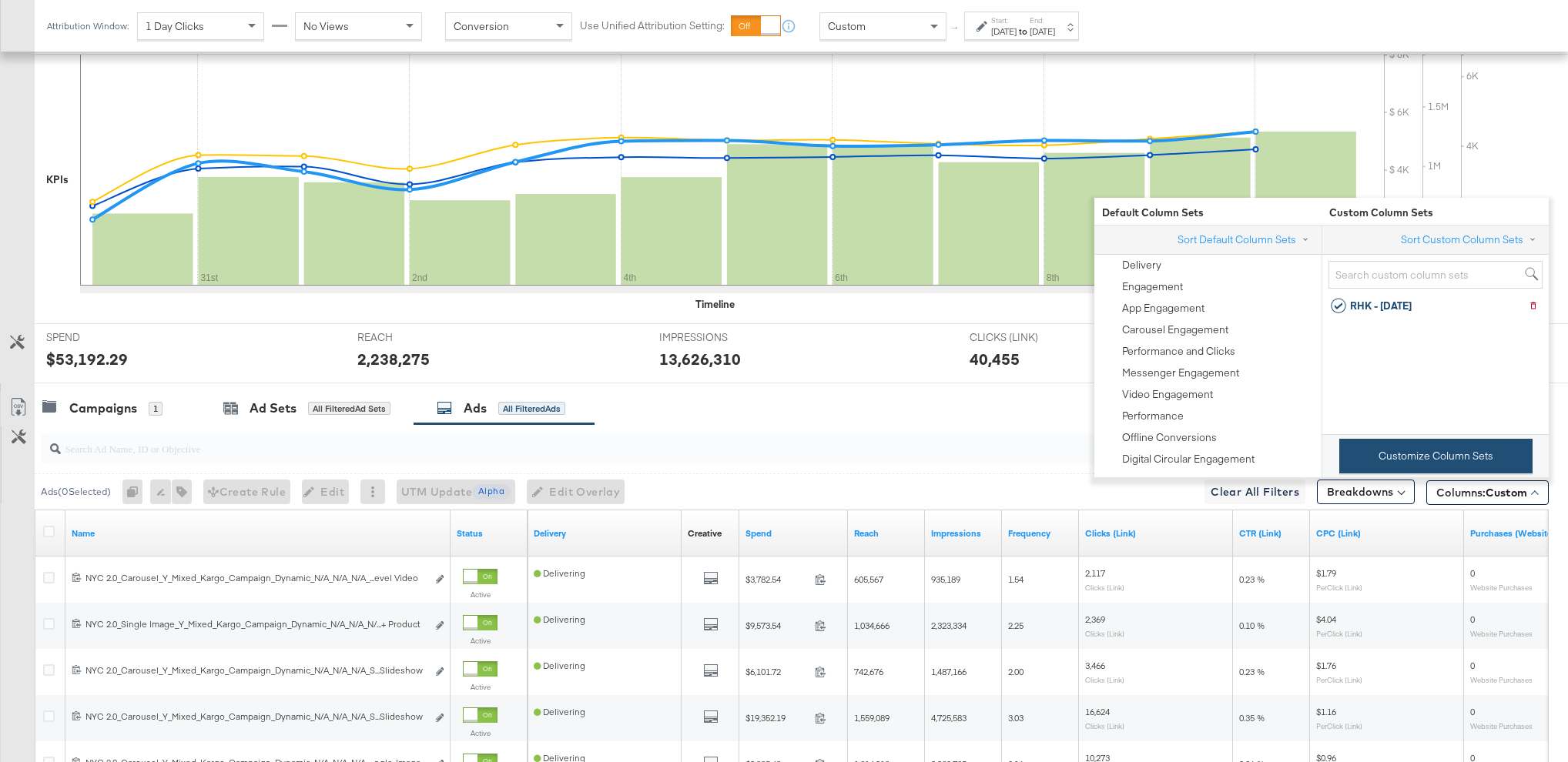
click at [1434, 457] on button "Customize Column Sets" at bounding box center [1436, 456] width 193 height 35
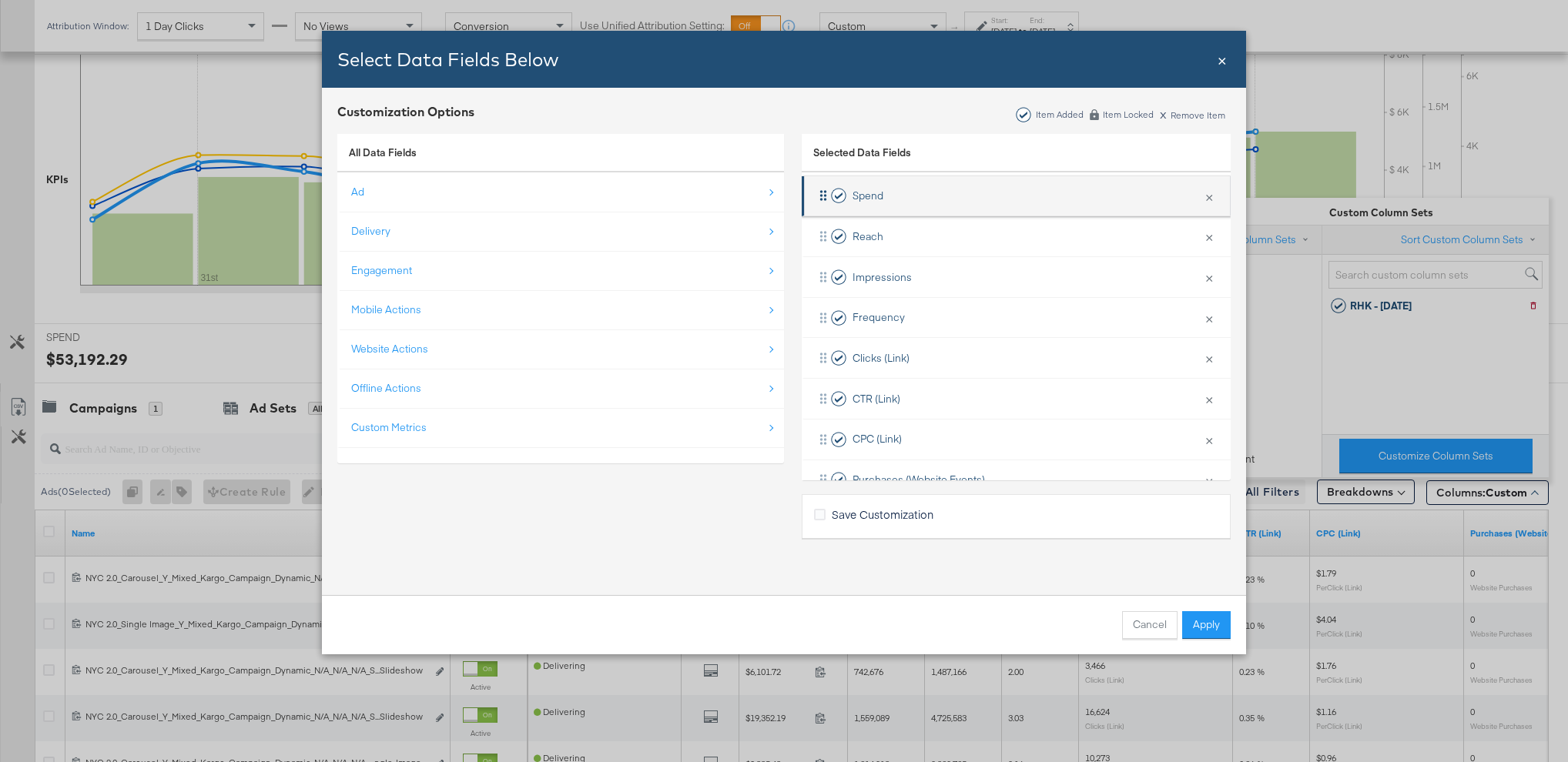
scroll to position [348, 0]
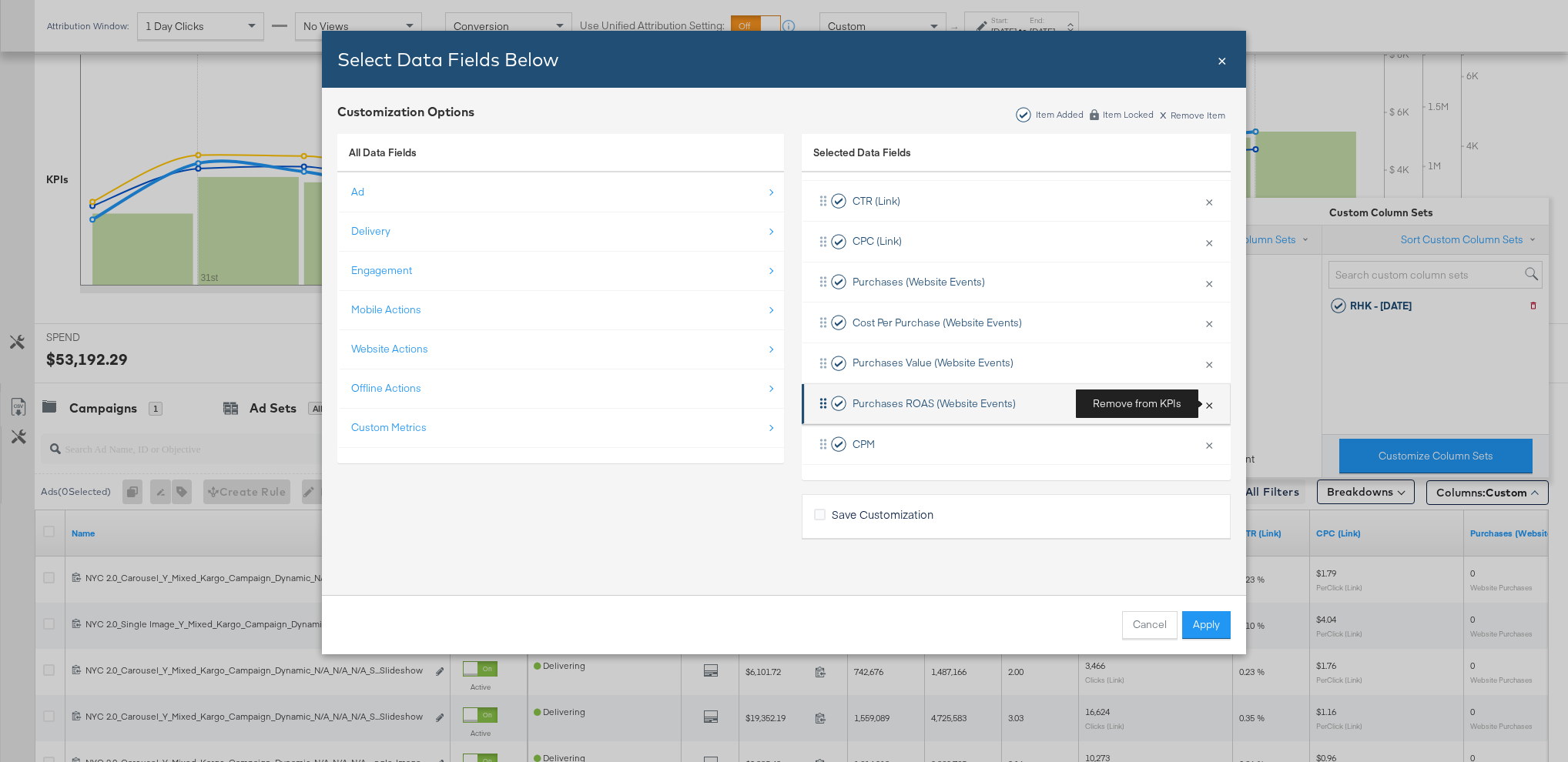
click at [1210, 406] on button "×" at bounding box center [1209, 404] width 20 height 32
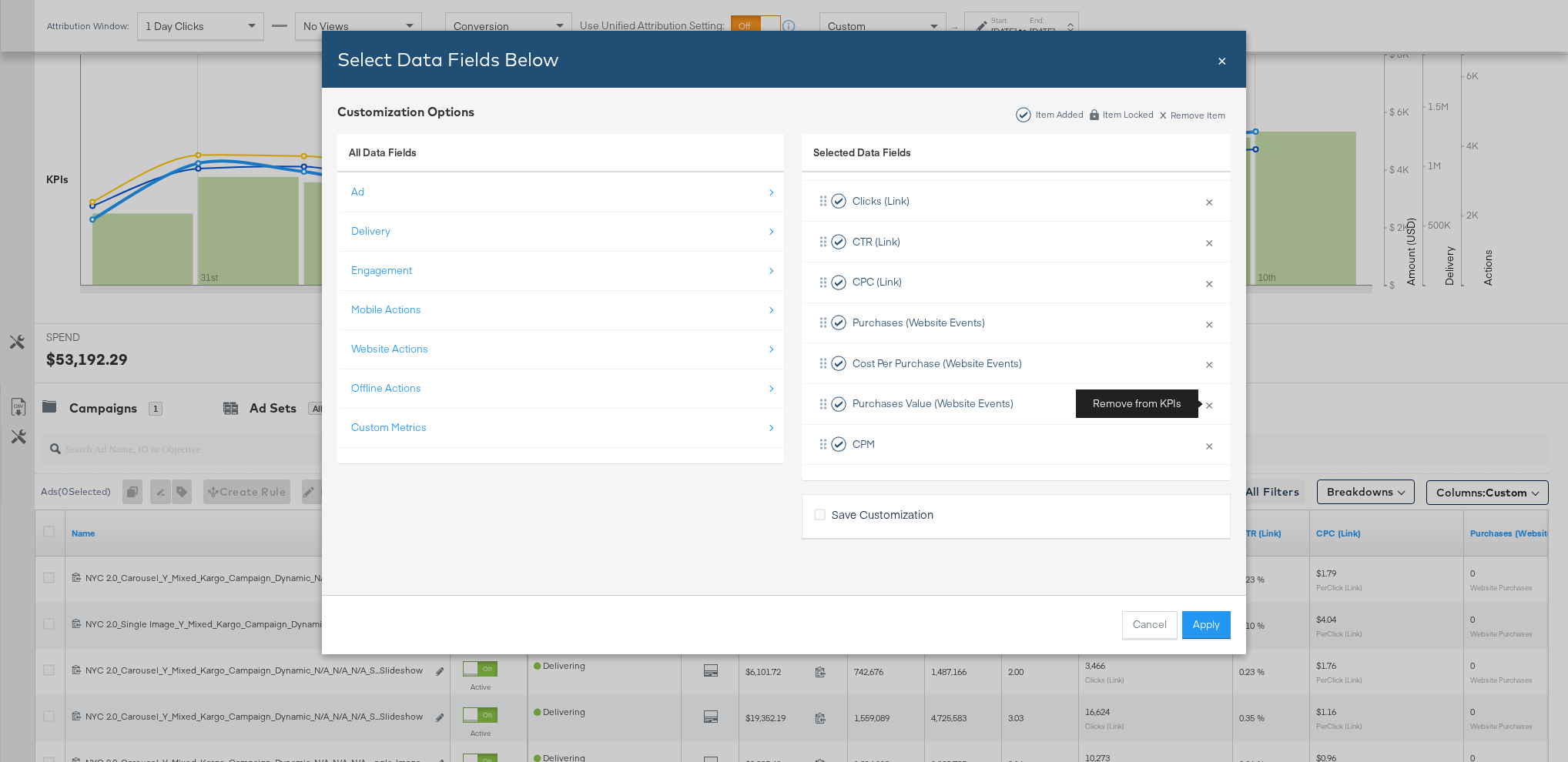
scroll to position [307, 0]
click at [1207, 403] on button "×" at bounding box center [1209, 404] width 20 height 32
click at [1203, 404] on button "×" at bounding box center [1209, 404] width 20 height 32
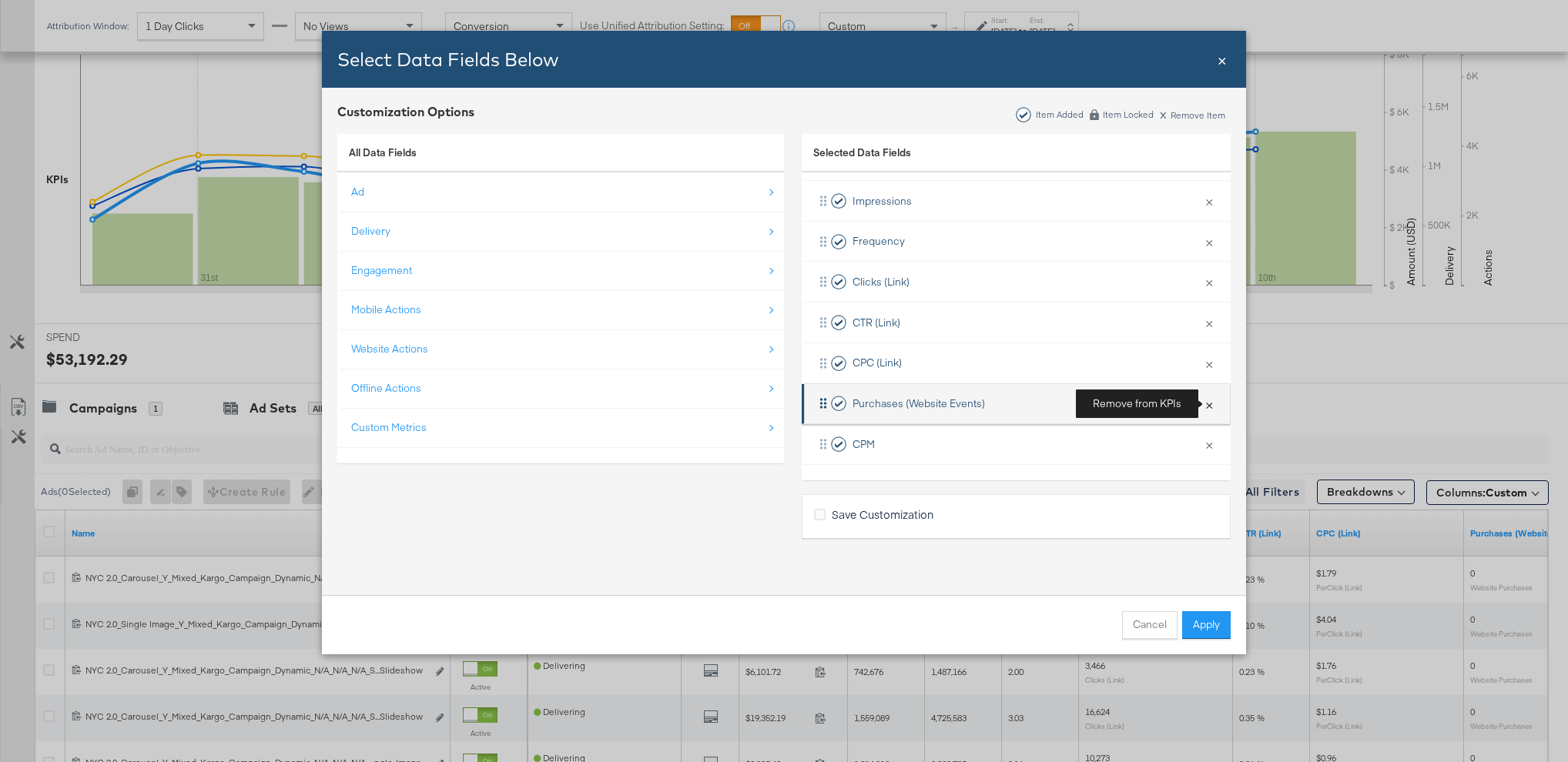
click at [1207, 406] on button "×" at bounding box center [1209, 404] width 20 height 32
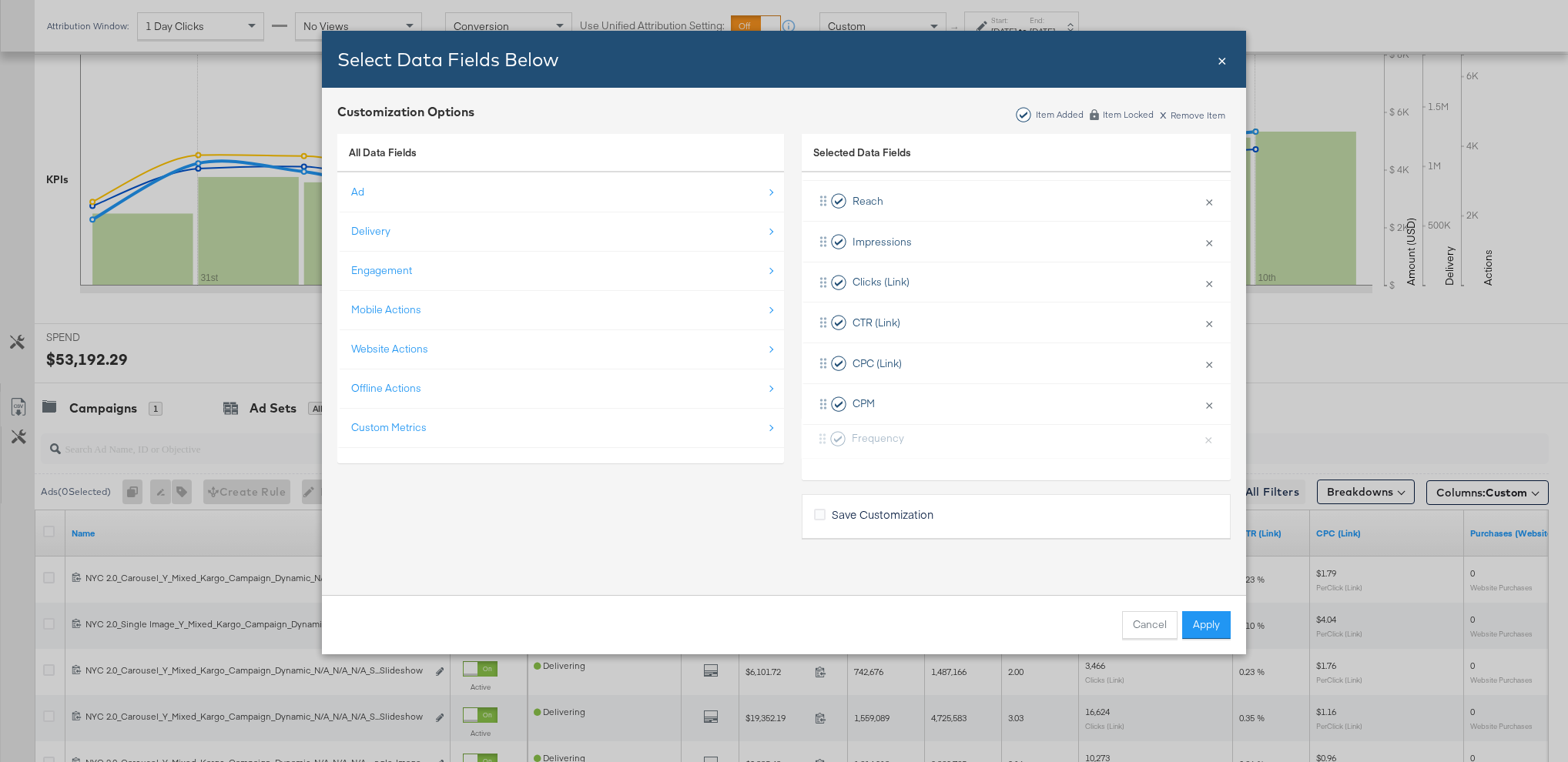
drag, startPoint x: 818, startPoint y: 280, endPoint x: 817, endPoint y: 443, distance: 163.0
click at [817, 443] on div "Delivery × Remove from KPIs Creative × Remove from KPIs Spend × Remove from KPI…" at bounding box center [1016, 262] width 428 height 406
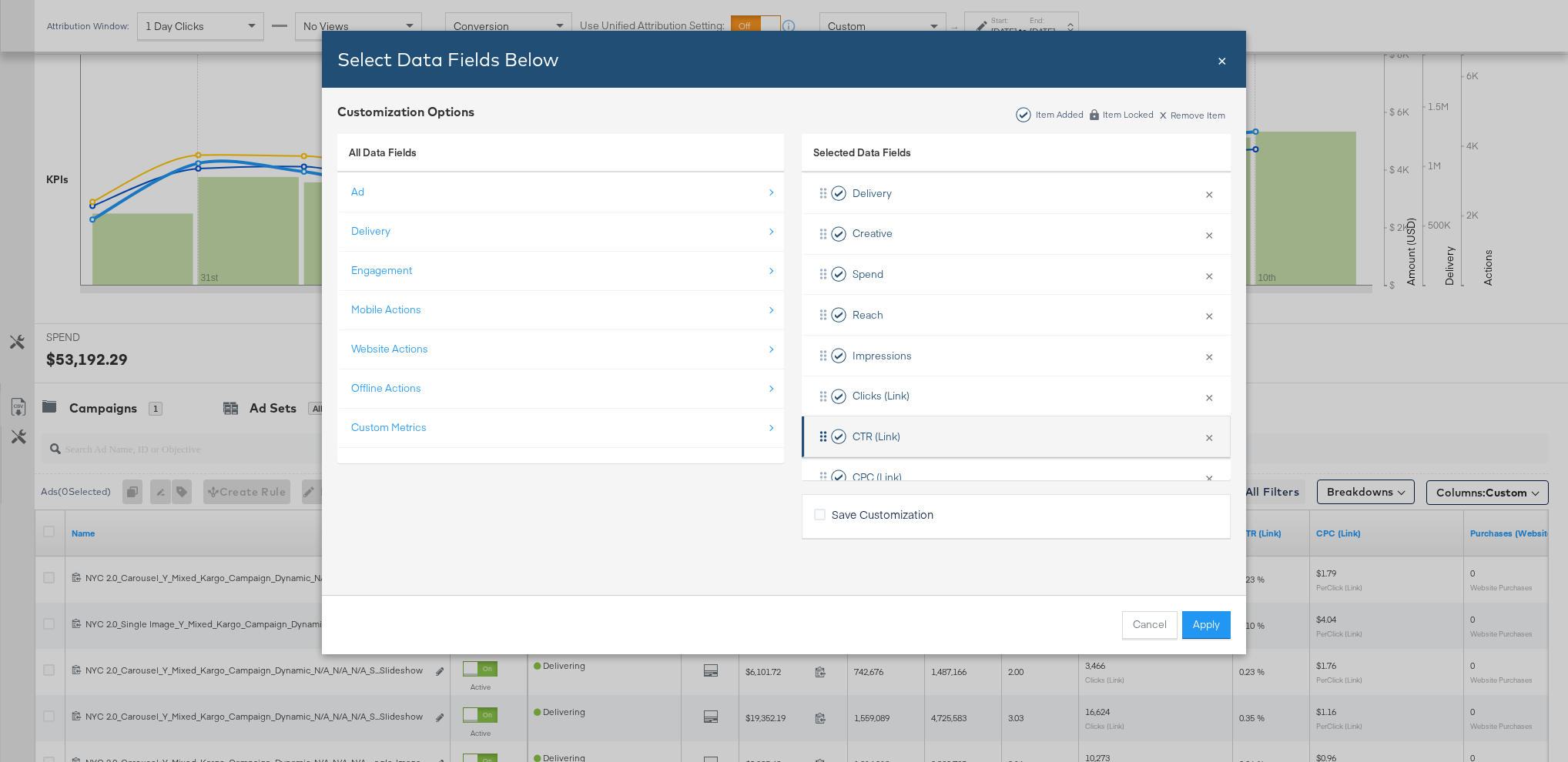
scroll to position [0, 0]
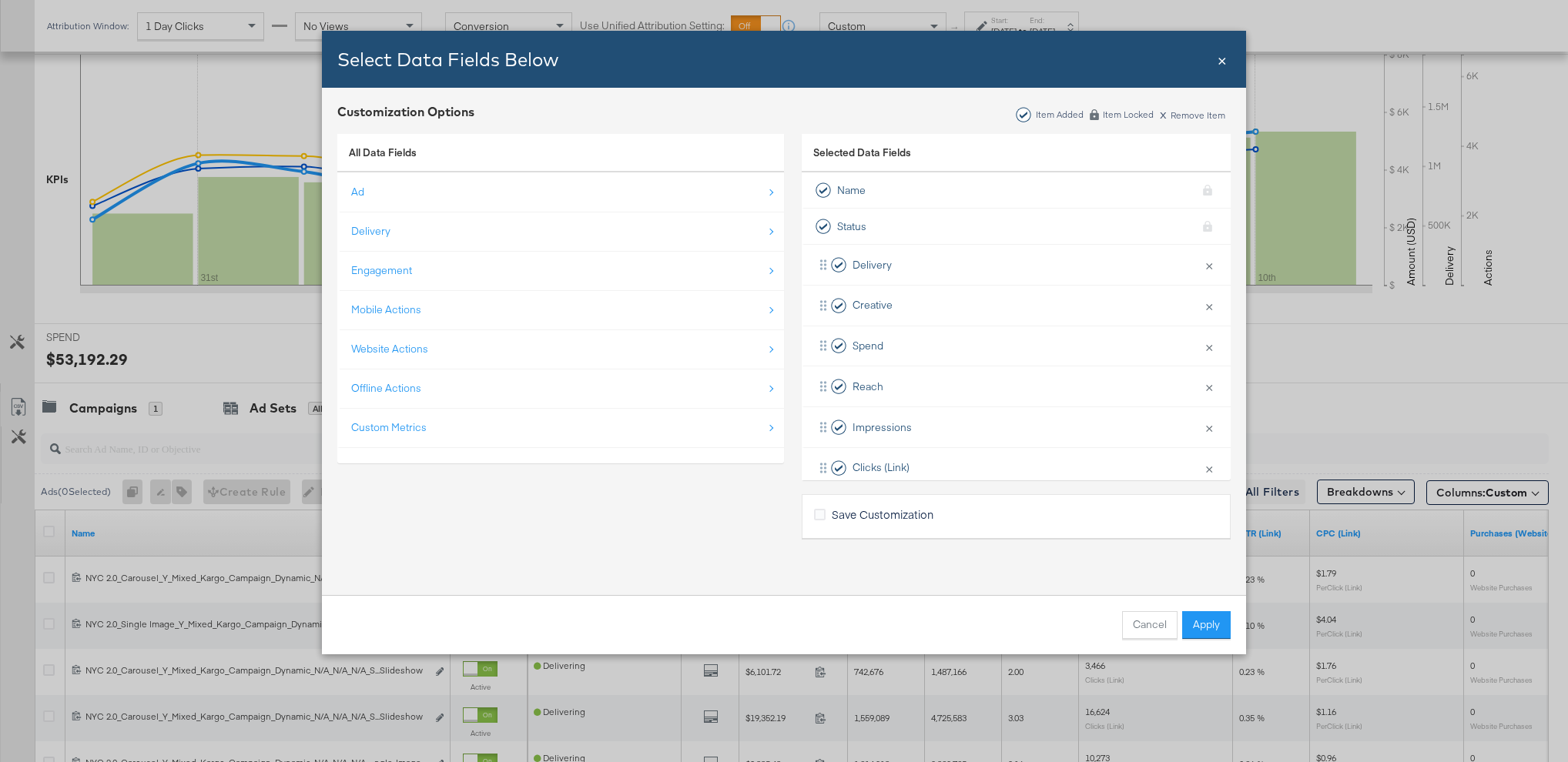
click at [871, 513] on span "Save Customization" at bounding box center [882, 514] width 102 height 15
click at [0, 0] on input "Save Customization" at bounding box center [0, 0] width 0 height 0
click at [1196, 622] on button "Apply" at bounding box center [1206, 625] width 48 height 28
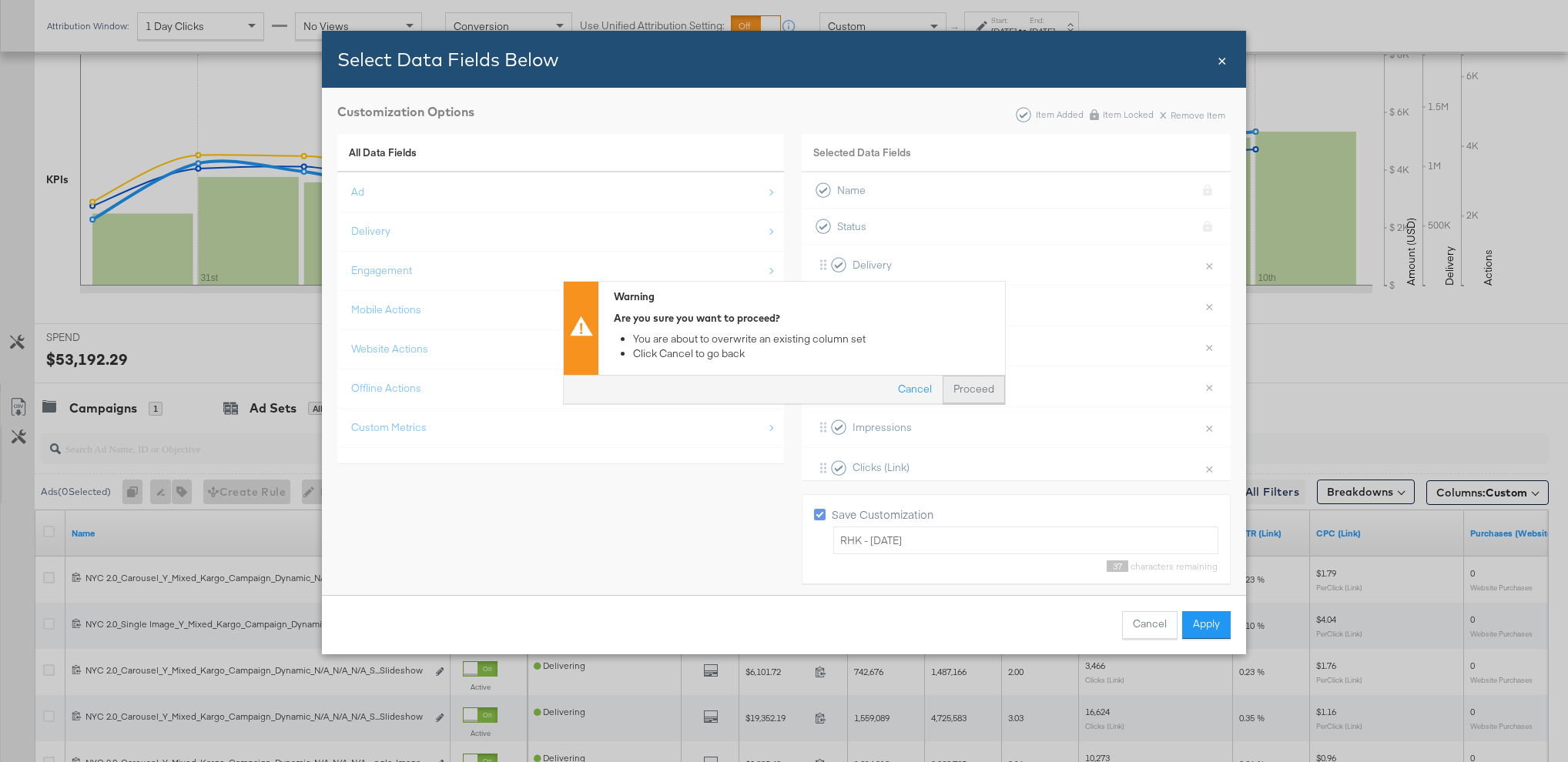
click at [971, 394] on button "Proceed" at bounding box center [974, 390] width 63 height 28
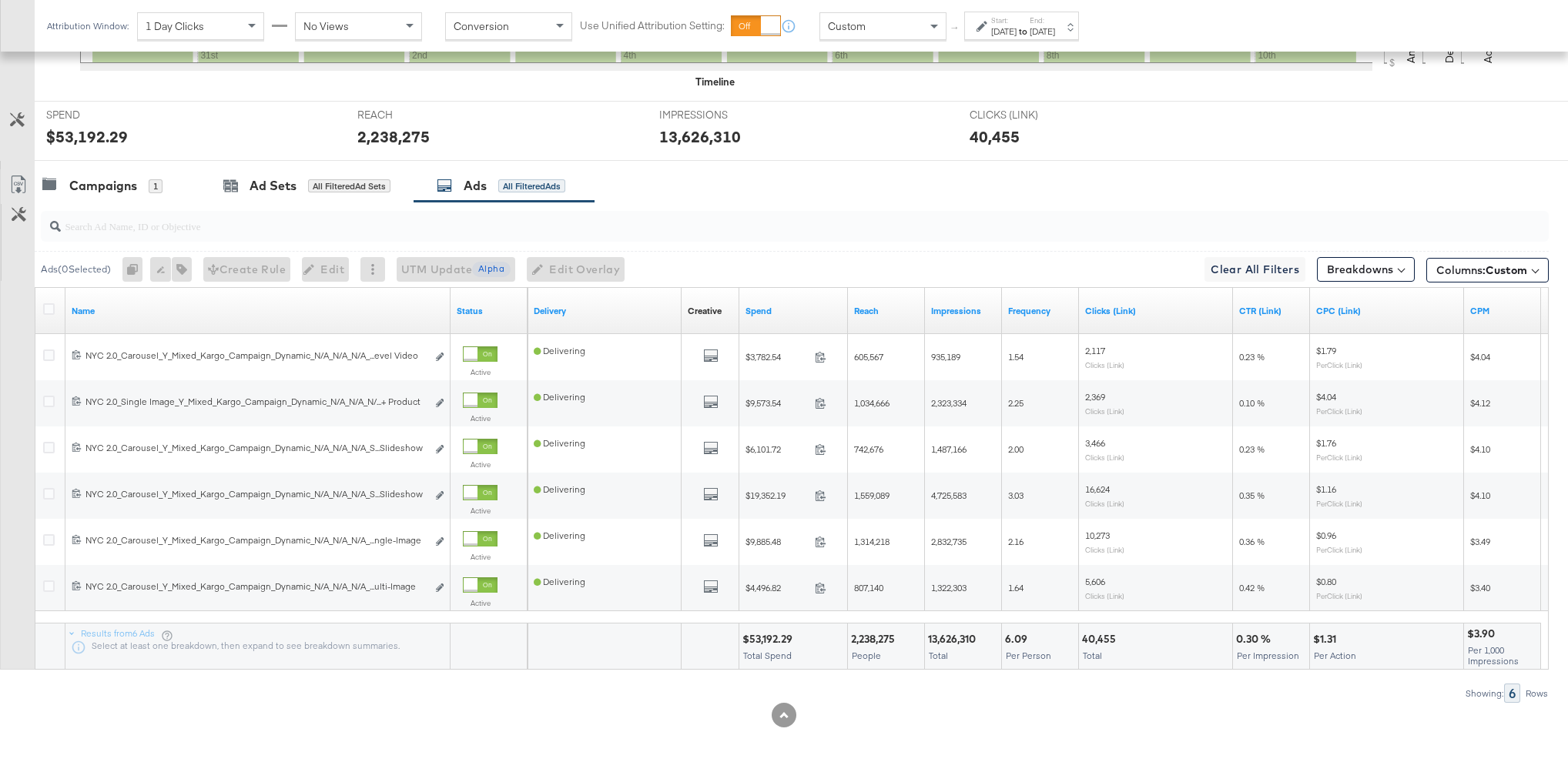
scroll to position [580, 0]
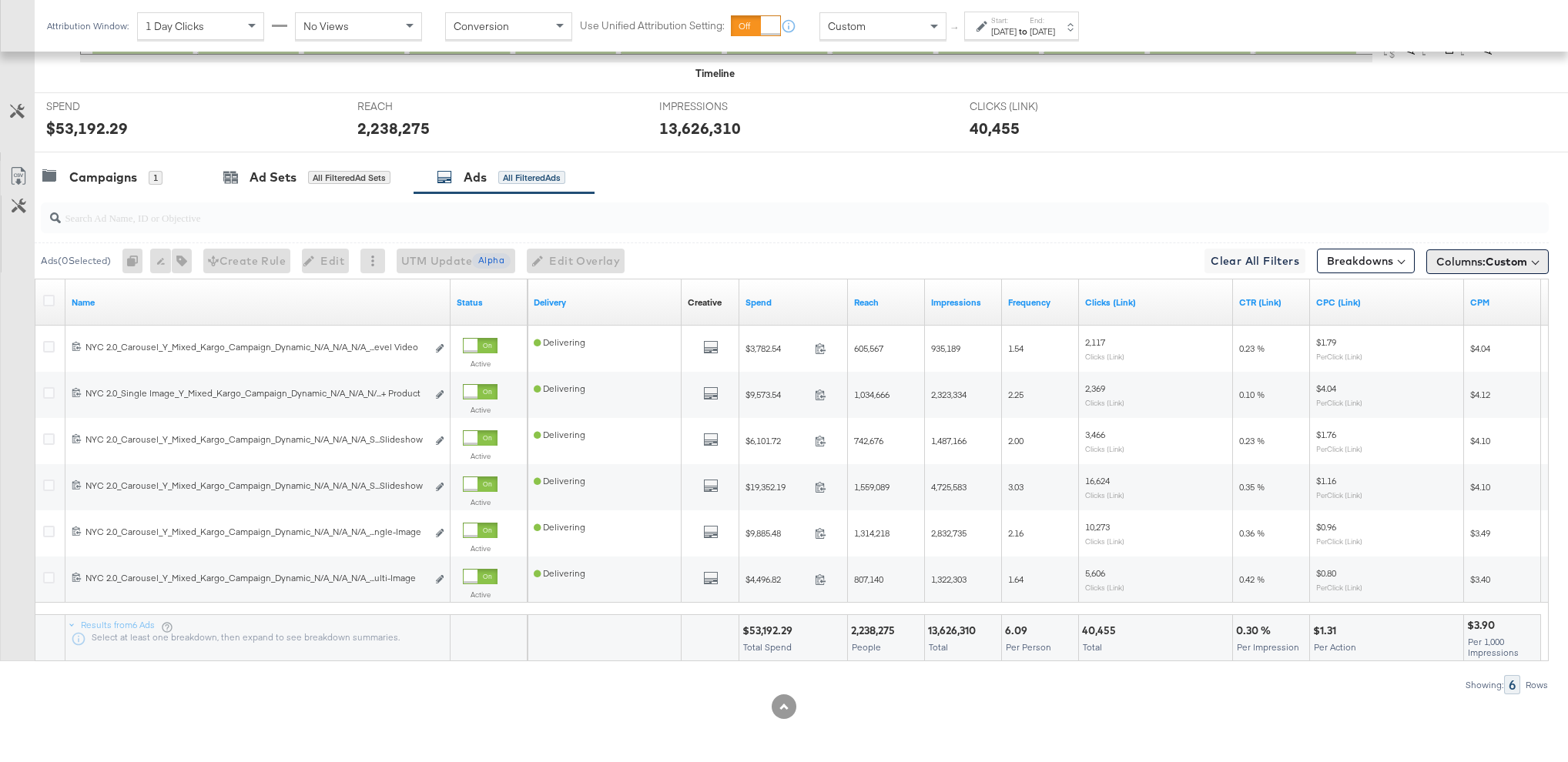
click at [1486, 263] on span "Custom" at bounding box center [1505, 261] width 42 height 14
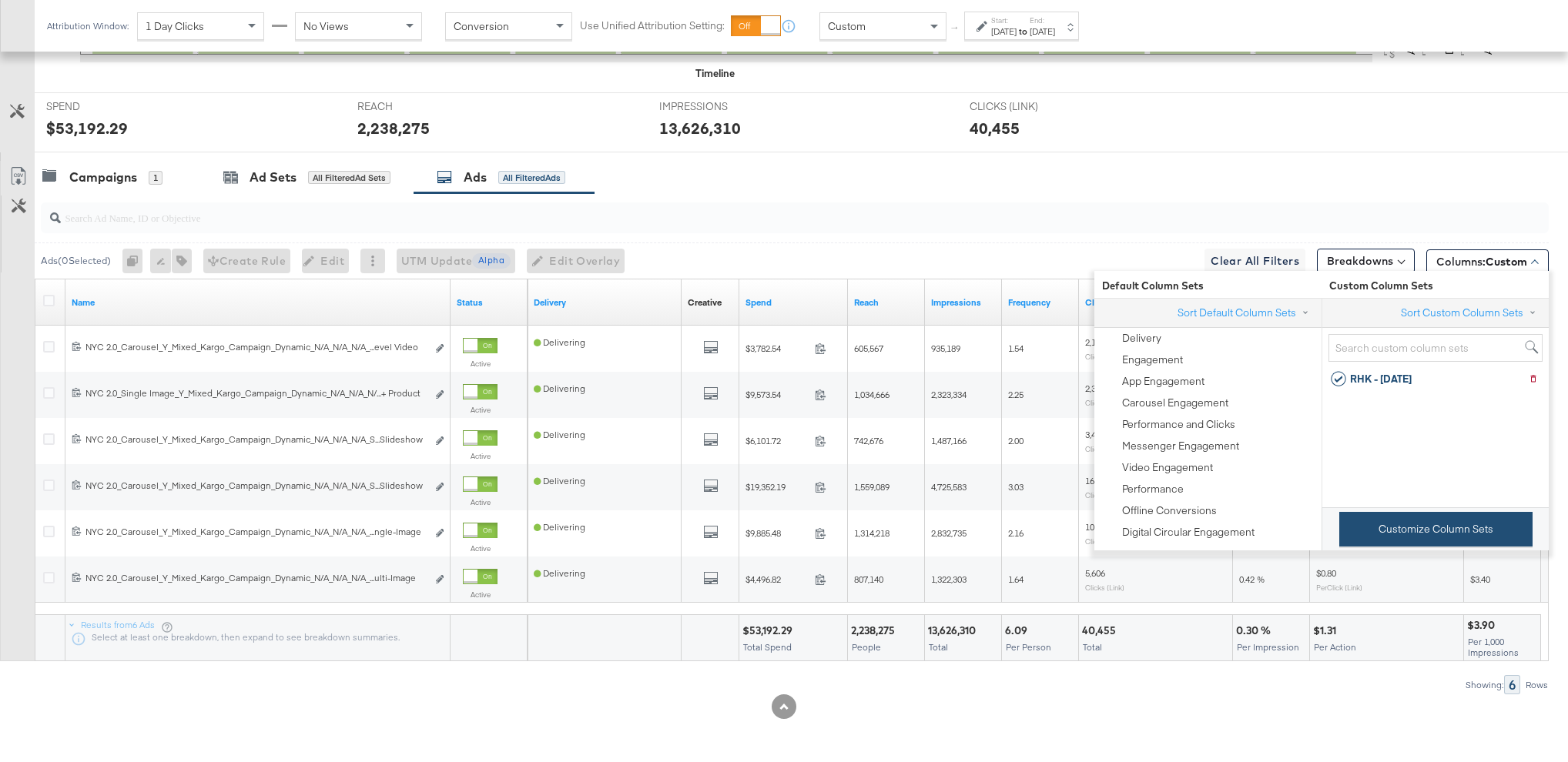
click at [1394, 526] on button "Customize Column Sets" at bounding box center [1436, 529] width 193 height 35
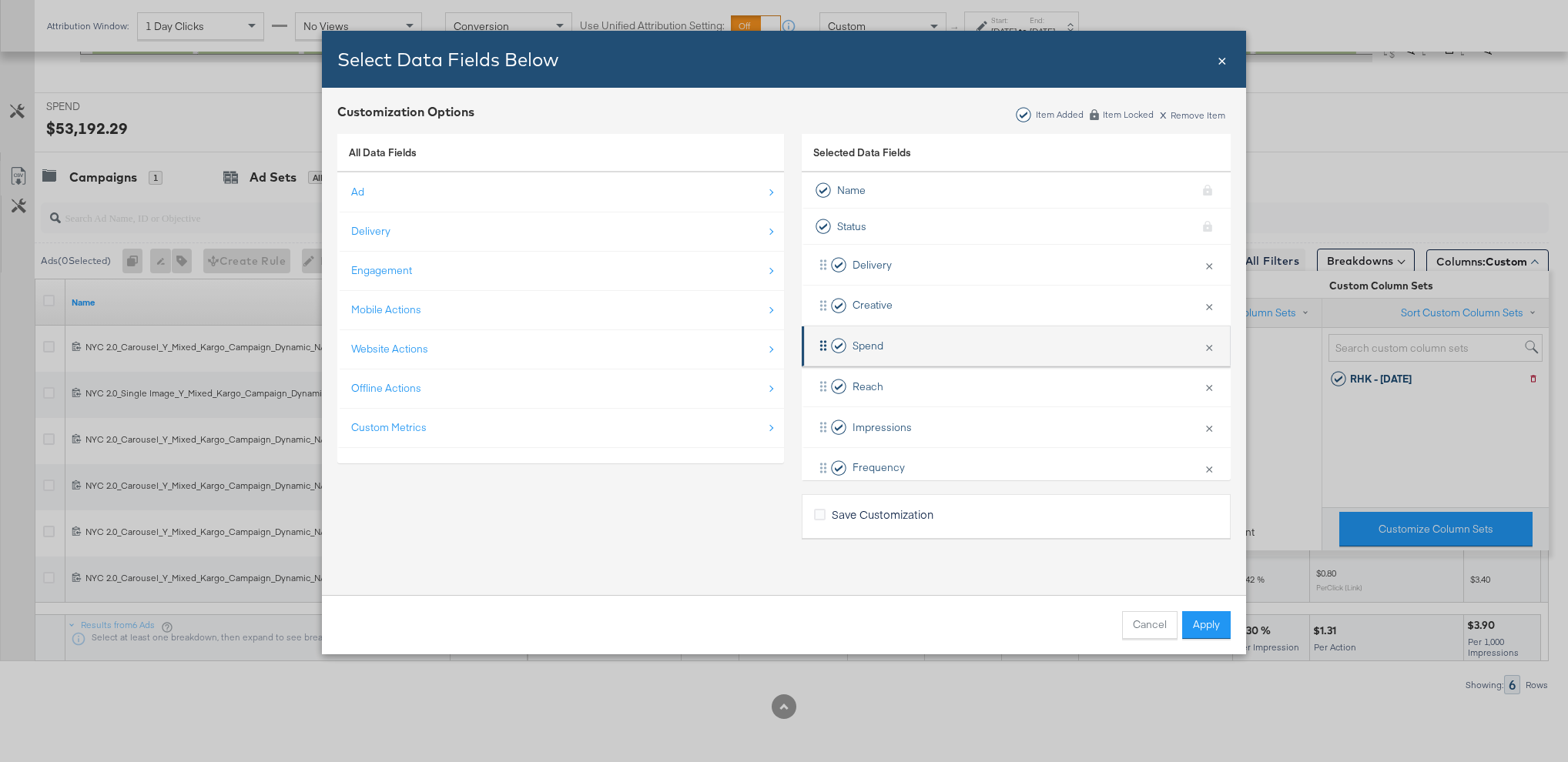
scroll to position [186, 0]
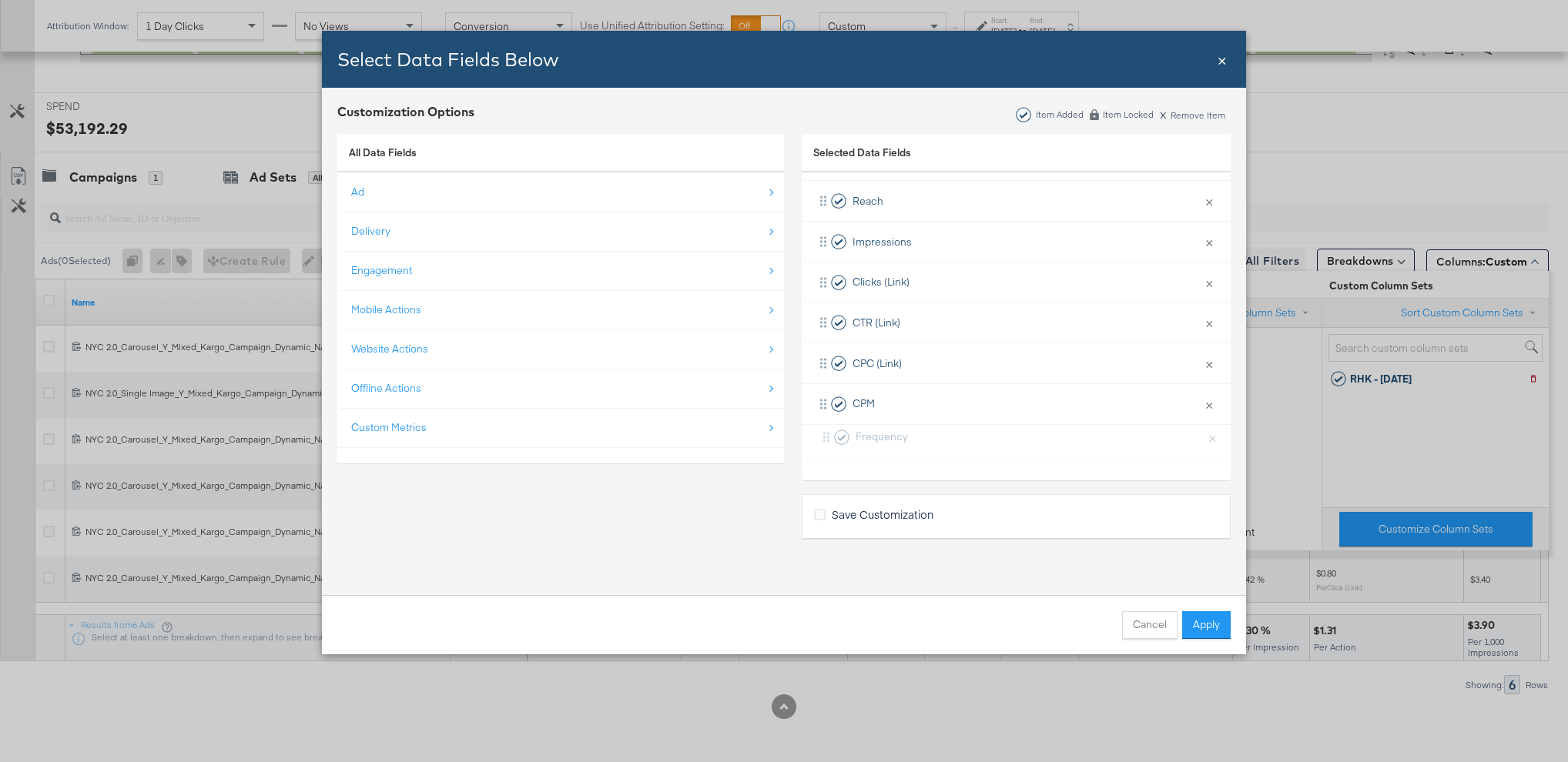
drag, startPoint x: 818, startPoint y: 274, endPoint x: 820, endPoint y: 462, distance: 188.0
click at [820, 462] on div "Delivery × Remove from KPIs Creative × Remove from KPIs Spend × Remove from KPI…" at bounding box center [1016, 262] width 428 height 406
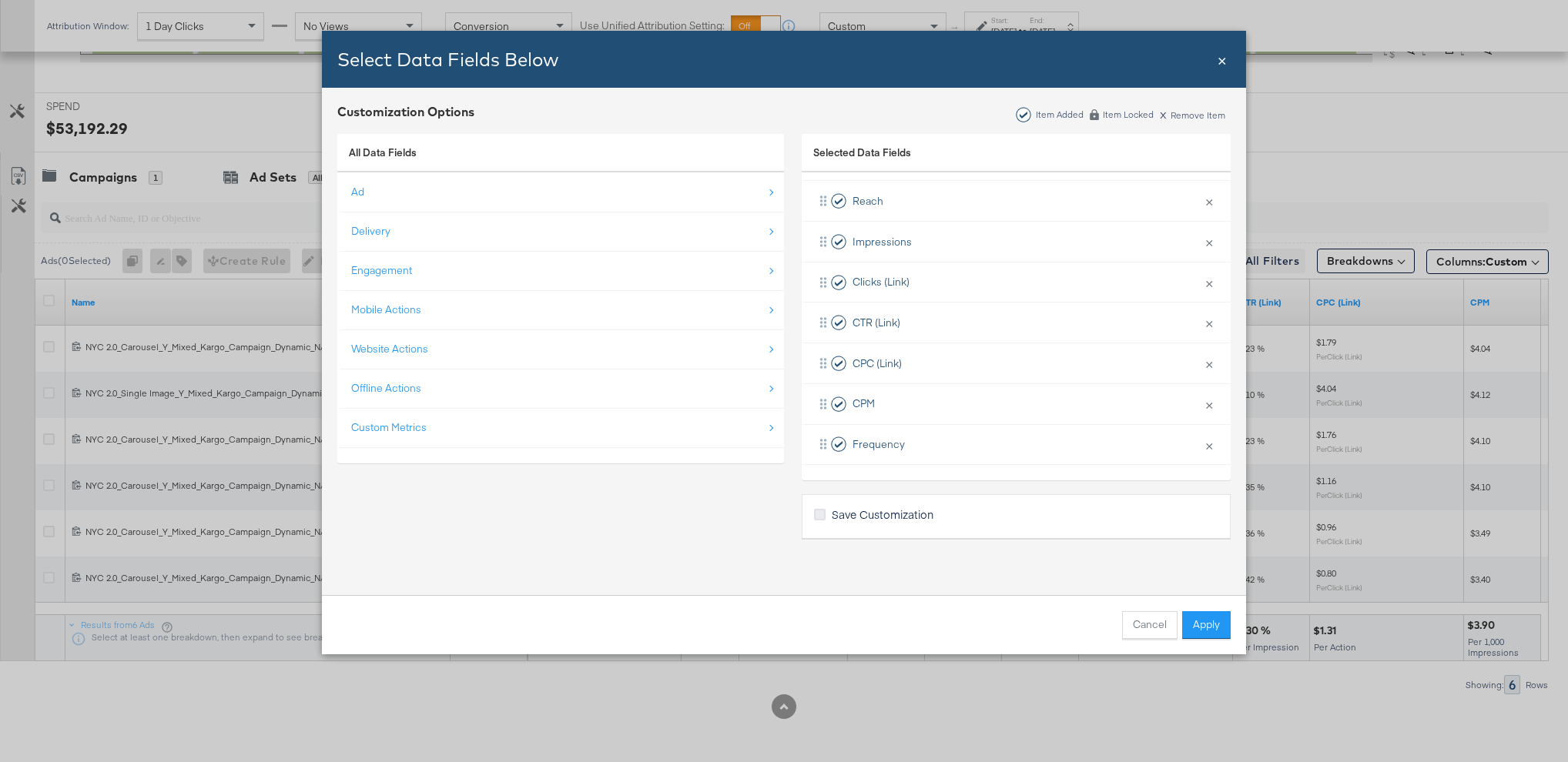
click at [824, 514] on icon "Bulk Add Locations Modal" at bounding box center [820, 515] width 12 height 12
click at [0, 0] on input "Save Customization" at bounding box center [0, 0] width 0 height 0
click at [1203, 621] on button "Apply" at bounding box center [1206, 625] width 48 height 28
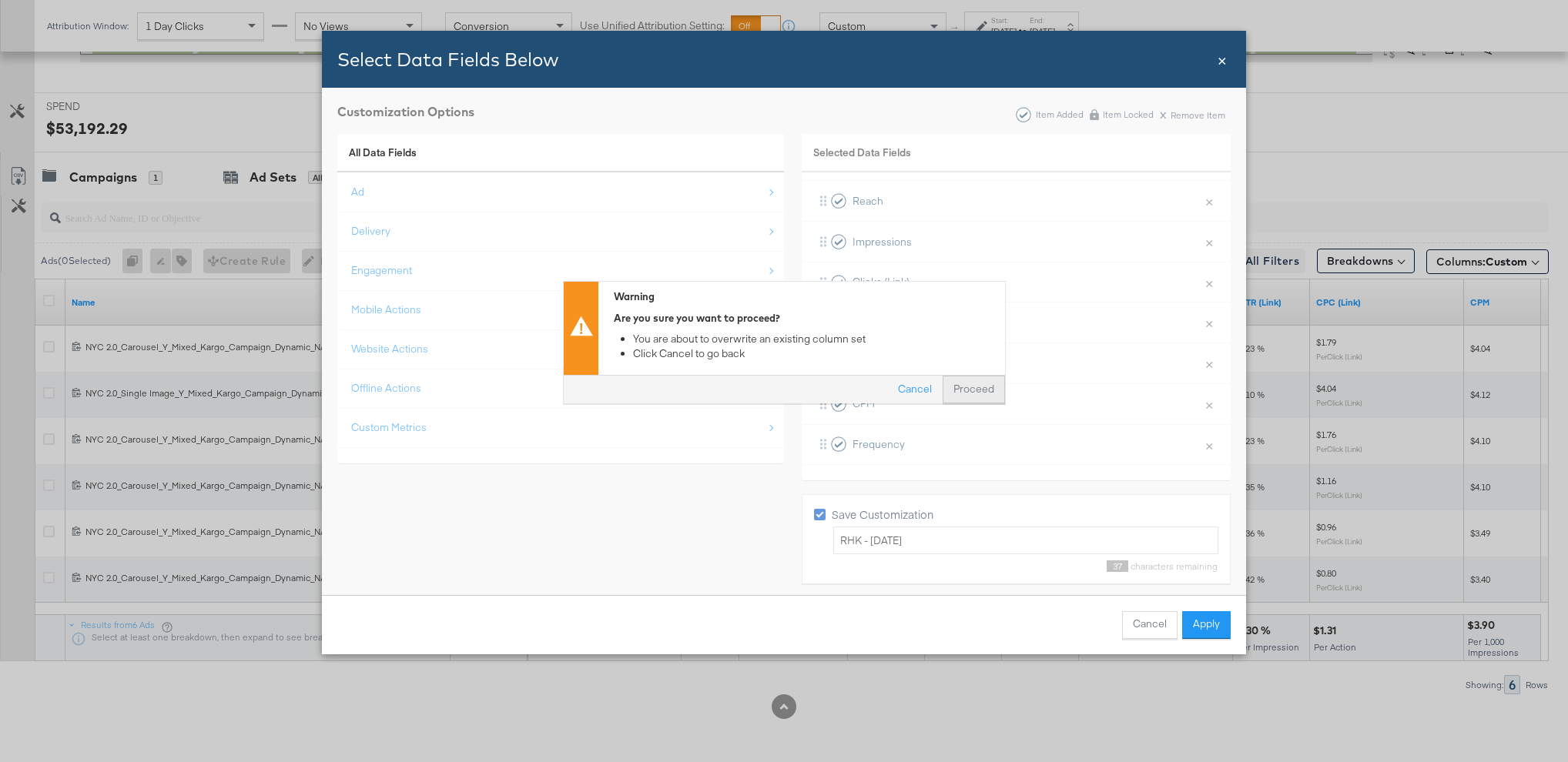
click at [960, 393] on button "Proceed" at bounding box center [974, 390] width 63 height 28
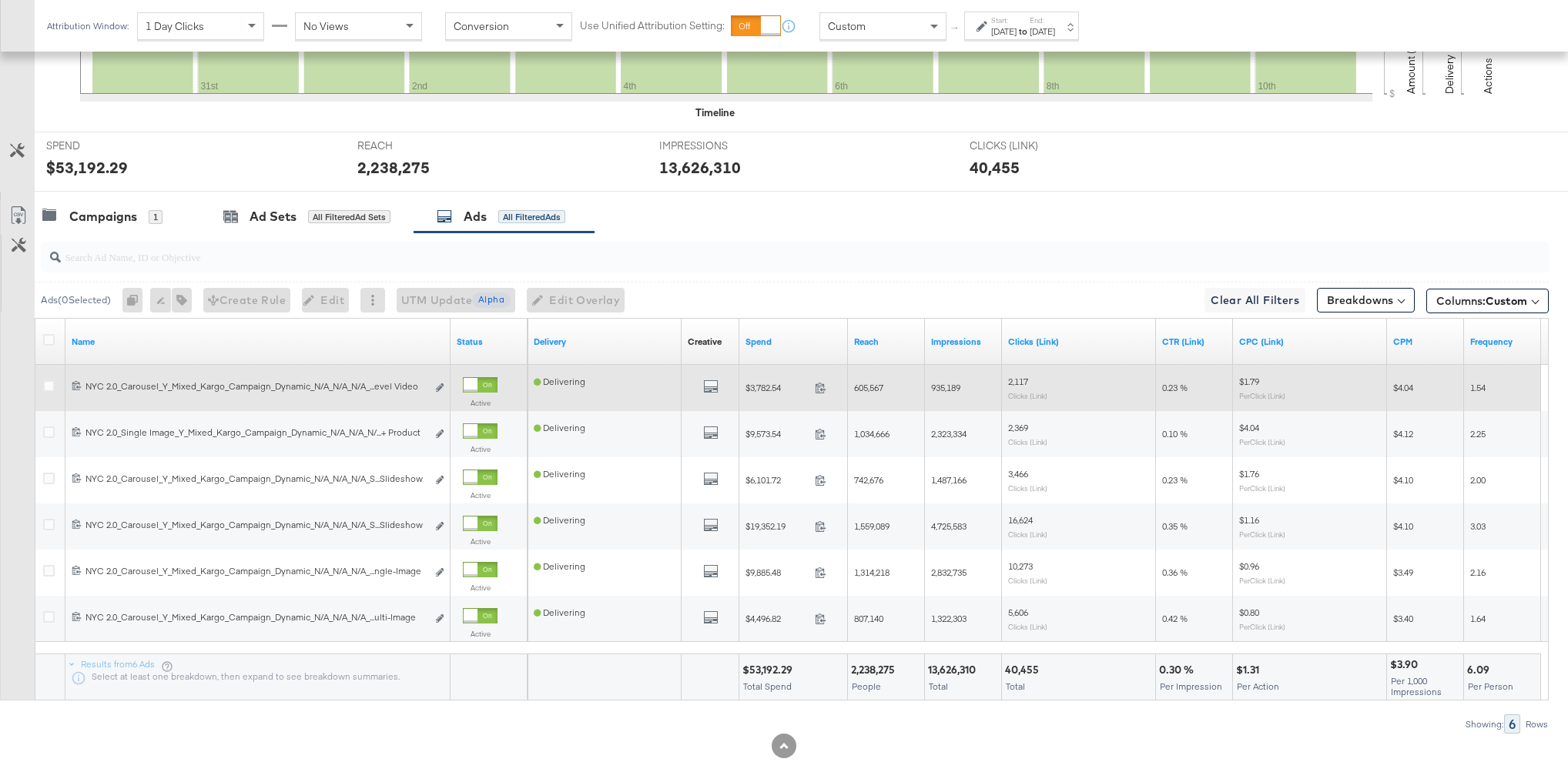
scroll to position [541, 0]
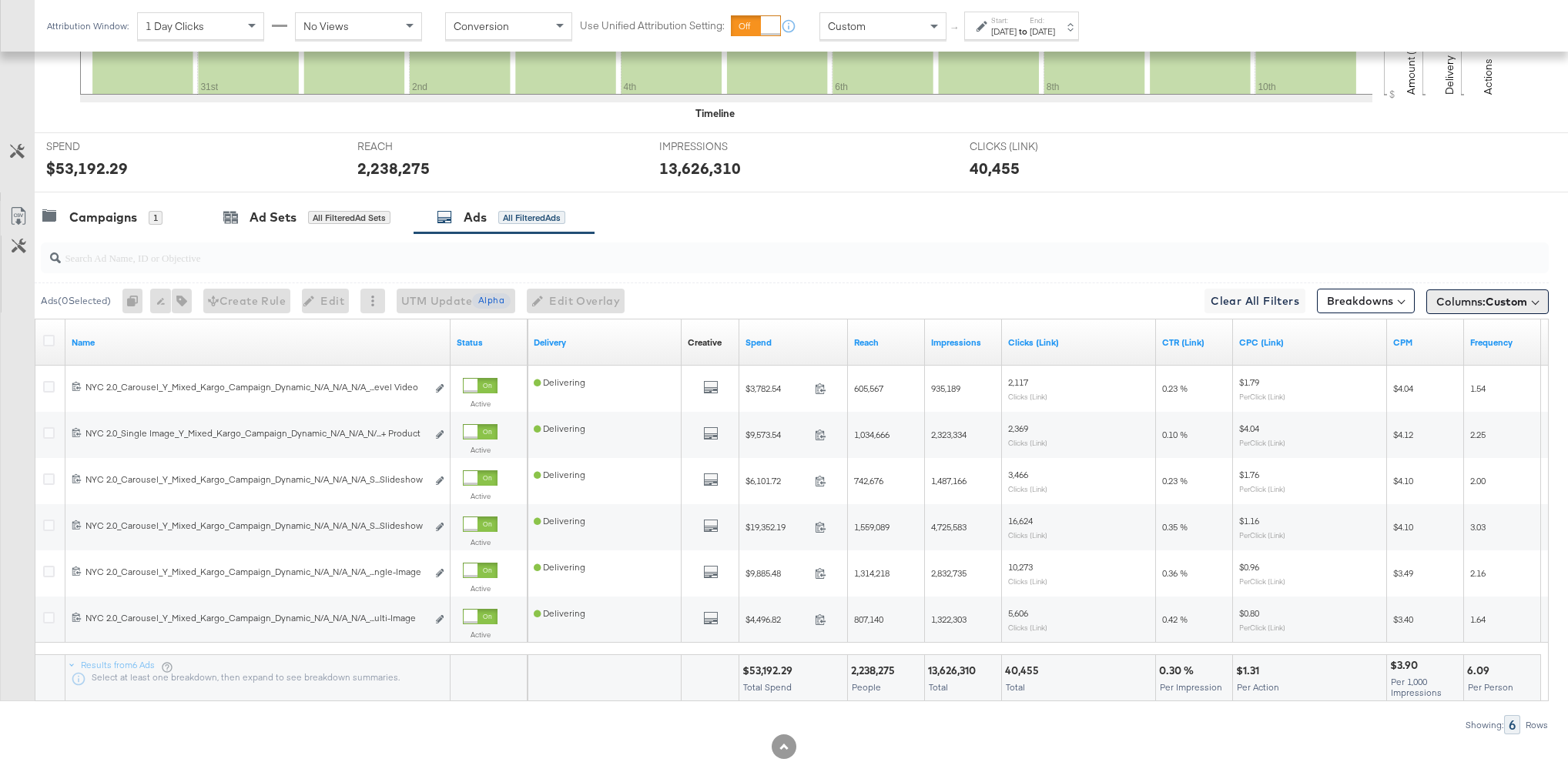
click at [1481, 302] on span "Columns: Custom" at bounding box center [1481, 302] width 91 height 15
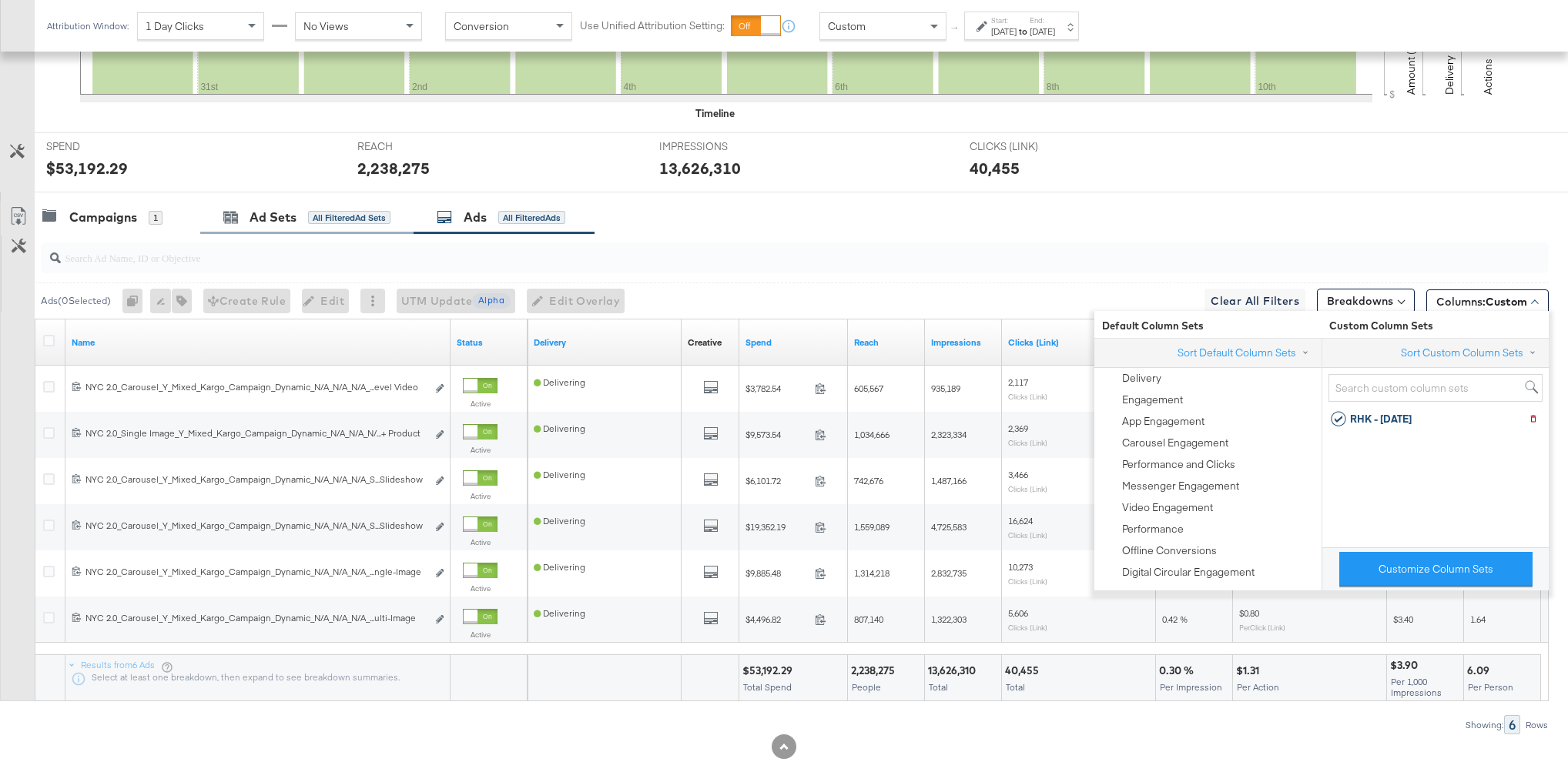
click at [363, 229] on div "Ad Sets All Filtered Ad Sets" at bounding box center [306, 217] width 213 height 33
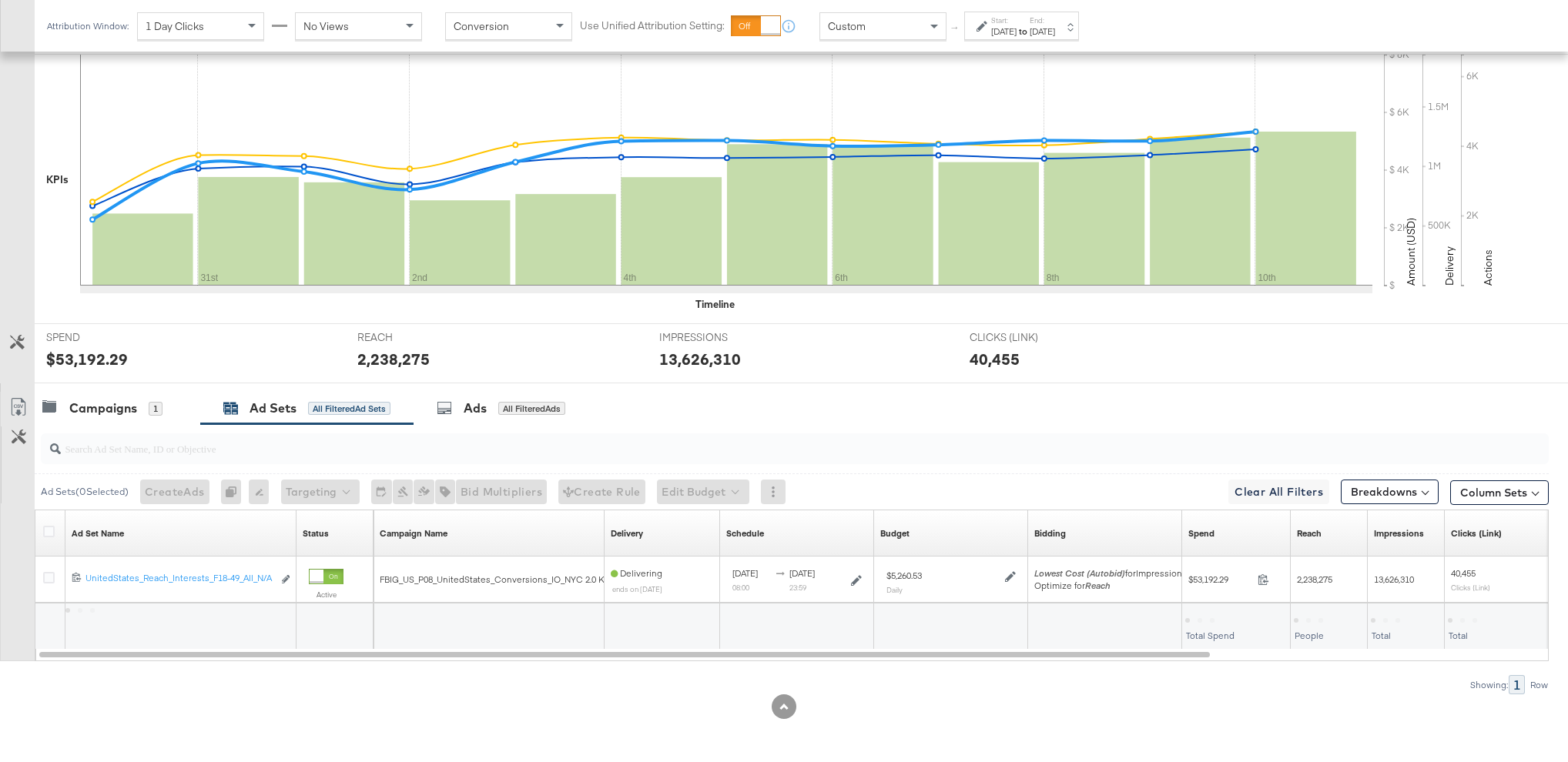
scroll to position [350, 0]
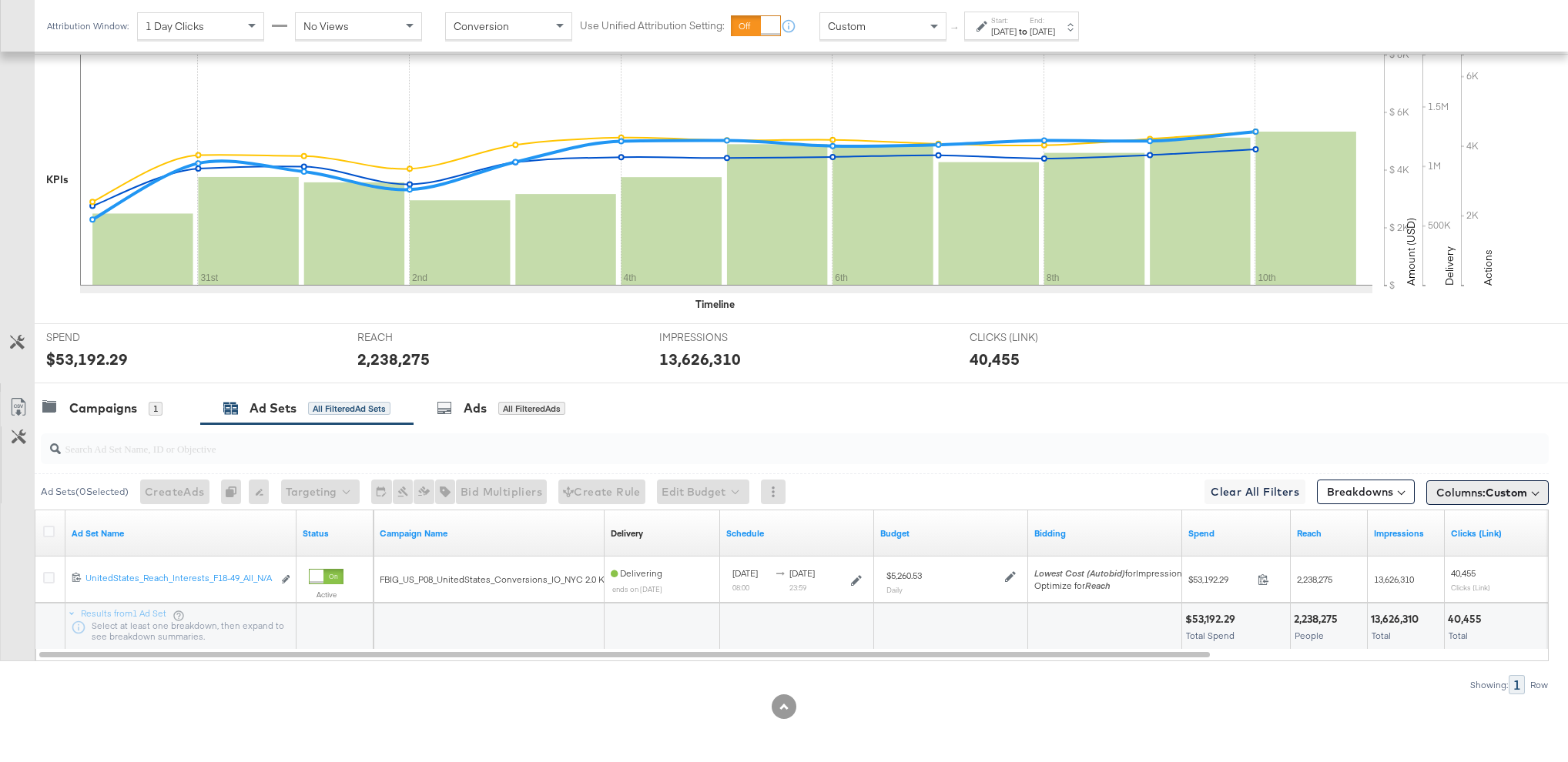
click at [1505, 497] on span "Custom" at bounding box center [1505, 493] width 42 height 14
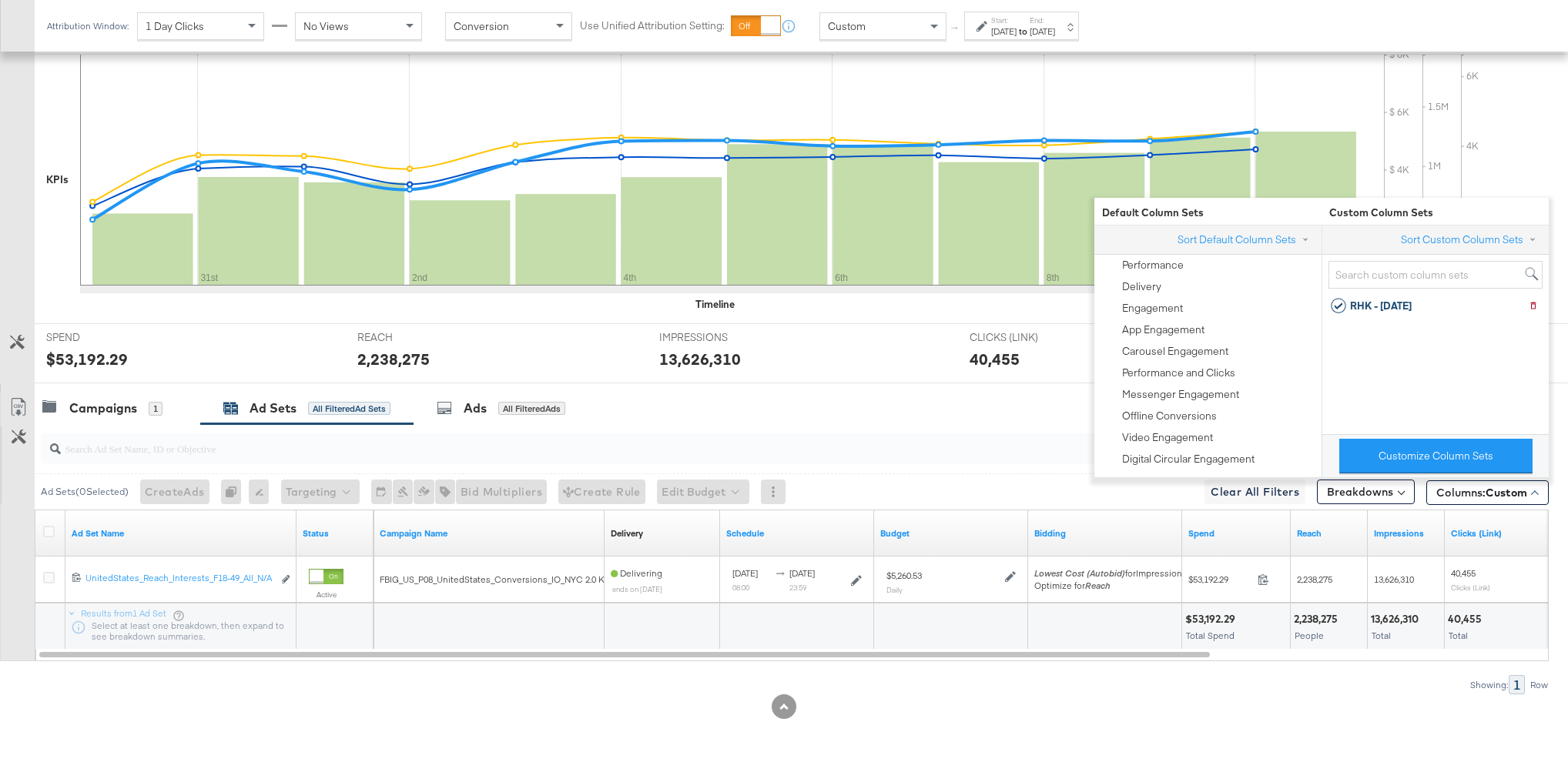
click at [862, 331] on div "IMPRESSIONS IMPRESSIONS 13,626,310" at bounding box center [803, 353] width 311 height 59
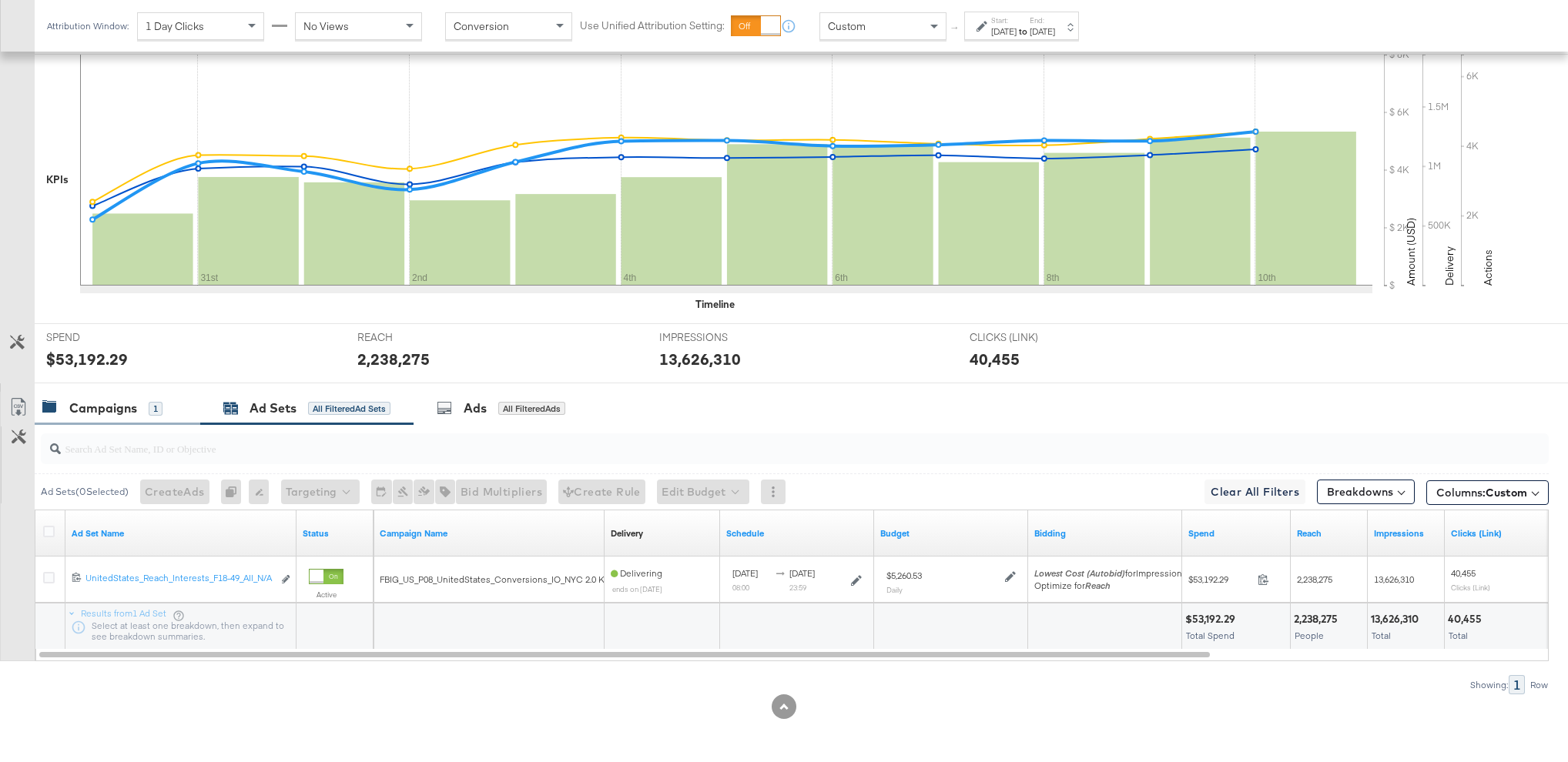
click at [70, 408] on div "Campaigns" at bounding box center [104, 408] width 68 height 18
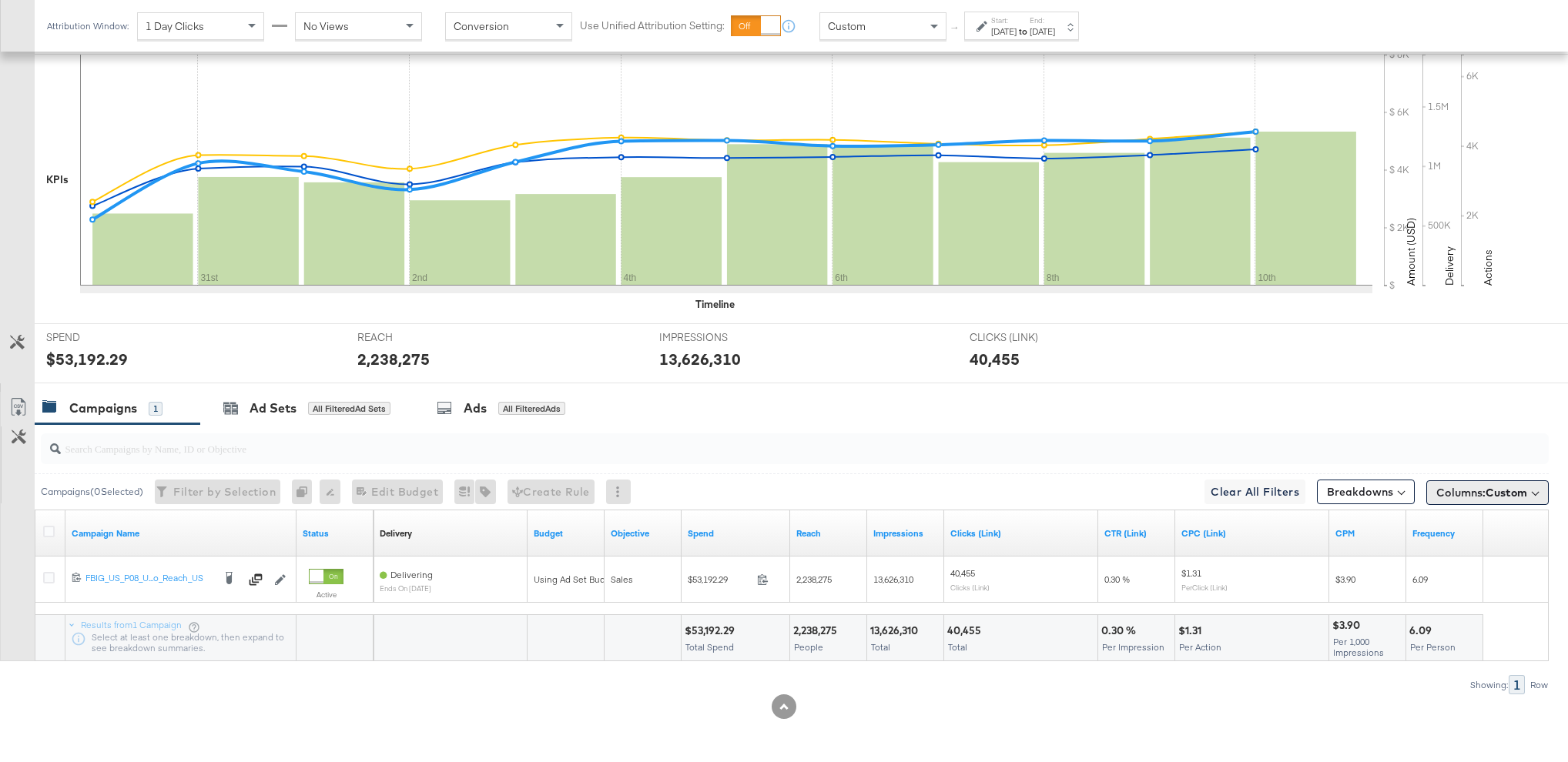
click at [1450, 504] on button "Columns: Custom" at bounding box center [1487, 492] width 122 height 25
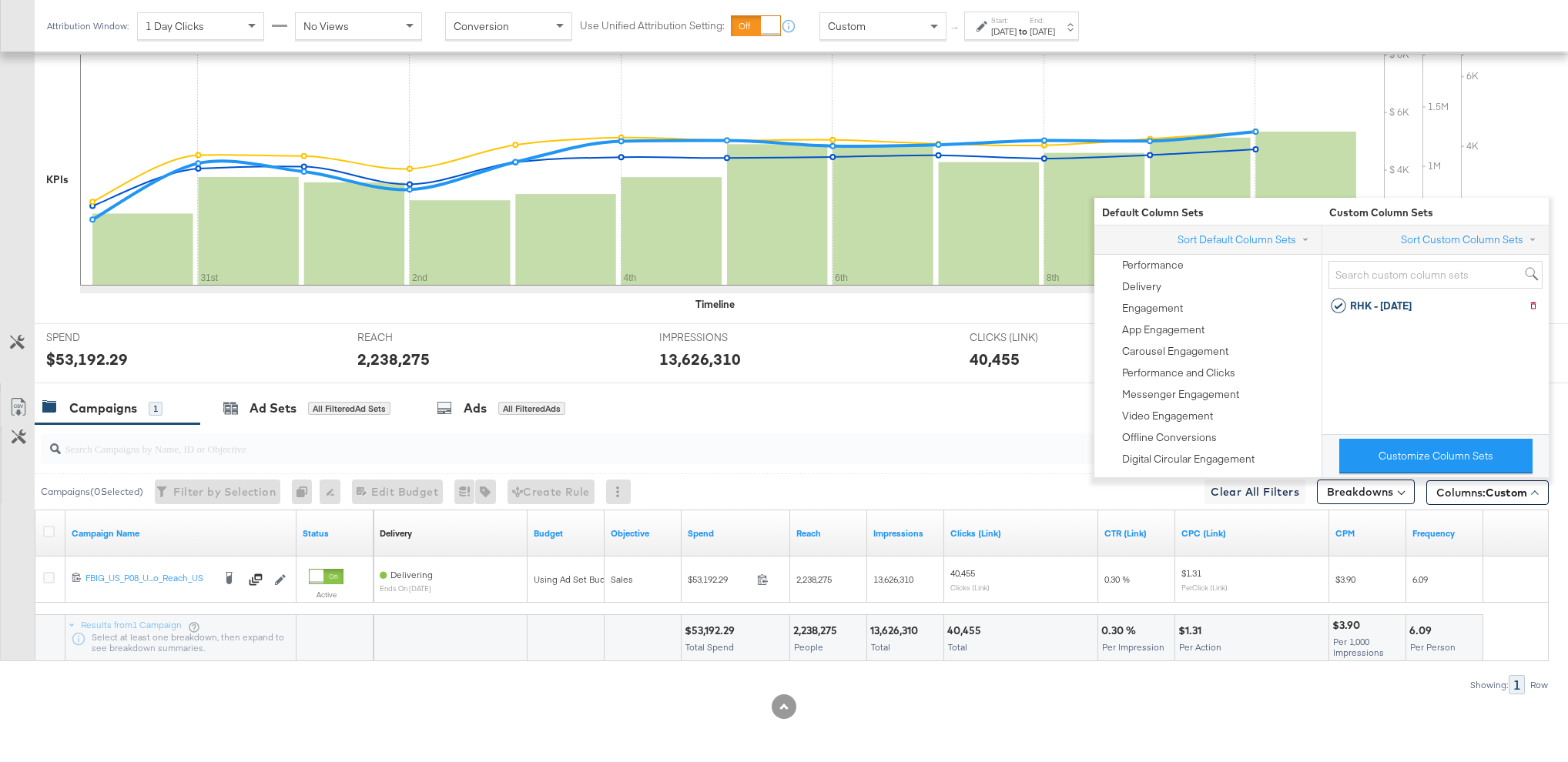
click at [882, 413] on div "Campaigns 1 Ad Sets All Filtered Ad Sets Ads All Filtered Ads" at bounding box center [801, 408] width 1533 height 33
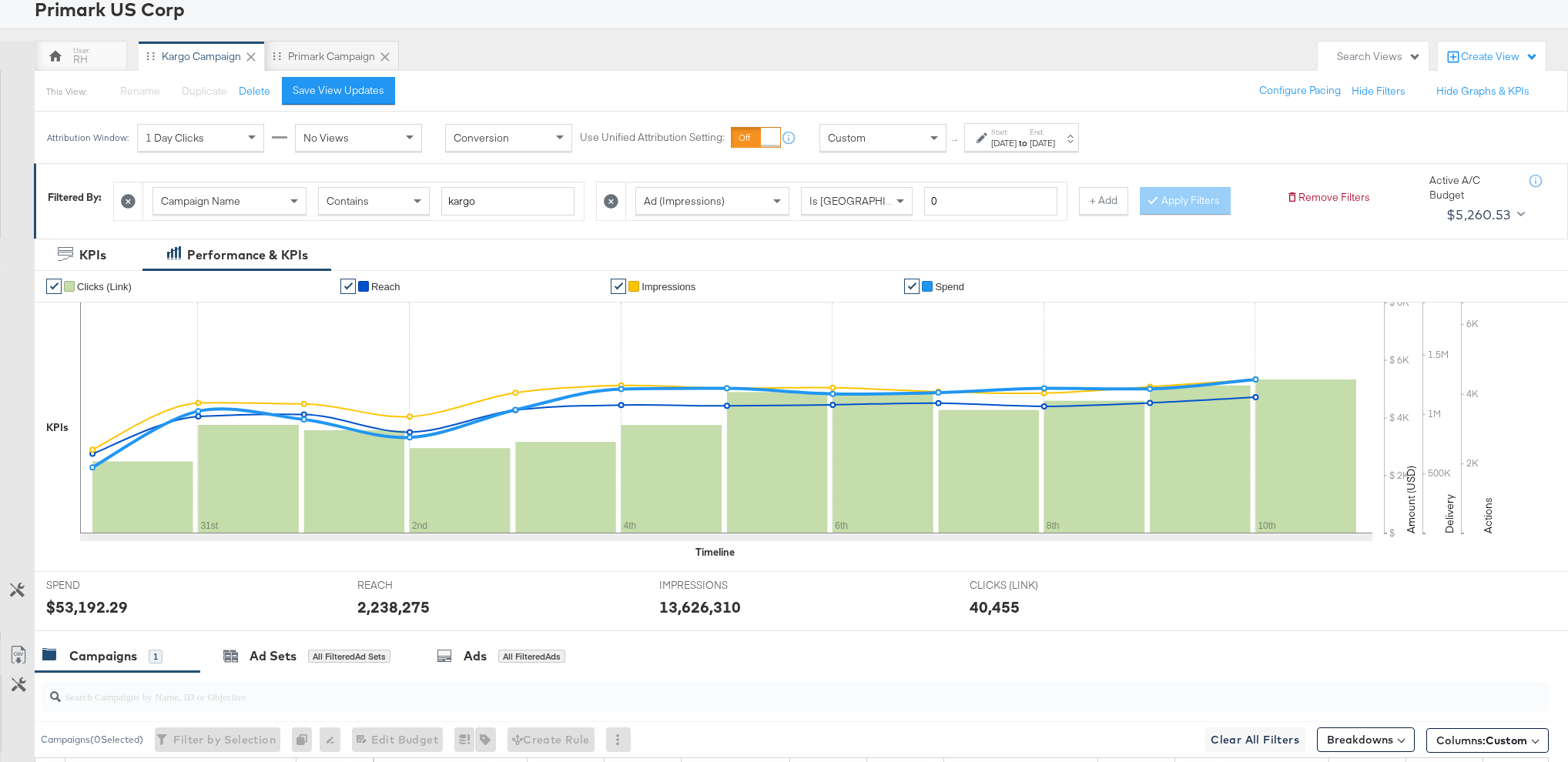
scroll to position [0, 0]
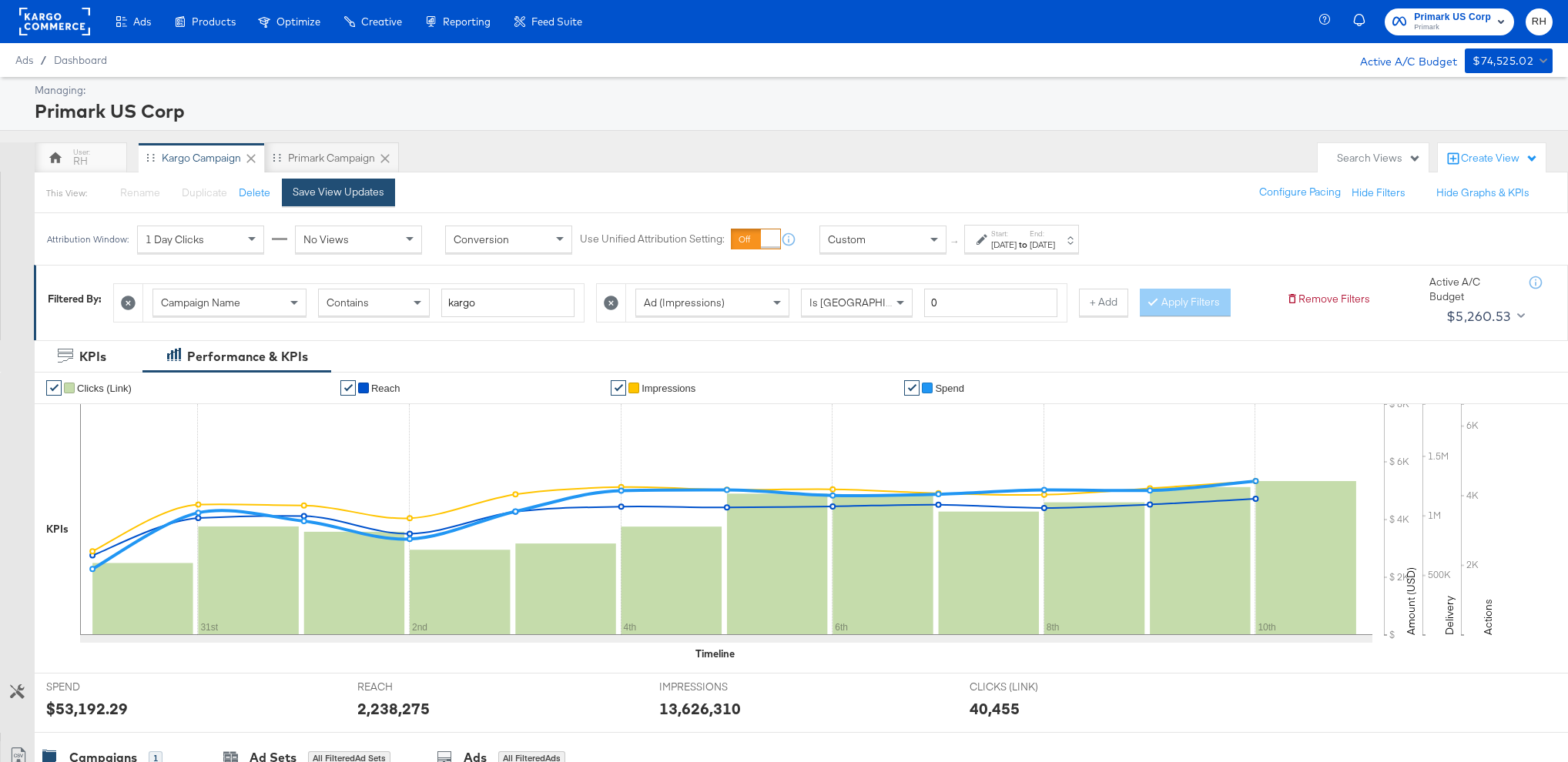
click at [339, 188] on div "Save View Updates" at bounding box center [339, 192] width 92 height 14
click at [328, 160] on div "Primark Campaign" at bounding box center [333, 158] width 87 height 14
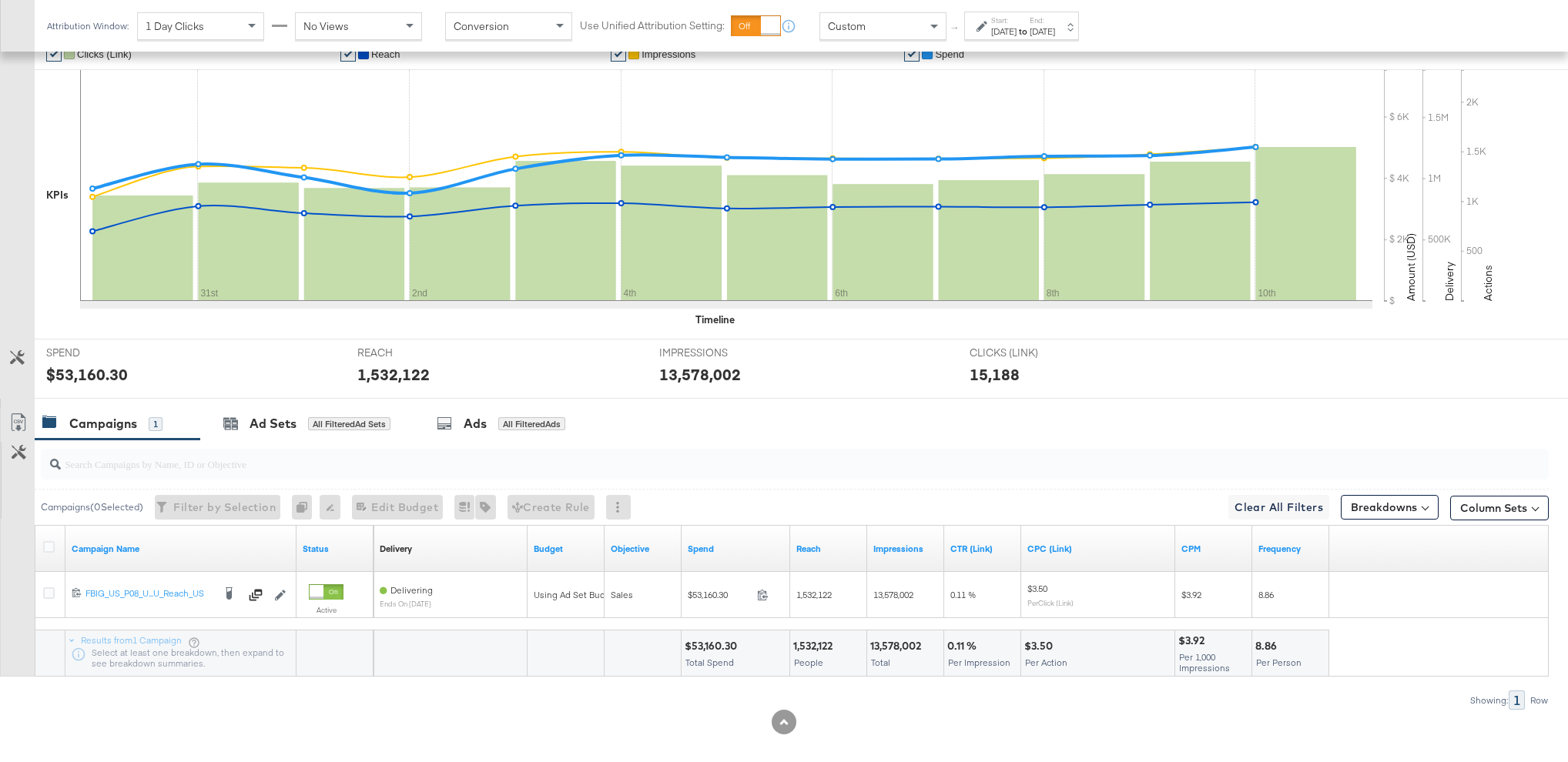
scroll to position [350, 0]
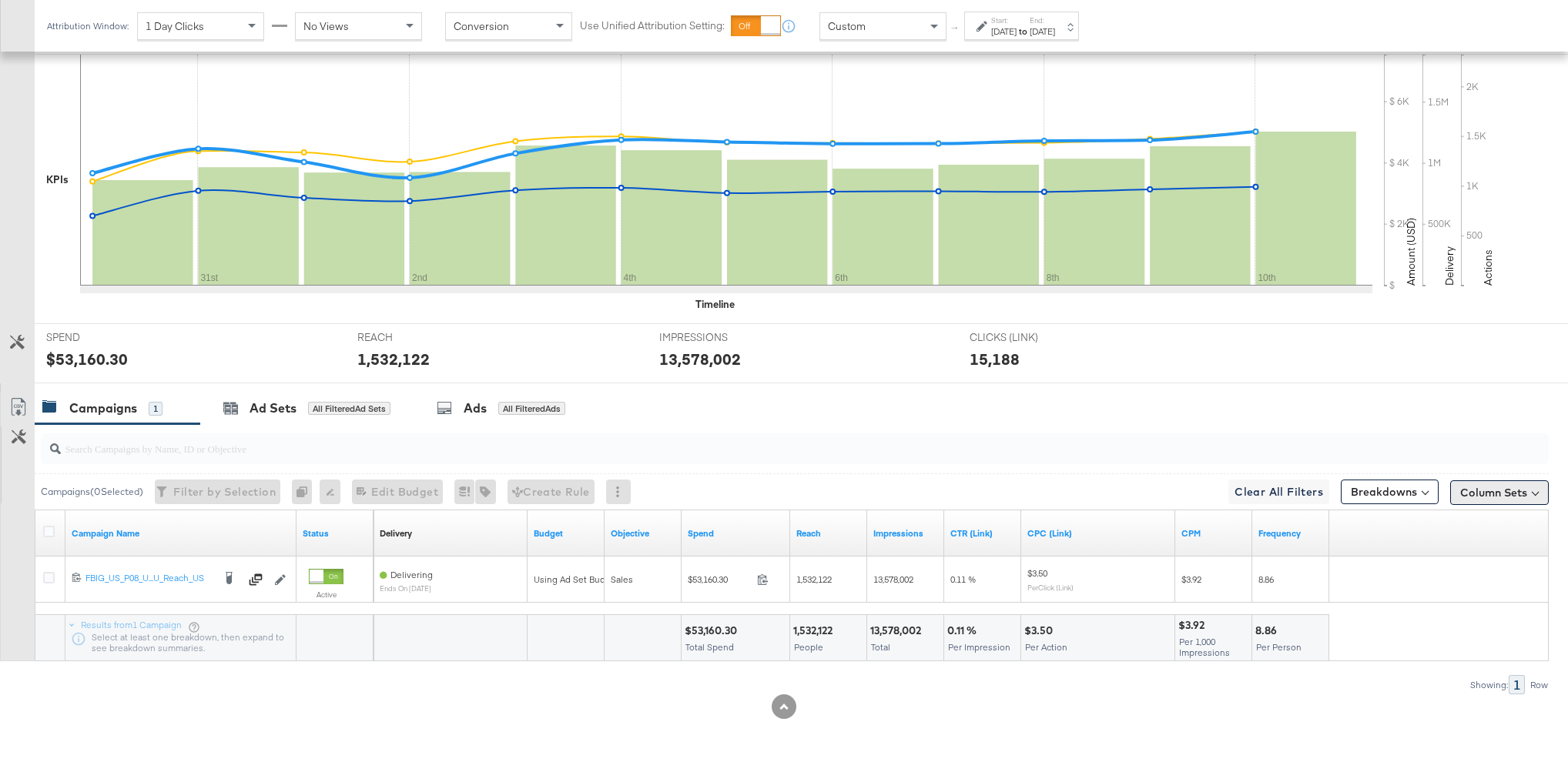
click at [1491, 494] on button "Column Sets" at bounding box center [1499, 492] width 98 height 25
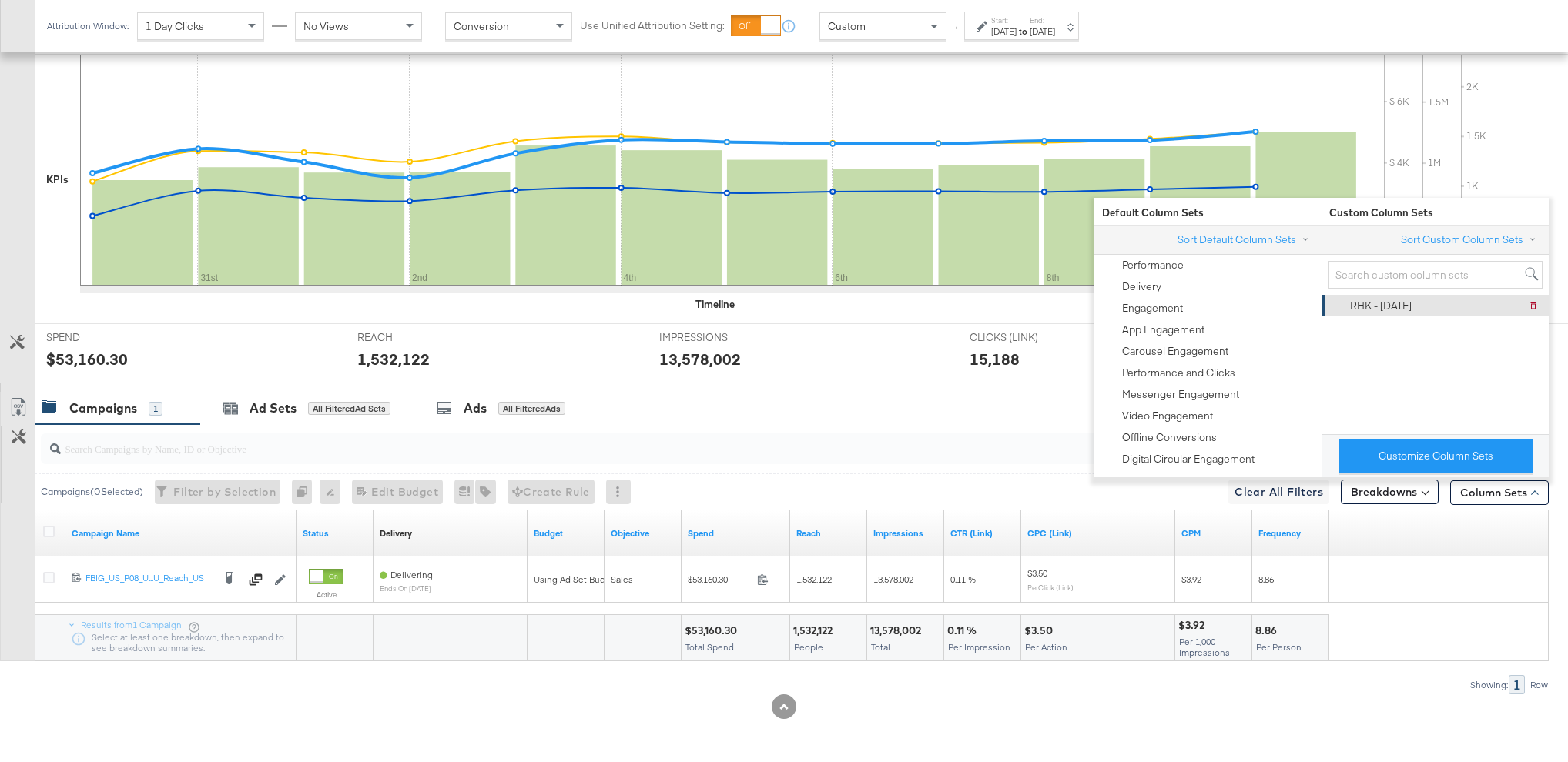
click at [1411, 310] on div "RHK - [DATE]" at bounding box center [1380, 305] width 62 height 14
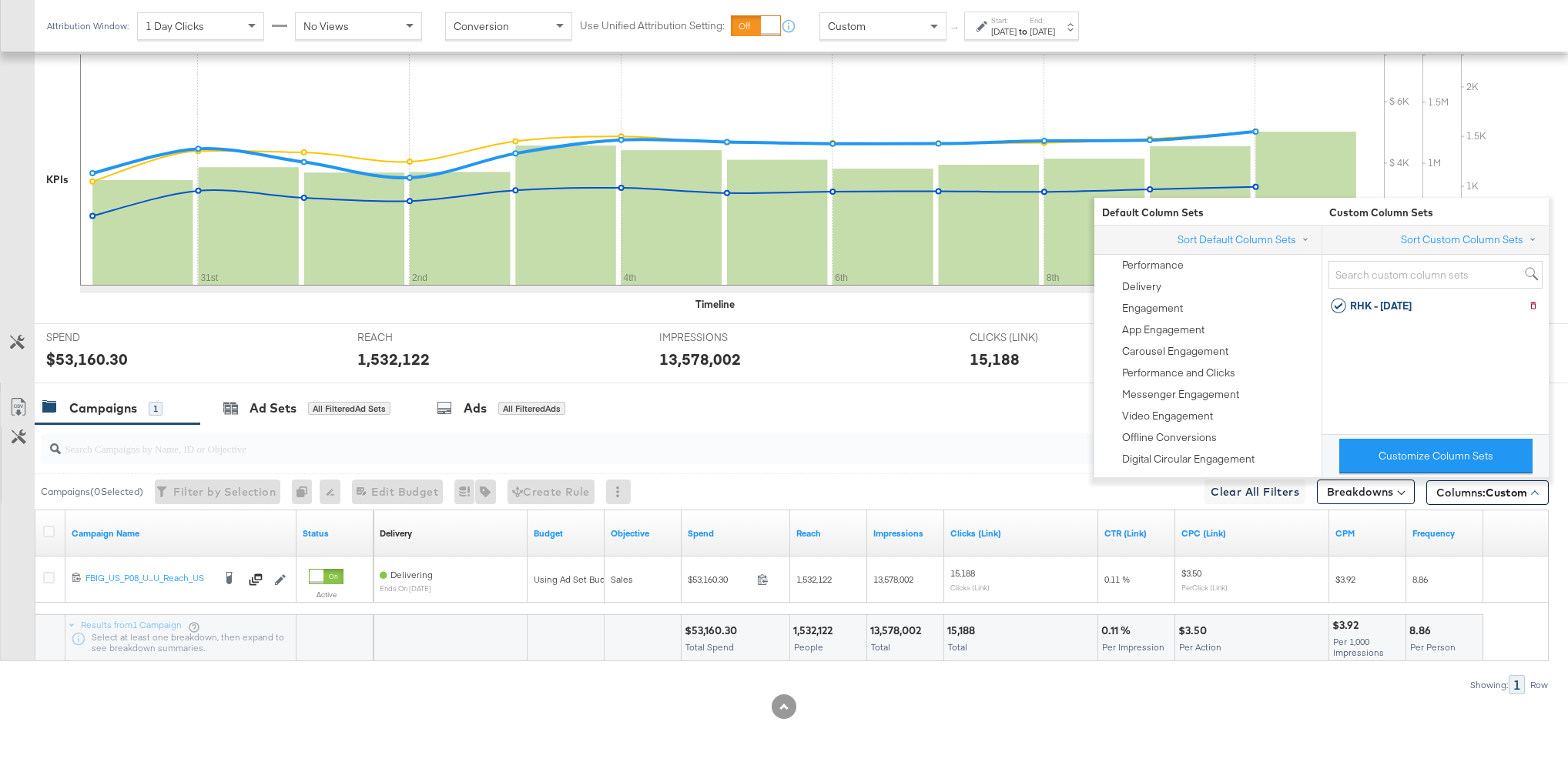
click at [836, 395] on div "Campaigns 1 Ad Sets All Filtered Ad Sets Ads All Filtered Ads" at bounding box center [801, 408] width 1533 height 33
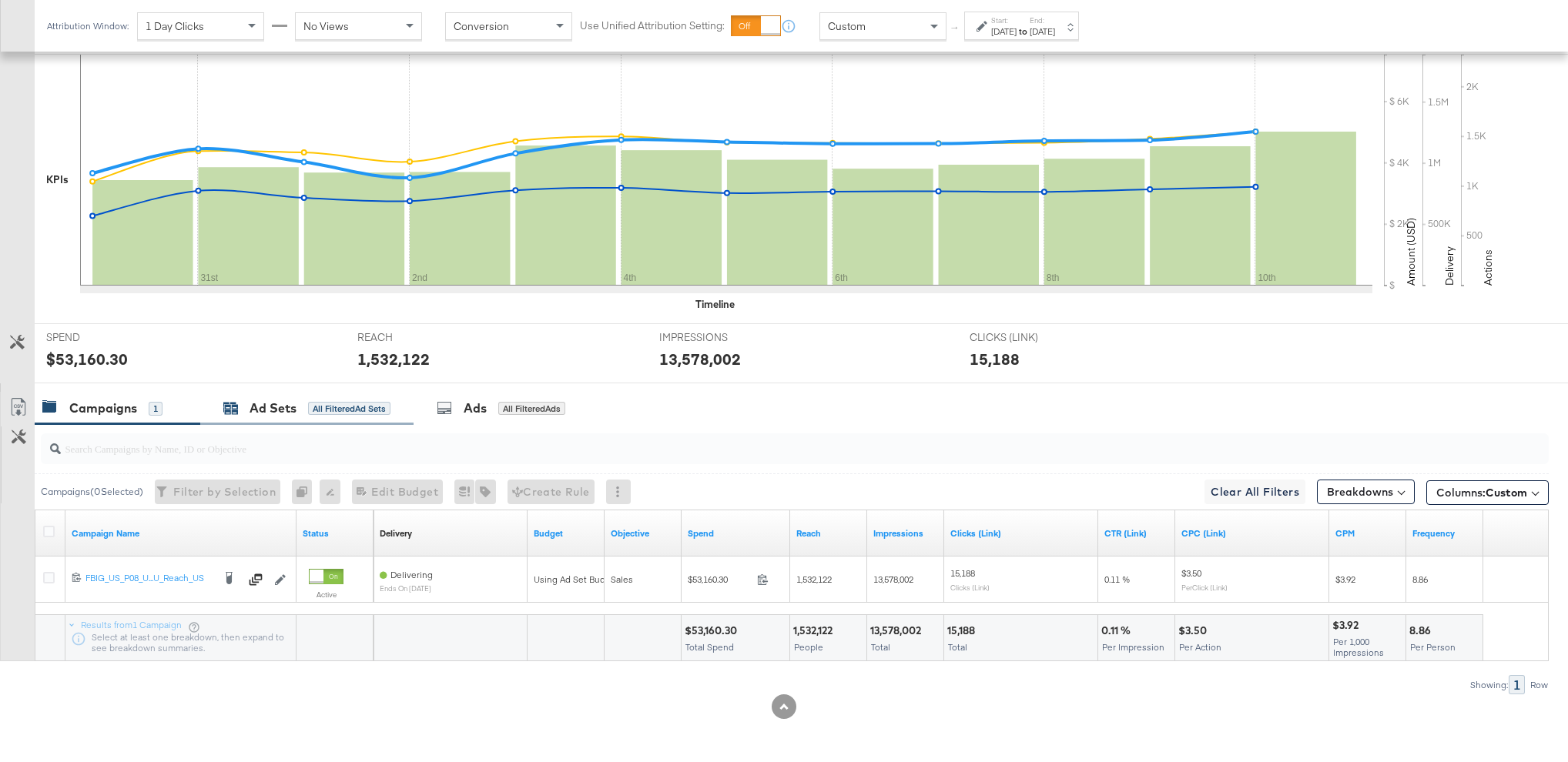
click at [287, 410] on div "Ad Sets" at bounding box center [272, 408] width 47 height 18
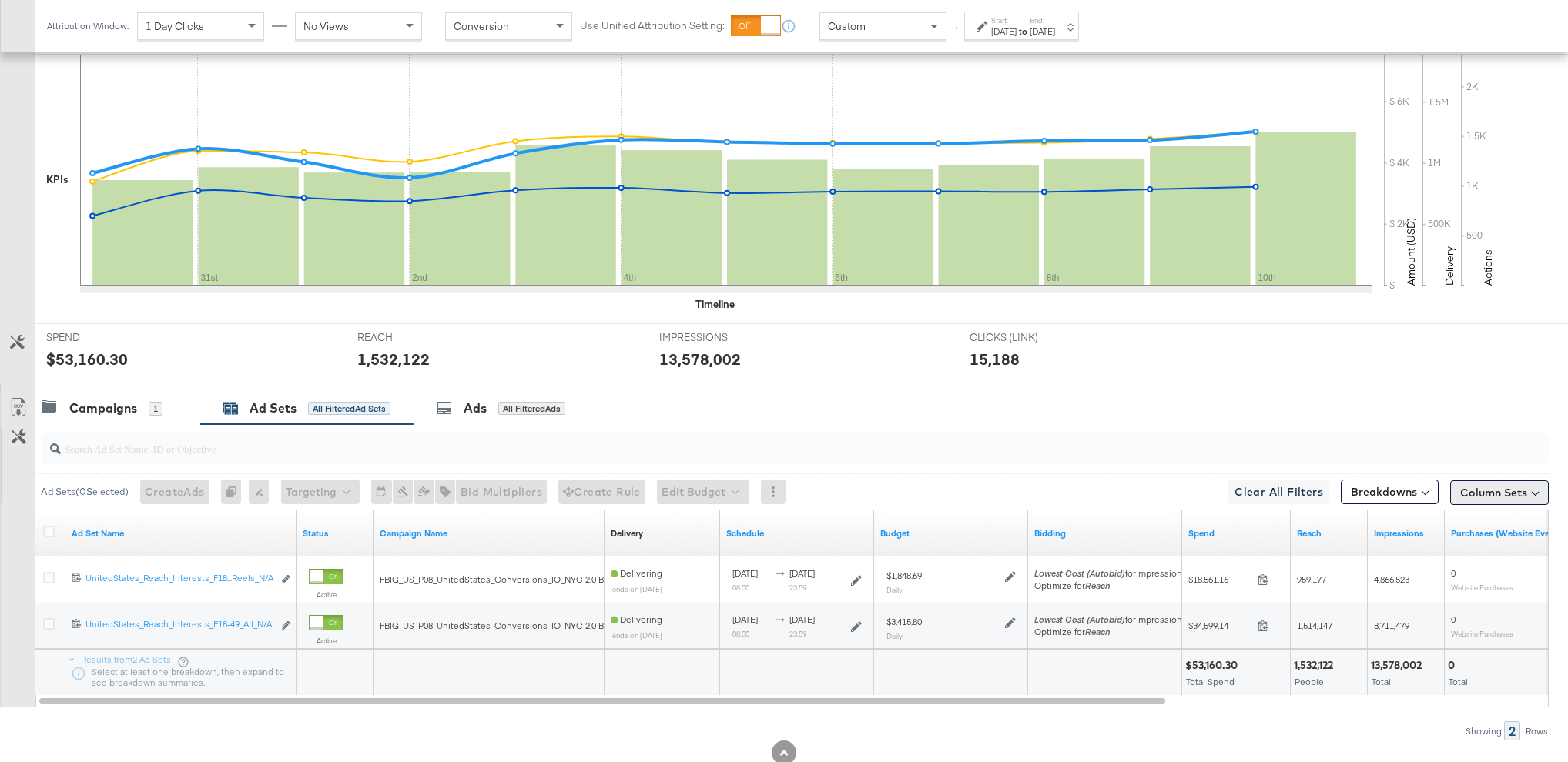
click at [1493, 486] on button "Column Sets" at bounding box center [1499, 492] width 98 height 25
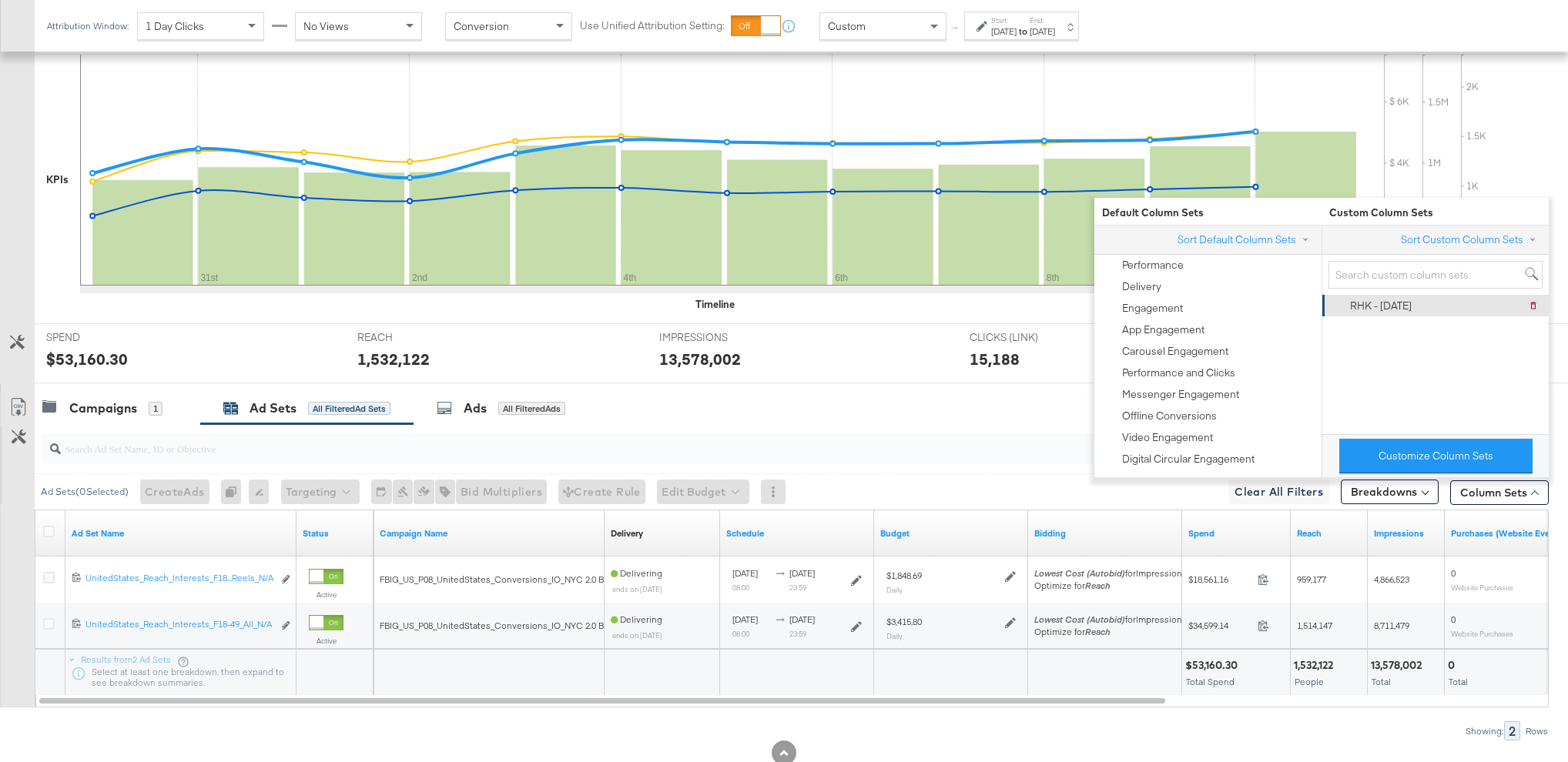
click at [1384, 305] on div "RHK - [DATE]" at bounding box center [1380, 305] width 62 height 14
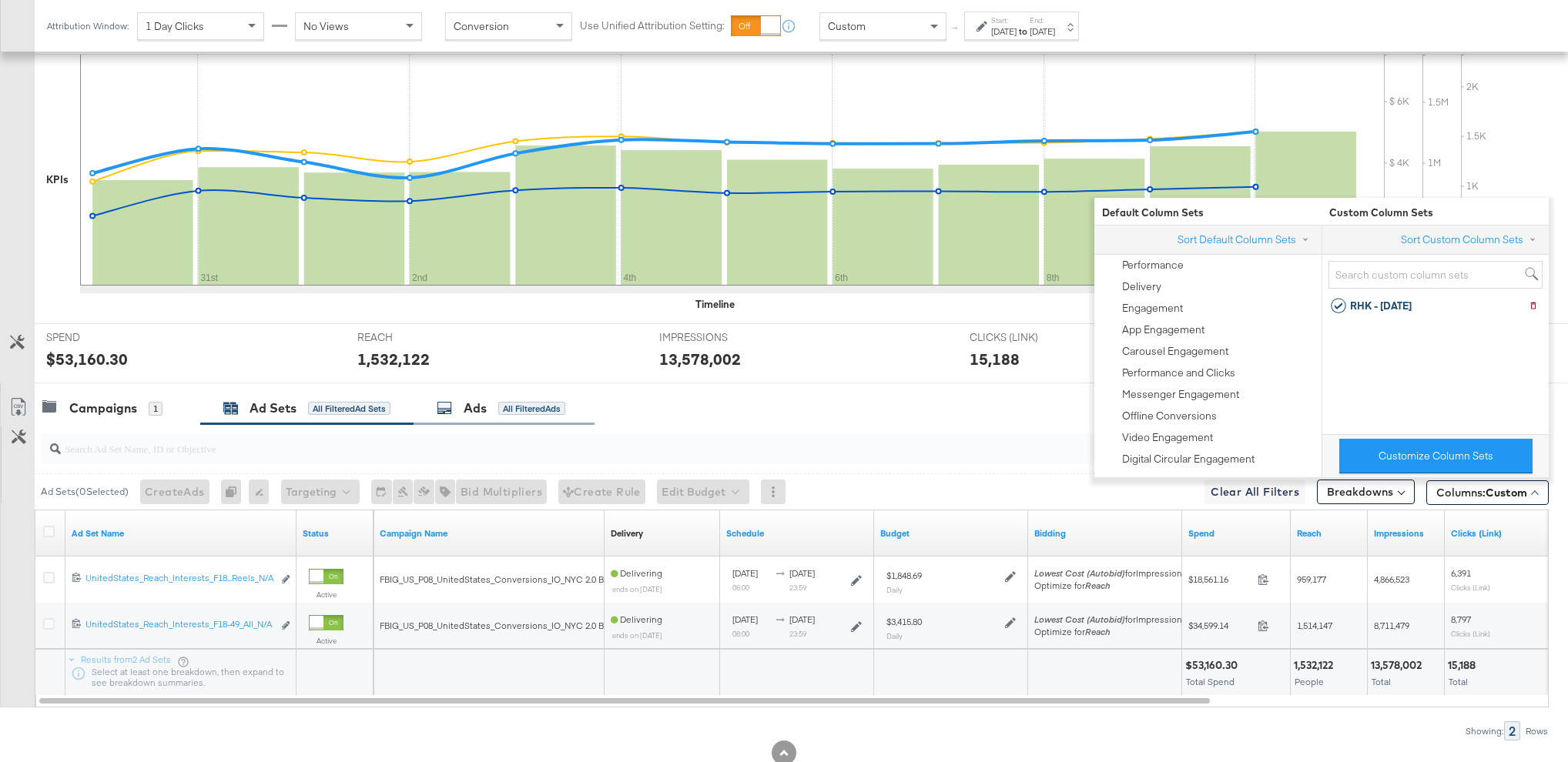
click at [506, 400] on div "Ads All Filtered Ads" at bounding box center [501, 408] width 129 height 18
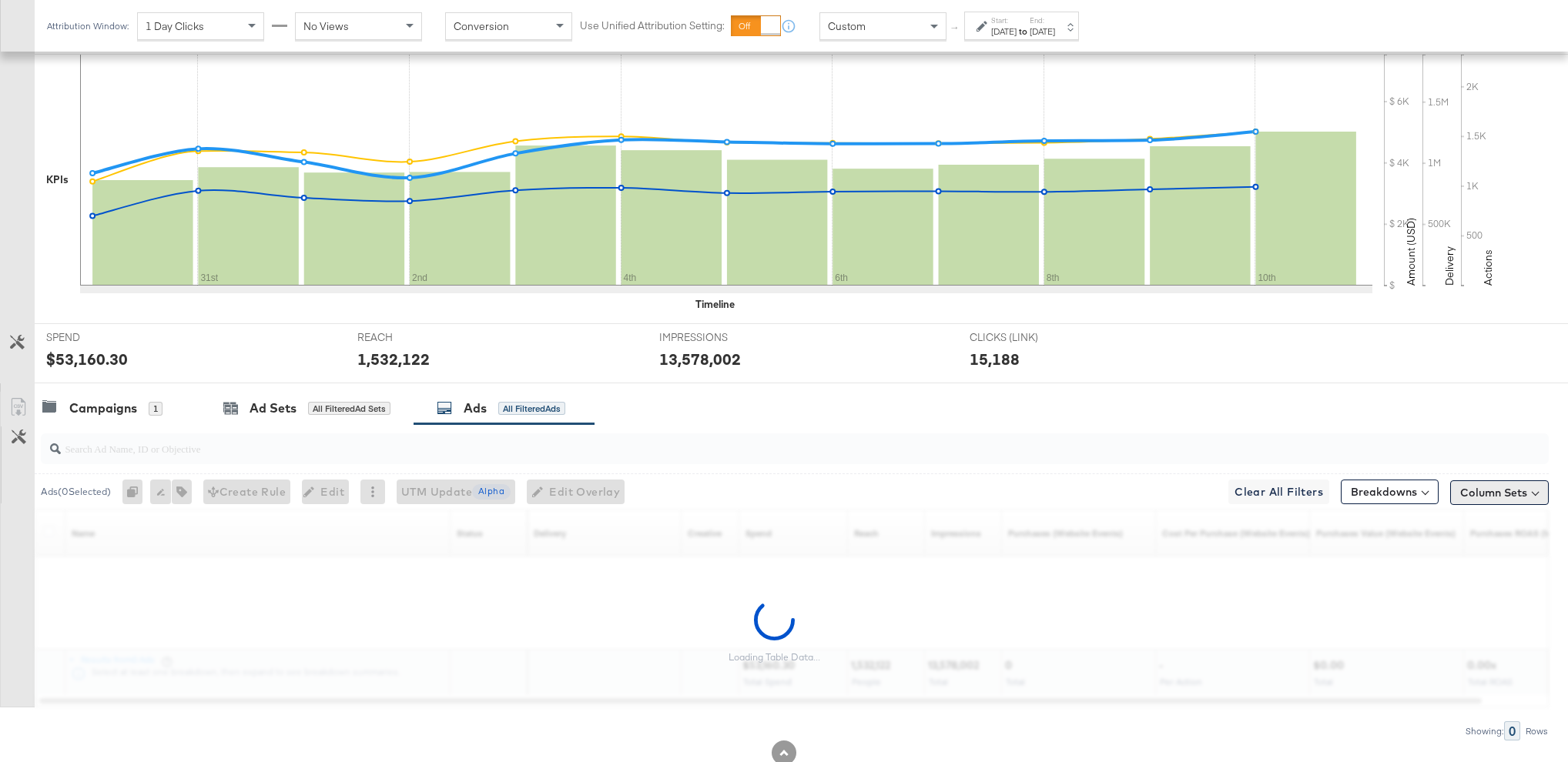
click at [1497, 495] on button "Column Sets" at bounding box center [1499, 492] width 98 height 25
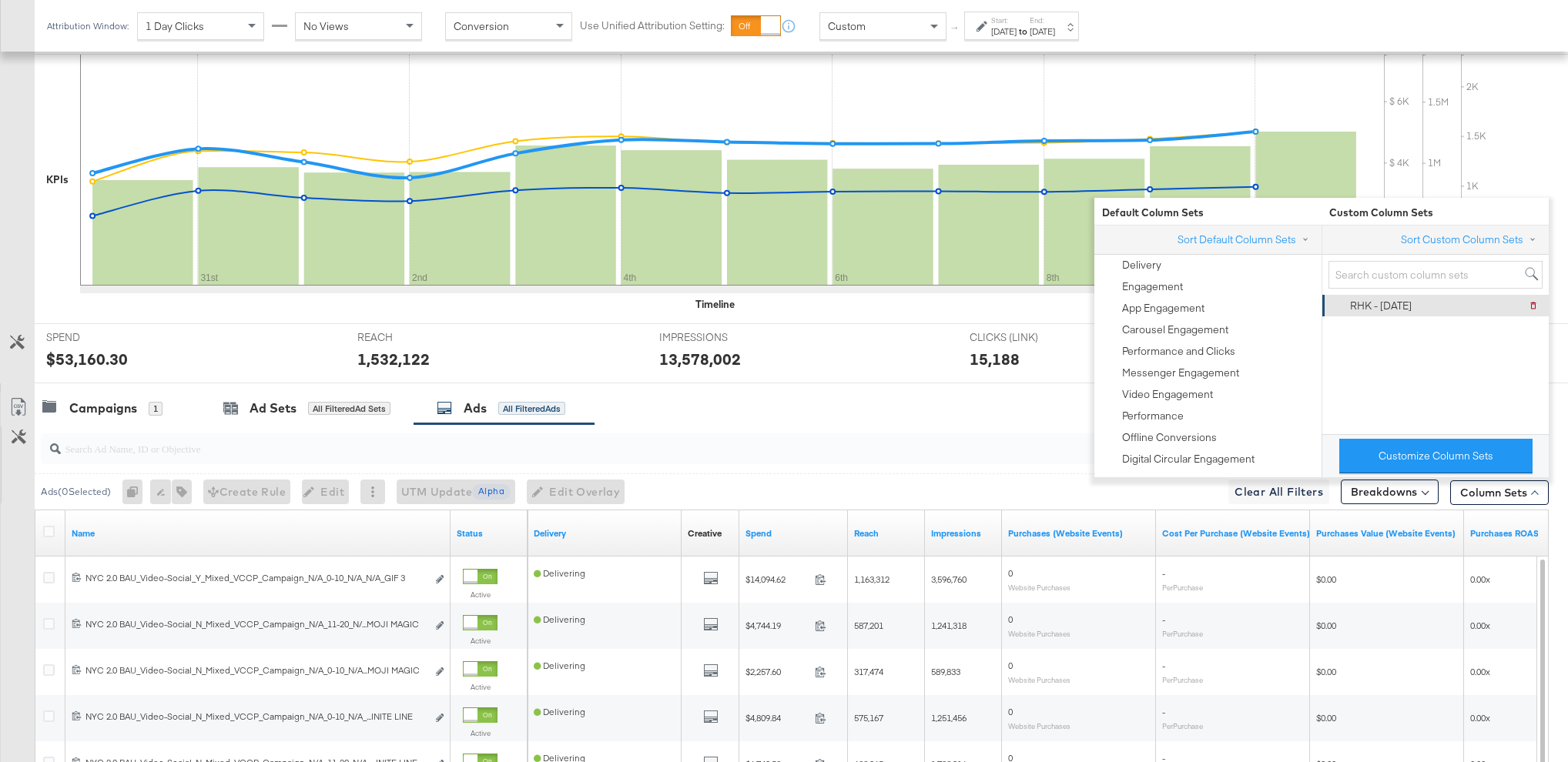
click at [1380, 305] on div "RHK - [DATE]" at bounding box center [1380, 305] width 62 height 14
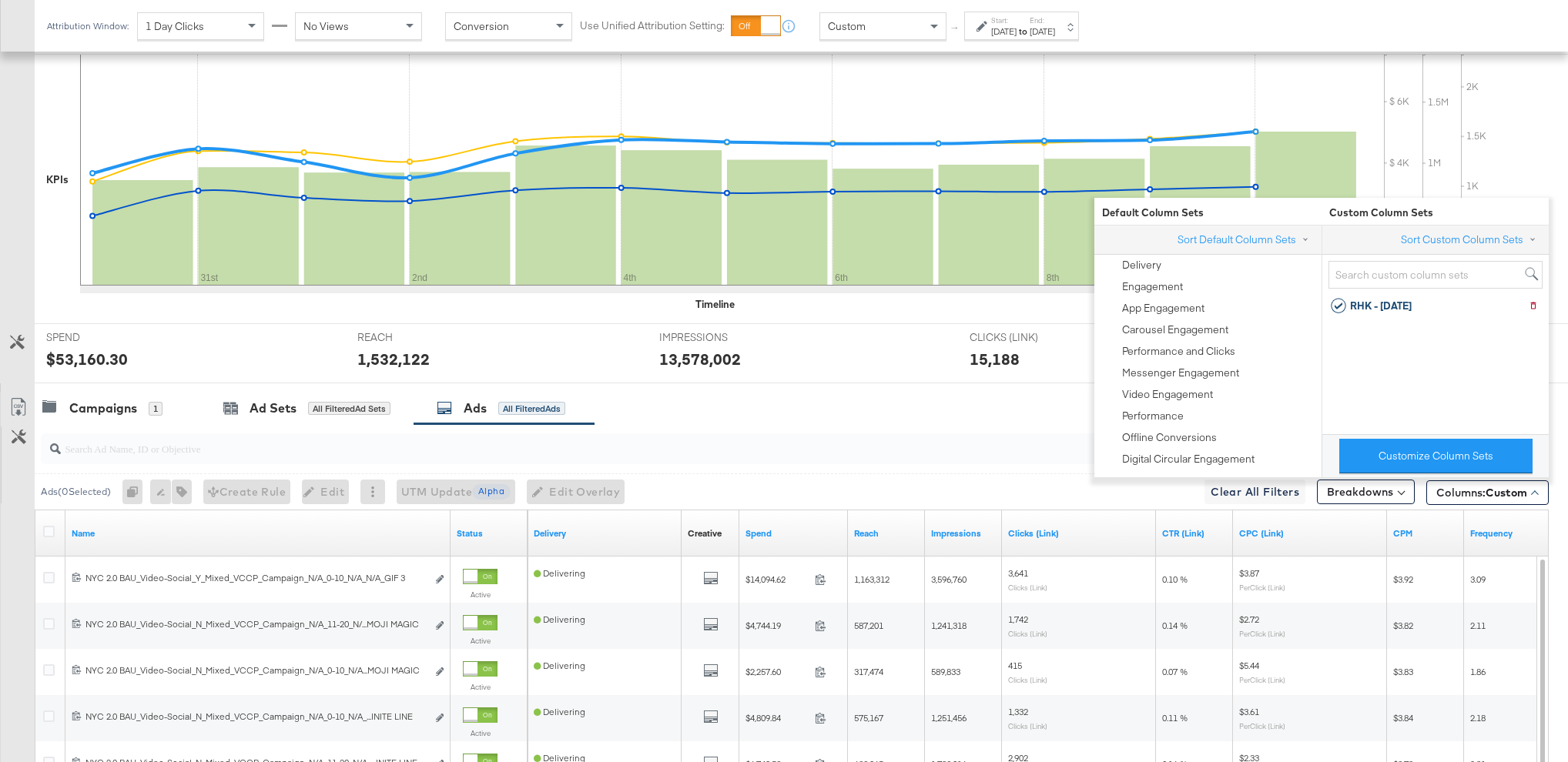
click at [806, 407] on div "Campaigns 1 Ad Sets All Filtered Ad Sets Ads All Filtered Ads" at bounding box center [801, 408] width 1533 height 33
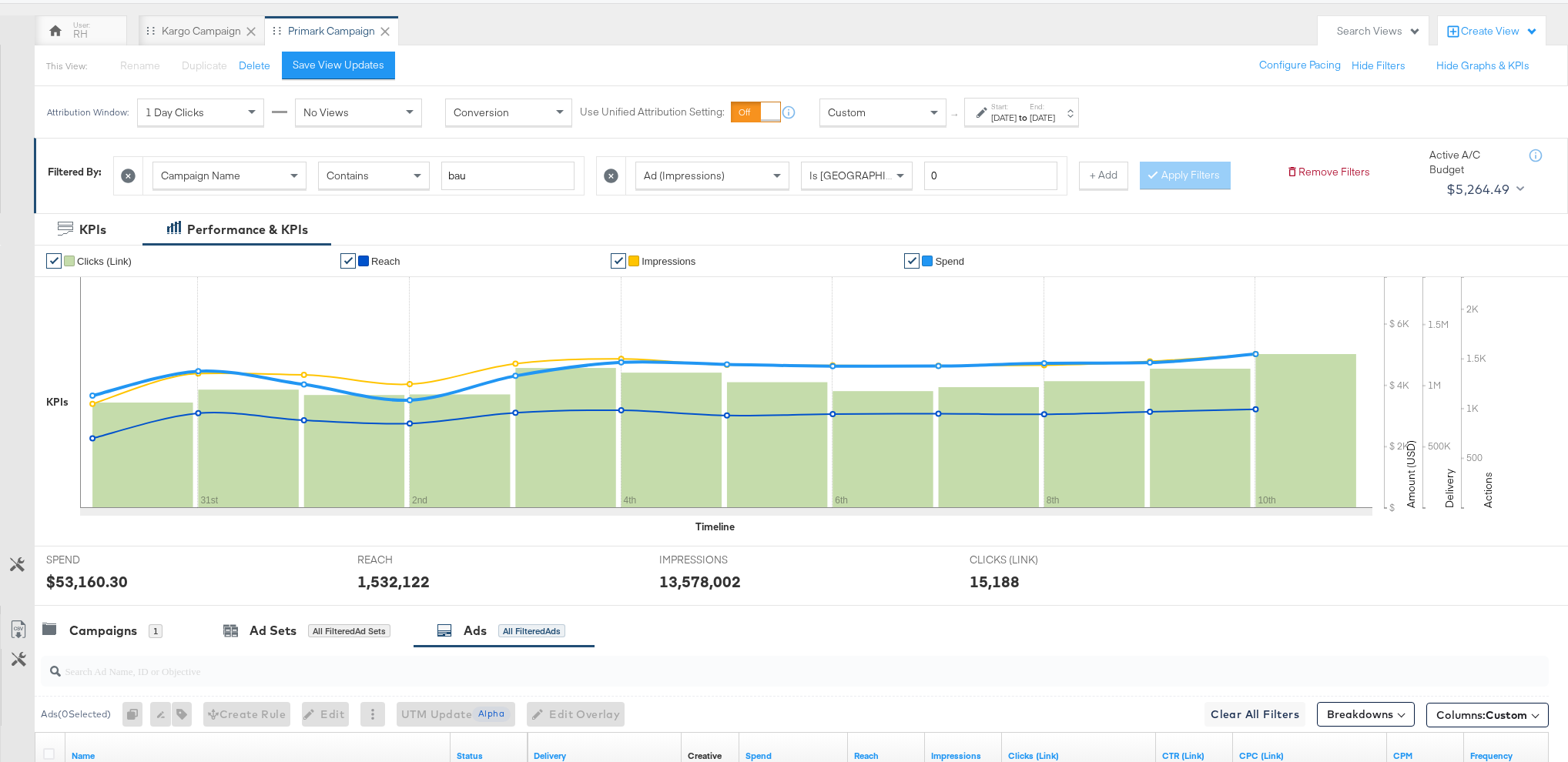
scroll to position [9, 0]
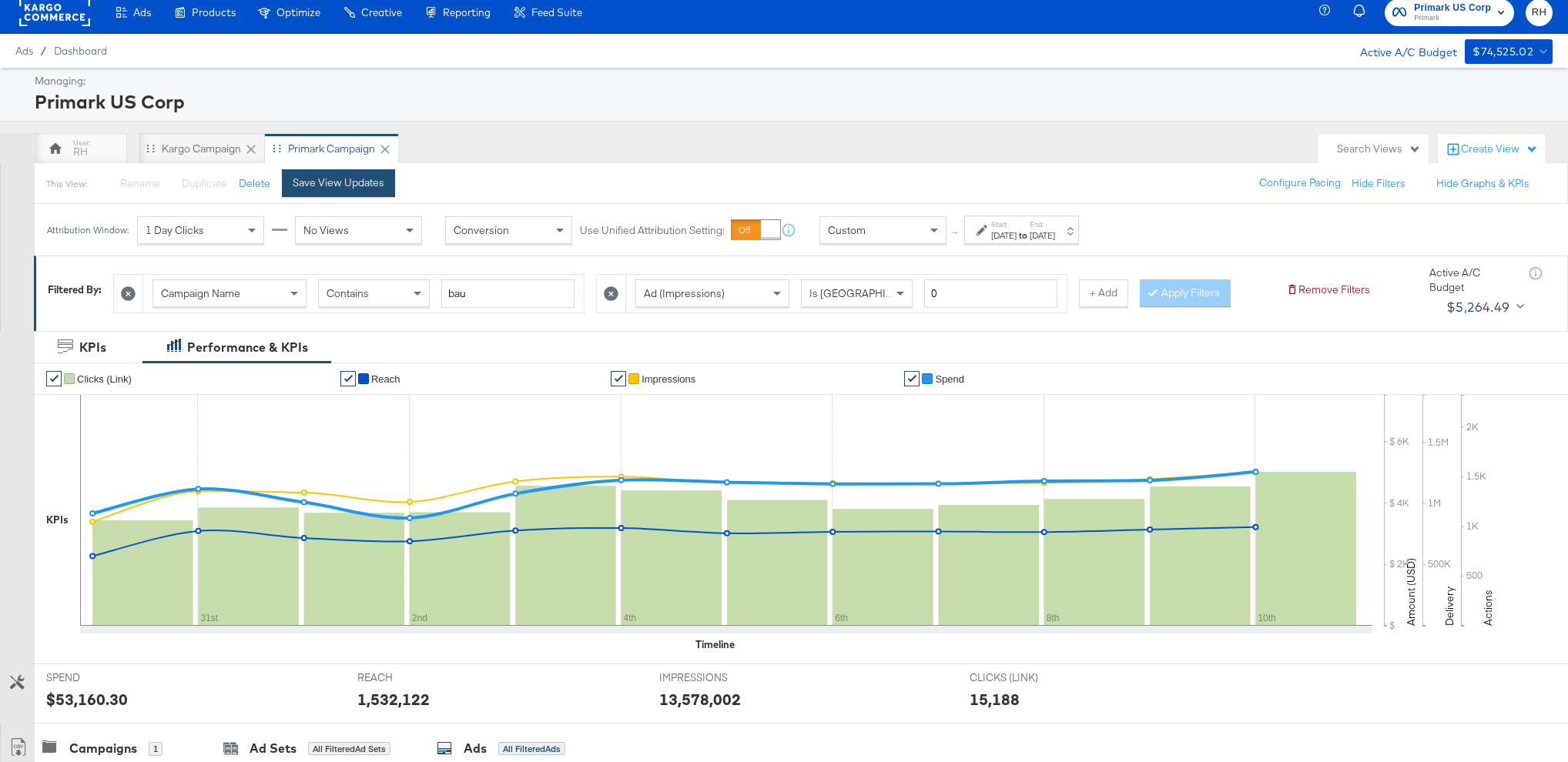
click at [350, 179] on div "Save View Updates" at bounding box center [339, 182] width 92 height 14
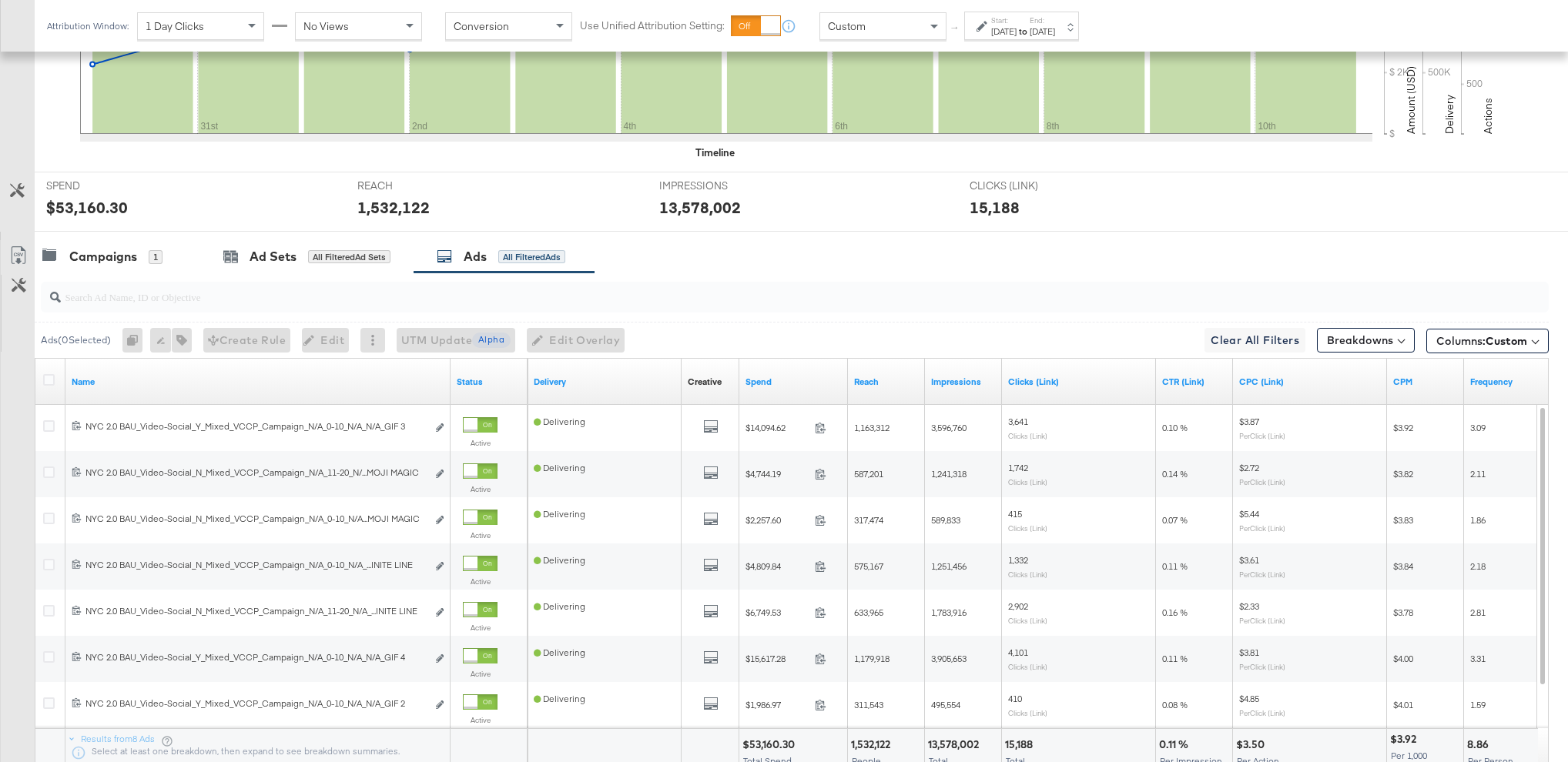
scroll to position [529, 0]
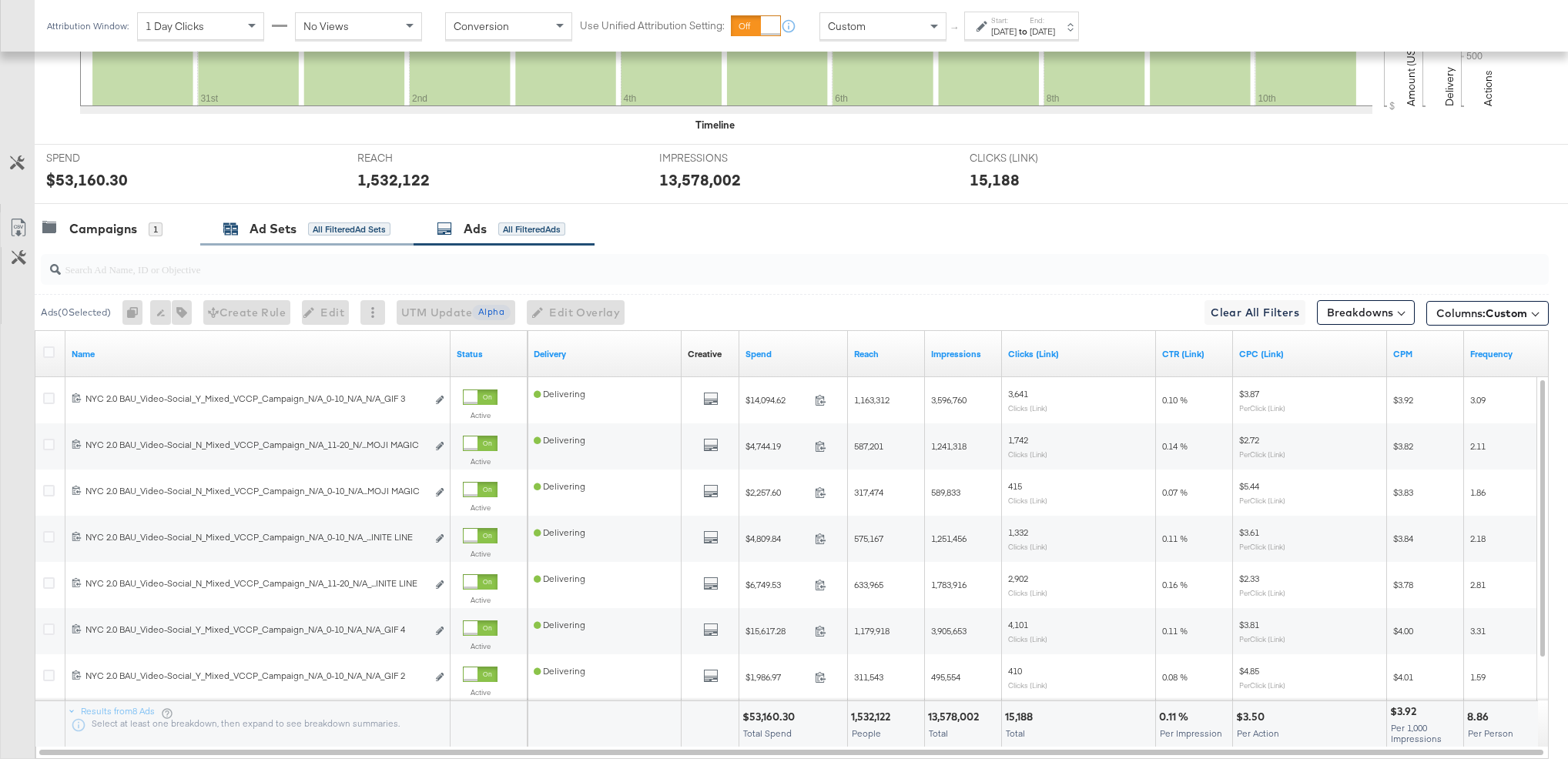
click at [291, 233] on div "Ad Sets" at bounding box center [272, 229] width 47 height 18
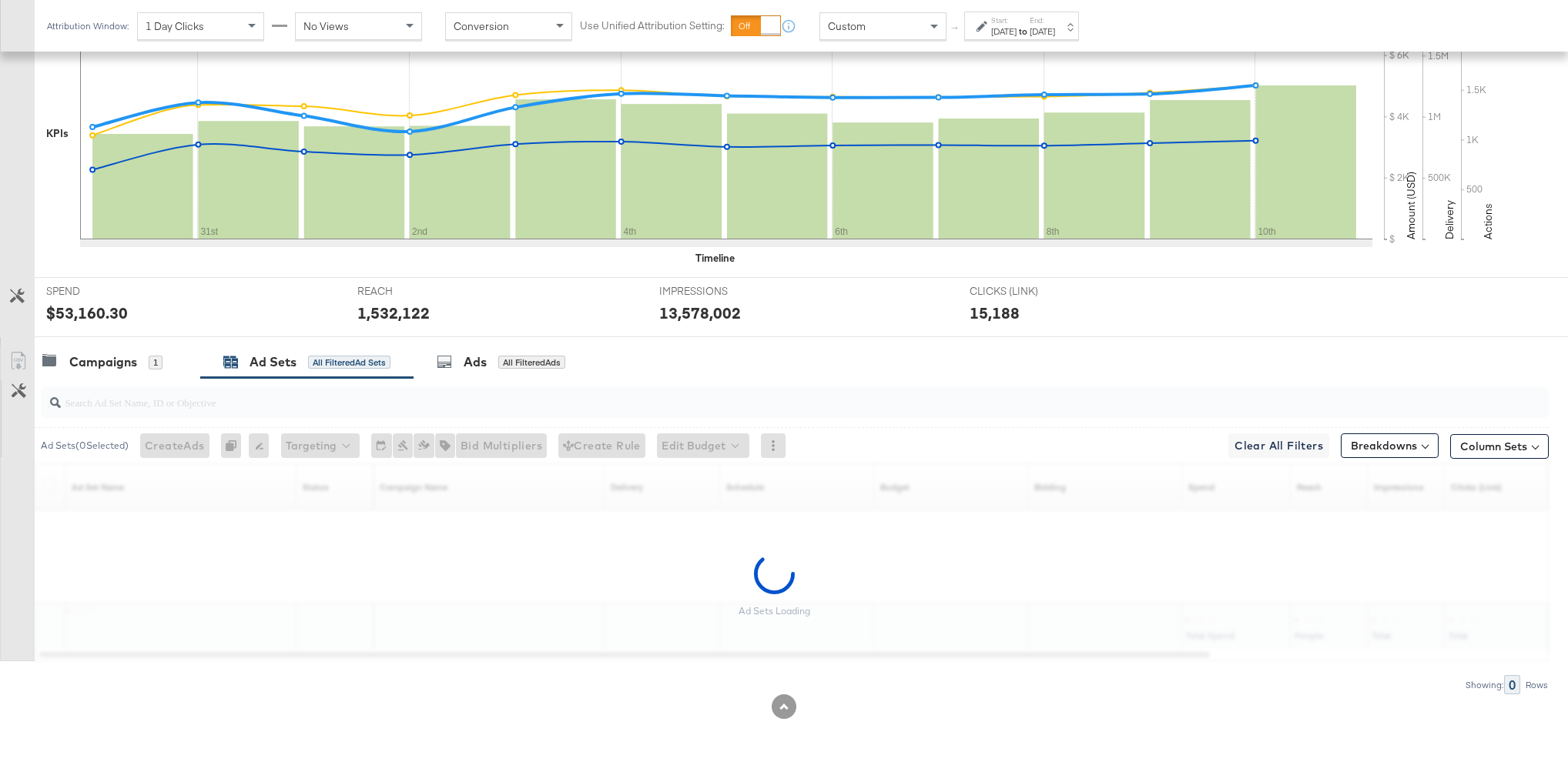
scroll to position [395, 0]
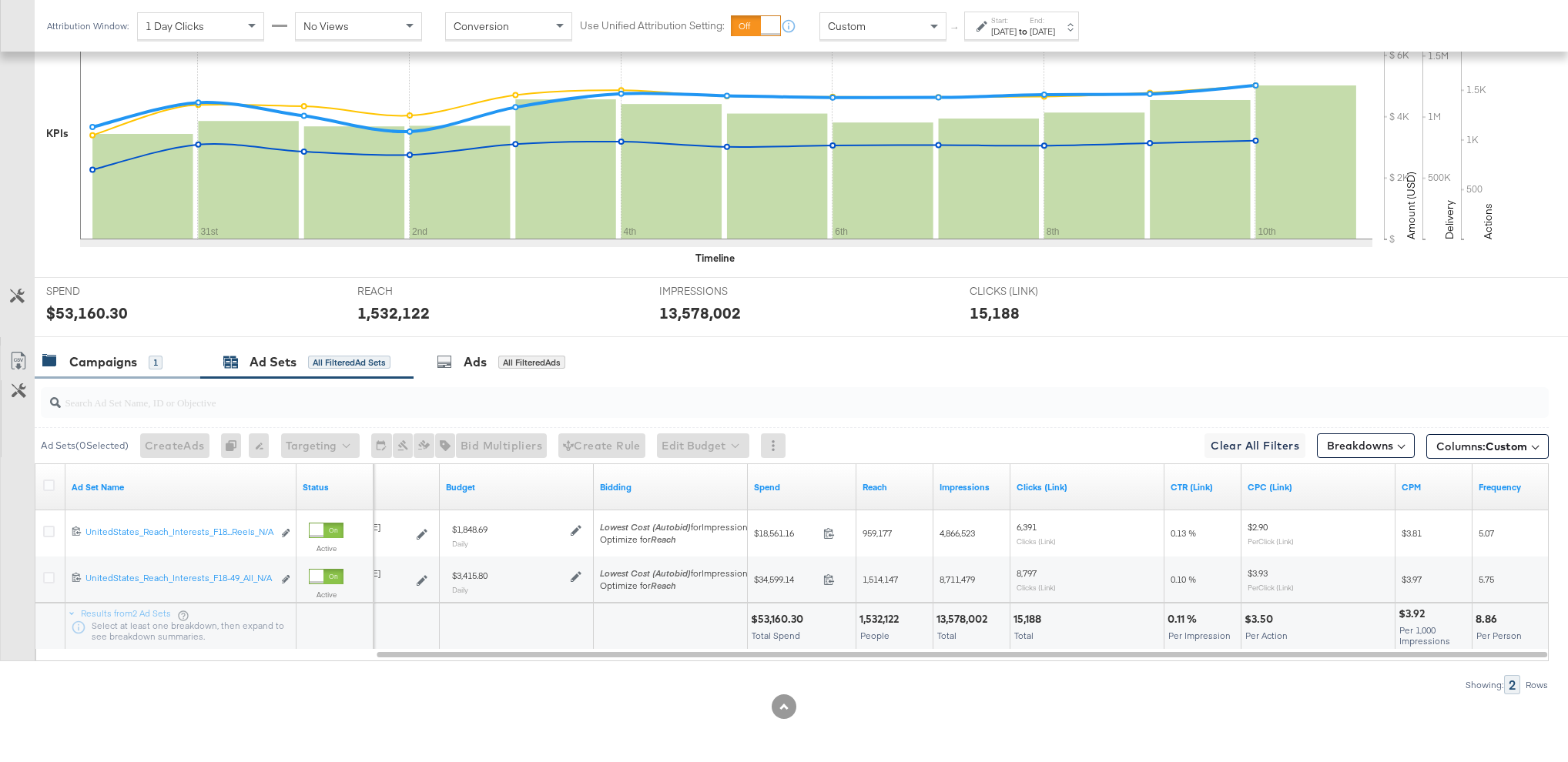
click at [135, 356] on div "Campaigns" at bounding box center [104, 362] width 68 height 18
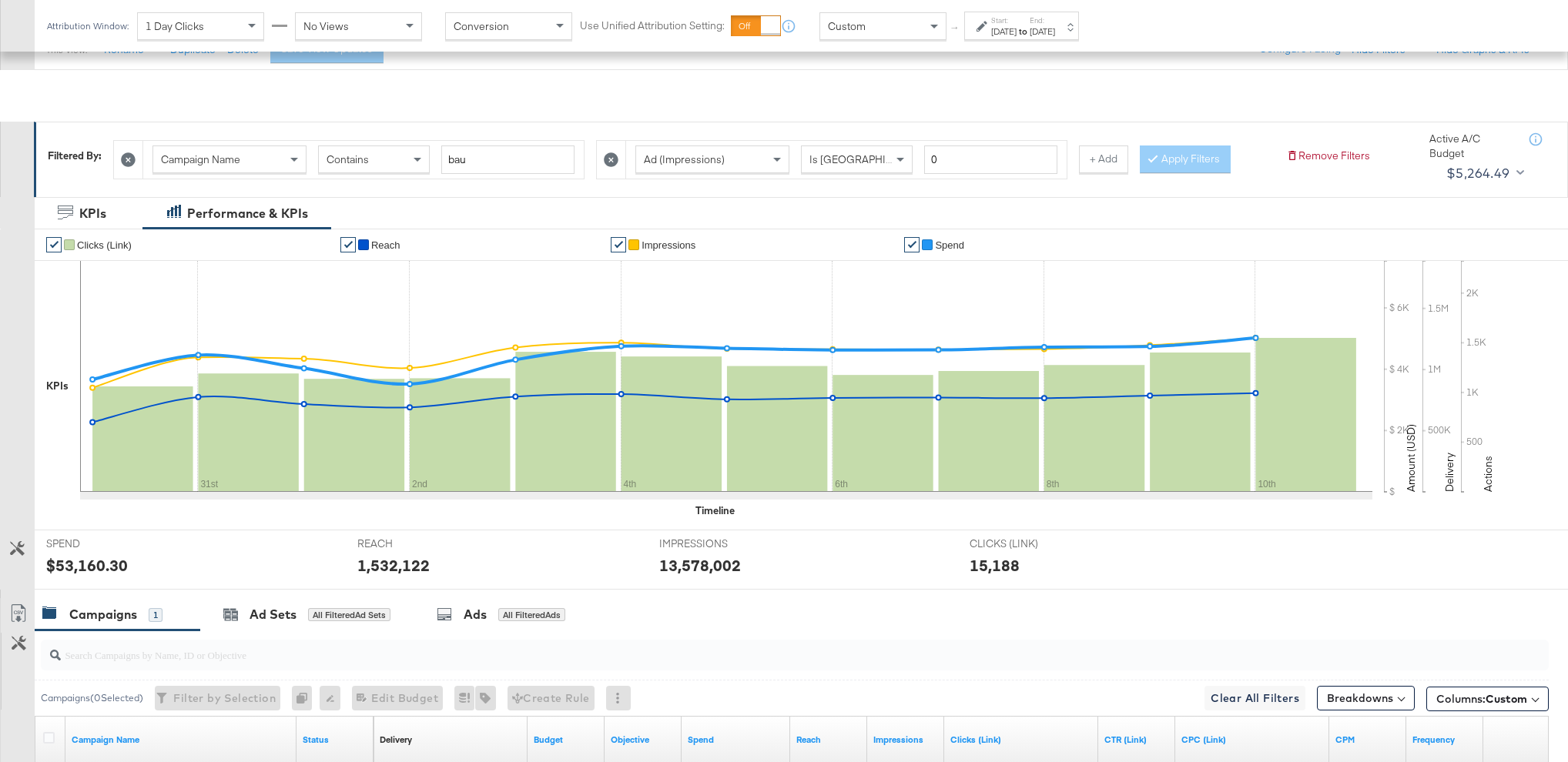
scroll to position [0, 0]
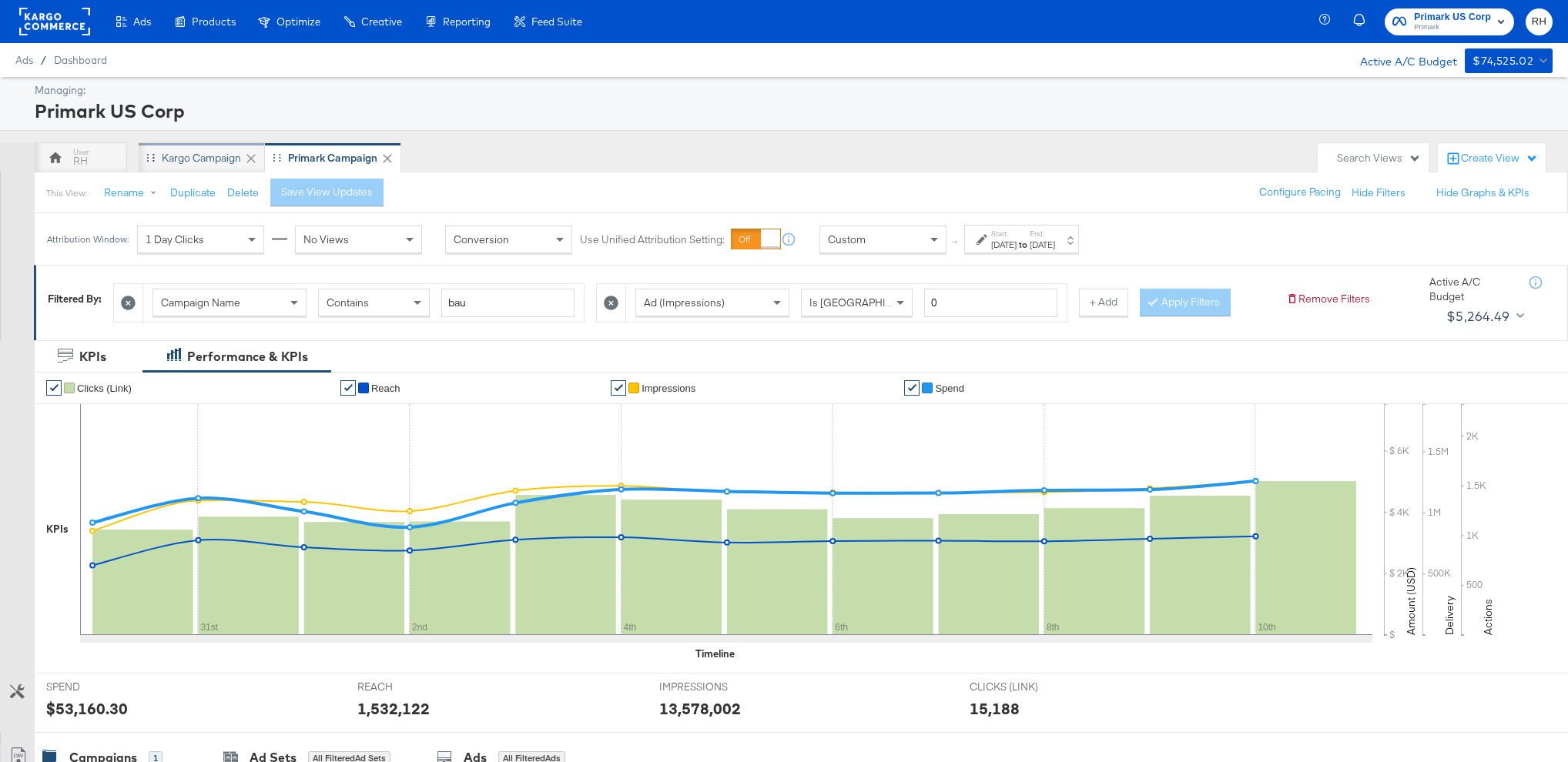
click at [175, 160] on div "Kargo Campaign" at bounding box center [201, 158] width 79 height 14
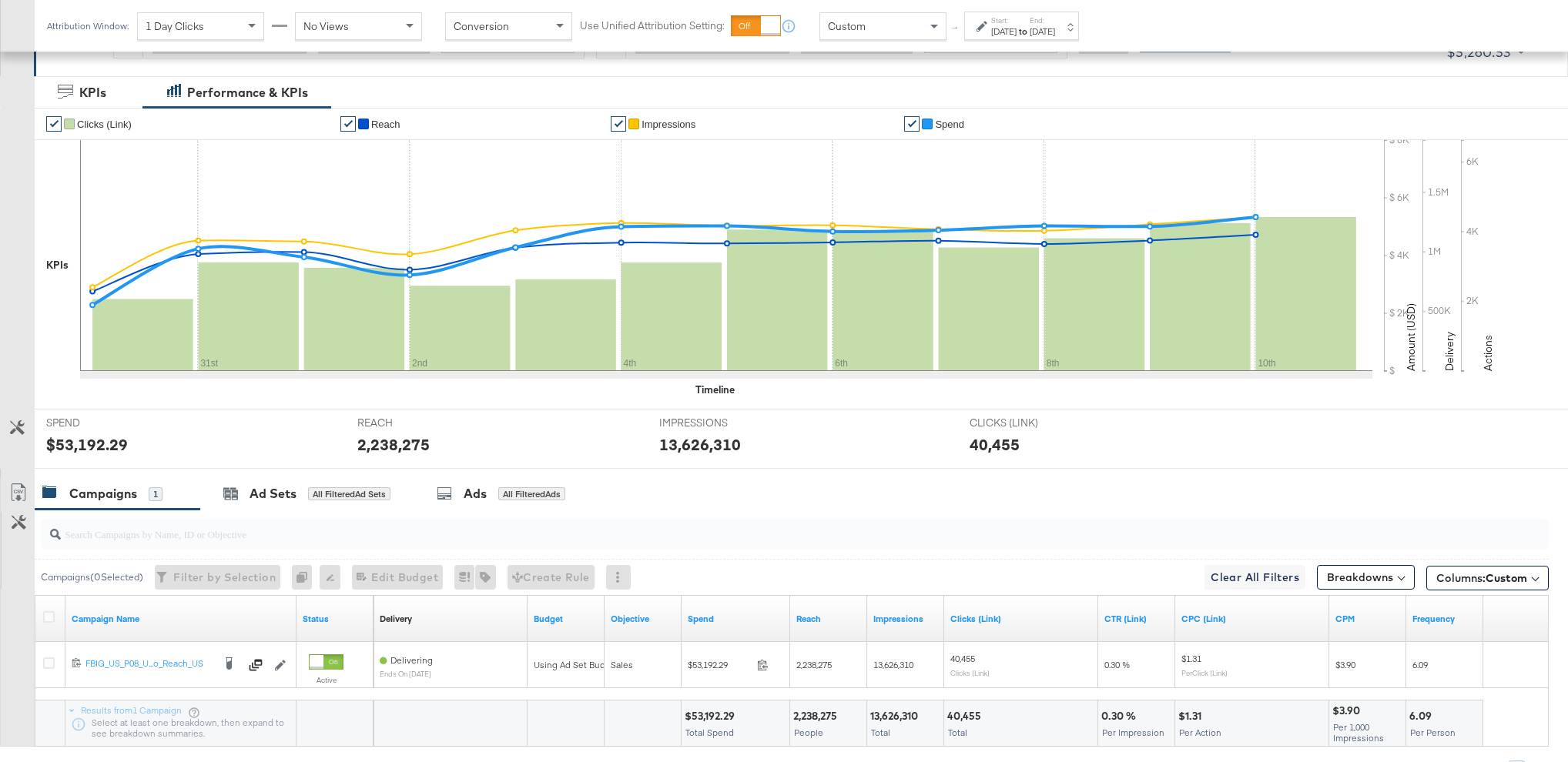
scroll to position [271, 0]
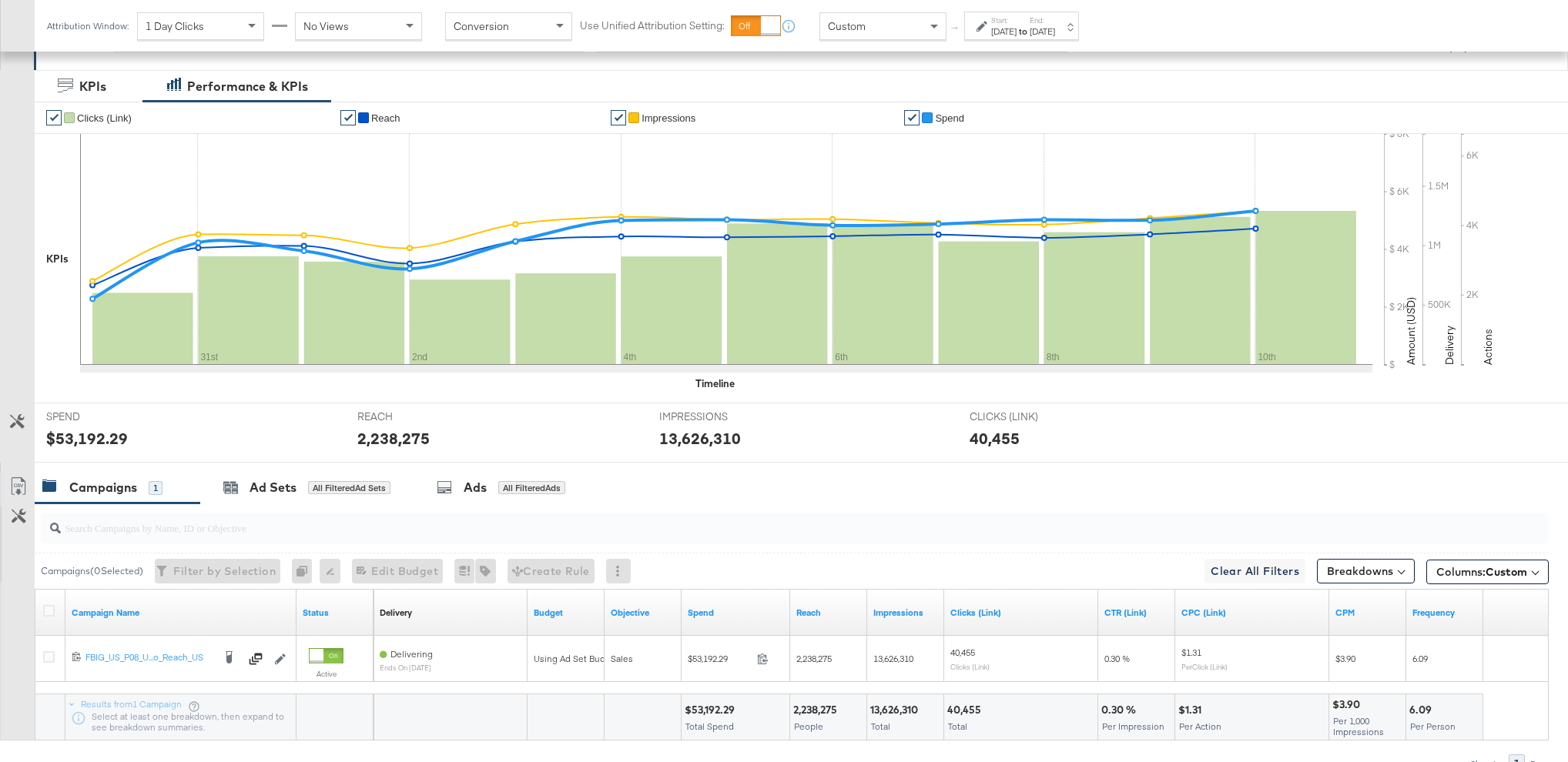
click at [7, 421] on button "Customize KPIs" at bounding box center [17, 423] width 35 height 27
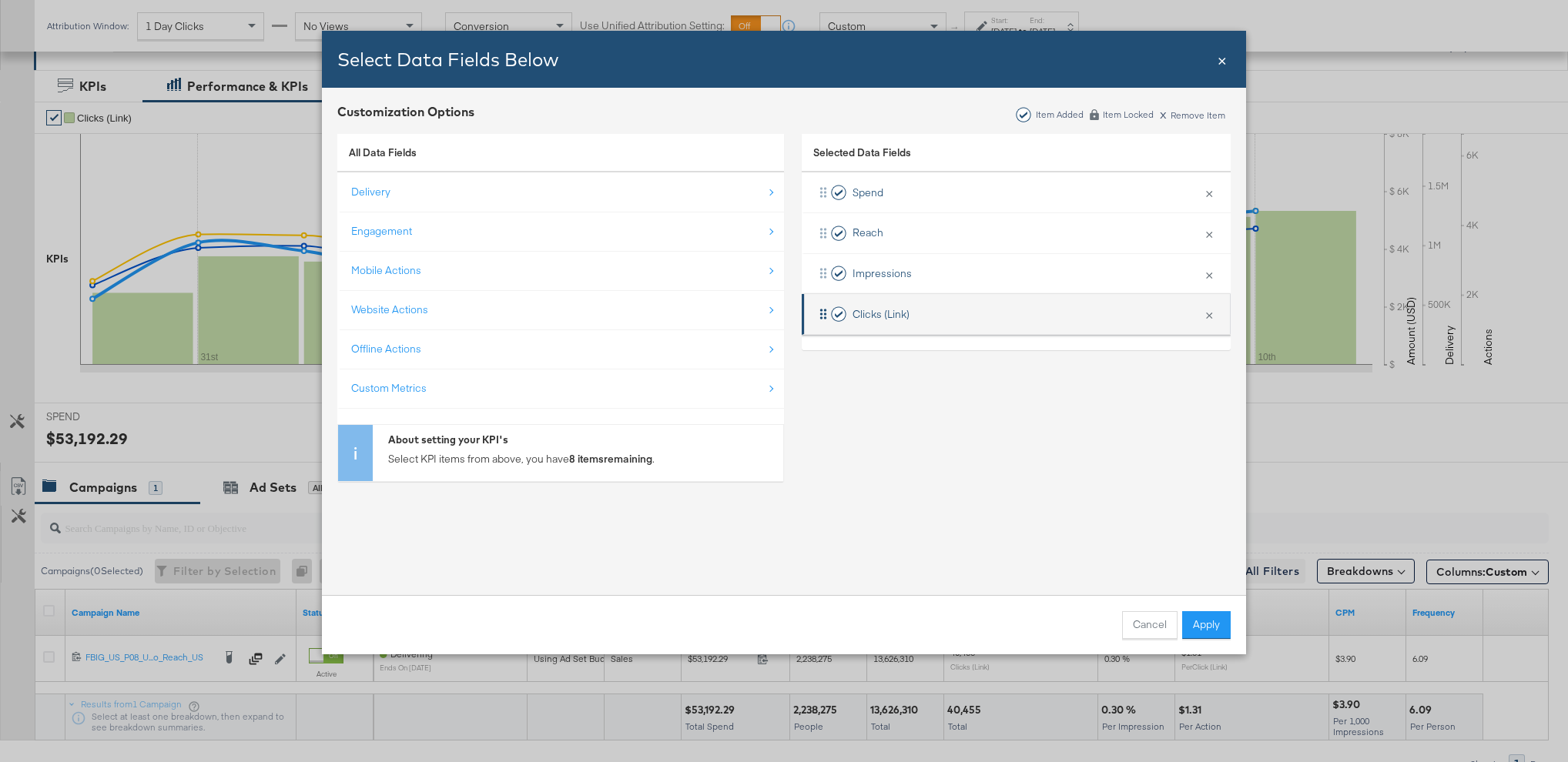
scroll to position [303, 0]
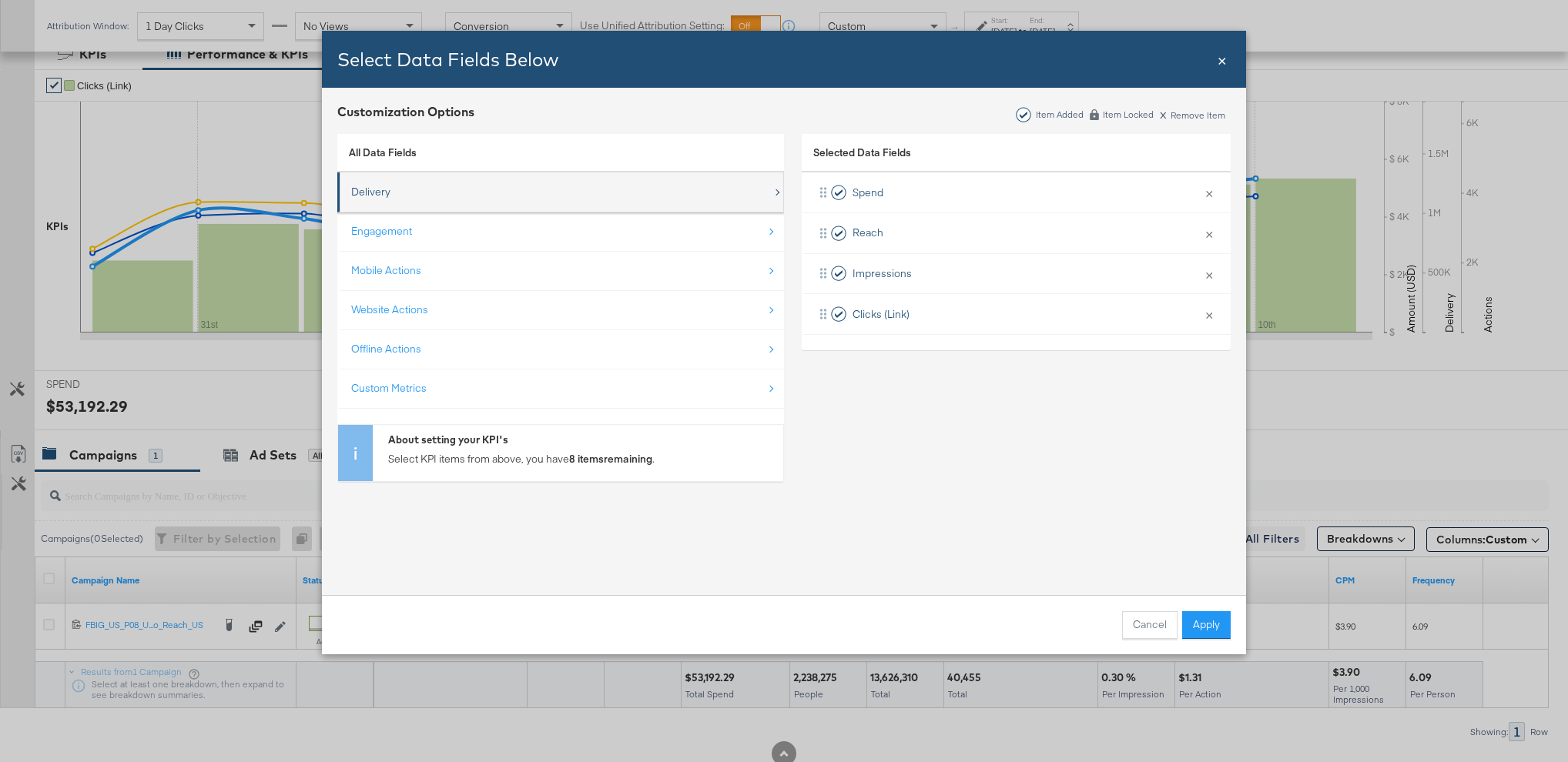
click at [578, 188] on div "Delivery" at bounding box center [562, 192] width 421 height 31
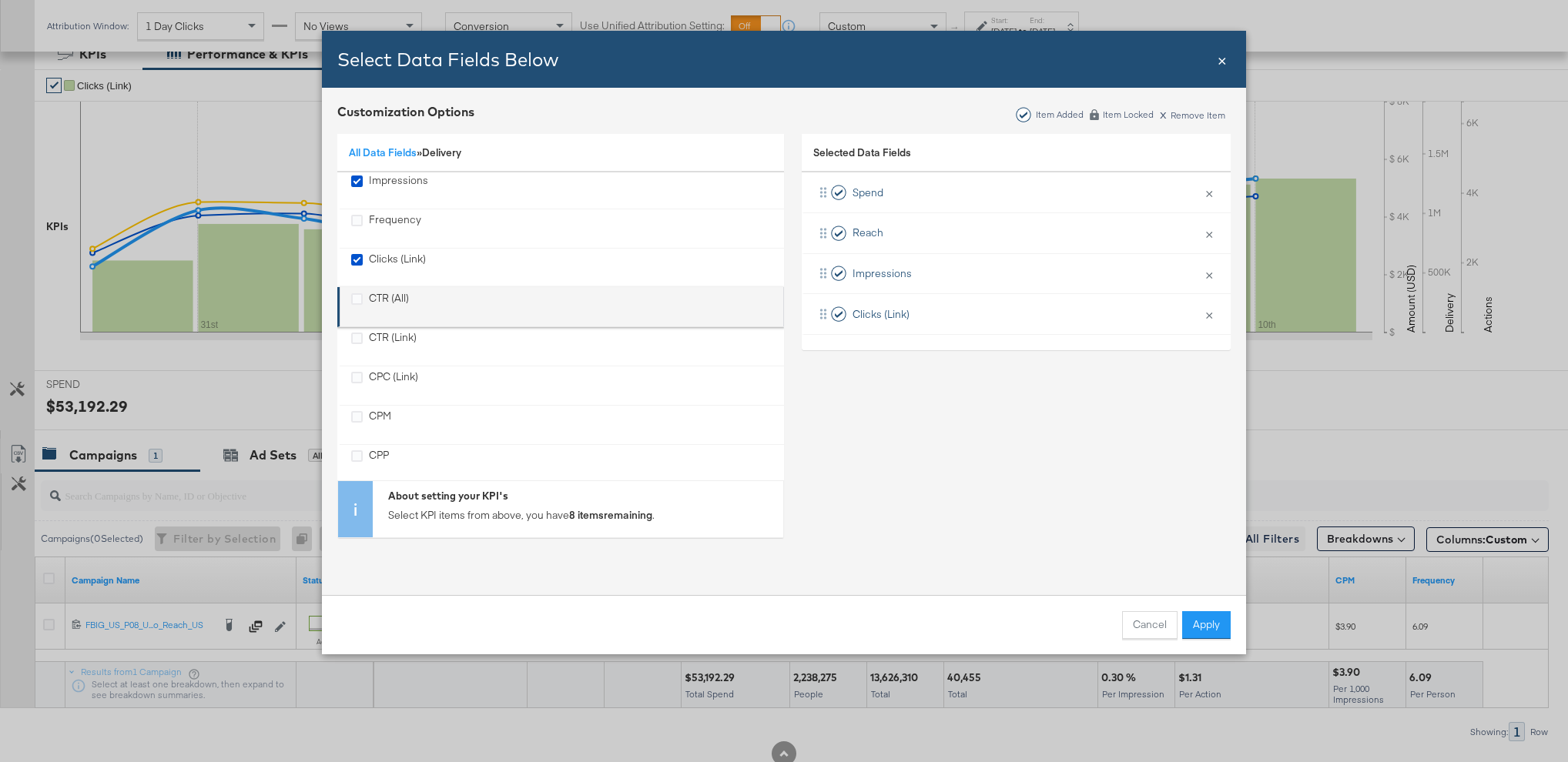
scroll to position [97, 0]
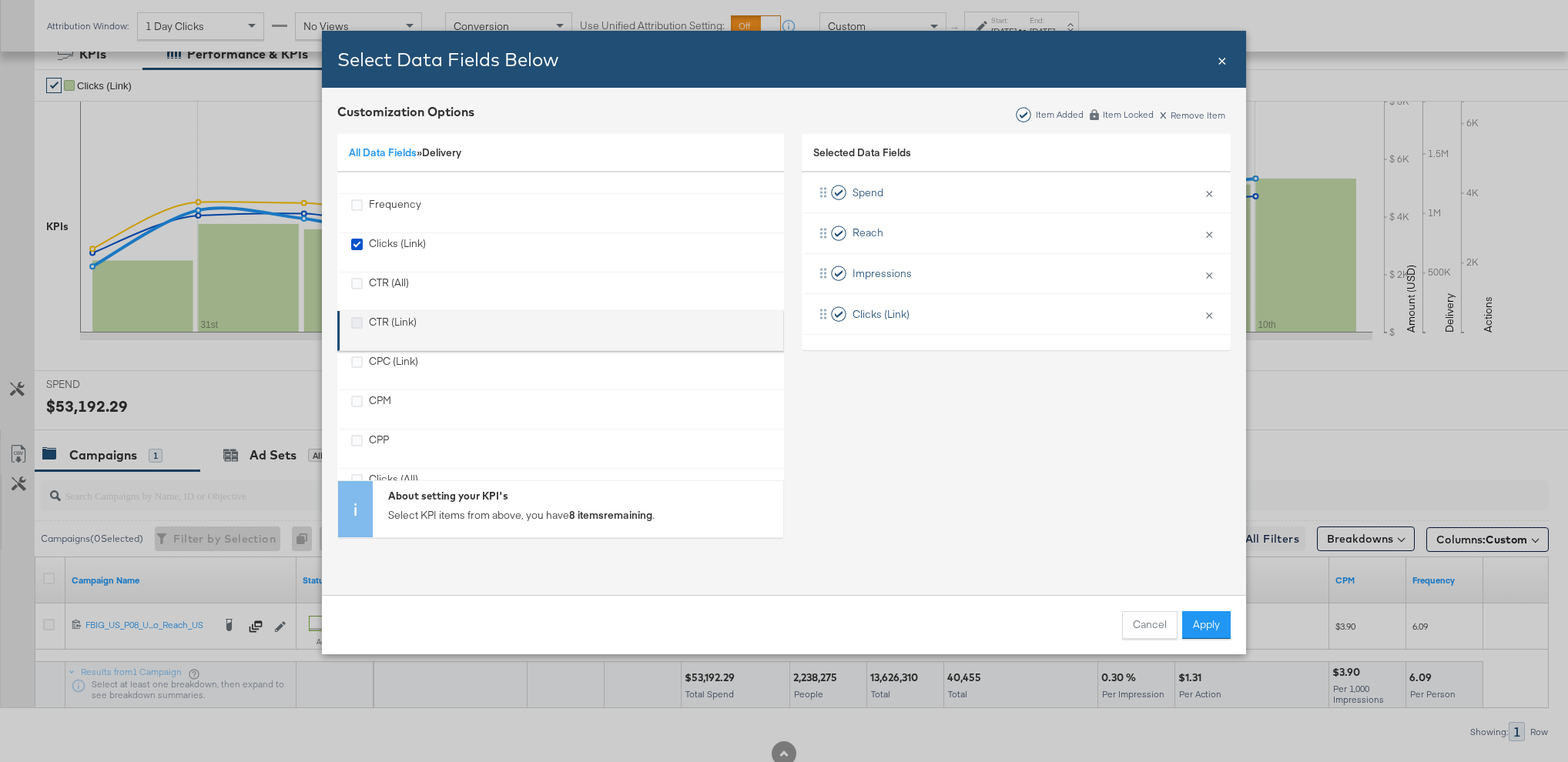
click at [356, 325] on icon "CTR (Link)" at bounding box center [357, 323] width 12 height 12
click at [0, 0] on input "CTR (Link)" at bounding box center [0, 0] width 0 height 0
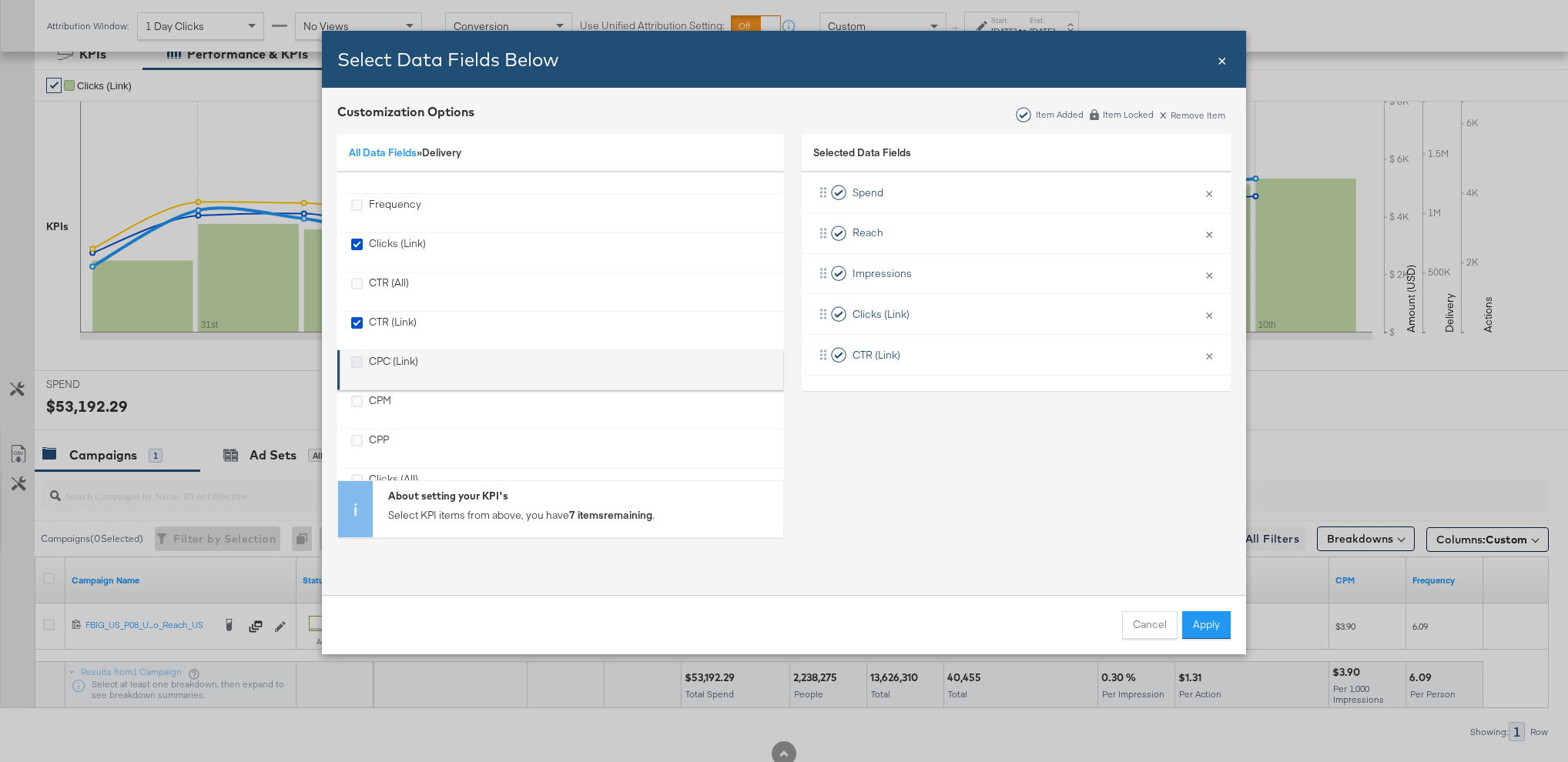
click at [358, 363] on icon "CPC (Link)" at bounding box center [357, 362] width 12 height 12
click at [0, 0] on input "CPC (Link)" at bounding box center [0, 0] width 0 height 0
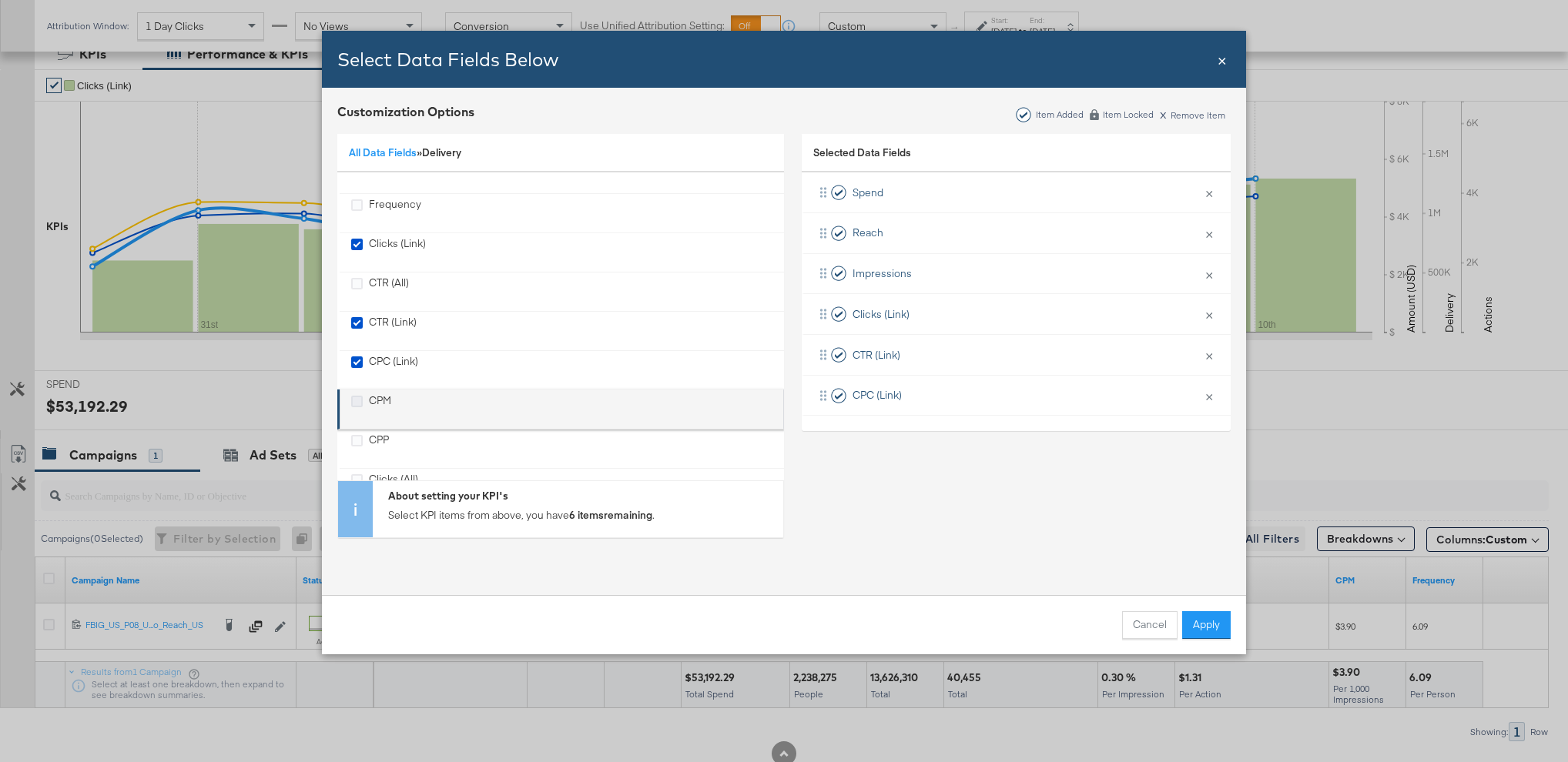
click at [358, 400] on icon "CPM" at bounding box center [357, 401] width 12 height 12
click at [0, 0] on input "CPM" at bounding box center [0, 0] width 0 height 0
click at [489, 424] on li "CPP" at bounding box center [560, 406] width 446 height 40
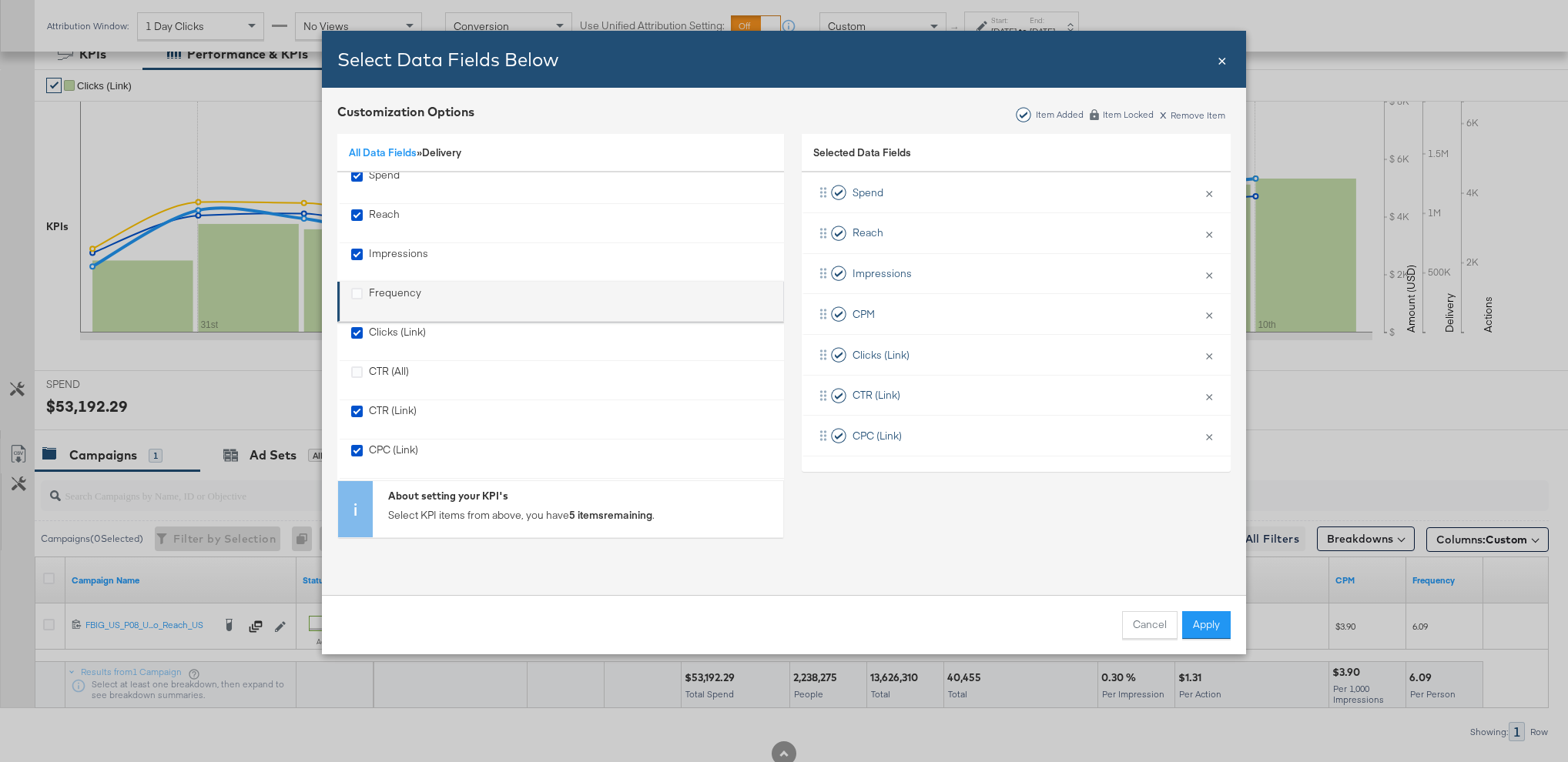
scroll to position [0, 0]
click at [355, 303] on icon "Frequency" at bounding box center [357, 302] width 12 height 12
click at [0, 0] on input "Frequency" at bounding box center [0, 0] width 0 height 0
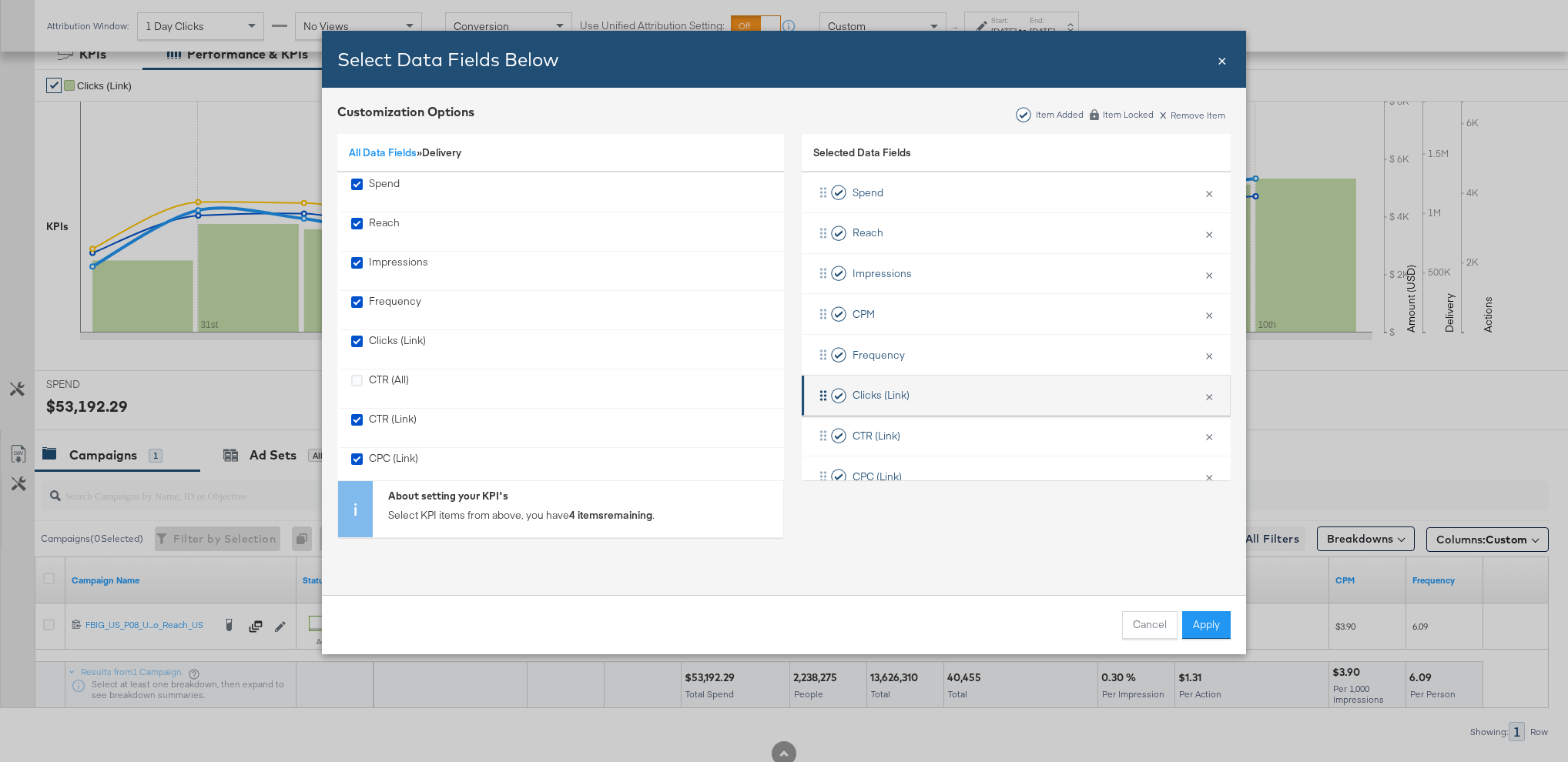
scroll to position [31, 0]
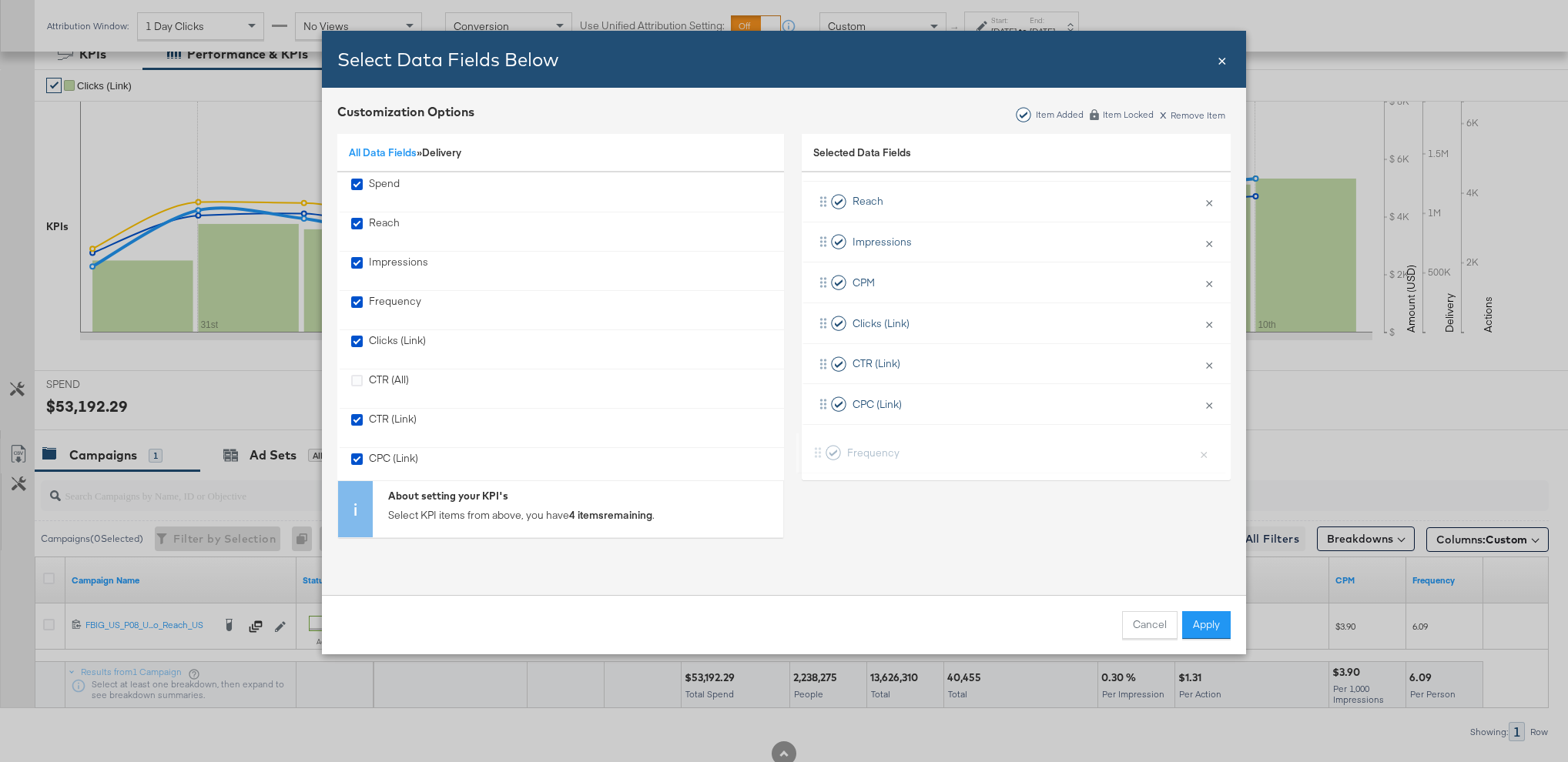
drag, startPoint x: 827, startPoint y: 320, endPoint x: 821, endPoint y: 453, distance: 133.1
click at [821, 453] on div "Spend × Remove from KPIs Reach × Remove from KPIs Impressions × Remove from KPI…" at bounding box center [1016, 303] width 428 height 325
drag, startPoint x: 820, startPoint y: 272, endPoint x: 820, endPoint y: 403, distance: 131.0
click at [820, 403] on div "Spend × Remove from KPIs Reach × Remove from KPIs Impressions × Remove from KPI…" at bounding box center [1016, 303] width 428 height 325
click at [1196, 629] on button "Apply" at bounding box center [1206, 625] width 48 height 28
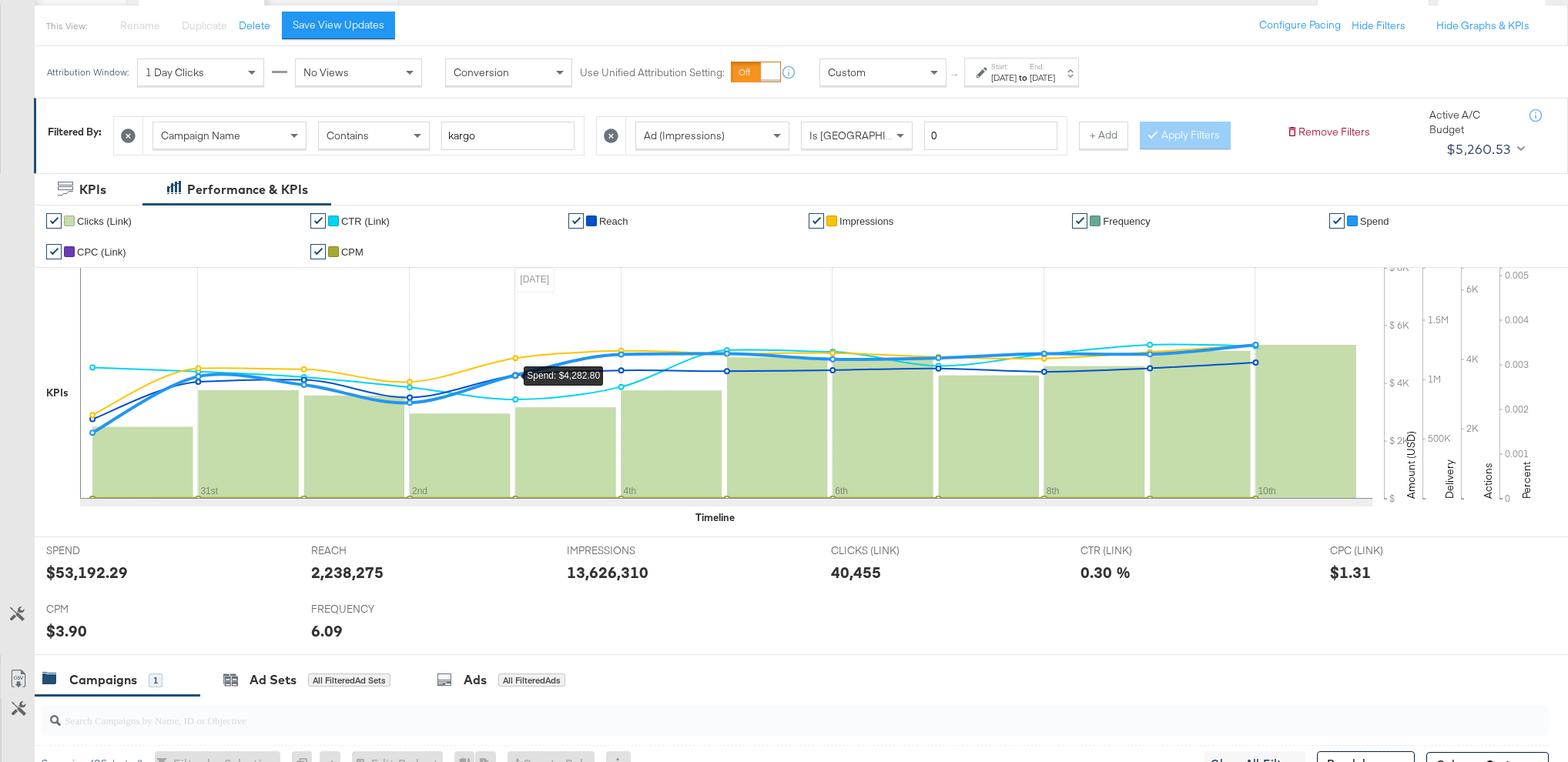
scroll to position [159, 0]
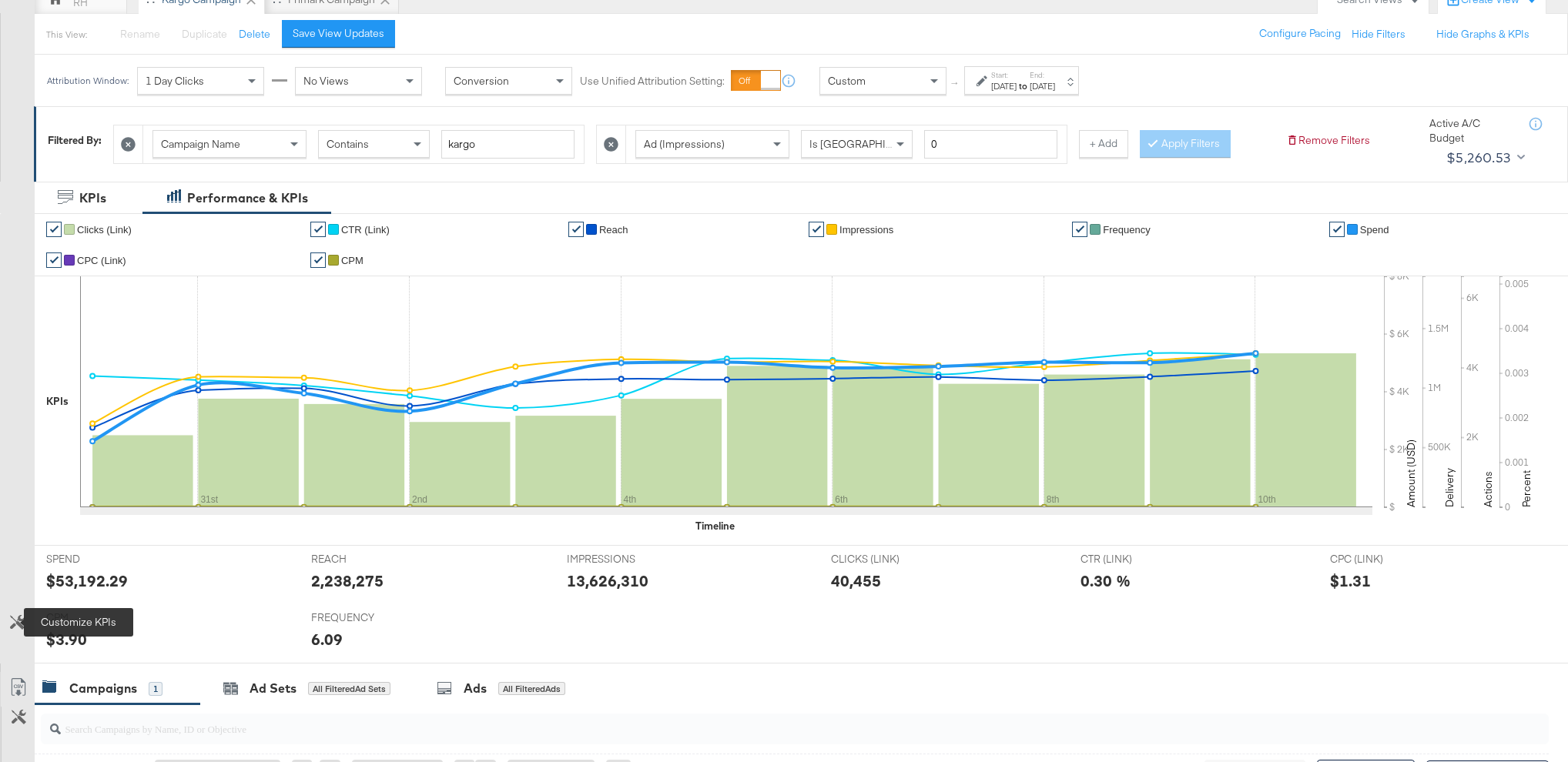
click at [16, 618] on icon at bounding box center [17, 622] width 14 height 14
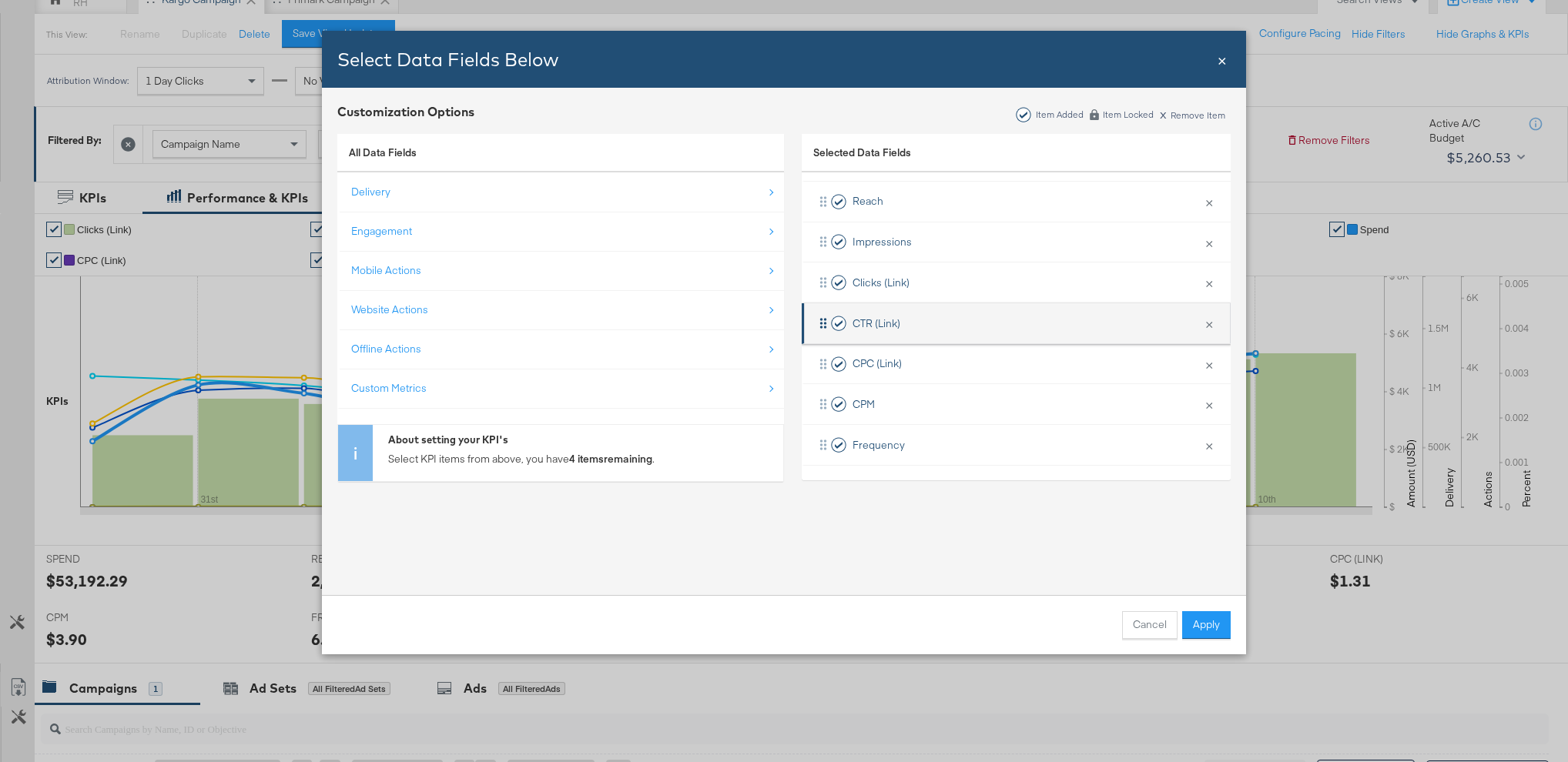
scroll to position [0, 0]
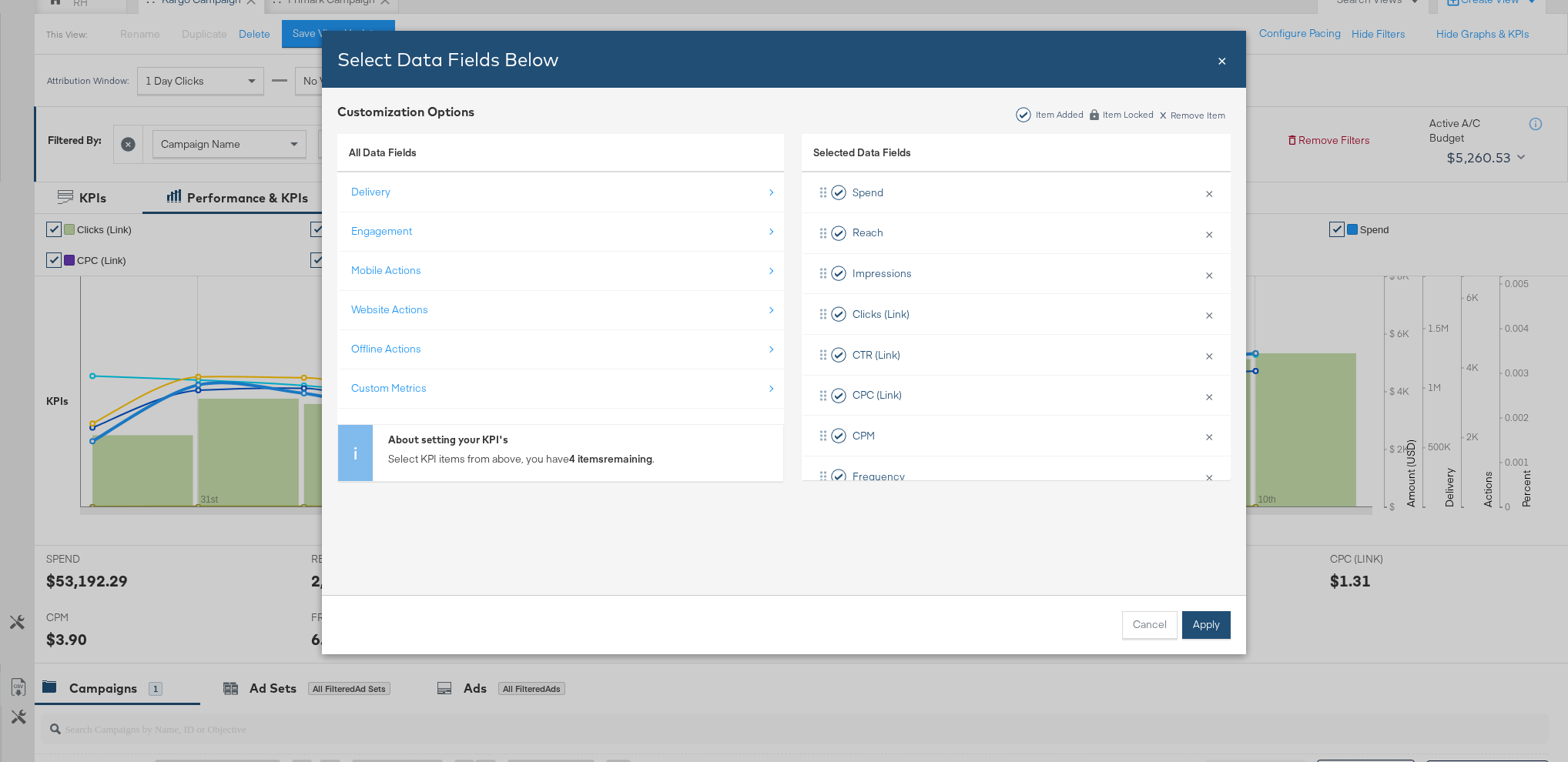
click at [1195, 624] on button "Apply" at bounding box center [1206, 625] width 48 height 28
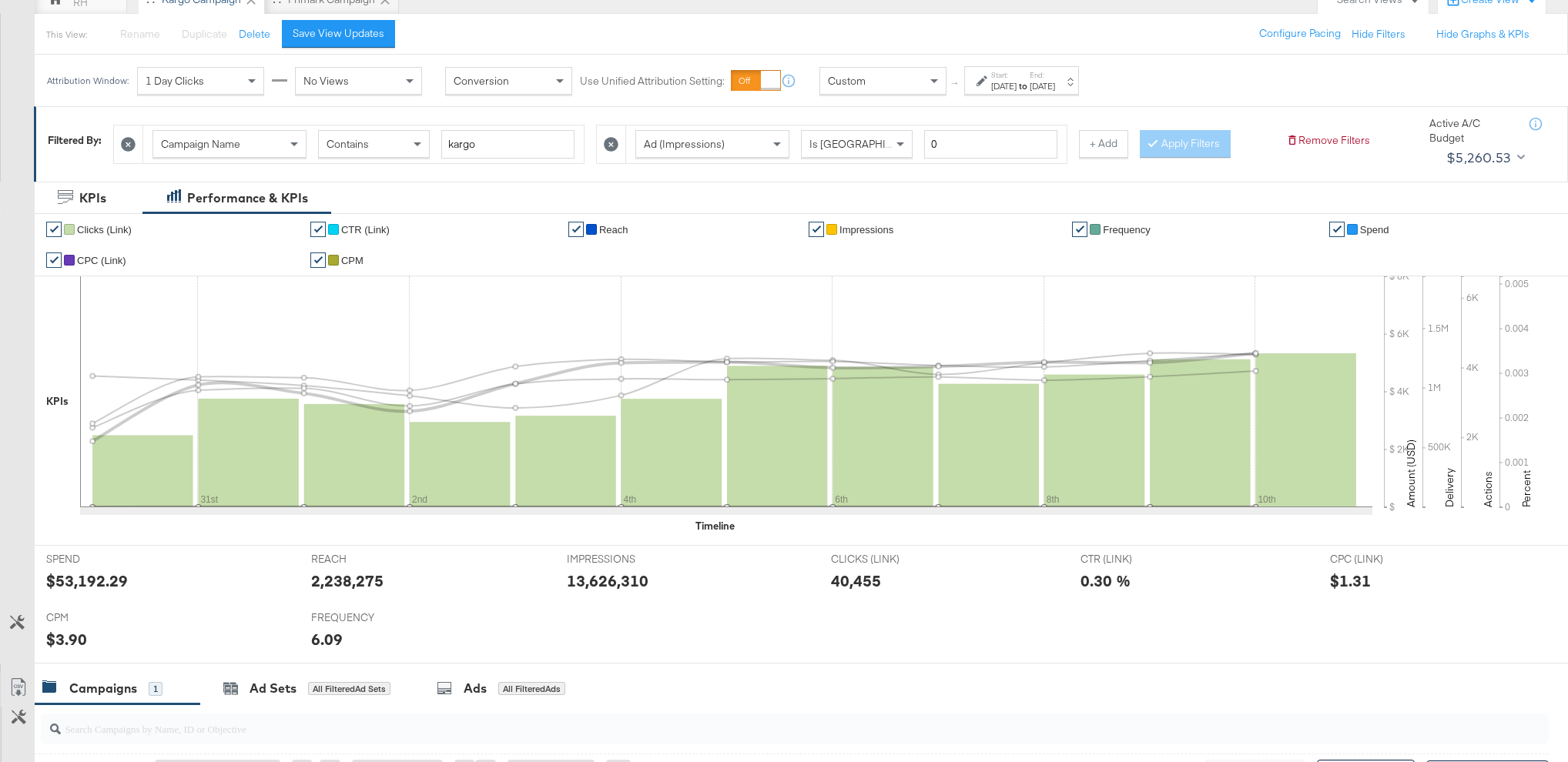
click at [49, 226] on link "✔" at bounding box center [53, 229] width 15 height 15
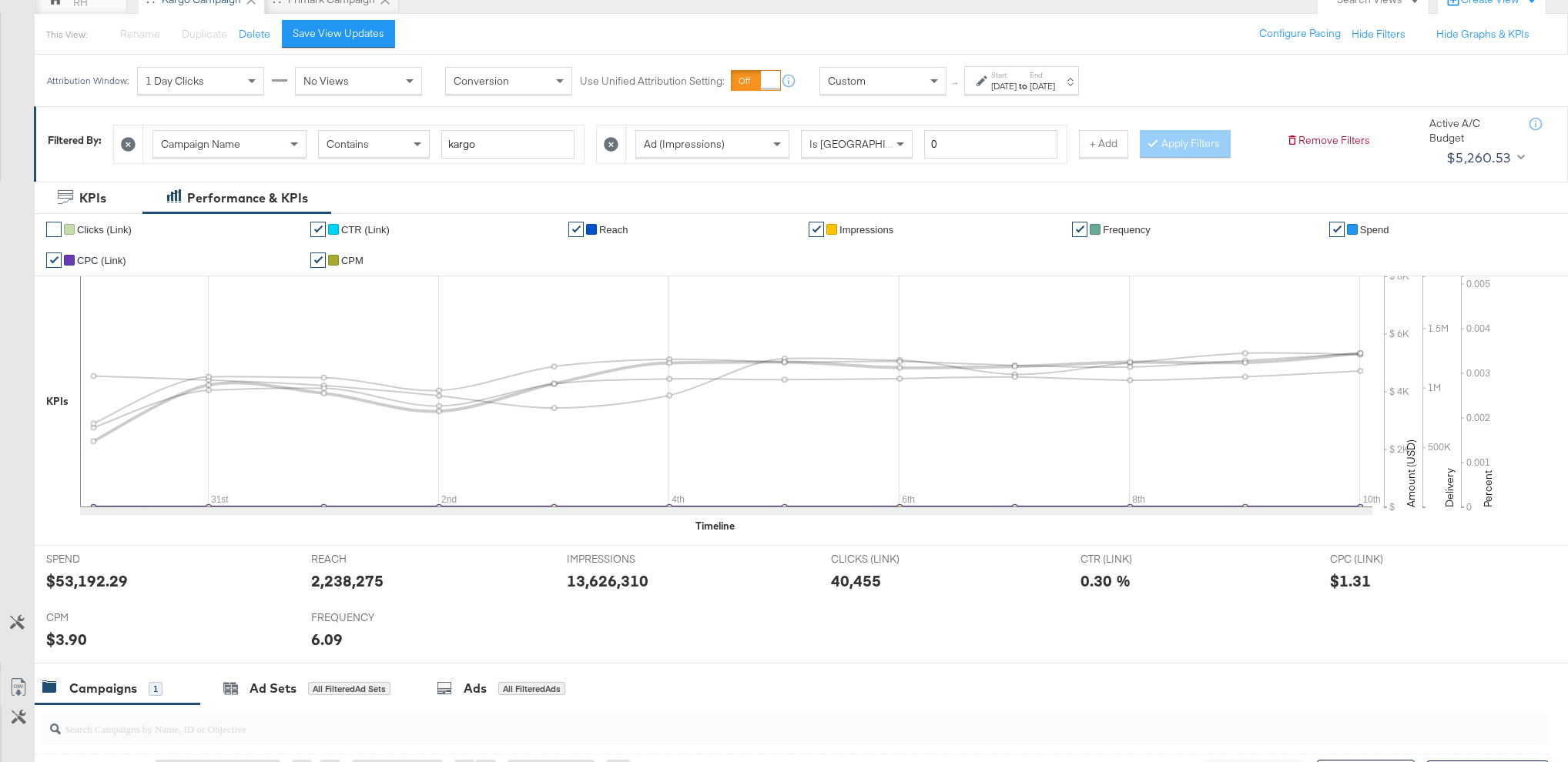
click at [49, 259] on link "✔" at bounding box center [53, 261] width 15 height 15
click at [320, 259] on link "✔" at bounding box center [318, 261] width 15 height 15
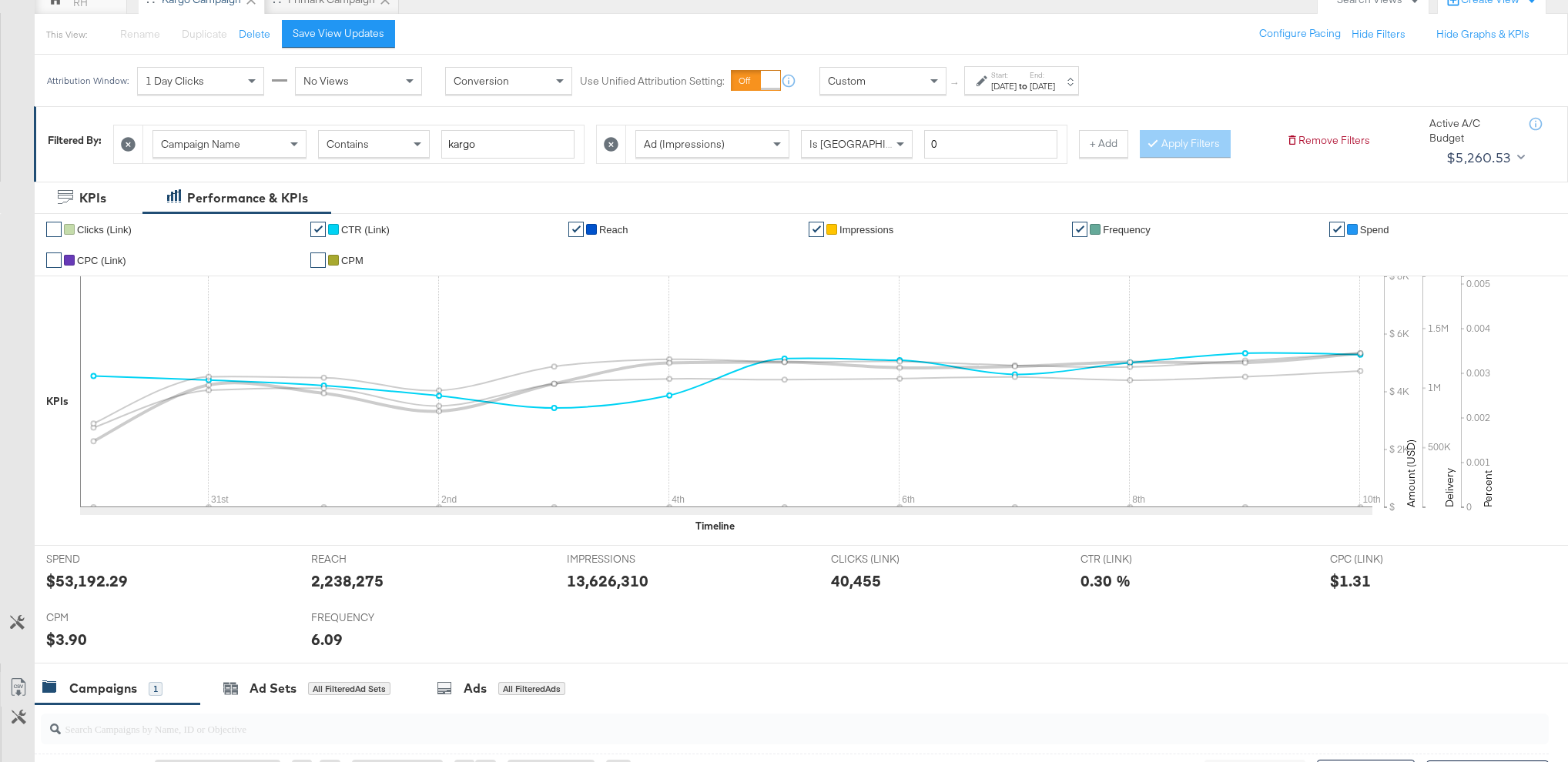
click at [321, 230] on link "✔" at bounding box center [318, 229] width 15 height 15
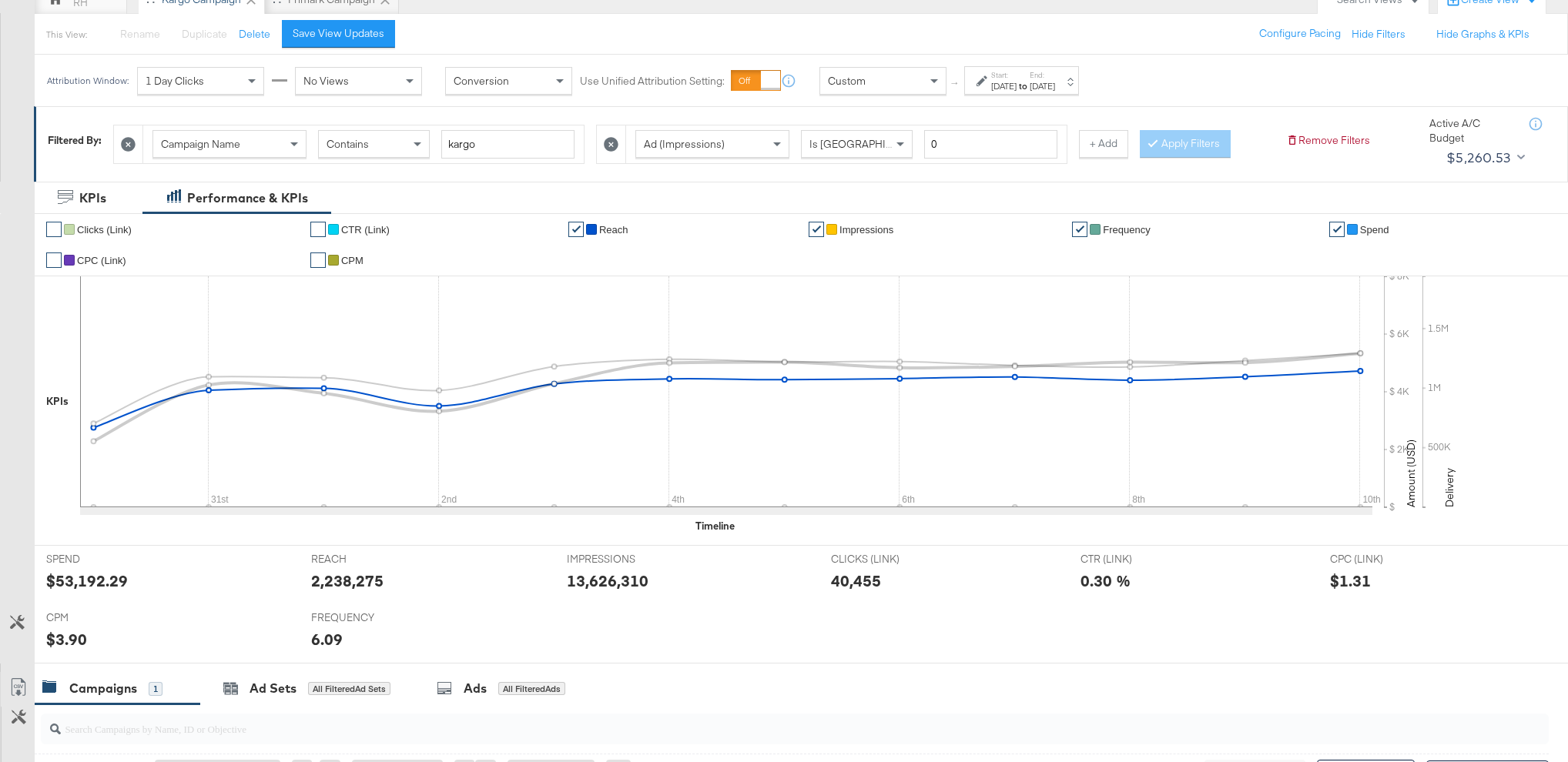
click at [574, 228] on link "✔" at bounding box center [576, 229] width 15 height 15
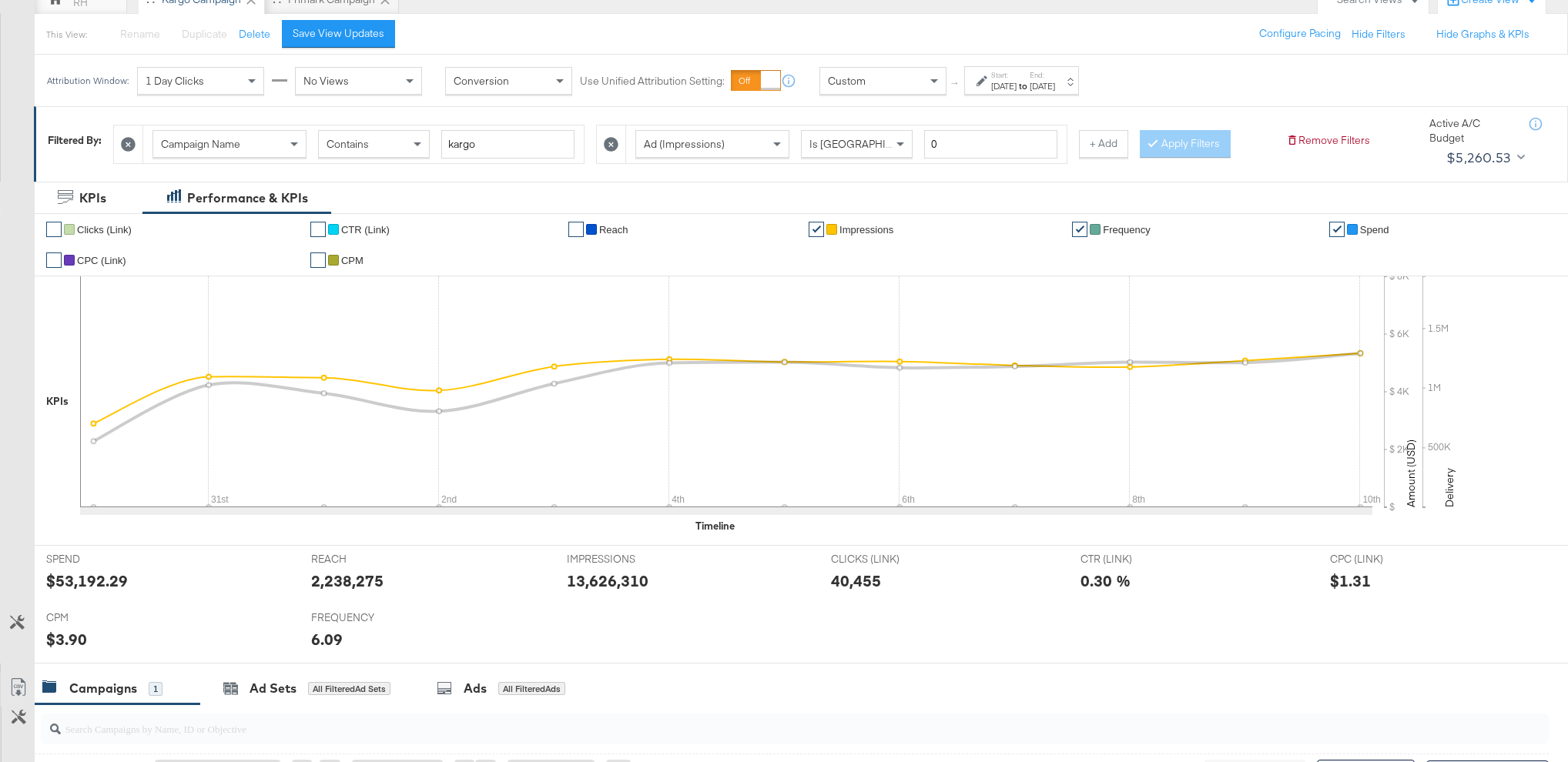
click at [817, 225] on link "✔" at bounding box center [816, 229] width 15 height 15
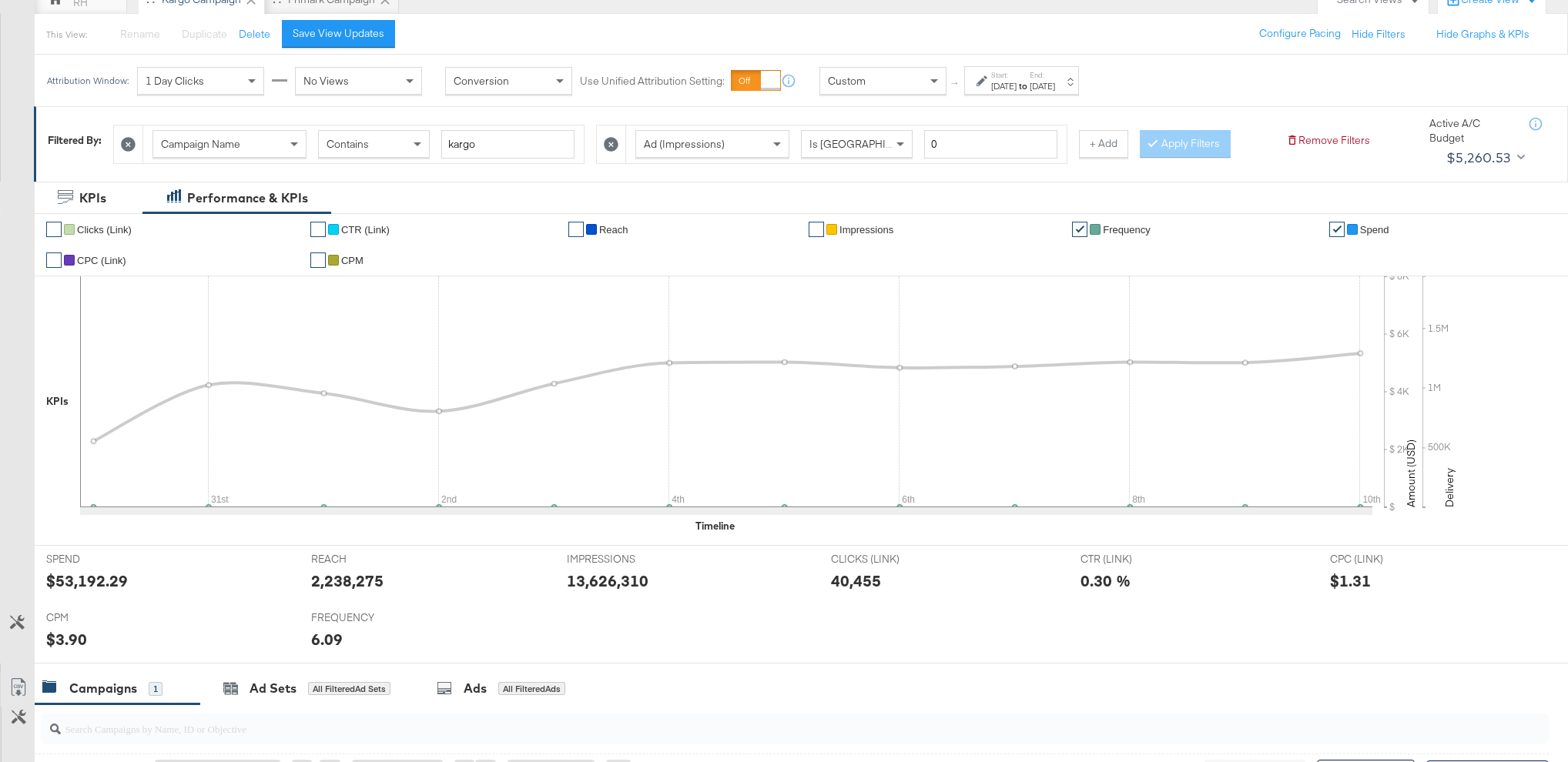
click at [1079, 232] on link "✔" at bounding box center [1079, 229] width 15 height 15
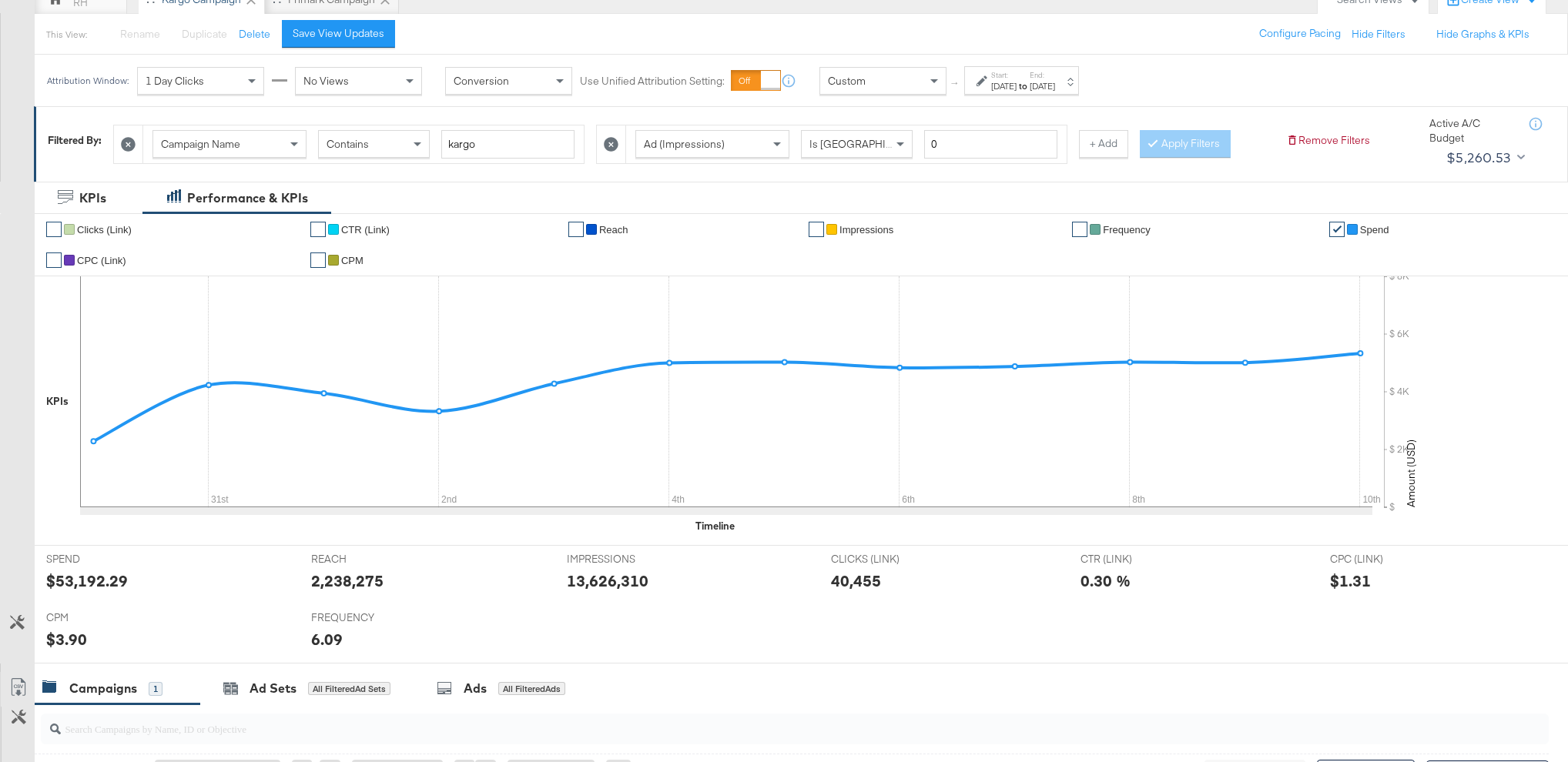
scroll to position [93, 0]
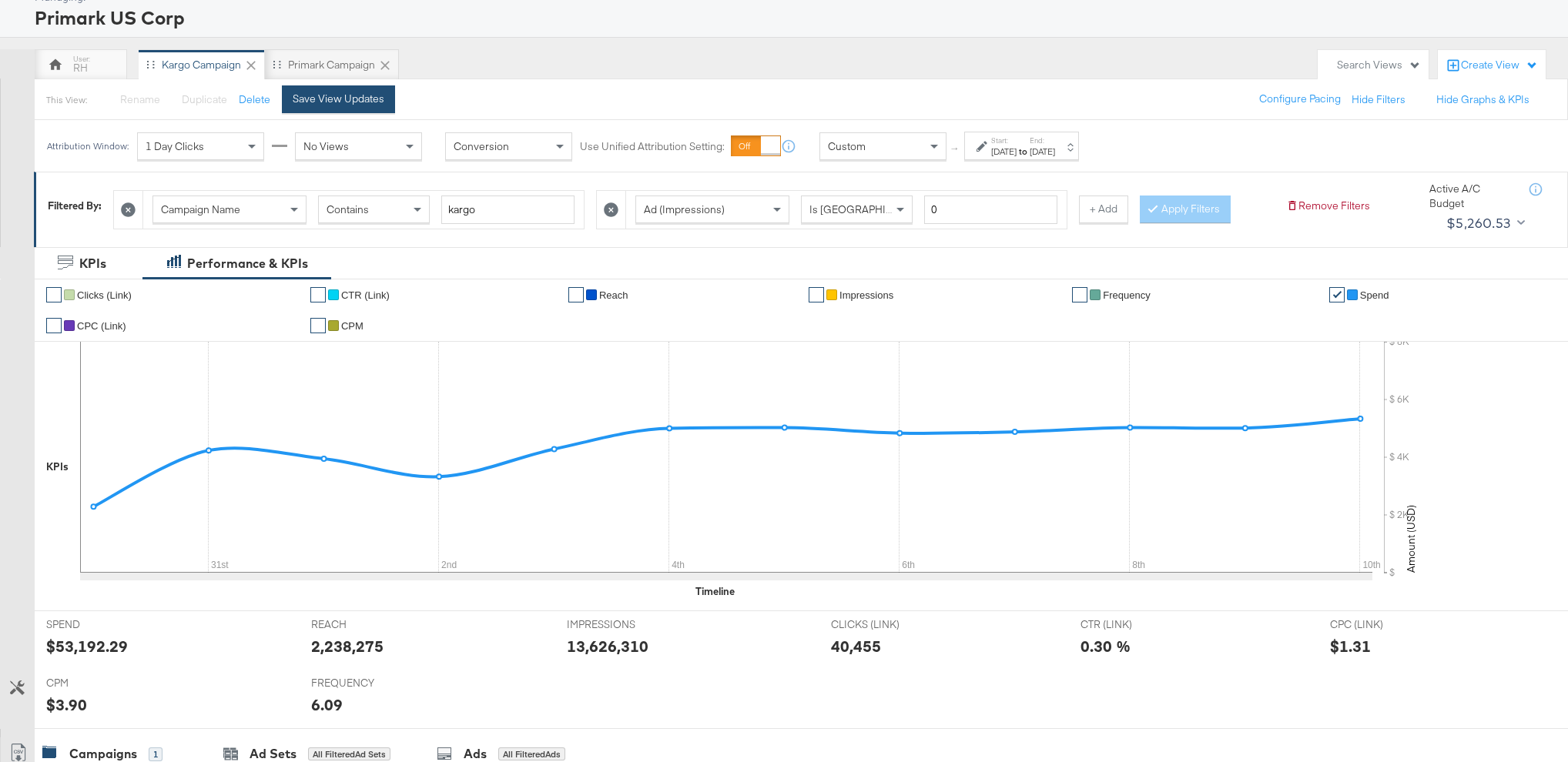
click at [356, 106] on button "Save View Updates" at bounding box center [338, 99] width 113 height 28
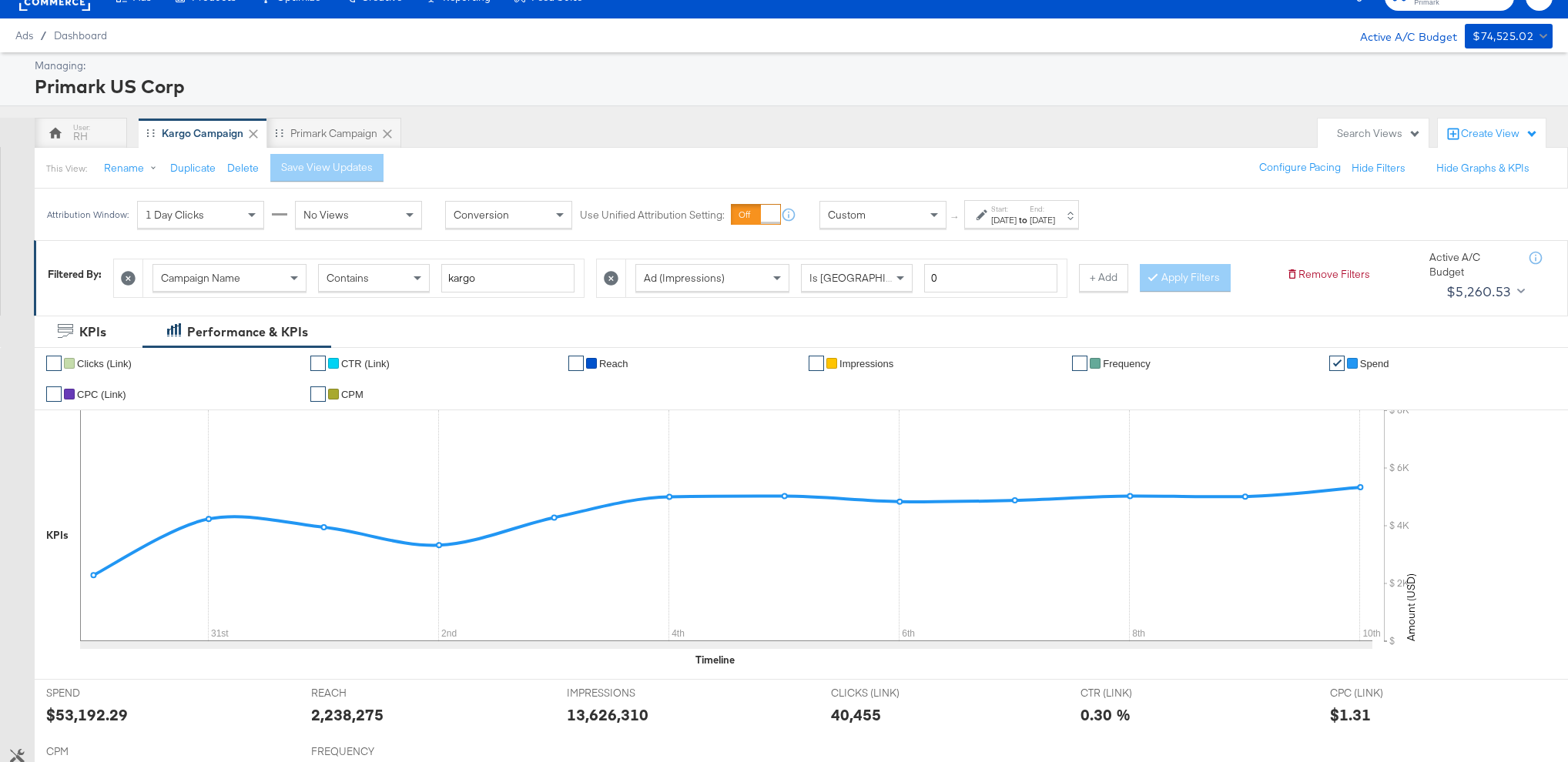
scroll to position [0, 0]
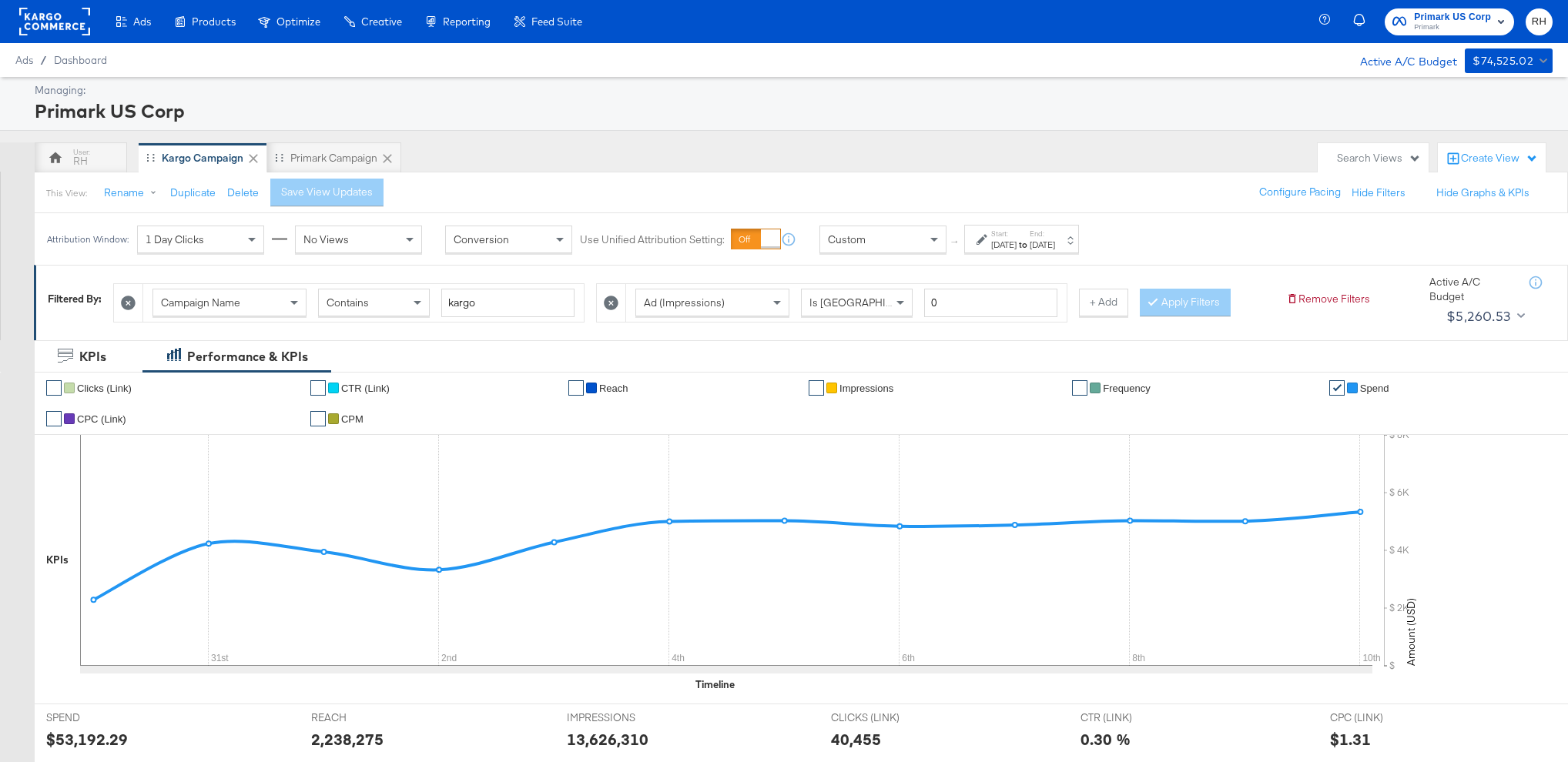
click at [866, 245] on div "Custom" at bounding box center [882, 239] width 126 height 26
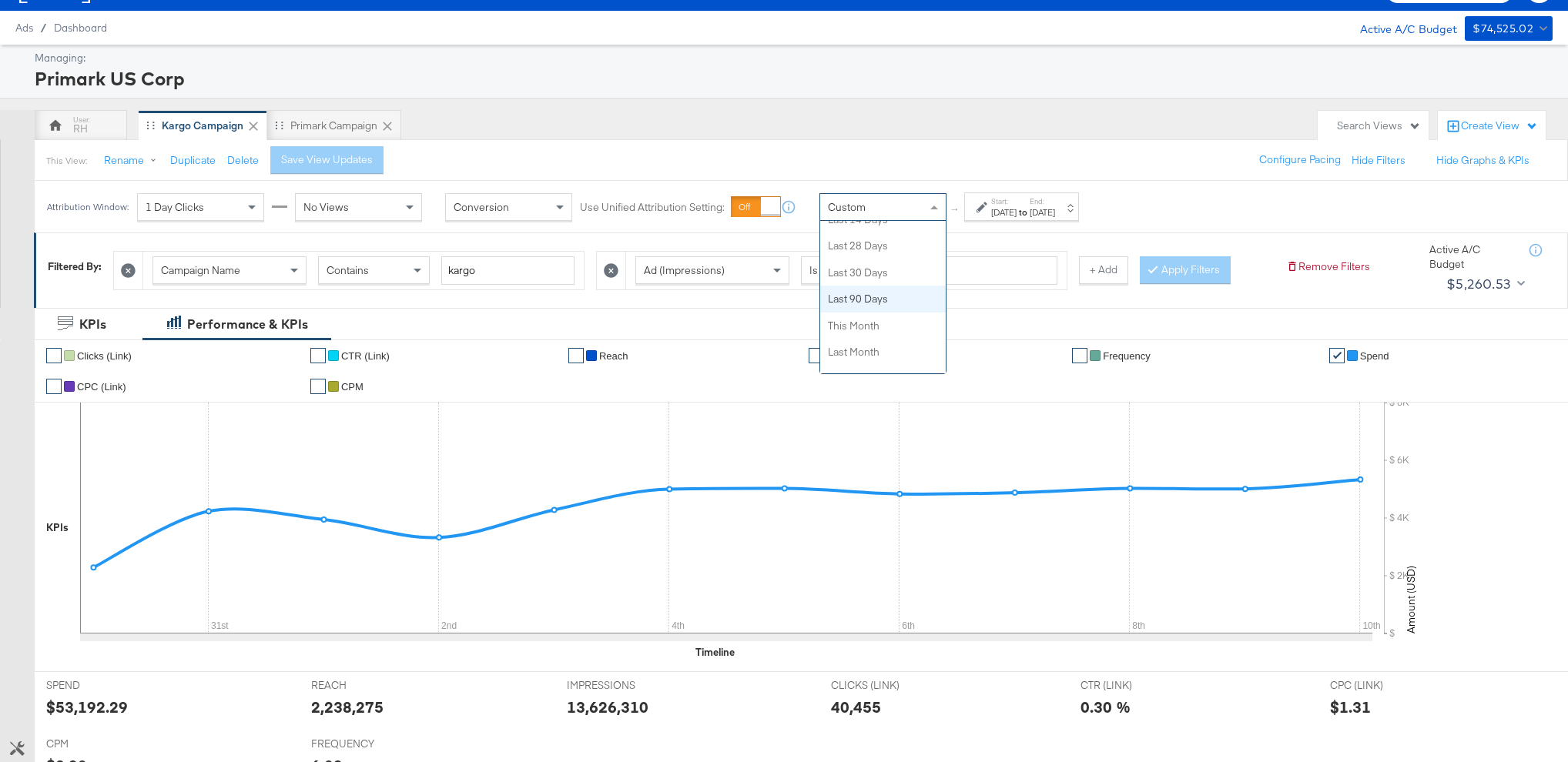
scroll to position [290, 0]
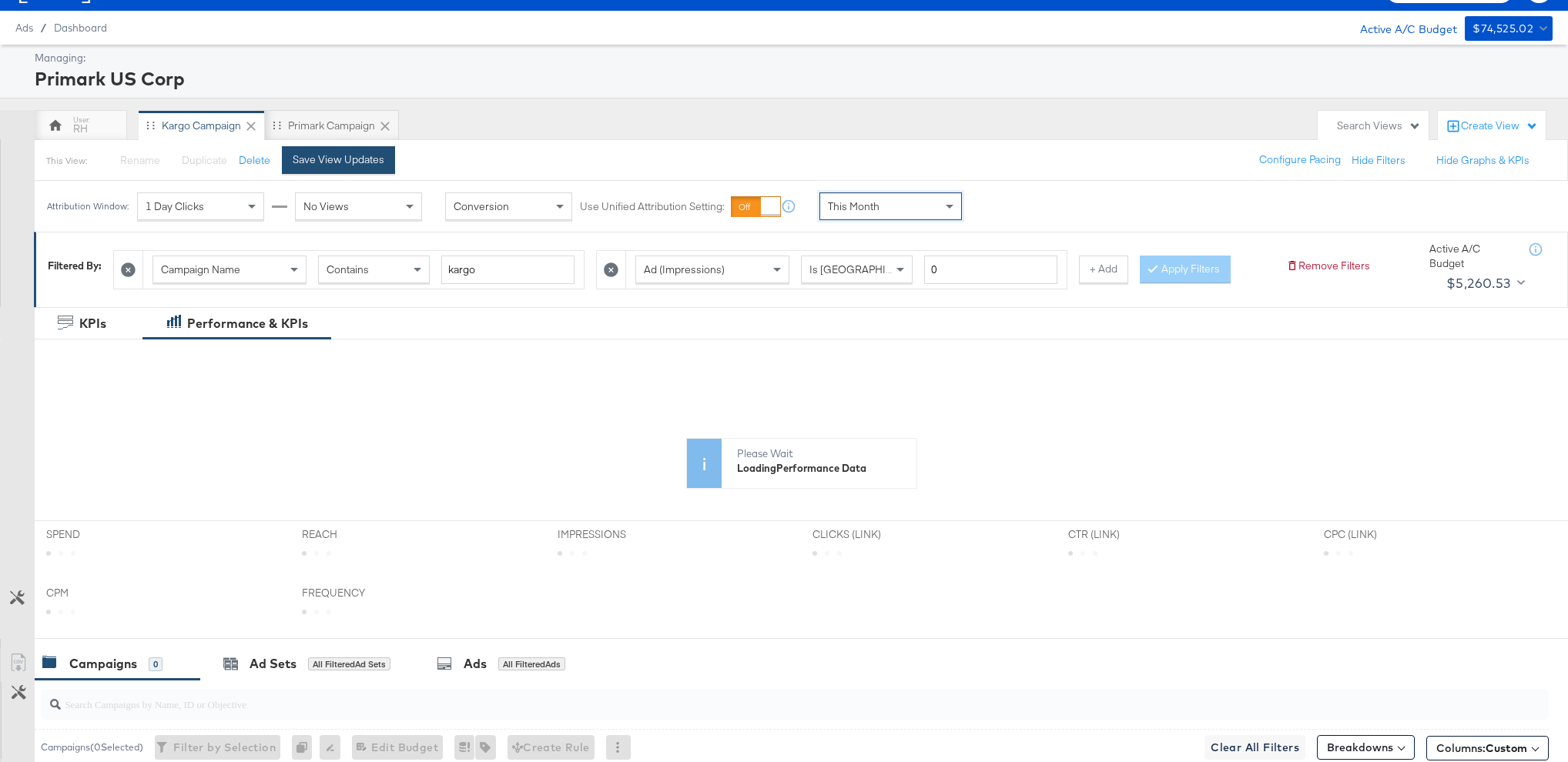
click at [294, 166] on div "Save View Updates" at bounding box center [339, 160] width 92 height 14
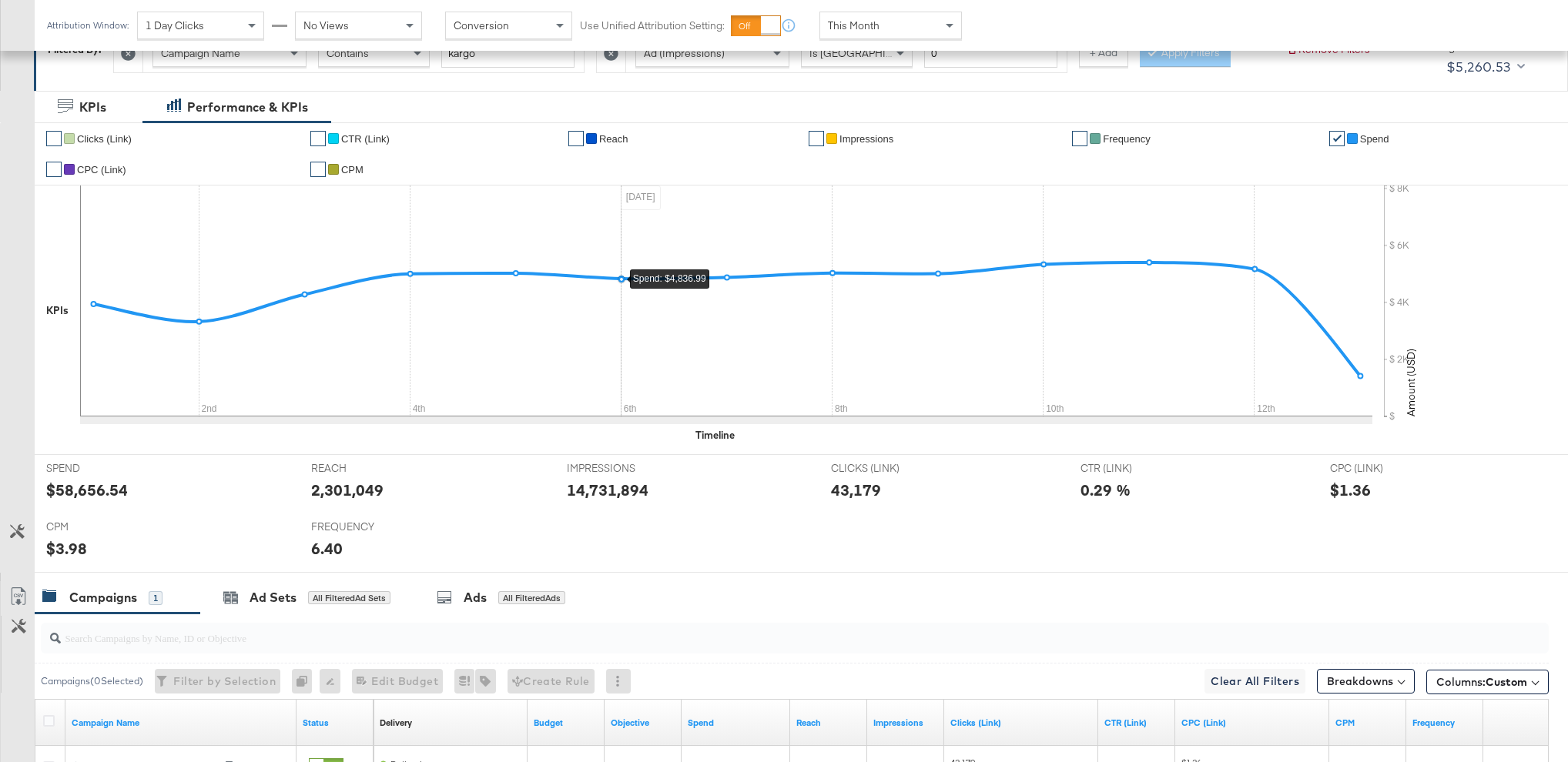
scroll to position [0, 0]
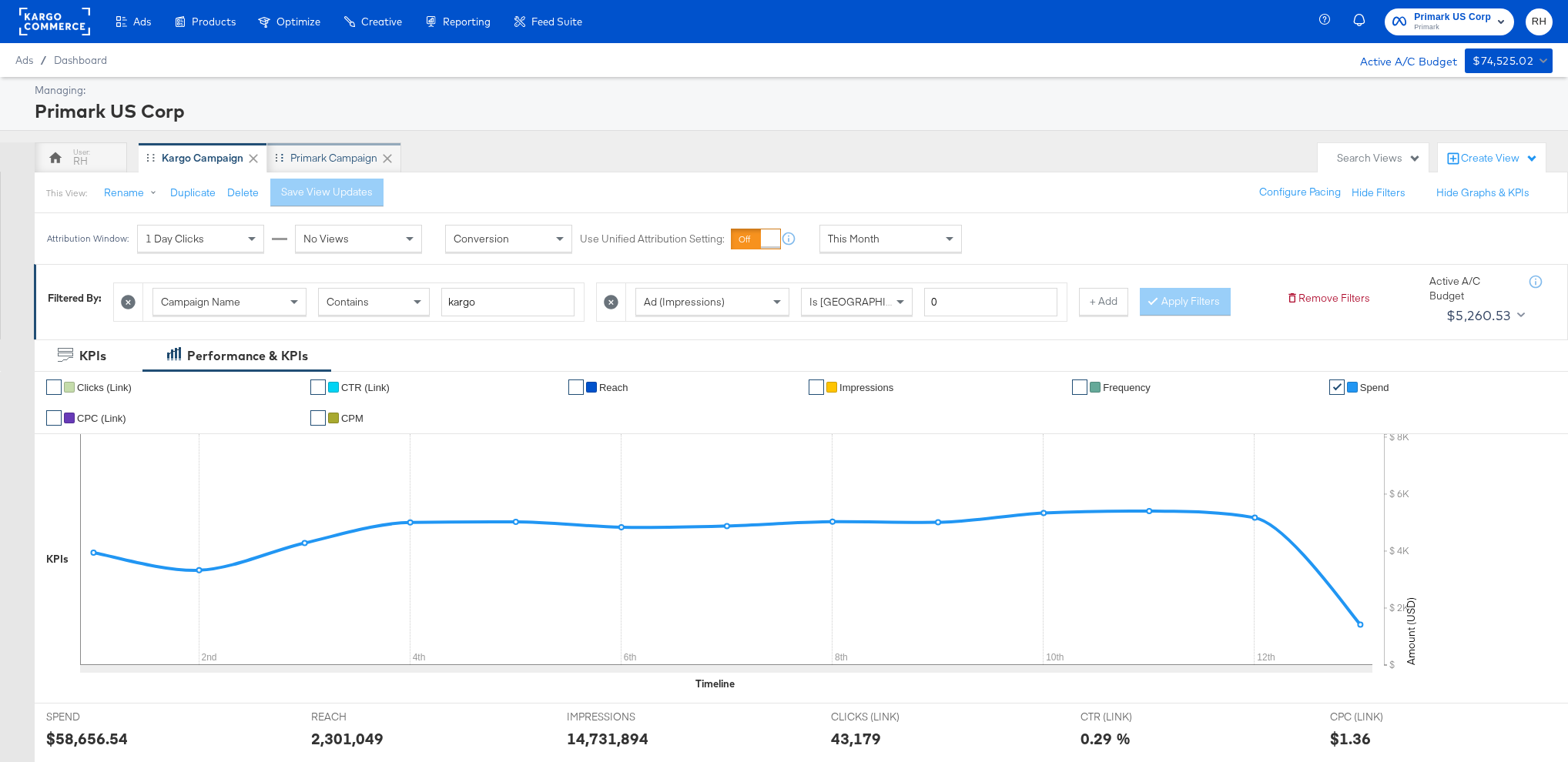
click at [338, 160] on div "Primark Campaign" at bounding box center [333, 158] width 87 height 14
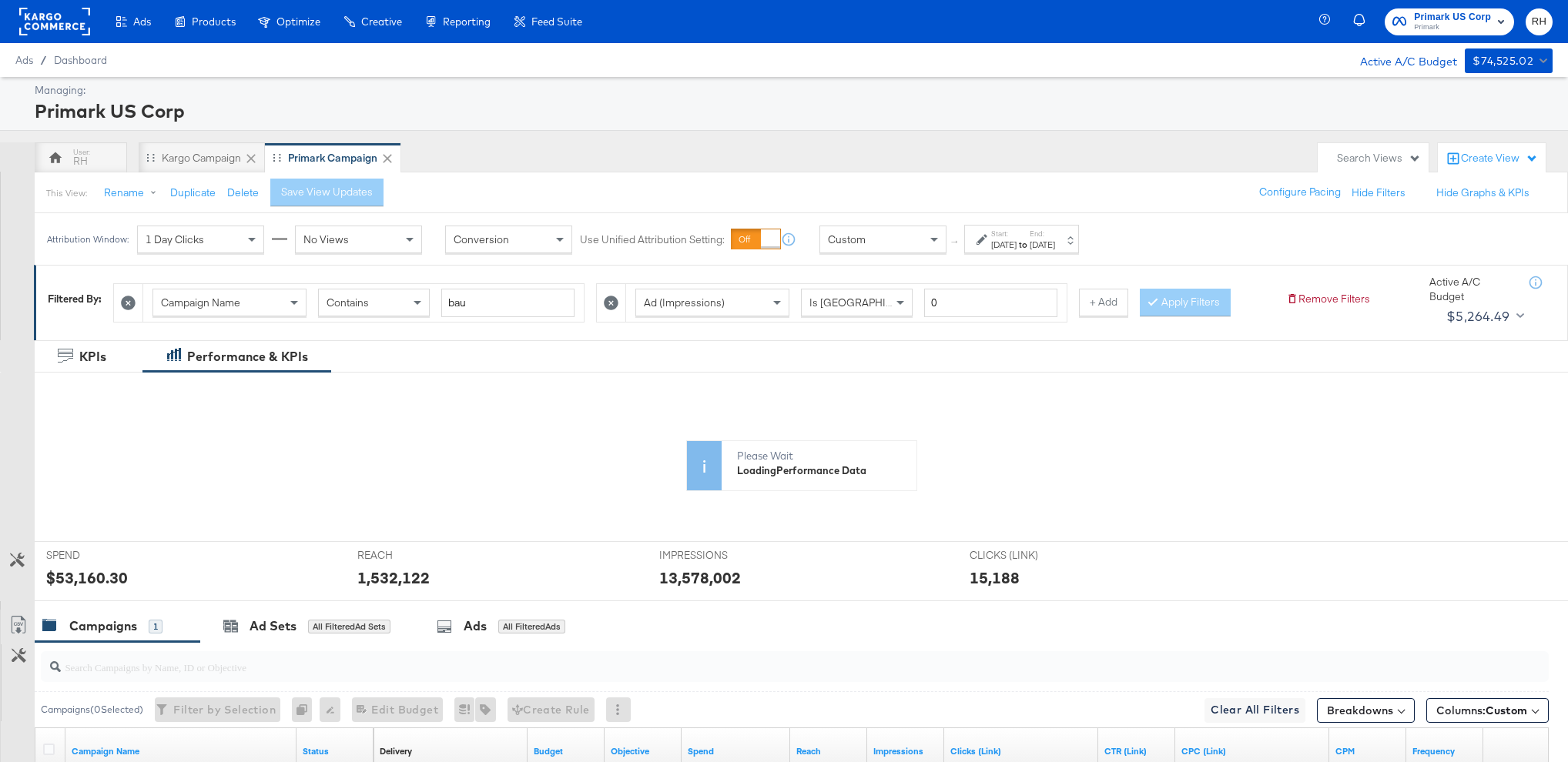
click at [900, 238] on div "Custom" at bounding box center [882, 239] width 126 height 26
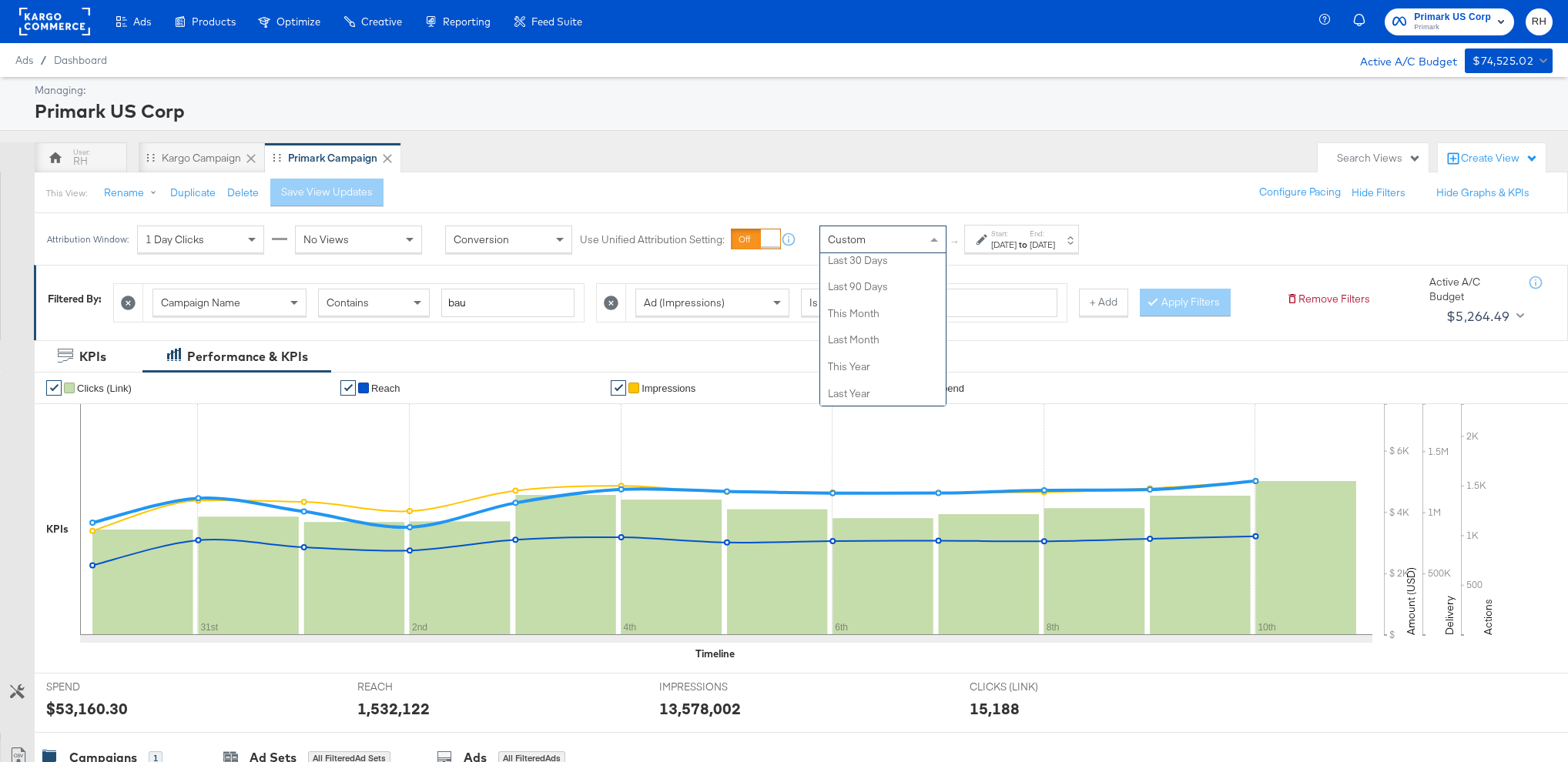
scroll to position [343, 0]
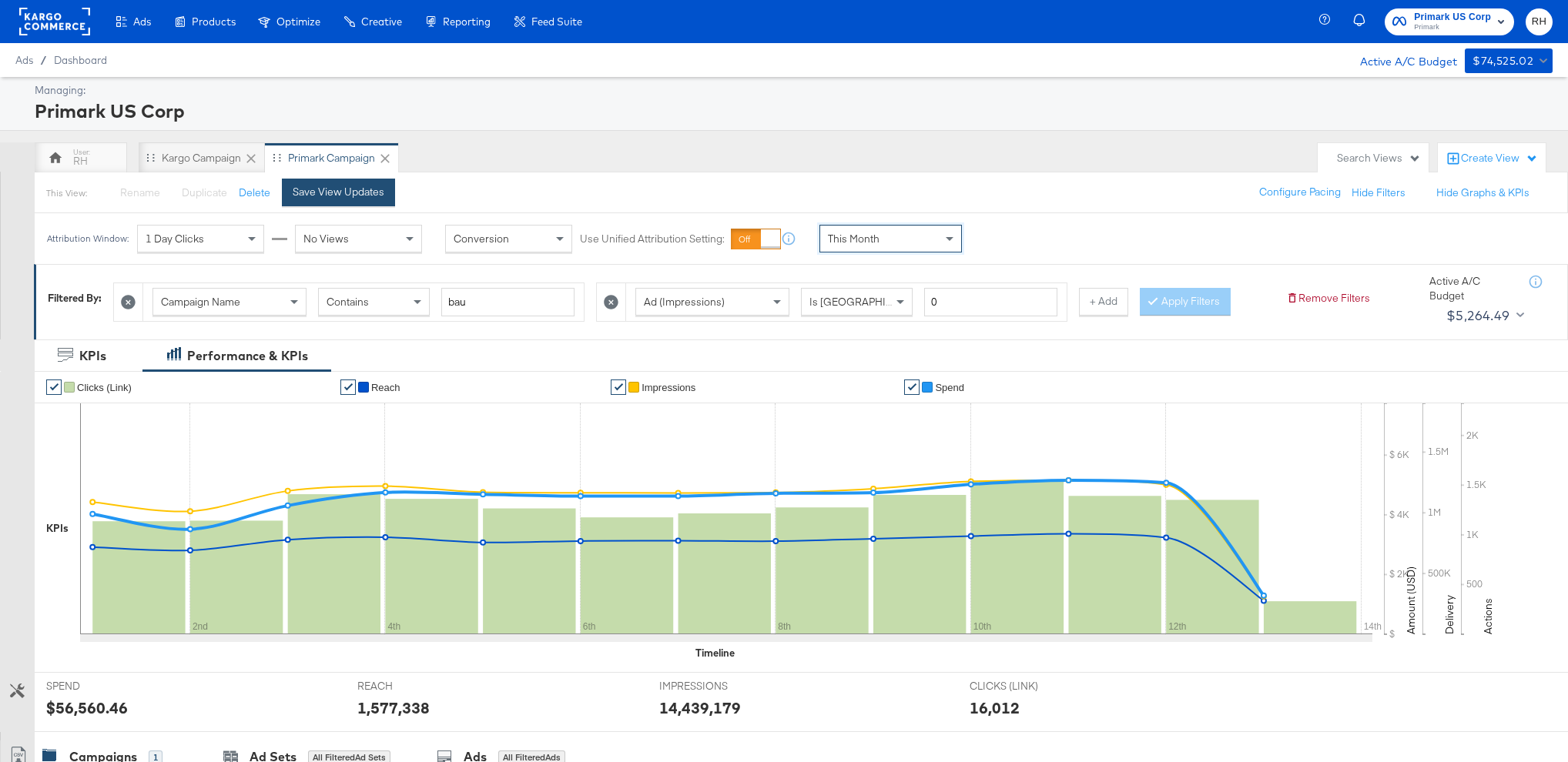
click at [341, 195] on div "Save View Updates" at bounding box center [339, 192] width 92 height 14
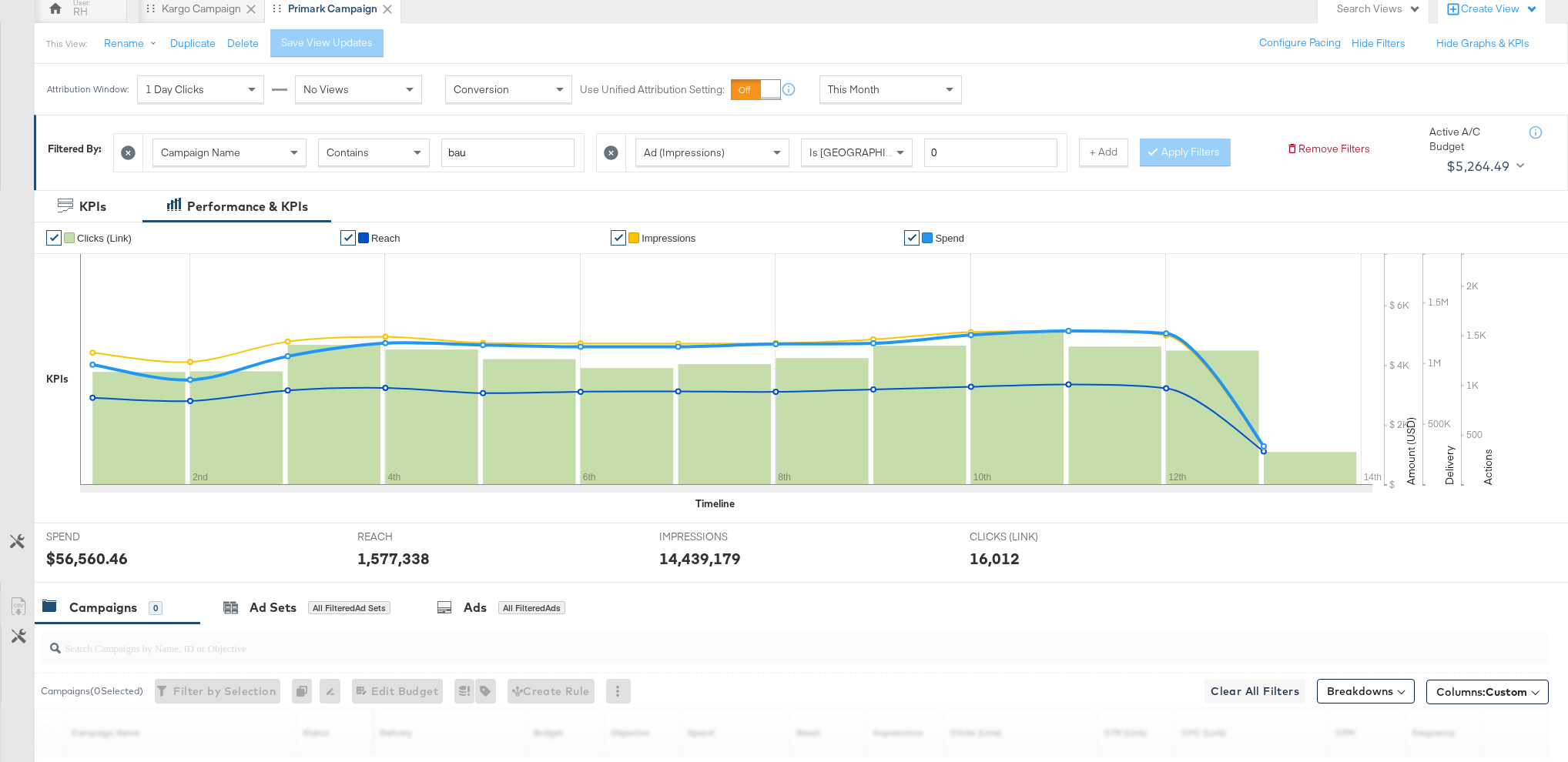
scroll to position [172, 0]
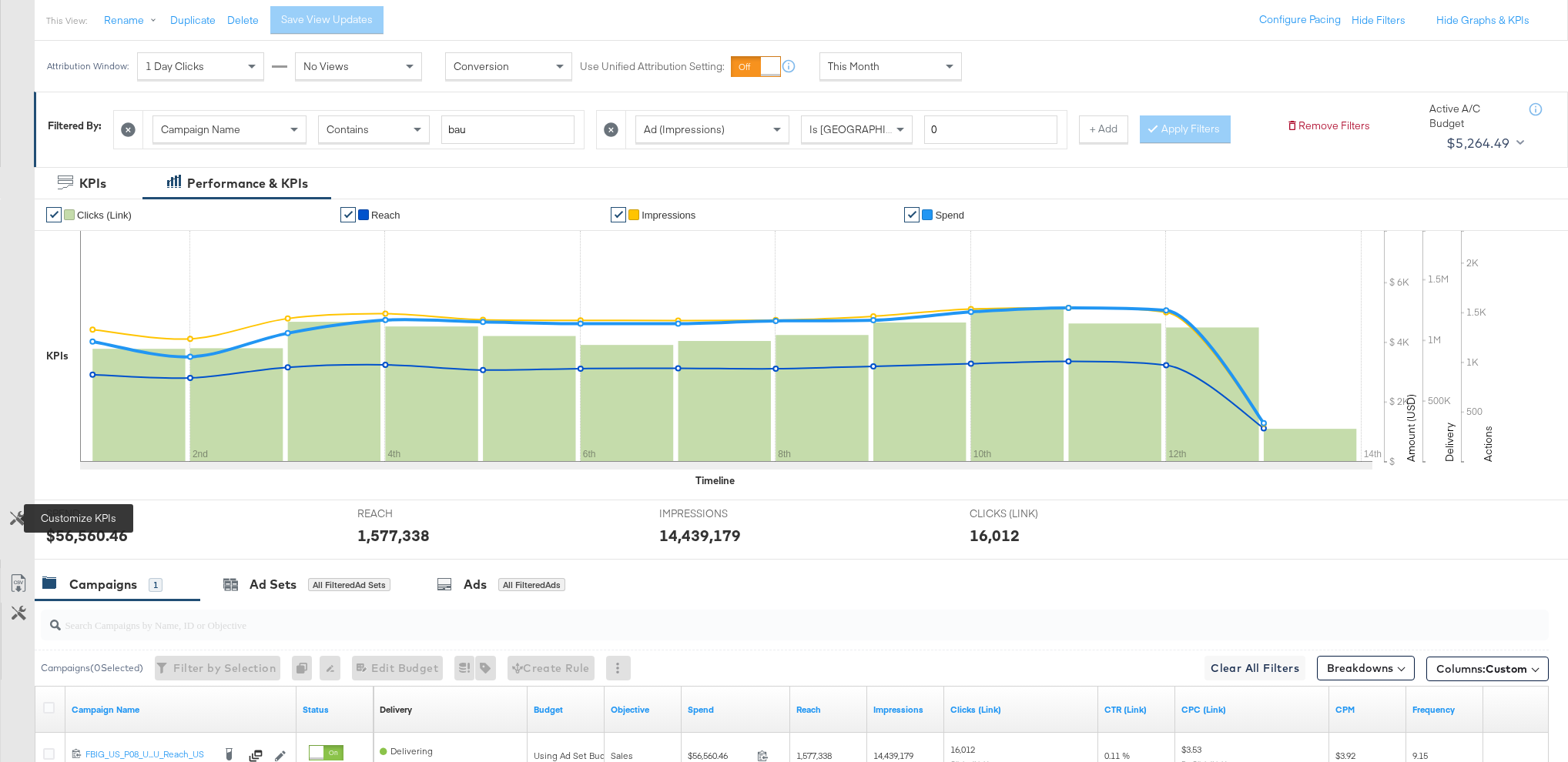
click at [15, 518] on icon at bounding box center [17, 518] width 14 height 14
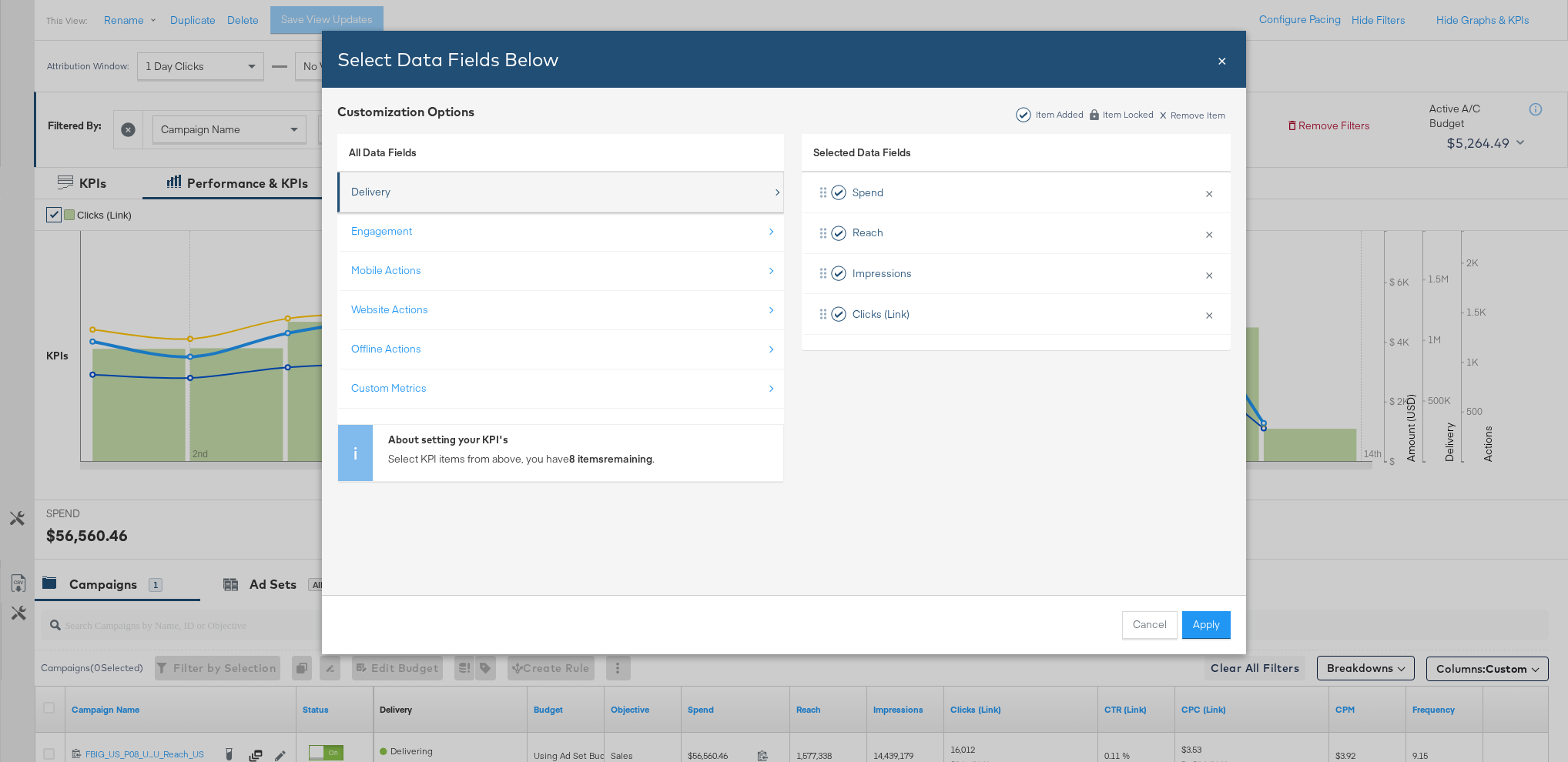
click at [483, 195] on div "Delivery" at bounding box center [562, 192] width 421 height 31
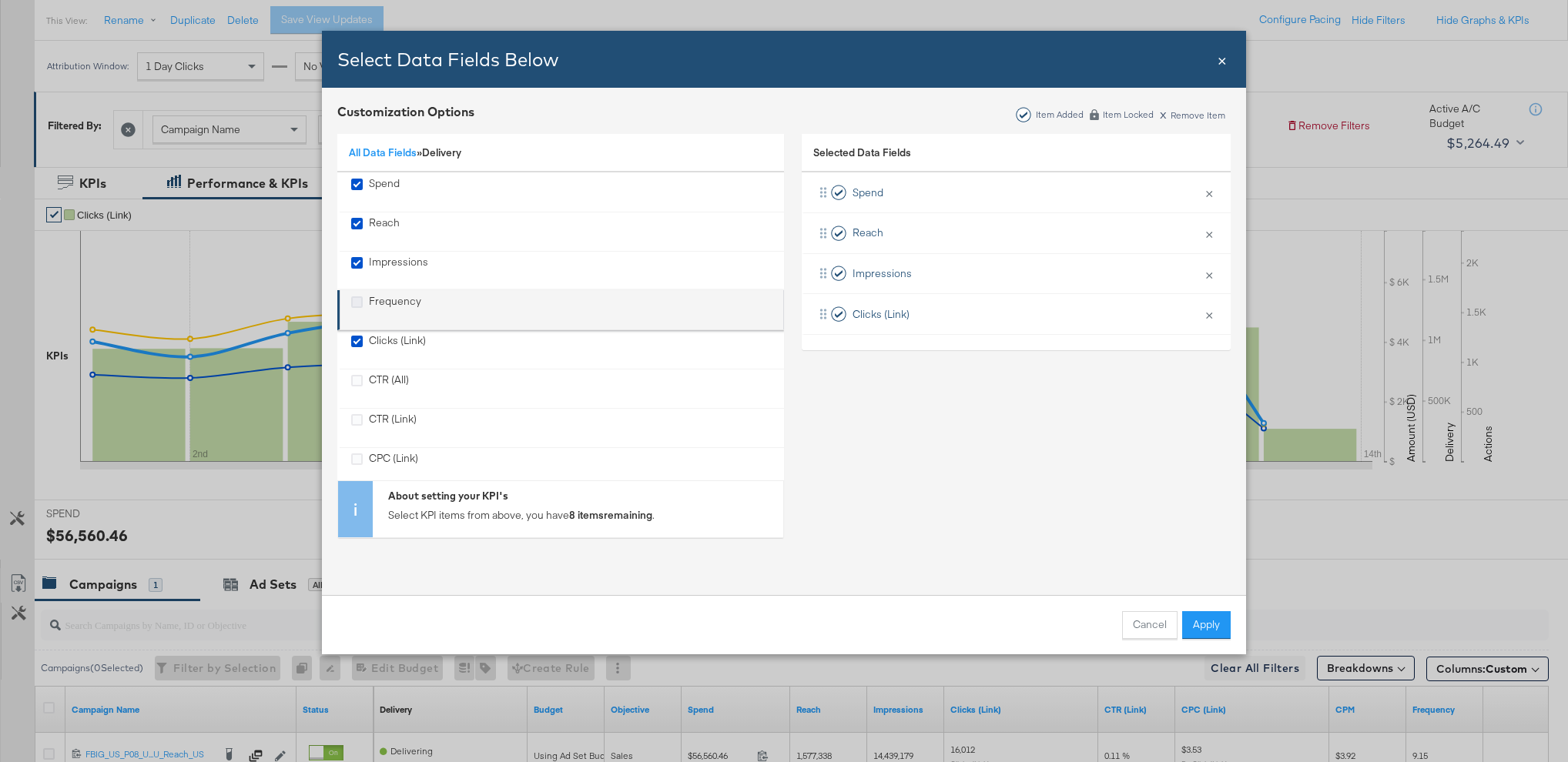
click at [357, 303] on icon "Frequency" at bounding box center [357, 302] width 12 height 12
click at [0, 0] on input "Frequency" at bounding box center [0, 0] width 0 height 0
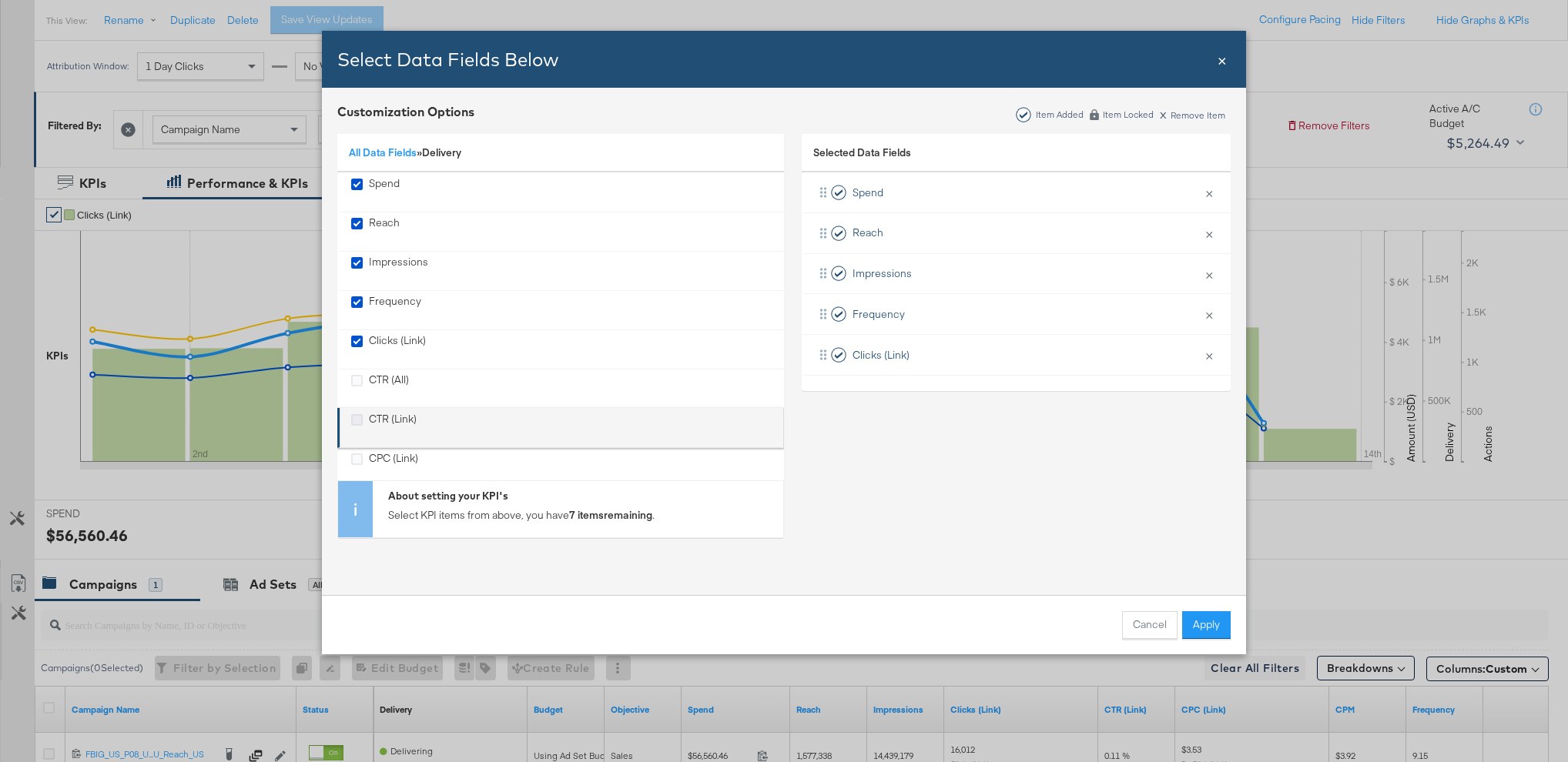
click at [356, 421] on icon "CTR (Link)" at bounding box center [357, 420] width 12 height 12
click at [0, 0] on input "CTR (Link)" at bounding box center [0, 0] width 0 height 0
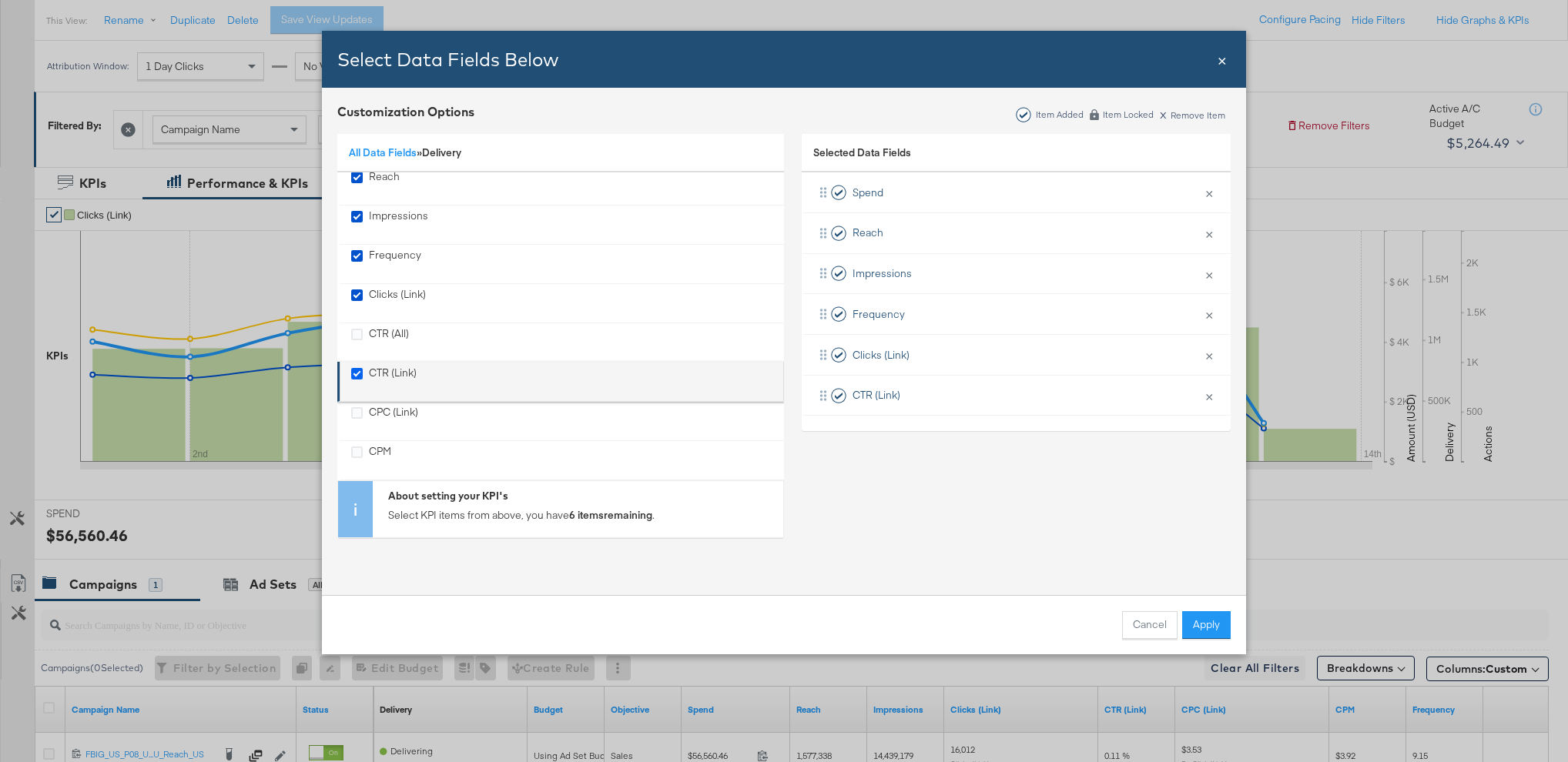
scroll to position [58, 0]
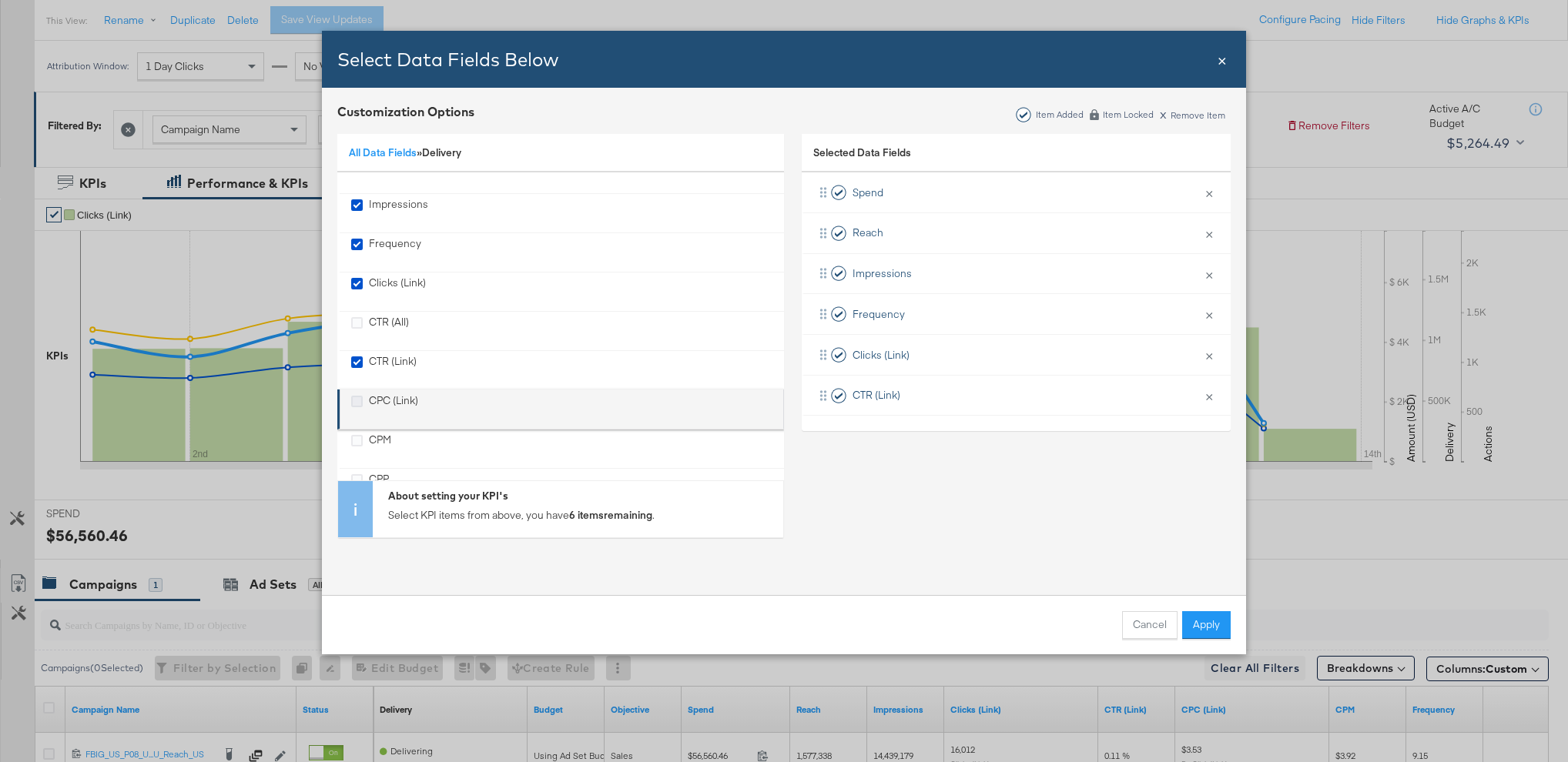
click at [355, 401] on icon "CPC (Link)" at bounding box center [357, 401] width 12 height 12
click at [0, 0] on input "CPC (Link)" at bounding box center [0, 0] width 0 height 0
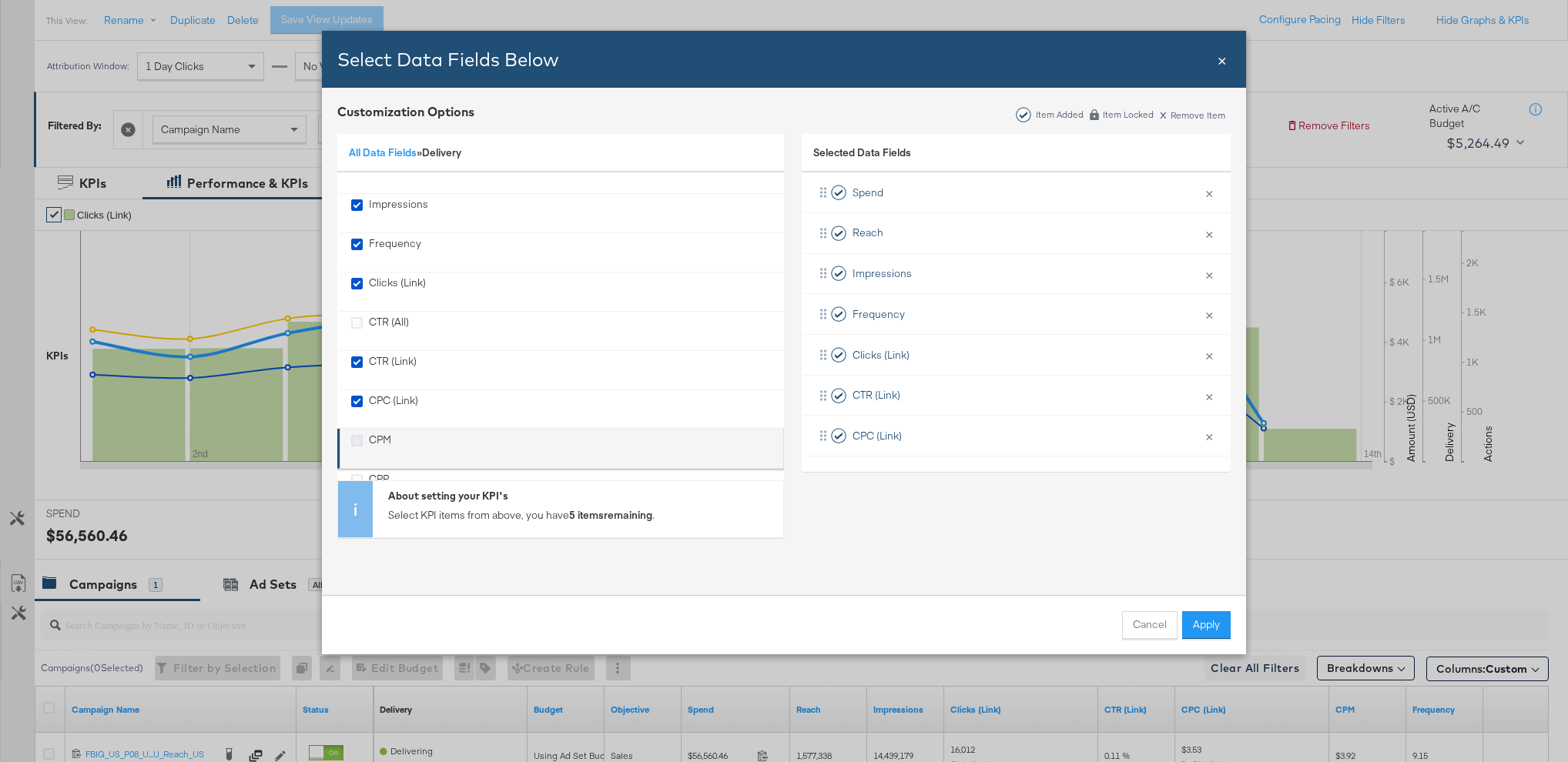
click at [359, 439] on icon "CPM" at bounding box center [357, 441] width 12 height 12
click at [0, 0] on input "CPM" at bounding box center [0, 0] width 0 height 0
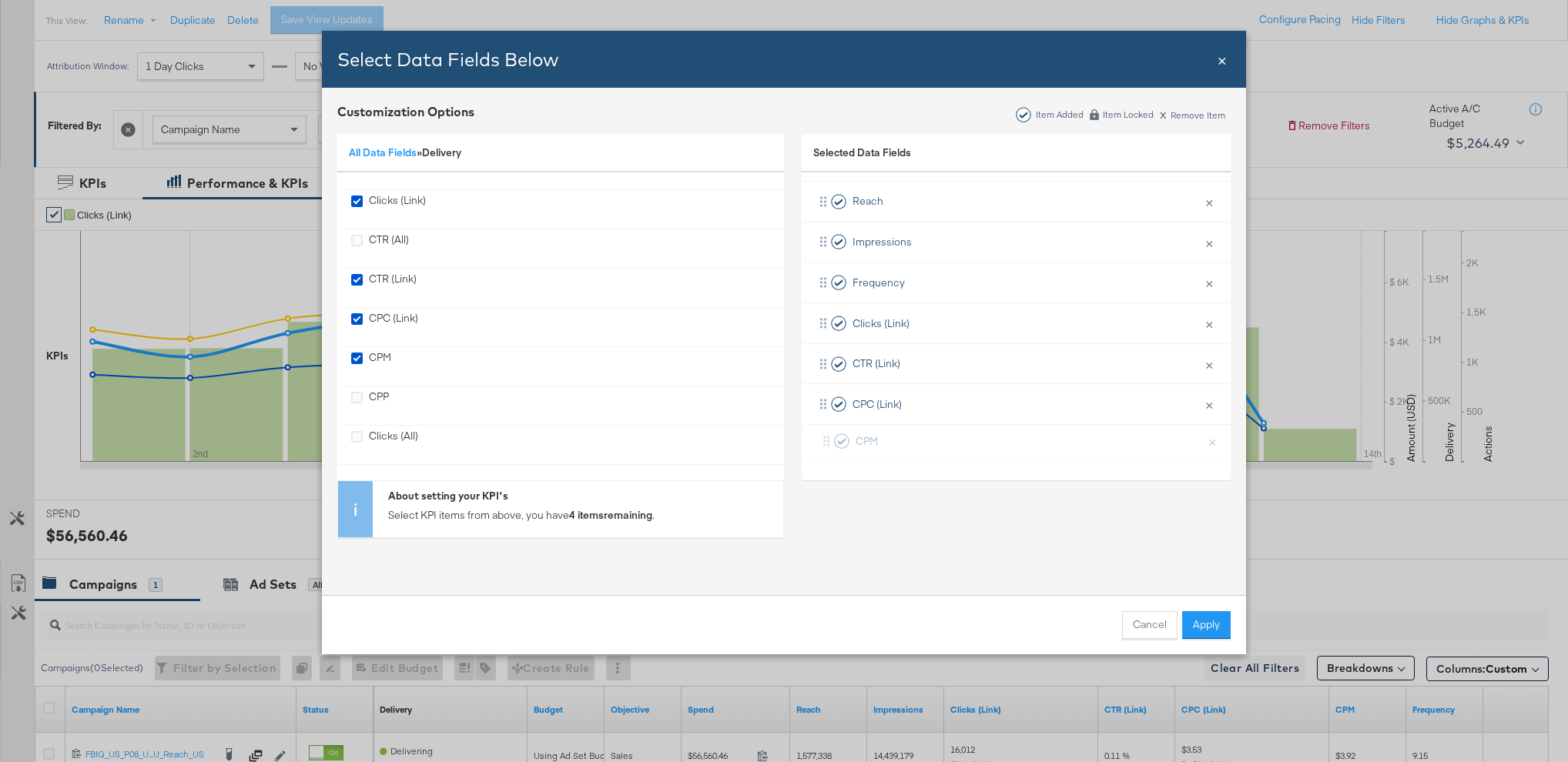
scroll to position [31, 0]
drag, startPoint x: 819, startPoint y: 312, endPoint x: 821, endPoint y: 450, distance: 138.0
click at [821, 450] on div "Spend × Remove from KPIs Reach × Remove from KPIs Impressions × Remove from KPI…" at bounding box center [1016, 303] width 428 height 325
drag, startPoint x: 821, startPoint y: 277, endPoint x: 815, endPoint y: 449, distance: 172.1
click at [815, 449] on div "Spend × Remove from KPIs Reach × Remove from KPIs Impressions × Remove from KPI…" at bounding box center [1016, 303] width 428 height 325
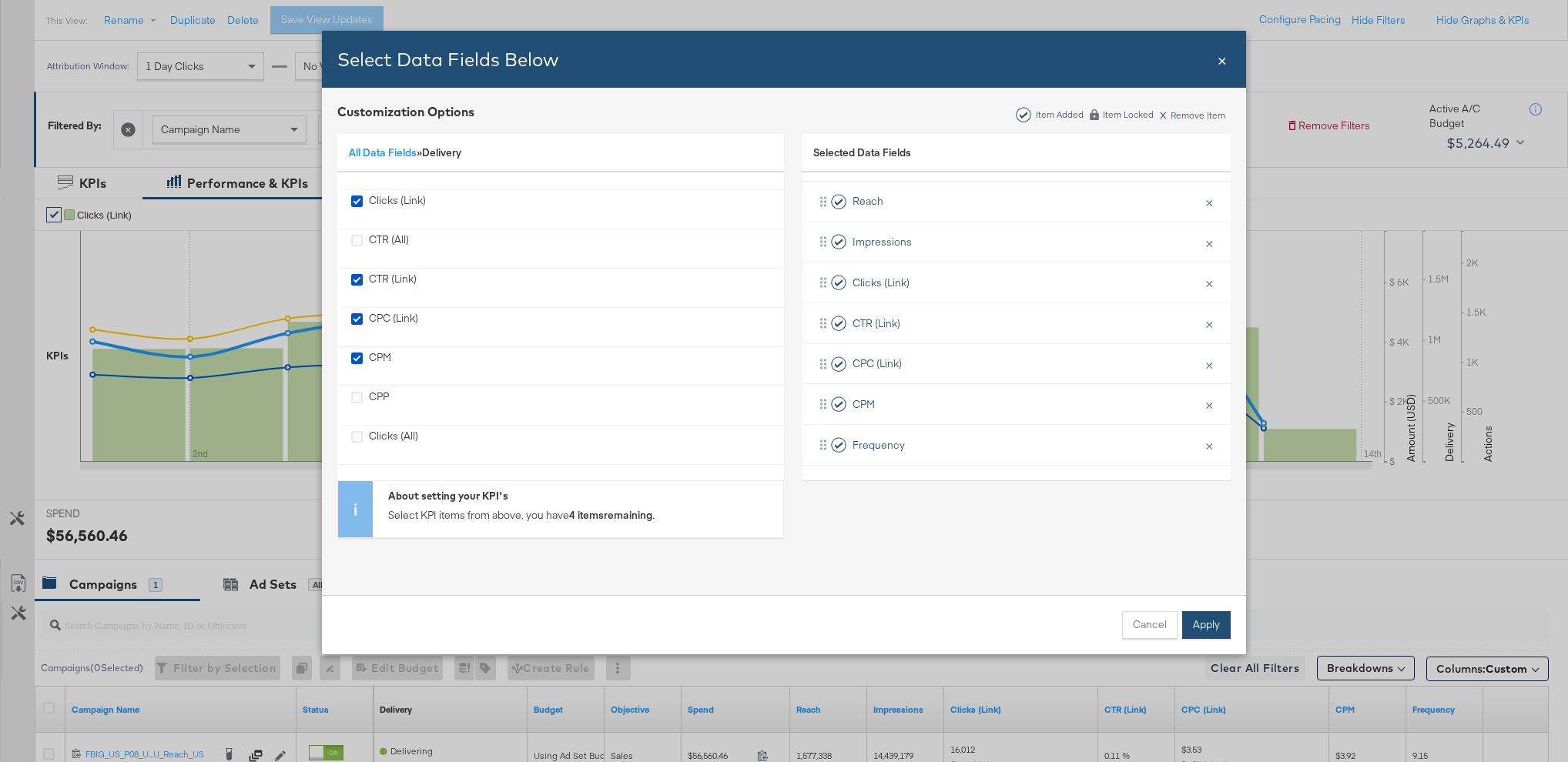
click at [1218, 630] on button "Apply" at bounding box center [1206, 625] width 48 height 28
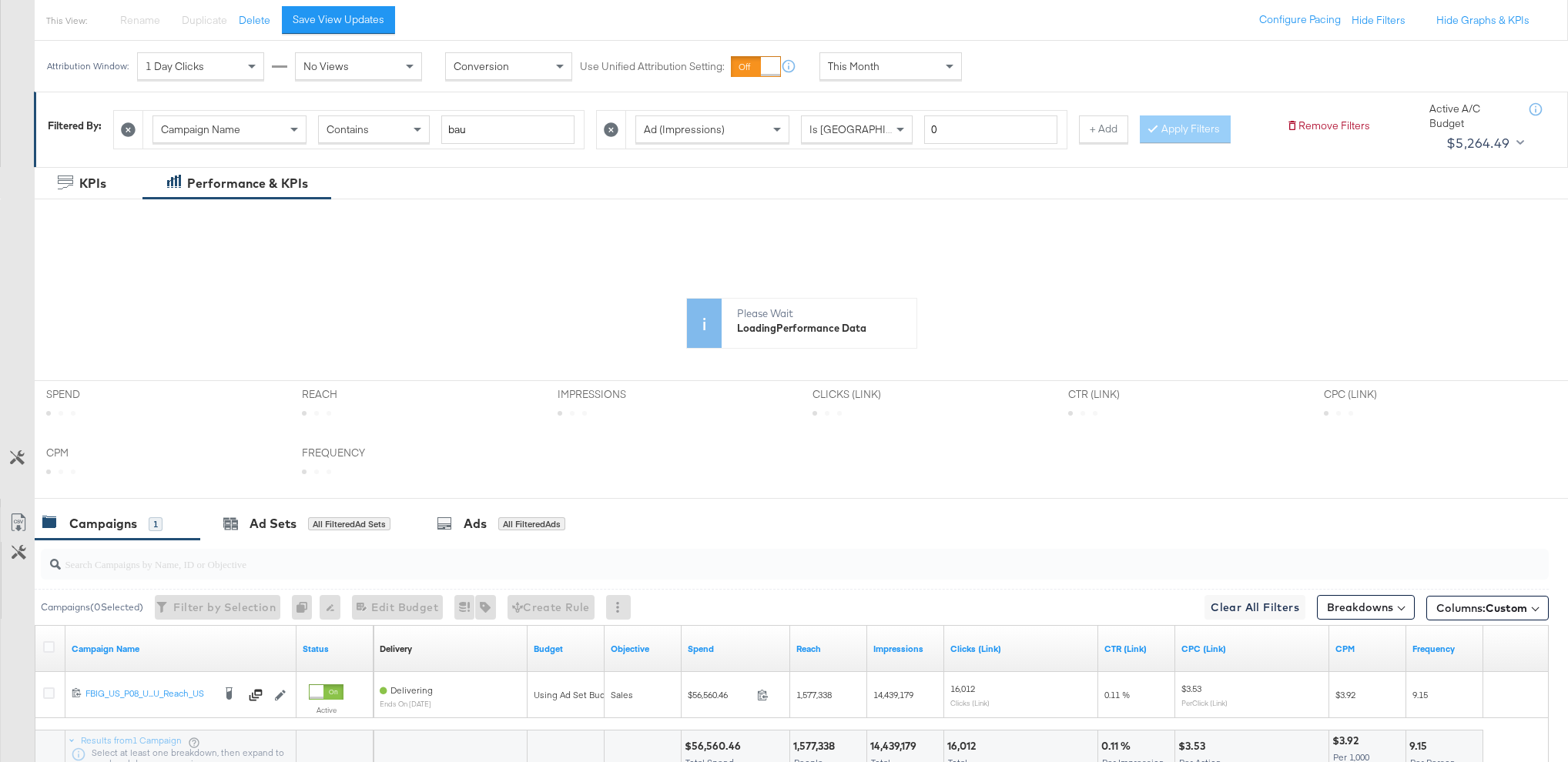
scroll to position [0, 0]
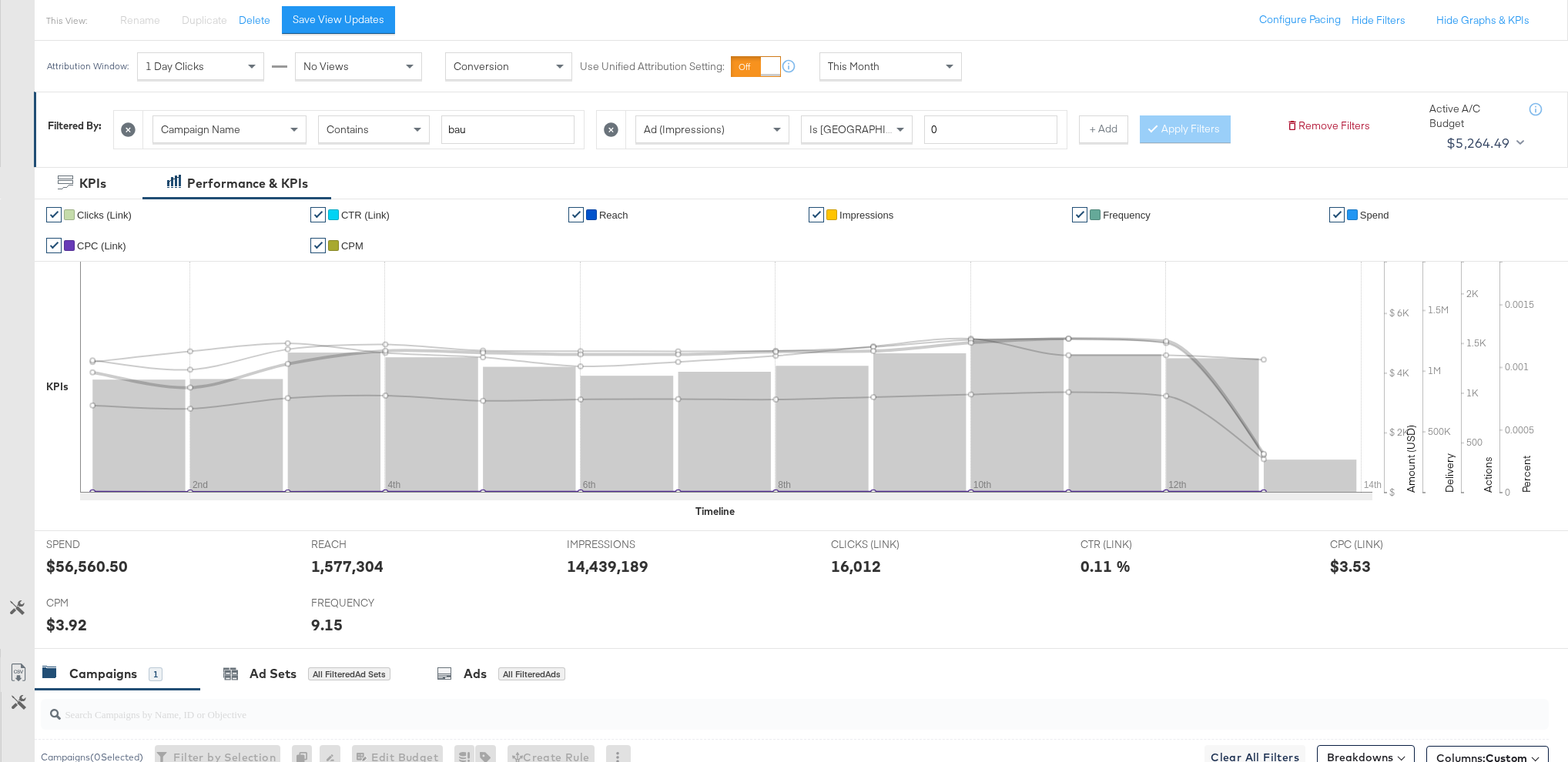
click at [49, 240] on link "✔" at bounding box center [53, 245] width 15 height 15
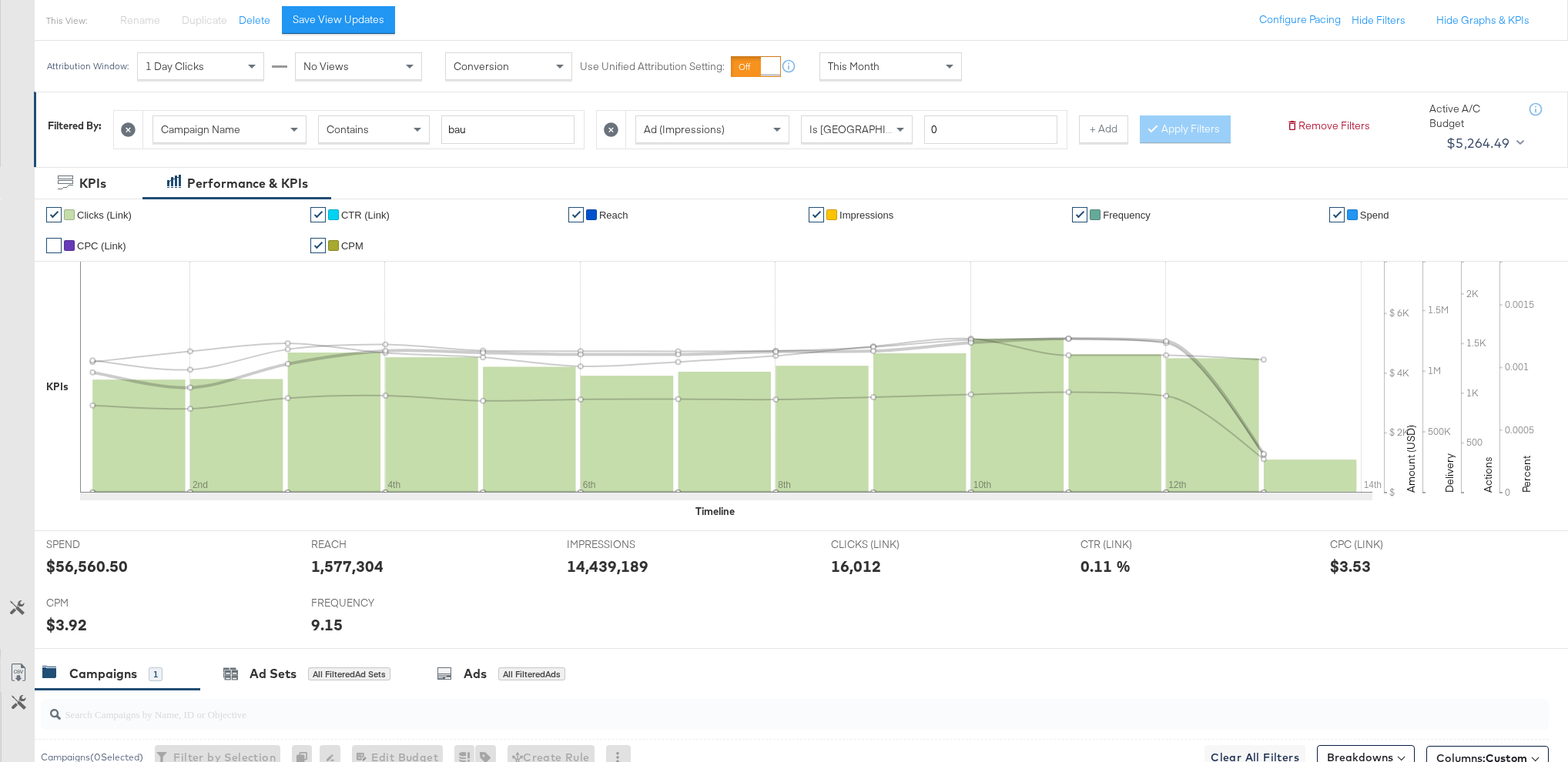
click at [53, 216] on link "✔" at bounding box center [53, 215] width 15 height 15
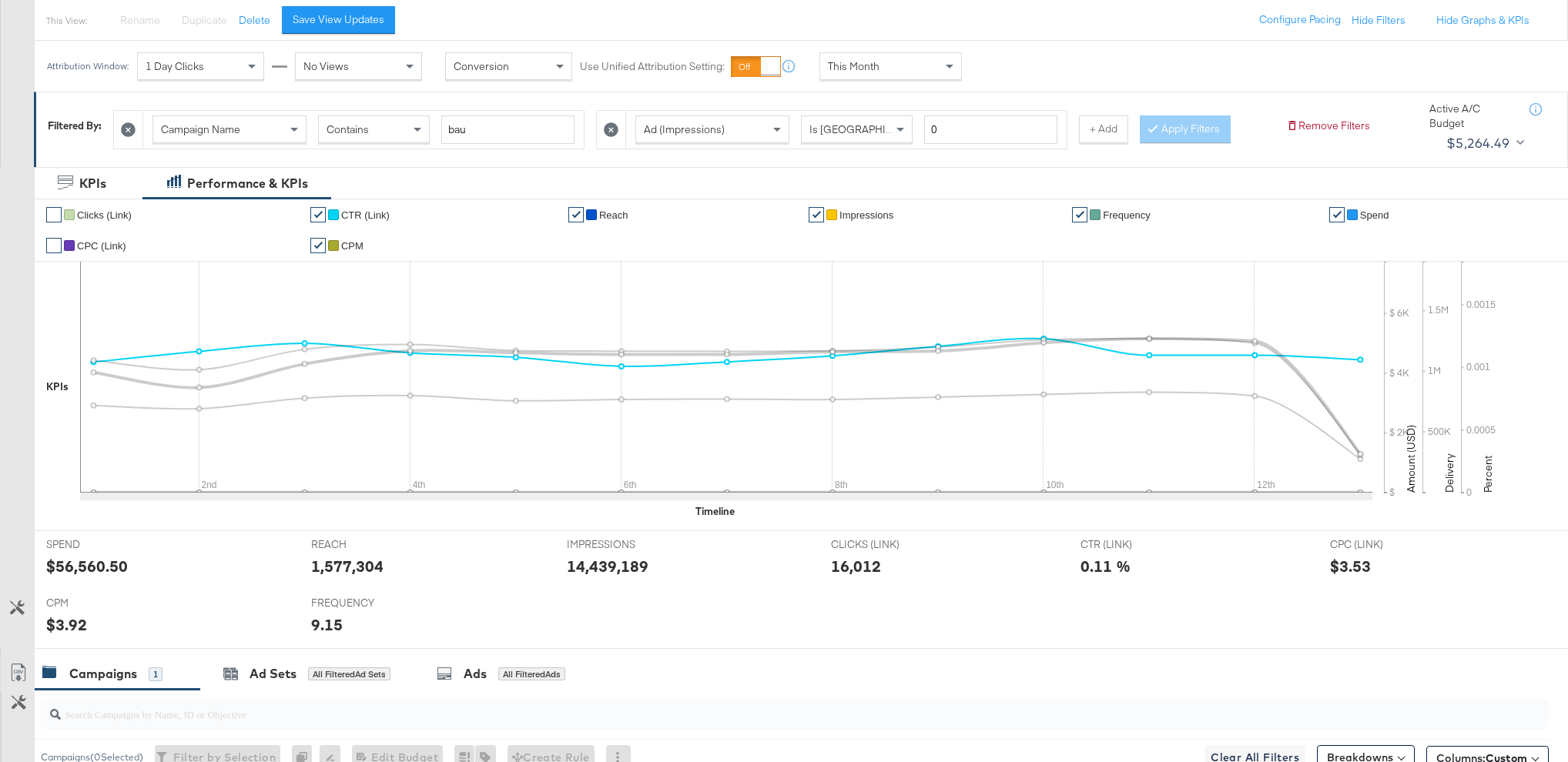
click at [320, 216] on link "✔" at bounding box center [318, 215] width 15 height 15
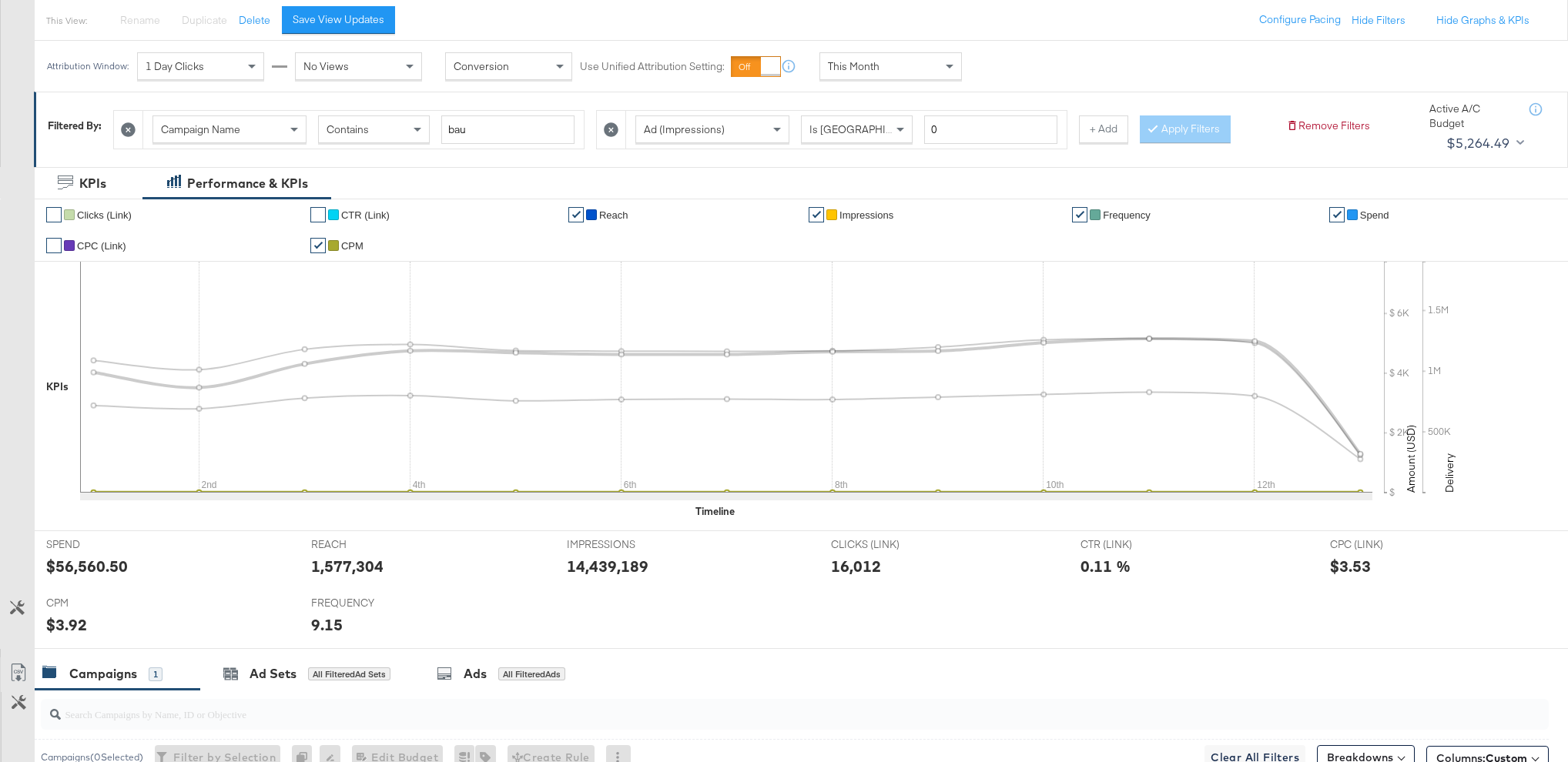
click at [316, 244] on link "✔" at bounding box center [318, 245] width 15 height 15
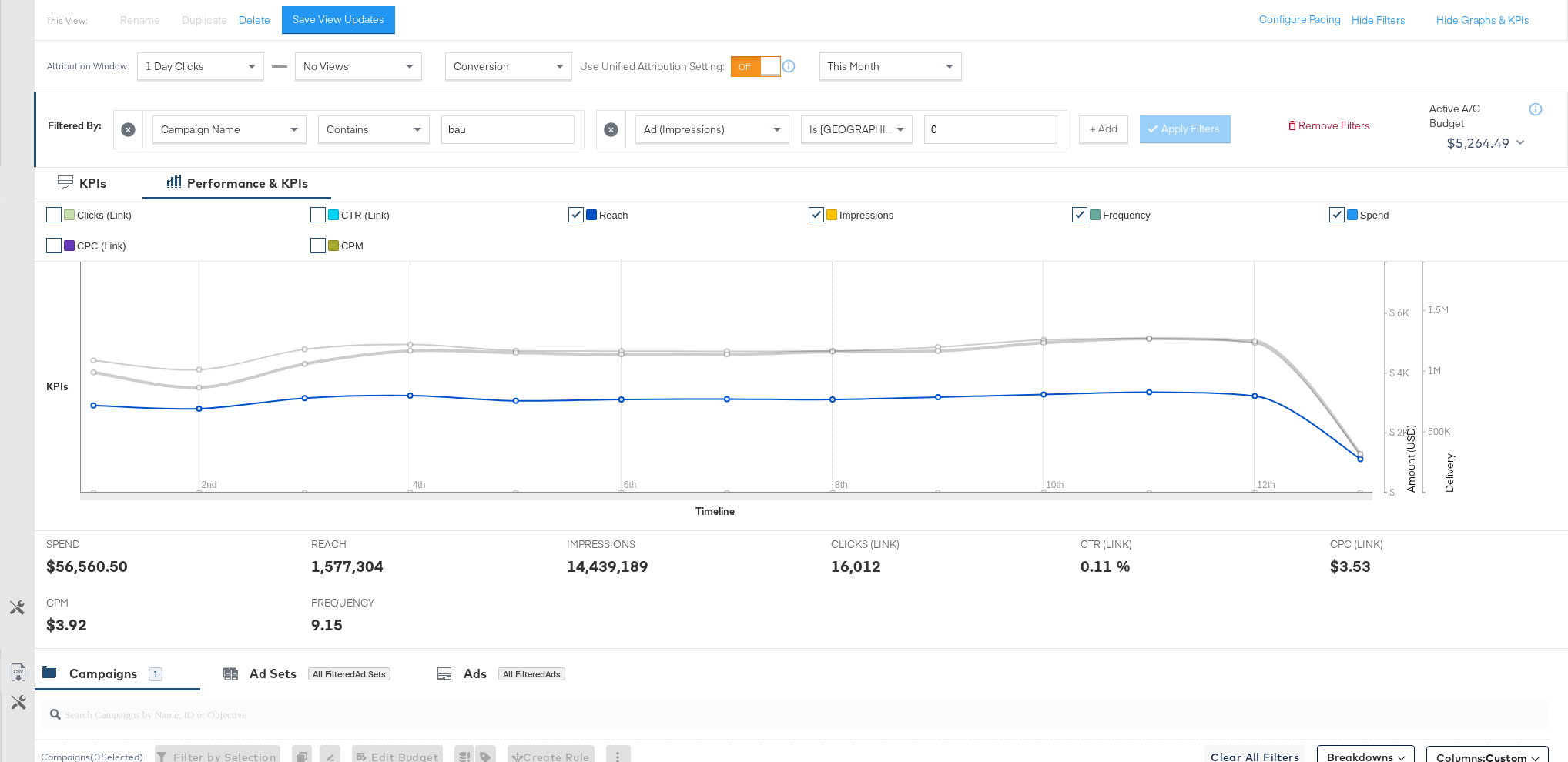
click at [581, 214] on link "✔" at bounding box center [576, 215] width 15 height 15
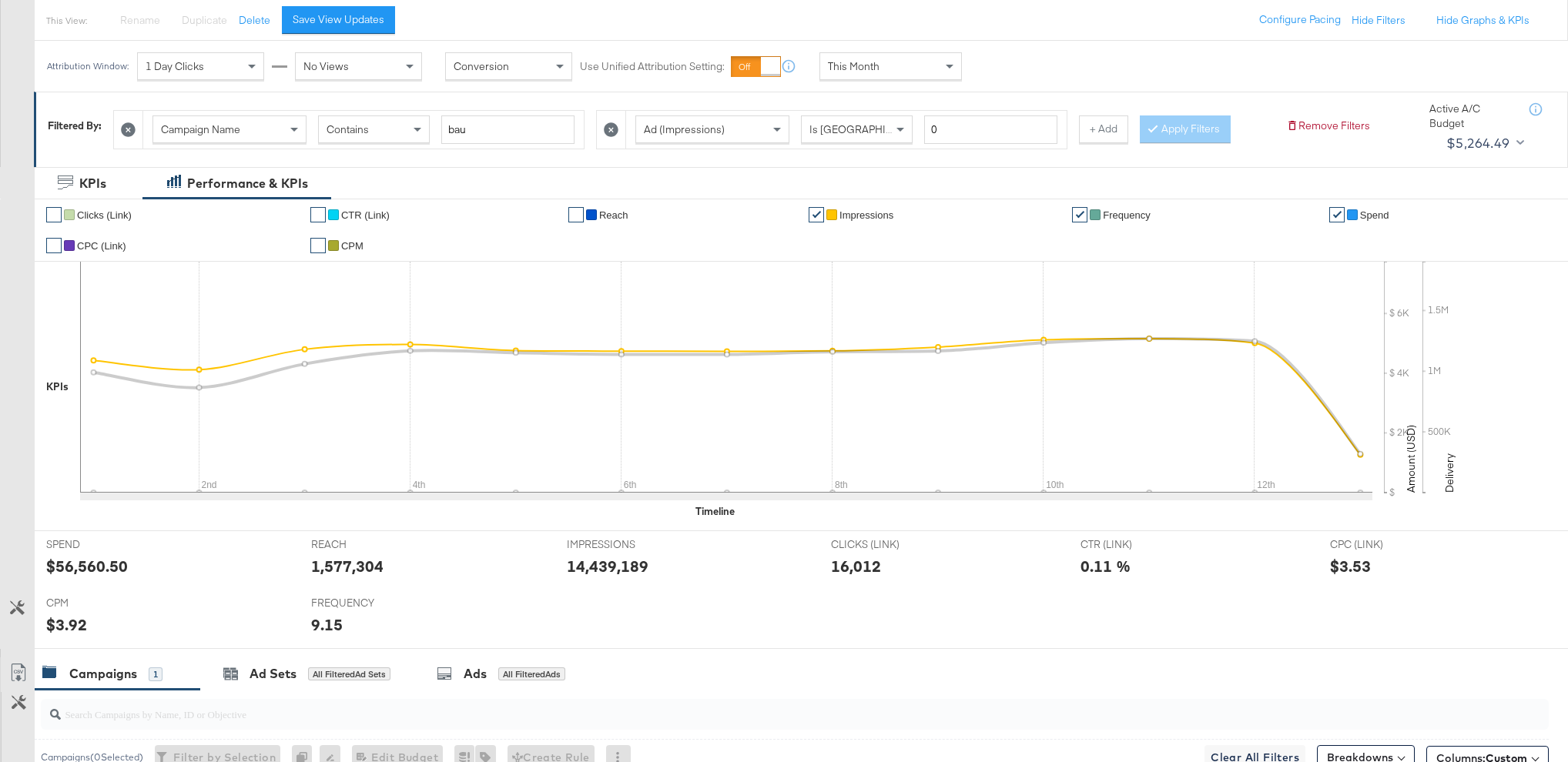
click at [812, 214] on link "✔" at bounding box center [816, 215] width 15 height 15
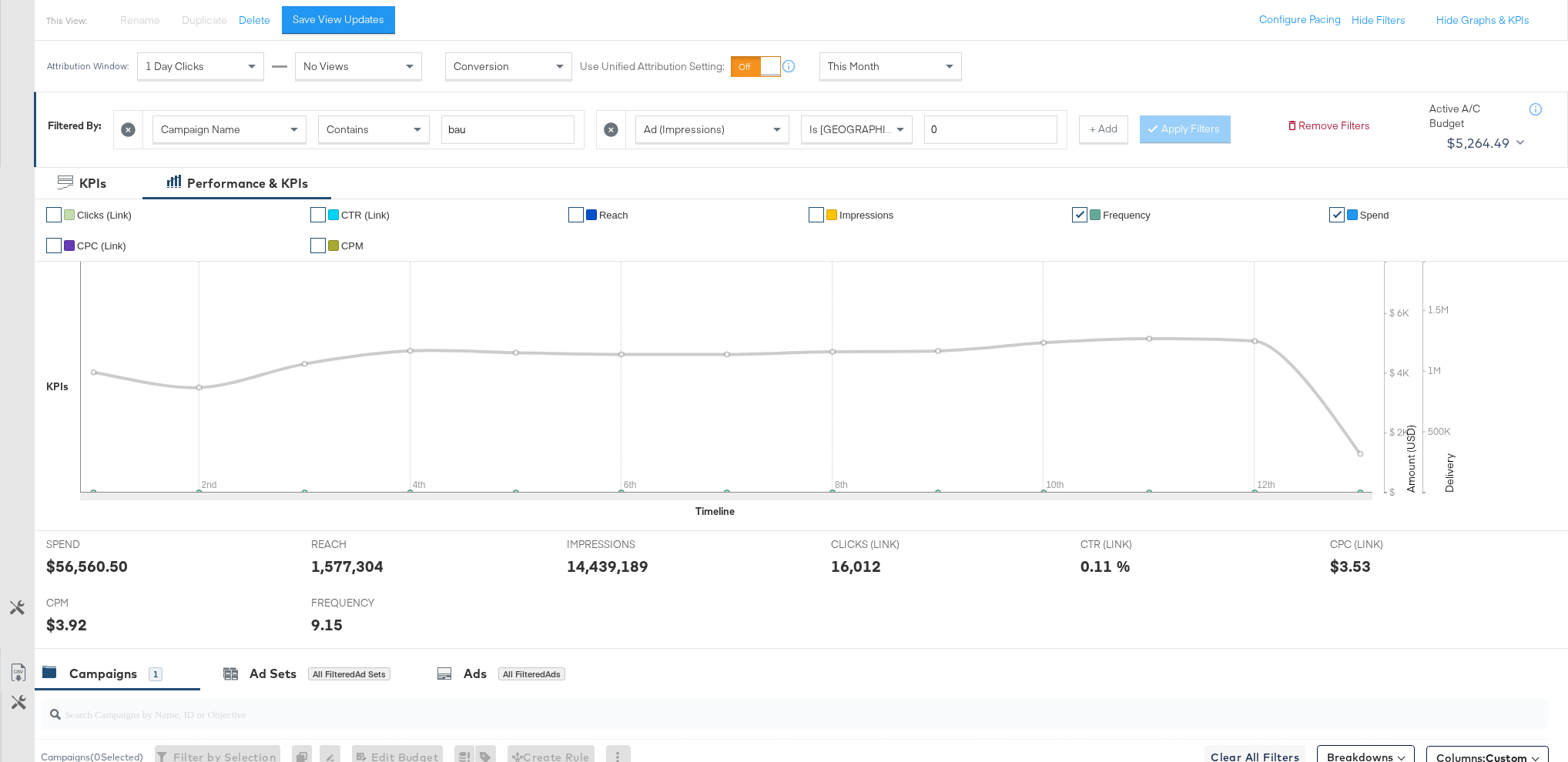
click at [1084, 215] on link "✔" at bounding box center [1079, 215] width 15 height 15
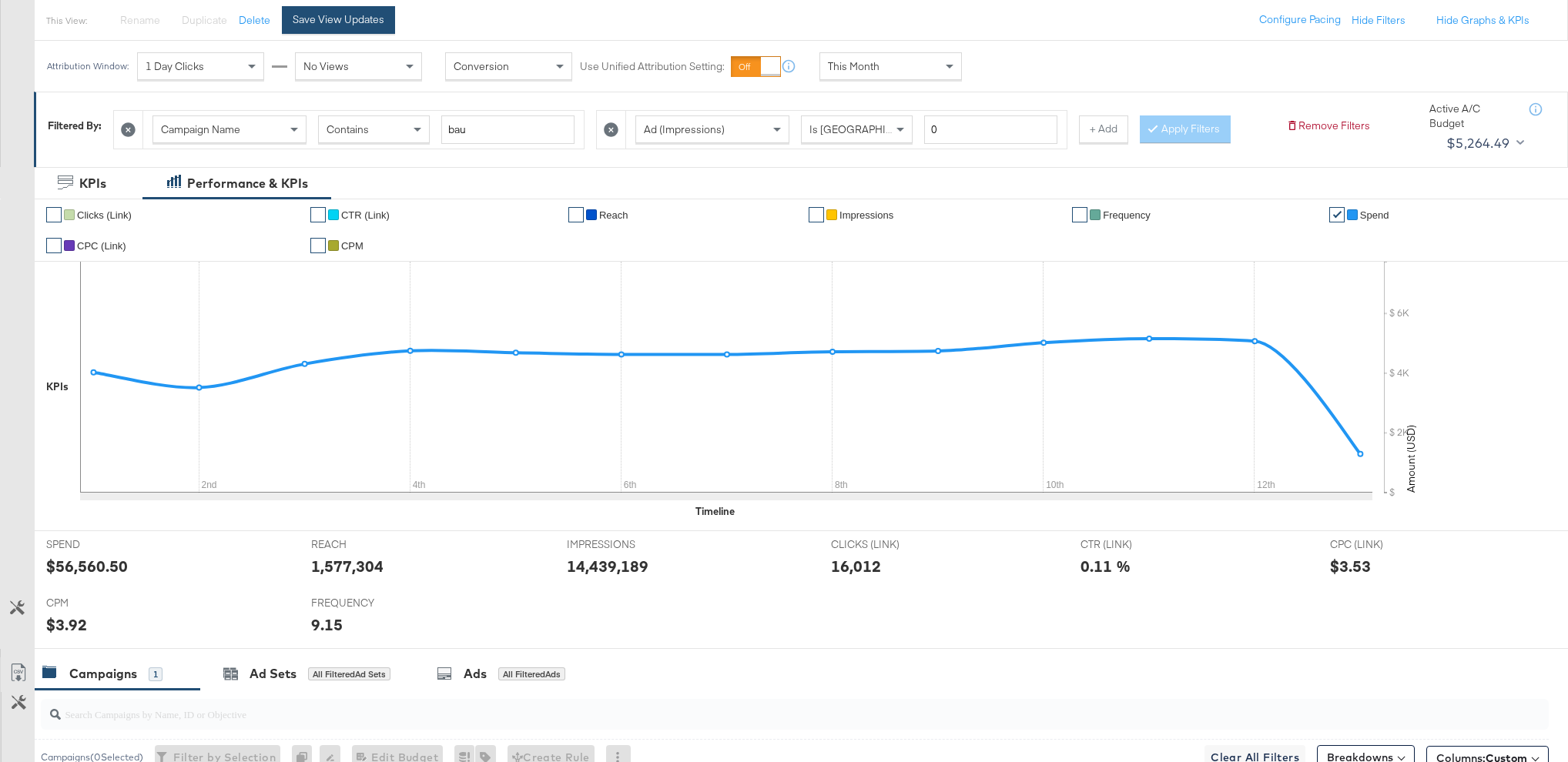
click at [341, 20] on div "Save View Updates" at bounding box center [339, 20] width 92 height 14
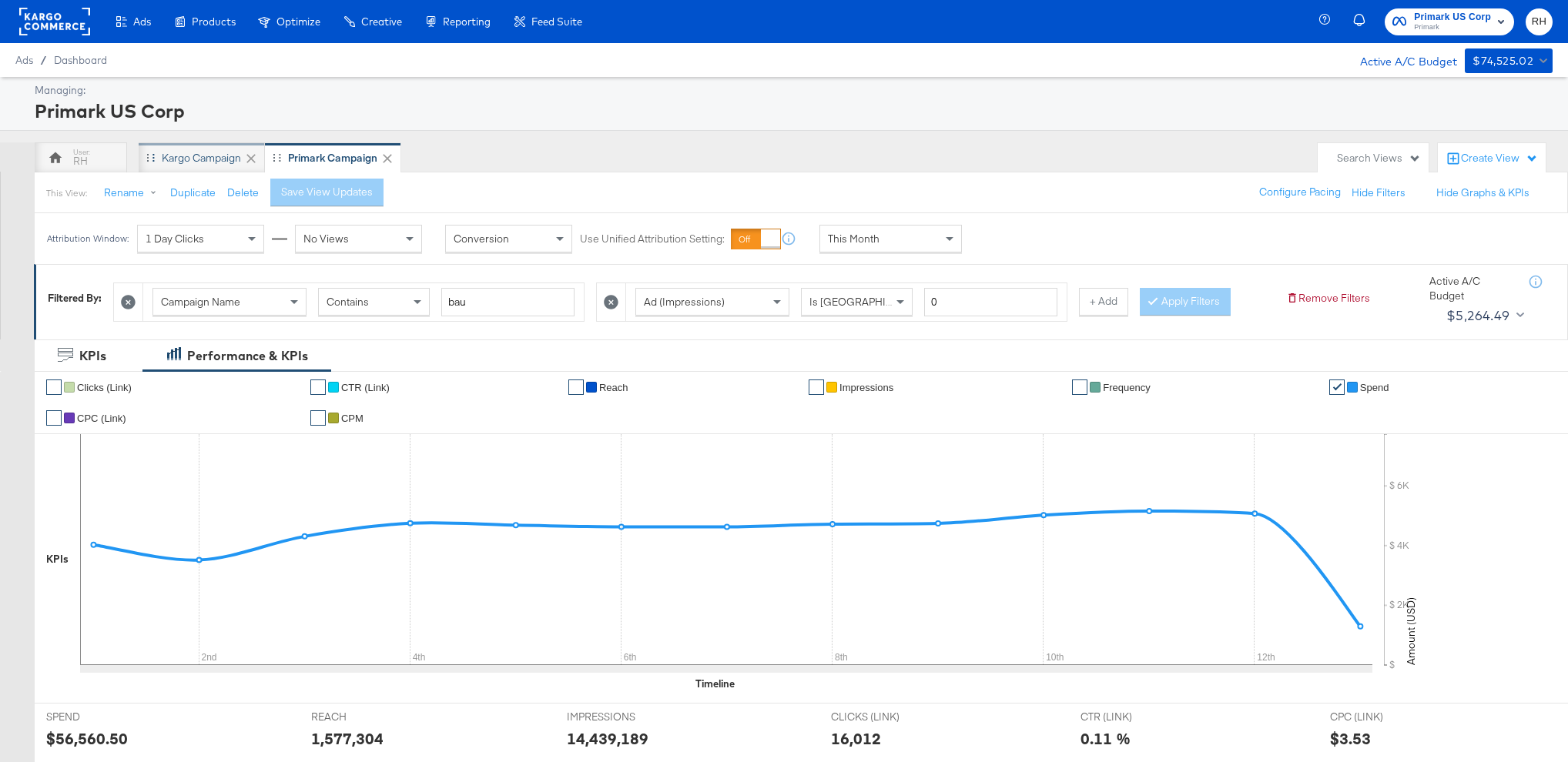
click at [214, 159] on div "Kargo Campaign" at bounding box center [201, 158] width 79 height 14
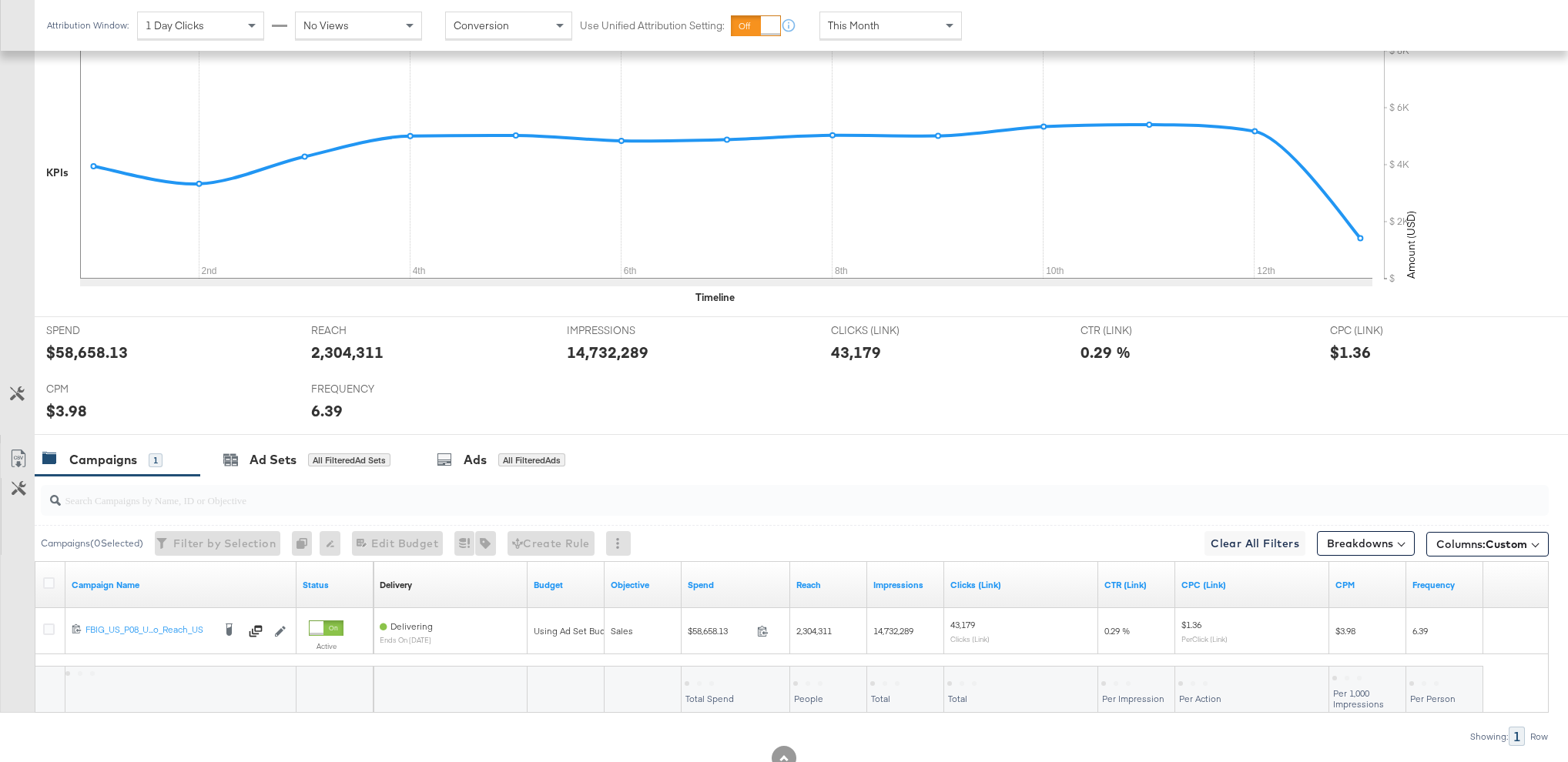
scroll to position [438, 0]
